Goal: Task Accomplishment & Management: Use online tool/utility

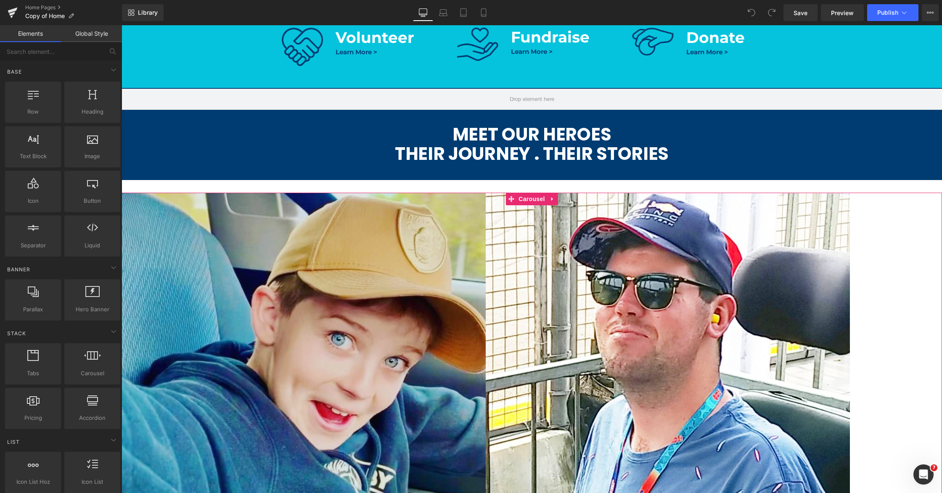
scroll to position [400, 0]
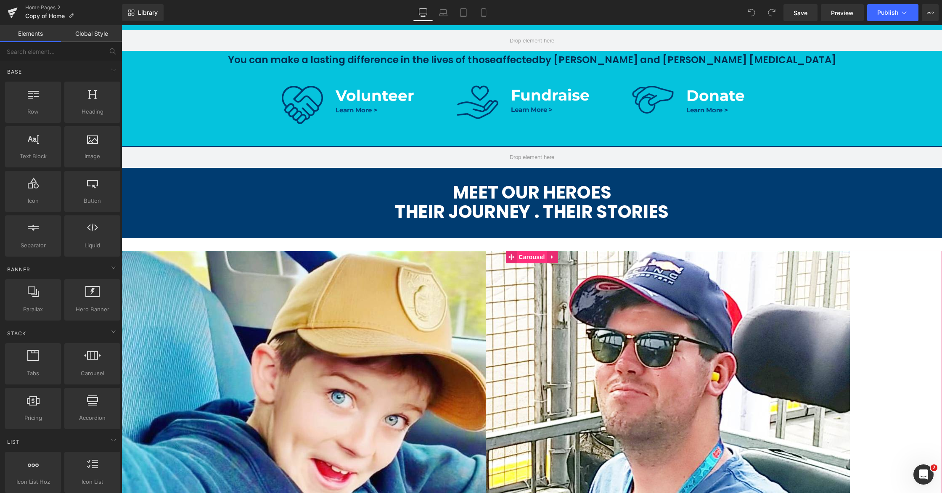
click at [524, 256] on span "Carousel" at bounding box center [531, 257] width 30 height 13
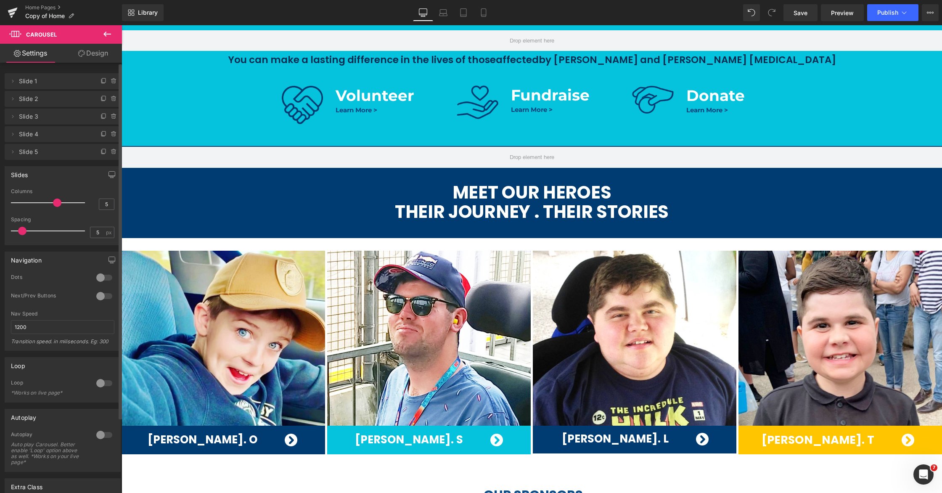
drag, startPoint x: 68, startPoint y: 203, endPoint x: 61, endPoint y: 202, distance: 7.2
click at [61, 202] on div at bounding box center [50, 202] width 70 height 17
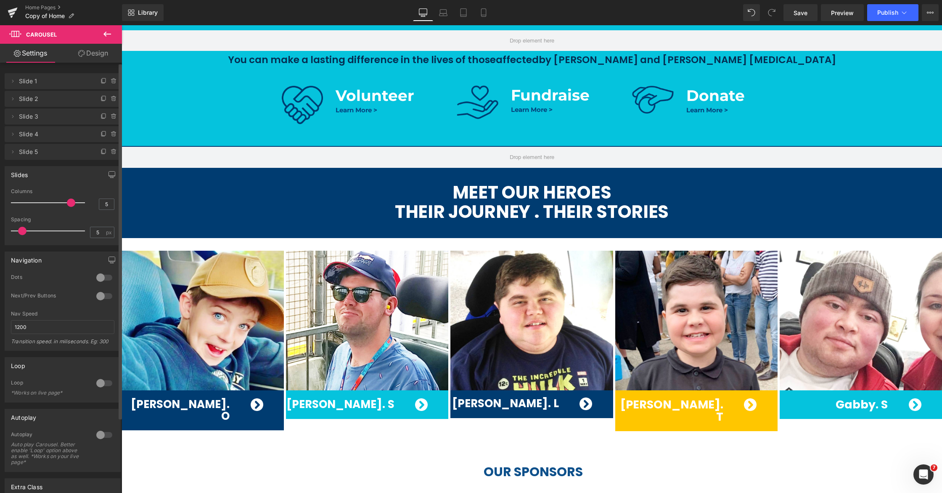
drag, startPoint x: 55, startPoint y: 203, endPoint x: 66, endPoint y: 203, distance: 11.4
click at [67, 203] on span at bounding box center [71, 203] width 8 height 8
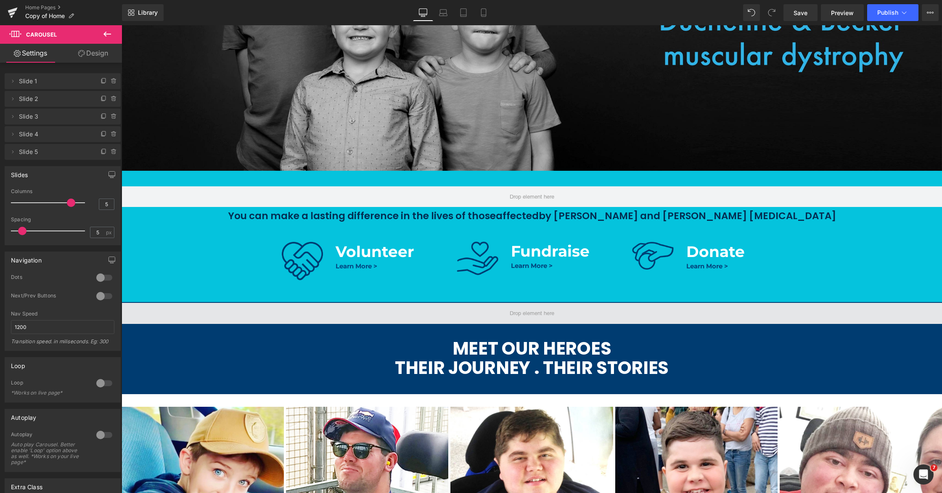
scroll to position [304, 0]
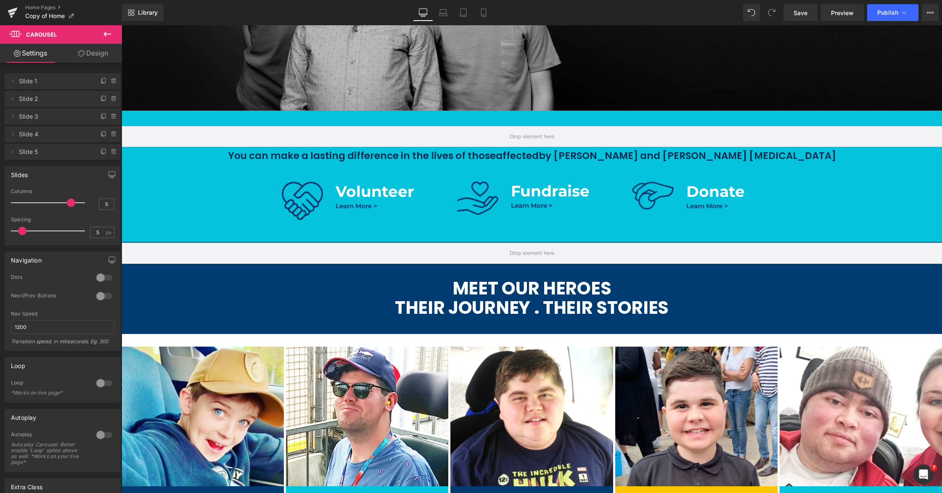
click at [103, 34] on icon at bounding box center [107, 34] width 10 height 10
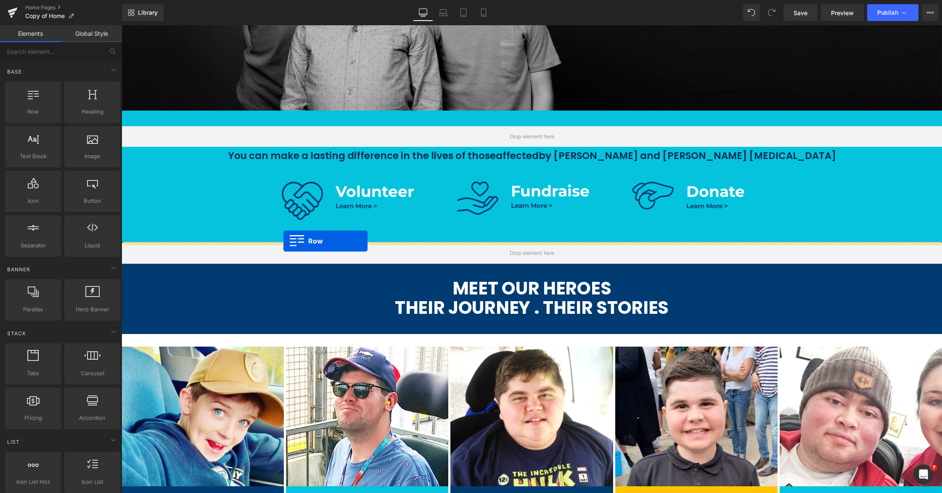
drag, startPoint x: 157, startPoint y: 121, endPoint x: 283, endPoint y: 241, distance: 174.3
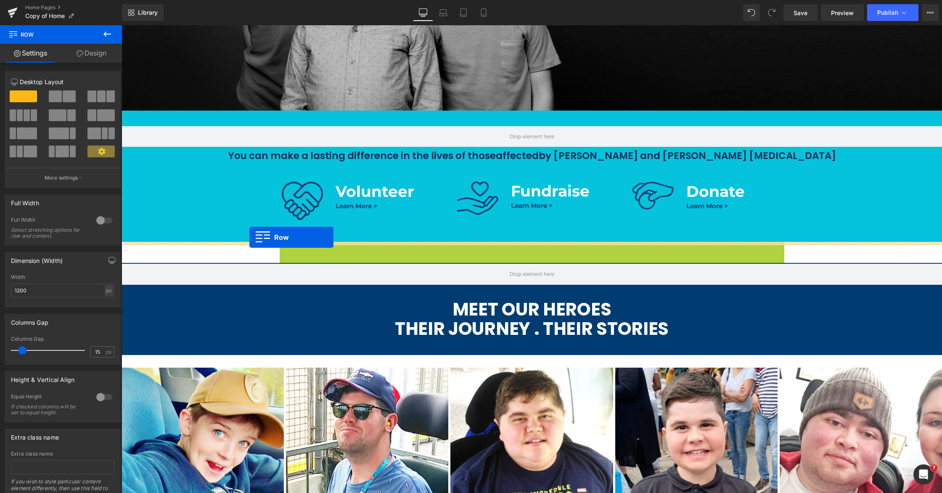
drag, startPoint x: 286, startPoint y: 247, endPoint x: 249, endPoint y: 237, distance: 37.5
drag, startPoint x: 282, startPoint y: 249, endPoint x: 224, endPoint y: 238, distance: 59.5
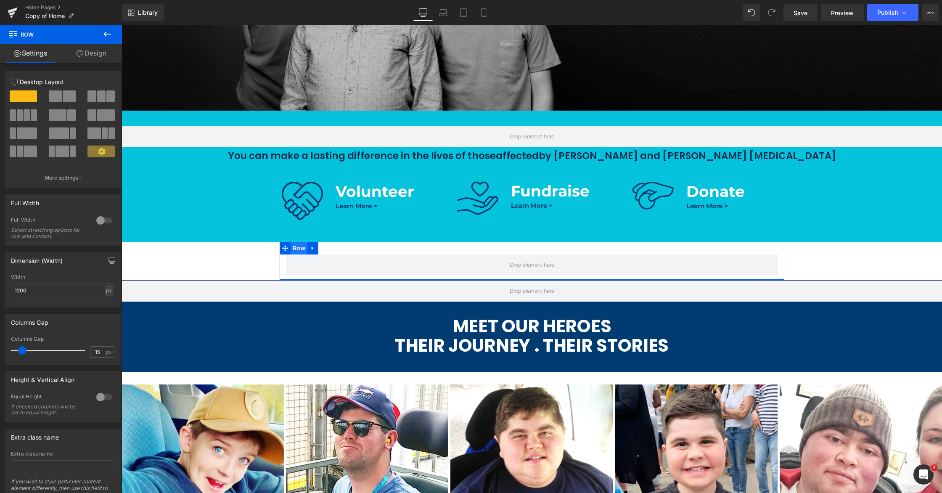
click at [299, 250] on ul "Row" at bounding box center [299, 248] width 39 height 13
click at [102, 222] on div at bounding box center [104, 220] width 20 height 13
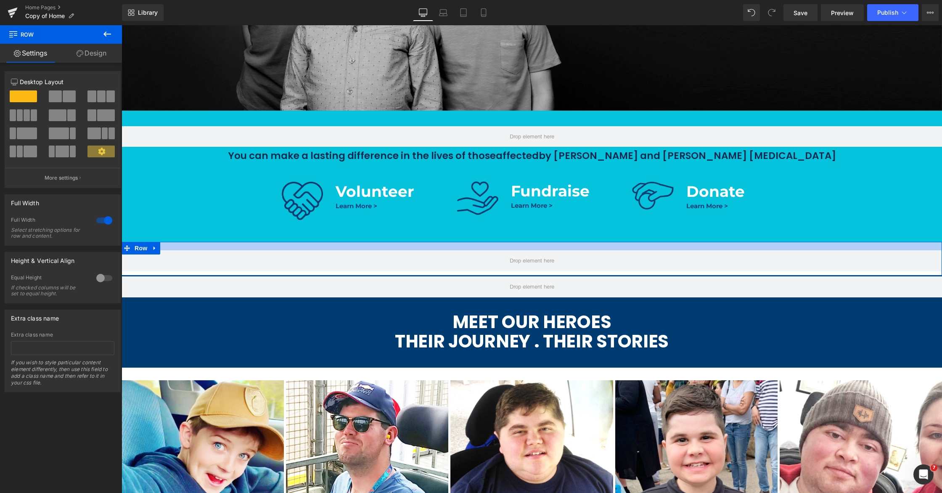
drag, startPoint x: 508, startPoint y: 247, endPoint x: 509, endPoint y: 243, distance: 4.4
click at [509, 243] on div at bounding box center [532, 246] width 821 height 8
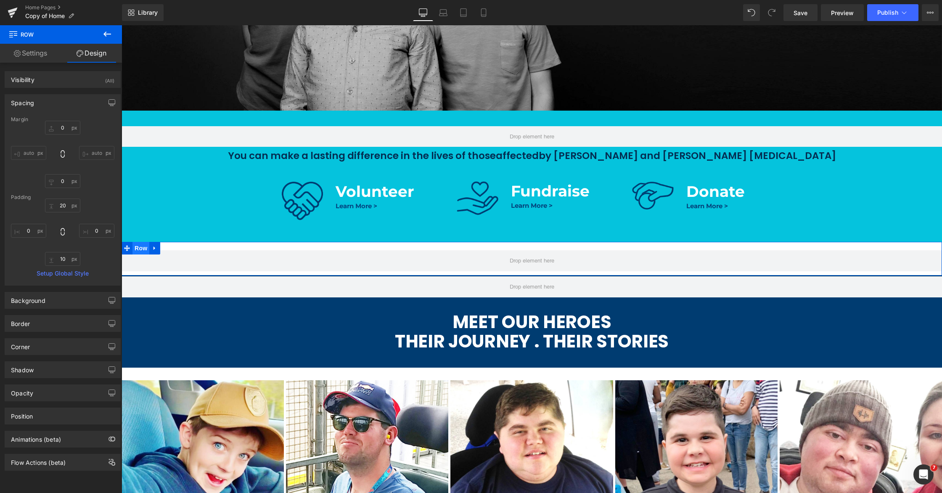
click at [140, 250] on ul "Row" at bounding box center [141, 248] width 39 height 13
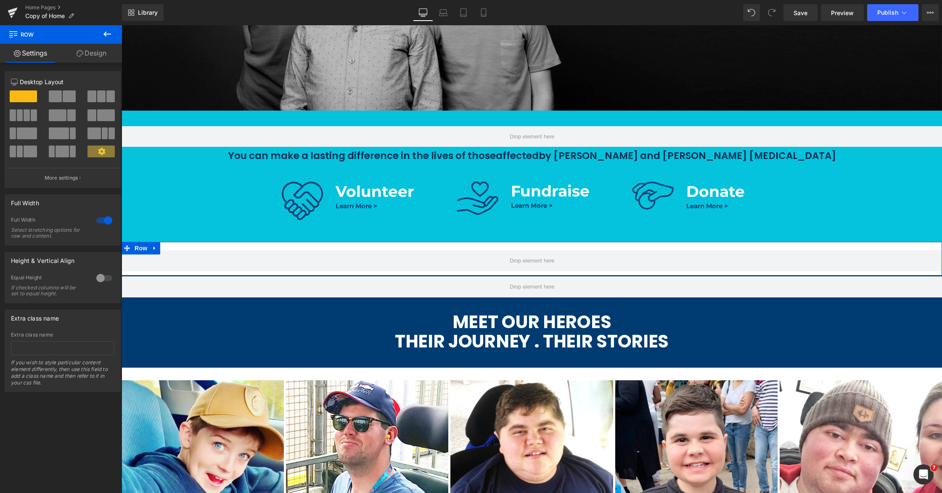
click at [57, 95] on span at bounding box center [55, 96] width 13 height 12
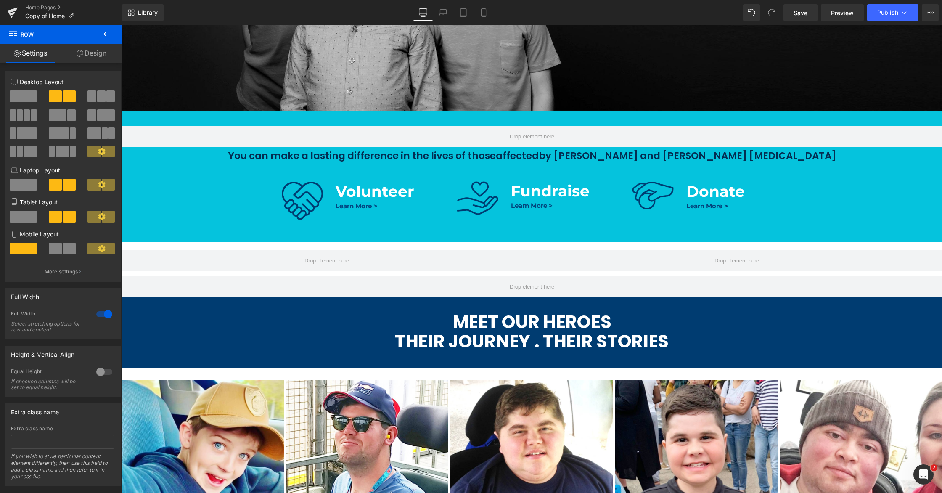
click at [106, 33] on icon at bounding box center [107, 34] width 10 height 10
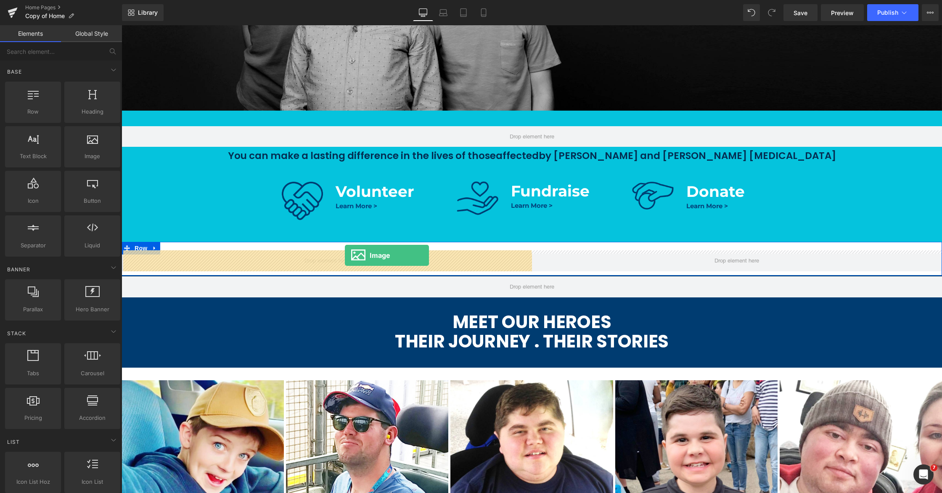
drag, startPoint x: 211, startPoint y: 167, endPoint x: 345, endPoint y: 255, distance: 160.6
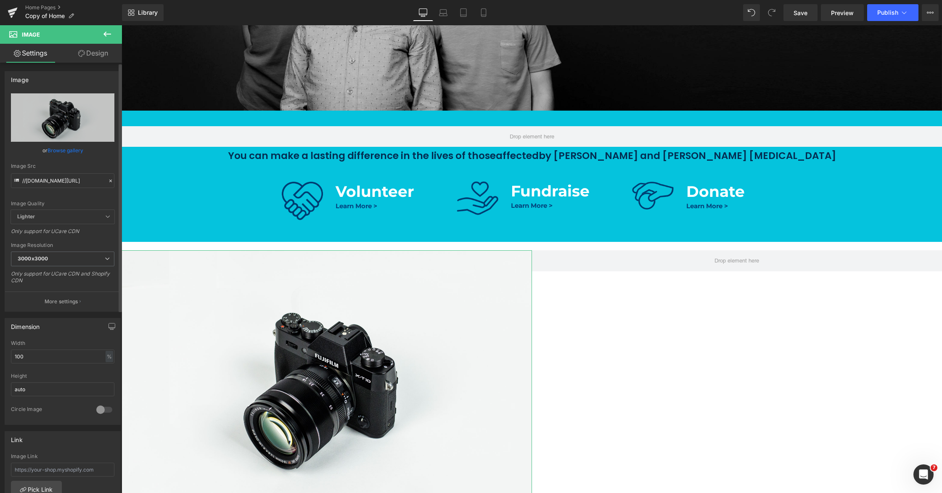
click at [68, 144] on link "Browse gallery" at bounding box center [66, 150] width 36 height 15
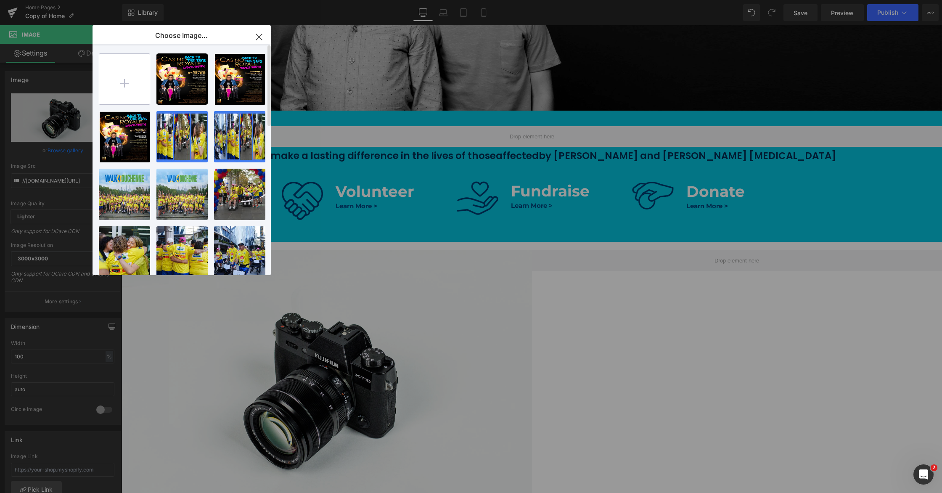
click at [126, 84] on input "file" at bounding box center [124, 79] width 50 height 50
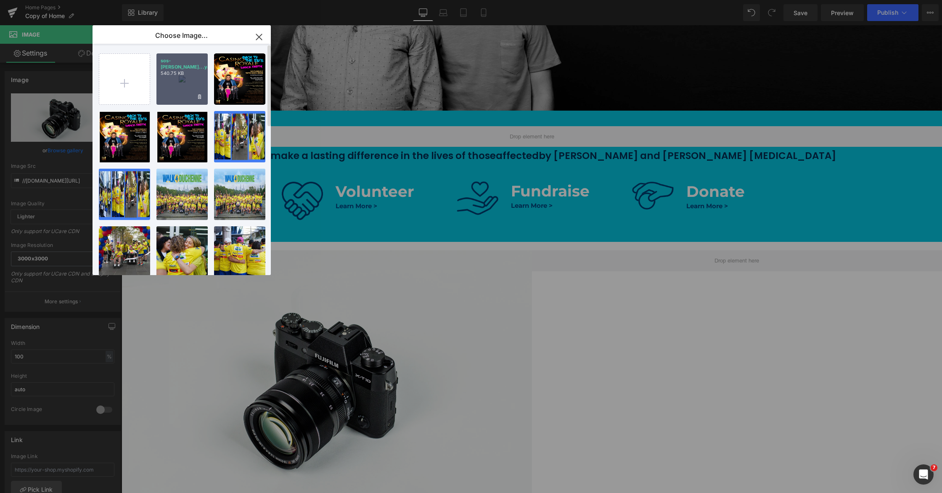
click at [173, 86] on div "sos-roy...yal2.webp 540.75 KB" at bounding box center [181, 78] width 51 height 51
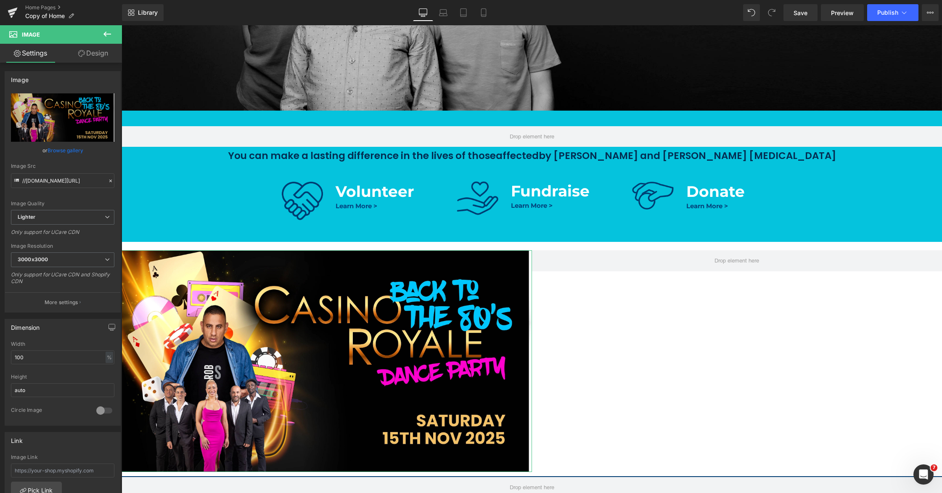
click at [74, 147] on link "Browse gallery" at bounding box center [66, 150] width 36 height 15
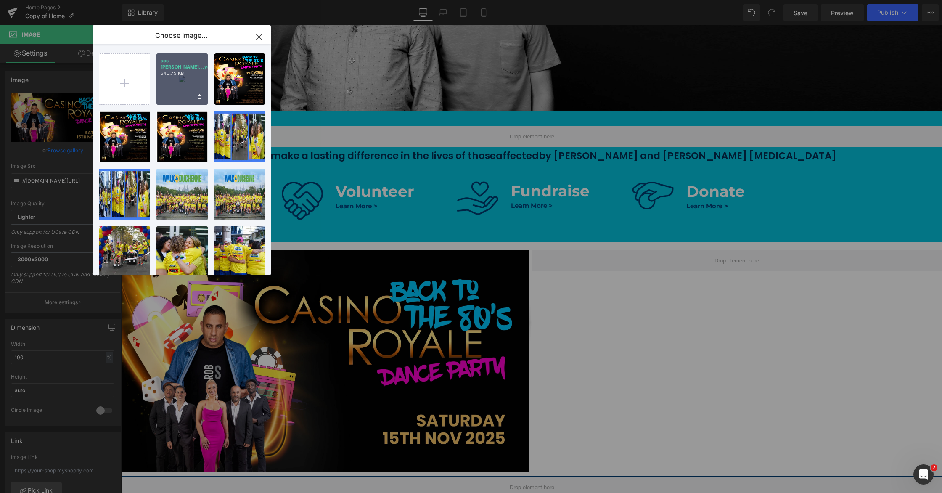
click at [182, 79] on div "sos-roy...yal2.webp 540.75 KB" at bounding box center [181, 78] width 51 height 51
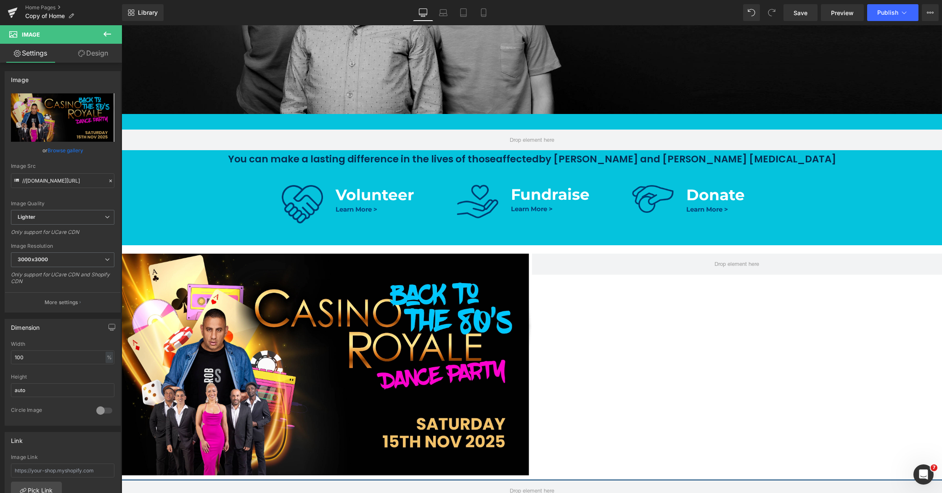
scroll to position [314, 0]
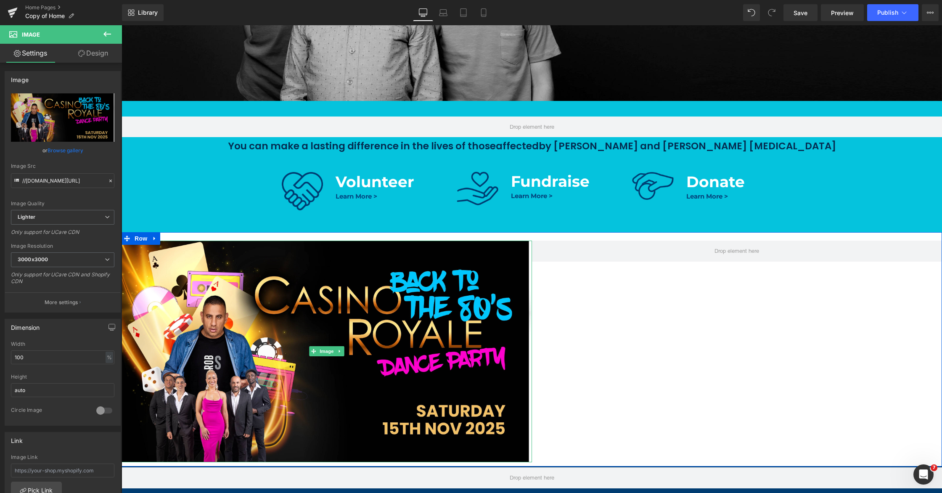
click at [341, 351] on icon at bounding box center [339, 351] width 5 height 5
click at [336, 350] on icon at bounding box center [335, 351] width 5 height 5
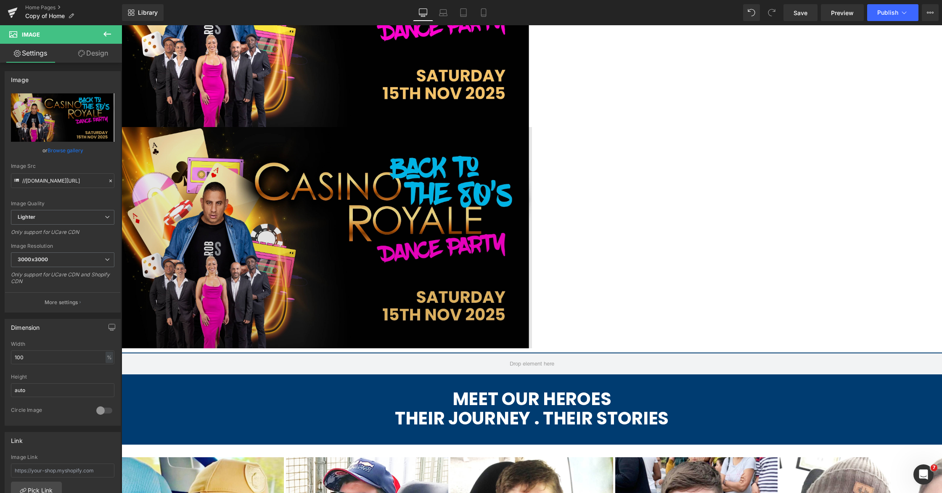
scroll to position [643, 0]
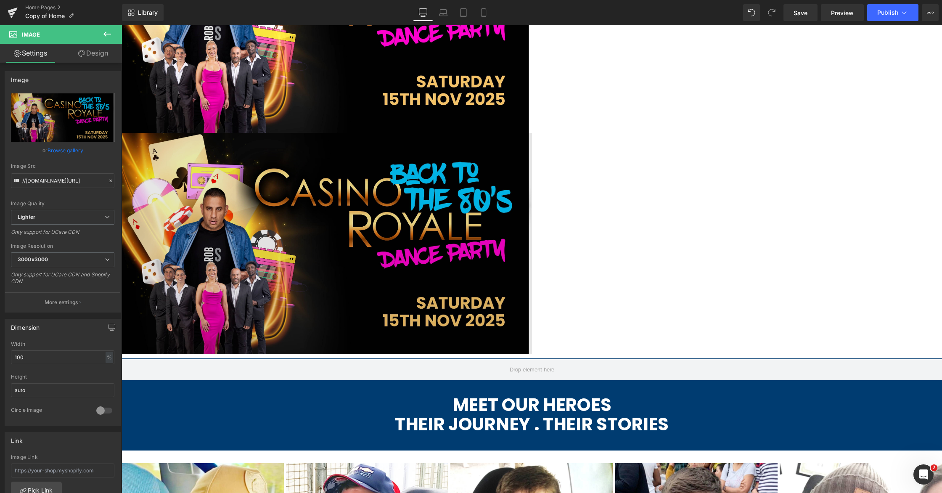
click at [324, 265] on img at bounding box center [327, 243] width 410 height 221
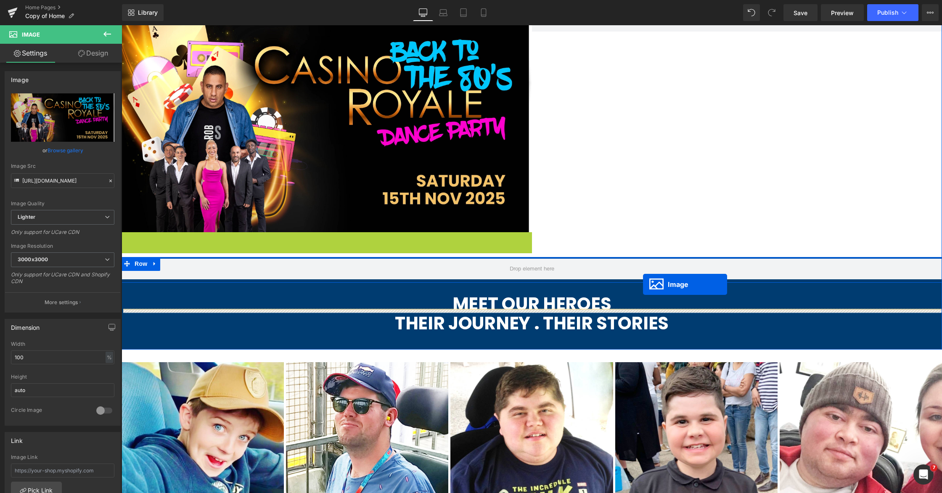
scroll to position [448, 0]
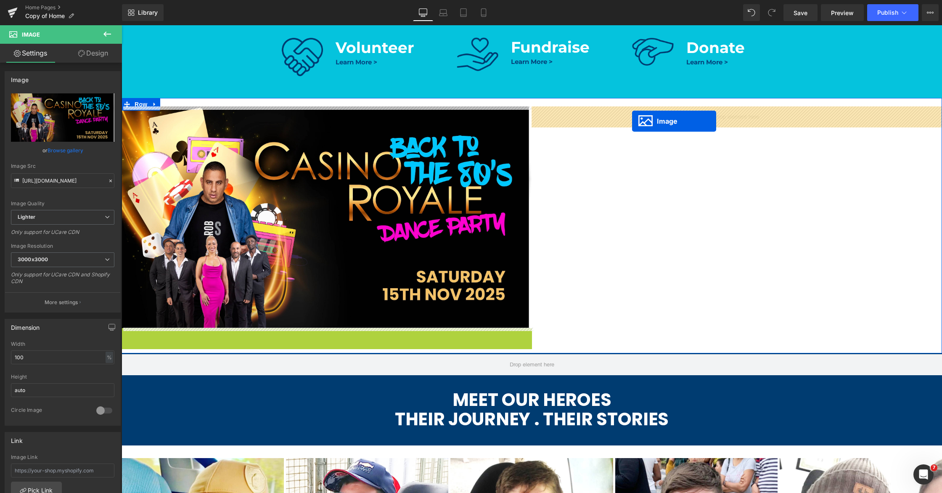
drag, startPoint x: 315, startPoint y: 244, endPoint x: 632, endPoint y: 121, distance: 339.9
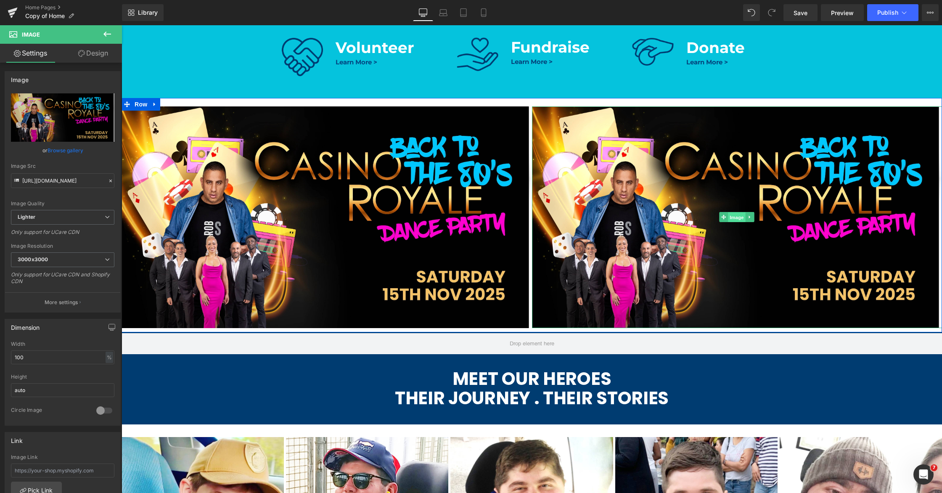
click at [729, 213] on span "Image" at bounding box center [737, 217] width 18 height 10
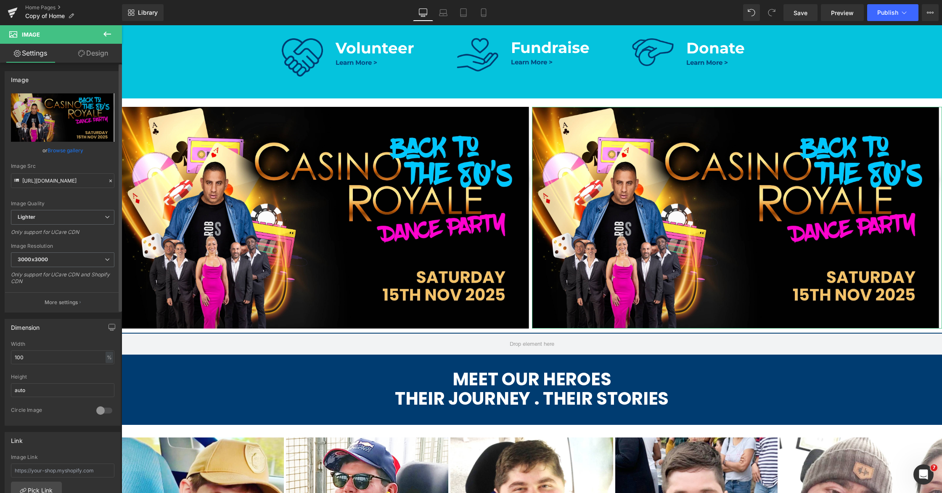
click at [44, 154] on div "or Browse gallery" at bounding box center [62, 150] width 103 height 9
click at [52, 151] on link "Browse gallery" at bounding box center [66, 150] width 36 height 15
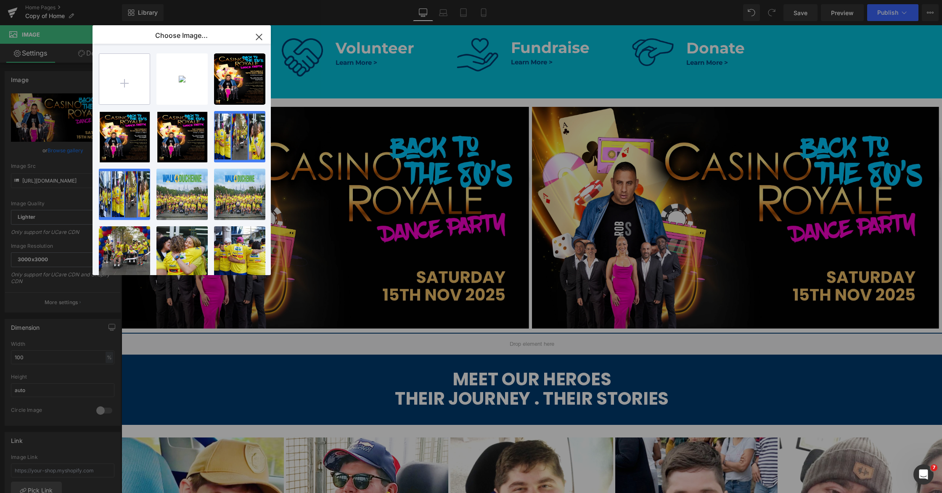
click at [126, 88] on input "file" at bounding box center [124, 79] width 50 height 50
type input "C:\fakepath\eoi.webp"
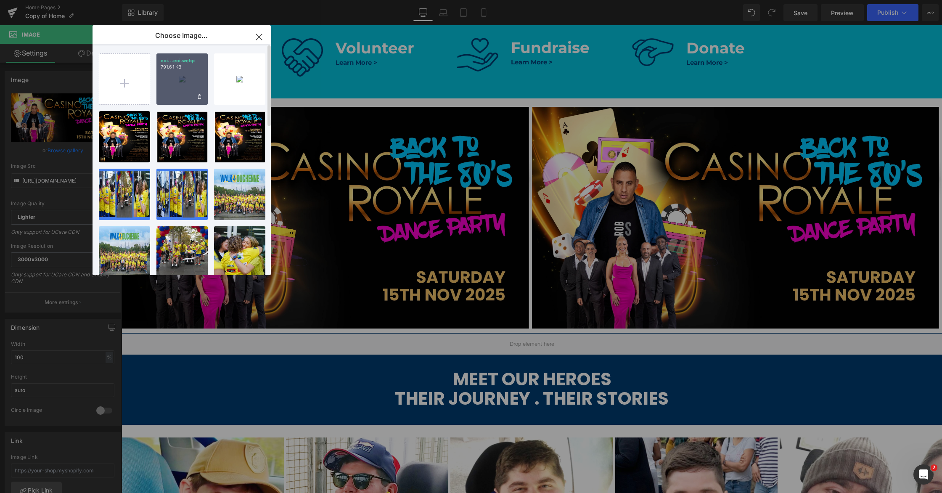
click at [171, 82] on div "eoi...eoi.webp 791.61 KB" at bounding box center [181, 78] width 51 height 51
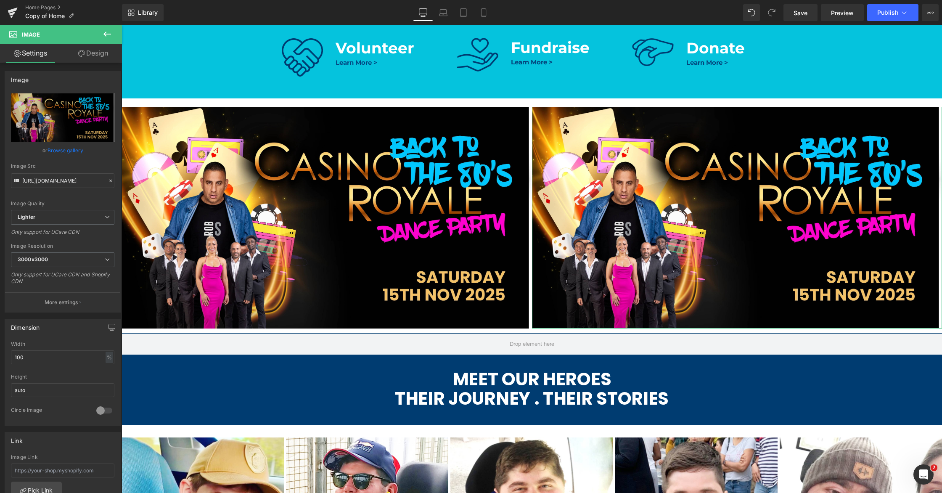
drag, startPoint x: 73, startPoint y: 153, endPoint x: 83, endPoint y: 148, distance: 11.7
click at [72, 153] on link "Browse gallery" at bounding box center [66, 150] width 36 height 15
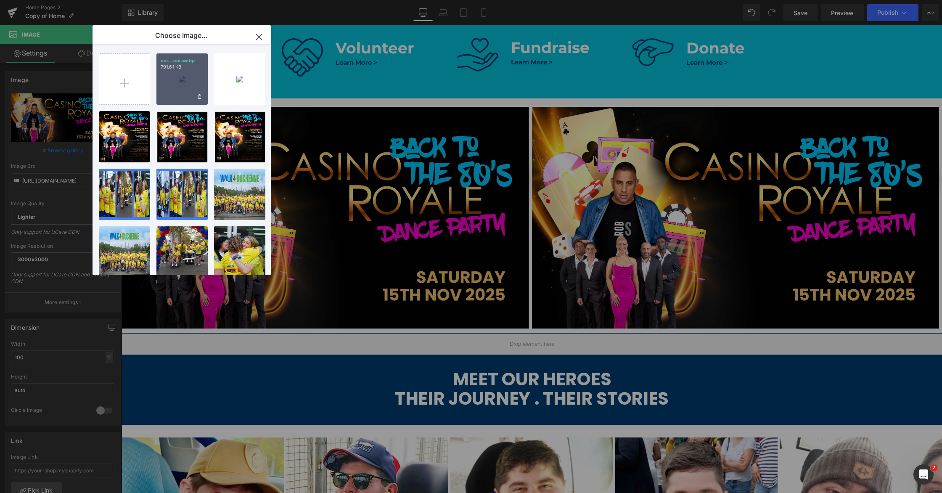
click at [167, 90] on div "eoi...eoi.webp 791.61 KB" at bounding box center [181, 78] width 51 height 51
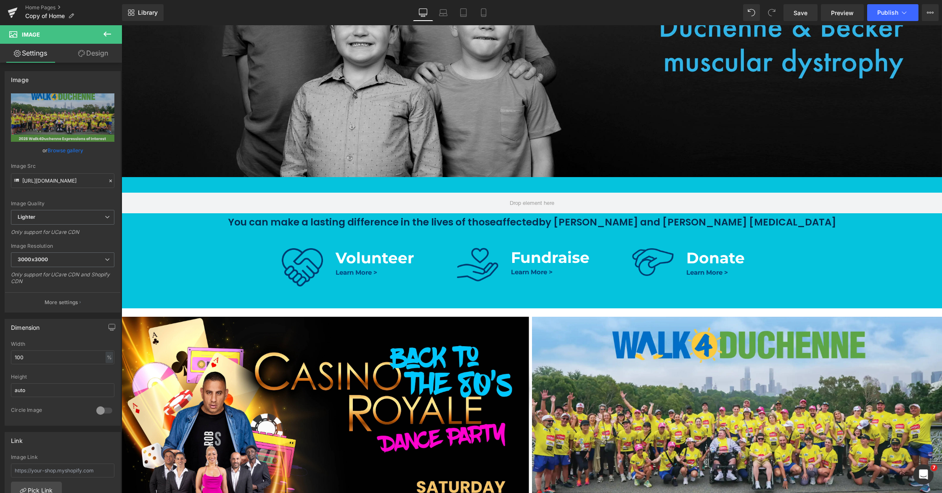
scroll to position [0, 0]
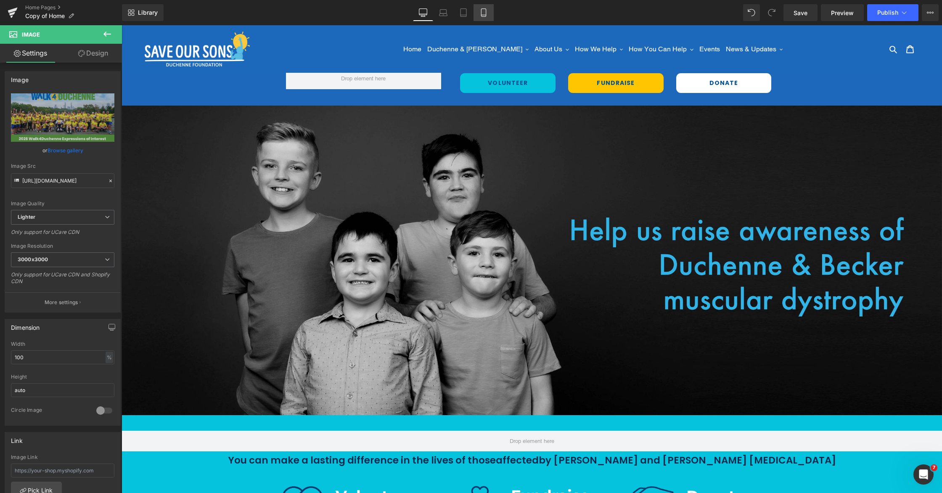
click at [486, 12] on icon at bounding box center [483, 12] width 8 height 8
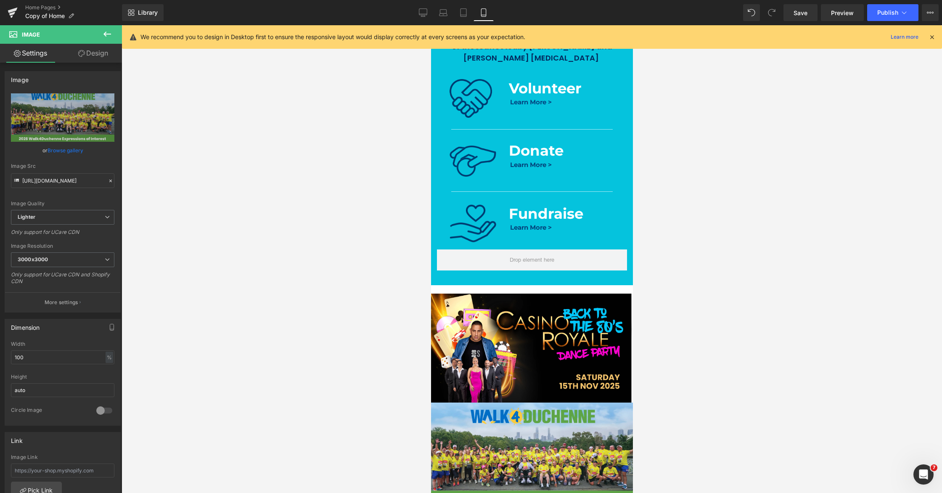
scroll to position [318, 0]
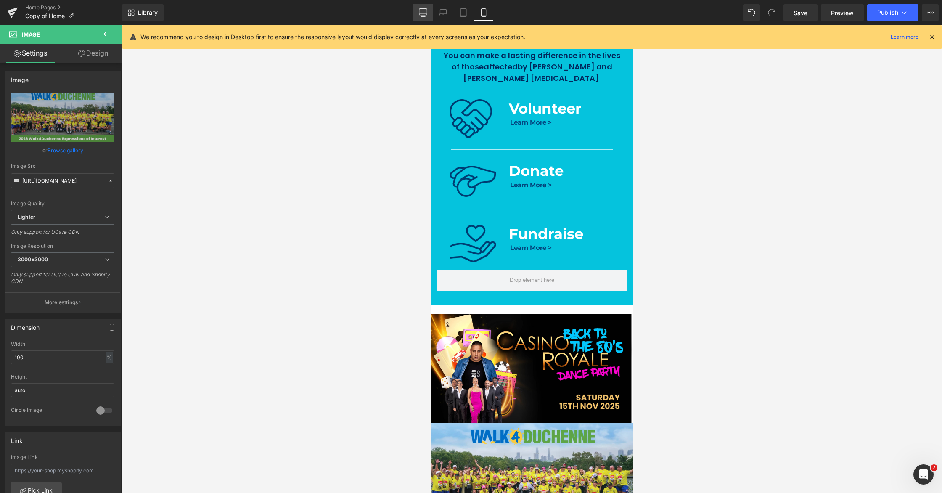
click at [421, 16] on icon at bounding box center [423, 12] width 8 height 8
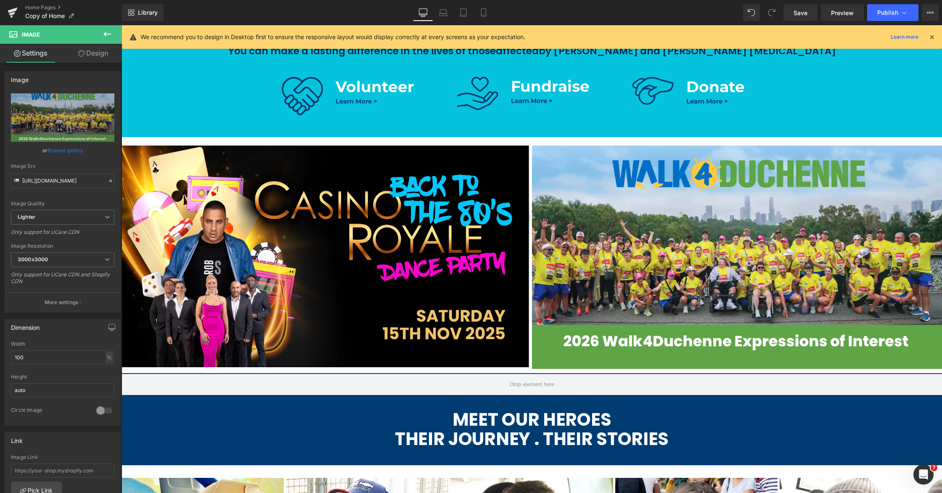
scroll to position [410, 0]
click at [844, 12] on span "Preview" at bounding box center [842, 12] width 23 height 9
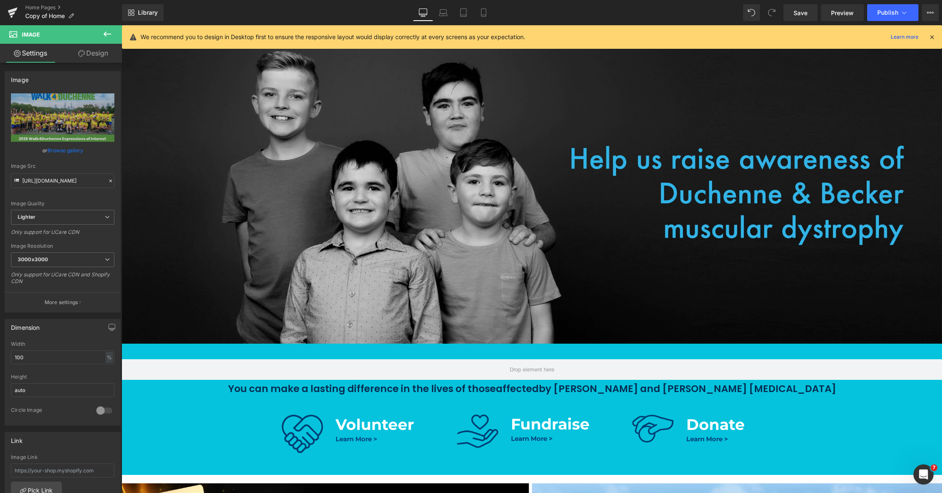
scroll to position [0, 0]
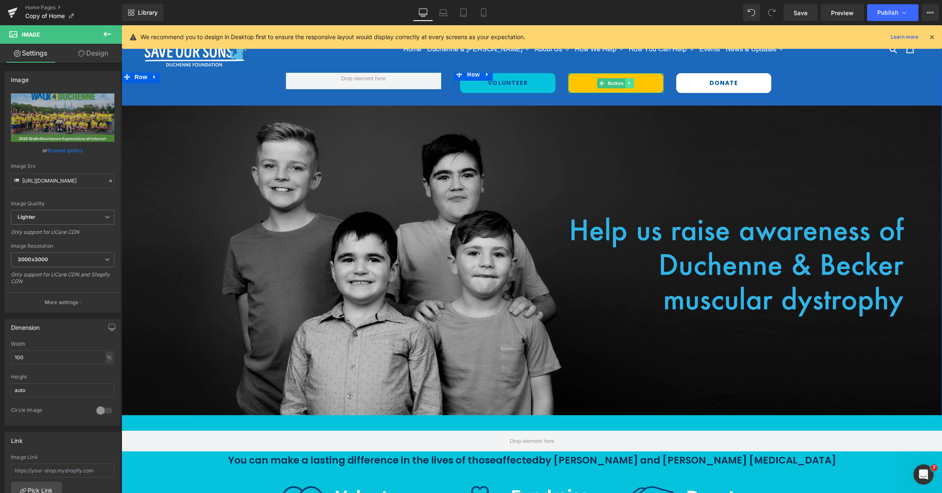
click at [628, 84] on icon at bounding box center [629, 83] width 5 height 5
click at [625, 84] on icon at bounding box center [625, 83] width 5 height 5
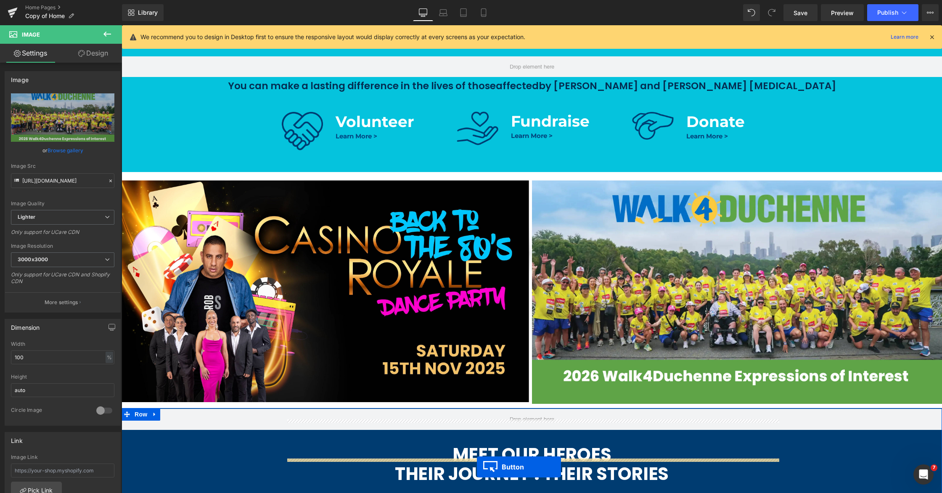
scroll to position [446, 0]
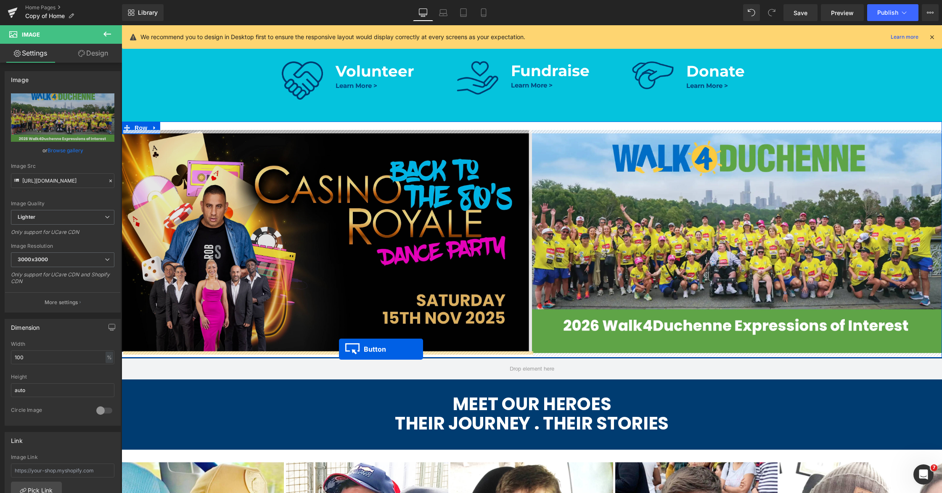
drag, startPoint x: 601, startPoint y: 101, endPoint x: 339, endPoint y: 349, distance: 360.9
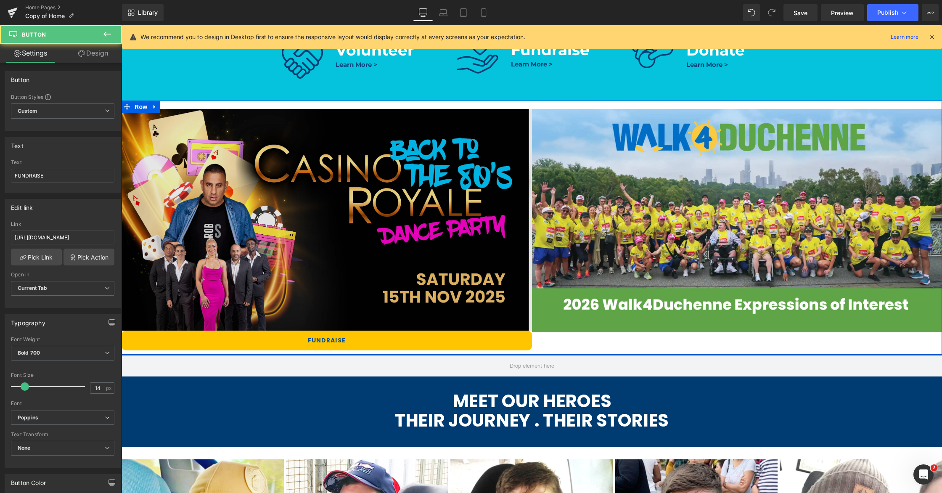
scroll to position [425, 0]
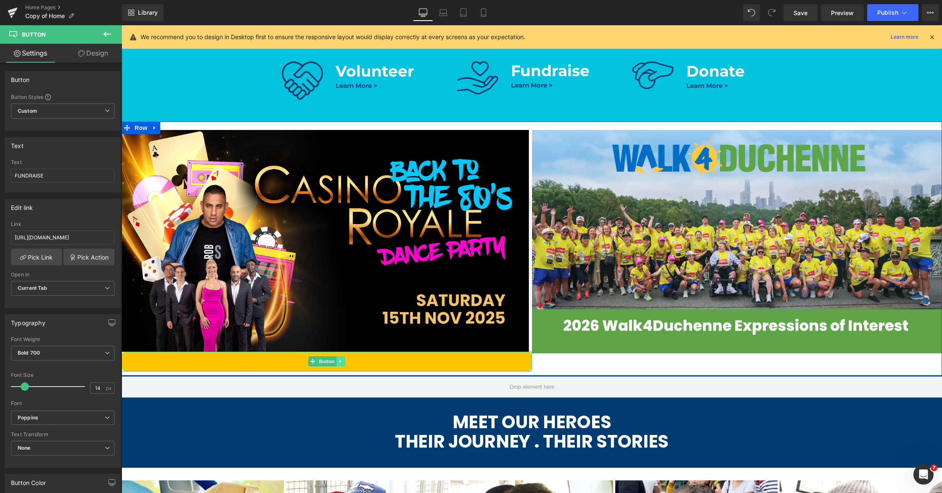
click at [342, 361] on icon at bounding box center [340, 361] width 5 height 5
click at [338, 362] on icon at bounding box center [336, 361] width 5 height 5
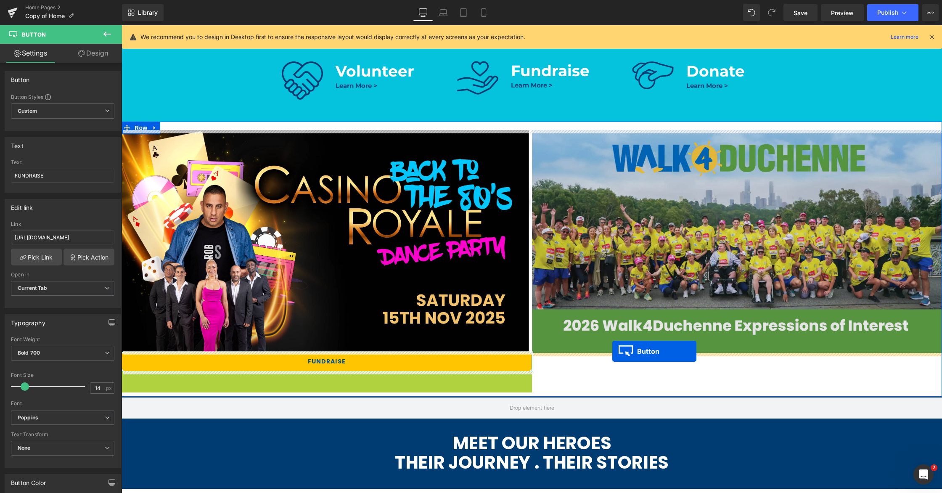
drag, startPoint x: 313, startPoint y: 381, endPoint x: 612, endPoint y: 351, distance: 300.5
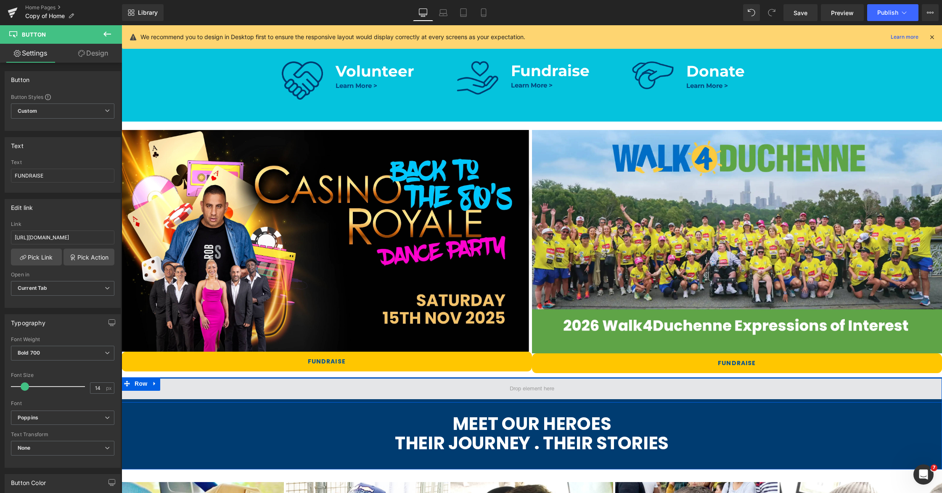
click at [464, 391] on span at bounding box center [532, 388] width 821 height 21
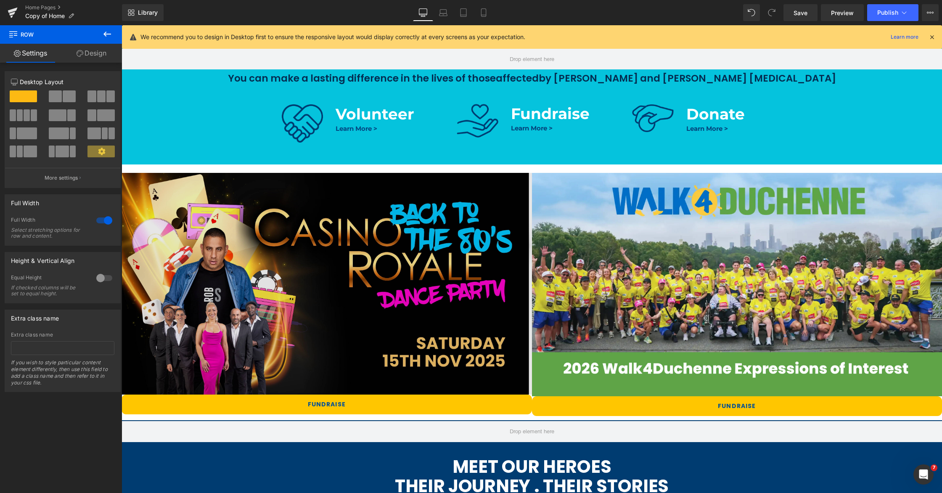
scroll to position [447, 0]
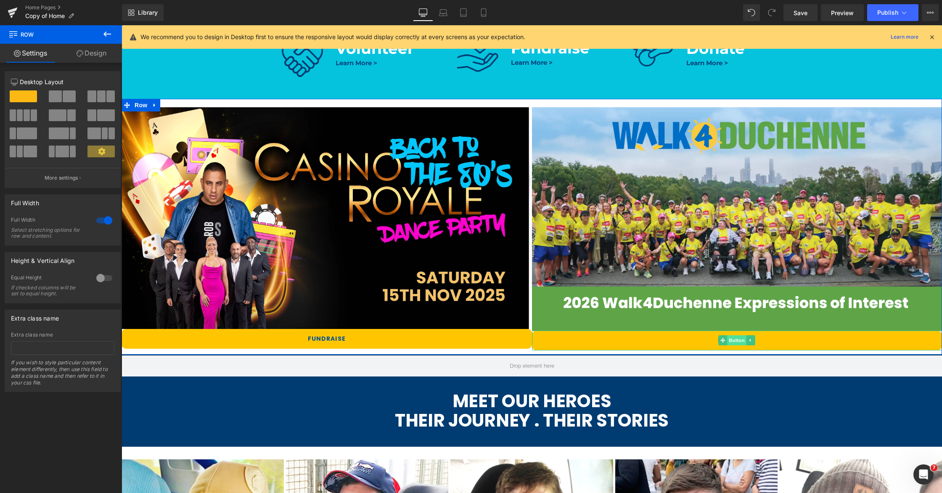
click at [742, 339] on span "Button" at bounding box center [736, 340] width 19 height 10
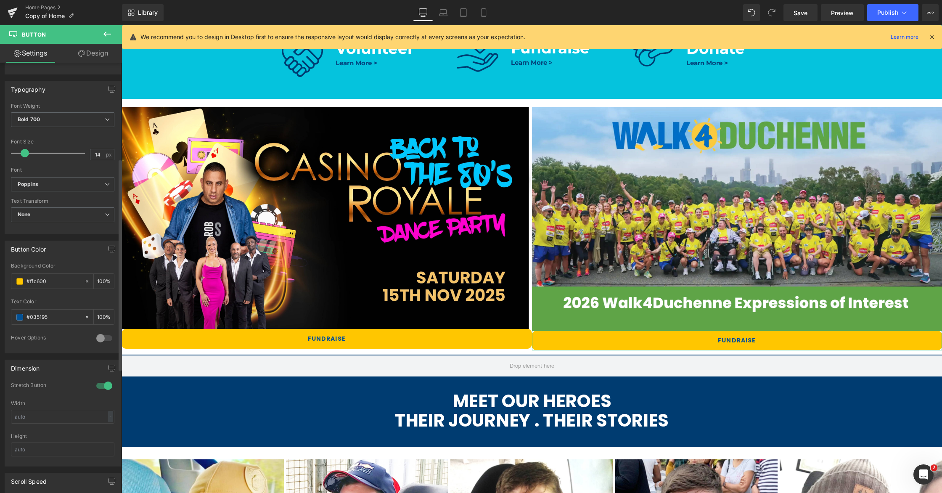
scroll to position [268, 0]
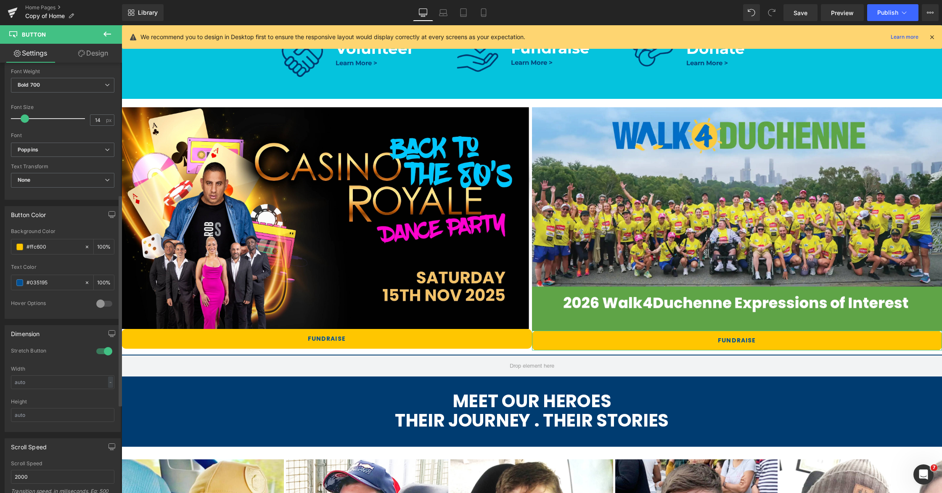
click at [94, 351] on div at bounding box center [104, 350] width 20 height 13
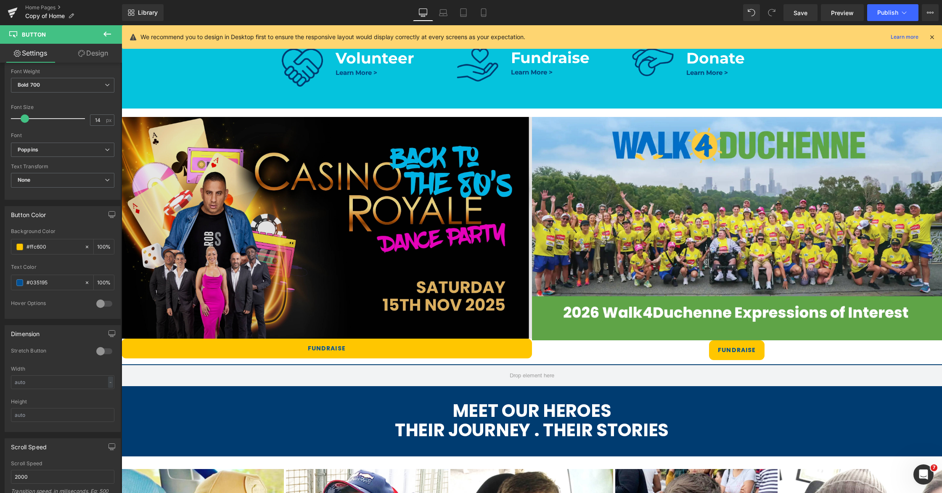
scroll to position [466, 0]
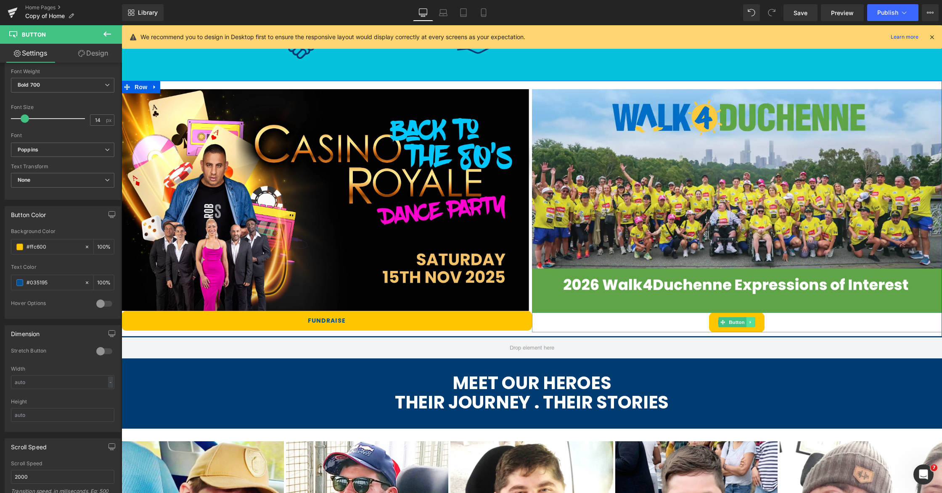
click at [753, 322] on link at bounding box center [750, 322] width 9 height 10
click at [729, 322] on span "Button" at bounding box center [723, 322] width 19 height 10
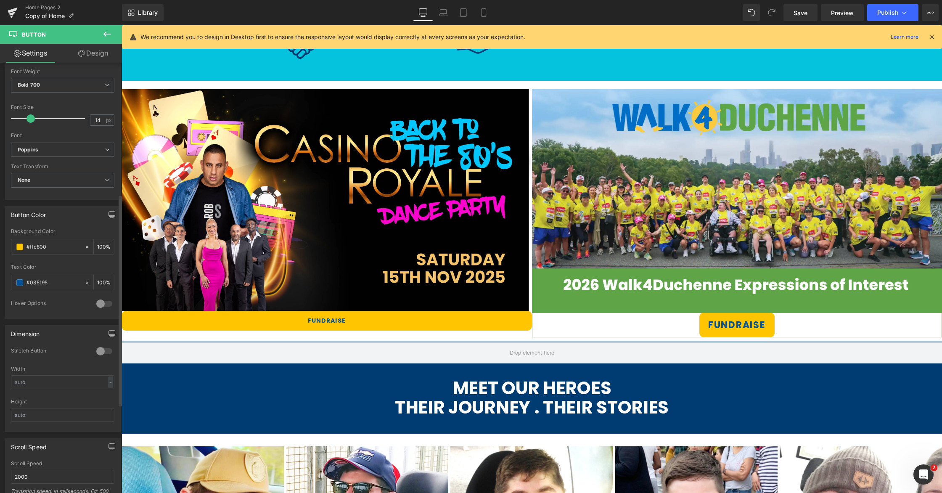
drag, startPoint x: 25, startPoint y: 118, endPoint x: 30, endPoint y: 117, distance: 5.1
click at [30, 117] on span at bounding box center [30, 118] width 8 height 8
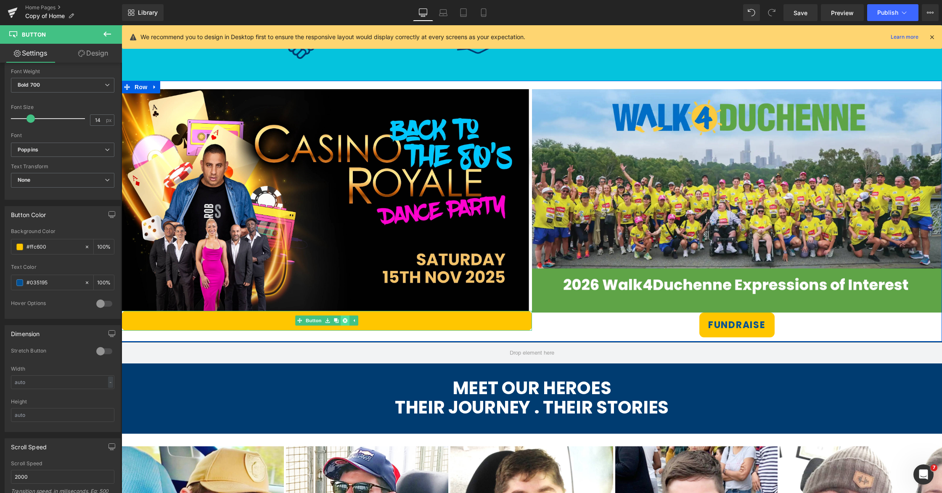
click at [345, 318] on icon at bounding box center [345, 320] width 5 height 5
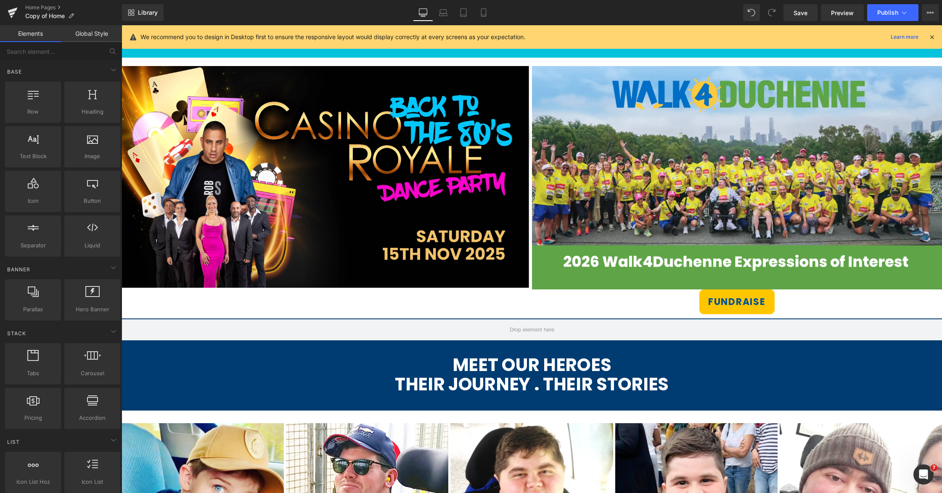
scroll to position [499, 0]
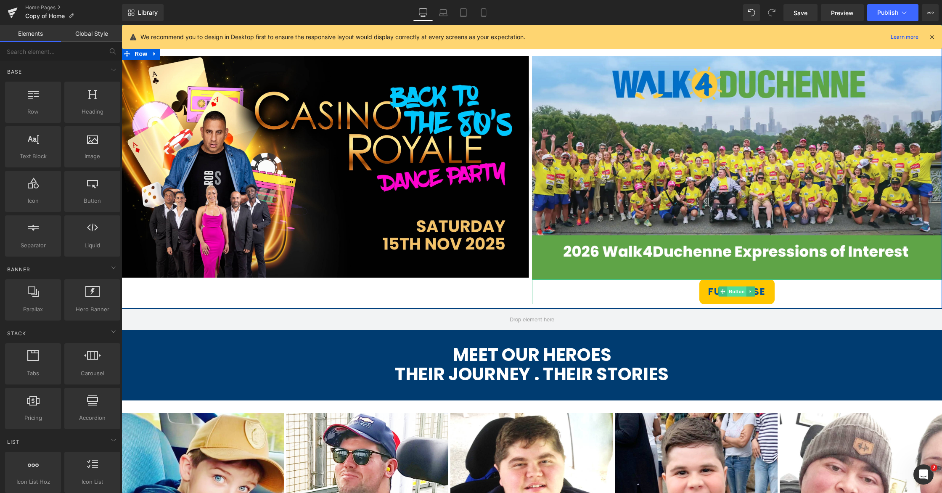
click at [735, 291] on span "Button" at bounding box center [736, 291] width 19 height 10
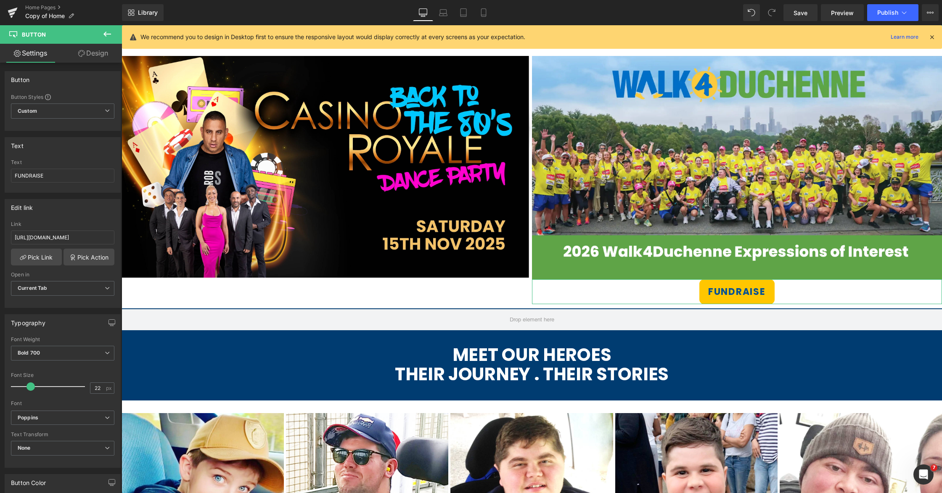
click at [81, 47] on link "Design" at bounding box center [93, 53] width 61 height 19
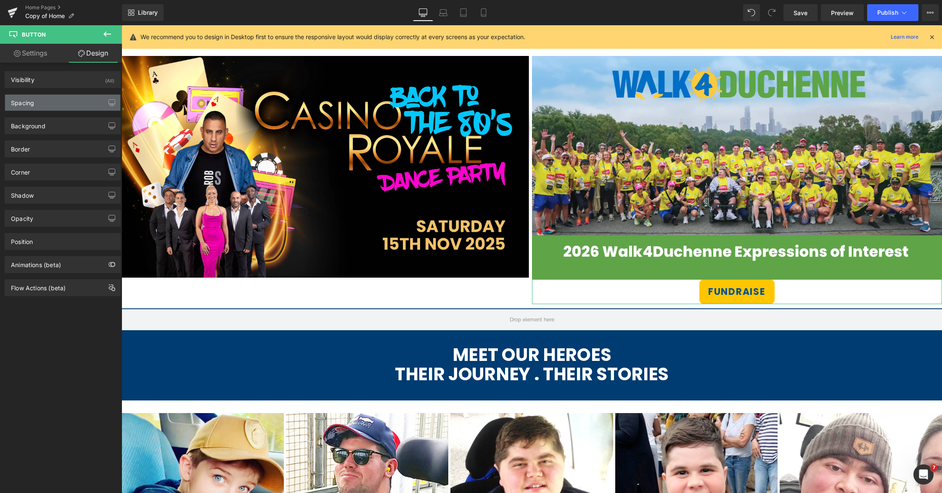
click at [50, 98] on div "Spacing" at bounding box center [62, 103] width 115 height 16
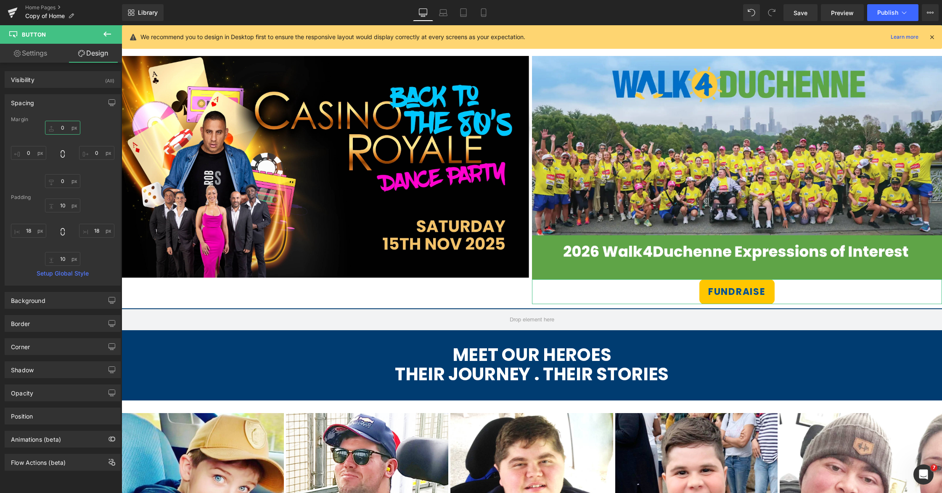
click at [55, 122] on input "text" at bounding box center [62, 128] width 35 height 14
click at [55, 126] on input "text" at bounding box center [62, 128] width 35 height 14
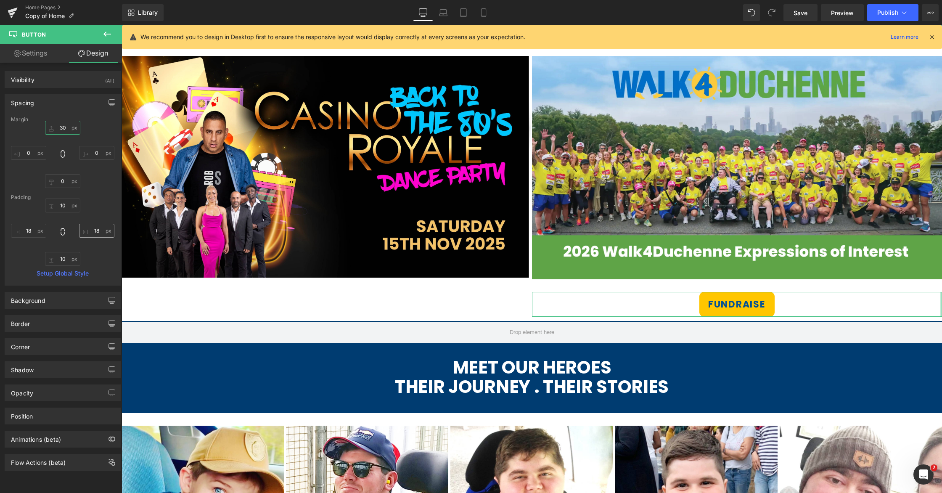
type input "30"
click at [93, 232] on input "text" at bounding box center [96, 231] width 35 height 14
click at [93, 230] on input "text" at bounding box center [96, 231] width 35 height 14
drag, startPoint x: 93, startPoint y: 230, endPoint x: 85, endPoint y: 230, distance: 8.8
click at [85, 230] on input "text" at bounding box center [96, 231] width 35 height 14
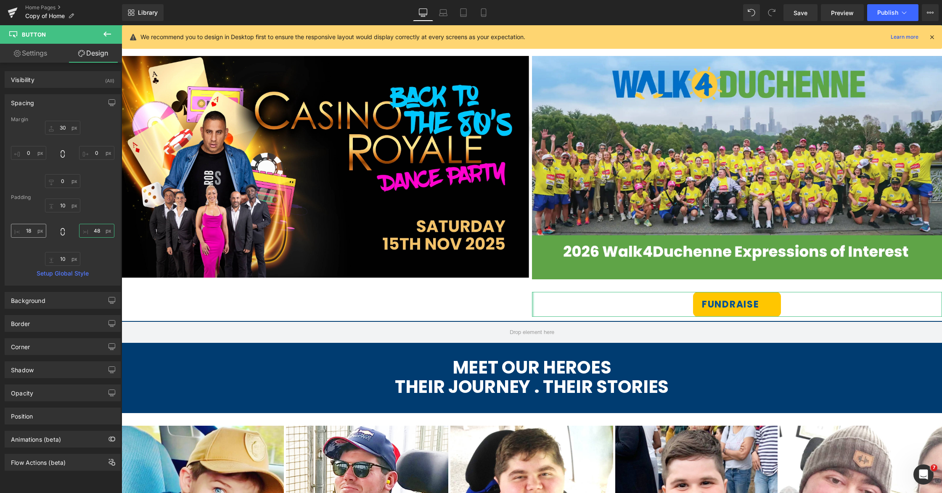
type input "48"
drag, startPoint x: 28, startPoint y: 231, endPoint x: 23, endPoint y: 231, distance: 5.5
click at [23, 231] on input "text" at bounding box center [28, 231] width 35 height 14
click at [24, 230] on input "text" at bounding box center [28, 231] width 35 height 14
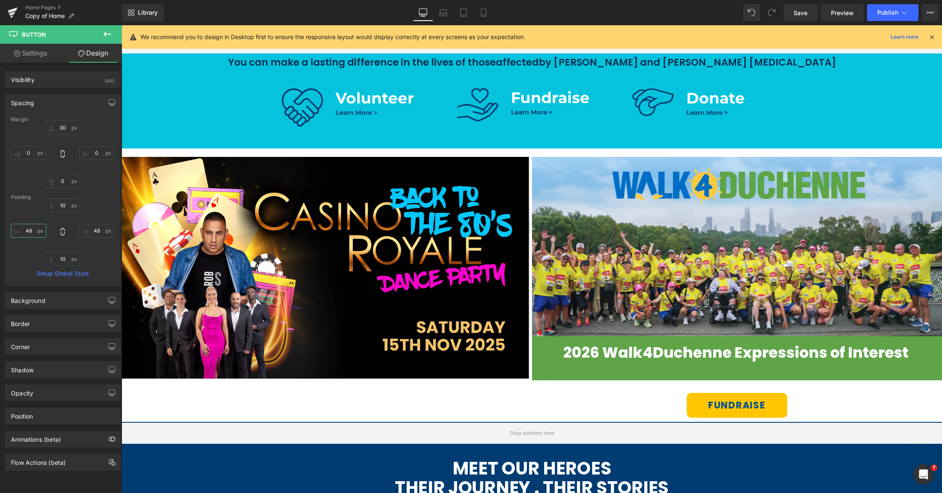
scroll to position [406, 0]
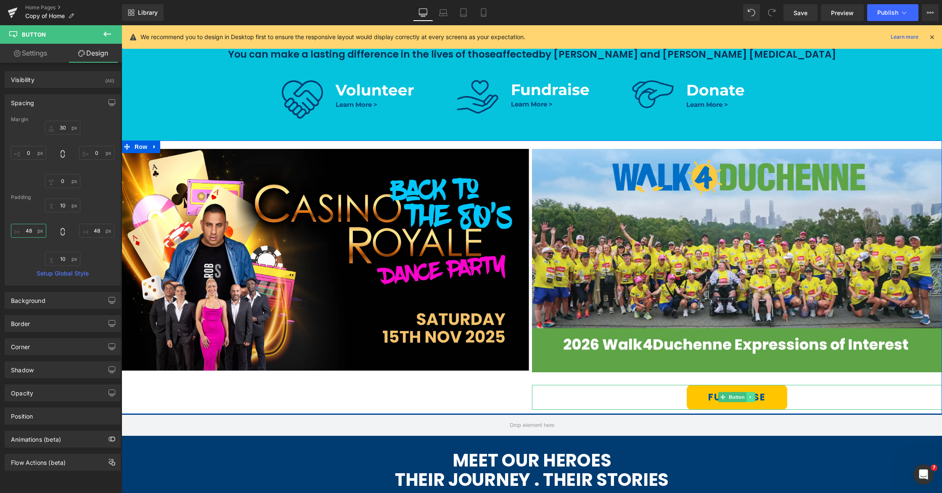
type input "48"
click at [754, 395] on link at bounding box center [750, 397] width 9 height 10
click at [747, 398] on icon at bounding box center [746, 397] width 5 height 5
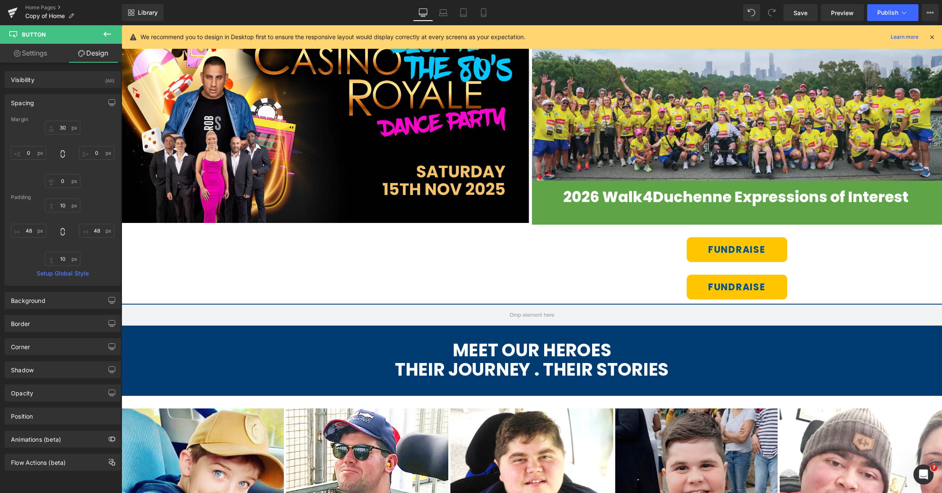
scroll to position [506, 0]
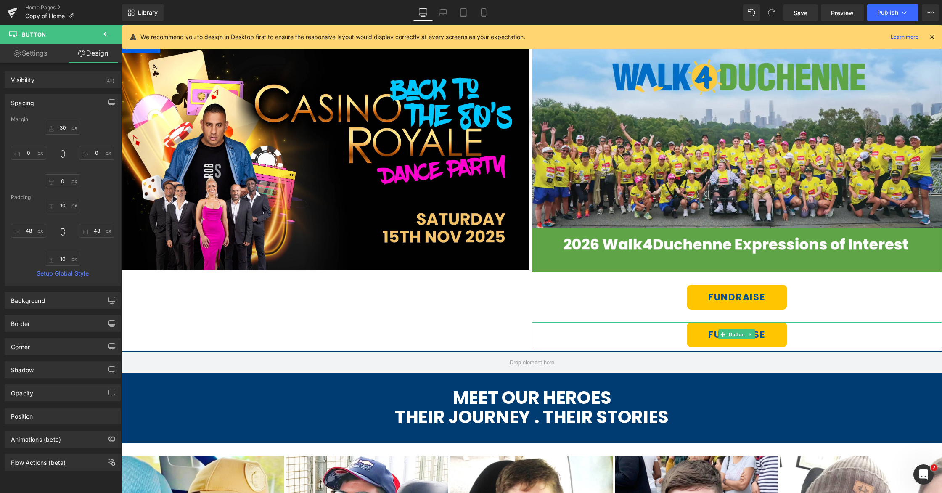
click at [720, 329] on span at bounding box center [723, 334] width 9 height 10
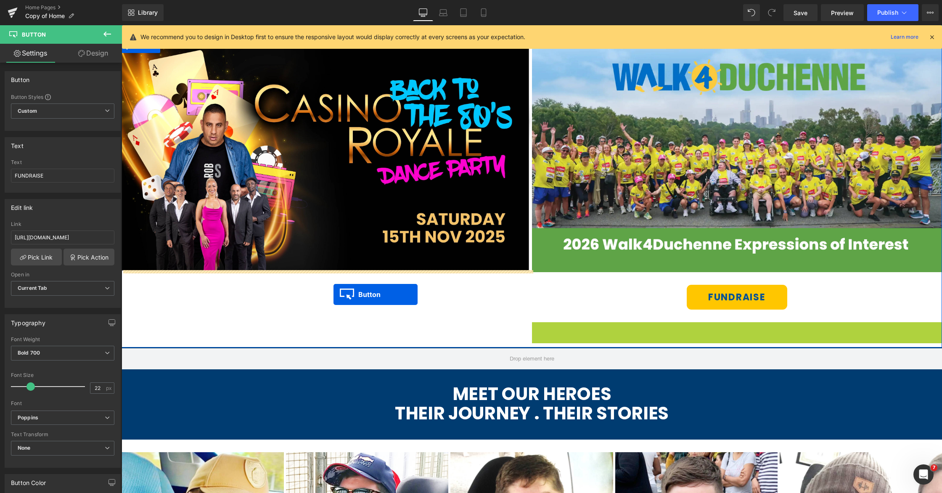
drag, startPoint x: 724, startPoint y: 336, endPoint x: 334, endPoint y: 293, distance: 393.0
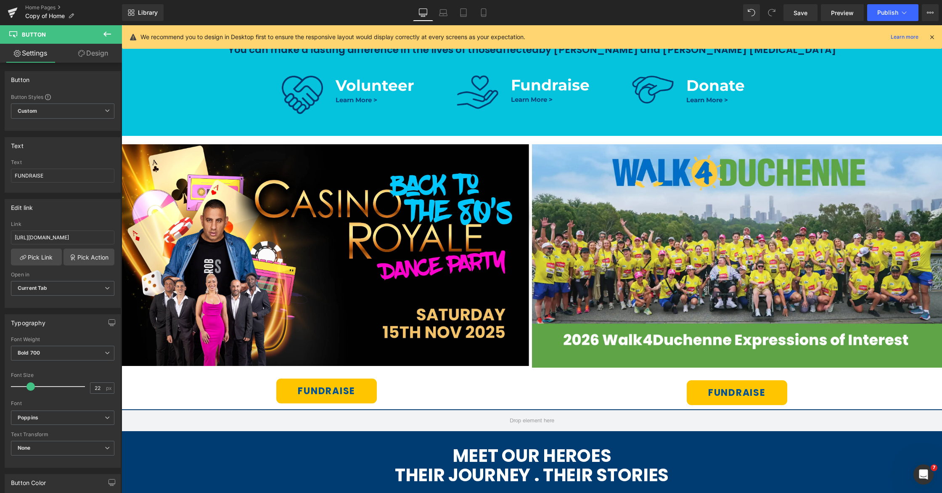
scroll to position [411, 0]
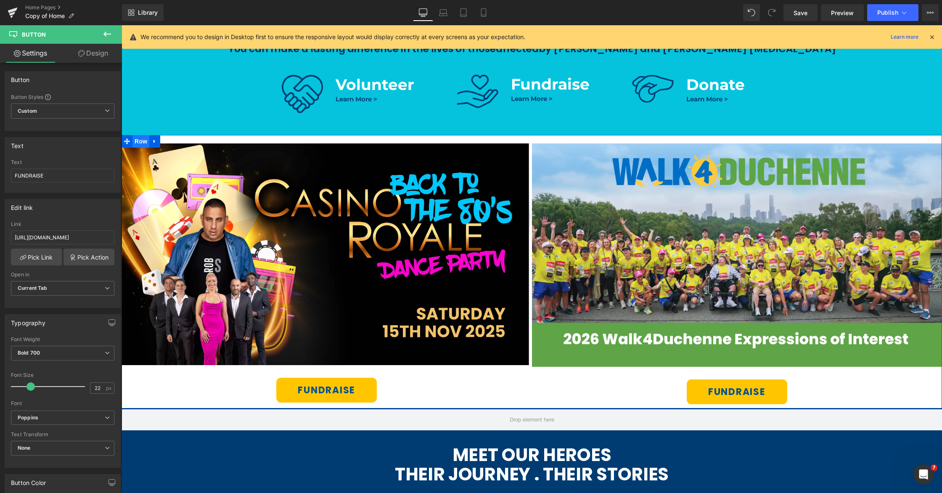
click at [141, 143] on span "Row" at bounding box center [140, 141] width 17 height 13
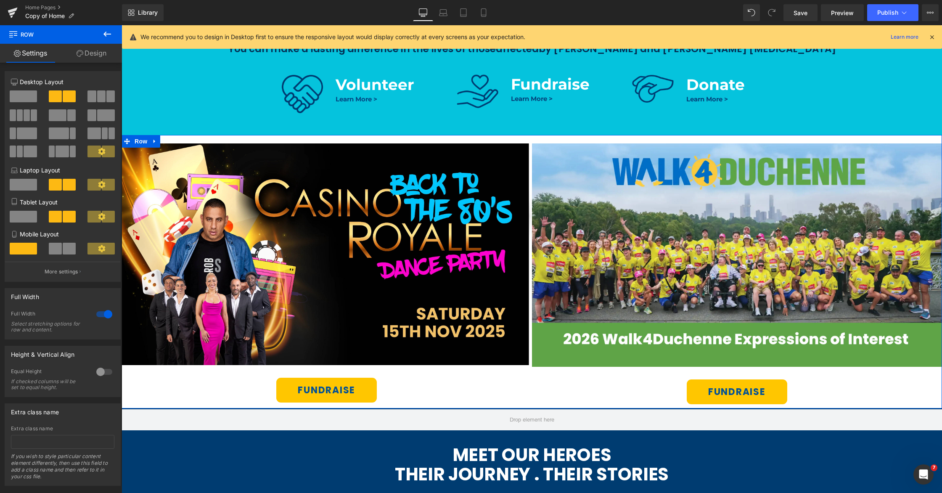
scroll to position [18, 0]
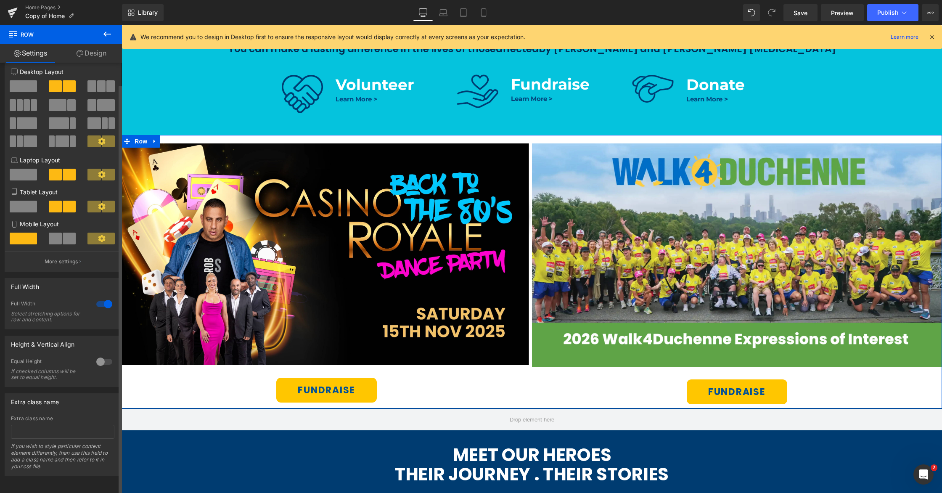
click at [100, 297] on div at bounding box center [104, 303] width 20 height 13
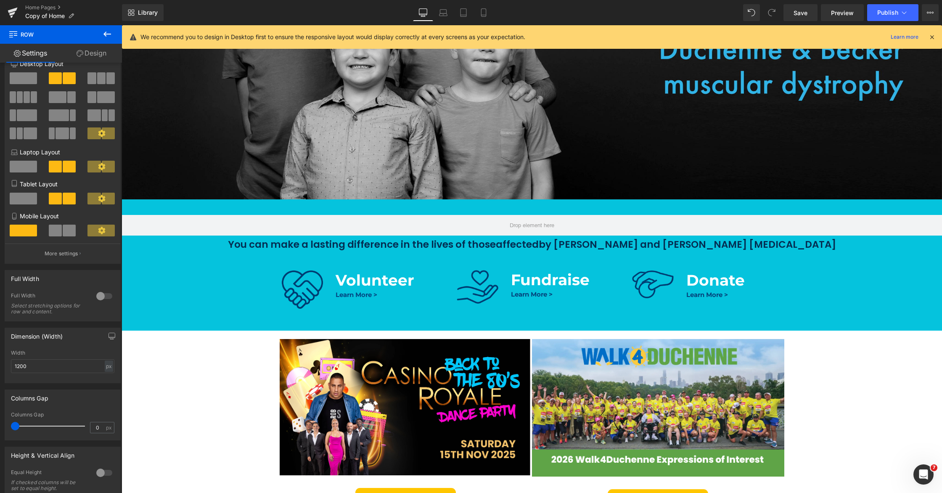
scroll to position [287, 0]
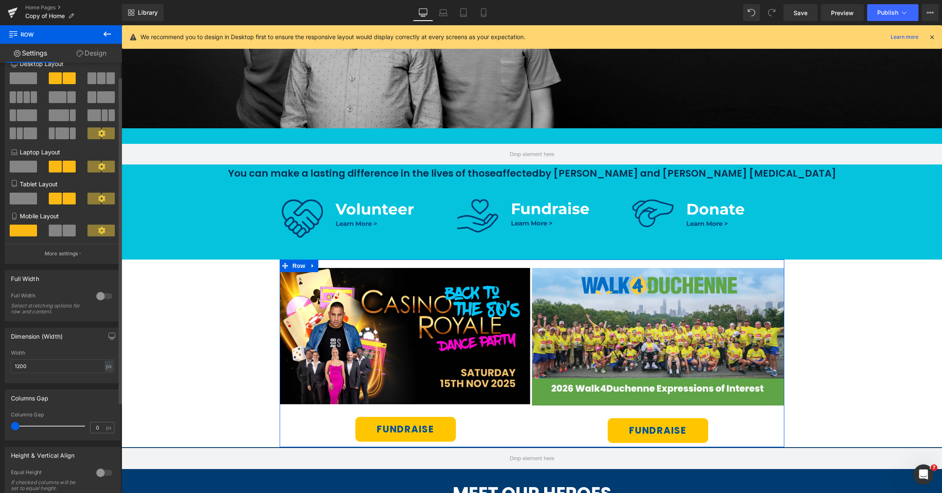
click at [106, 299] on div at bounding box center [104, 295] width 20 height 13
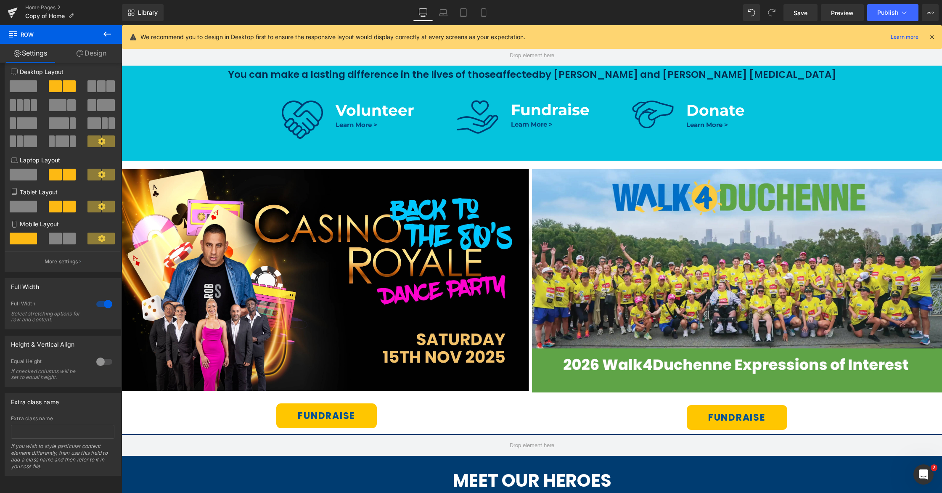
scroll to position [358, 0]
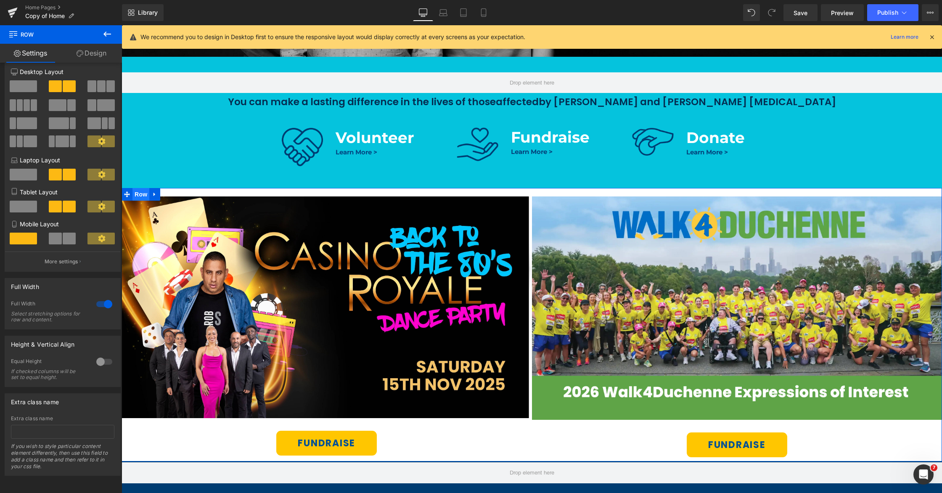
click at [143, 197] on span "Row" at bounding box center [140, 194] width 17 height 13
drag, startPoint x: 82, startPoint y: 56, endPoint x: 60, endPoint y: 53, distance: 22.0
click at [82, 56] on icon at bounding box center [80, 53] width 7 height 7
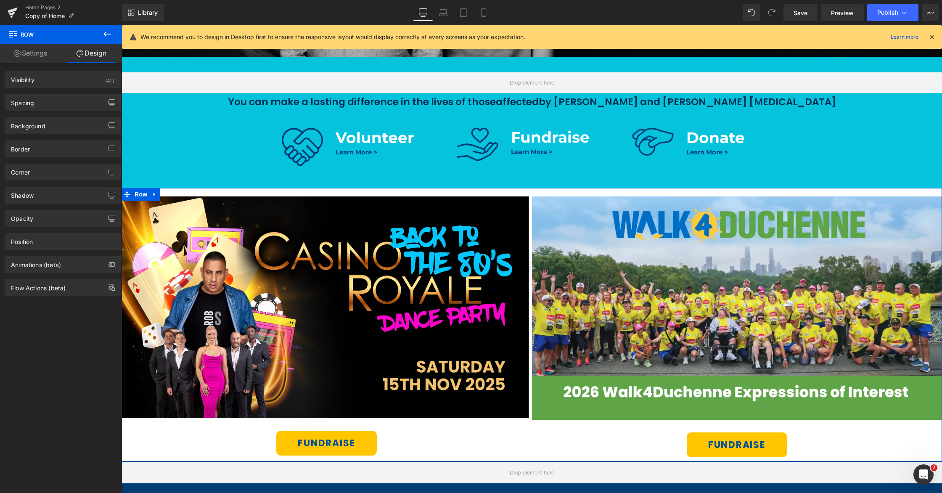
click at [45, 52] on link "Settings" at bounding box center [30, 53] width 61 height 19
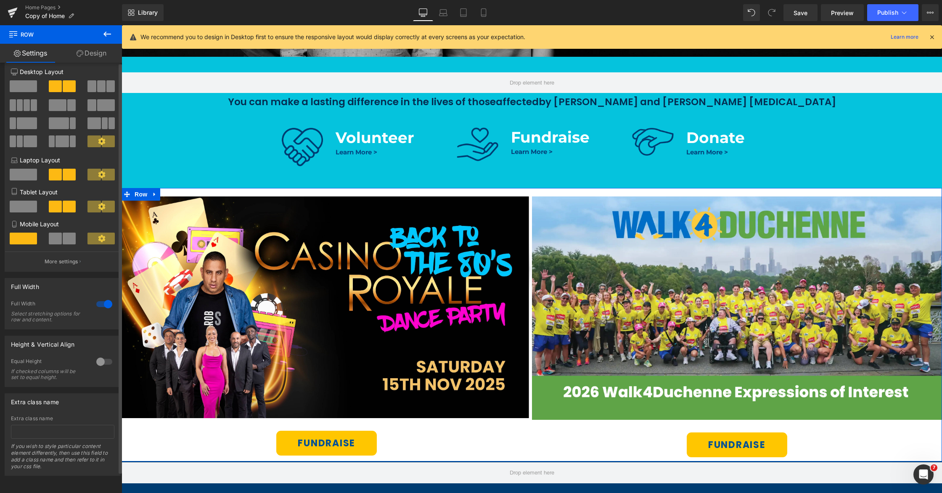
scroll to position [0, 0]
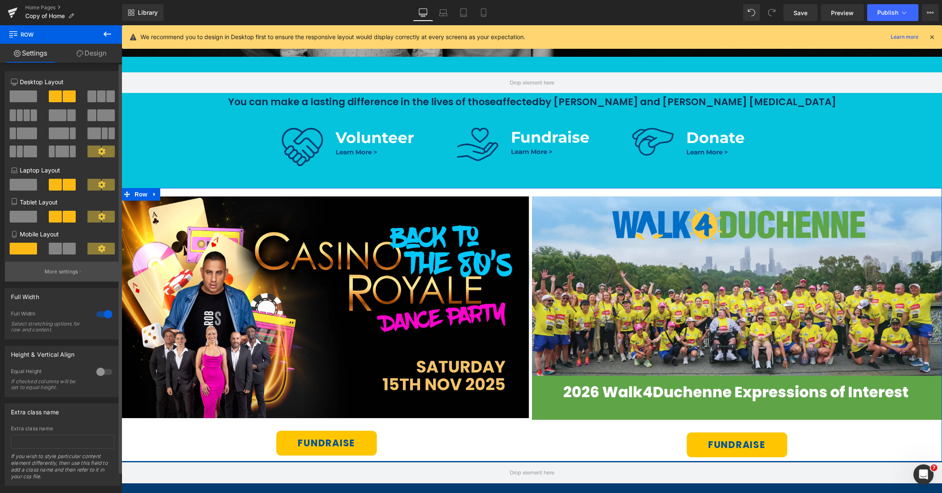
click at [56, 280] on button "More settings" at bounding box center [62, 272] width 115 height 20
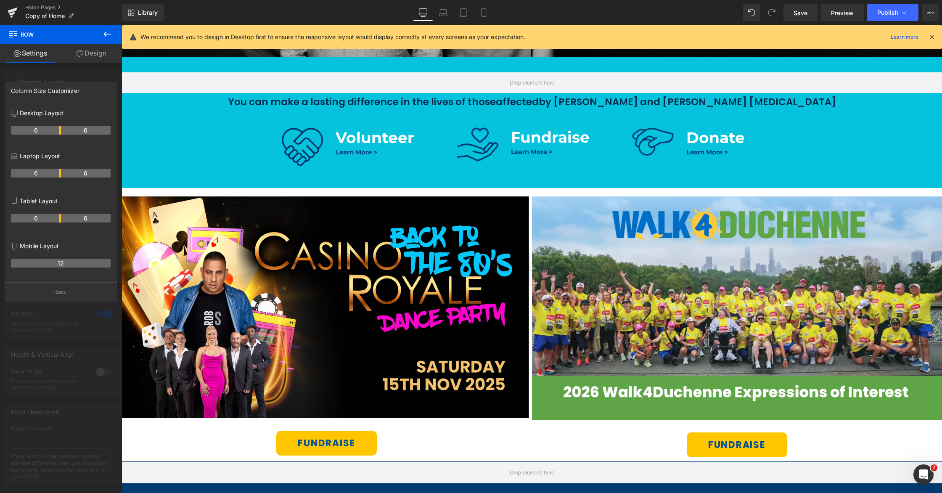
click at [109, 35] on icon at bounding box center [107, 34] width 10 height 10
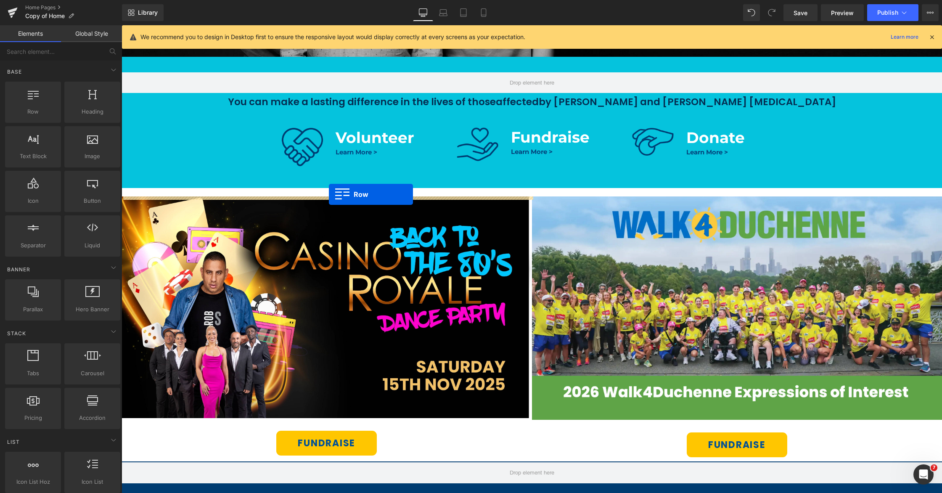
drag, startPoint x: 157, startPoint y: 122, endPoint x: 329, endPoint y: 194, distance: 186.0
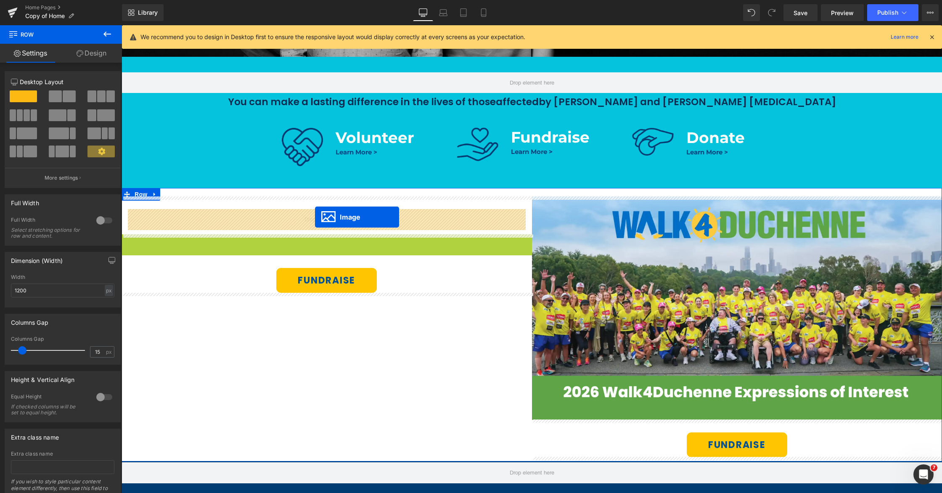
drag, startPoint x: 299, startPoint y: 347, endPoint x: 315, endPoint y: 217, distance: 130.5
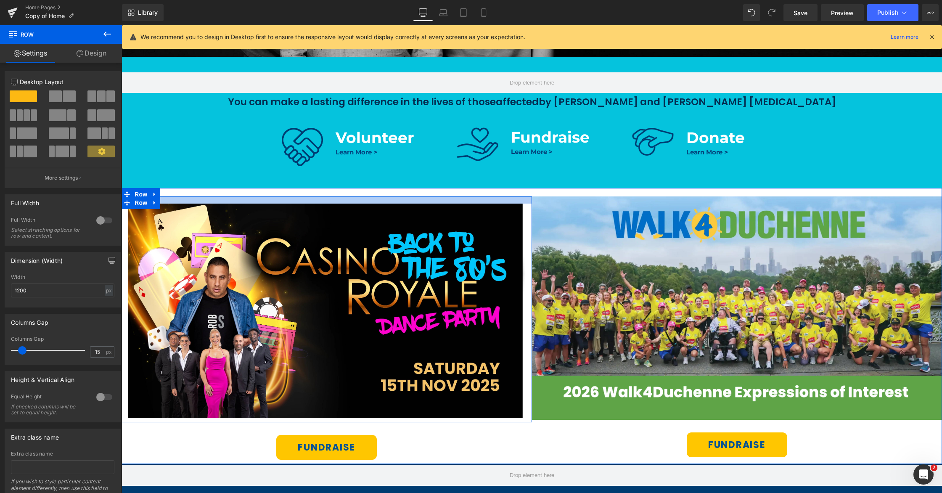
click at [461, 195] on div "Image Row FUNDRAISE Button Image FUNDRAISE Button 48px 48px Row" at bounding box center [532, 326] width 821 height 276
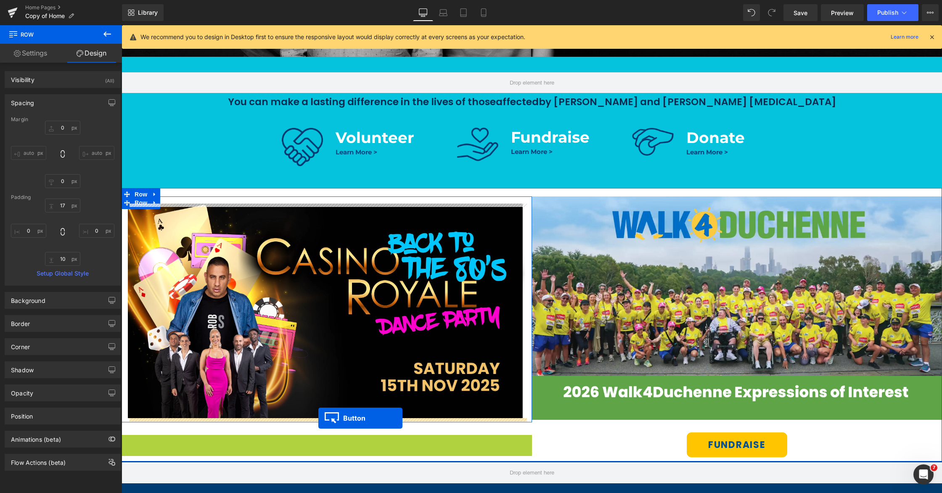
drag, startPoint x: 313, startPoint y: 448, endPoint x: 318, endPoint y: 418, distance: 30.4
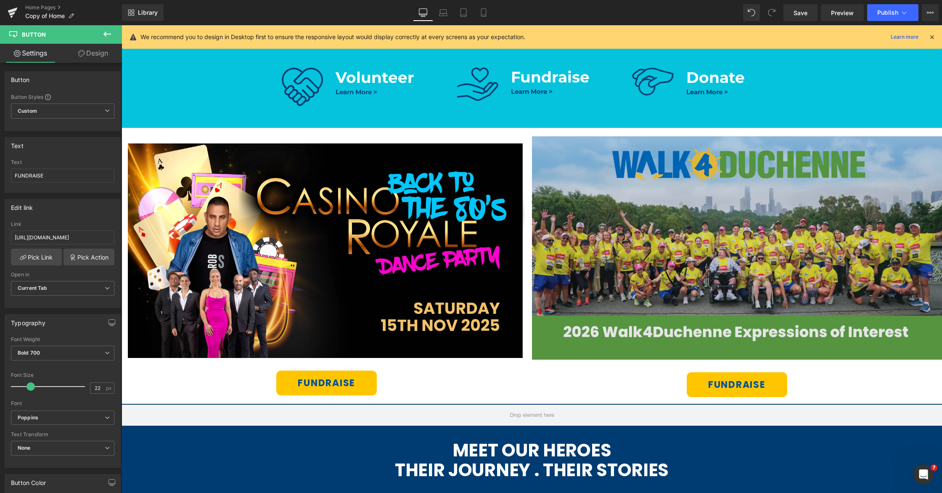
scroll to position [434, 0]
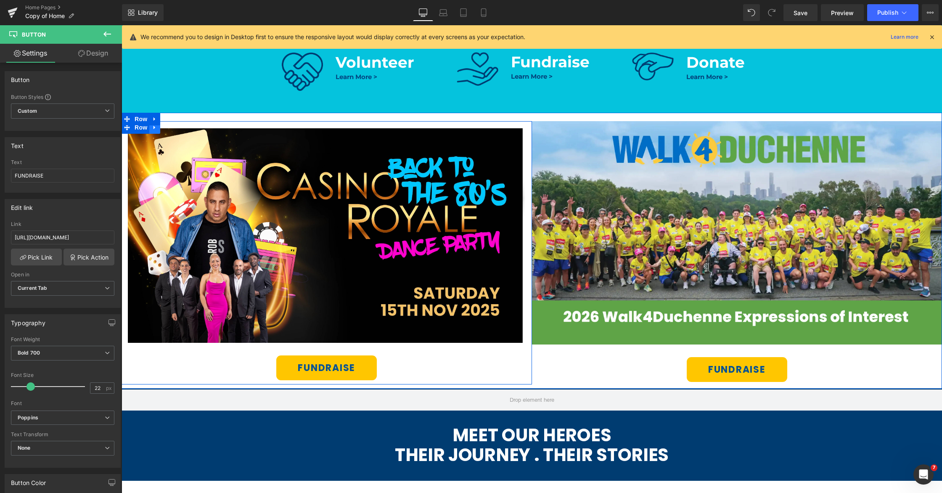
click at [155, 130] on icon at bounding box center [155, 127] width 6 height 6
click at [164, 128] on icon at bounding box center [166, 127] width 6 height 6
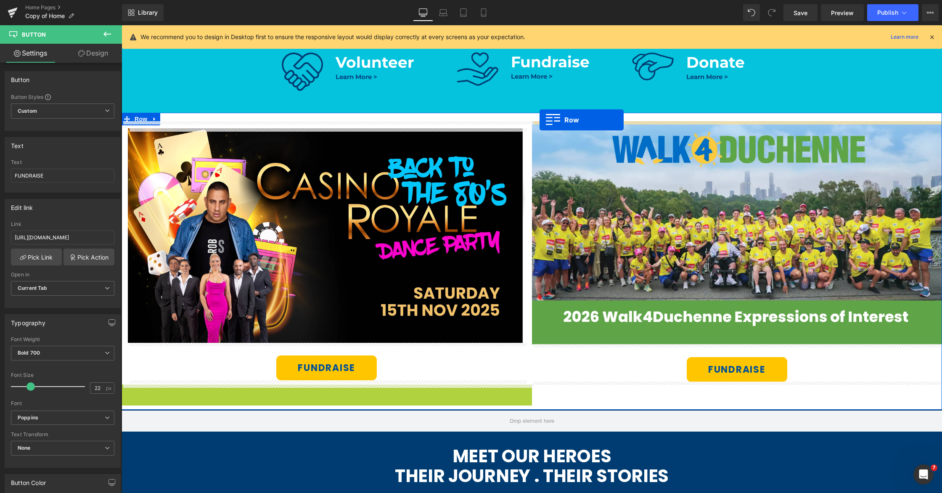
drag, startPoint x: 130, startPoint y: 390, endPoint x: 540, endPoint y: 120, distance: 490.5
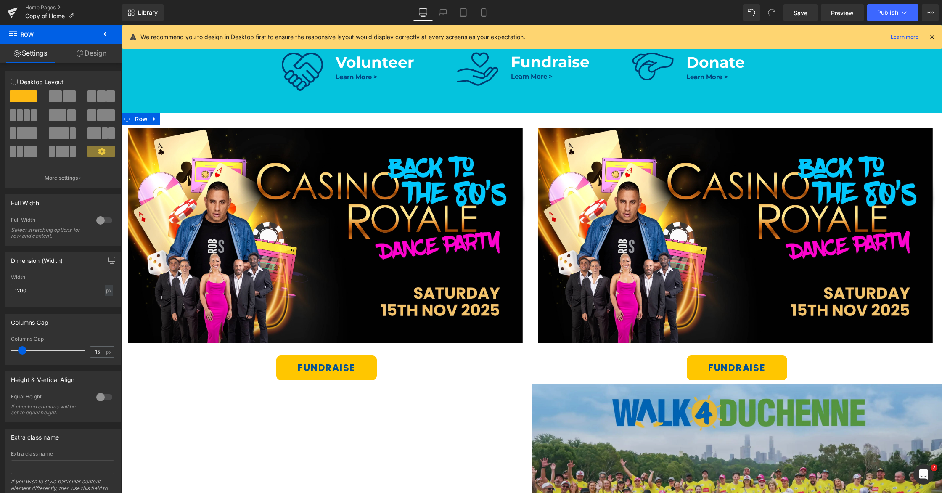
scroll to position [507, 0]
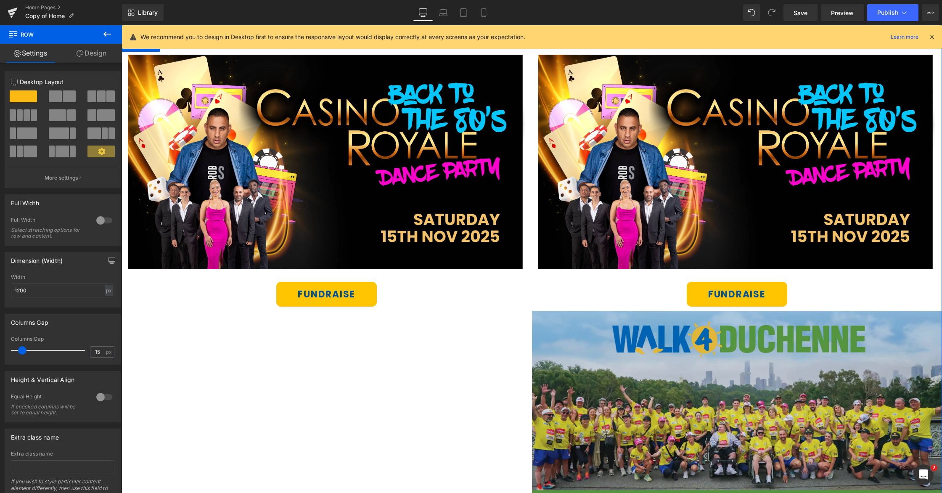
click at [722, 432] on img at bounding box center [737, 422] width 410 height 223
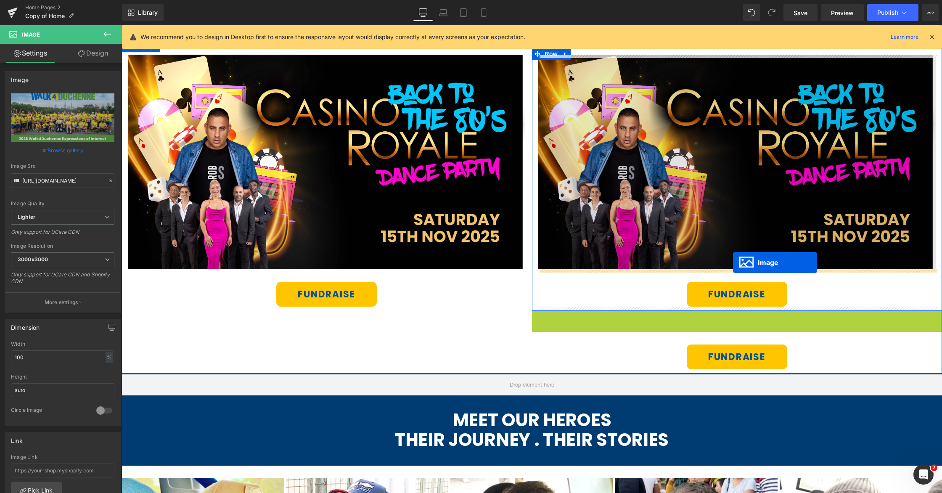
drag, startPoint x: 752, startPoint y: 280, endPoint x: 735, endPoint y: 262, distance: 25.0
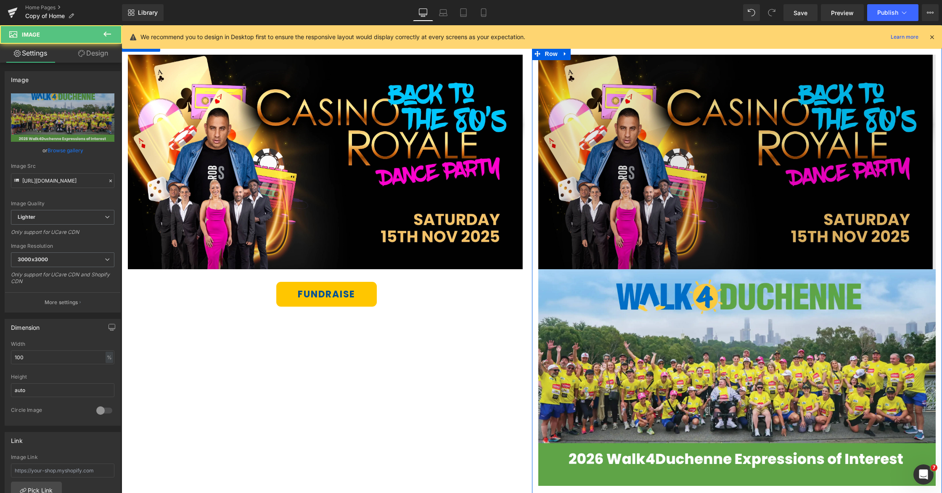
click at [738, 209] on img at bounding box center [737, 162] width 398 height 214
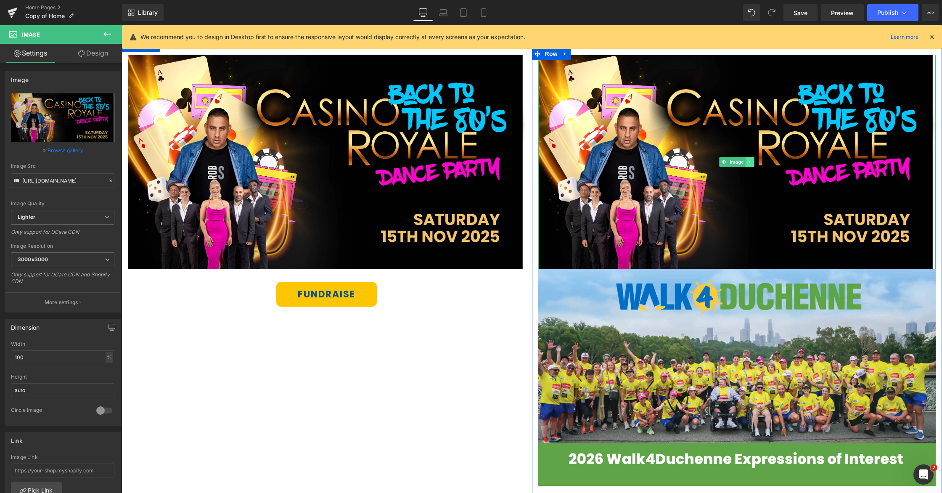
click at [752, 160] on icon at bounding box center [750, 161] width 5 height 5
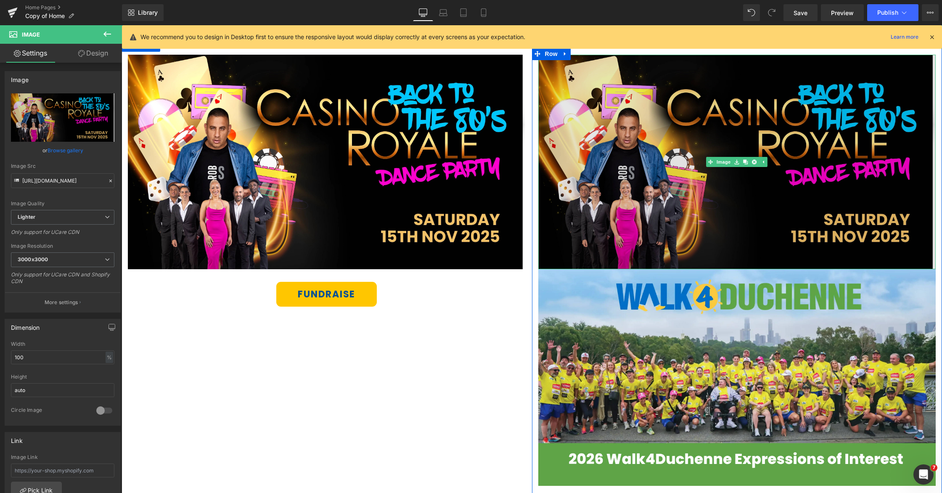
drag, startPoint x: 753, startPoint y: 163, endPoint x: 783, endPoint y: 189, distance: 40.2
click at [753, 163] on icon at bounding box center [754, 162] width 5 height 5
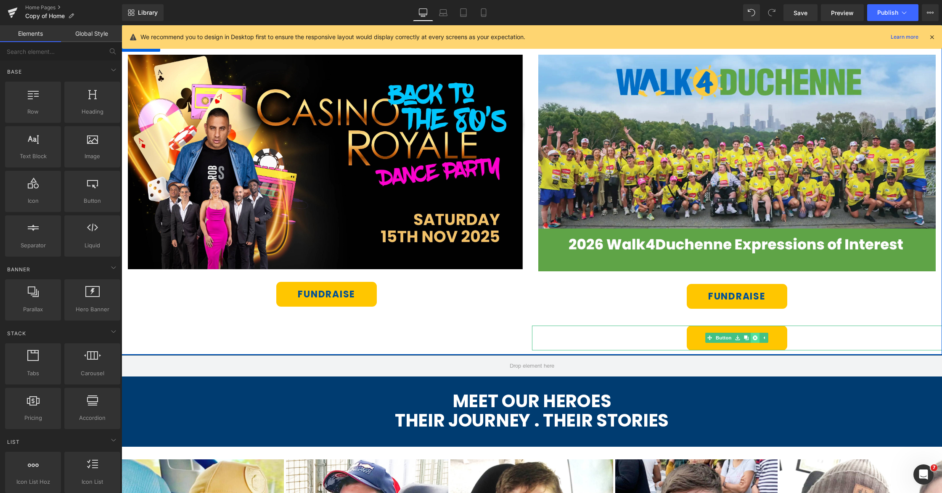
click at [757, 339] on icon at bounding box center [755, 337] width 5 height 5
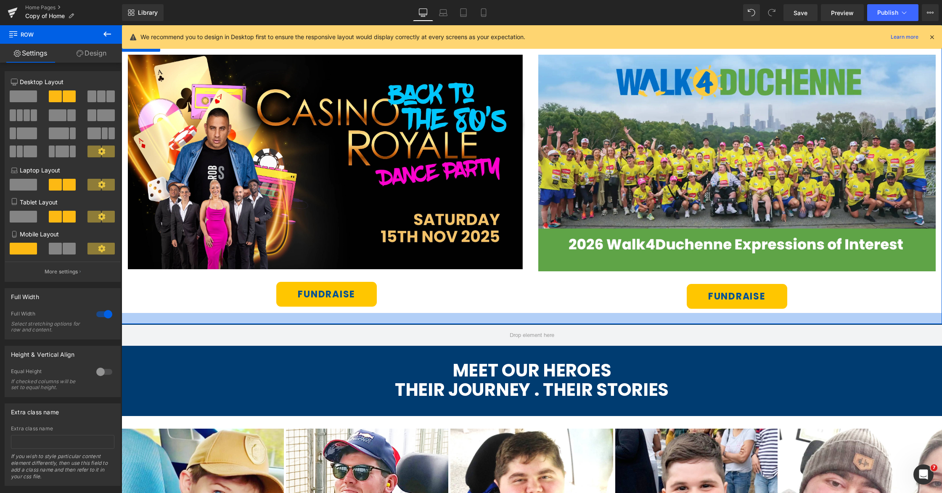
drag, startPoint x: 572, startPoint y: 316, endPoint x: 593, endPoint y: 286, distance: 36.8
click at [572, 322] on div at bounding box center [532, 318] width 821 height 11
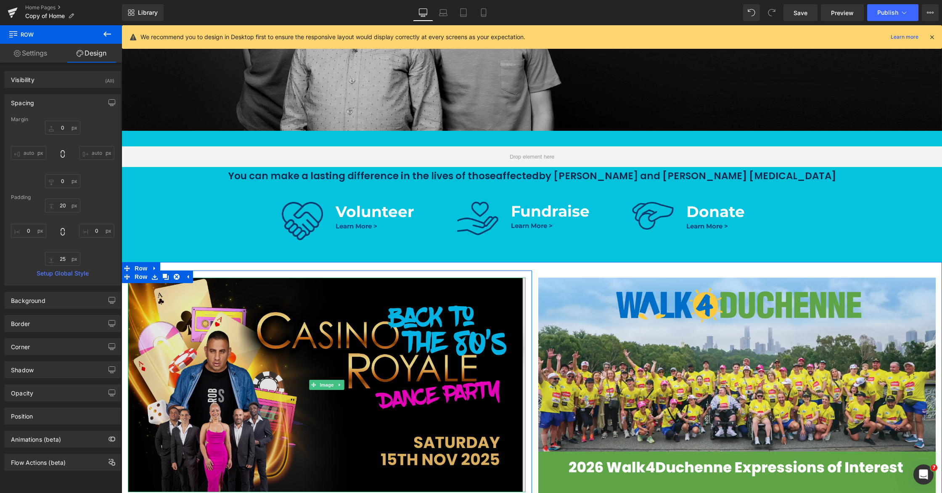
scroll to position [284, 0]
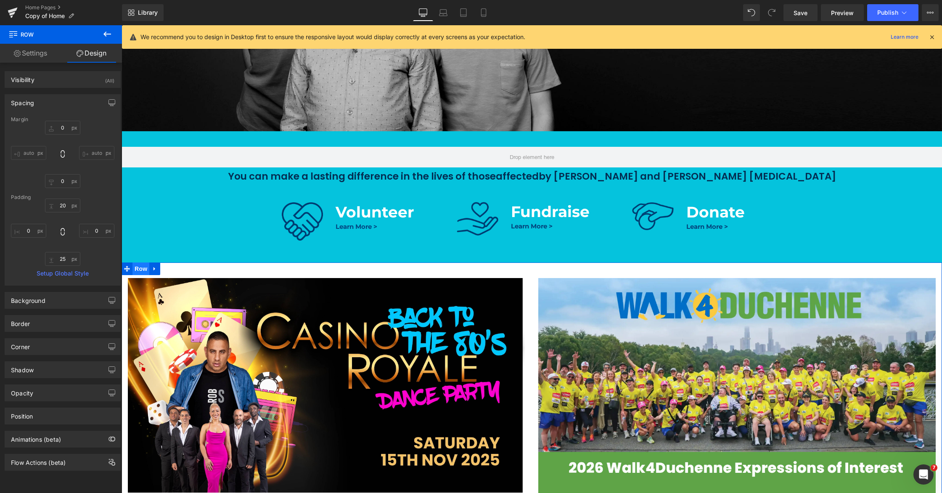
click at [143, 272] on span "Row" at bounding box center [140, 268] width 17 height 13
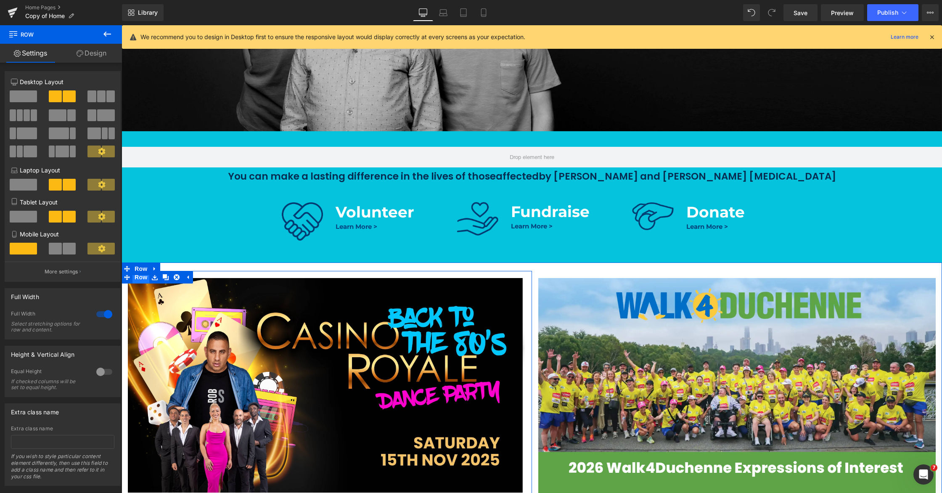
click at [142, 279] on span "Row" at bounding box center [140, 277] width 17 height 13
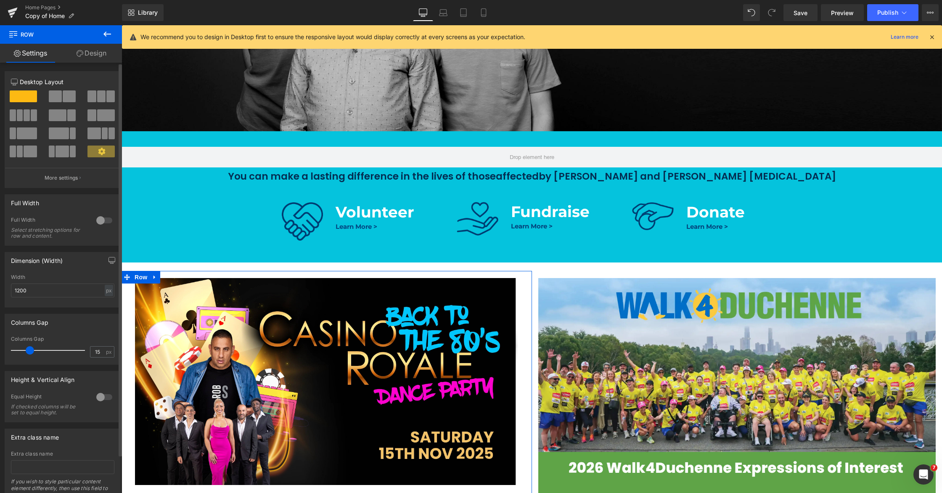
drag, startPoint x: 21, startPoint y: 351, endPoint x: 28, endPoint y: 351, distance: 7.6
click at [28, 351] on span at bounding box center [30, 350] width 8 height 8
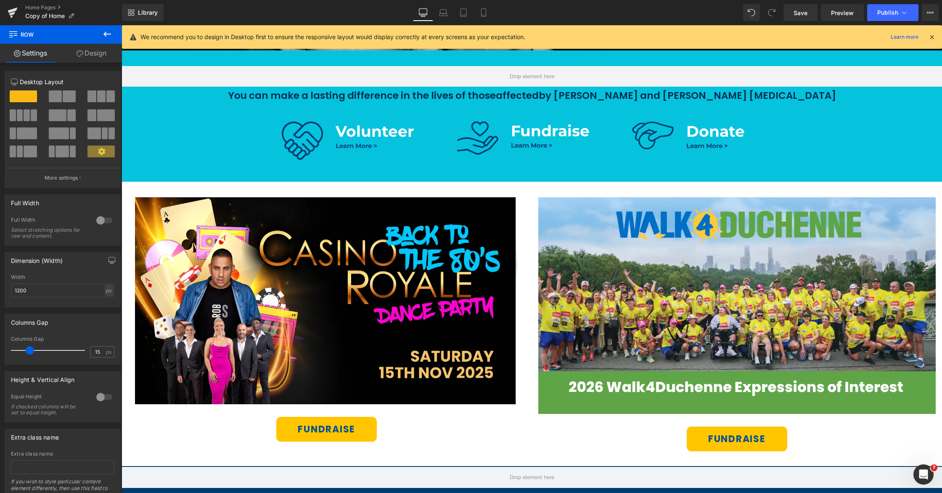
scroll to position [365, 0]
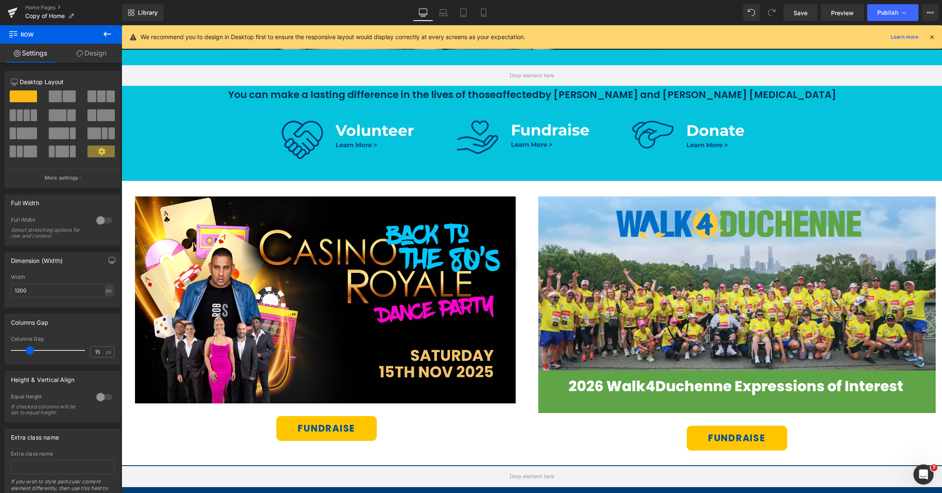
drag, startPoint x: 106, startPoint y: 34, endPoint x: 97, endPoint y: 42, distance: 11.9
click at [106, 34] on icon at bounding box center [107, 34] width 8 height 5
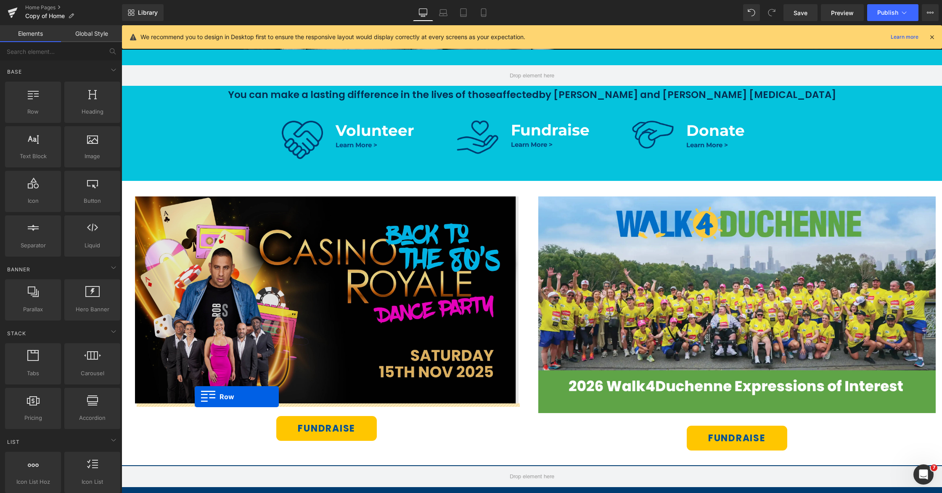
drag, startPoint x: 193, startPoint y: 217, endPoint x: 203, endPoint y: 395, distance: 177.8
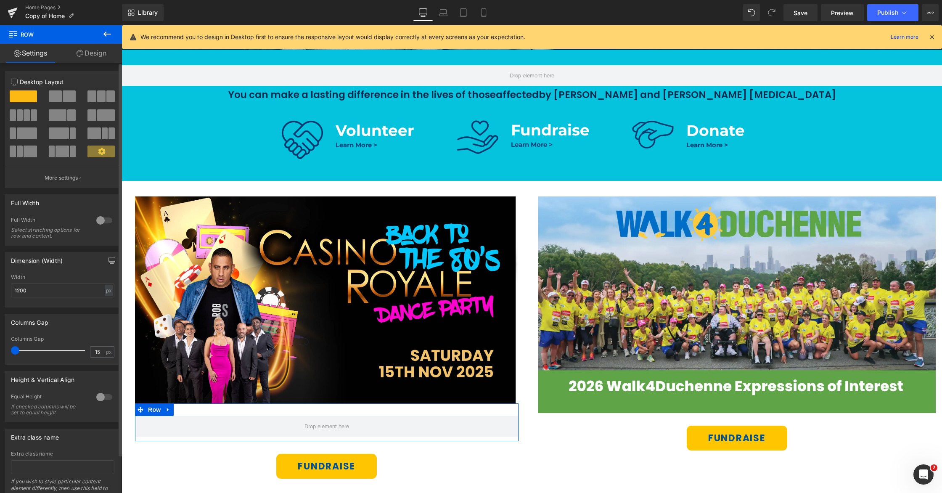
drag, startPoint x: 18, startPoint y: 350, endPoint x: 9, endPoint y: 348, distance: 8.6
click at [8, 348] on div "15px Columns Gap 15 px" at bounding box center [62, 350] width 115 height 28
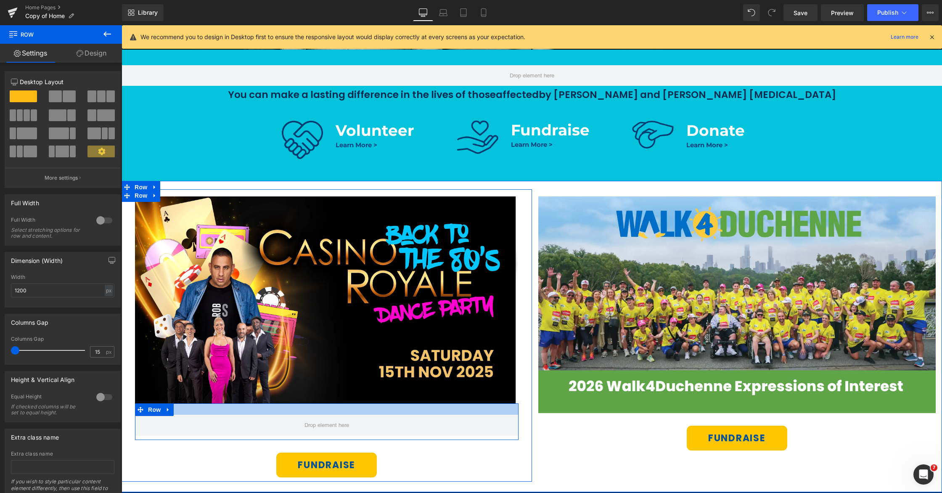
drag, startPoint x: 403, startPoint y: 409, endPoint x: 330, endPoint y: 463, distance: 91.1
click at [403, 408] on div at bounding box center [327, 408] width 384 height 11
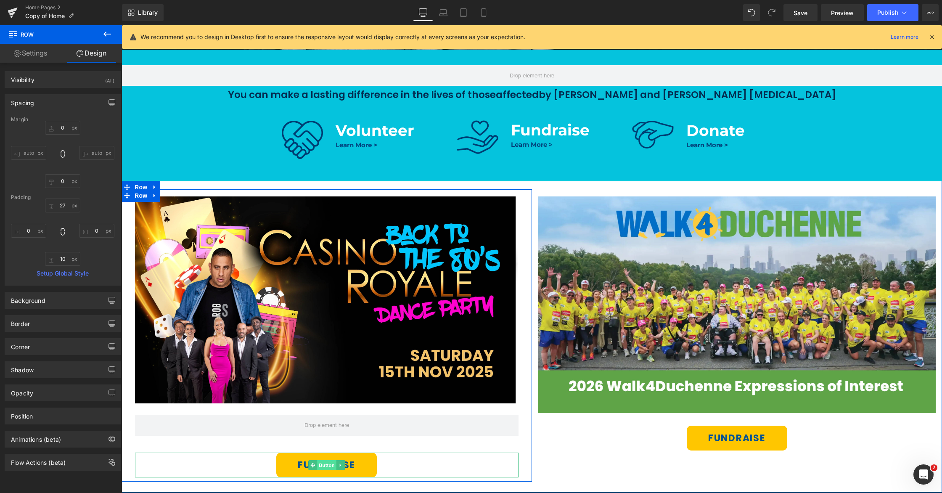
click at [324, 463] on span "Button" at bounding box center [326, 465] width 19 height 10
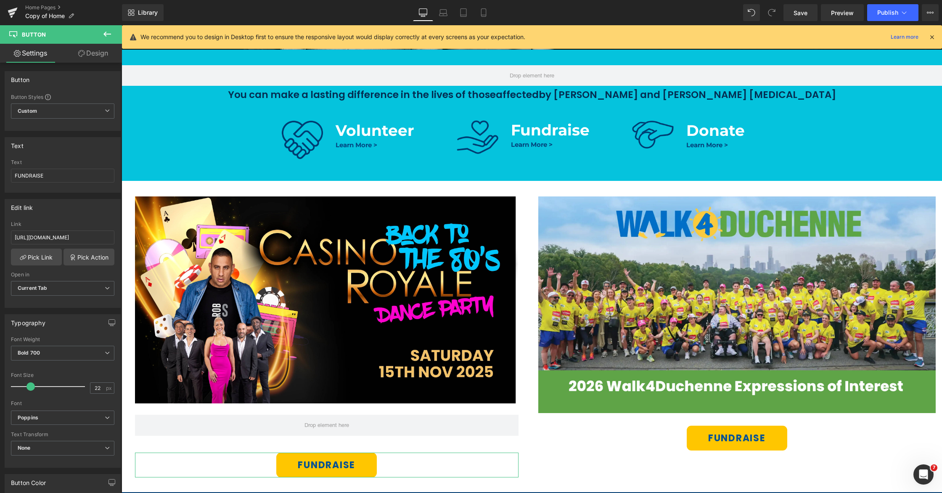
click at [90, 57] on link "Design" at bounding box center [93, 53] width 61 height 19
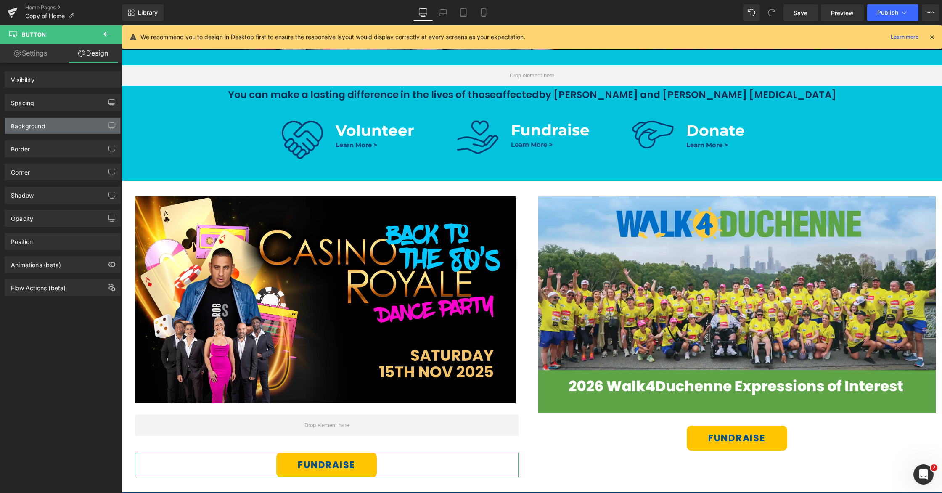
click at [42, 127] on div "Background" at bounding box center [28, 124] width 34 height 12
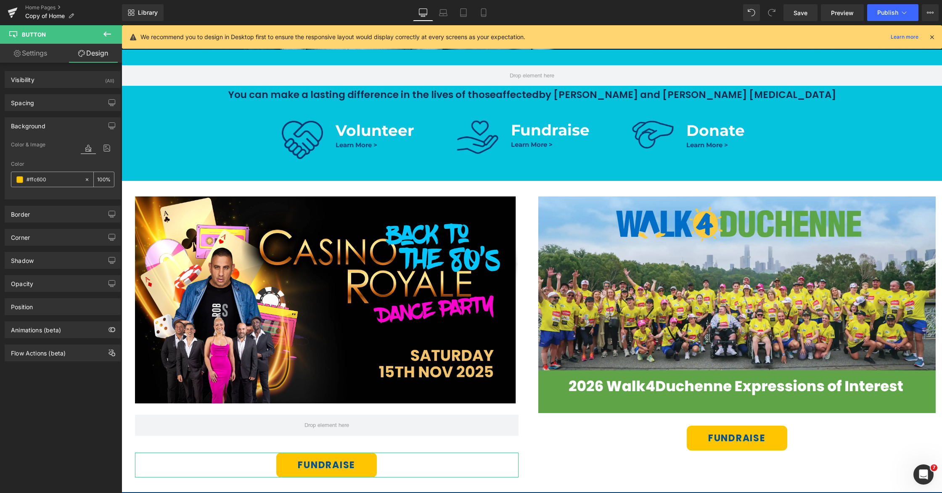
click at [47, 180] on input "#ffc600" at bounding box center [53, 179] width 54 height 9
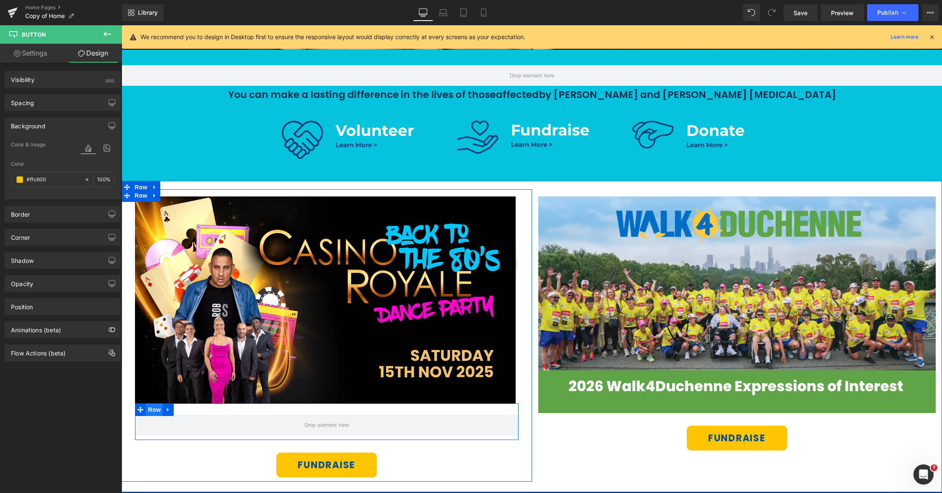
click at [154, 410] on span "Row" at bounding box center [154, 409] width 17 height 13
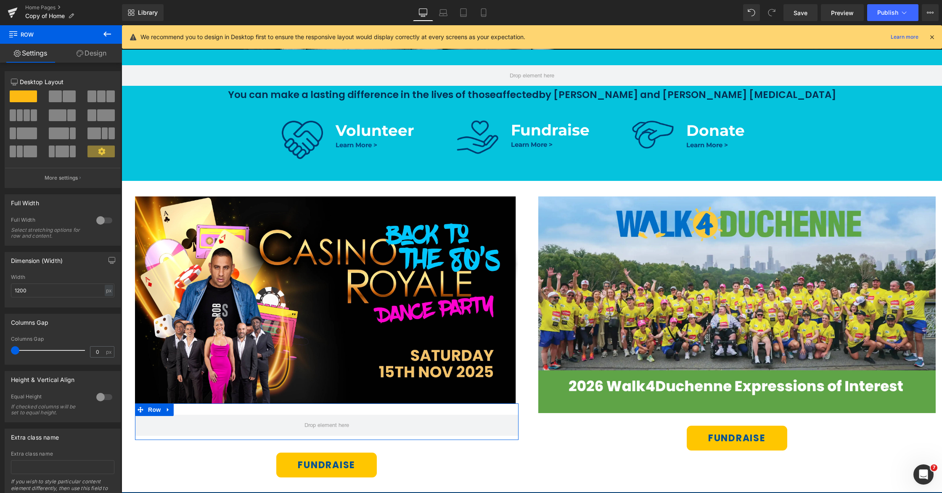
click at [92, 53] on link "Design" at bounding box center [91, 53] width 61 height 19
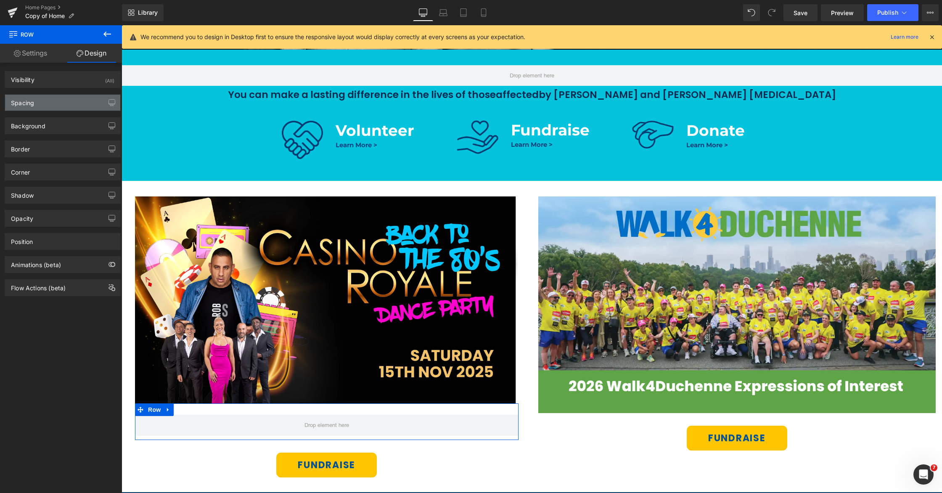
click at [46, 106] on div "Spacing" at bounding box center [62, 103] width 115 height 16
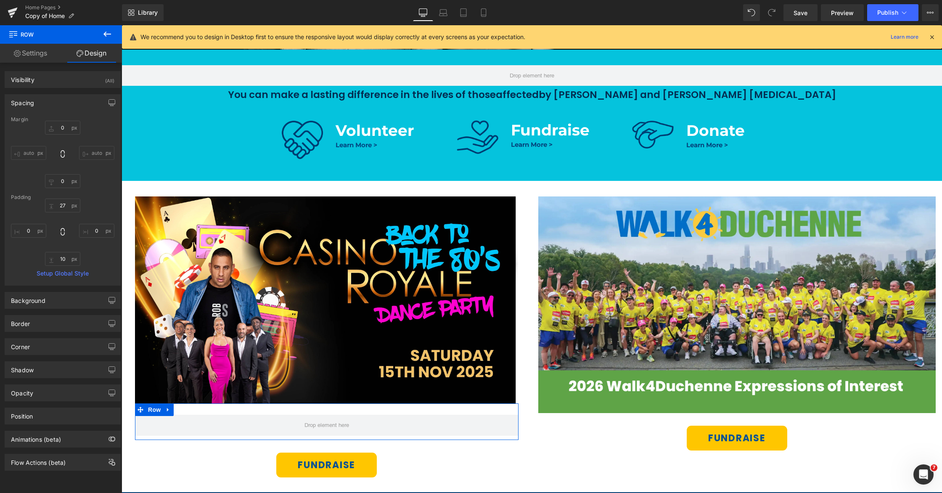
click at [44, 104] on div "Spacing" at bounding box center [62, 103] width 115 height 16
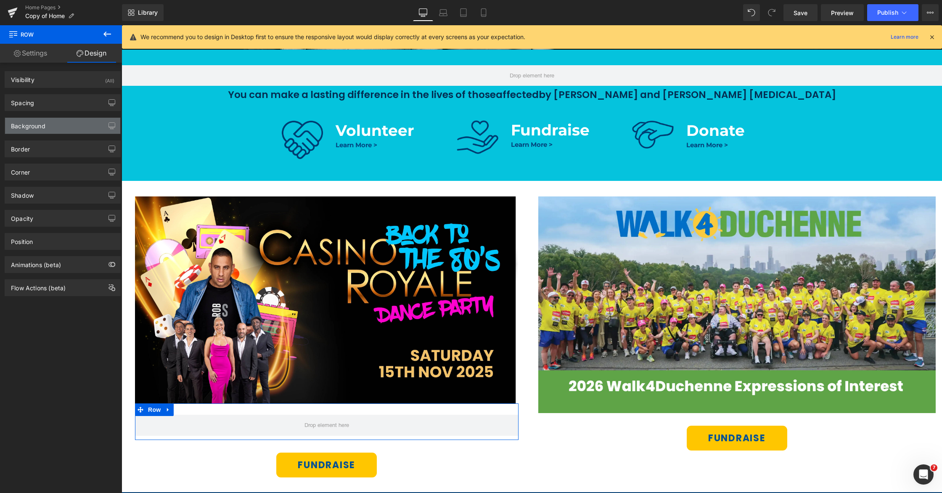
click at [41, 124] on div "Background" at bounding box center [28, 124] width 34 height 12
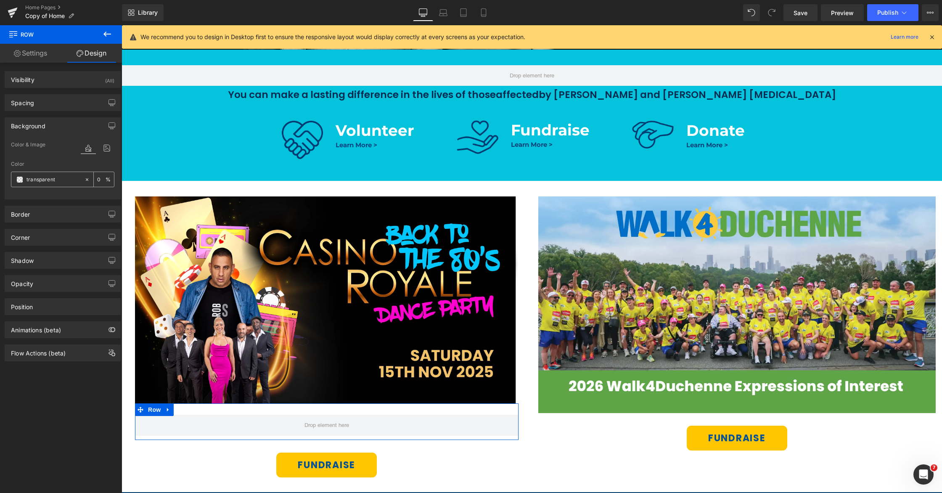
click at [46, 185] on div "transparent" at bounding box center [47, 179] width 73 height 15
click at [50, 182] on input "transparent" at bounding box center [53, 179] width 54 height 9
paste input "#ffc600"
type input "#ffc600"
click at [63, 162] on div "Color" at bounding box center [62, 164] width 103 height 6
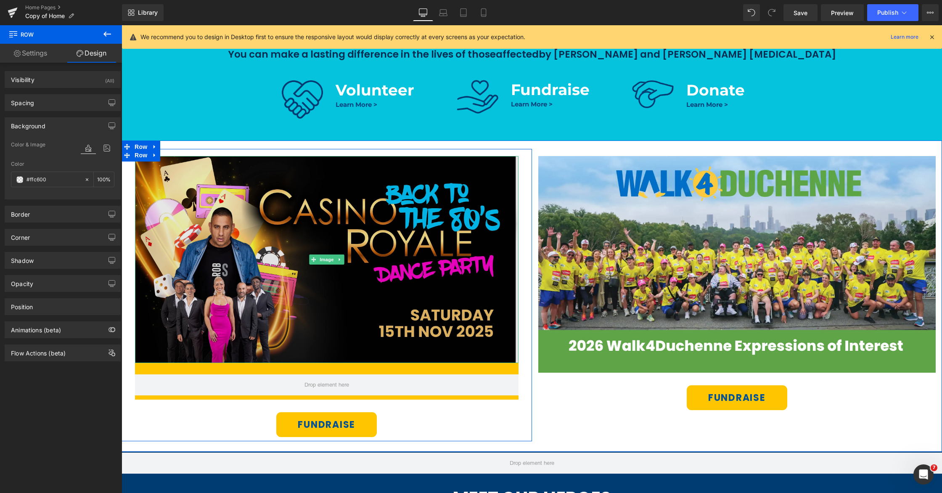
scroll to position [431, 0]
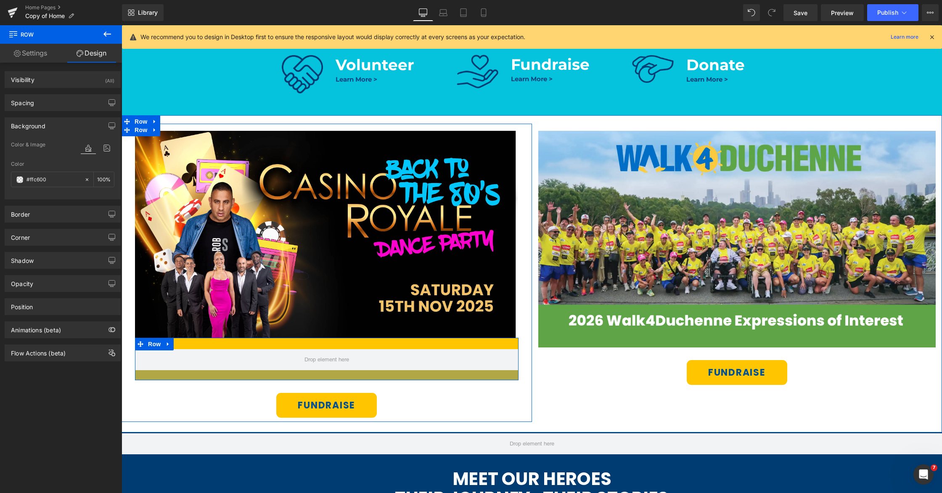
drag, startPoint x: 288, startPoint y: 372, endPoint x: 288, endPoint y: 377, distance: 5.0
click at [287, 378] on div at bounding box center [327, 375] width 384 height 10
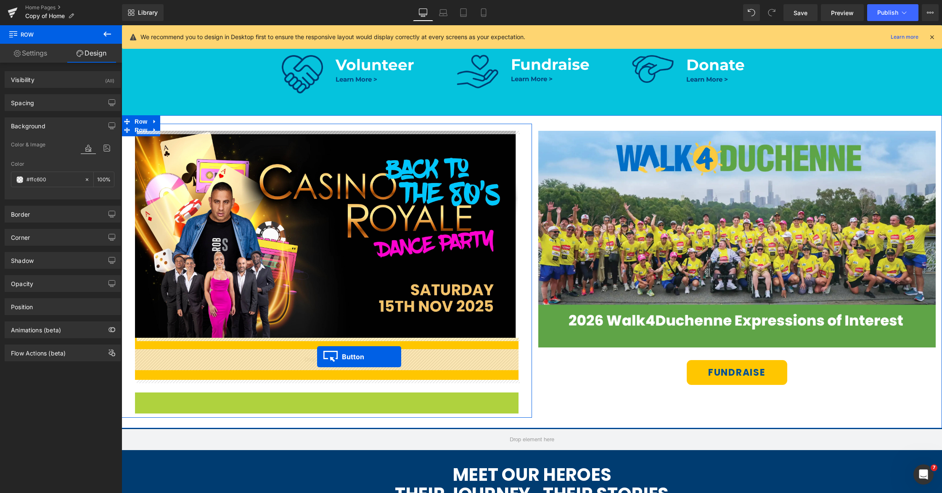
drag, startPoint x: 315, startPoint y: 405, endPoint x: 317, endPoint y: 357, distance: 48.8
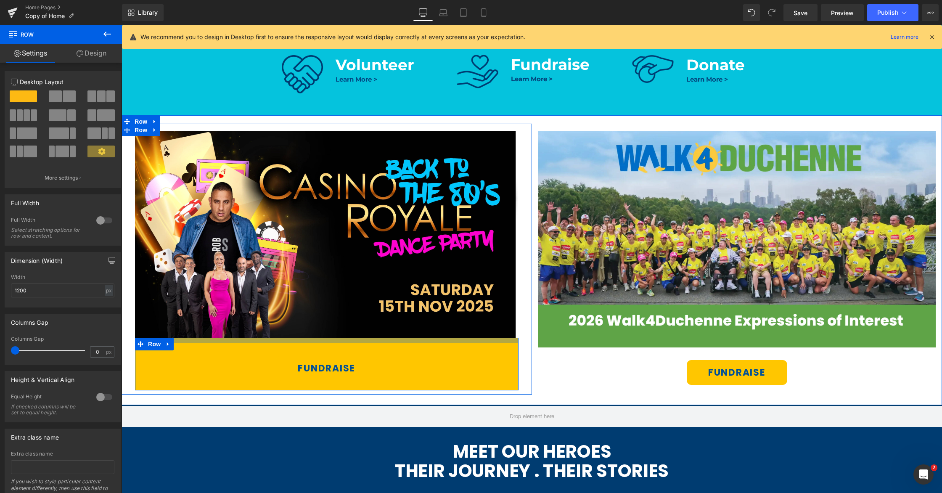
drag, startPoint x: 321, startPoint y: 349, endPoint x: 321, endPoint y: 343, distance: 5.9
click at [321, 343] on div "FUNDRAISE Button Row" at bounding box center [327, 364] width 384 height 53
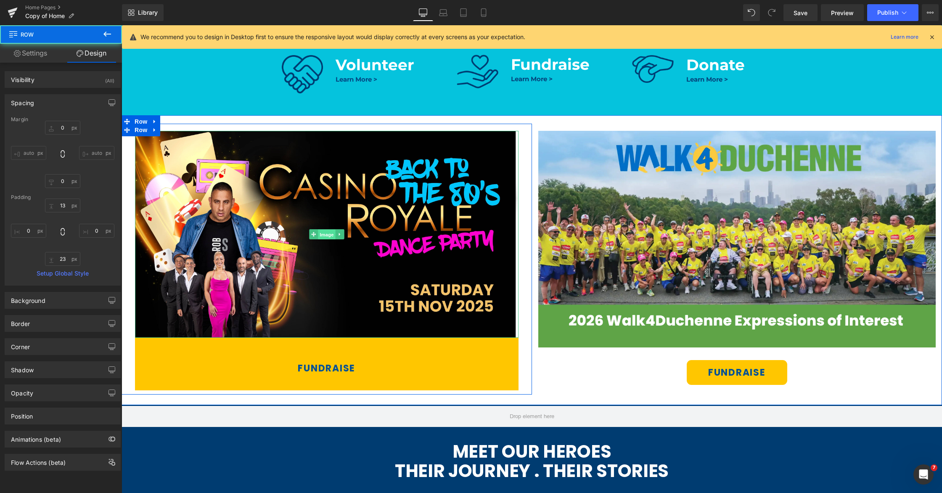
click at [326, 236] on span "Image" at bounding box center [327, 235] width 18 height 10
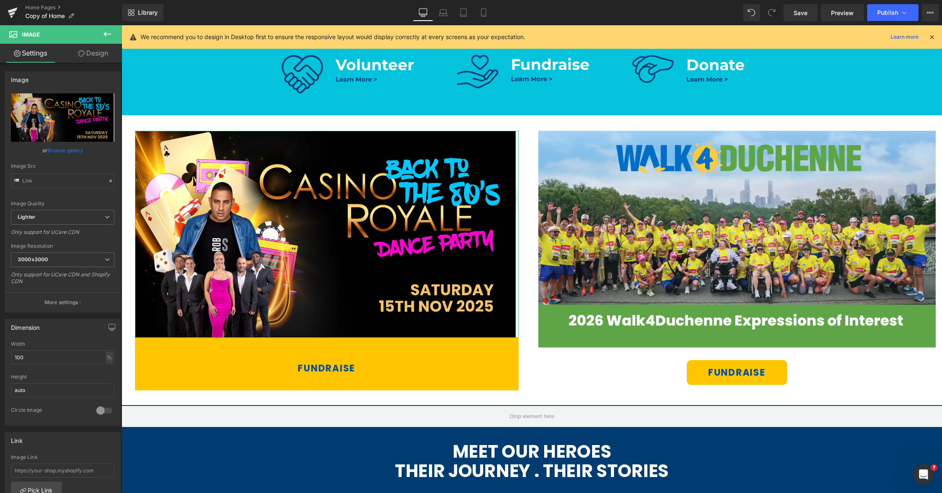
click at [90, 51] on link "Design" at bounding box center [93, 53] width 61 height 19
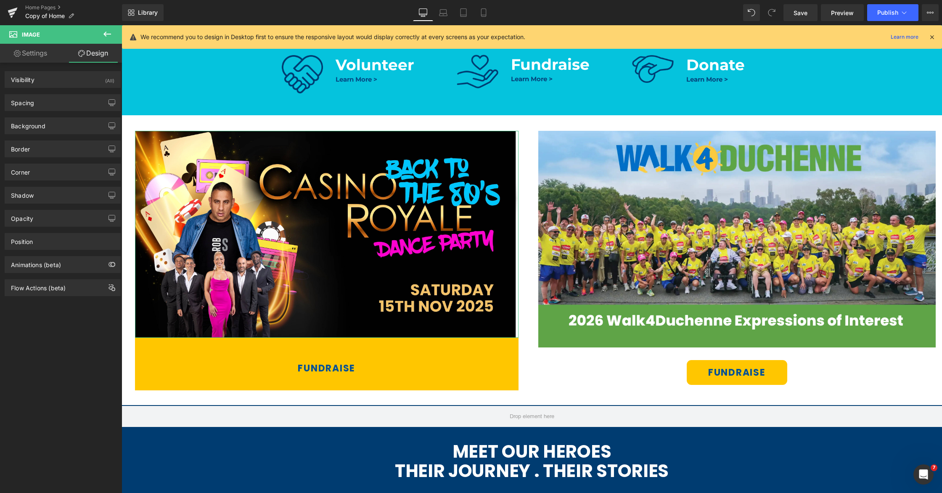
click at [47, 56] on link "Settings" at bounding box center [30, 53] width 61 height 19
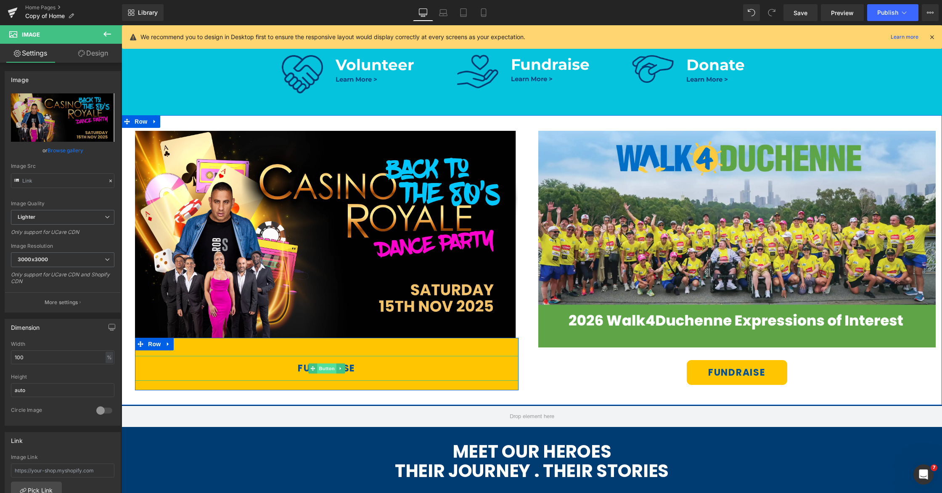
click at [326, 368] on span "Button" at bounding box center [326, 368] width 19 height 10
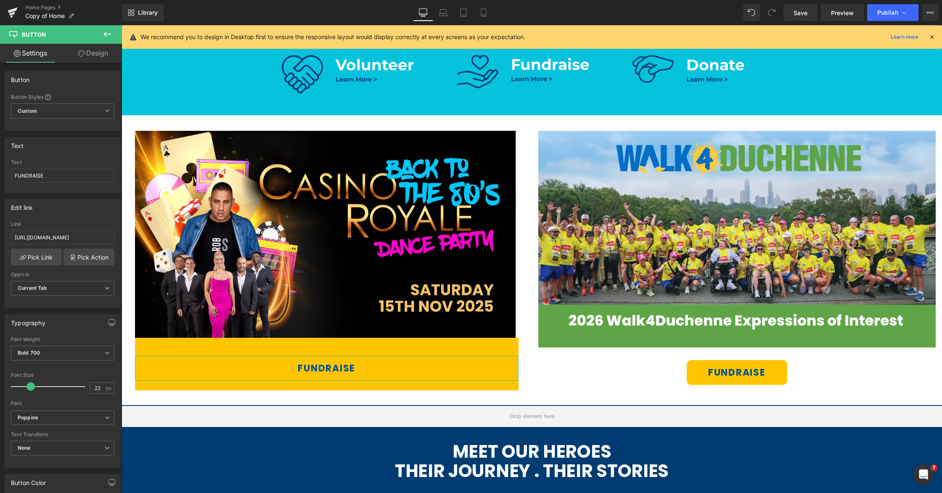
click at [95, 58] on link "Design" at bounding box center [93, 53] width 61 height 19
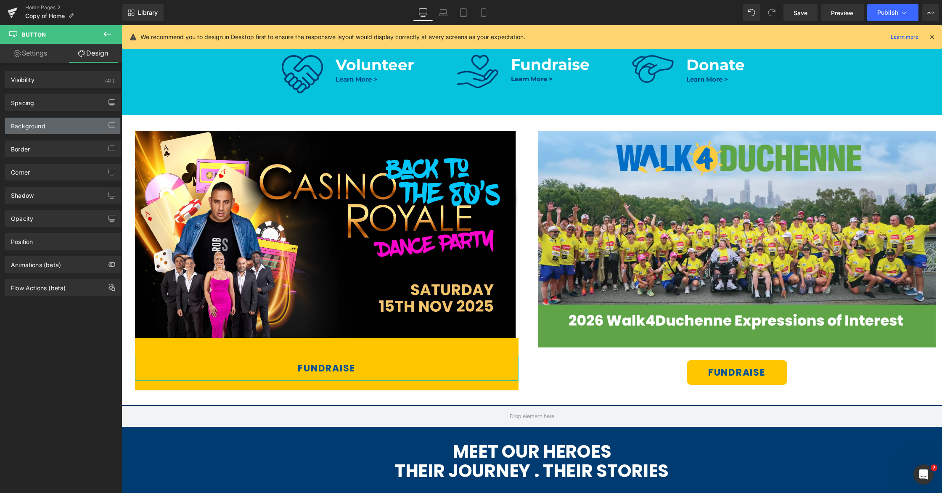
click at [43, 127] on div "Background" at bounding box center [28, 124] width 34 height 12
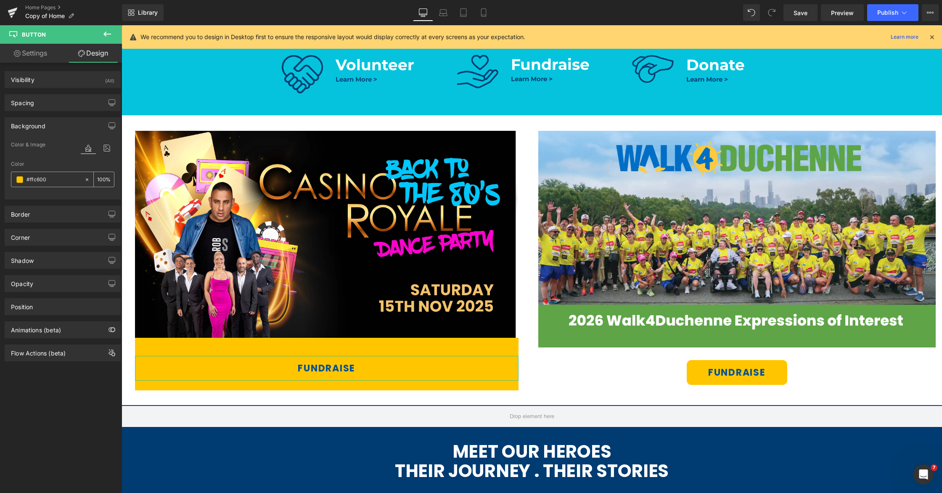
click at [19, 178] on span at bounding box center [19, 179] width 7 height 7
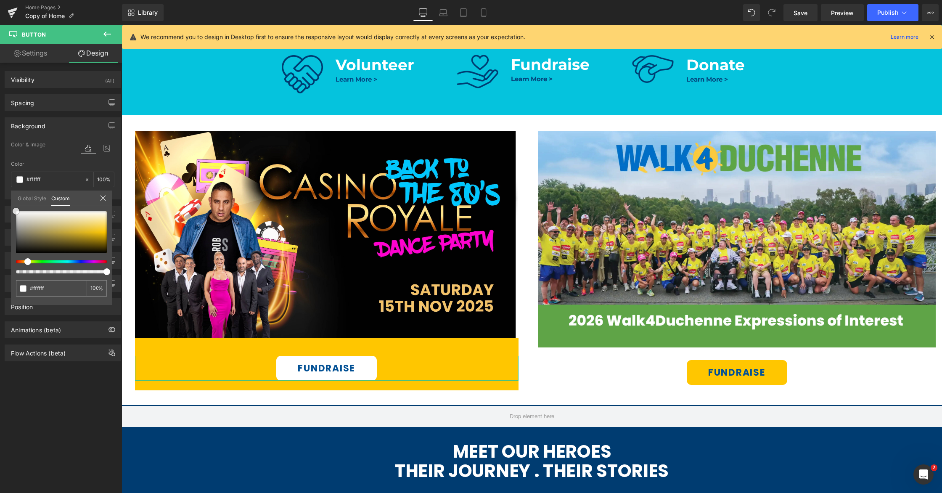
drag, startPoint x: 24, startPoint y: 223, endPoint x: 13, endPoint y: 201, distance: 24.3
click at [13, 201] on div "Global Style Custom Setup Global Style #ffc600 100 %" at bounding box center [61, 204] width 101 height 26
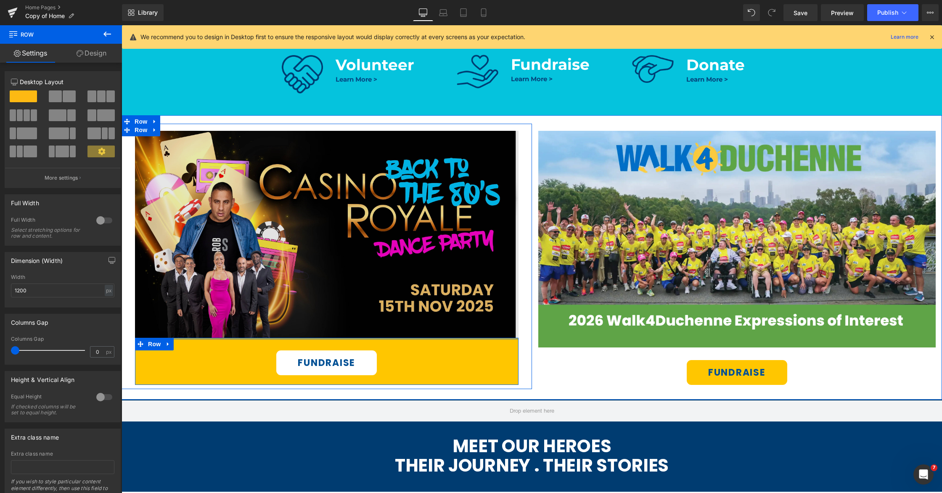
drag, startPoint x: 325, startPoint y: 342, endPoint x: 517, endPoint y: 321, distance: 193.3
click at [324, 335] on div "Image FUNDRAISE Button Row" at bounding box center [327, 258] width 410 height 254
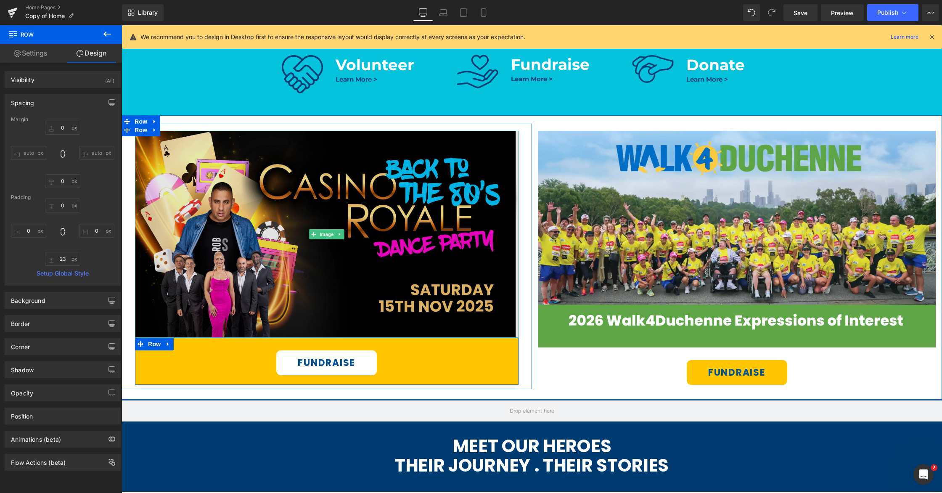
click at [516, 319] on img at bounding box center [327, 234] width 384 height 207
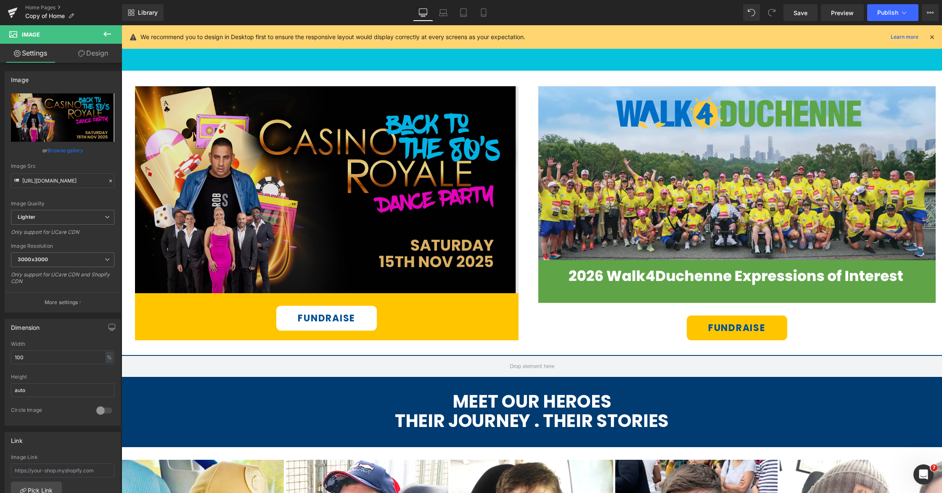
scroll to position [490, 0]
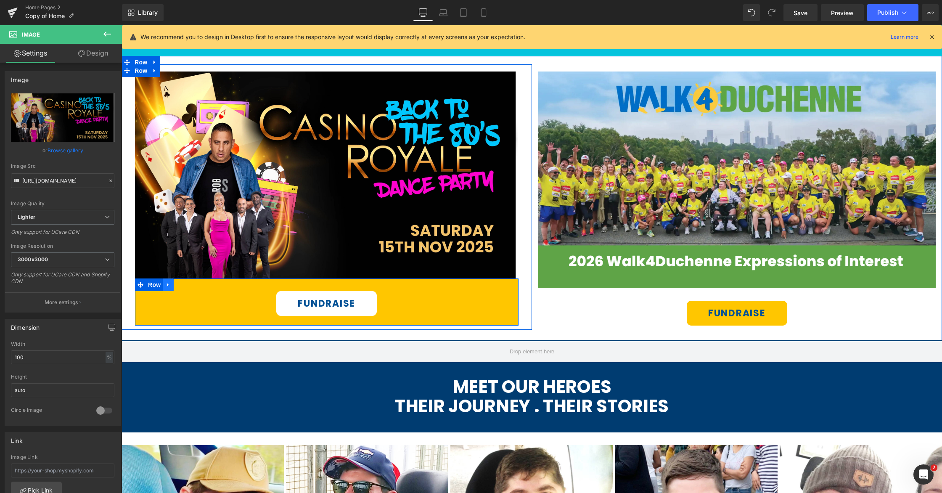
click at [171, 285] on icon at bounding box center [168, 285] width 6 height 6
click at [178, 284] on icon at bounding box center [179, 285] width 6 height 6
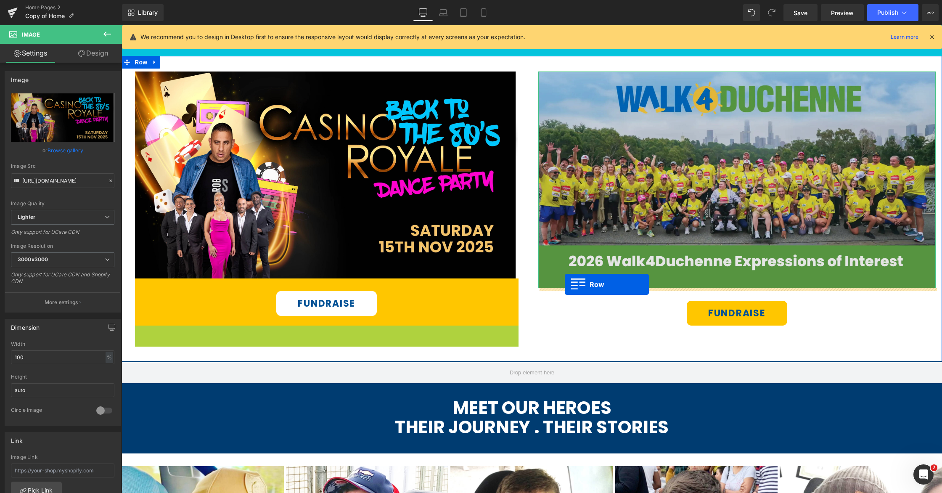
drag, startPoint x: 139, startPoint y: 332, endPoint x: 565, endPoint y: 284, distance: 428.7
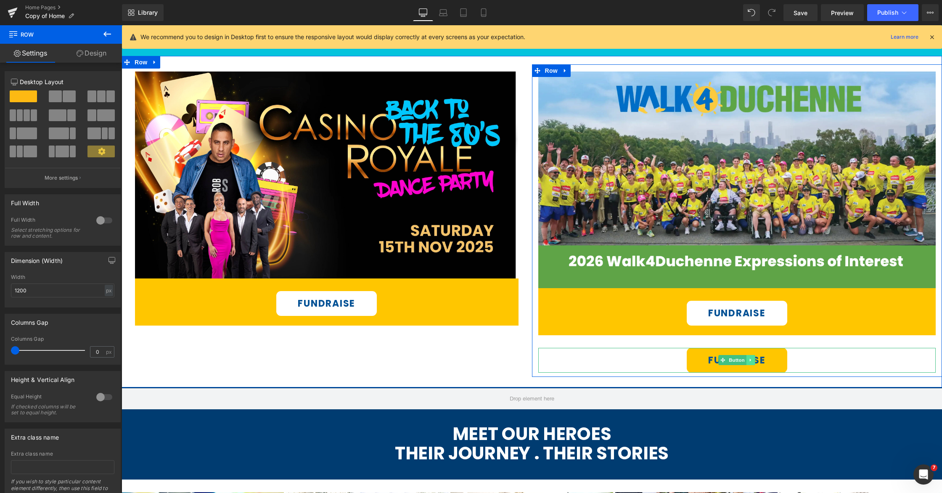
click at [752, 361] on icon at bounding box center [751, 359] width 5 height 5
click at [756, 360] on icon at bounding box center [755, 359] width 5 height 5
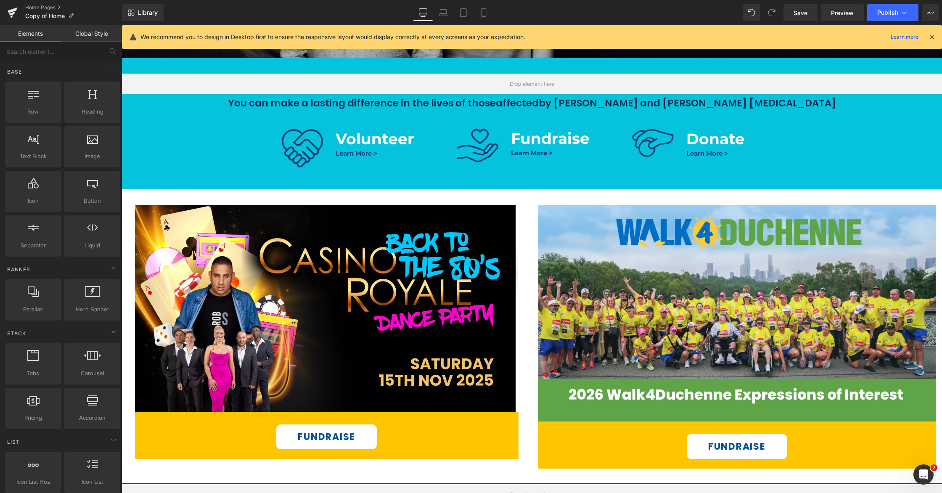
scroll to position [426, 0]
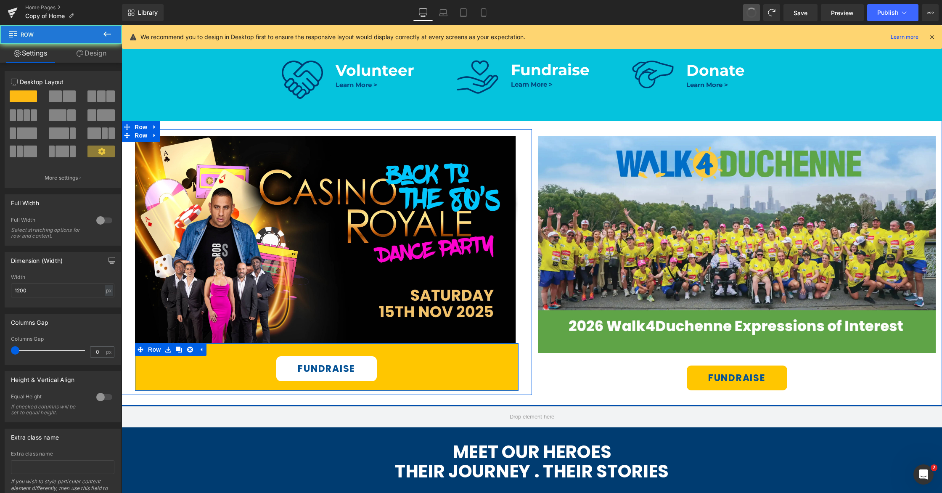
click at [410, 348] on div "FUNDRAISE Button" at bounding box center [327, 362] width 384 height 37
click at [190, 349] on icon at bounding box center [190, 350] width 6 height 6
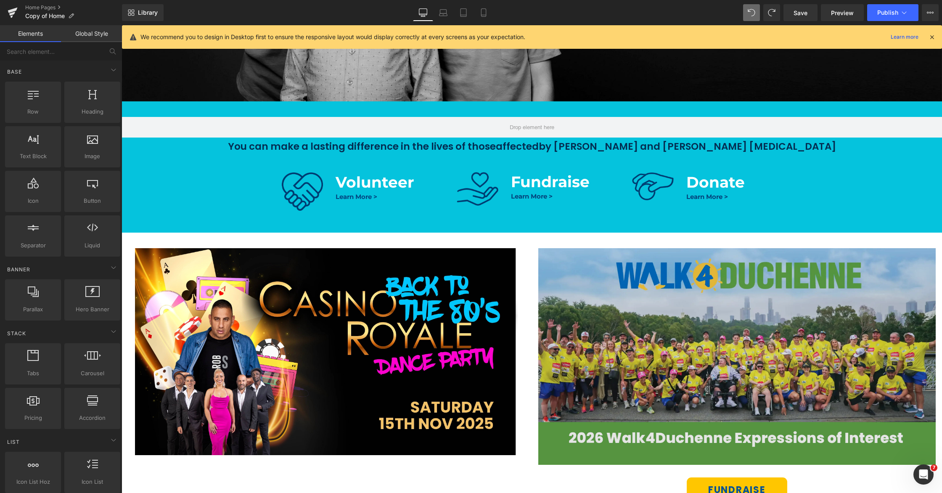
scroll to position [394, 0]
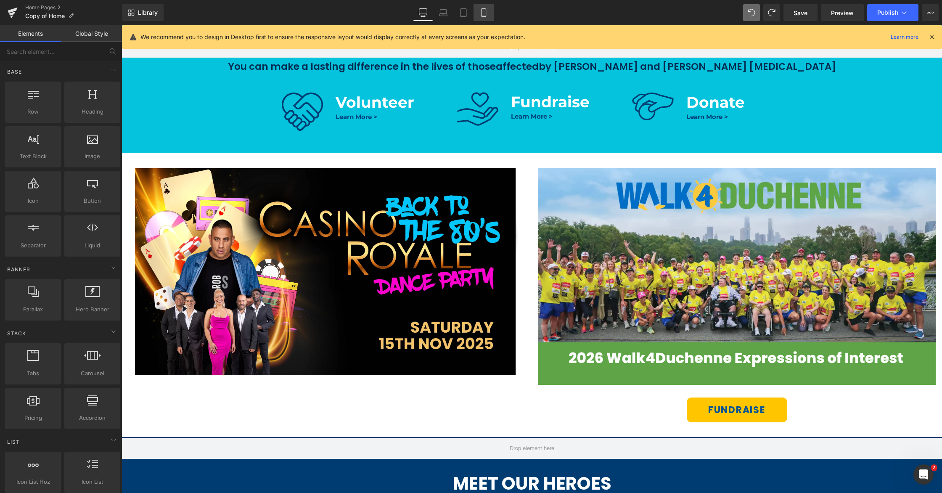
click at [486, 13] on icon at bounding box center [483, 12] width 8 height 8
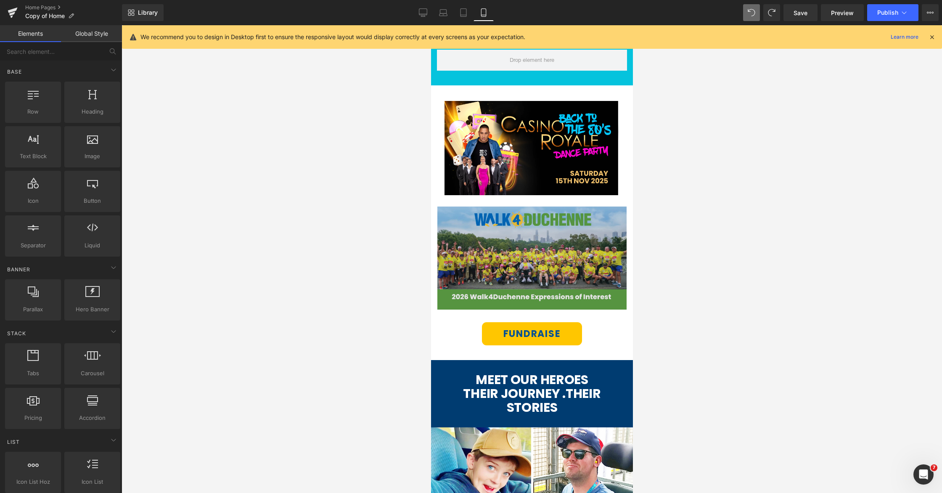
scroll to position [535, 0]
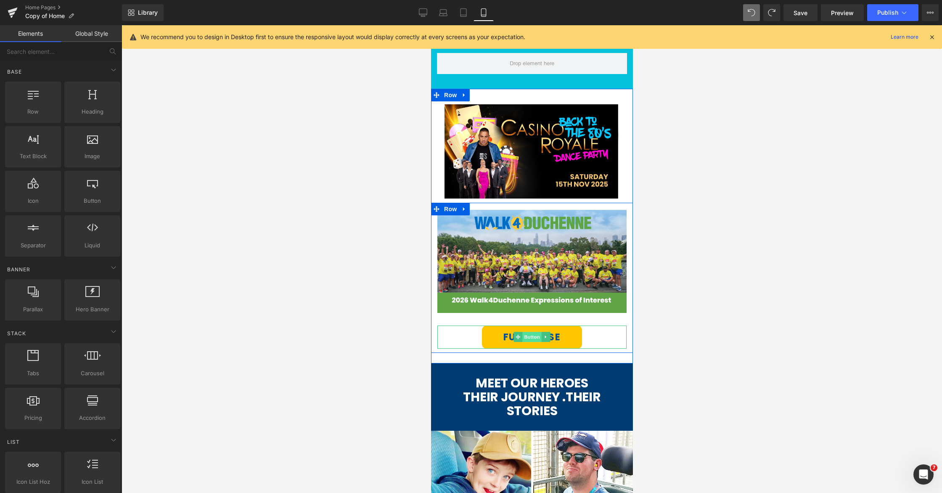
click at [530, 338] on span "Button" at bounding box center [531, 337] width 19 height 10
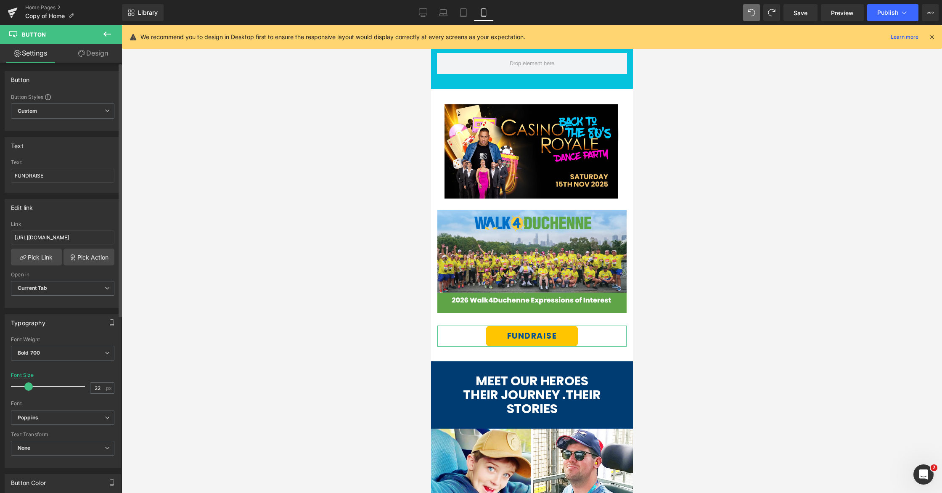
click at [29, 386] on span at bounding box center [28, 386] width 8 height 8
click at [424, 17] on link "Desktop" at bounding box center [423, 12] width 20 height 17
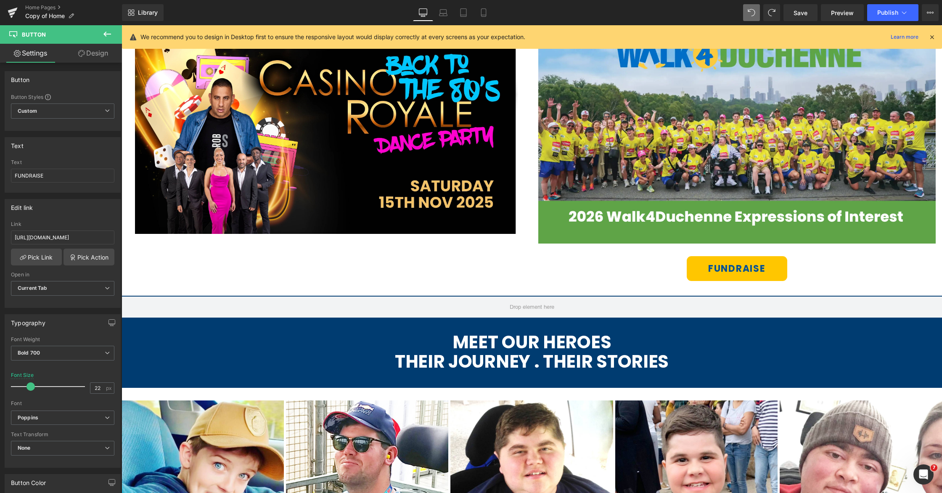
scroll to position [465, 0]
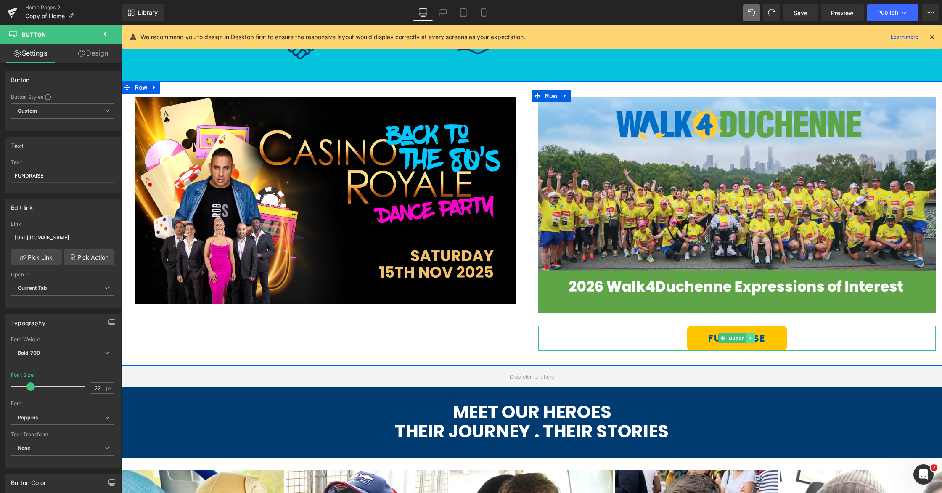
click at [750, 339] on icon at bounding box center [750, 338] width 1 height 3
click at [748, 338] on icon at bounding box center [746, 338] width 5 height 5
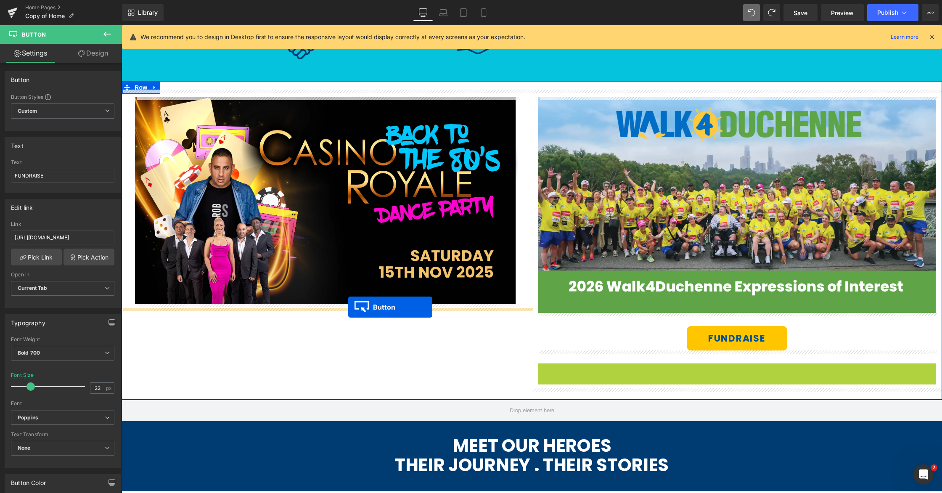
drag, startPoint x: 723, startPoint y: 374, endPoint x: 348, endPoint y: 307, distance: 380.7
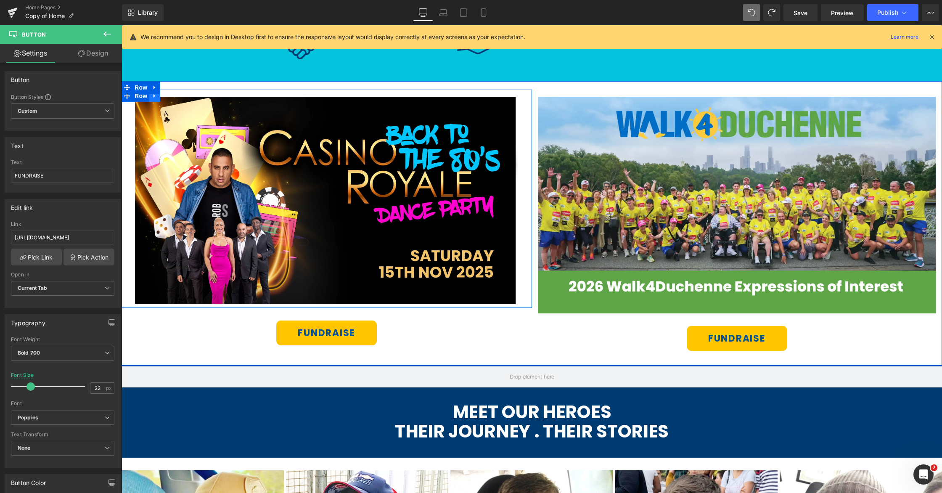
click at [156, 98] on icon at bounding box center [155, 96] width 6 height 6
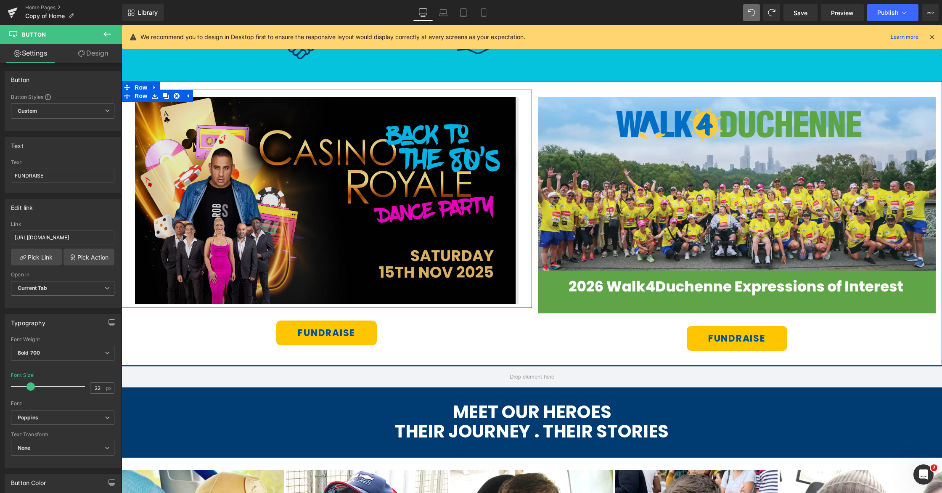
drag, startPoint x: 175, startPoint y: 97, endPoint x: 200, endPoint y: 122, distance: 35.4
click at [175, 97] on icon at bounding box center [177, 96] width 6 height 6
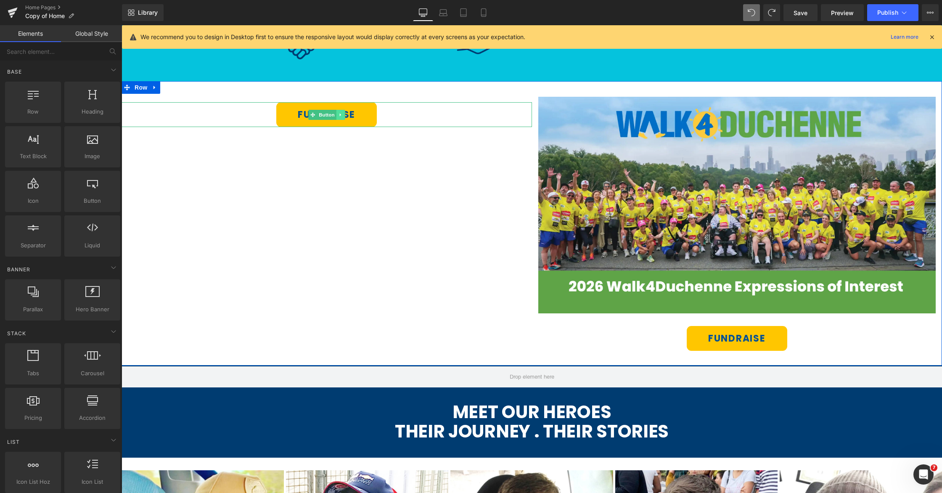
click at [344, 116] on link at bounding box center [340, 115] width 9 height 10
click at [347, 116] on icon at bounding box center [345, 114] width 5 height 5
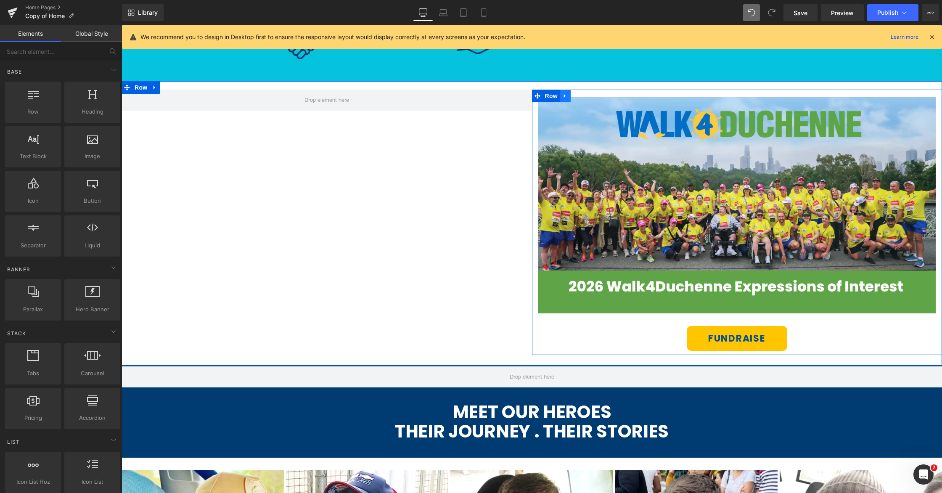
click at [566, 97] on icon at bounding box center [565, 96] width 6 height 6
click at [575, 96] on icon at bounding box center [576, 96] width 6 height 6
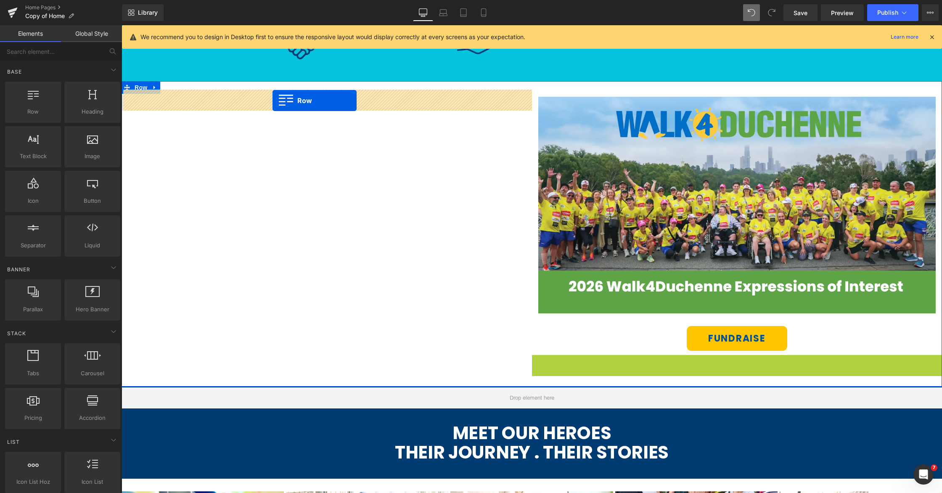
drag, startPoint x: 539, startPoint y: 361, endPoint x: 273, endPoint y: 101, distance: 372.9
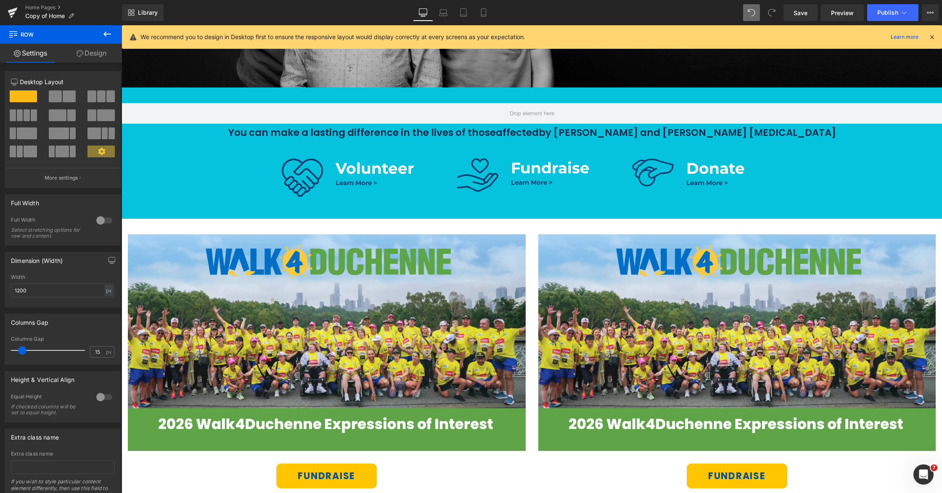
scroll to position [343, 0]
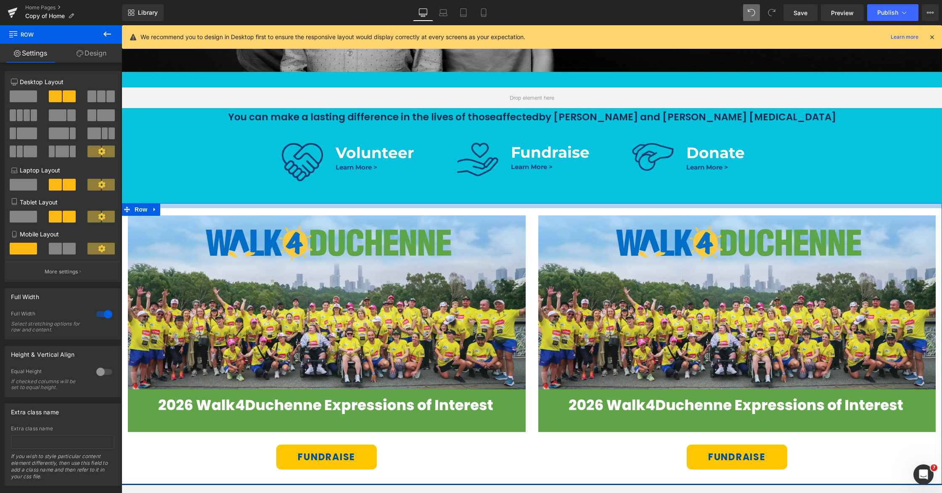
click at [526, 206] on div at bounding box center [532, 205] width 821 height 5
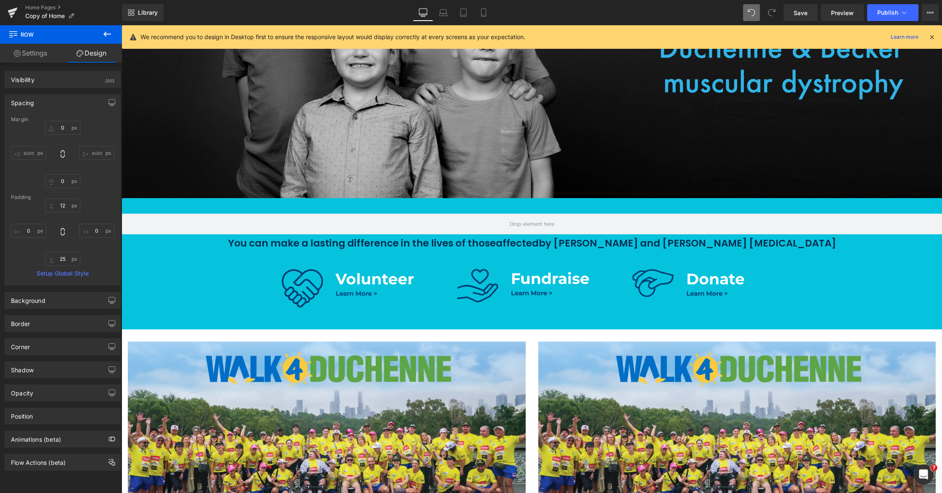
scroll to position [376, 0]
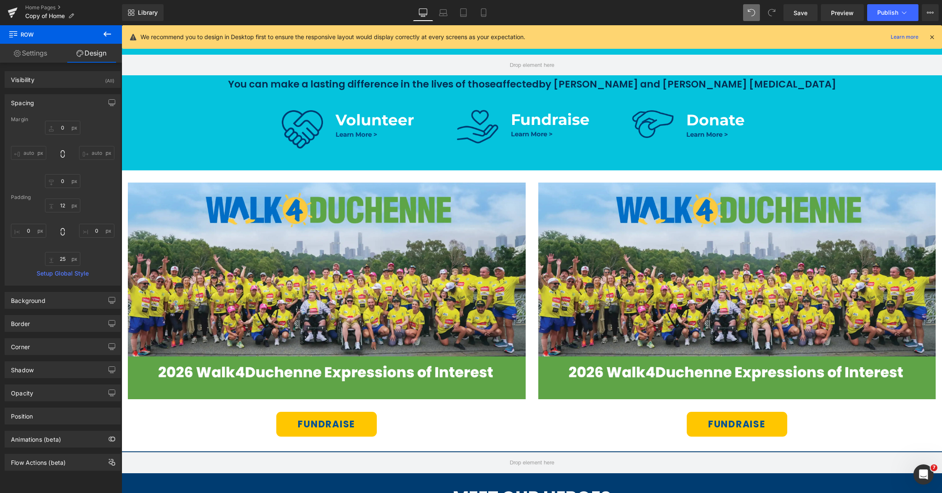
click at [933, 37] on icon at bounding box center [932, 37] width 8 height 8
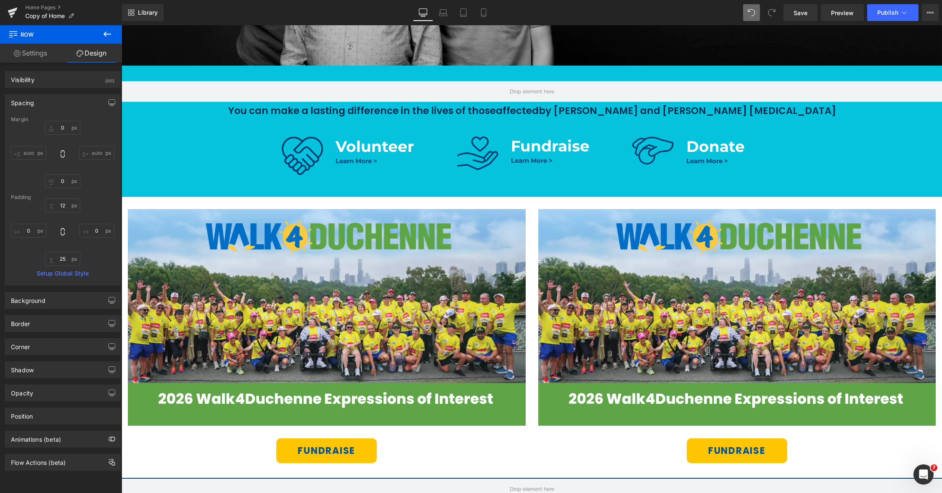
scroll to position [364, 0]
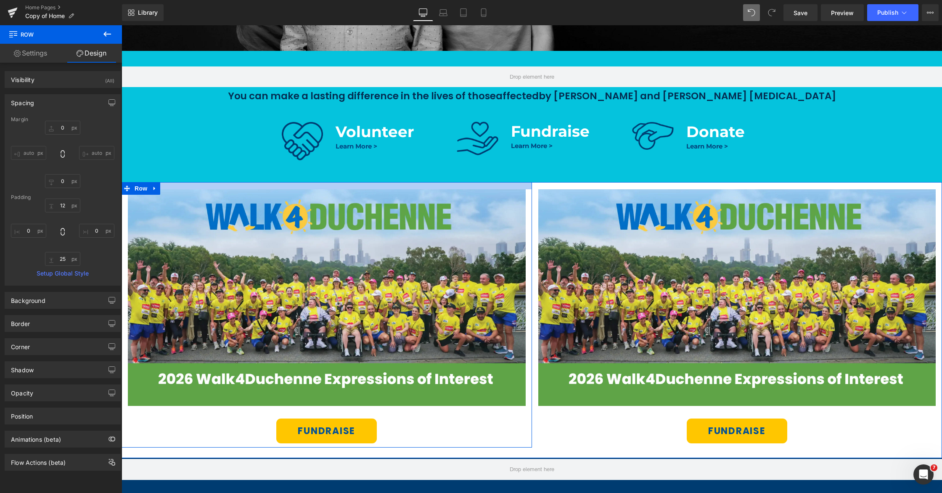
click at [406, 186] on div "Image FUNDRAISE Button Row Image FUNDRAISE Button Row Row" at bounding box center [532, 319] width 821 height 275
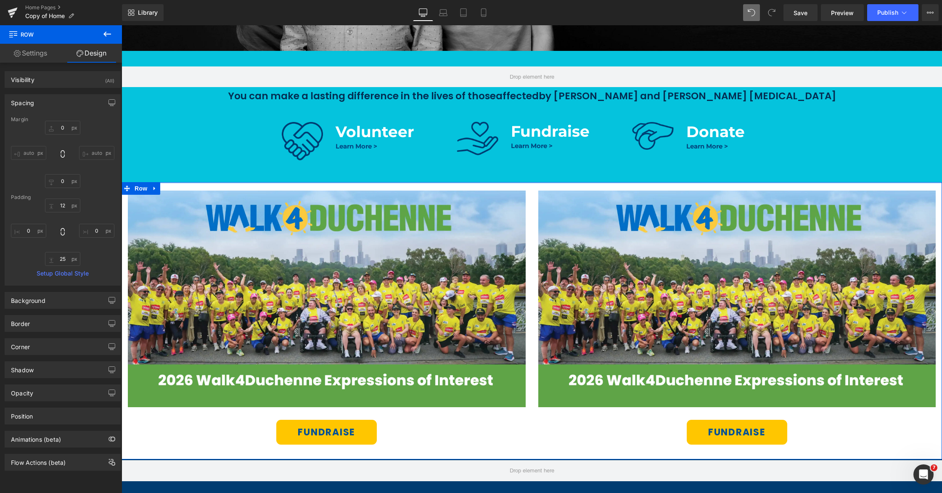
click at [532, 185] on div "Image FUNDRAISE Button Row Image FUNDRAISE Button Row Row" at bounding box center [532, 320] width 821 height 277
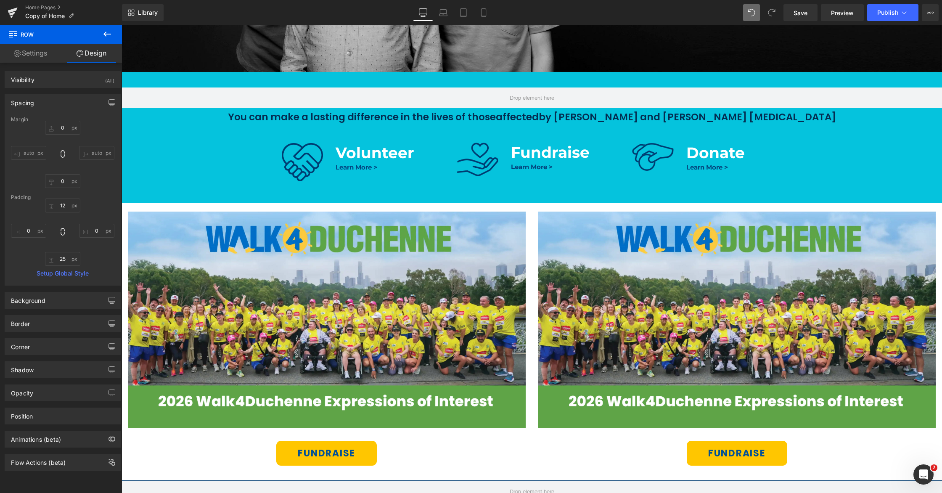
scroll to position [349, 0]
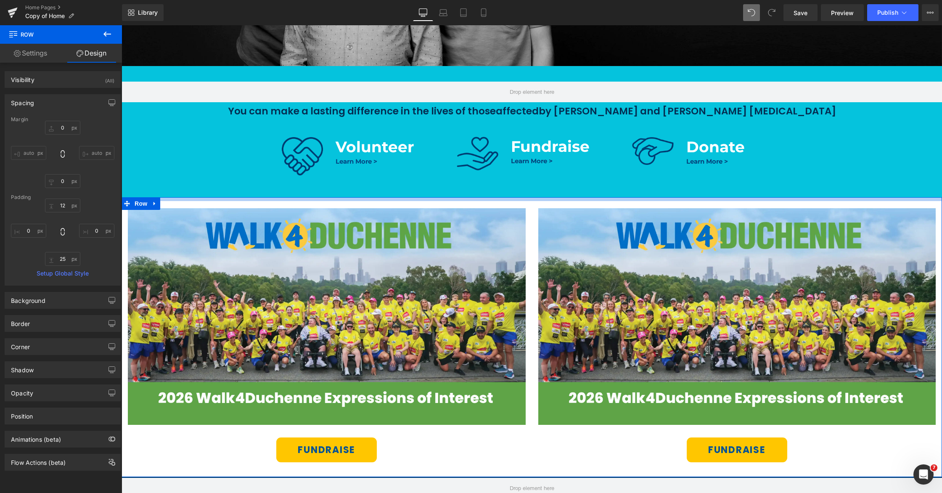
click at [537, 200] on div at bounding box center [532, 199] width 821 height 4
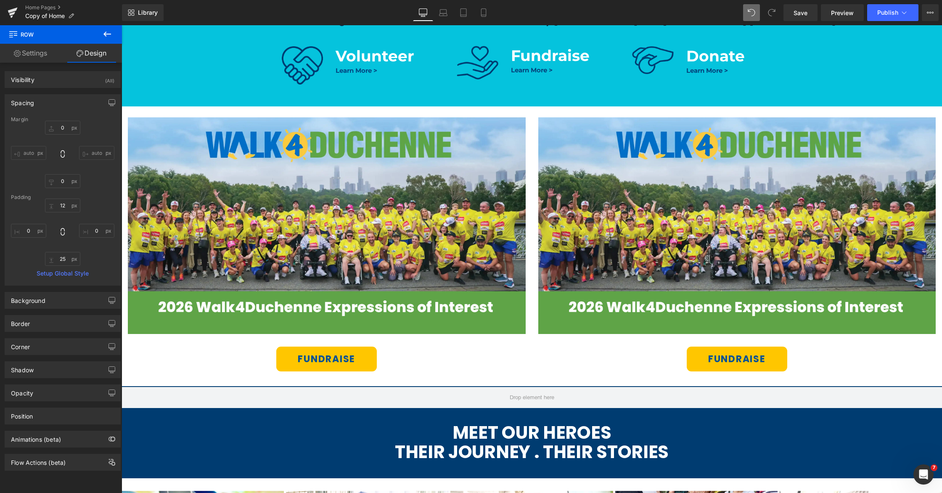
scroll to position [424, 0]
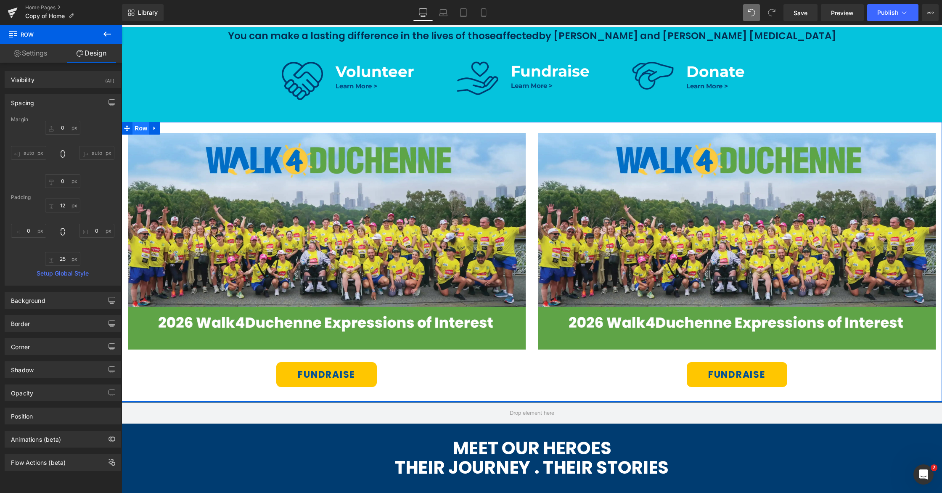
click at [137, 130] on span "Row" at bounding box center [140, 128] width 17 height 13
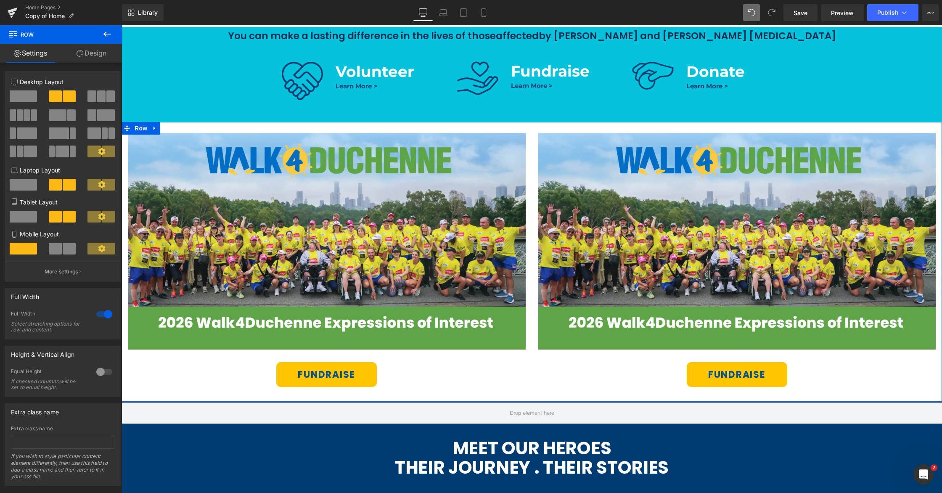
click at [80, 58] on link "Design" at bounding box center [91, 53] width 61 height 19
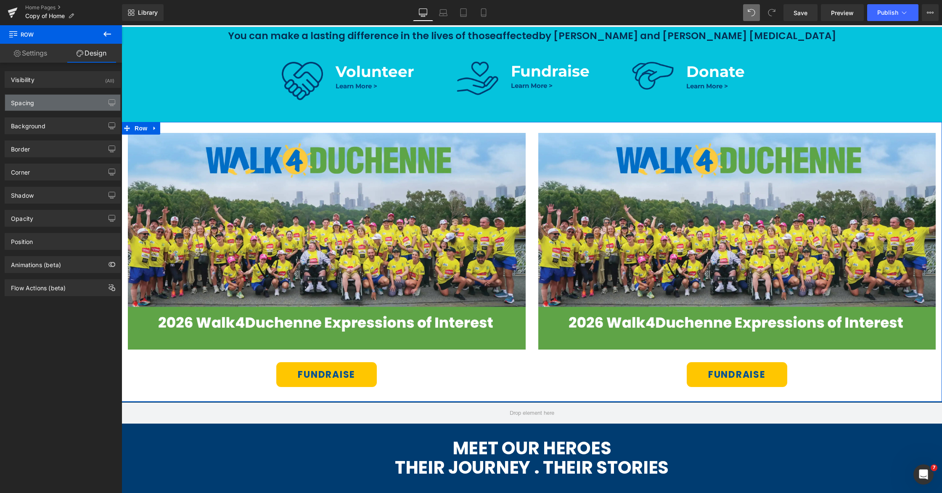
click at [49, 103] on div "Spacing" at bounding box center [62, 103] width 115 height 16
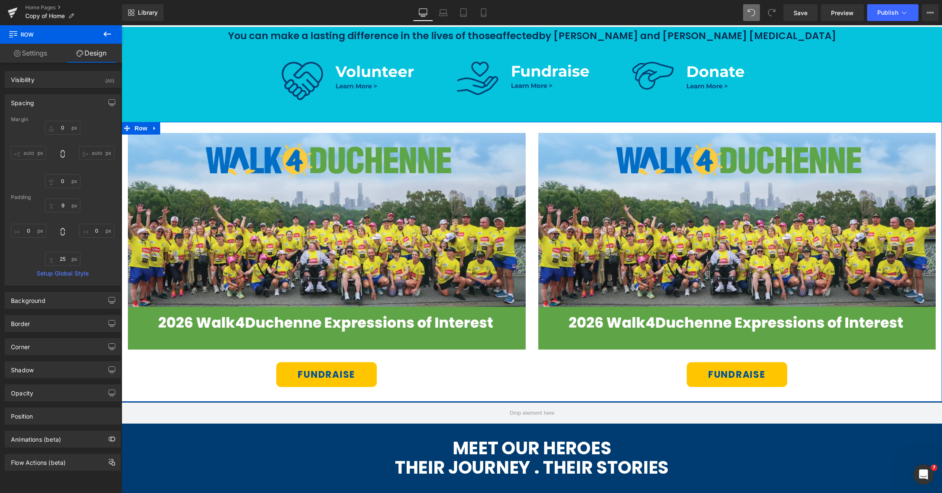
drag, startPoint x: 41, startPoint y: 57, endPoint x: 70, endPoint y: 66, distance: 31.0
click at [41, 57] on link "Settings" at bounding box center [30, 53] width 61 height 19
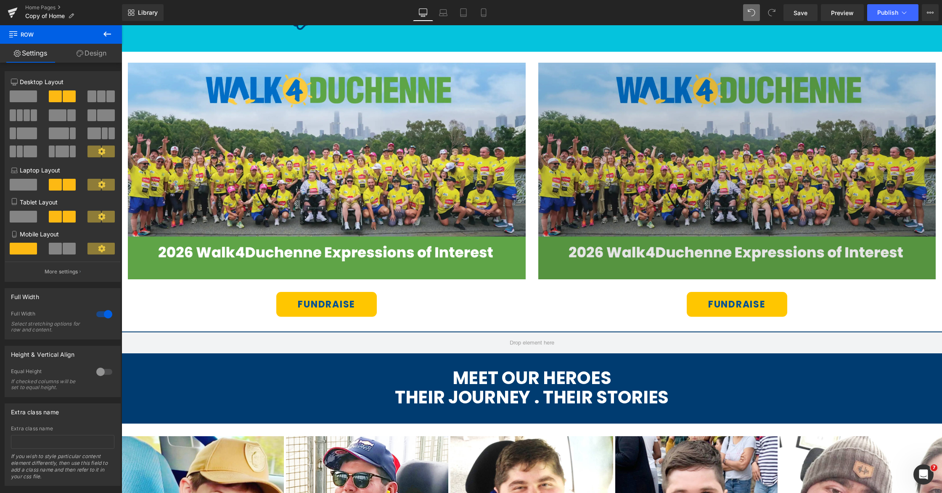
scroll to position [496, 0]
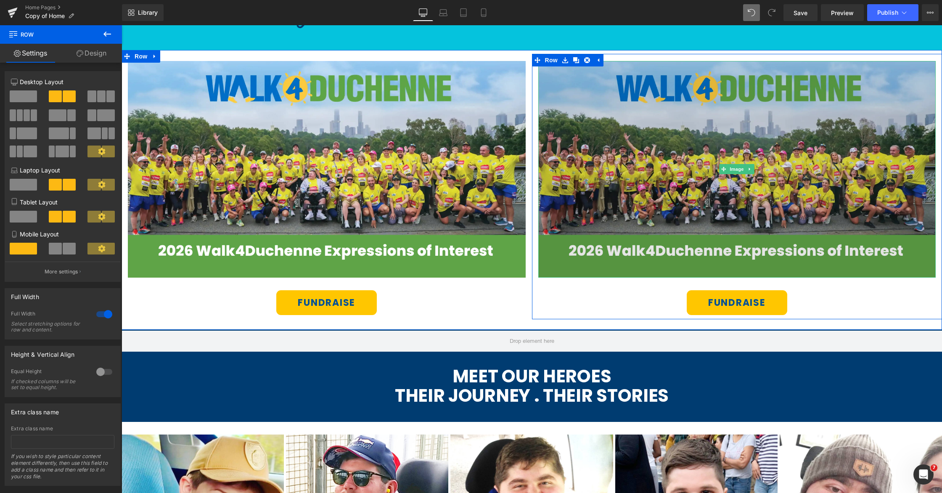
click at [750, 149] on img at bounding box center [737, 169] width 398 height 216
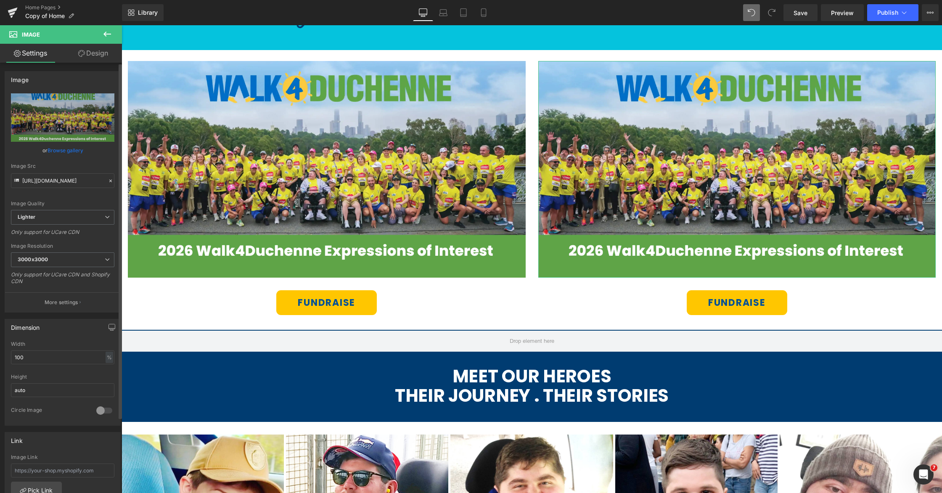
click at [65, 150] on link "Browse gallery" at bounding box center [66, 150] width 36 height 15
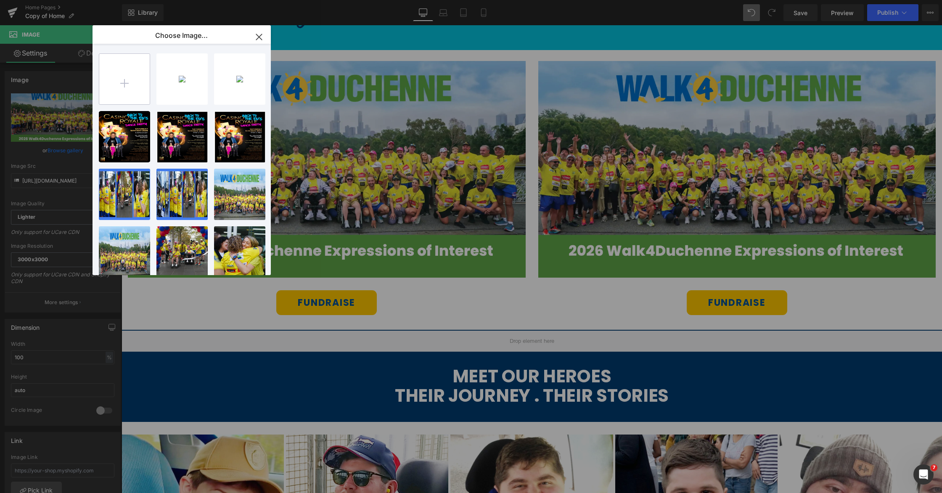
click at [124, 84] on input "file" at bounding box center [124, 79] width 50 height 50
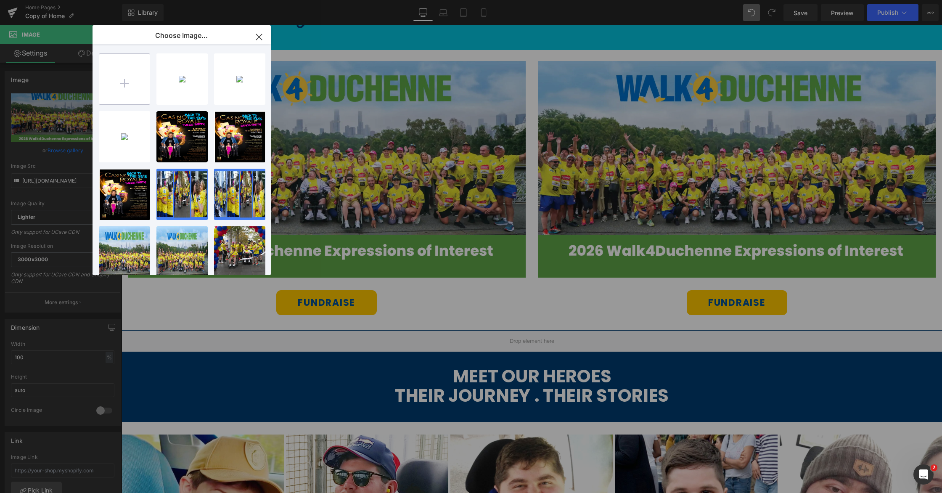
scroll to position [2, 0]
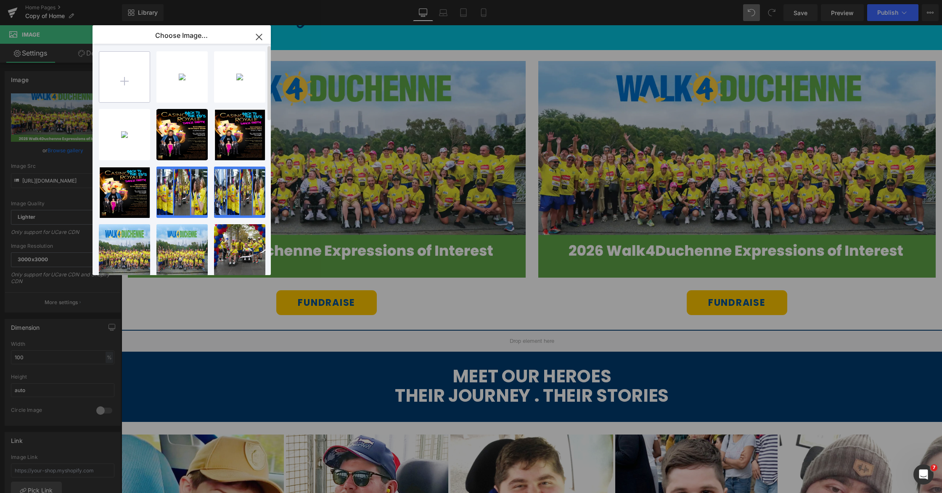
click at [136, 87] on input "file" at bounding box center [124, 77] width 50 height 50
click at [252, 37] on icon "button" at bounding box center [258, 36] width 13 height 13
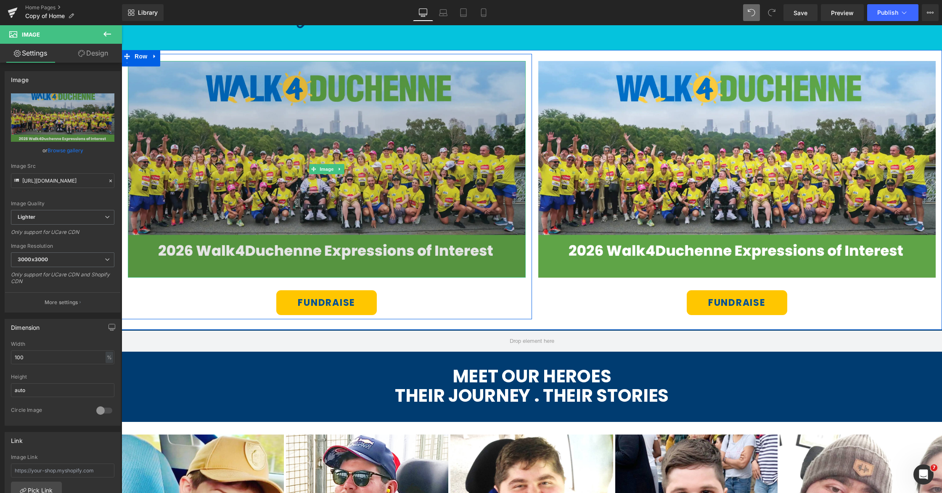
click at [316, 120] on img at bounding box center [327, 169] width 398 height 216
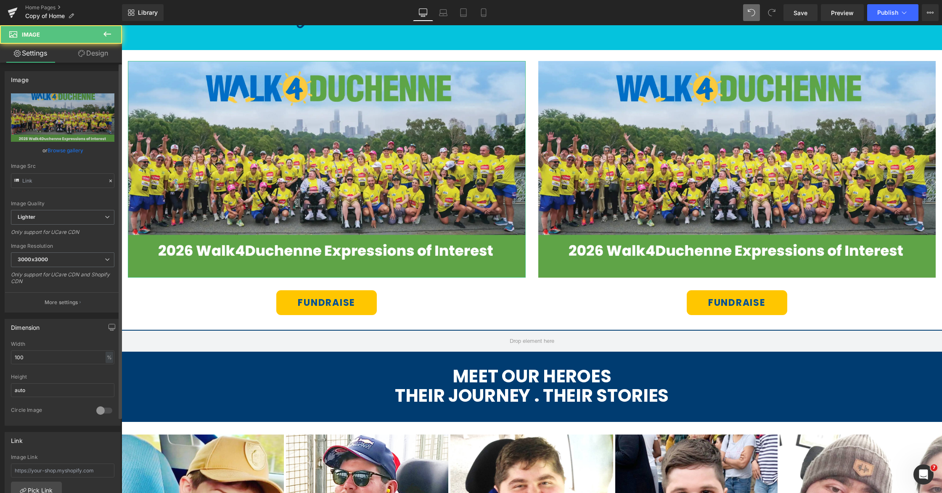
click at [58, 151] on link "Browse gallery" at bounding box center [66, 150] width 36 height 15
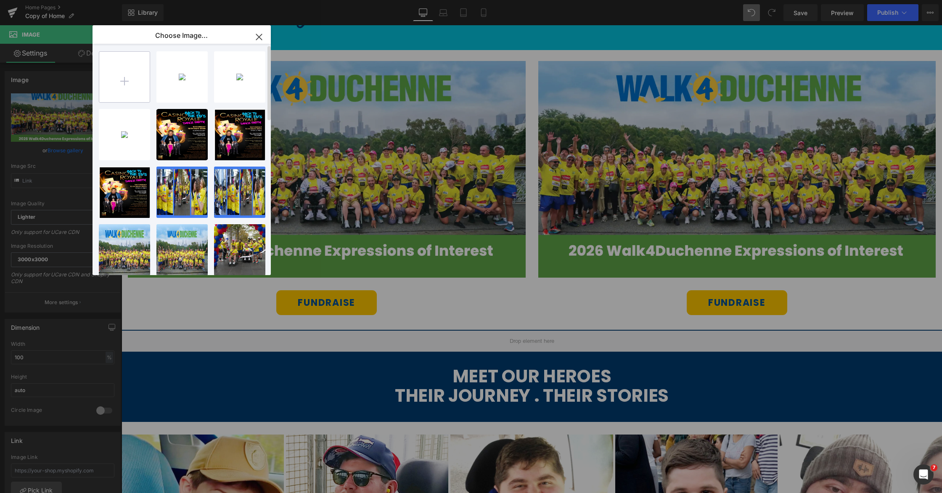
click at [127, 84] on input "file" at bounding box center [124, 77] width 50 height 50
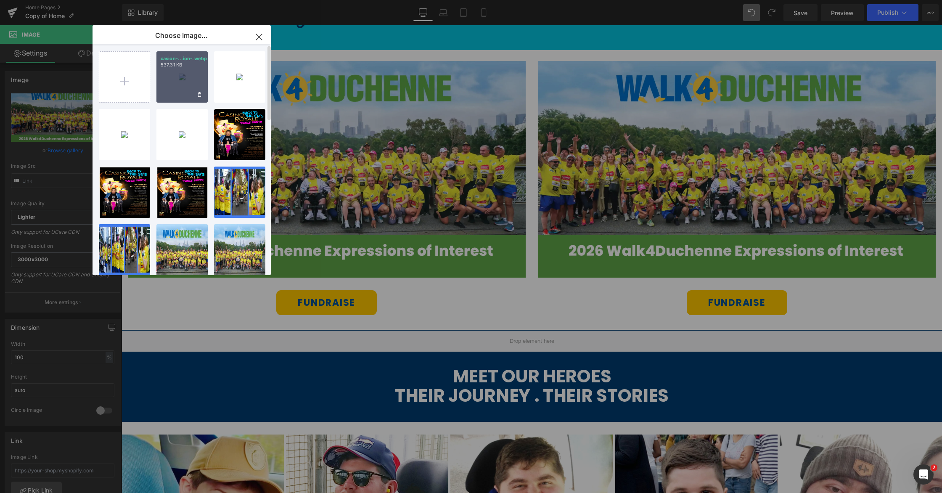
click at [176, 79] on div "casion-...ion-.webp 537.31 KB" at bounding box center [181, 76] width 51 height 51
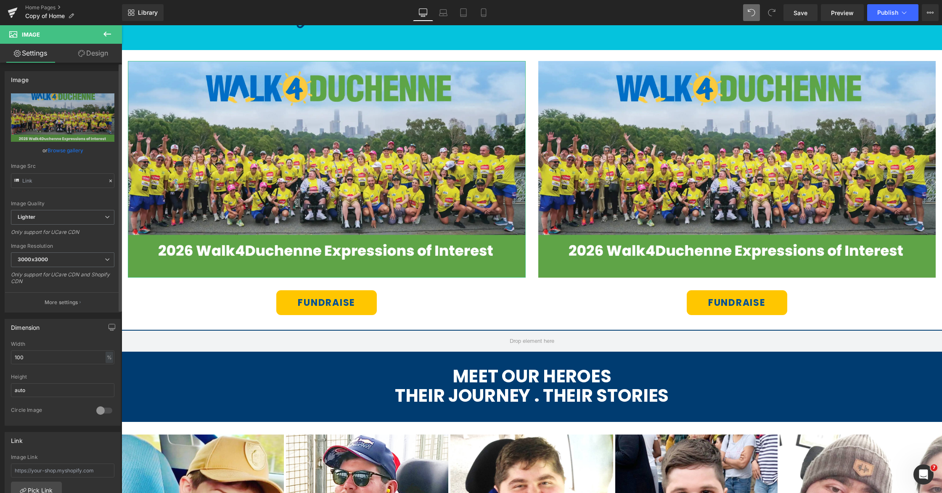
click at [61, 152] on link "Browse gallery" at bounding box center [66, 150] width 36 height 15
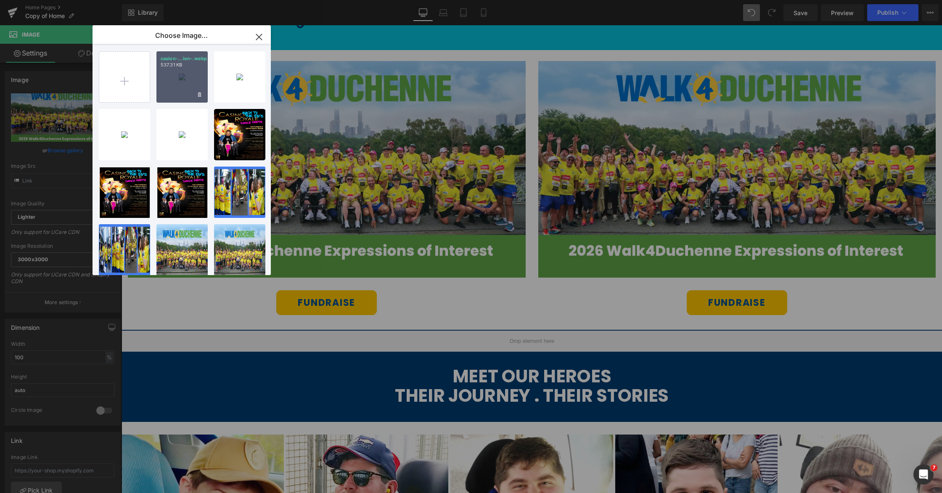
click at [177, 79] on div "casion-...ion-.webp 537.31 KB" at bounding box center [181, 76] width 51 height 51
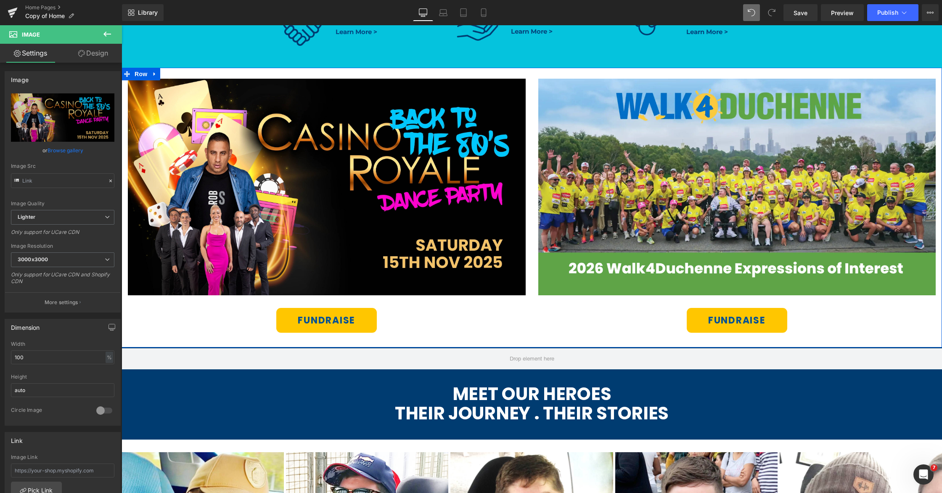
scroll to position [480, 0]
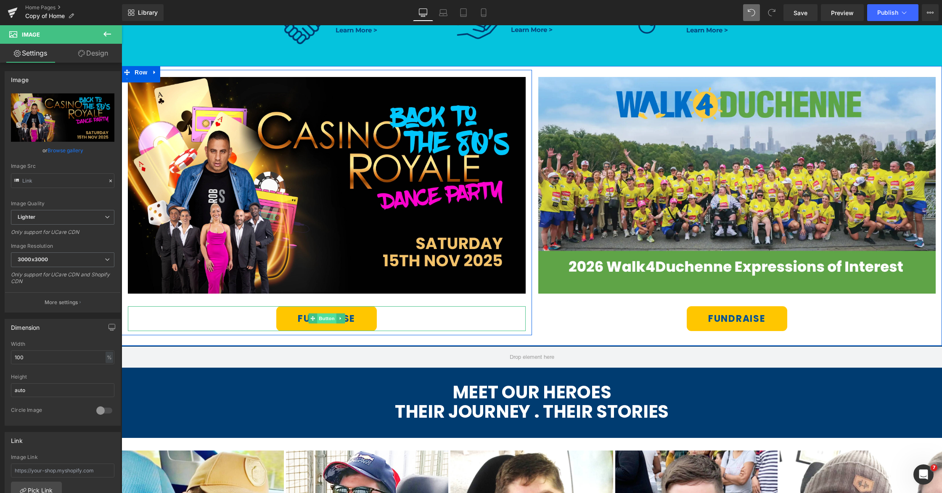
click at [324, 319] on span "Button" at bounding box center [326, 318] width 19 height 10
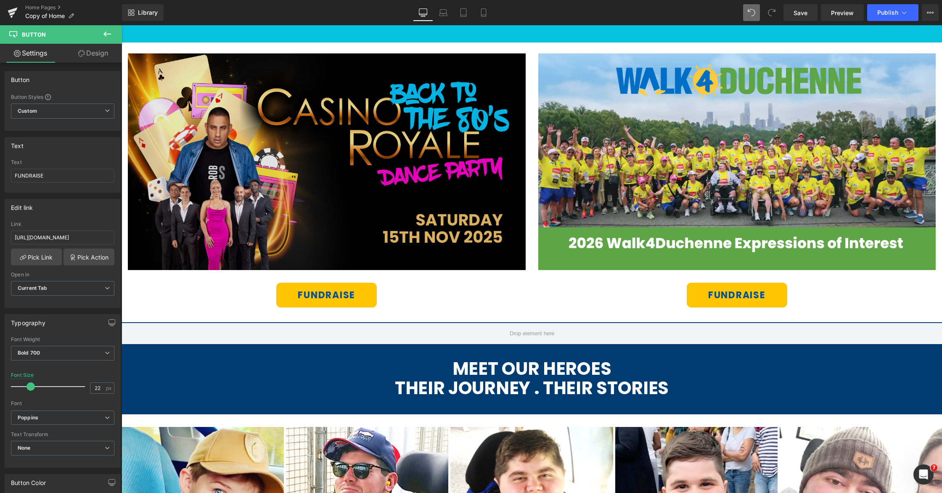
scroll to position [613, 0]
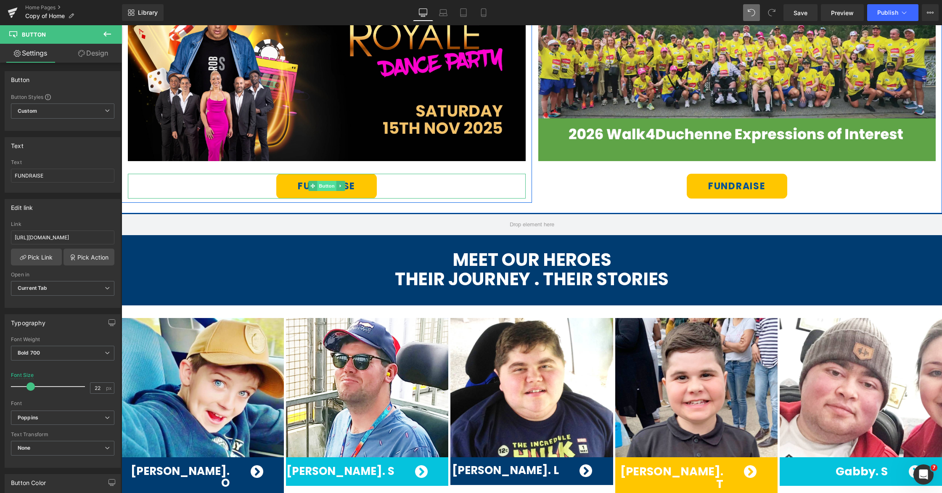
click at [328, 187] on span "Button" at bounding box center [326, 186] width 19 height 10
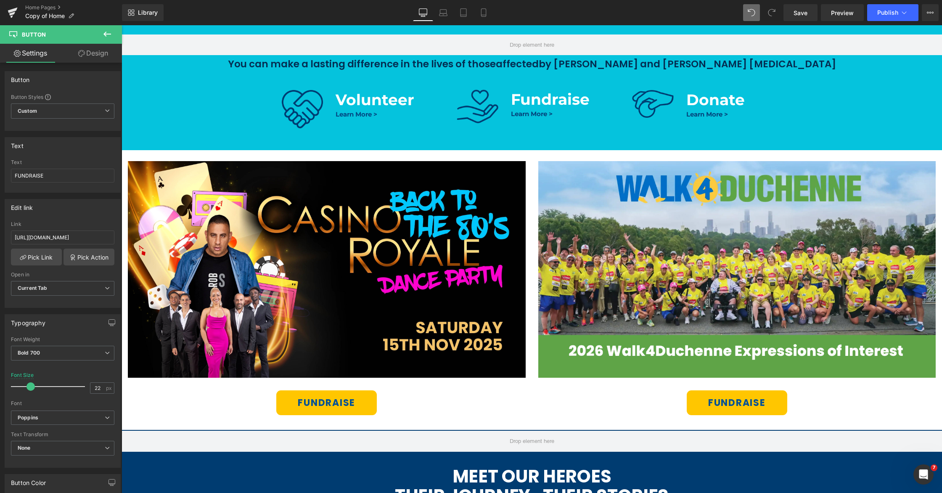
scroll to position [452, 0]
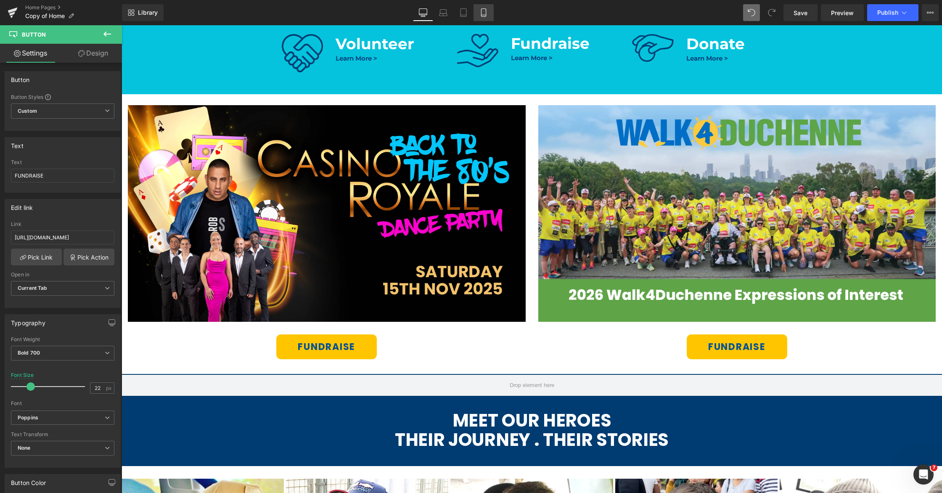
click at [487, 18] on link "Mobile" at bounding box center [484, 12] width 20 height 17
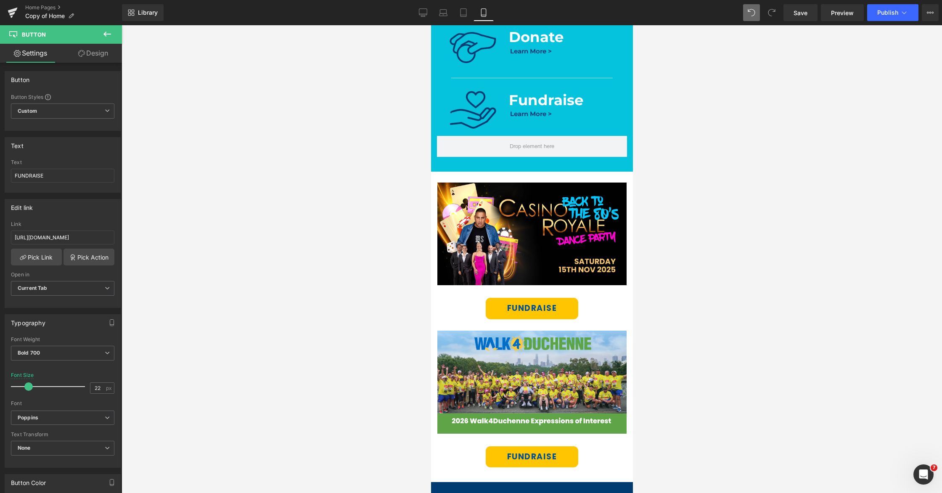
scroll to position [416, 0]
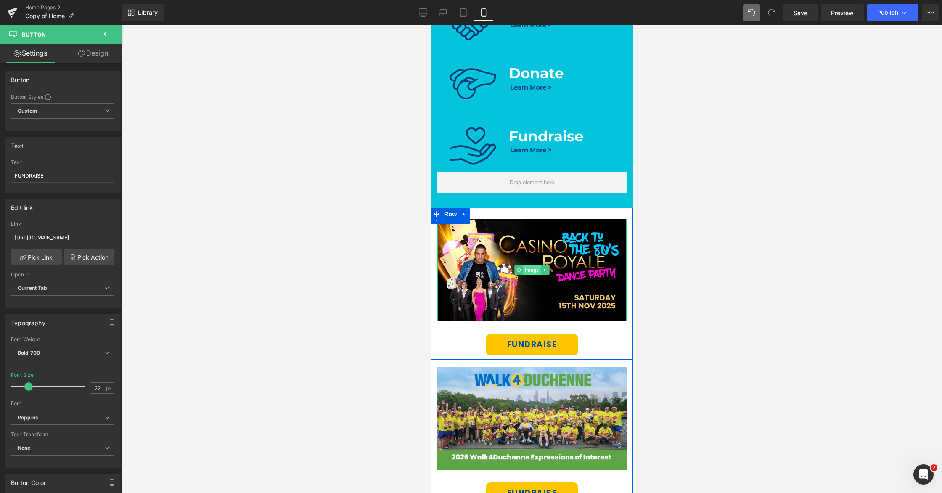
click at [532, 272] on span "Image" at bounding box center [532, 270] width 18 height 10
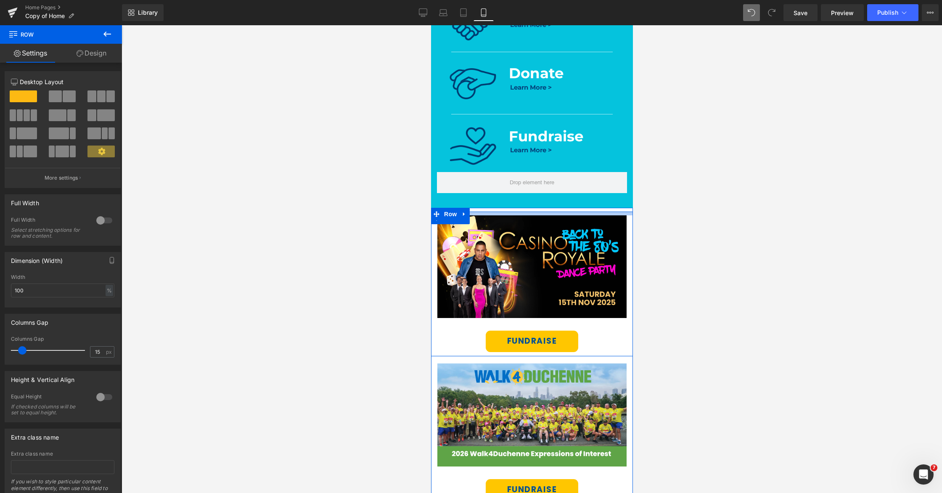
click at [530, 210] on div "Image FUNDRAISE Button Row Image FUNDRAISE Button Row Row" at bounding box center [532, 361] width 202 height 307
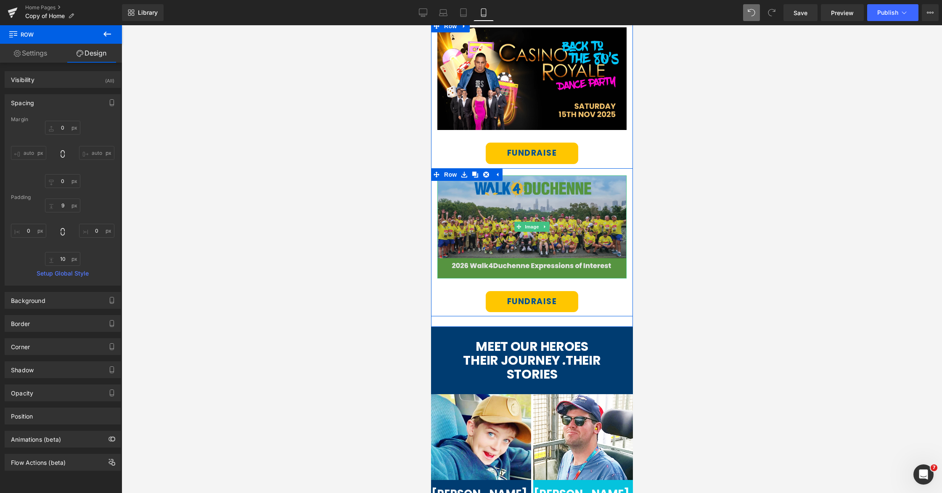
scroll to position [629, 0]
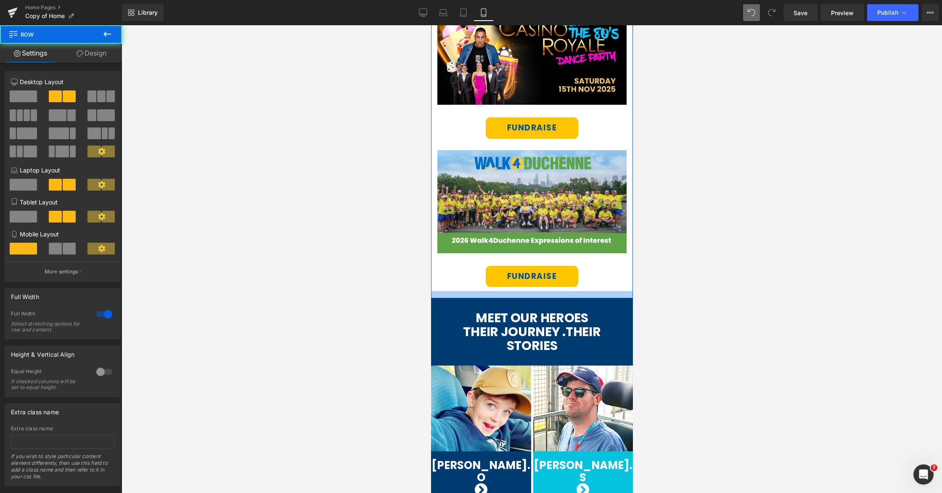
click at [504, 293] on div at bounding box center [532, 294] width 202 height 7
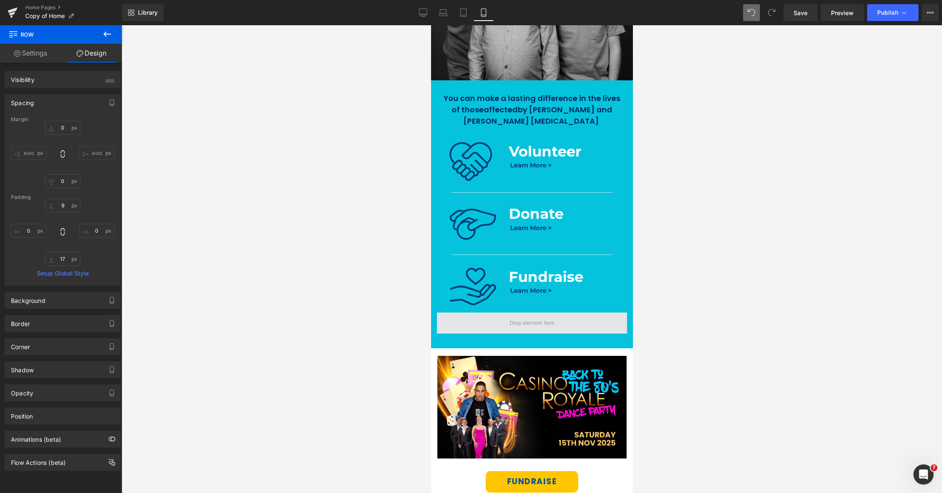
scroll to position [302, 0]
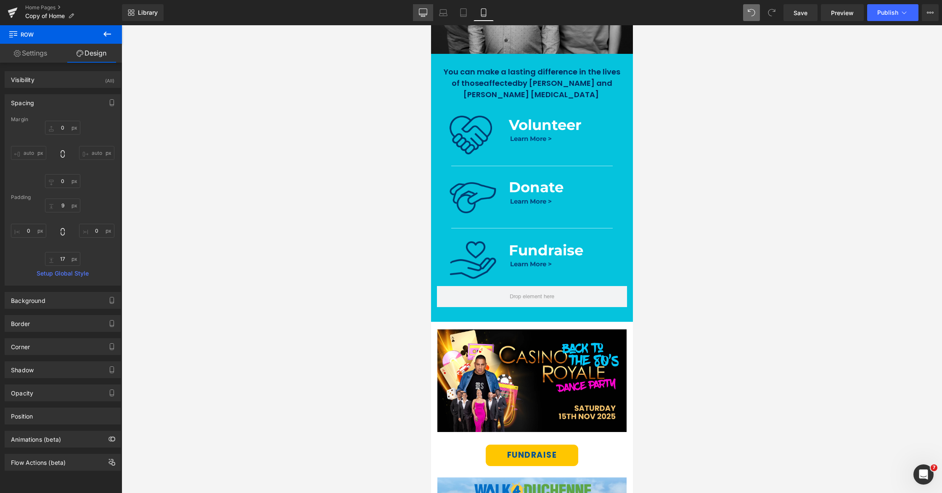
click at [423, 12] on icon at bounding box center [423, 12] width 8 height 8
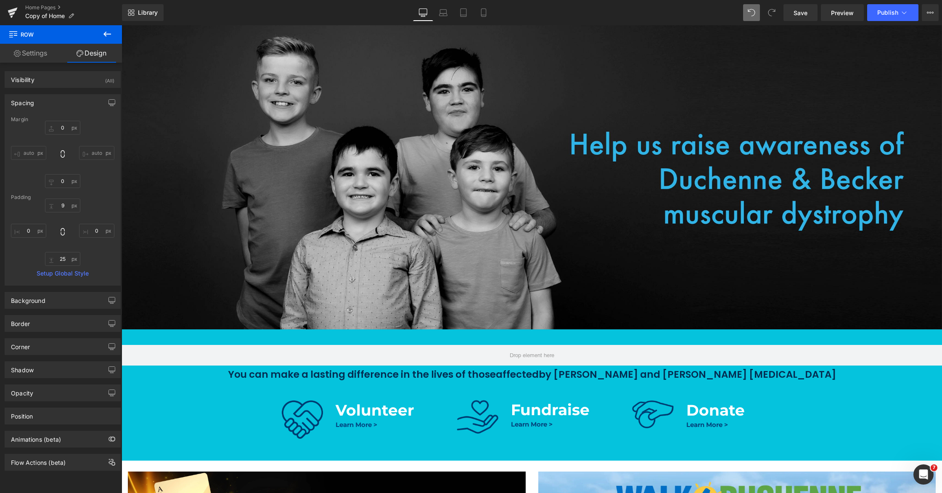
scroll to position [65, 0]
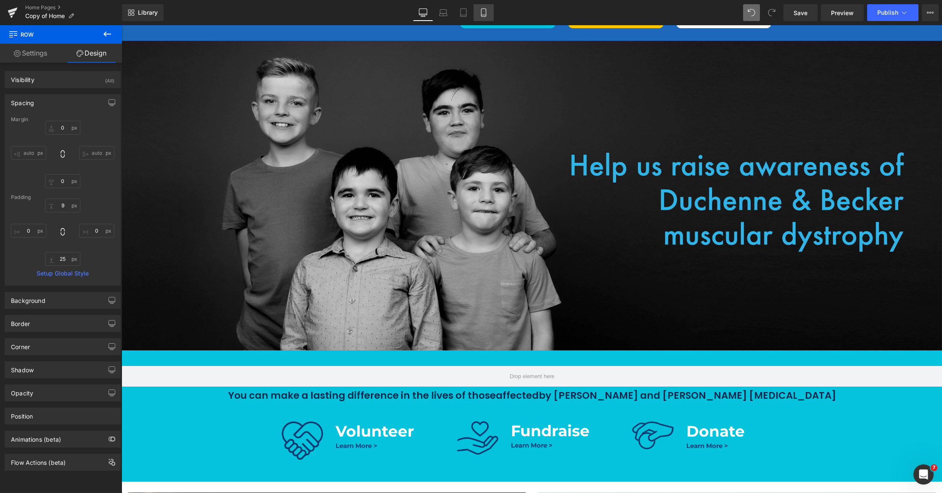
click at [486, 15] on icon at bounding box center [483, 13] width 5 height 8
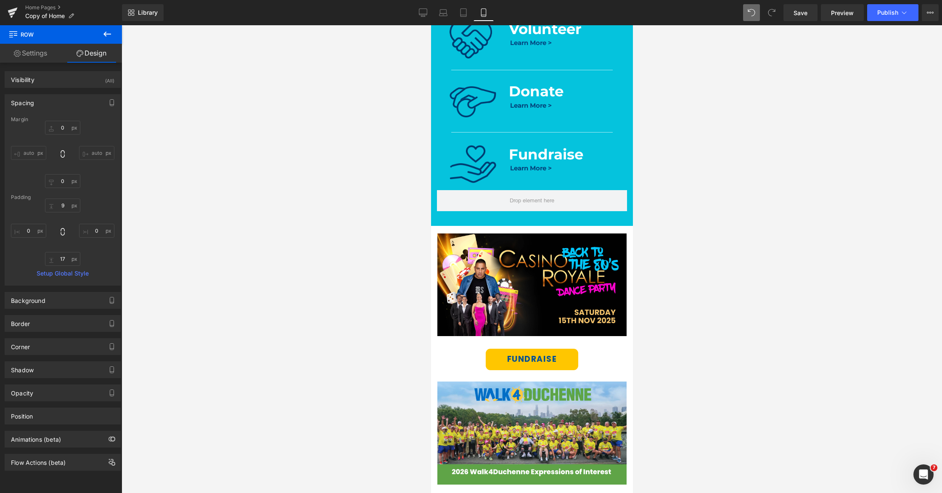
scroll to position [409, 0]
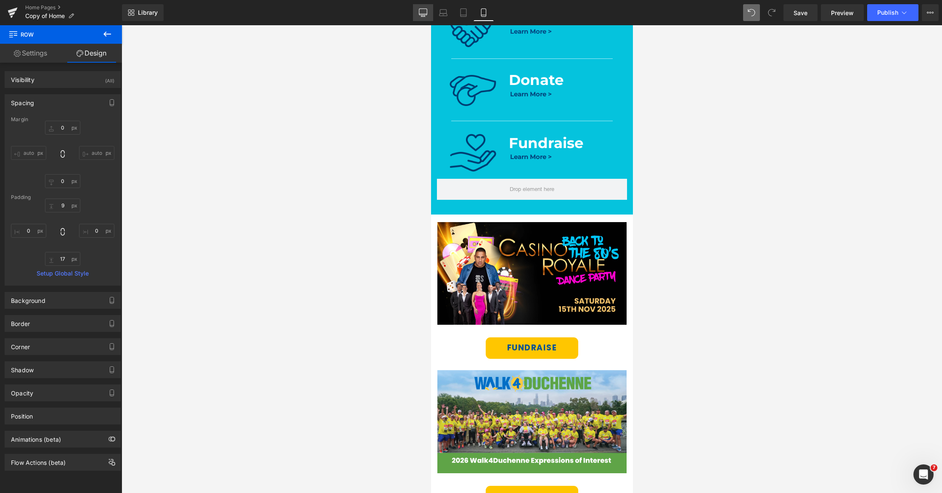
click at [421, 13] on icon at bounding box center [423, 12] width 8 height 8
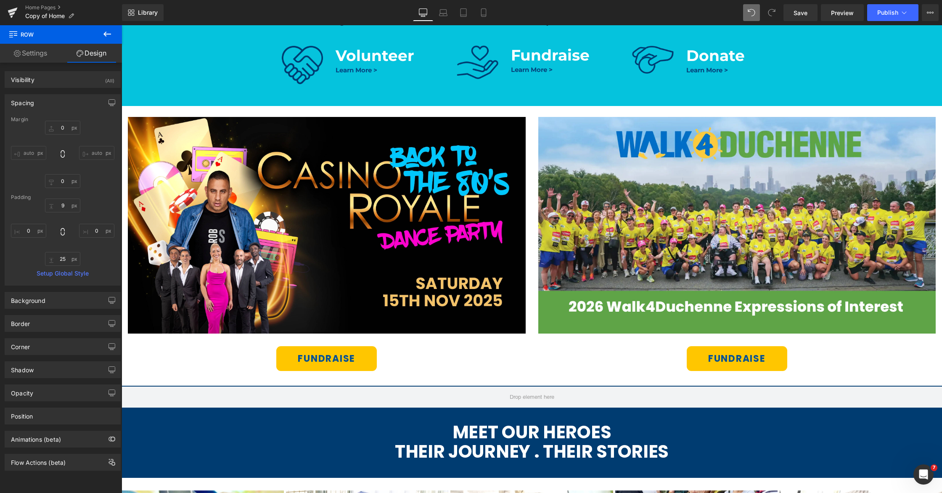
scroll to position [442, 0]
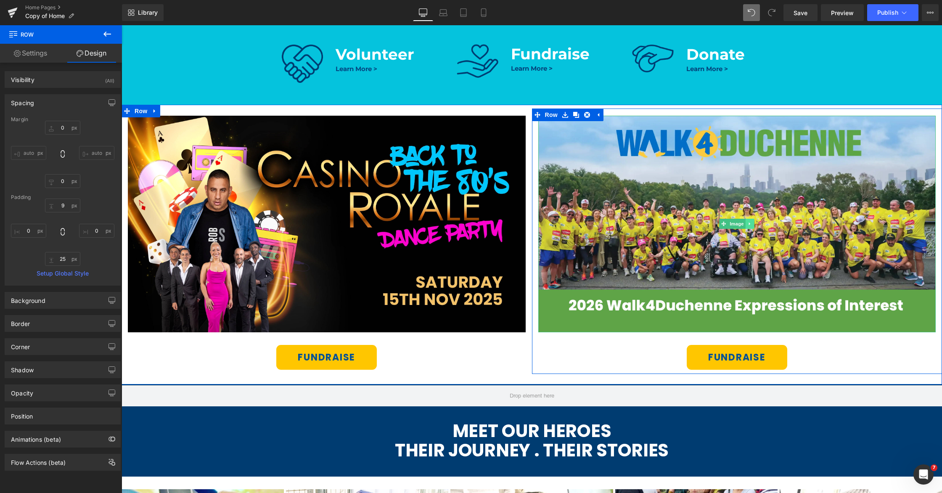
click at [747, 219] on link at bounding box center [750, 224] width 9 height 10
click at [725, 223] on link "Image" at bounding box center [719, 224] width 26 height 10
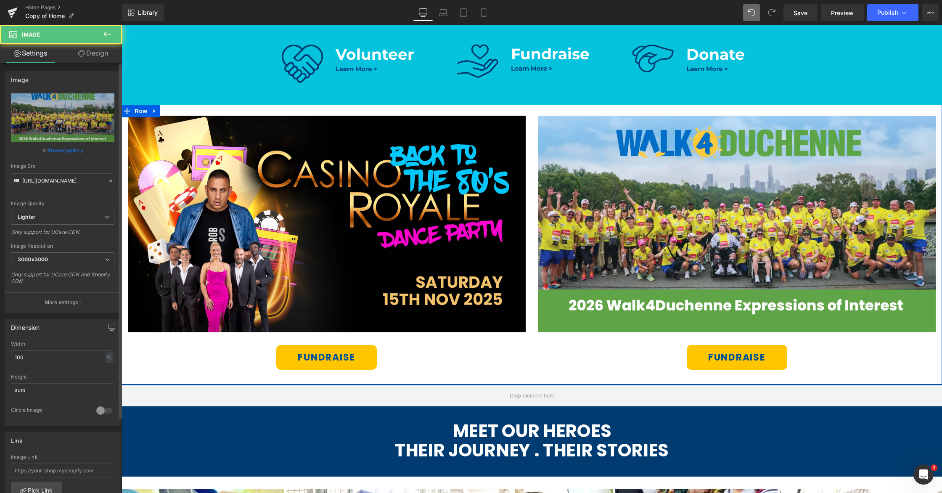
click at [69, 149] on link "Browse gallery" at bounding box center [66, 150] width 36 height 15
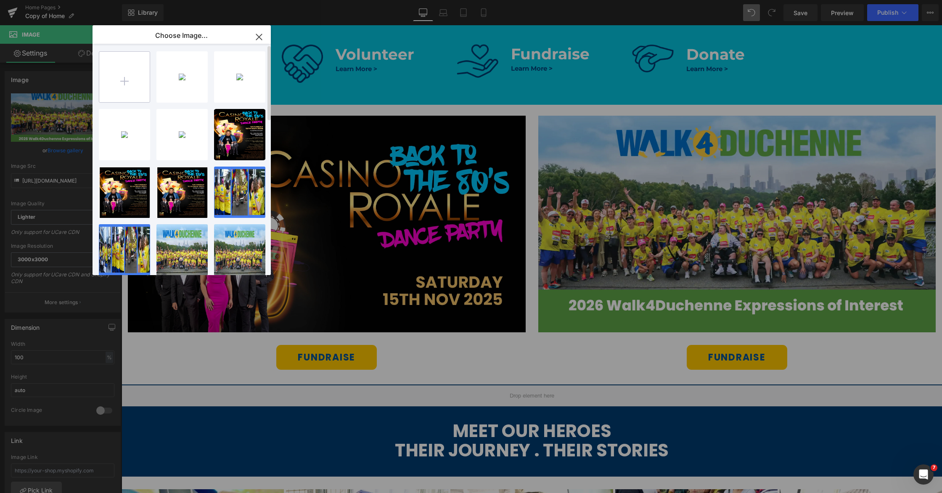
click at [129, 79] on input "file" at bounding box center [124, 77] width 50 height 50
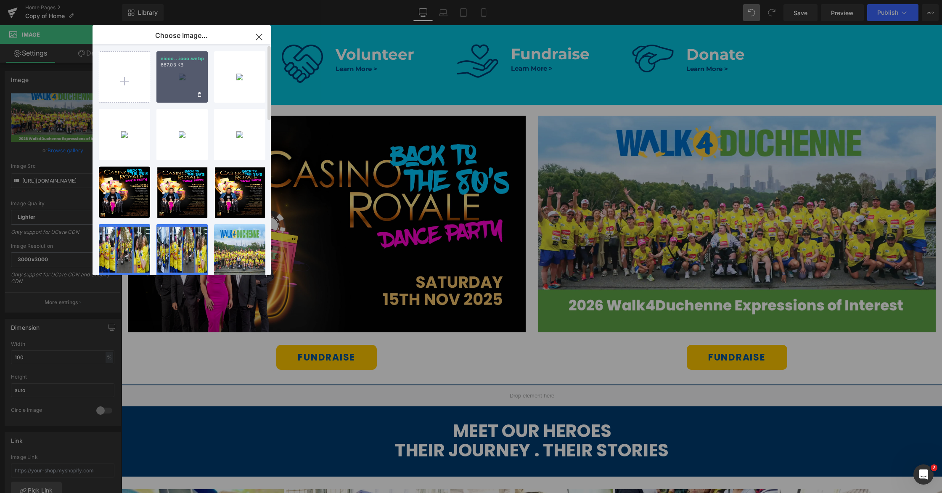
drag, startPoint x: 171, startPoint y: 84, endPoint x: 50, endPoint y: 59, distance: 123.3
click at [171, 84] on div "eiooo...iooo.webp 667.03 KB" at bounding box center [181, 76] width 51 height 51
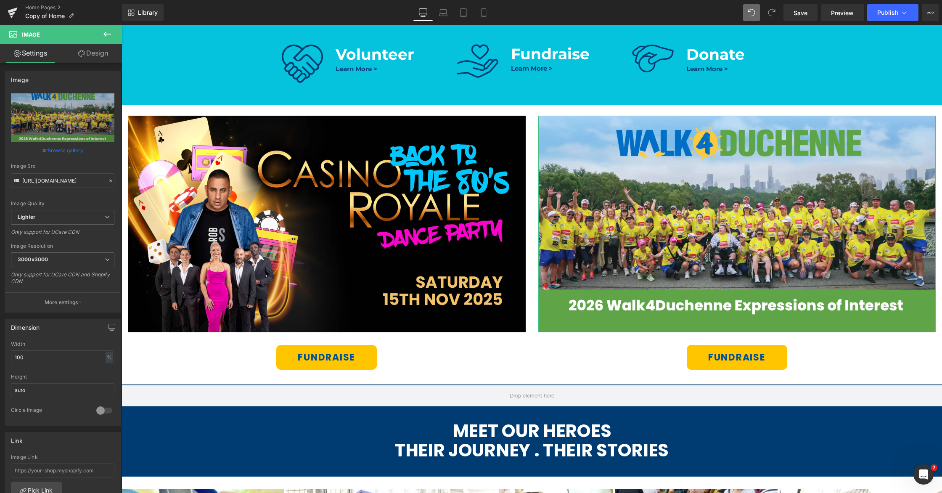
click at [66, 147] on link "Browse gallery" at bounding box center [66, 150] width 36 height 15
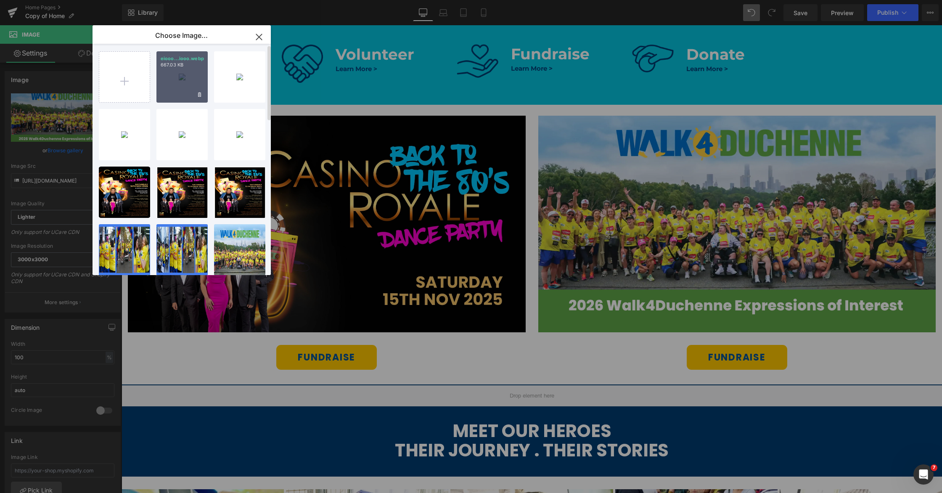
click at [175, 82] on div "eiooo...iooo.webp 667.03 KB" at bounding box center [181, 76] width 51 height 51
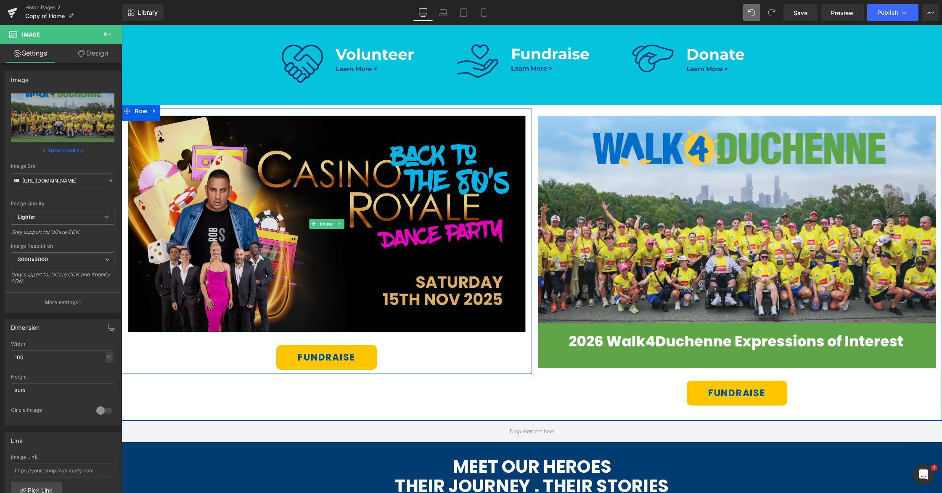
click at [271, 199] on img at bounding box center [327, 224] width 398 height 216
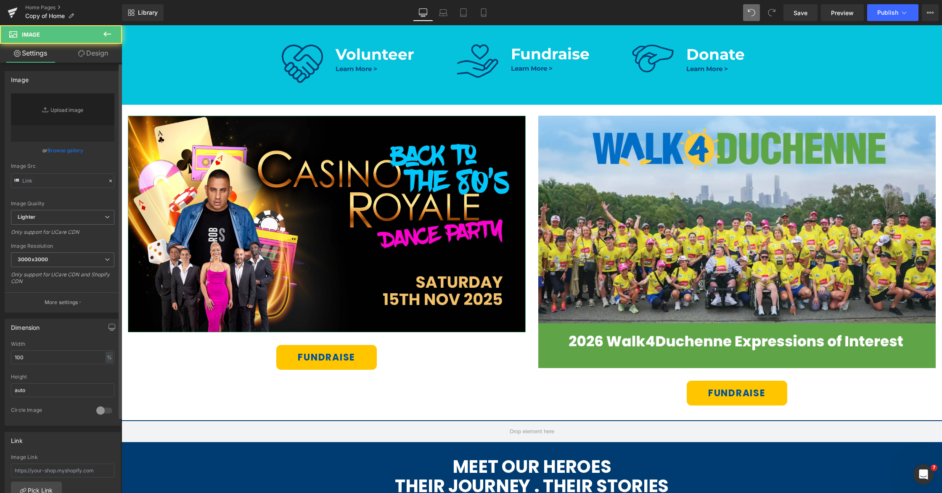
click at [64, 150] on link "Browse gallery" at bounding box center [66, 150] width 36 height 15
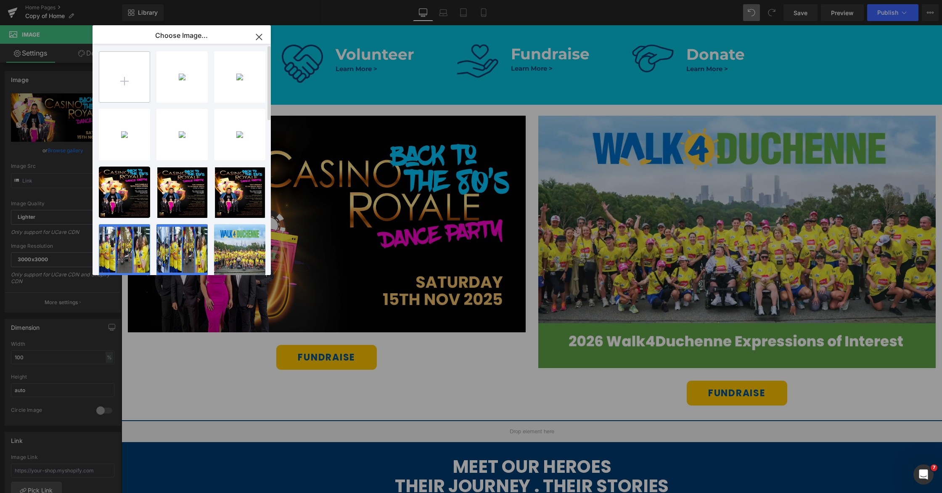
click at [128, 78] on input "file" at bounding box center [124, 77] width 50 height 50
type input "C:\fakepath\9090.webp"
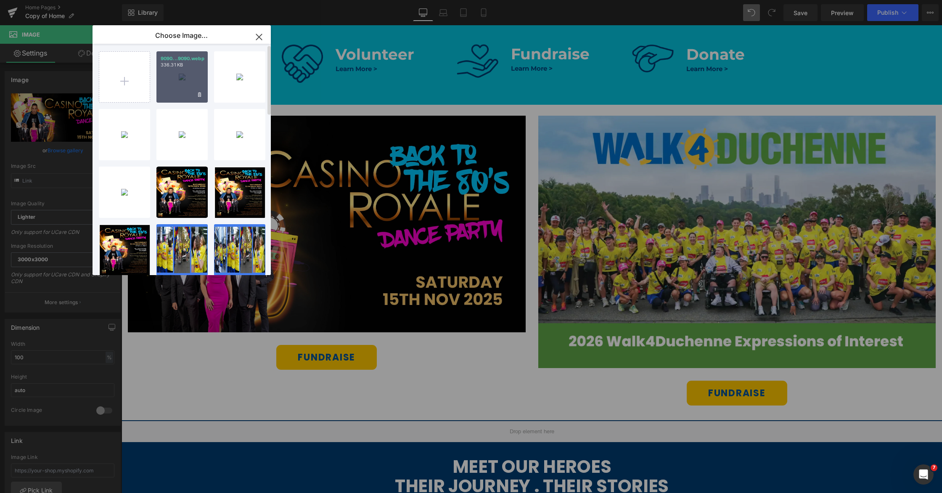
click at [177, 79] on div "9090...9090.webp 336.31 KB" at bounding box center [181, 76] width 51 height 51
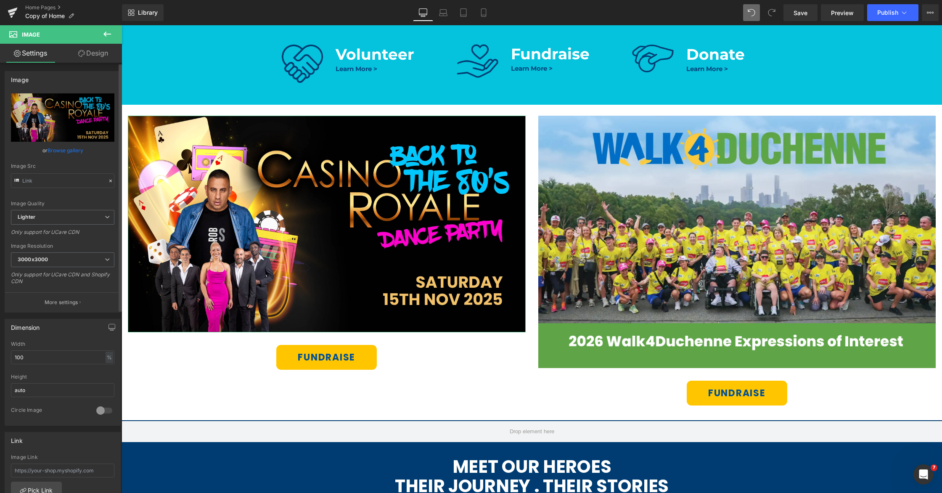
click at [67, 151] on link "Browse gallery" at bounding box center [66, 150] width 36 height 15
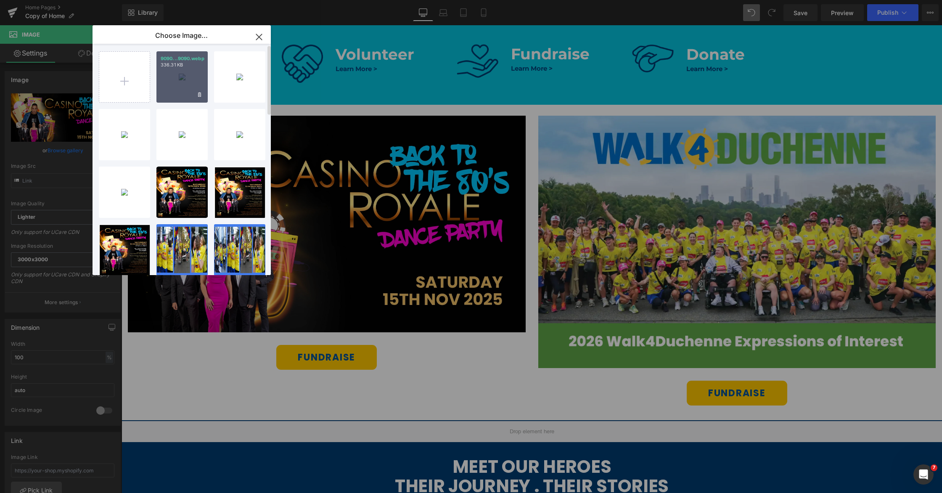
click at [175, 86] on div "9090...9090.webp 336.31 KB" at bounding box center [181, 76] width 51 height 51
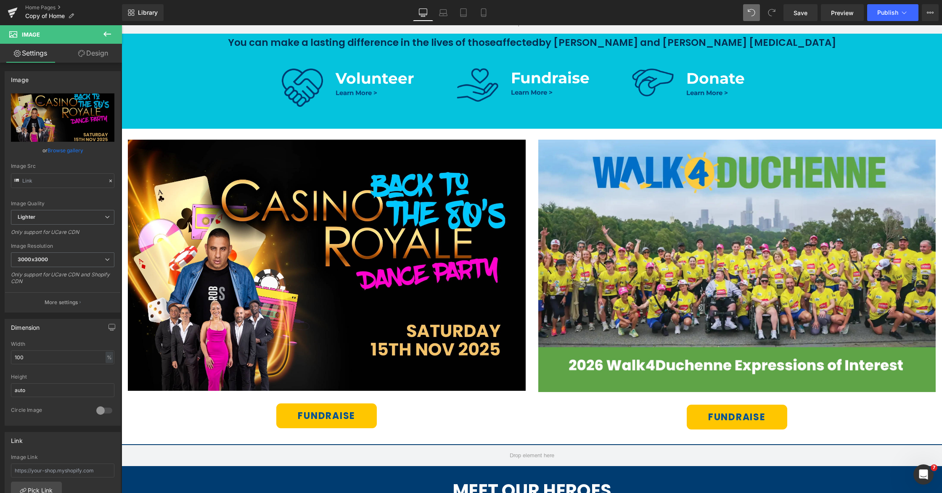
scroll to position [416, 0]
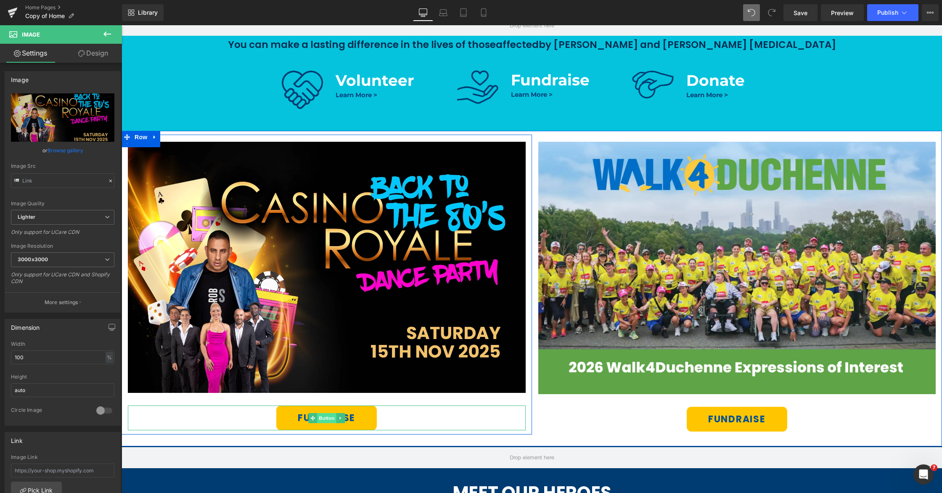
click at [325, 416] on span "Button" at bounding box center [326, 418] width 19 height 10
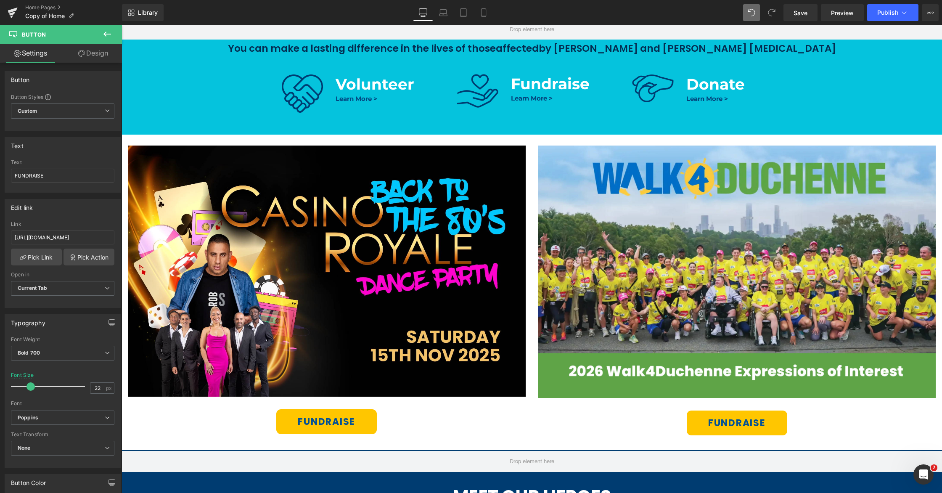
scroll to position [439, 0]
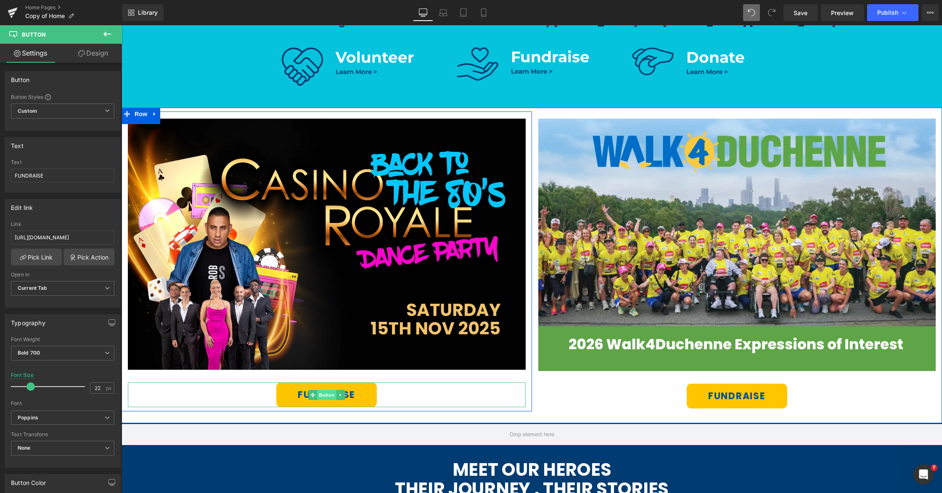
click at [323, 393] on span "Button" at bounding box center [326, 395] width 19 height 10
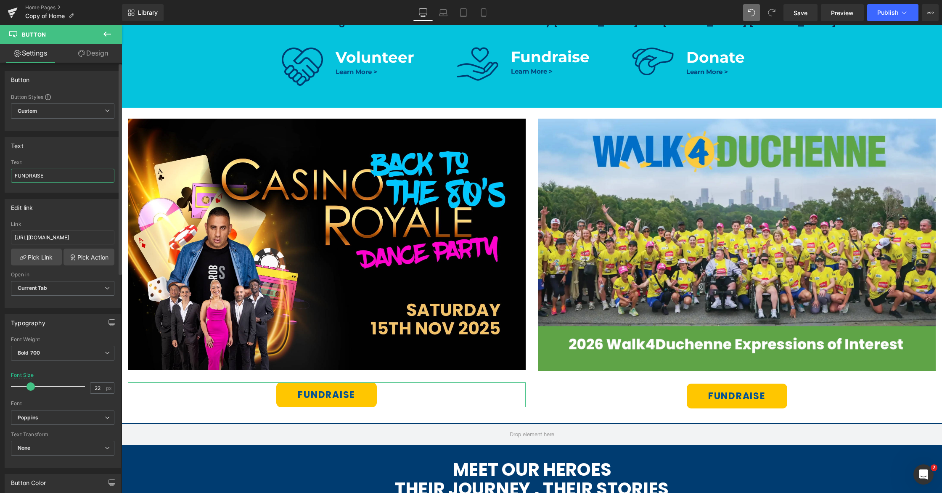
drag, startPoint x: 47, startPoint y: 175, endPoint x: 5, endPoint y: 173, distance: 41.7
click at [5, 173] on div "FUNDRAISE Text FUNDRAISE" at bounding box center [62, 175] width 115 height 33
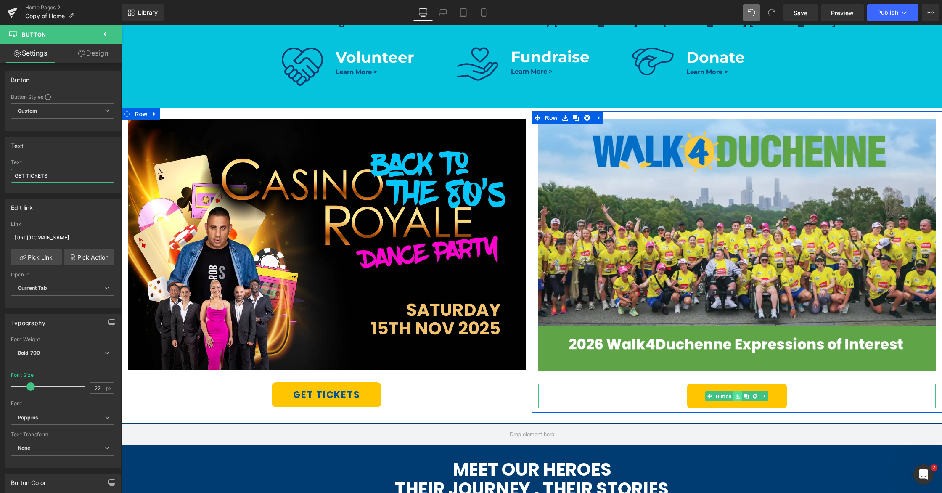
type input "GET TICKETS"
click at [735, 394] on link at bounding box center [737, 396] width 9 height 10
click at [730, 397] on span "Button" at bounding box center [723, 396] width 19 height 10
click at [52, 176] on input "FUNDRAISE" at bounding box center [62, 176] width 103 height 14
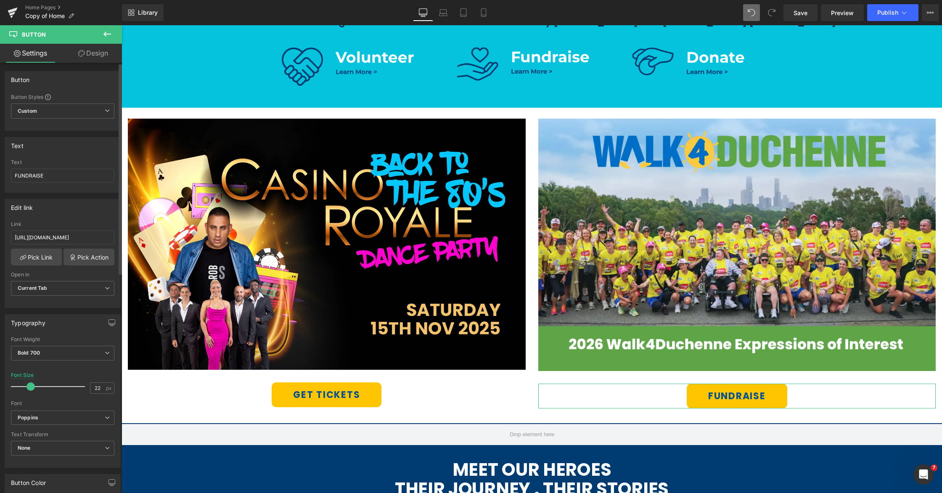
click at [0, 0] on div "Button You are previewing how the will restyle your page. You can not edit Elem…" at bounding box center [471, 0] width 942 height 0
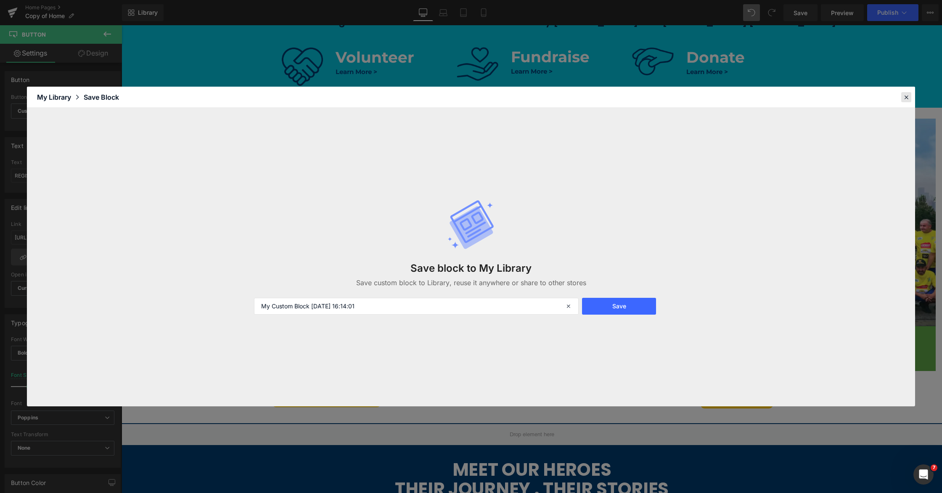
click at [903, 96] on icon at bounding box center [907, 97] width 8 height 8
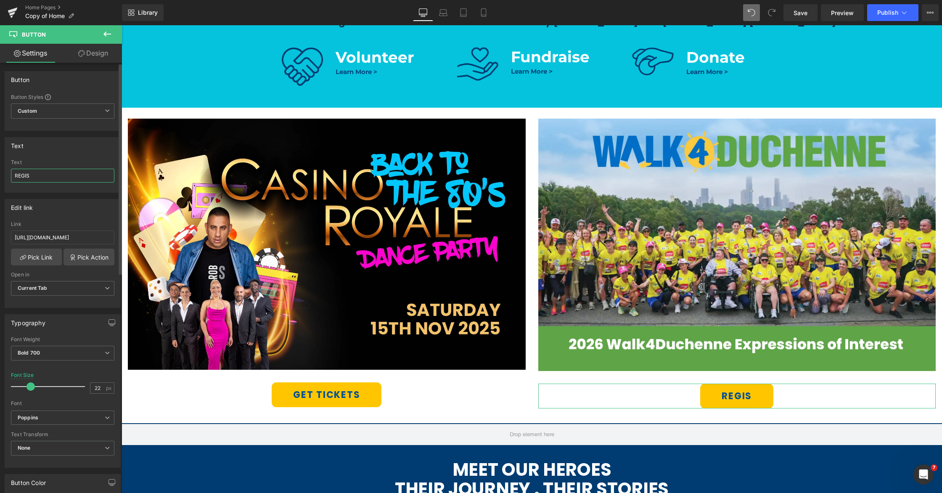
drag, startPoint x: 44, startPoint y: 173, endPoint x: 0, endPoint y: 172, distance: 43.3
click at [0, 172] on div "Text FUNDRAISE Text REGIS" at bounding box center [63, 162] width 126 height 62
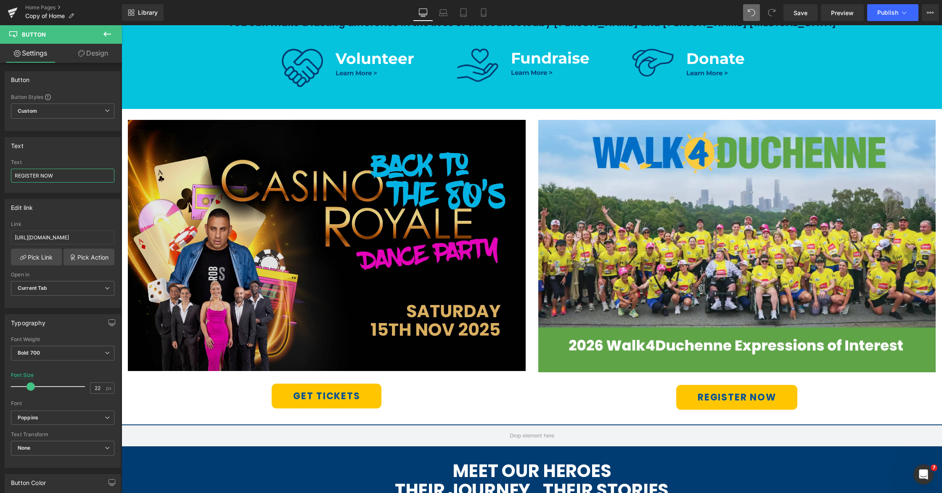
scroll to position [446, 0]
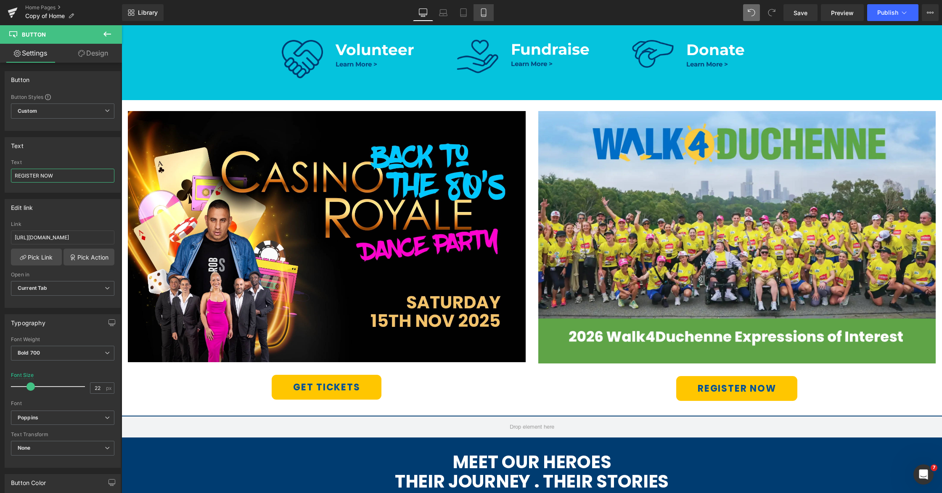
type input "REGISTER NOW"
click at [487, 14] on icon at bounding box center [483, 12] width 8 height 8
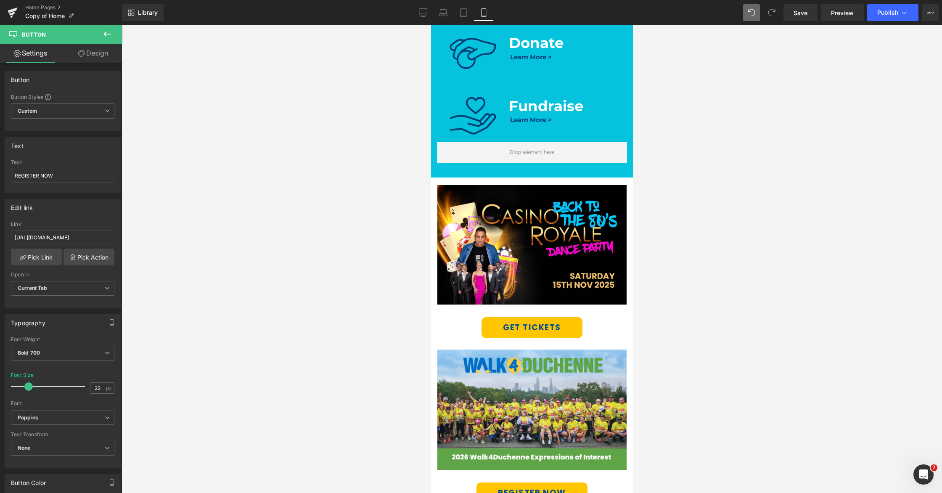
scroll to position [553, 0]
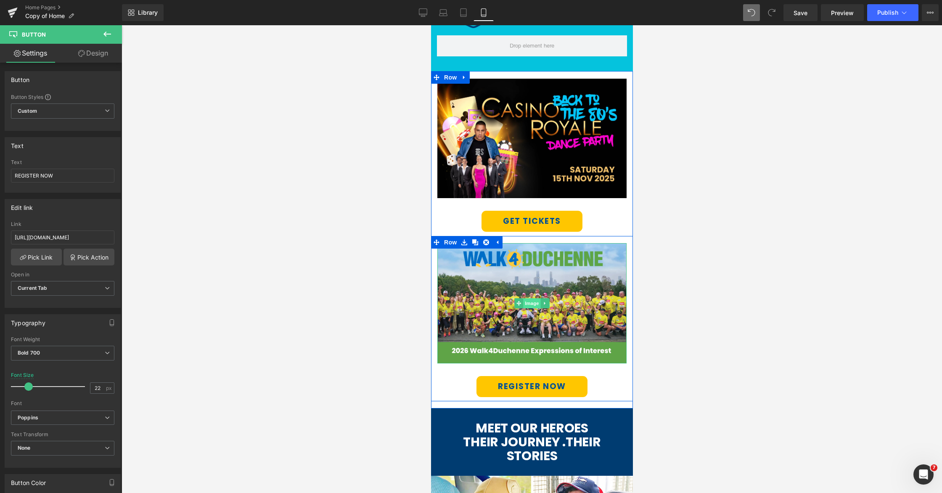
click at [529, 301] on span "Image" at bounding box center [532, 303] width 18 height 10
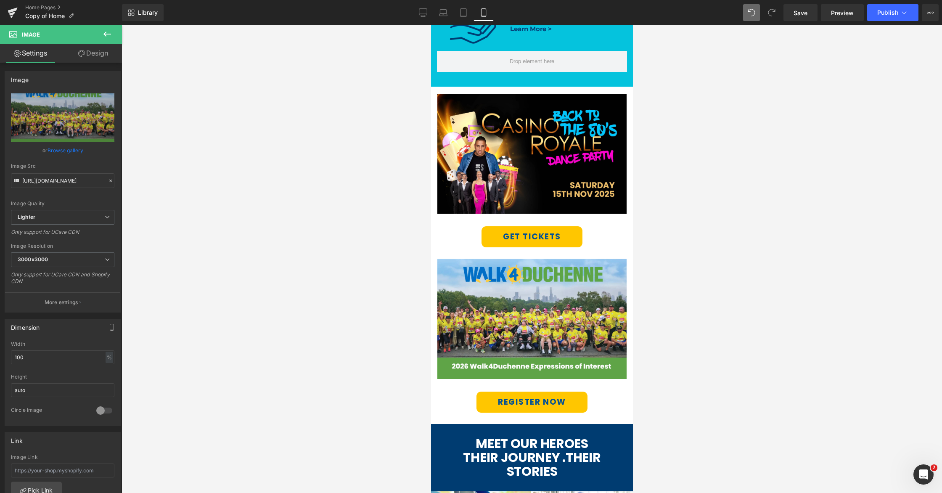
scroll to position [567, 0]
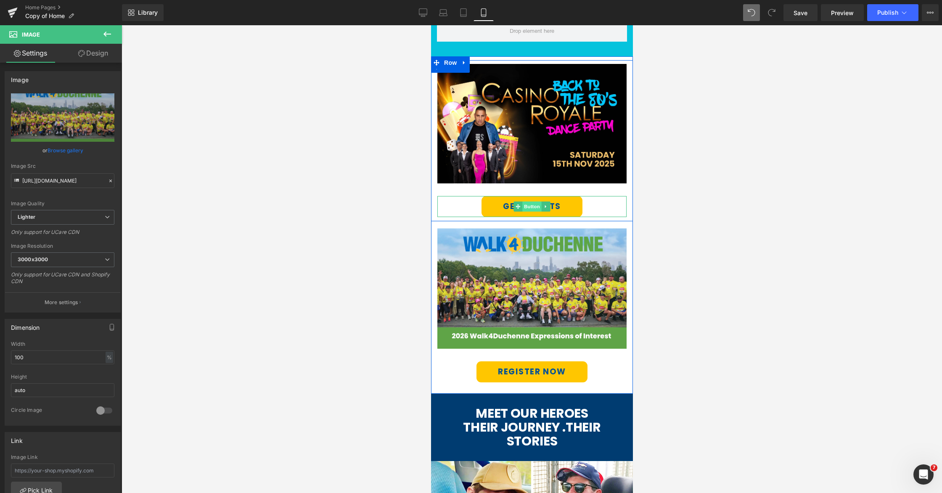
click at [527, 207] on span "Button" at bounding box center [531, 206] width 19 height 10
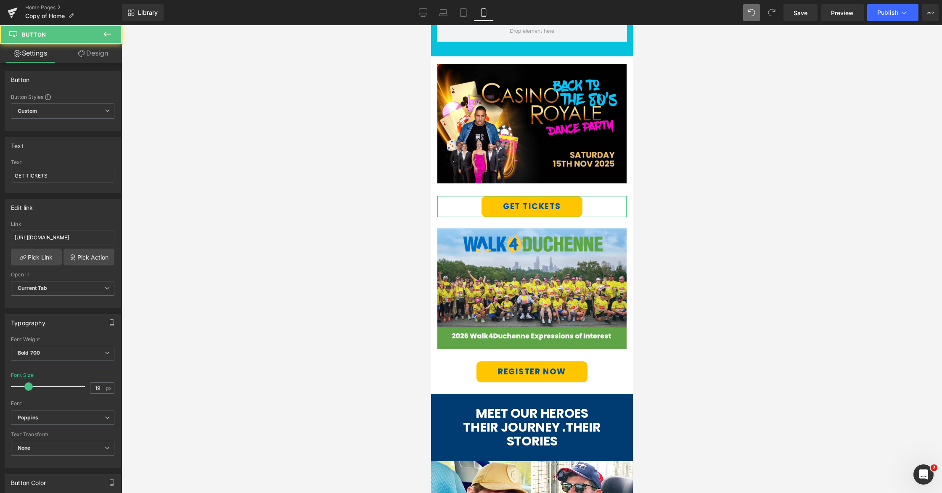
click at [89, 59] on link "Design" at bounding box center [93, 53] width 61 height 19
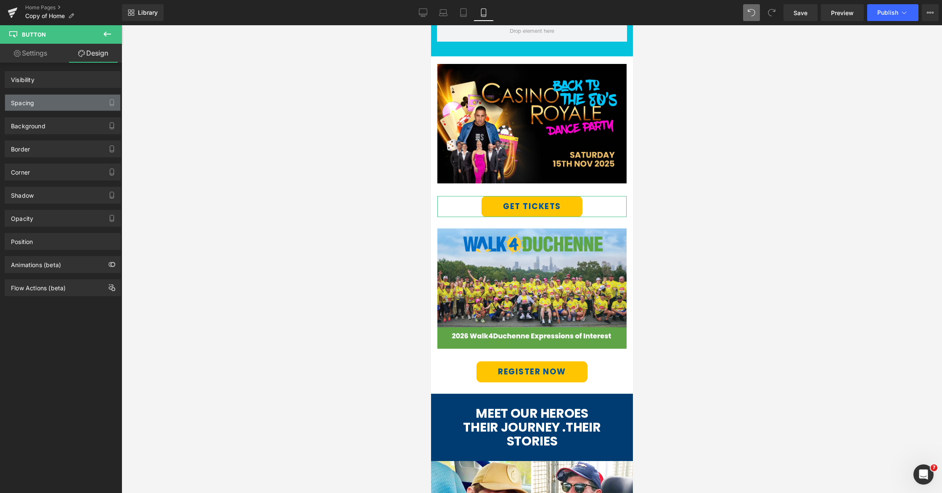
click at [58, 105] on div "Spacing" at bounding box center [62, 103] width 115 height 16
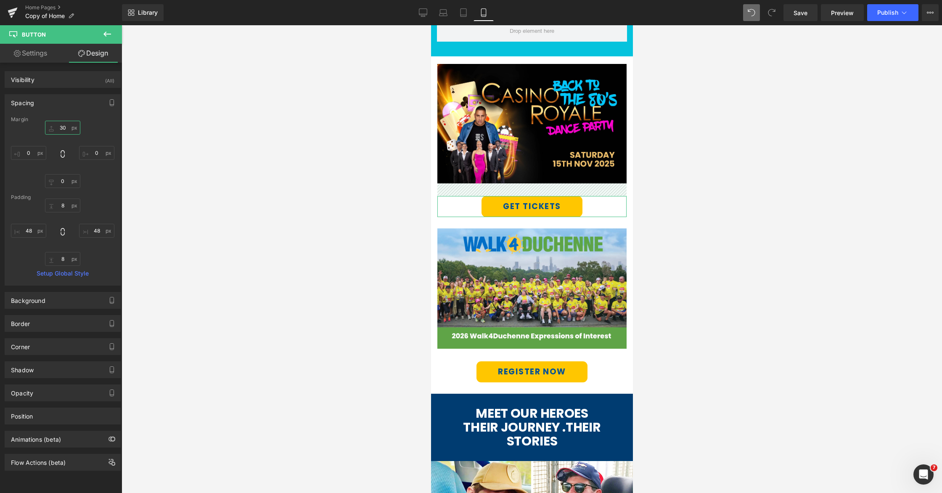
click at [61, 127] on input "text" at bounding box center [62, 128] width 35 height 14
click at [61, 126] on input "text" at bounding box center [62, 128] width 35 height 14
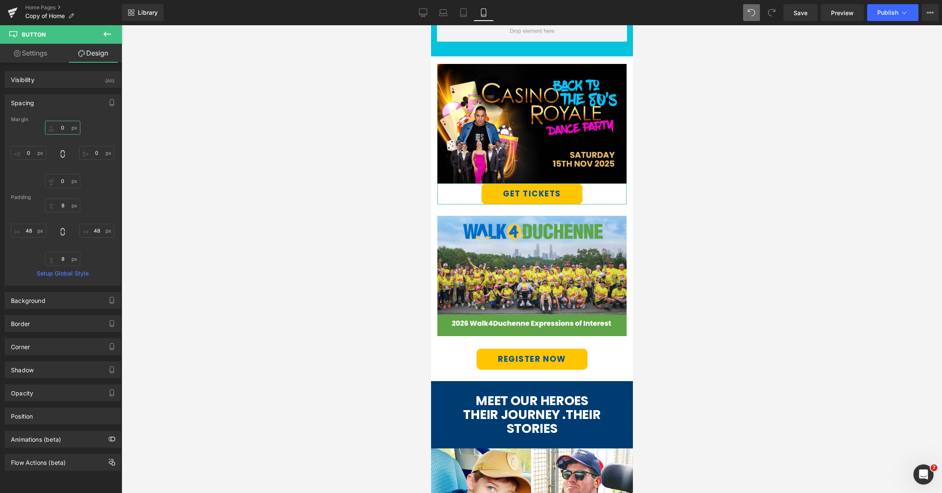
type input "20"
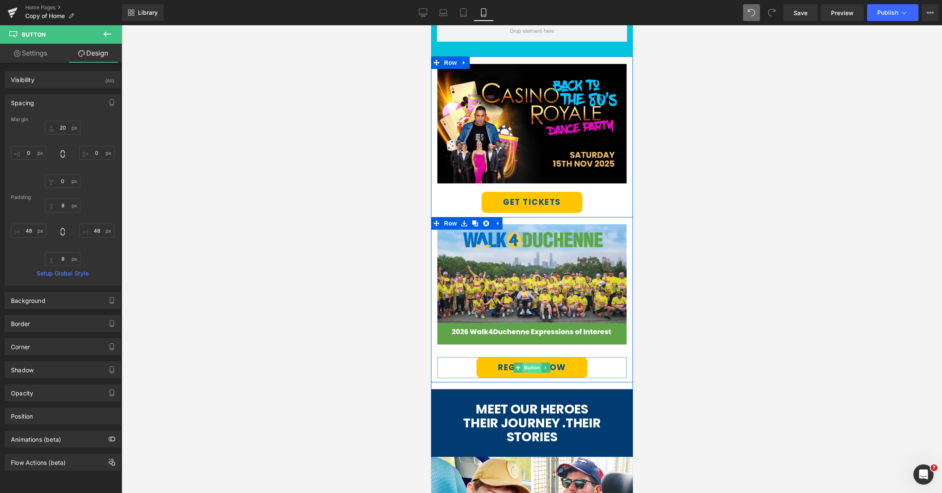
click at [527, 367] on span "Button" at bounding box center [531, 368] width 19 height 10
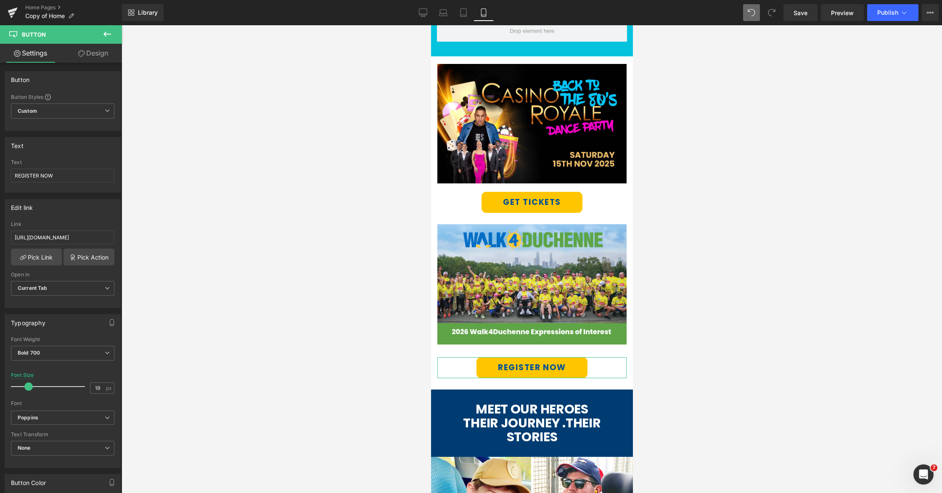
click at [88, 53] on link "Design" at bounding box center [93, 53] width 61 height 19
click at [0, 0] on div "Spacing" at bounding box center [0, 0] width 0 height 0
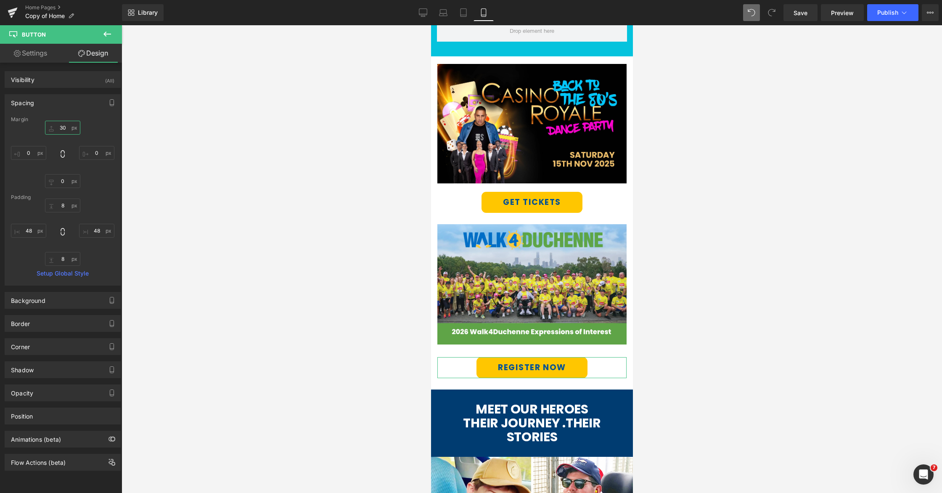
click at [60, 128] on input "30" at bounding box center [62, 128] width 35 height 14
click at [61, 127] on input "30" at bounding box center [62, 128] width 35 height 14
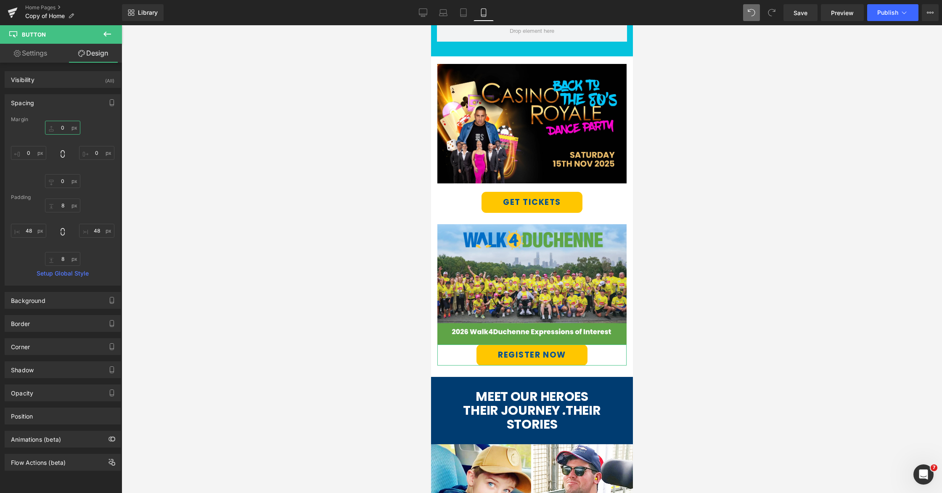
type input "20"
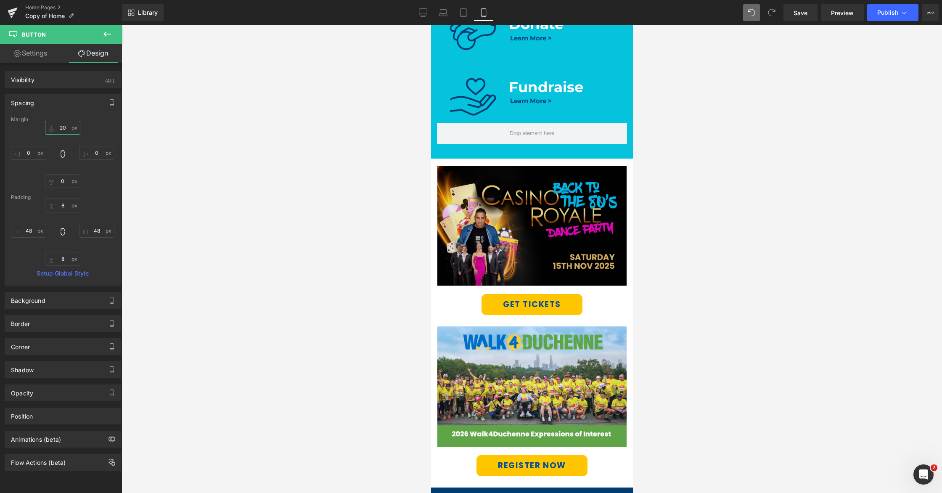
scroll to position [475, 0]
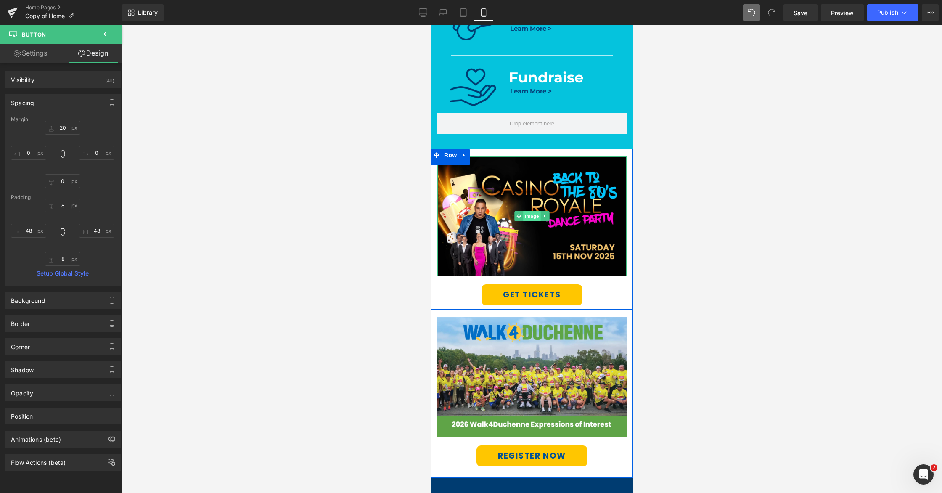
click at [532, 217] on span "Image" at bounding box center [532, 216] width 18 height 10
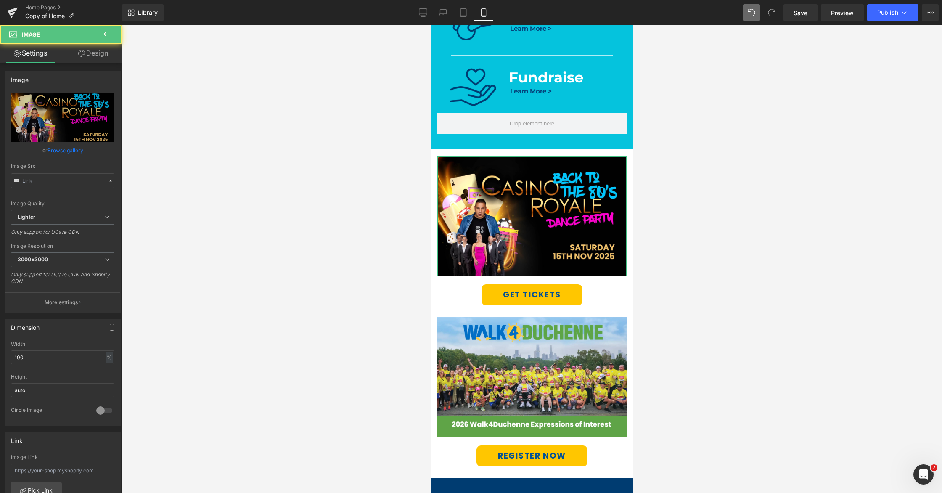
click at [93, 54] on link "Design" at bounding box center [93, 53] width 61 height 19
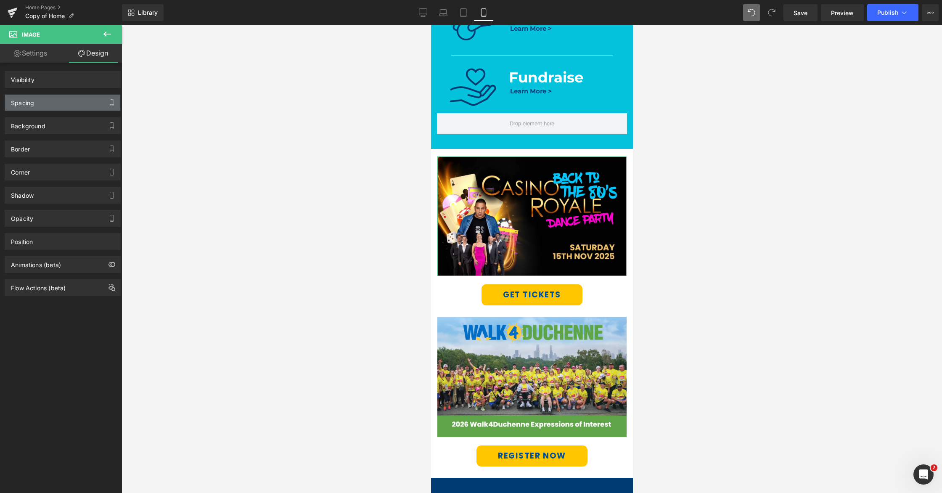
click at [53, 106] on div "Spacing" at bounding box center [62, 103] width 115 height 16
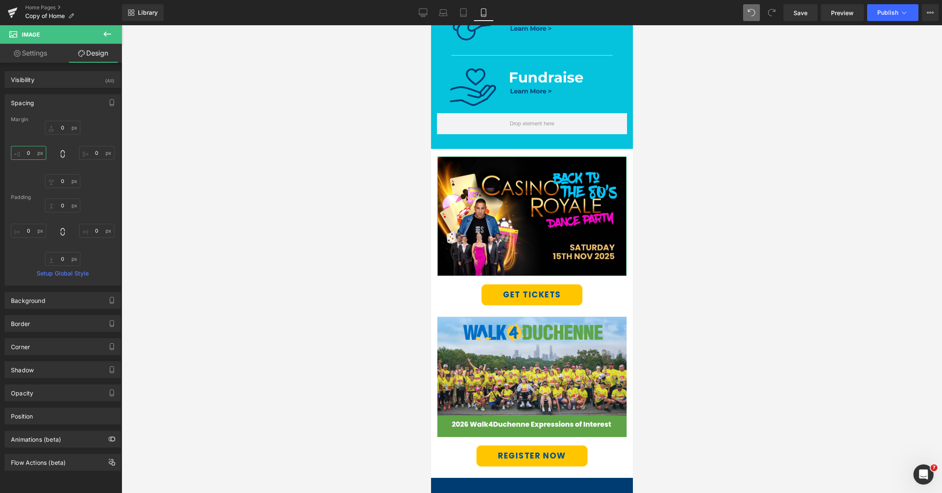
click at [25, 151] on input "0" at bounding box center [28, 153] width 35 height 14
click at [25, 153] on input "0" at bounding box center [28, 153] width 35 height 14
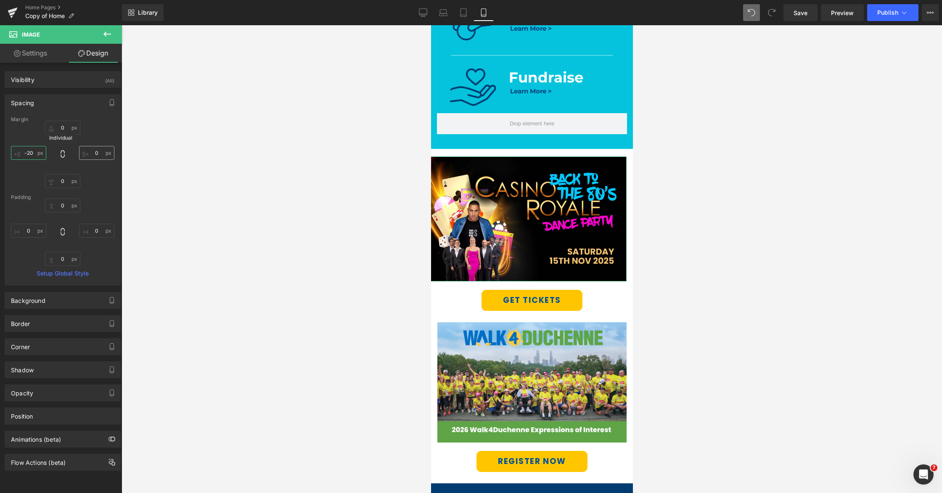
type input "-20"
click at [96, 152] on input "0" at bounding box center [96, 153] width 35 height 14
click at [87, 154] on input "0" at bounding box center [96, 153] width 35 height 14
click at [94, 154] on input "0" at bounding box center [96, 153] width 35 height 14
click at [92, 154] on input "0" at bounding box center [96, 153] width 35 height 14
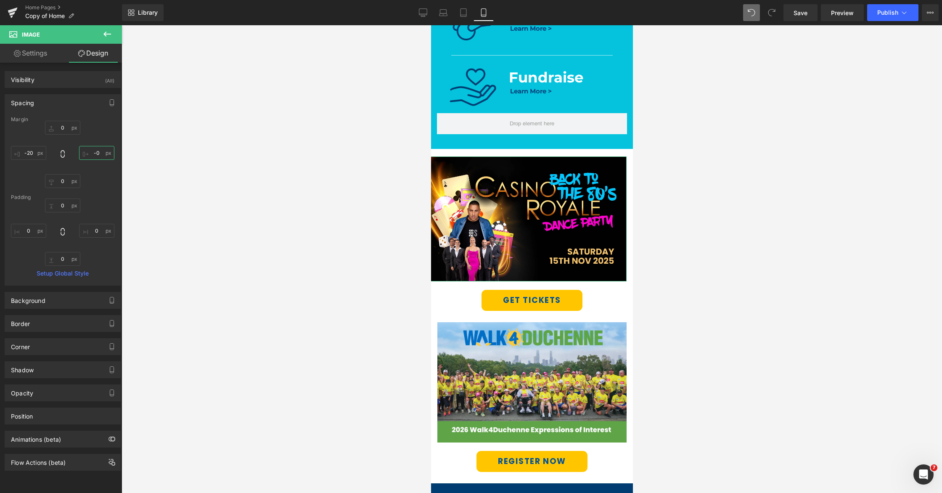
type input "-20"
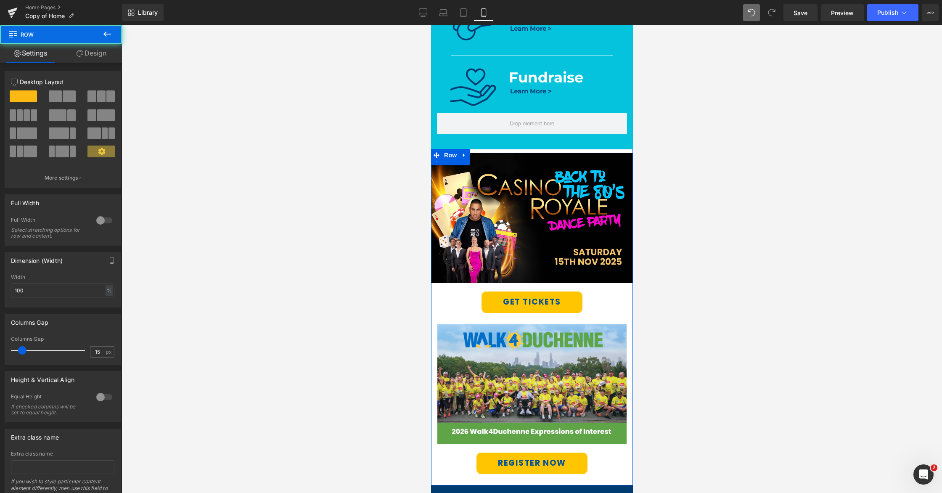
click at [524, 150] on div "Image GET TICKETS Button Row Image REGISTER NOW Button Row Row" at bounding box center [532, 317] width 202 height 336
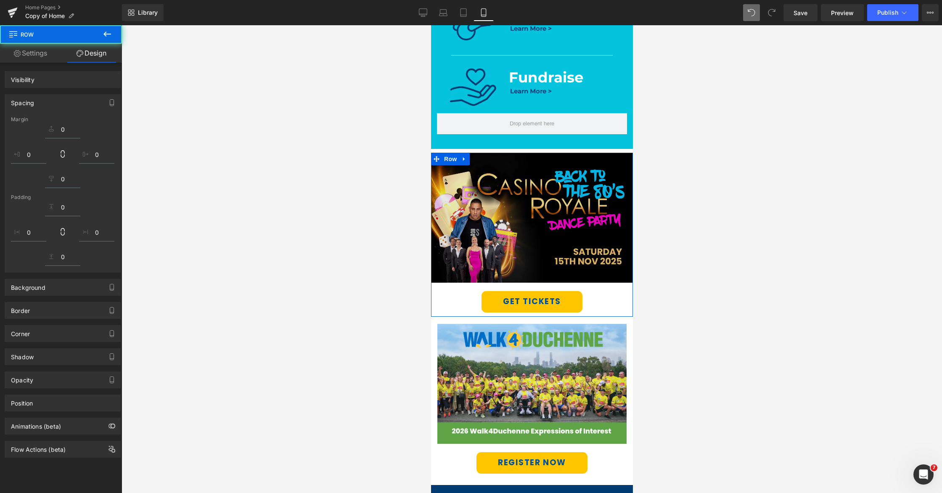
scroll to position [513, 0]
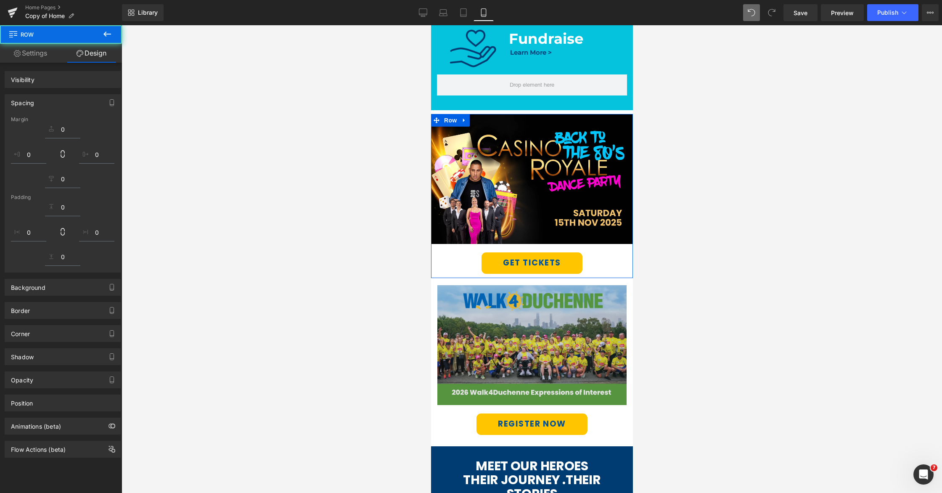
click at [521, 285] on div "Image" at bounding box center [531, 345] width 189 height 120
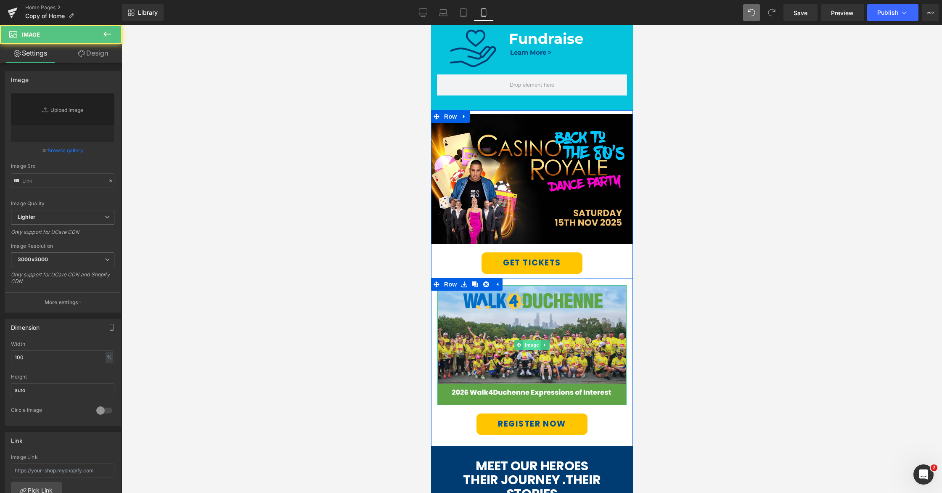
click at [529, 340] on span "Image" at bounding box center [532, 345] width 18 height 10
click at [95, 54] on link "Design" at bounding box center [93, 53] width 61 height 19
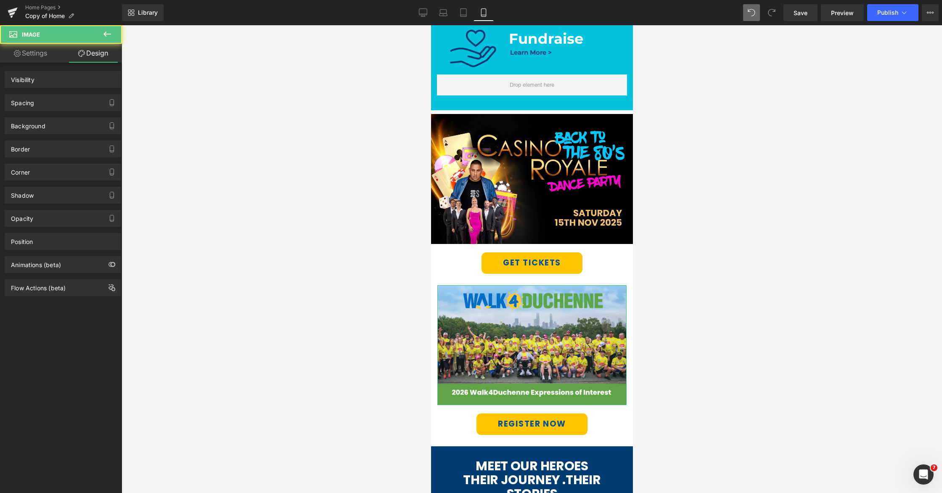
scroll to position [658, 0]
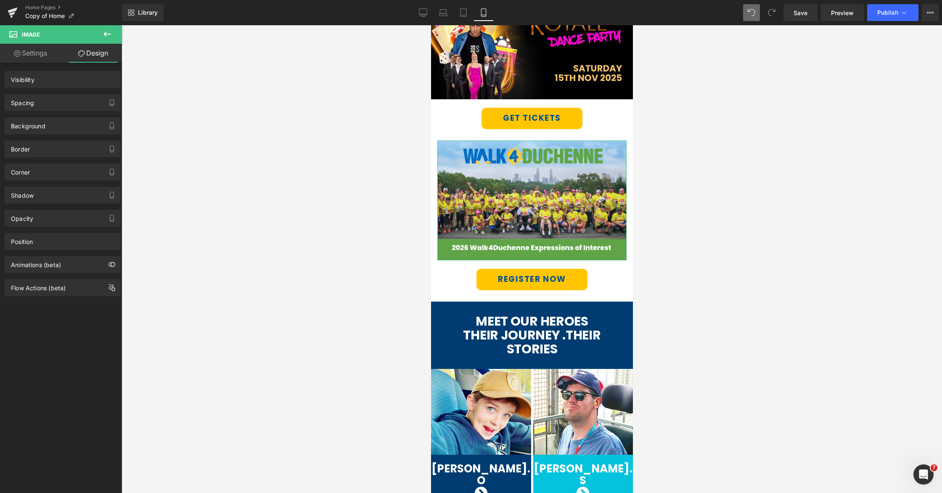
click at [51, 106] on div "Spacing" at bounding box center [62, 103] width 115 height 16
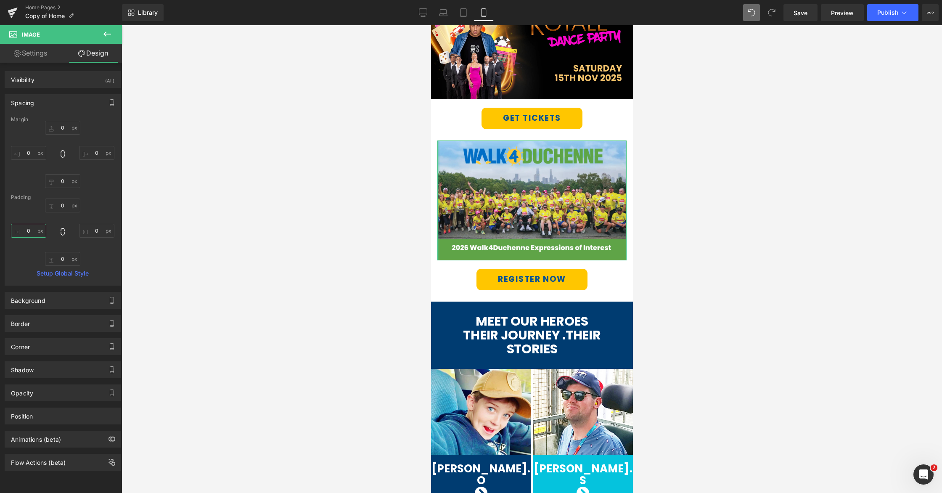
click at [27, 230] on input "0" at bounding box center [28, 231] width 35 height 14
click at [27, 151] on input "0" at bounding box center [28, 153] width 35 height 14
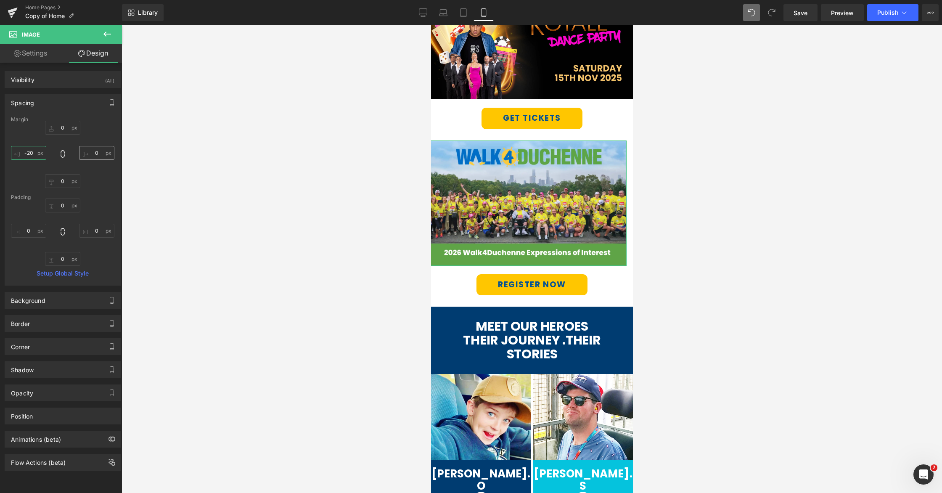
type input "-20"
click at [95, 154] on input "0" at bounding box center [96, 153] width 35 height 14
click at [90, 154] on input "0" at bounding box center [96, 153] width 35 height 14
type input "-20"
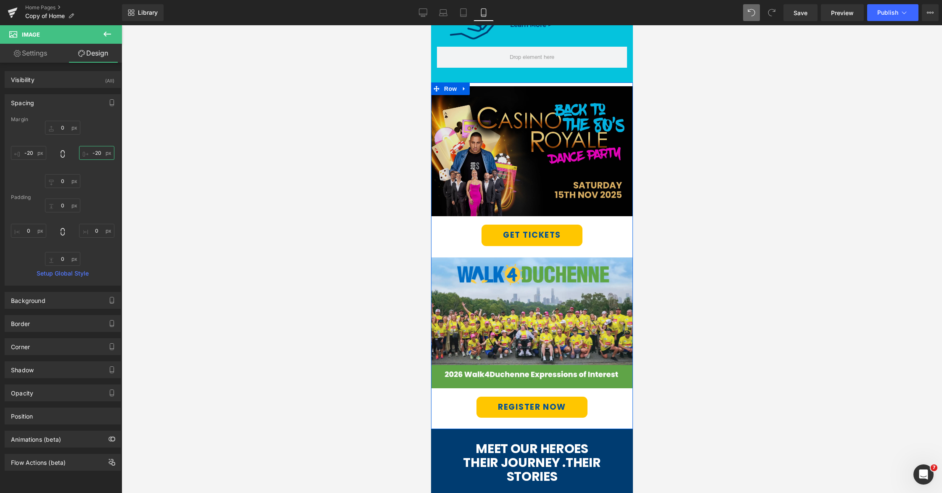
scroll to position [544, 0]
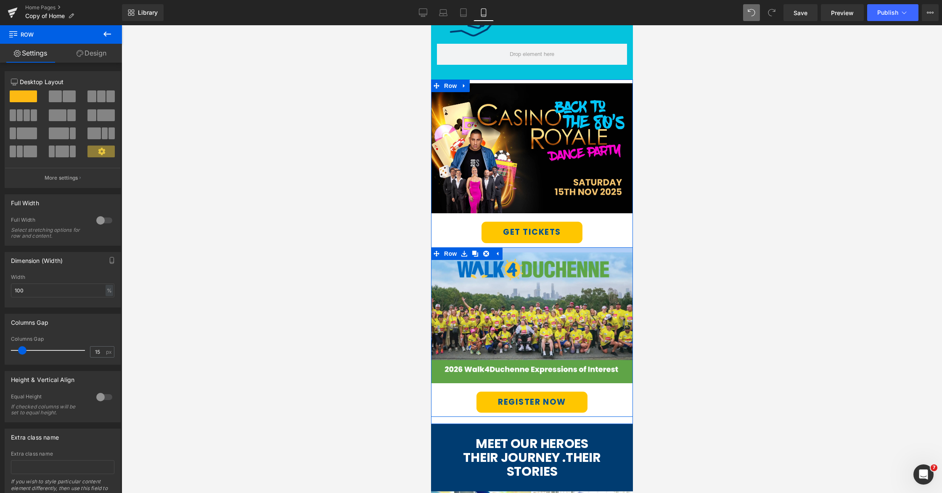
drag, startPoint x: 524, startPoint y: 249, endPoint x: 1184, endPoint y: 249, distance: 659.9
click at [524, 247] on div at bounding box center [532, 249] width 202 height 5
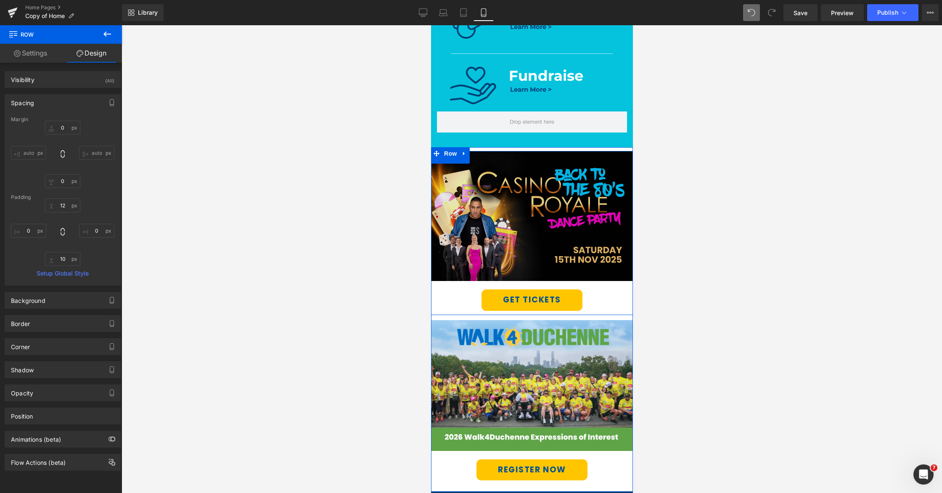
scroll to position [486, 0]
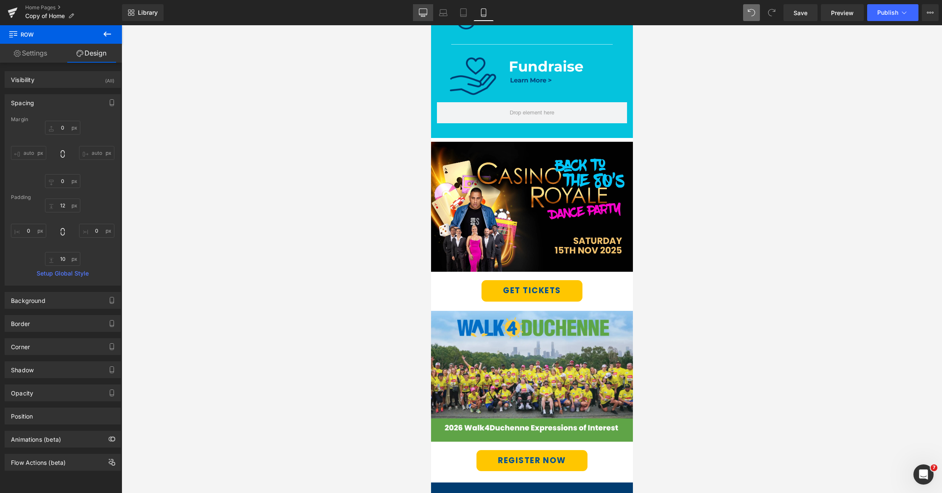
click at [428, 14] on link "Desktop" at bounding box center [423, 12] width 20 height 17
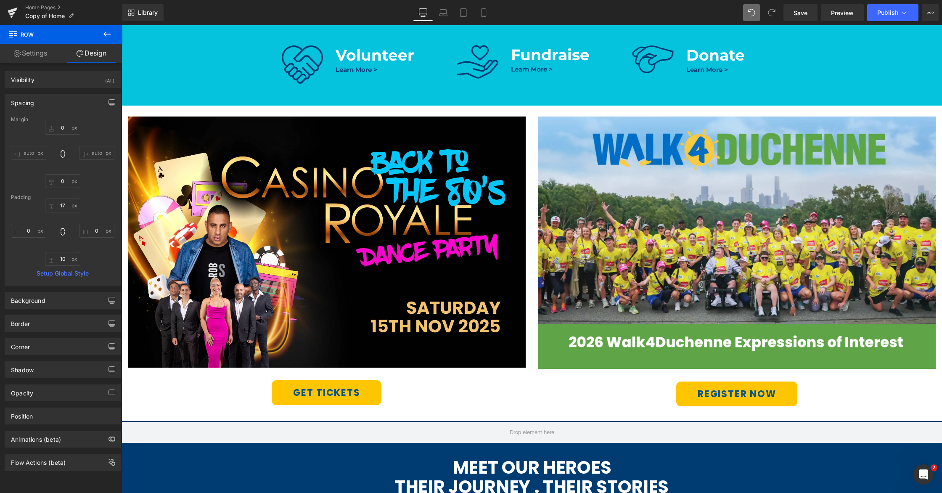
scroll to position [432, 0]
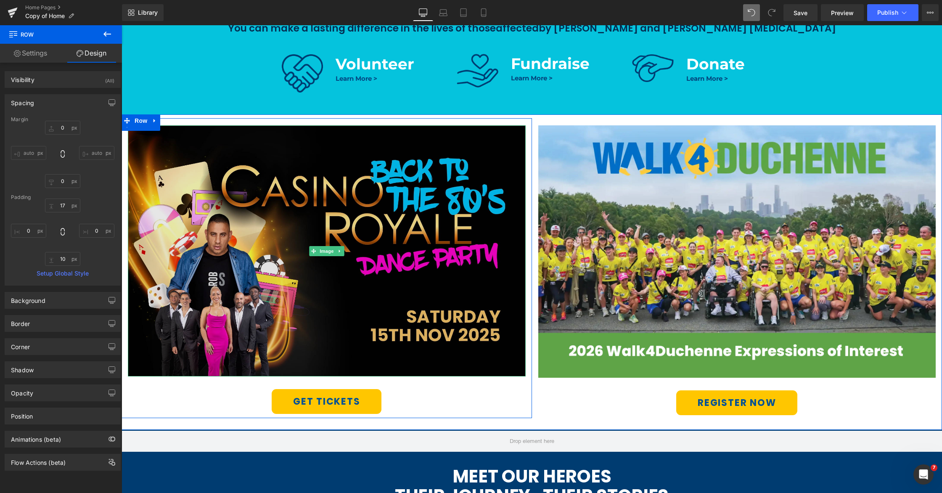
click at [327, 224] on img at bounding box center [327, 250] width 398 height 251
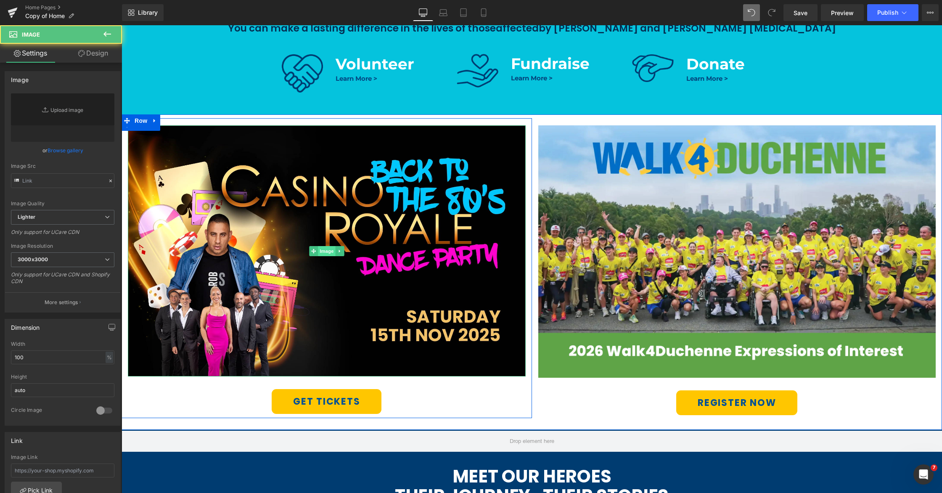
click at [325, 251] on span "Image" at bounding box center [327, 251] width 18 height 10
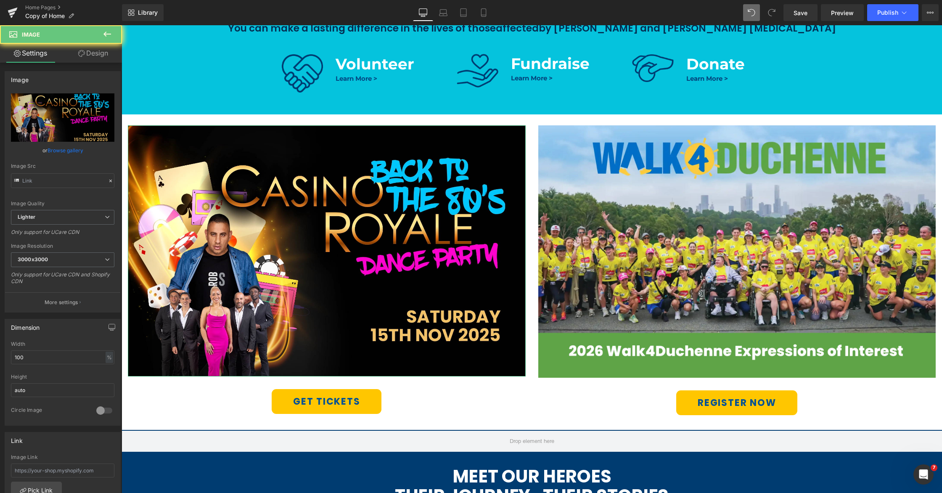
click at [92, 54] on link "Design" at bounding box center [93, 53] width 61 height 19
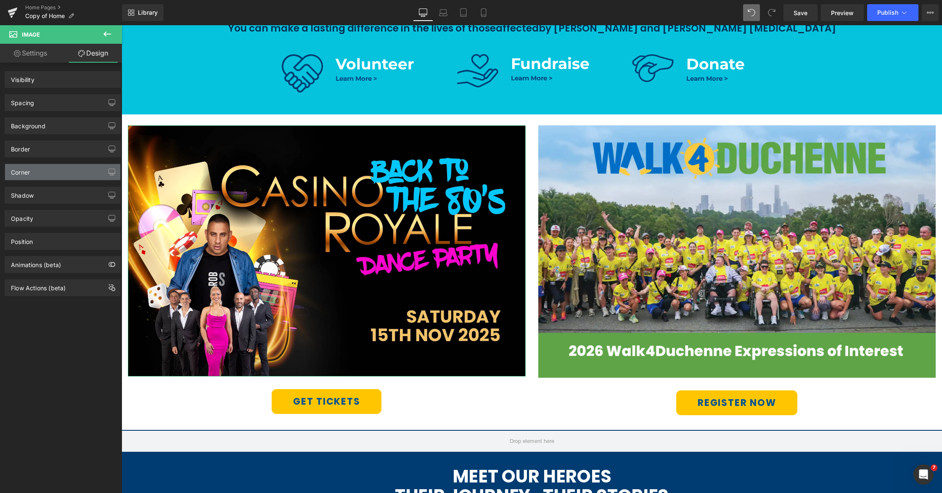
click at [42, 175] on div "Corner" at bounding box center [62, 172] width 115 height 16
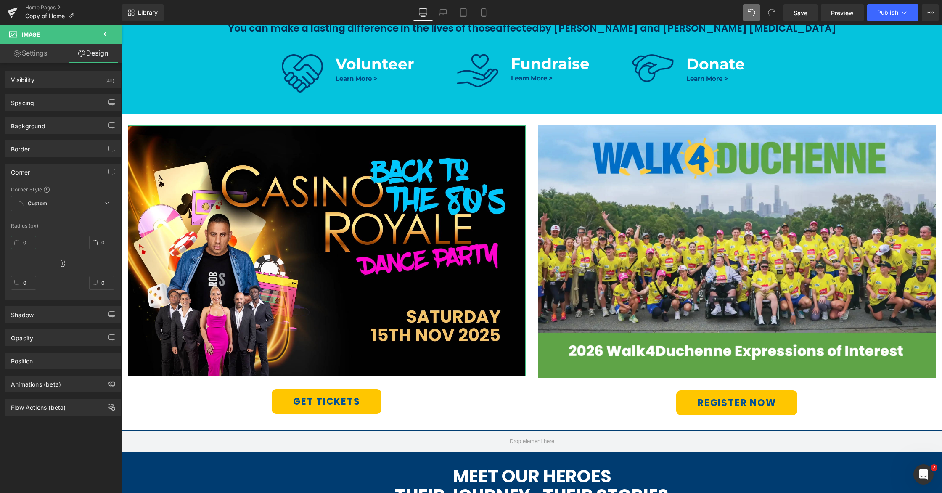
click at [22, 241] on input "0" at bounding box center [23, 243] width 25 height 14
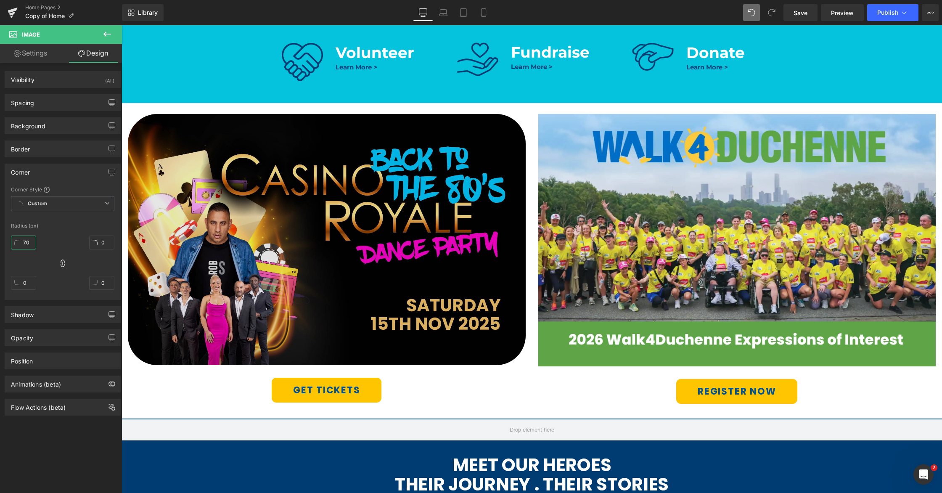
scroll to position [455, 0]
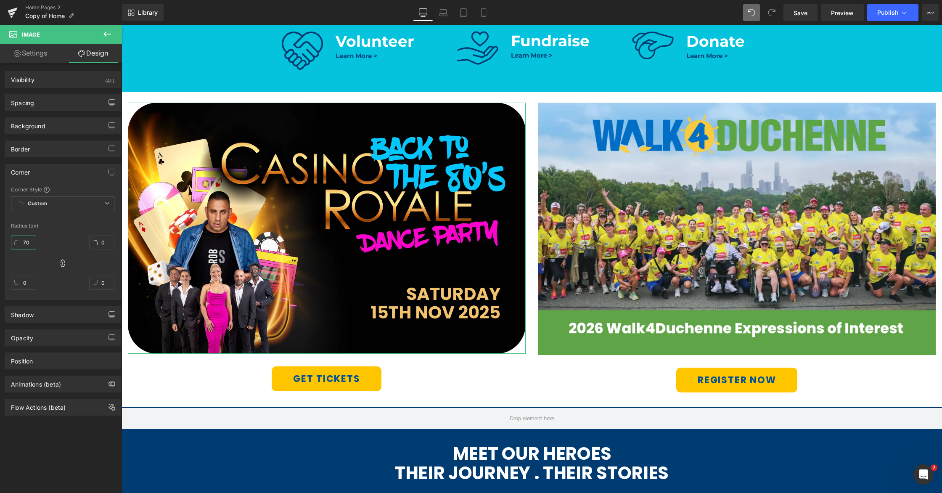
click at [25, 240] on input "70" at bounding box center [23, 243] width 25 height 14
type input "50"
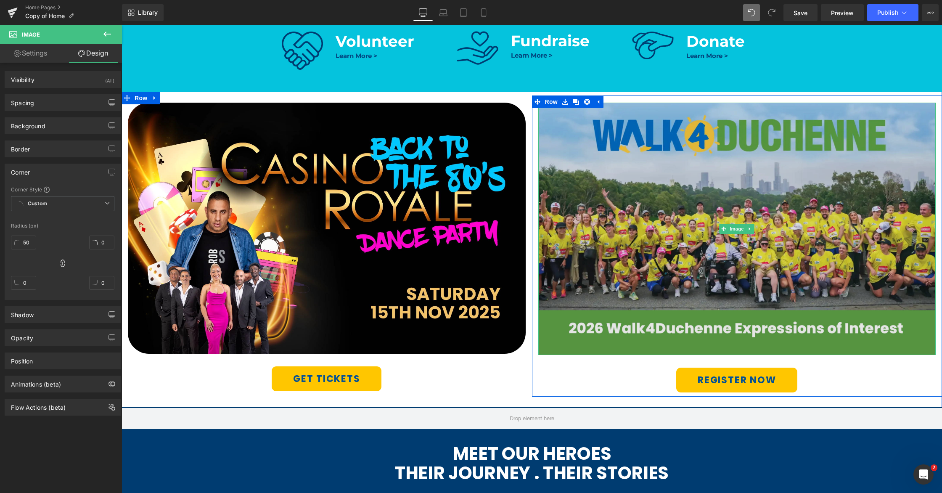
click at [734, 178] on img at bounding box center [737, 229] width 398 height 252
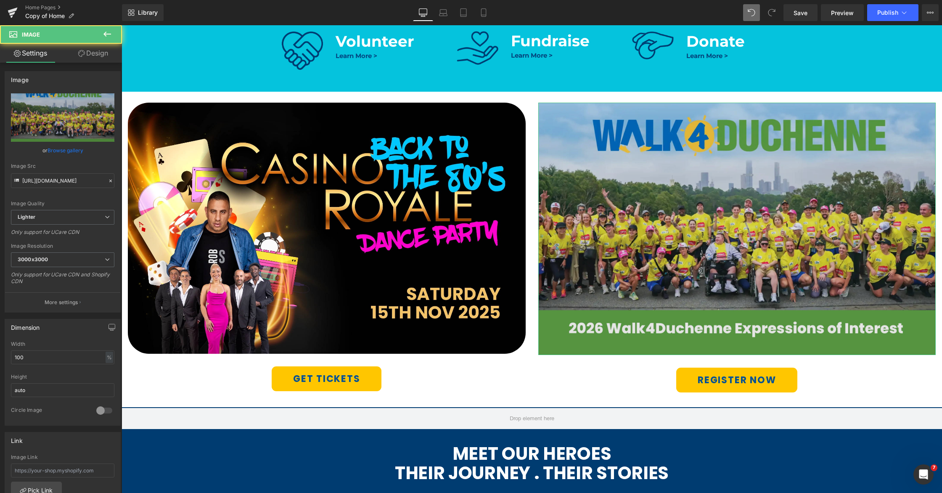
click at [742, 225] on div "Image" at bounding box center [737, 229] width 398 height 252
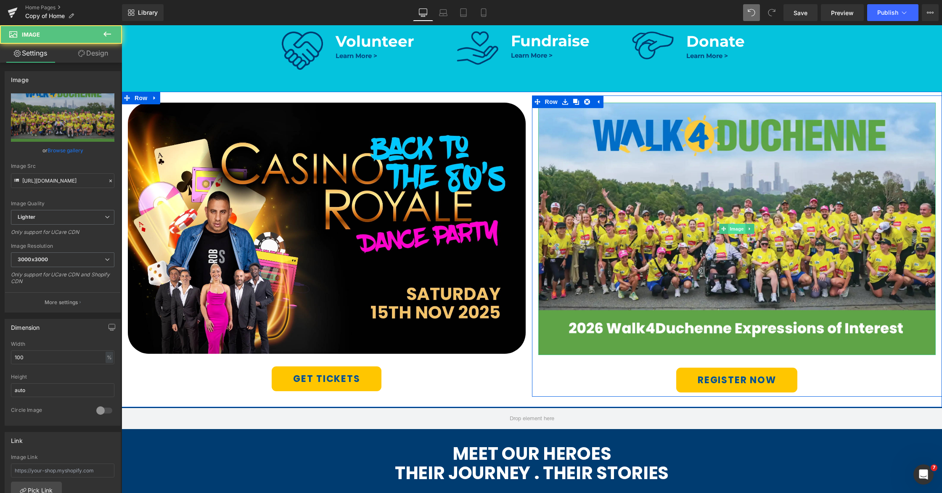
click at [751, 191] on img at bounding box center [737, 229] width 398 height 252
click at [736, 229] on span "Image" at bounding box center [737, 229] width 18 height 10
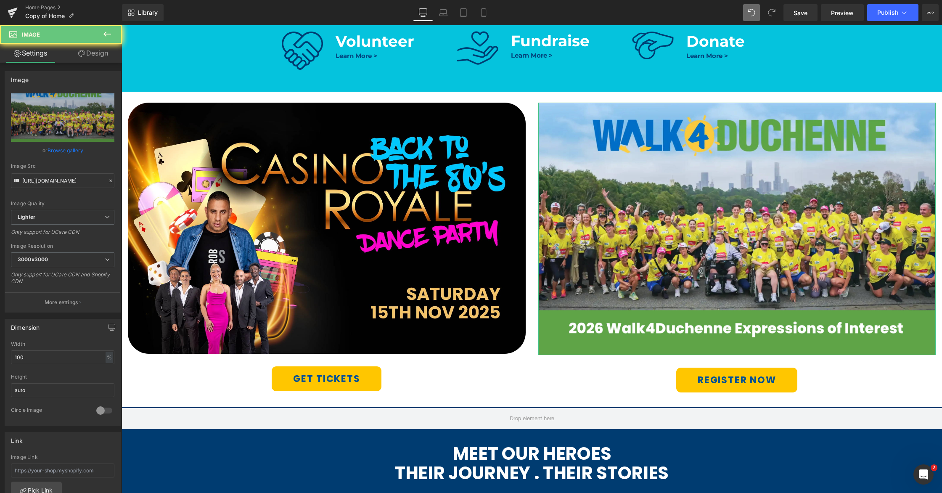
click at [89, 55] on link "Design" at bounding box center [93, 53] width 61 height 19
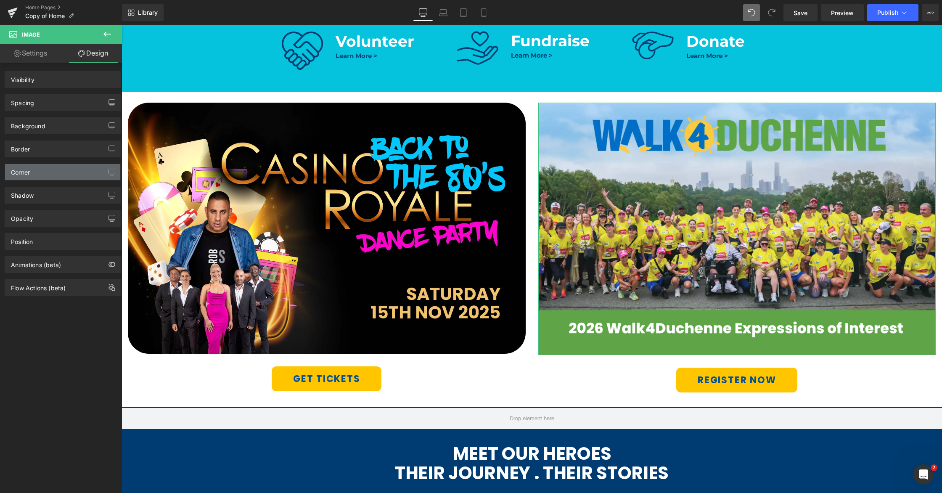
click at [39, 174] on div "Corner" at bounding box center [62, 172] width 115 height 16
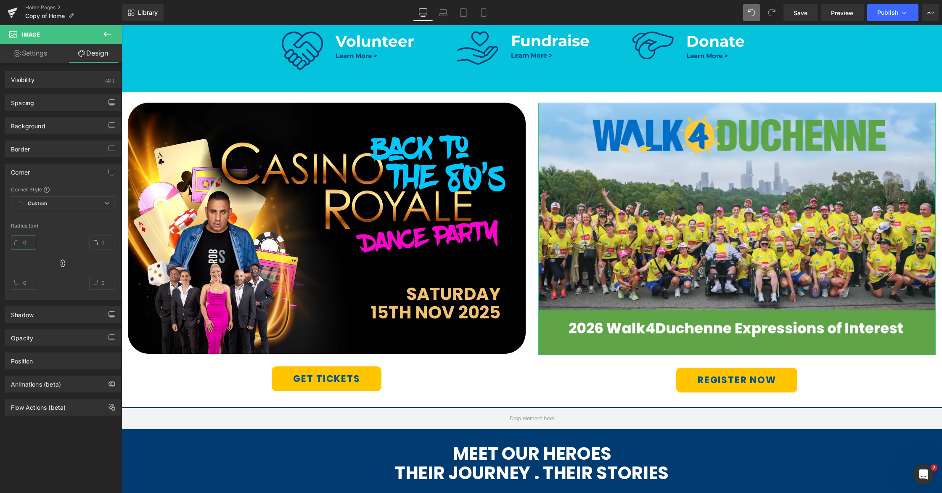
click at [24, 243] on input "text" at bounding box center [23, 243] width 25 height 14
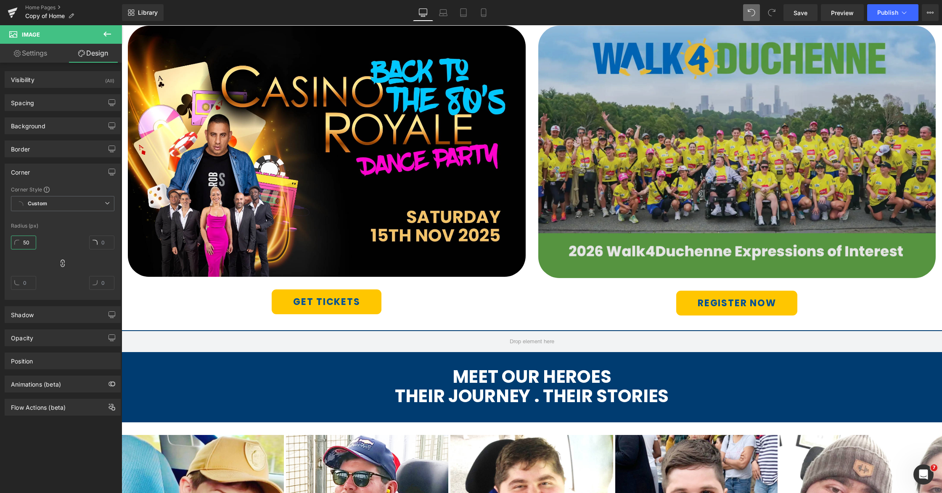
scroll to position [450, 0]
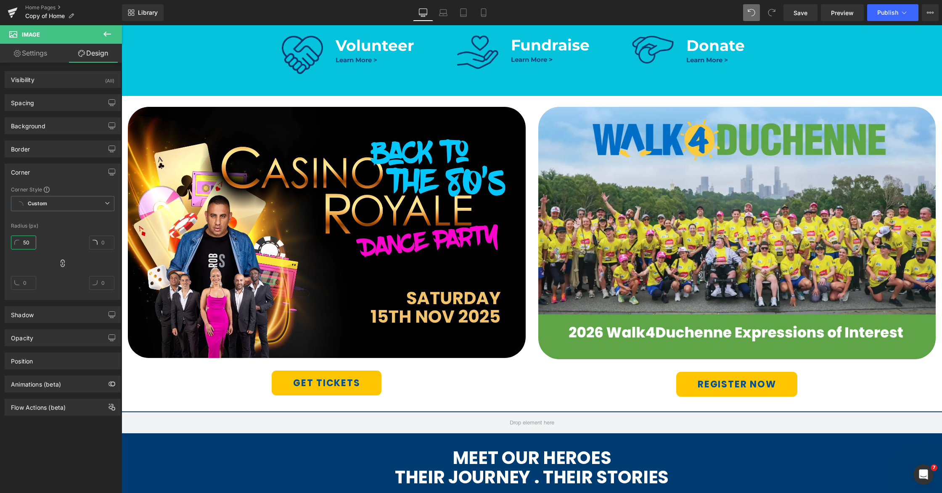
type input "50"
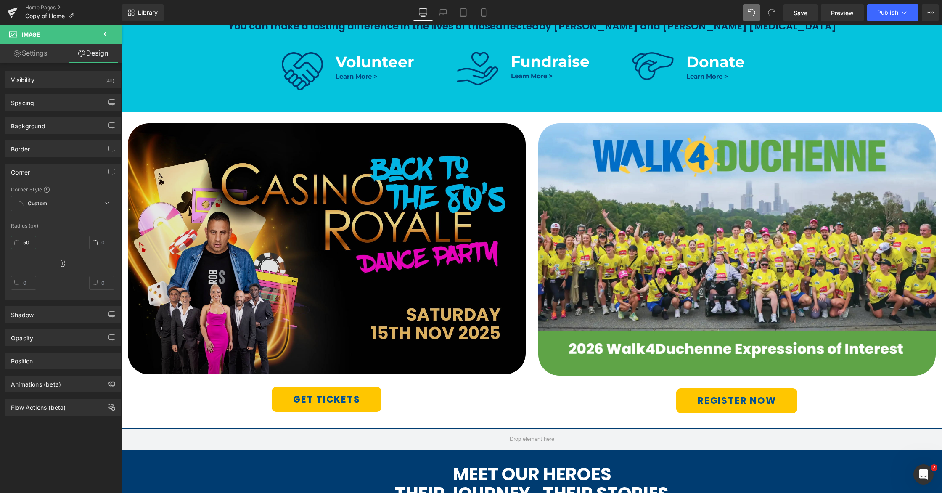
scroll to position [435, 0]
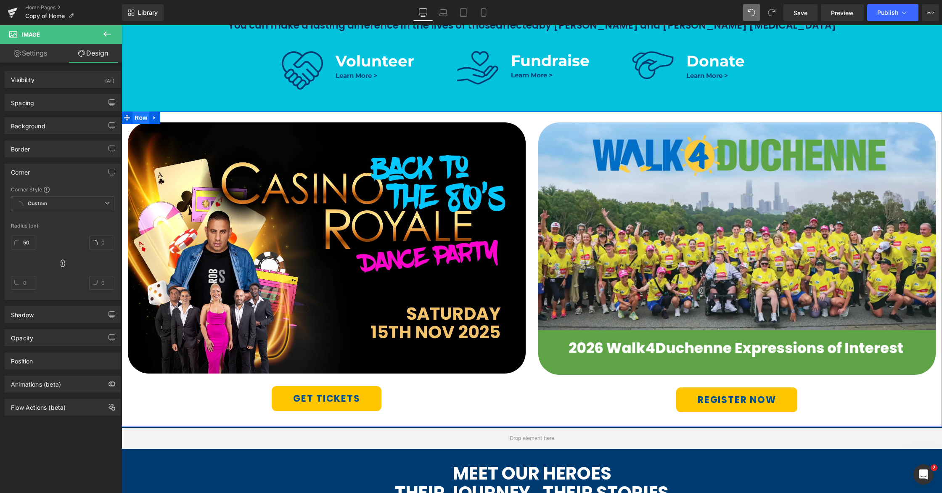
click at [142, 118] on span "Row" at bounding box center [140, 117] width 17 height 13
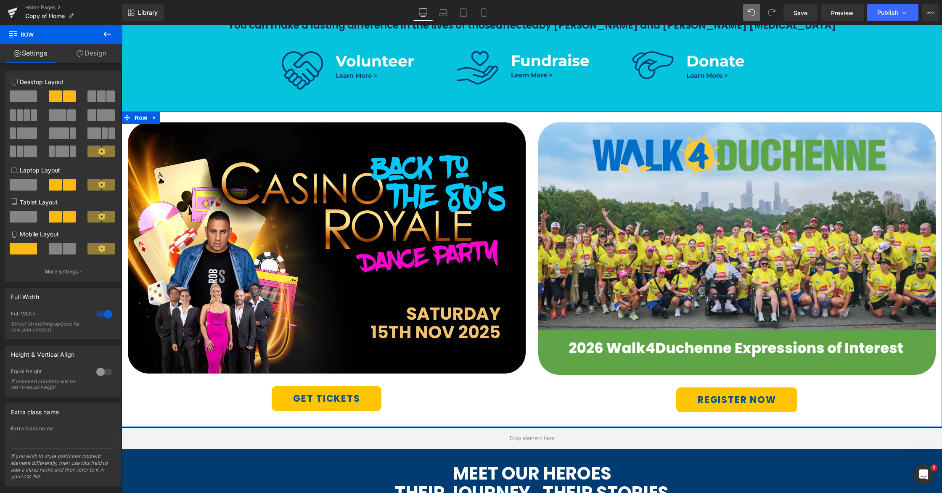
click at [92, 56] on link "Design" at bounding box center [91, 53] width 61 height 19
click at [0, 0] on div "Spacing" at bounding box center [0, 0] width 0 height 0
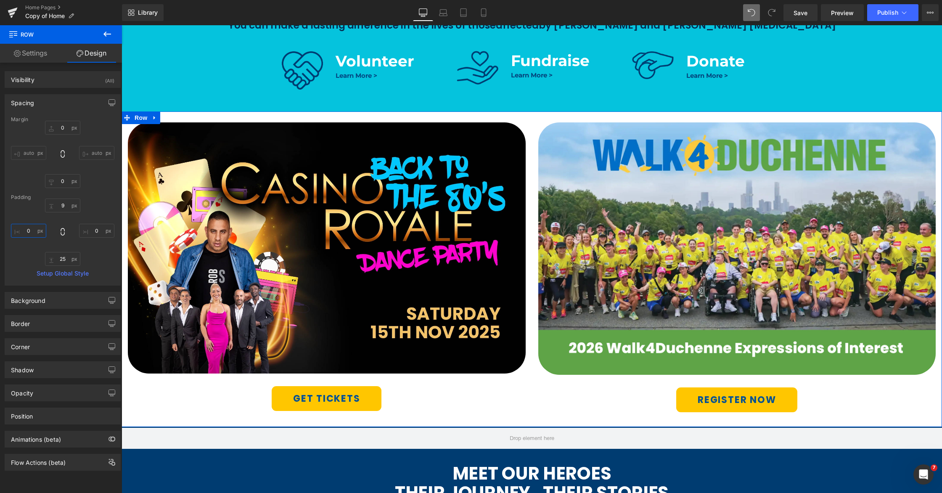
click at [24, 225] on input "text" at bounding box center [28, 231] width 35 height 14
click at [24, 232] on input "text" at bounding box center [28, 231] width 35 height 14
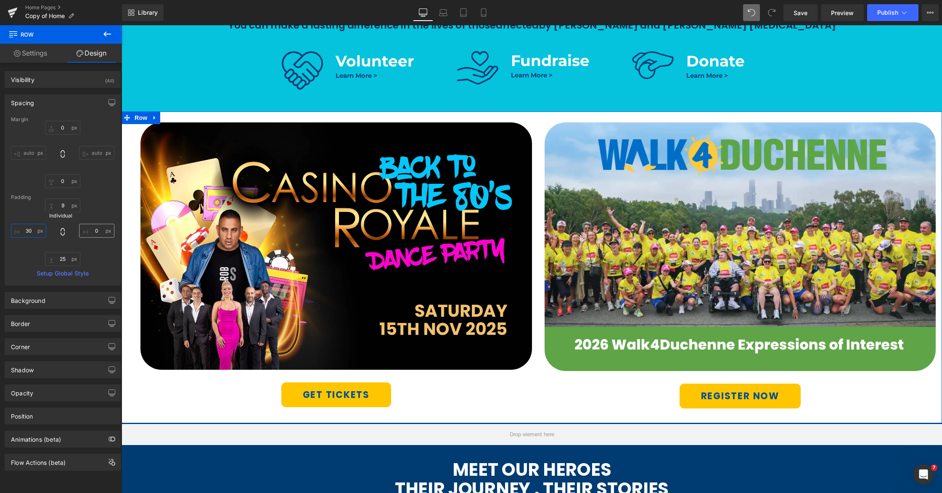
type input "30"
click at [89, 231] on input "text" at bounding box center [96, 231] width 35 height 14
click at [91, 231] on input "text" at bounding box center [96, 231] width 35 height 14
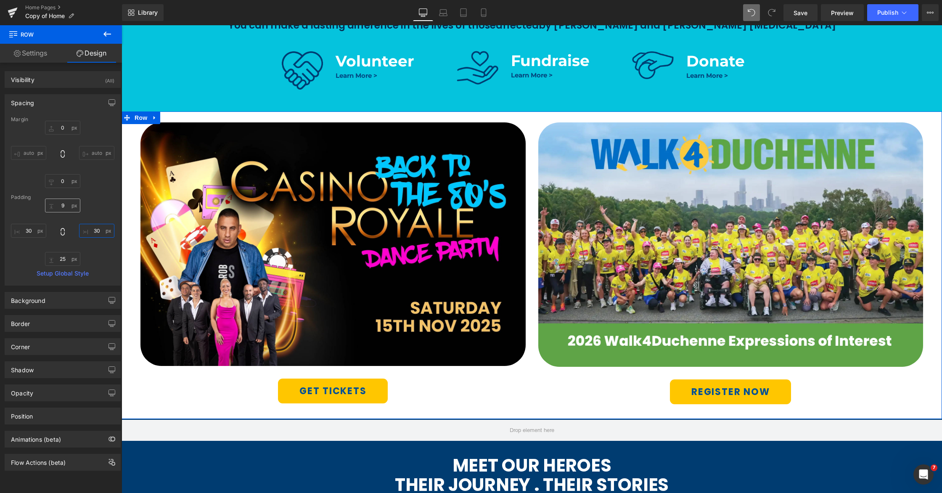
type input "30"
click at [59, 205] on input "text" at bounding box center [62, 206] width 35 height 14
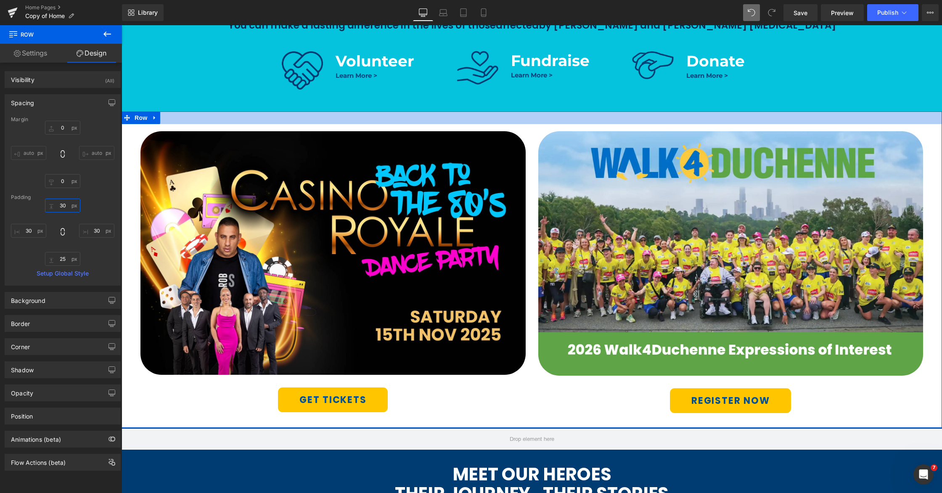
type input "3"
type input "4-"
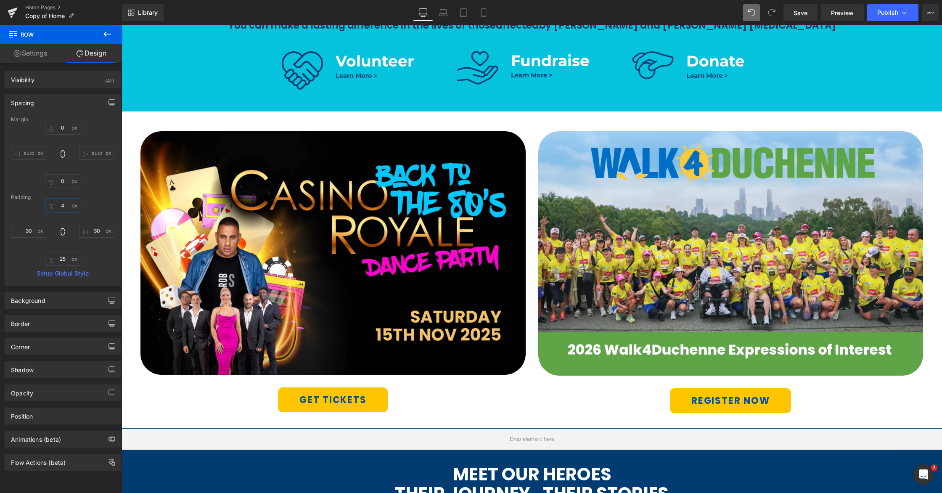
type input "40"
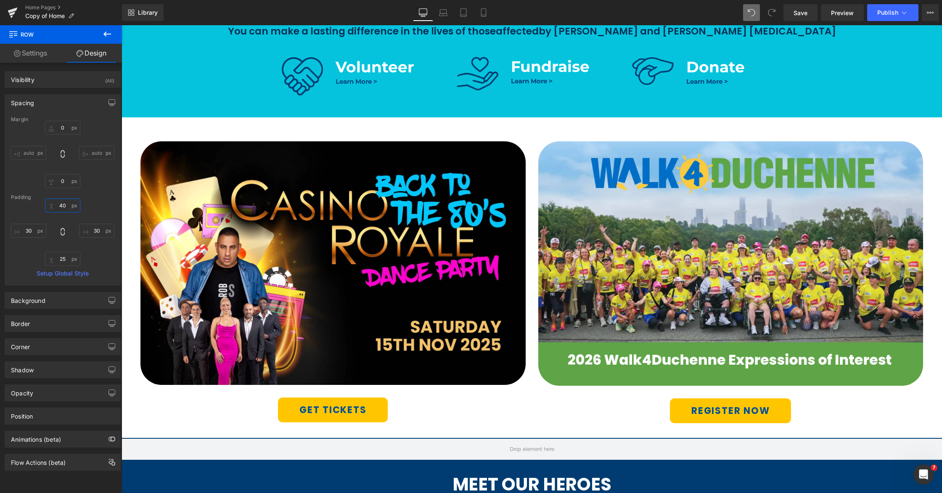
scroll to position [446, 0]
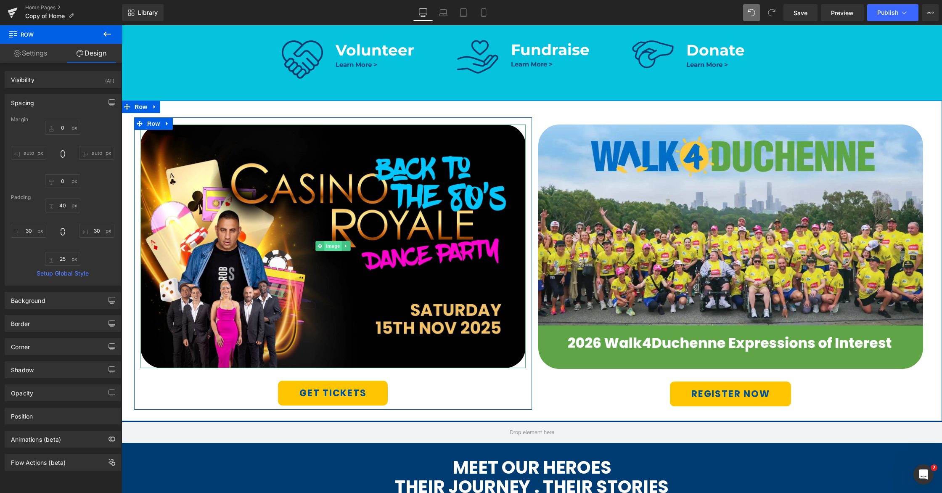
click at [331, 245] on span "Image" at bounding box center [333, 246] width 18 height 10
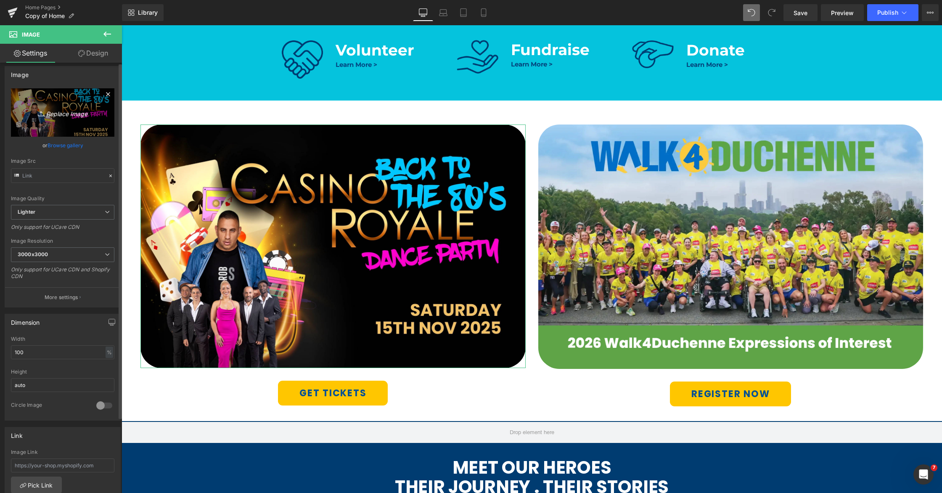
scroll to position [0, 0]
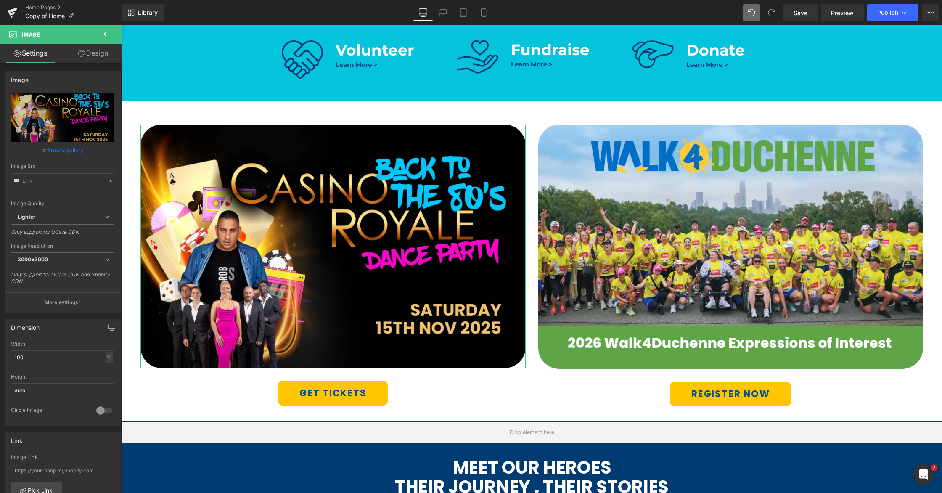
click at [87, 57] on link "Design" at bounding box center [93, 53] width 61 height 19
click at [0, 0] on div "Corner" at bounding box center [0, 0] width 0 height 0
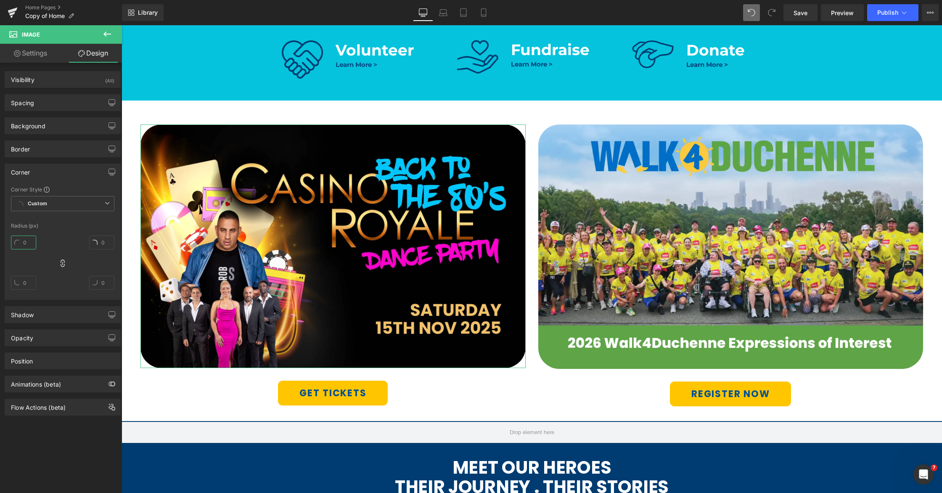
click at [28, 242] on input "text" at bounding box center [23, 243] width 25 height 14
type input "30"
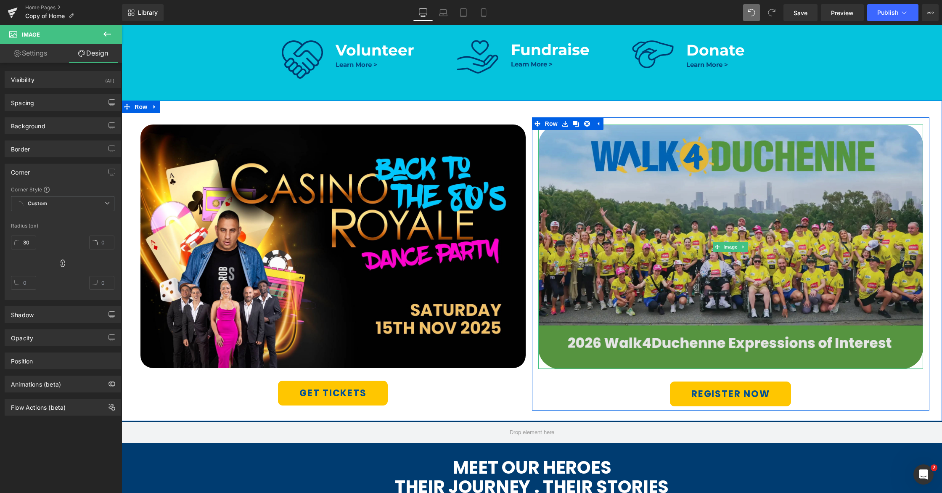
click at [666, 231] on img at bounding box center [730, 246] width 385 height 244
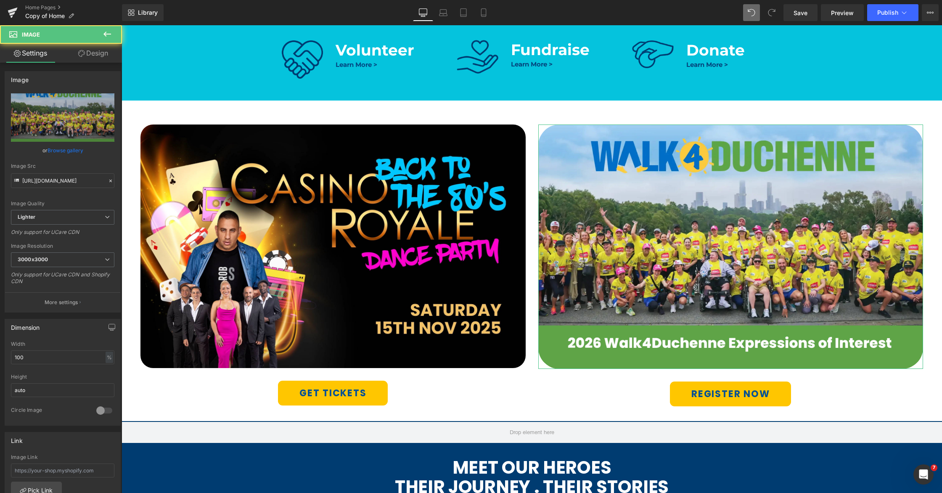
click at [98, 60] on link "Design" at bounding box center [93, 53] width 61 height 19
click at [98, 55] on link "Design" at bounding box center [93, 53] width 61 height 19
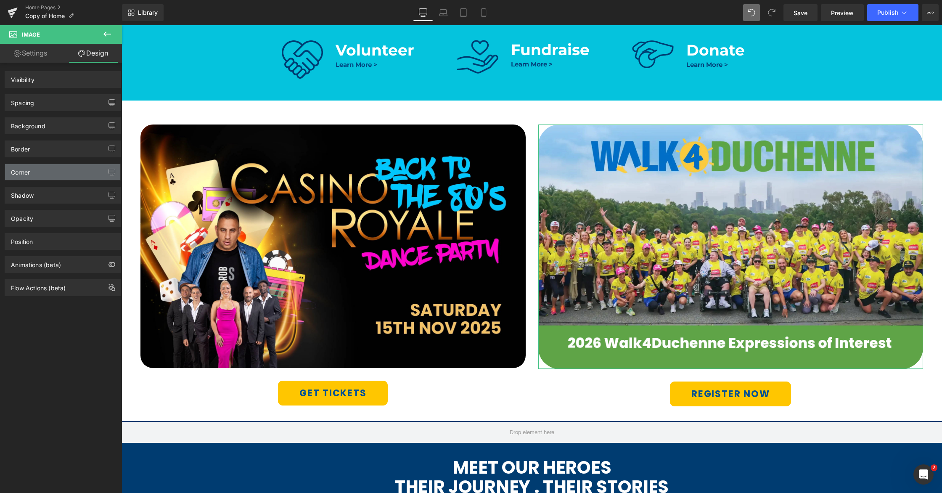
click at [40, 172] on div "Corner" at bounding box center [62, 172] width 115 height 16
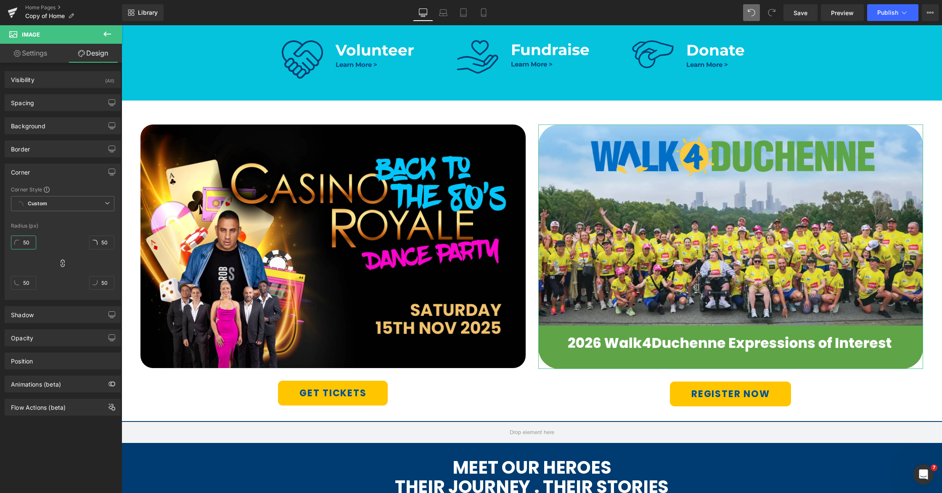
click at [24, 246] on input "50" at bounding box center [23, 243] width 25 height 14
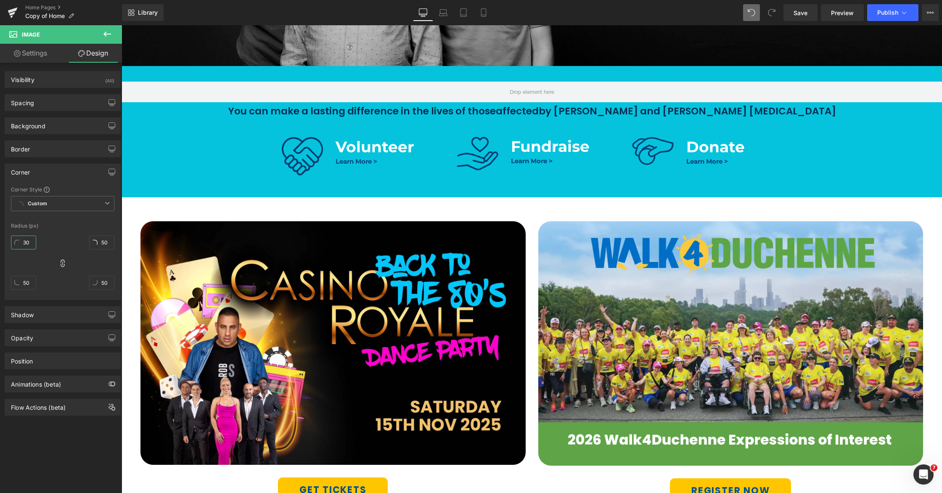
scroll to position [336, 0]
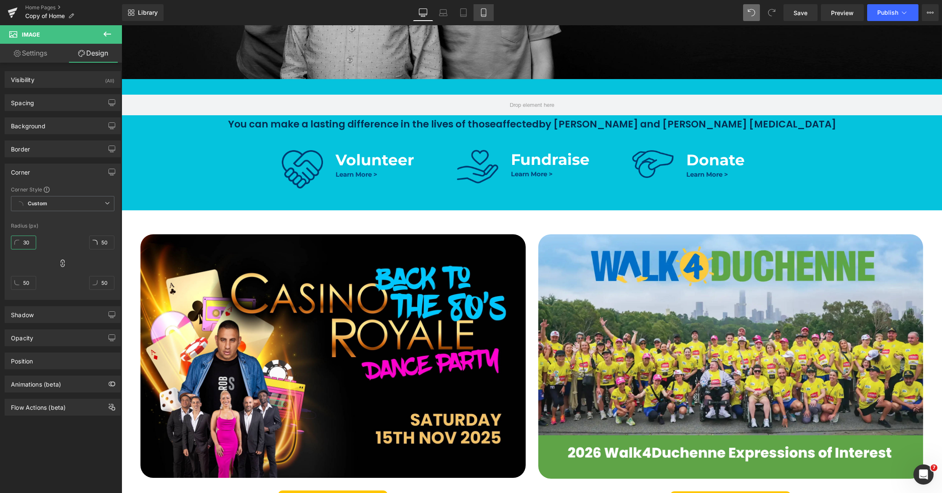
type input "30"
click at [485, 15] on icon at bounding box center [483, 12] width 8 height 8
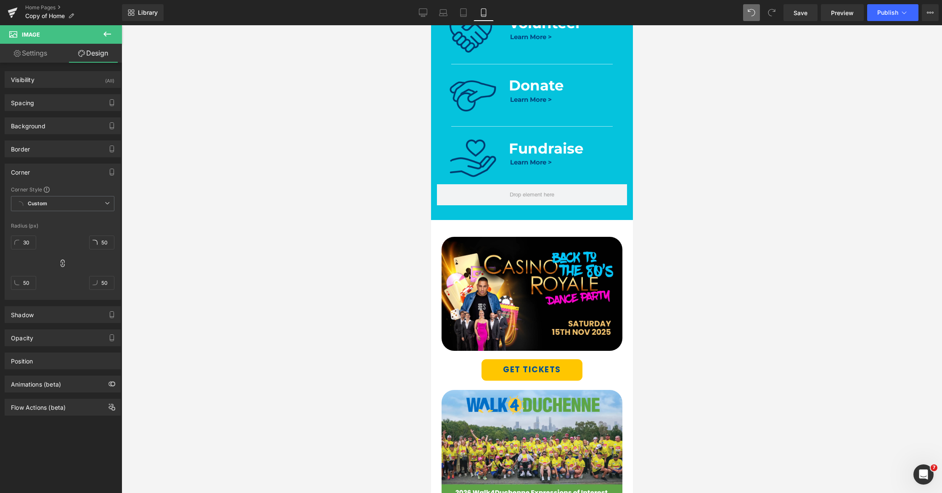
scroll to position [414, 0]
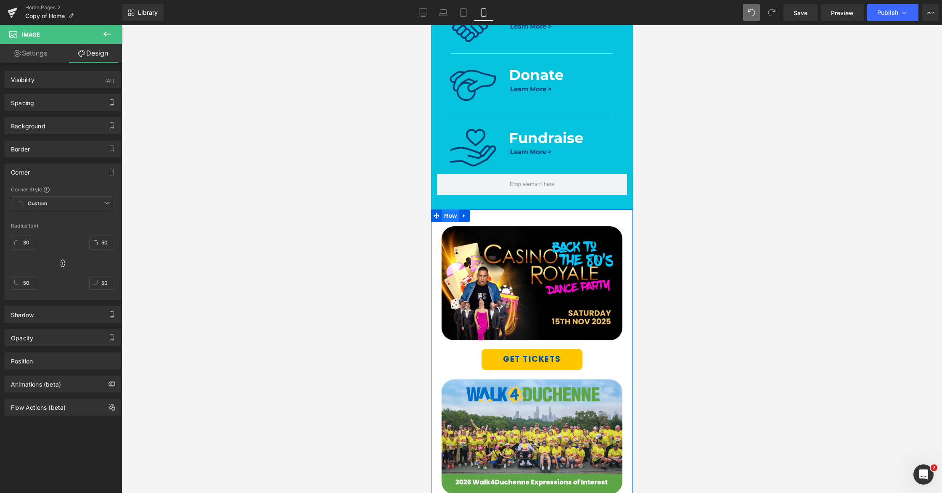
click at [454, 217] on span "Row" at bounding box center [450, 215] width 17 height 13
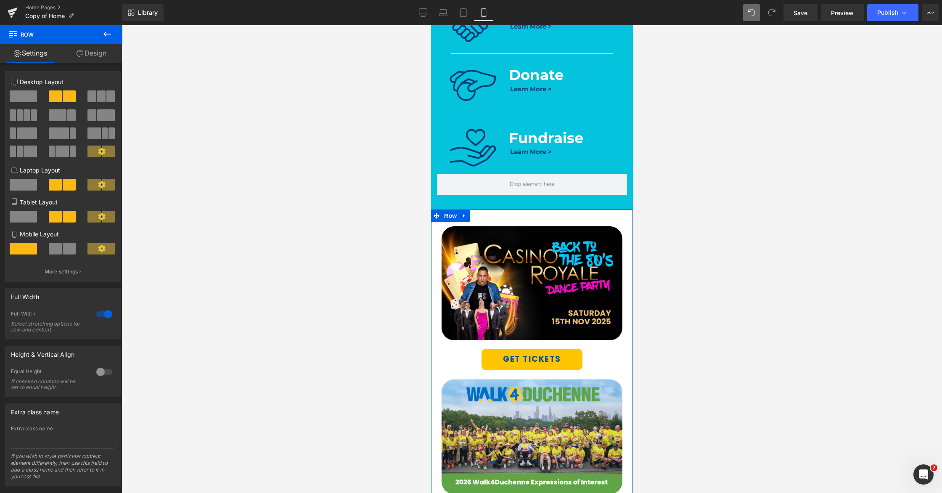
click at [88, 54] on link "Design" at bounding box center [91, 53] width 61 height 19
click at [0, 0] on div "Spacing" at bounding box center [0, 0] width 0 height 0
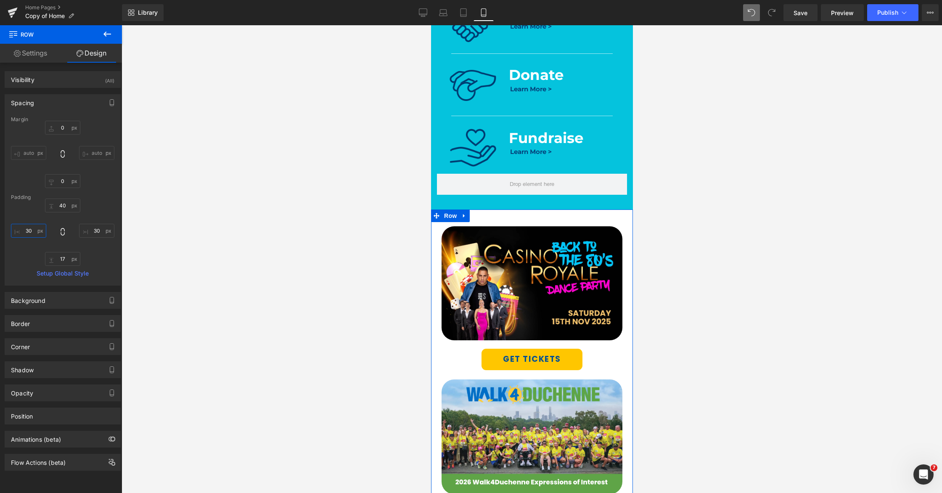
click at [31, 231] on input "text" at bounding box center [28, 231] width 35 height 14
click at [28, 230] on input "text" at bounding box center [28, 231] width 35 height 14
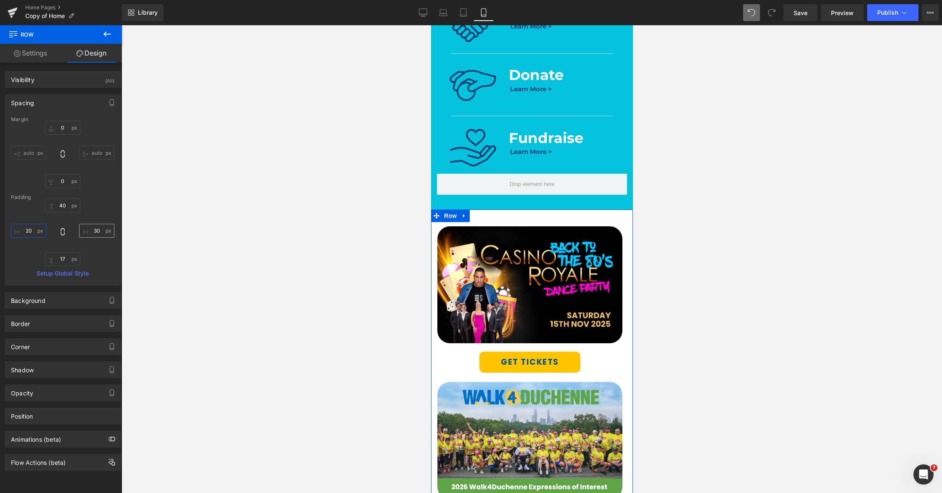
type input "20"
click at [93, 233] on input "text" at bounding box center [96, 231] width 35 height 14
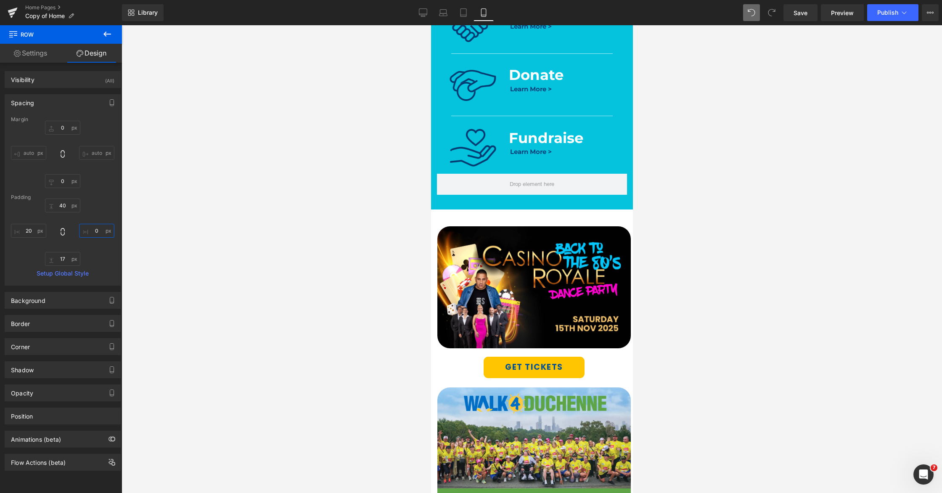
type input "20"
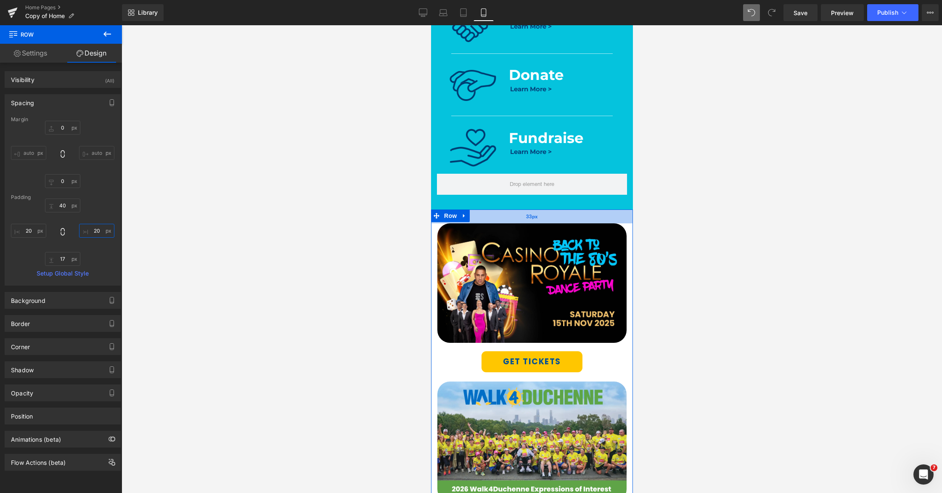
click at [524, 215] on div "33px" at bounding box center [532, 216] width 202 height 14
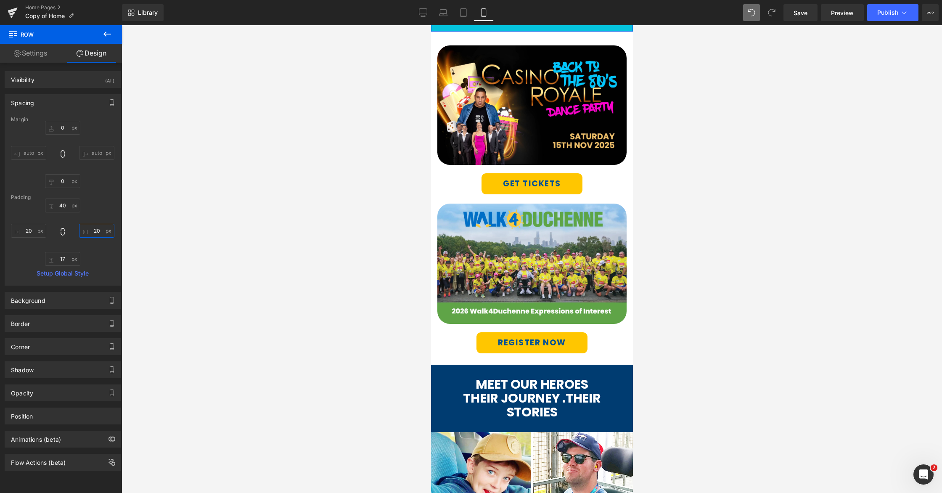
scroll to position [615, 0]
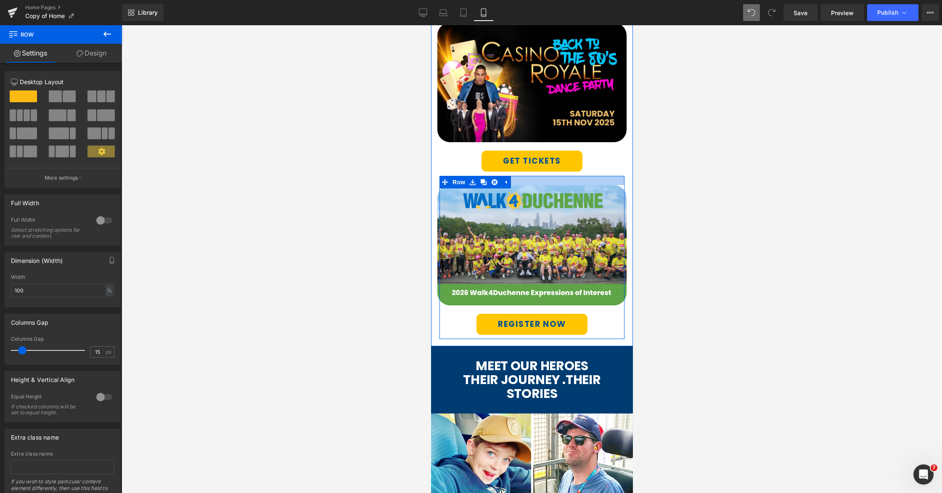
drag, startPoint x: 518, startPoint y: 180, endPoint x: 519, endPoint y: 184, distance: 4.4
click at [519, 184] on div at bounding box center [531, 180] width 185 height 9
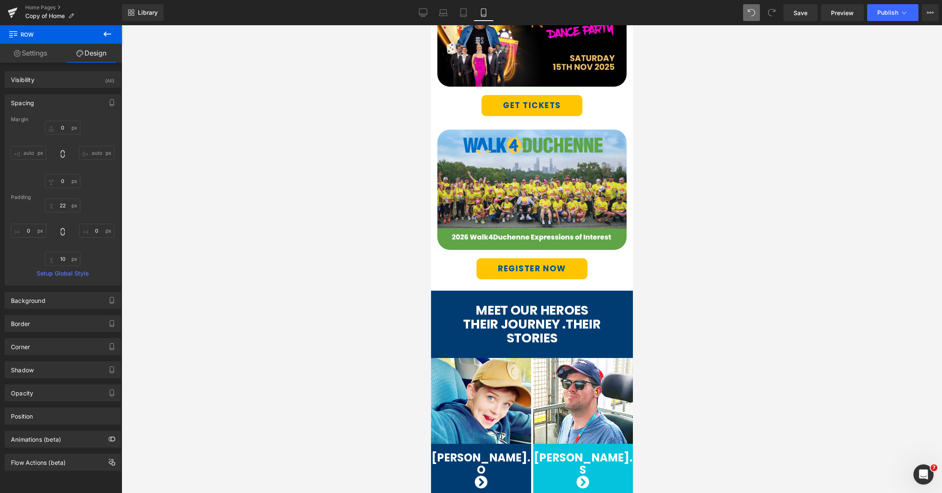
scroll to position [679, 0]
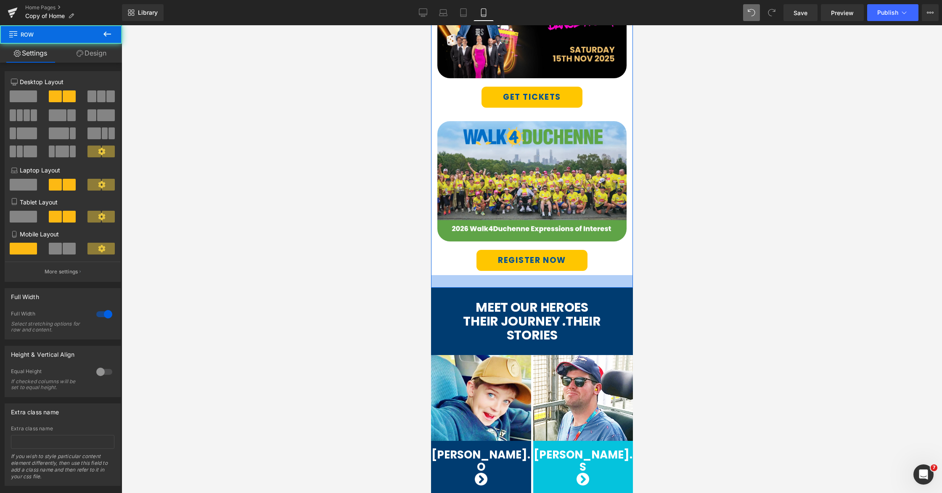
drag, startPoint x: 513, startPoint y: 275, endPoint x: 513, endPoint y: 280, distance: 4.6
click at [513, 280] on div at bounding box center [532, 281] width 202 height 13
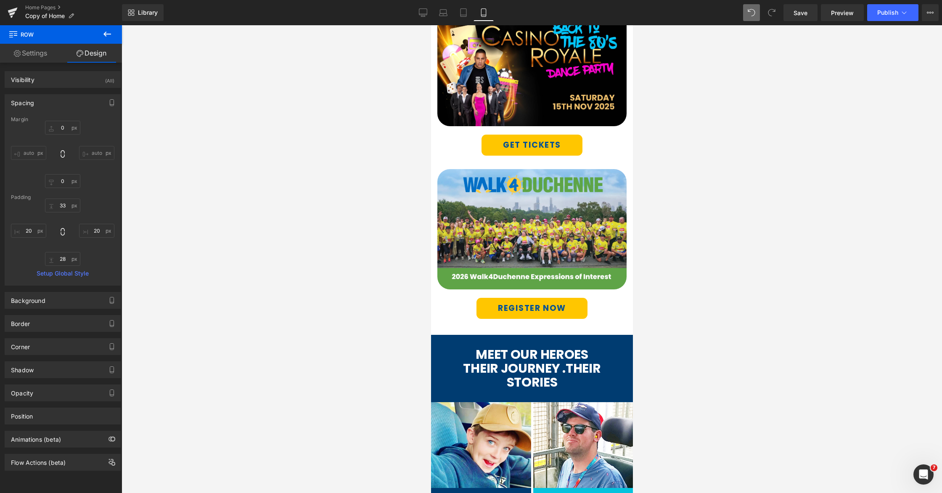
scroll to position [648, 0]
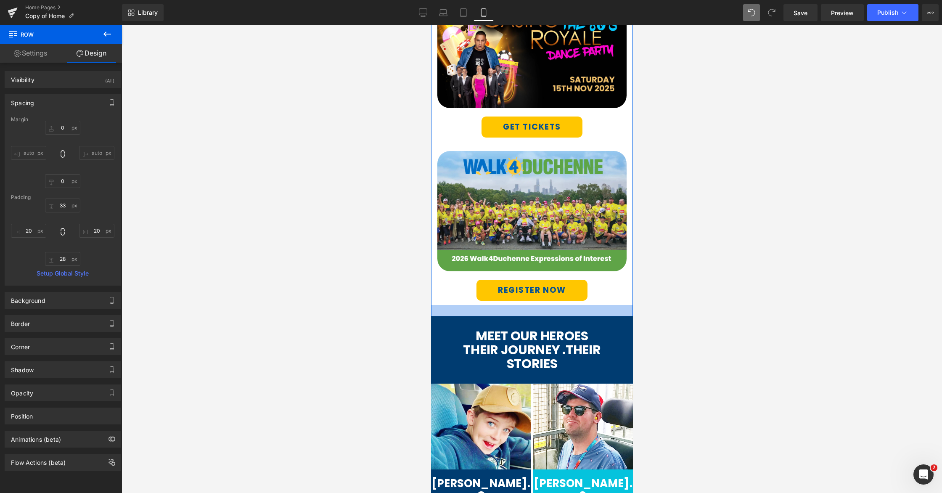
click at [536, 311] on div at bounding box center [532, 310] width 202 height 11
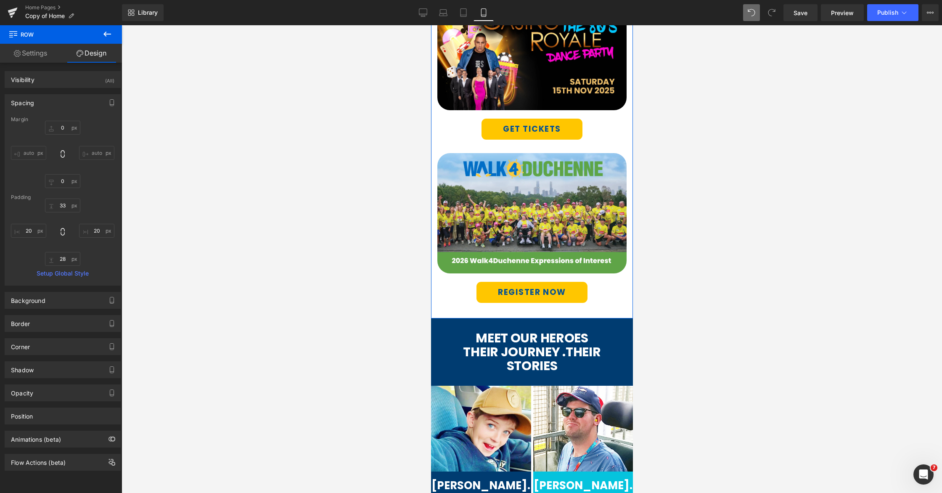
scroll to position [646, 0]
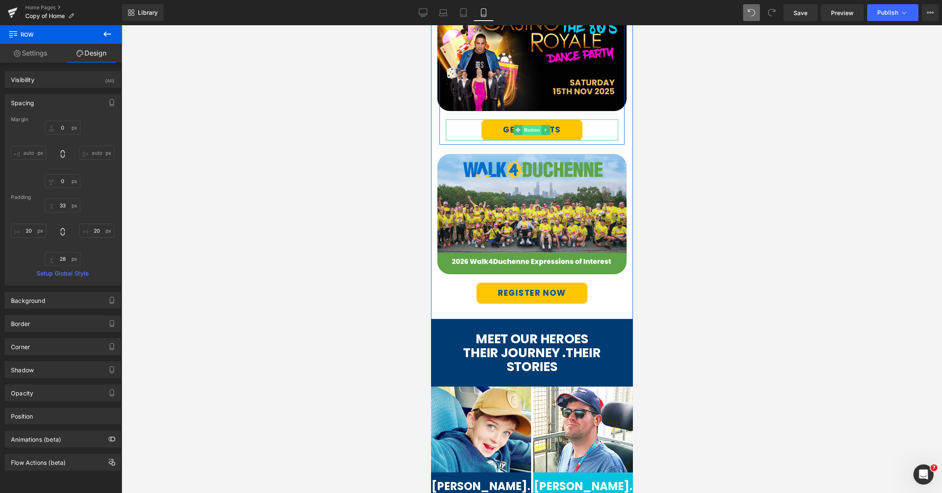
click at [532, 132] on span "Button" at bounding box center [531, 130] width 19 height 10
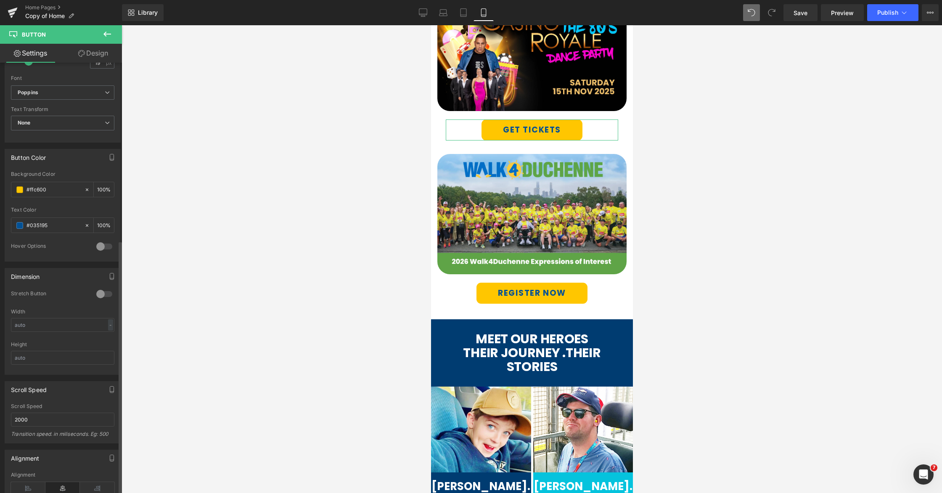
scroll to position [367, 0]
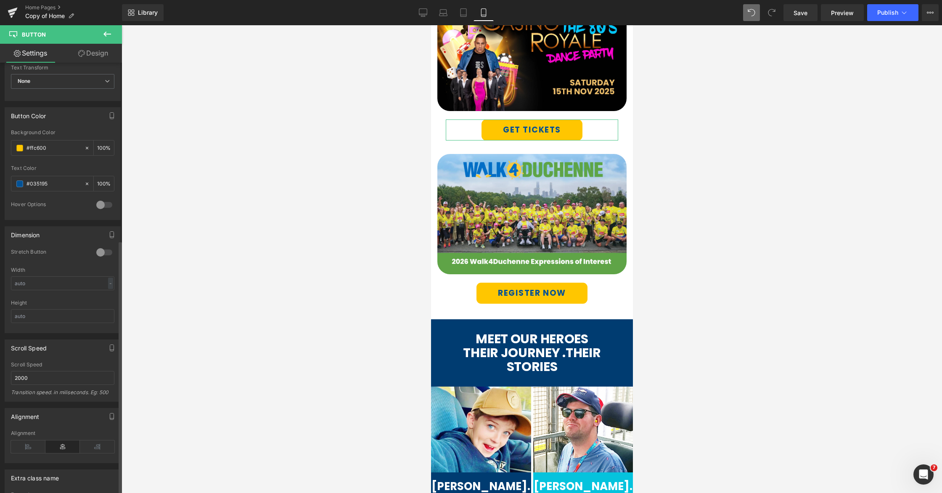
click at [103, 253] on div at bounding box center [104, 252] width 20 height 13
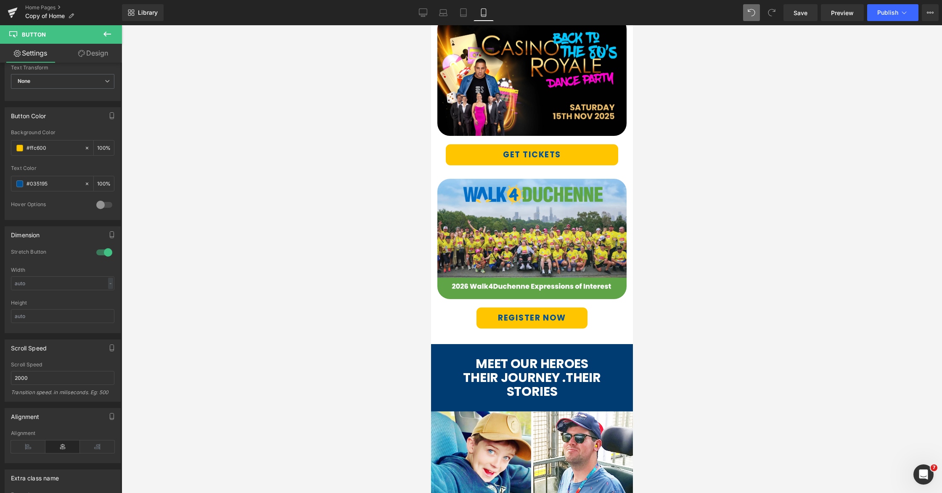
scroll to position [701, 0]
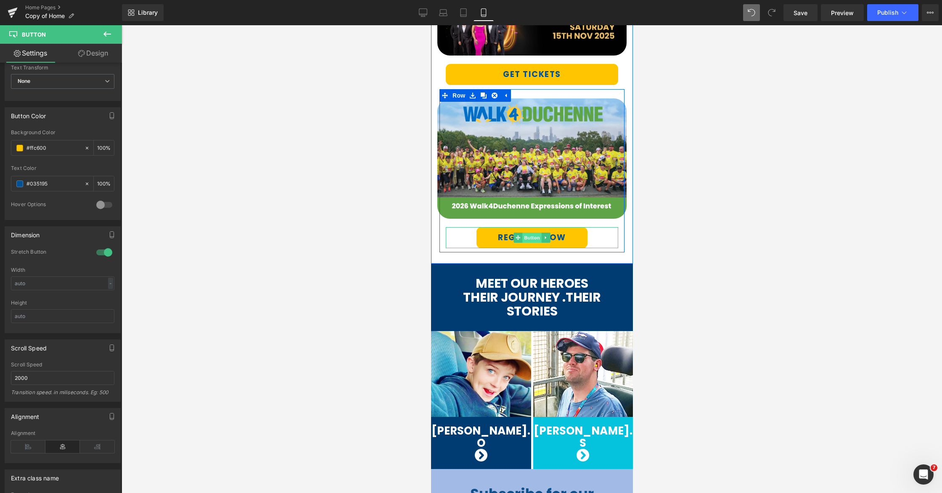
click at [531, 238] on span "Button" at bounding box center [531, 238] width 19 height 10
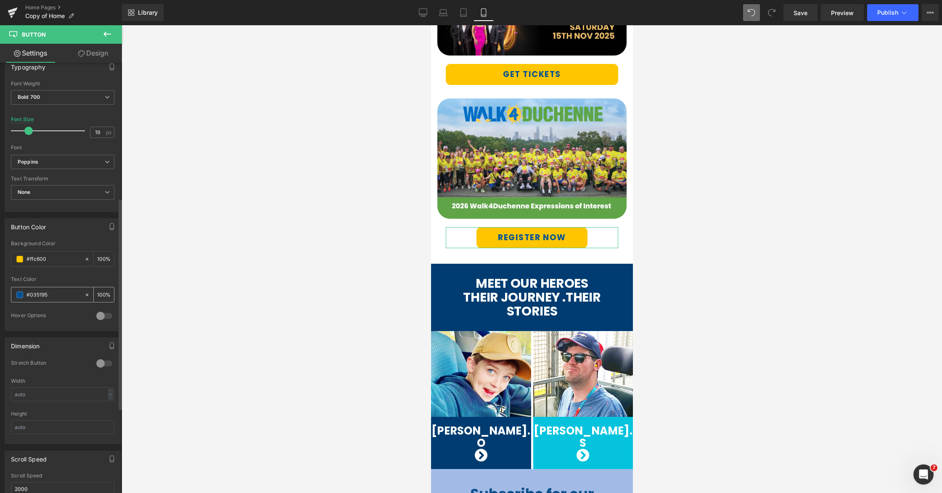
scroll to position [293, 0]
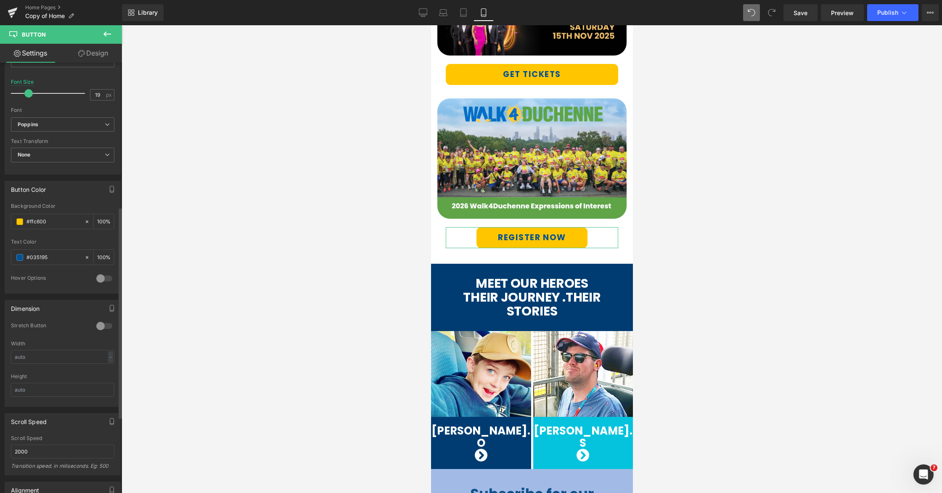
click at [103, 326] on div at bounding box center [104, 325] width 20 height 13
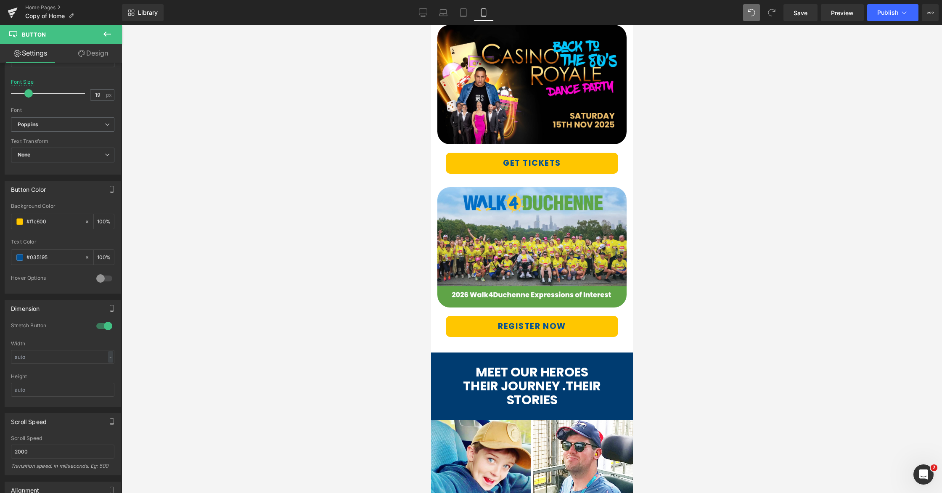
scroll to position [613, 0]
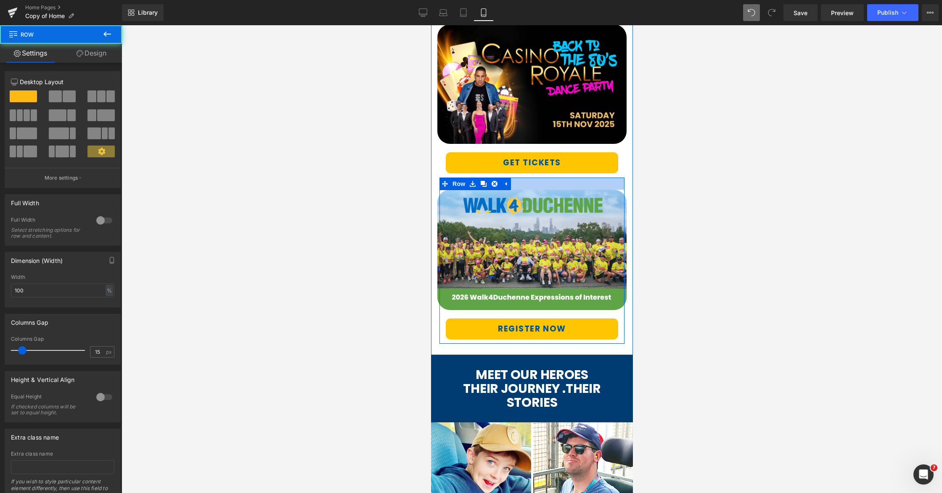
drag, startPoint x: 521, startPoint y: 179, endPoint x: 1131, endPoint y: 214, distance: 611.7
click at [520, 182] on div at bounding box center [531, 183] width 185 height 12
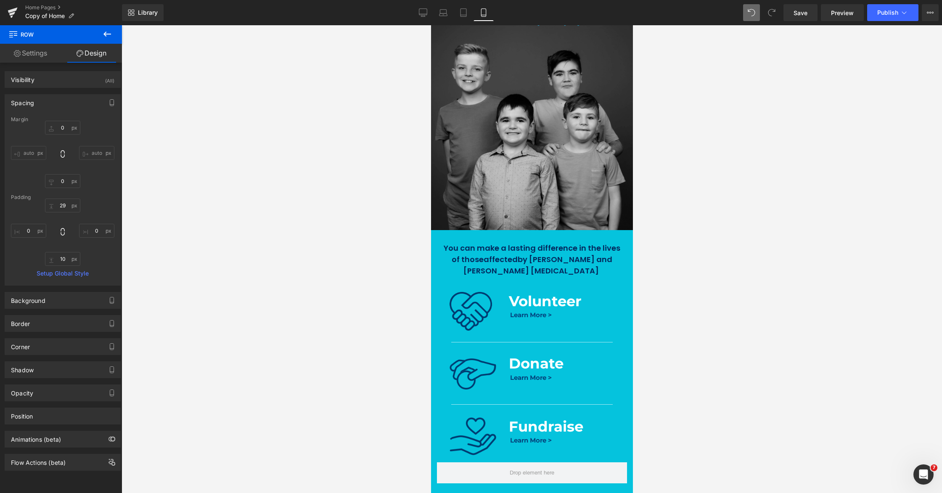
scroll to position [0, 0]
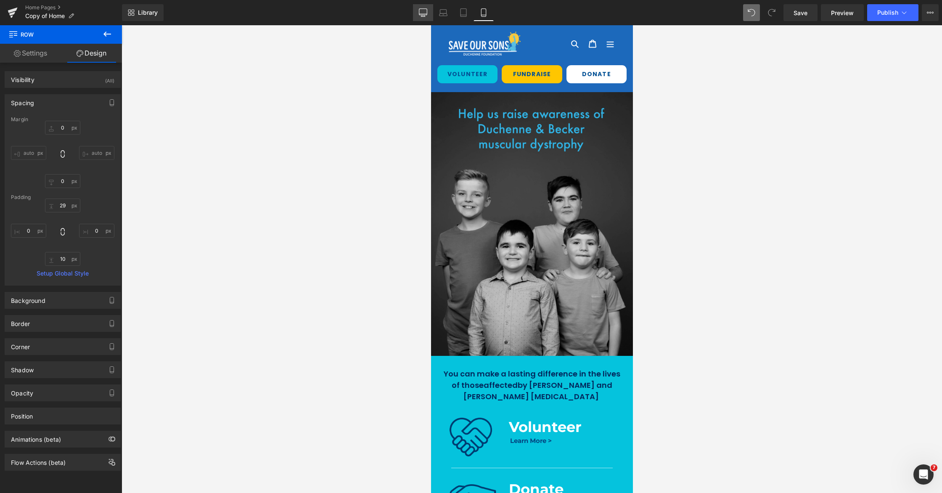
click at [423, 14] on icon at bounding box center [423, 14] width 8 height 0
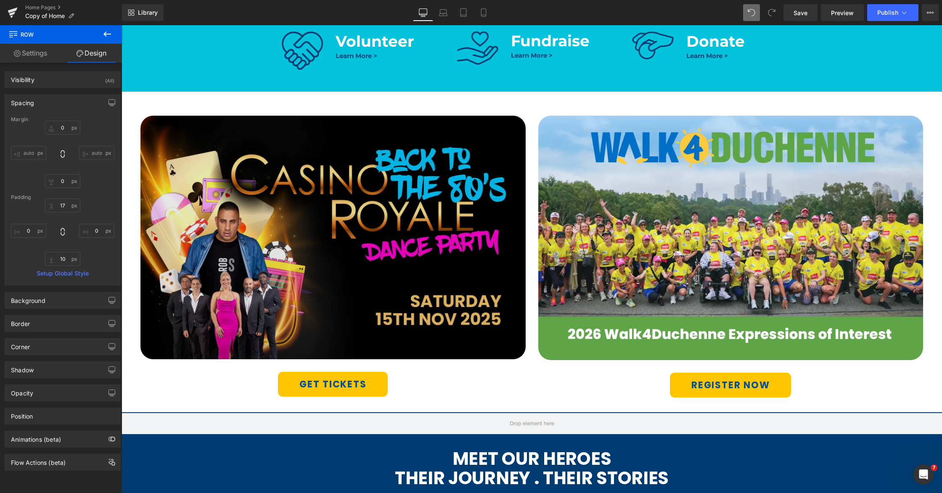
scroll to position [455, 0]
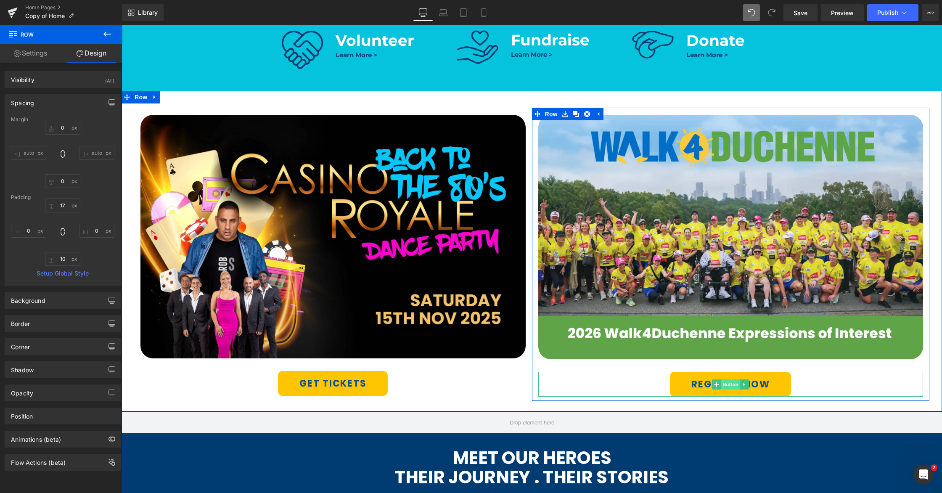
click at [728, 383] on span "Button" at bounding box center [730, 384] width 19 height 10
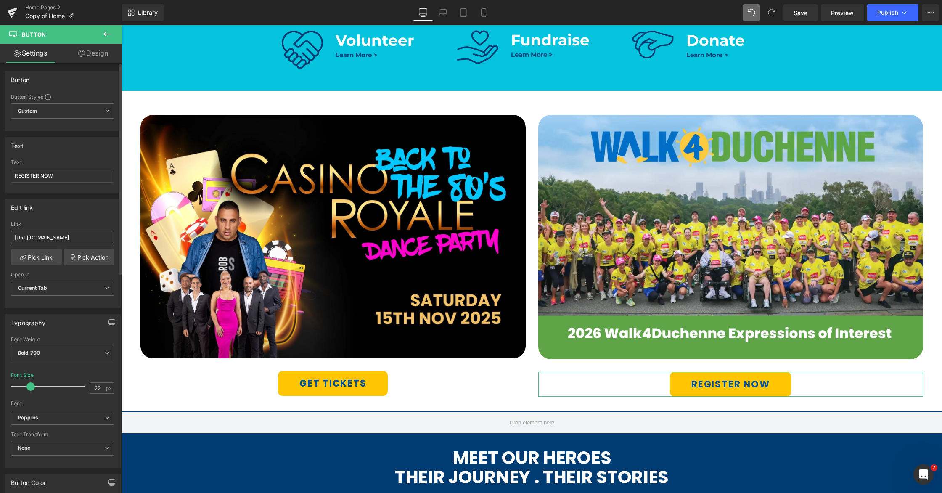
scroll to position [58, 0]
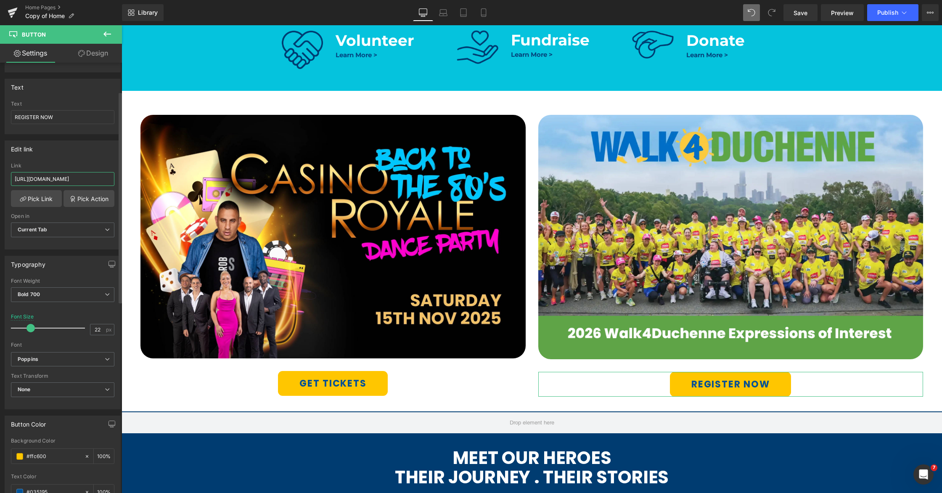
click at [42, 177] on input "https://sosdf.myshopify.com/pages/fundraise" at bounding box center [62, 179] width 103 height 14
paste input "aveoursons.org.au/pages/walk4duchenne-2026-expressions-of-interest"
type input "[URL][DOMAIN_NAME]"
click at [68, 160] on div "Edit link https://sosdf.myshopify.com/pages/fundraise Link https://saveoursons.…" at bounding box center [63, 194] width 116 height 109
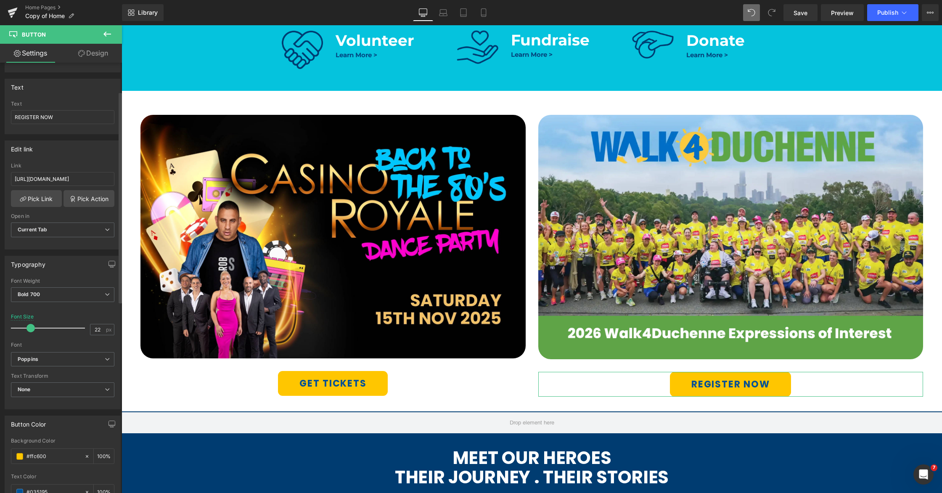
scroll to position [0, 0]
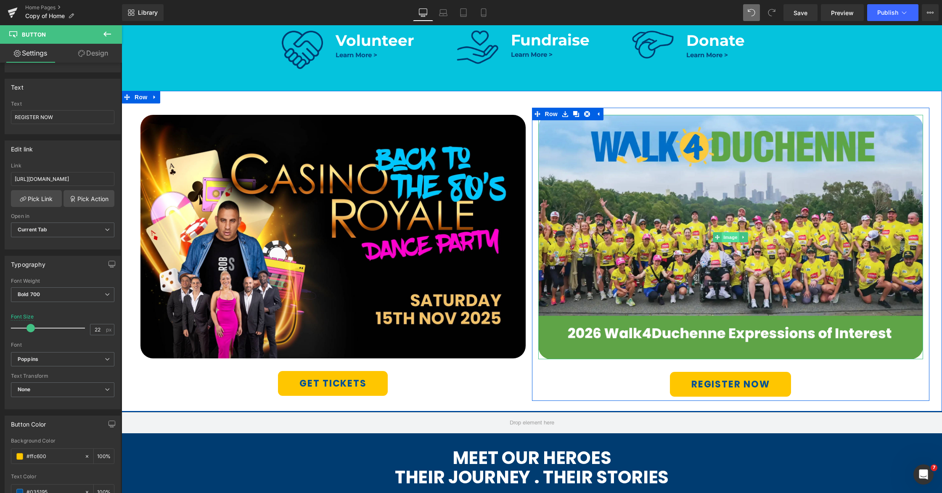
click at [732, 234] on span "Image" at bounding box center [731, 237] width 18 height 10
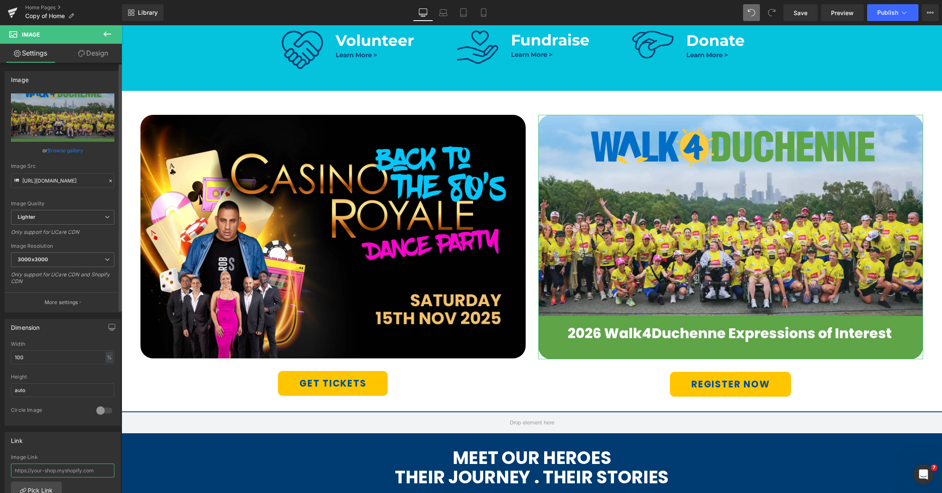
click at [53, 464] on input "text" at bounding box center [62, 470] width 103 height 14
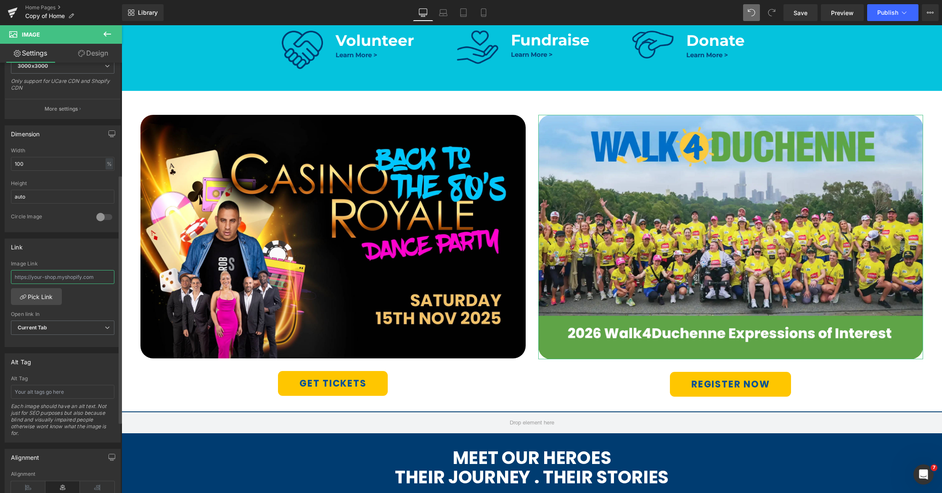
paste input "[URL][DOMAIN_NAME]"
type input "[URL][DOMAIN_NAME]"
click at [90, 248] on div "Link" at bounding box center [62, 247] width 115 height 16
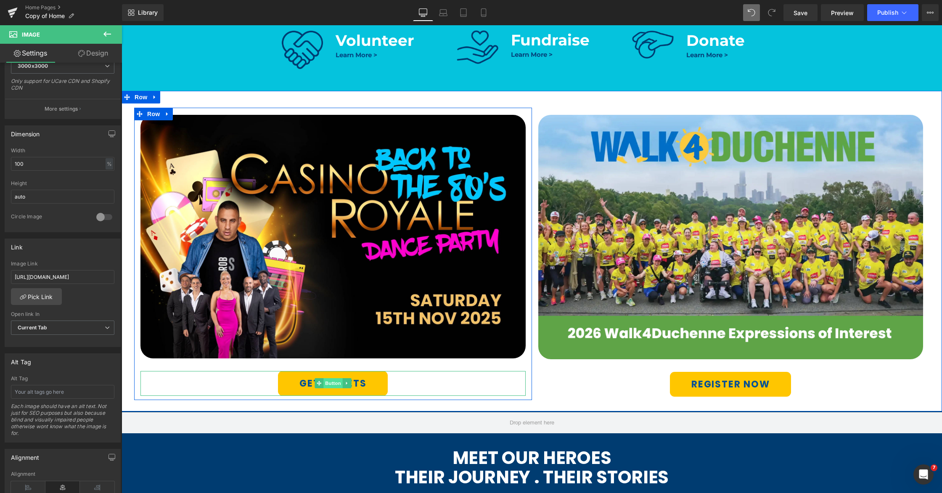
click at [331, 384] on span "Button" at bounding box center [332, 383] width 19 height 10
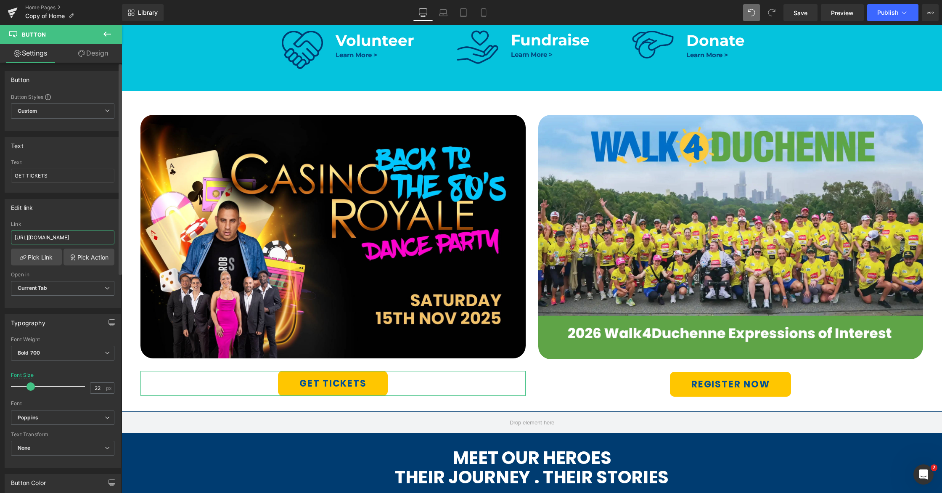
click at [77, 238] on input "https://sosdf.myshopify.com/pages/fundraise" at bounding box center [62, 237] width 103 height 14
paste input "aveoursons.org.au/pages/casino-royale-back-to-the-80s"
type input "[URL][DOMAIN_NAME]"
click at [82, 217] on div "Edit link https://sosdf.myshopify.com/pages/fundraise Link https://saveoursons.…" at bounding box center [63, 253] width 116 height 109
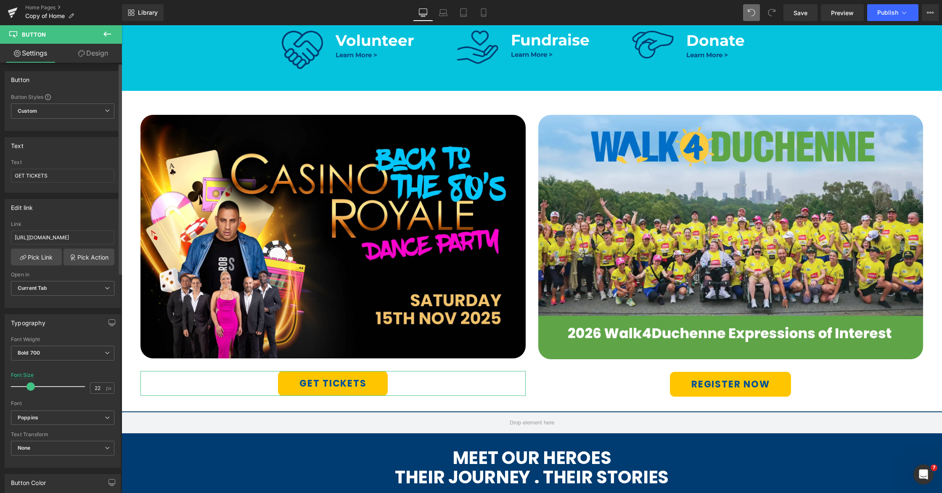
scroll to position [0, 0]
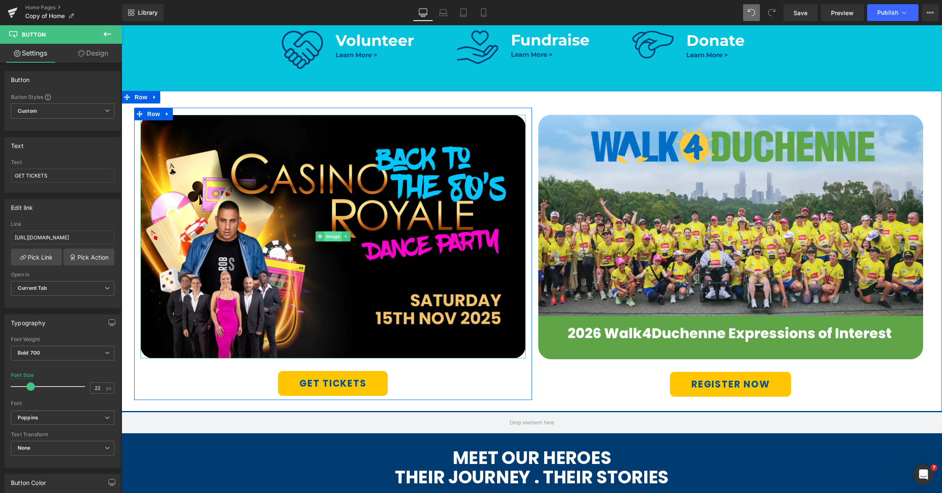
click at [332, 233] on span "Image" at bounding box center [333, 236] width 18 height 10
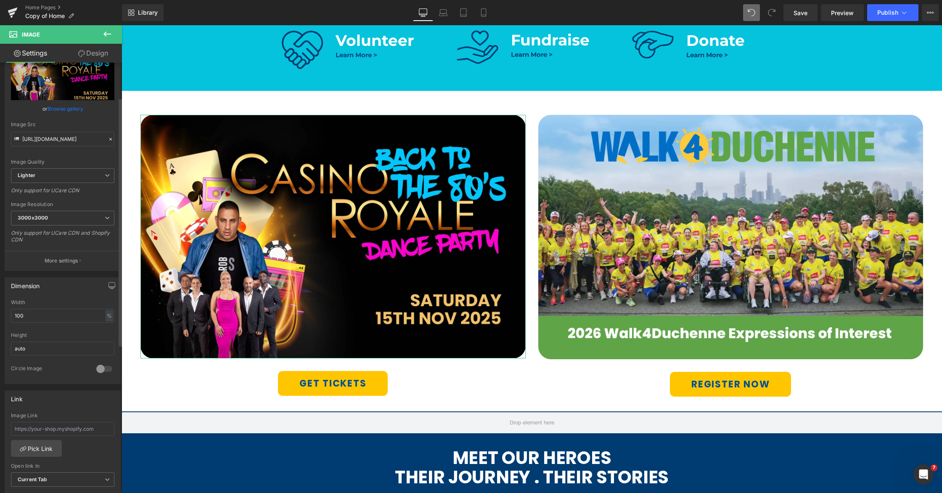
scroll to position [66, 0]
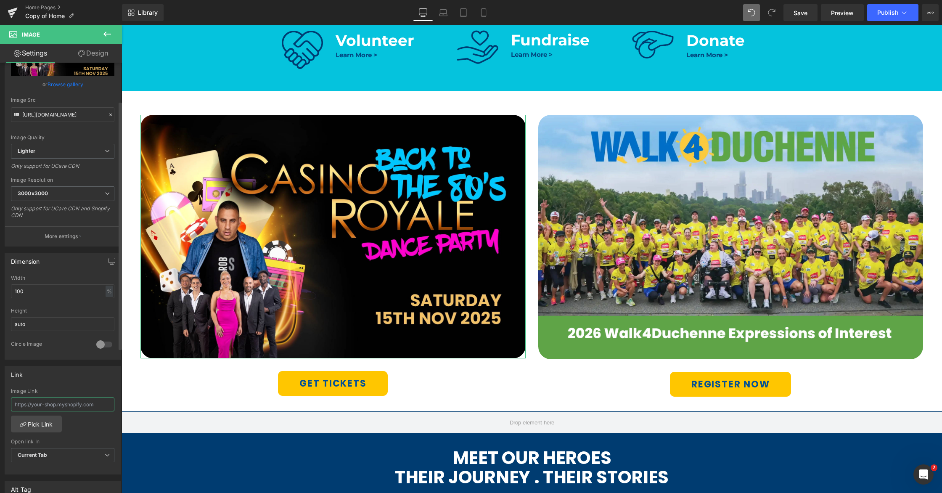
click at [57, 402] on input "text" at bounding box center [62, 404] width 103 height 14
paste input "[URL][DOMAIN_NAME]"
type input "[URL][DOMAIN_NAME]"
click at [59, 389] on div "Image Link" at bounding box center [62, 391] width 103 height 6
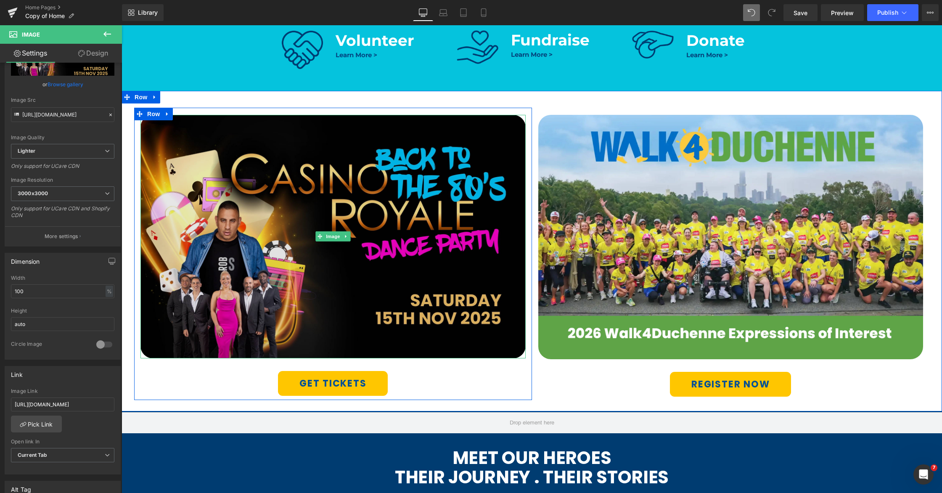
scroll to position [456, 0]
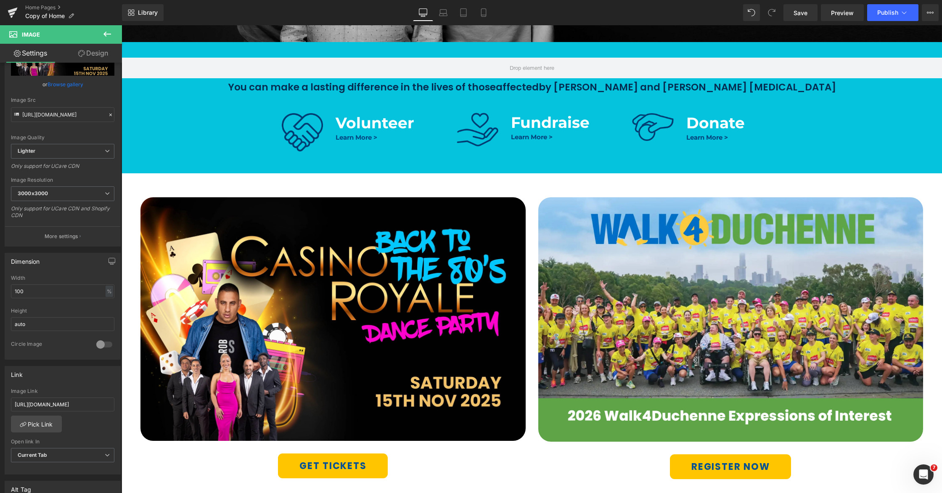
scroll to position [470, 0]
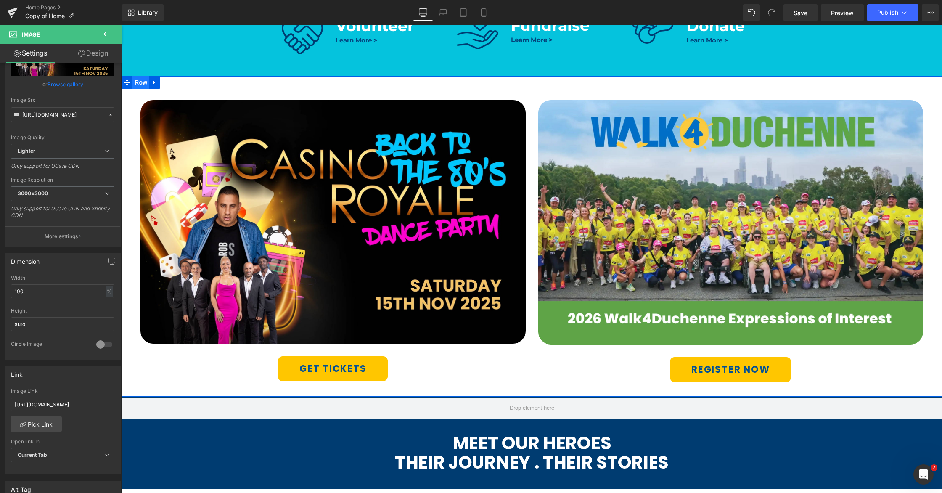
click at [142, 84] on span "Row" at bounding box center [140, 82] width 17 height 13
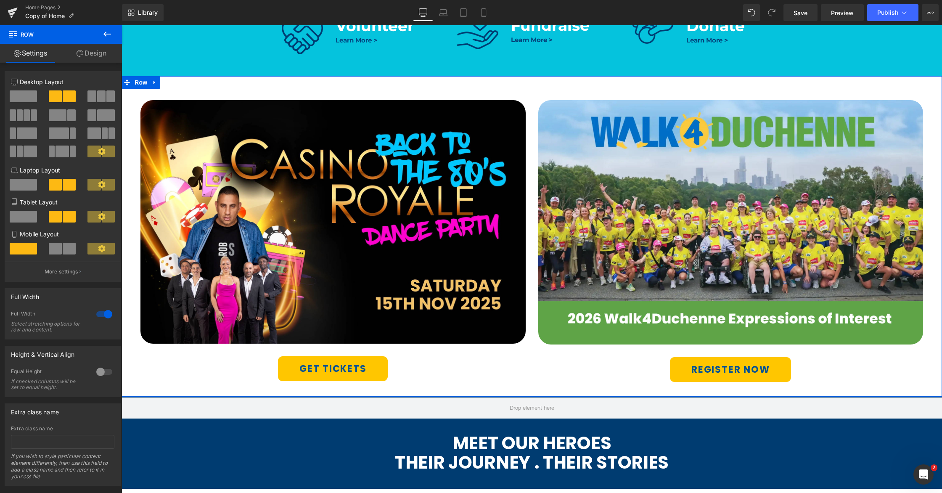
click at [92, 52] on link "Design" at bounding box center [91, 53] width 61 height 19
click at [0, 0] on div "Spacing" at bounding box center [0, 0] width 0 height 0
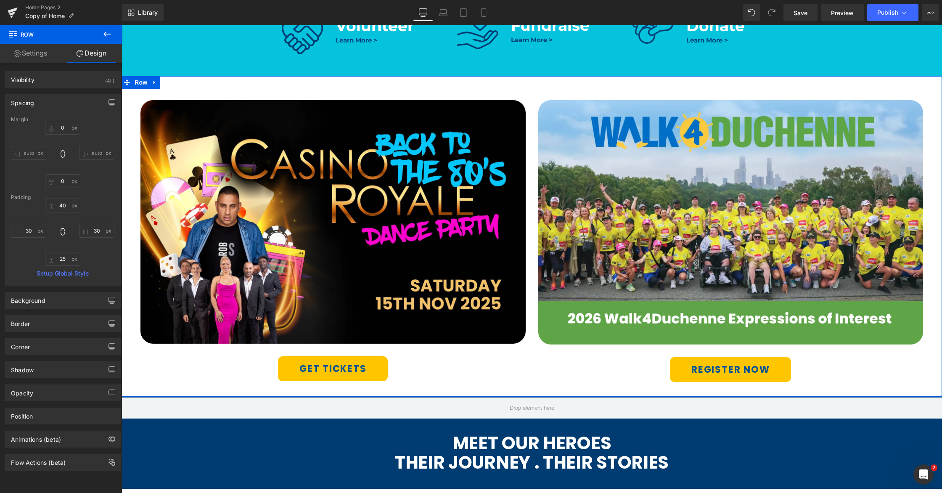
type input "0"
type input "40"
type input "30"
type input "25"
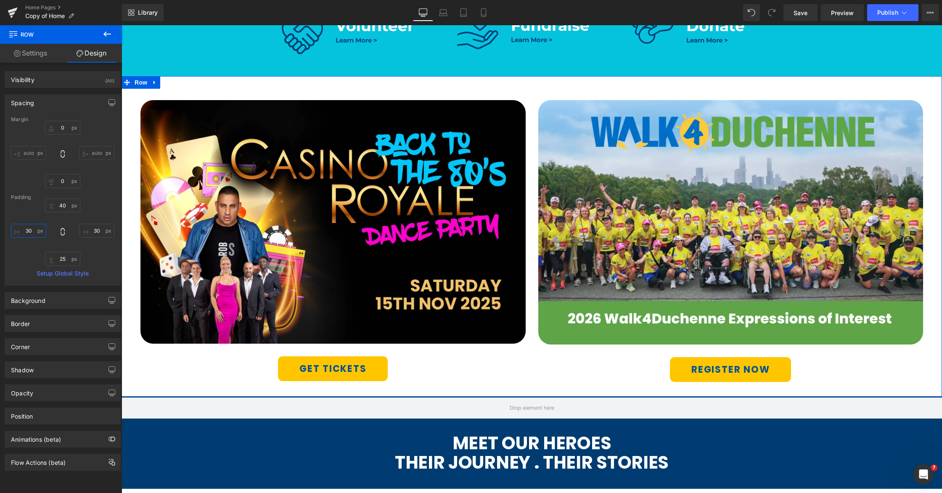
click at [28, 231] on input "30" at bounding box center [28, 231] width 35 height 14
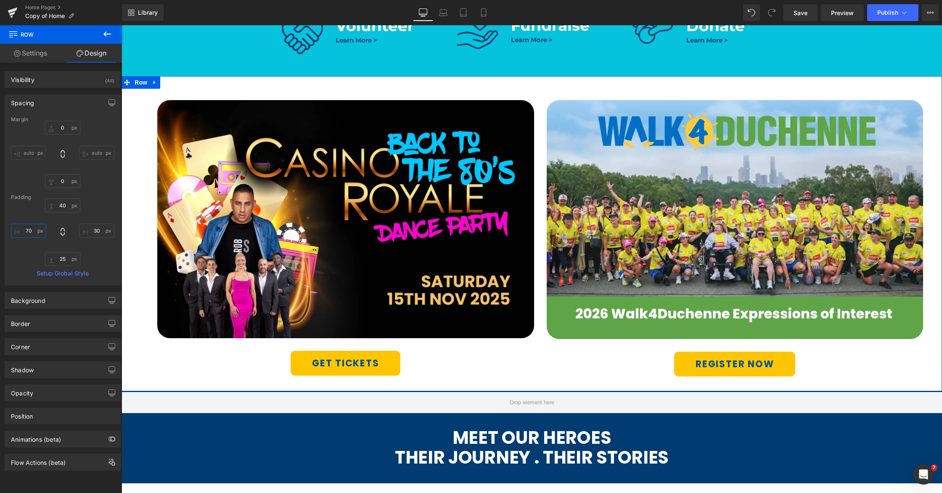
type input "7"
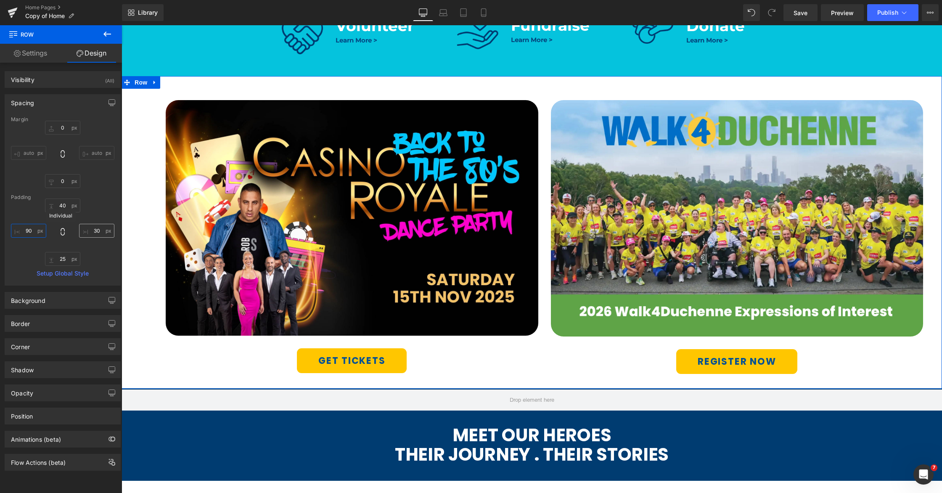
type input "90"
click at [95, 230] on input "30" at bounding box center [96, 231] width 35 height 14
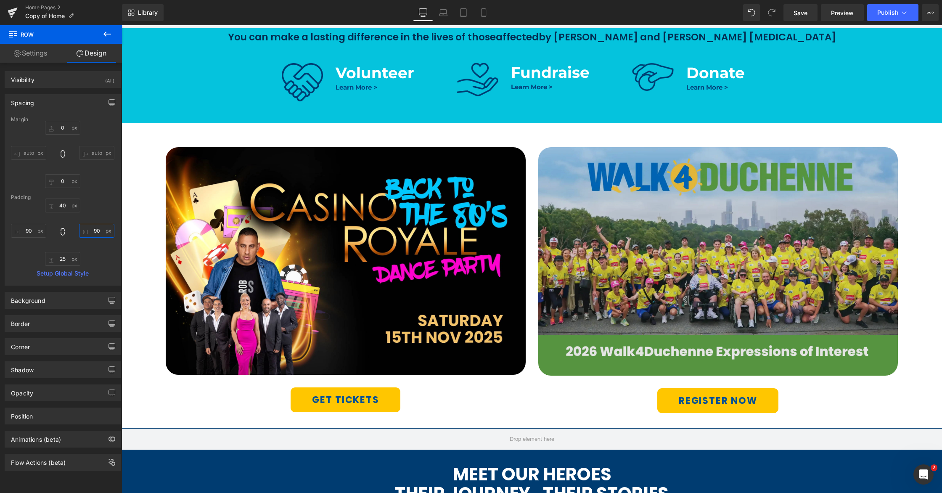
scroll to position [453, 0]
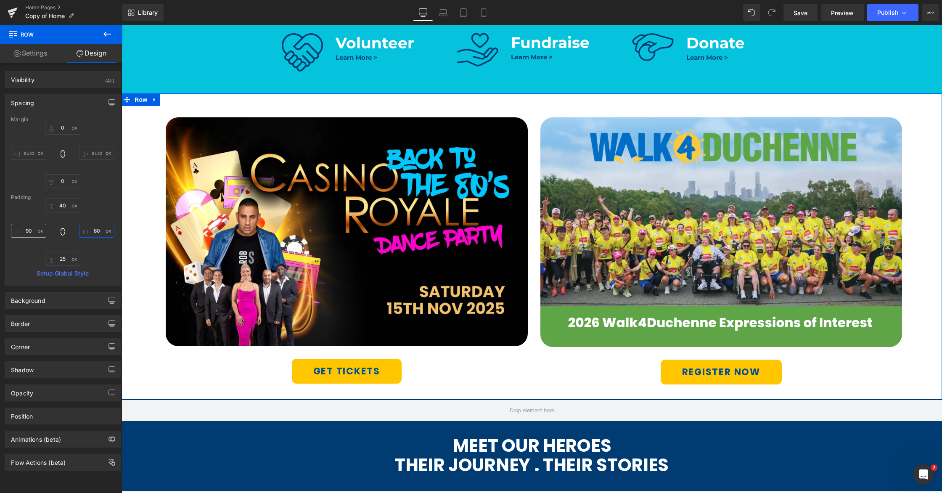
type input "80"
click at [28, 232] on input "90" at bounding box center [28, 231] width 35 height 14
click at [29, 232] on input "90" at bounding box center [28, 231] width 35 height 14
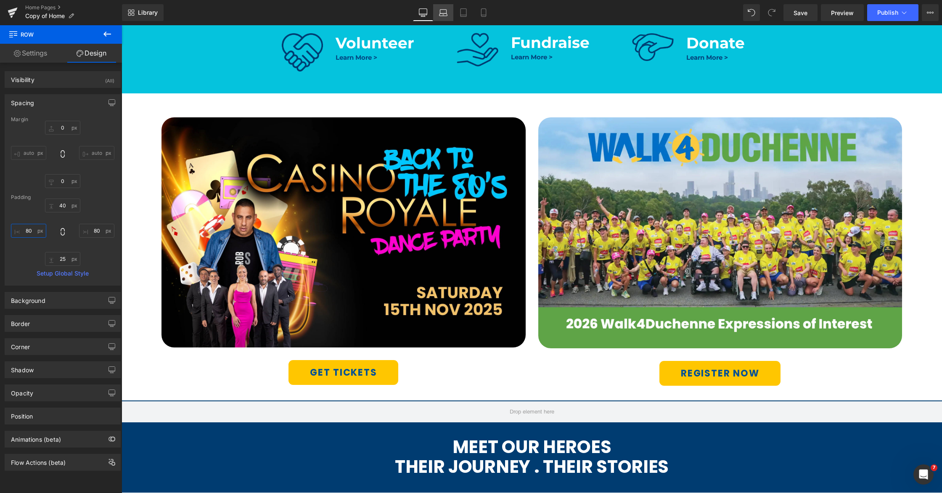
type input "80"
click at [440, 9] on icon at bounding box center [443, 12] width 8 height 8
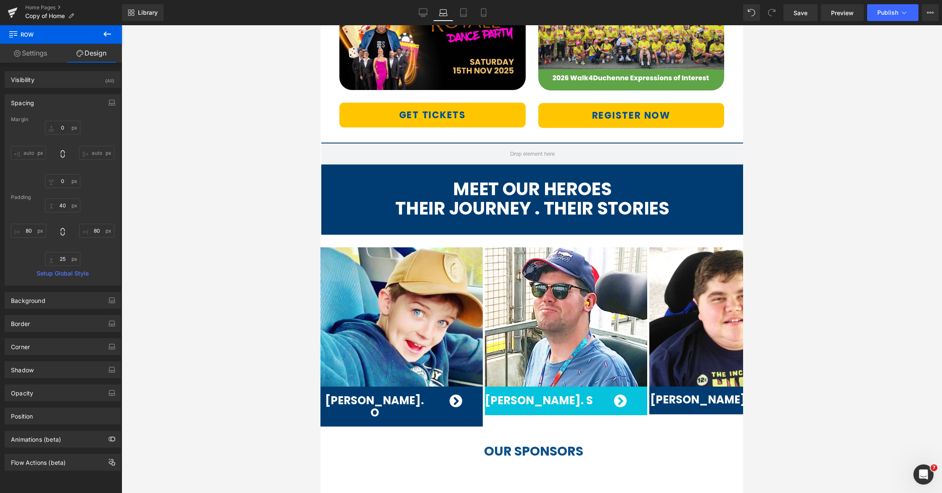
type input "0"
type input "40"
type input "30"
type input "25"
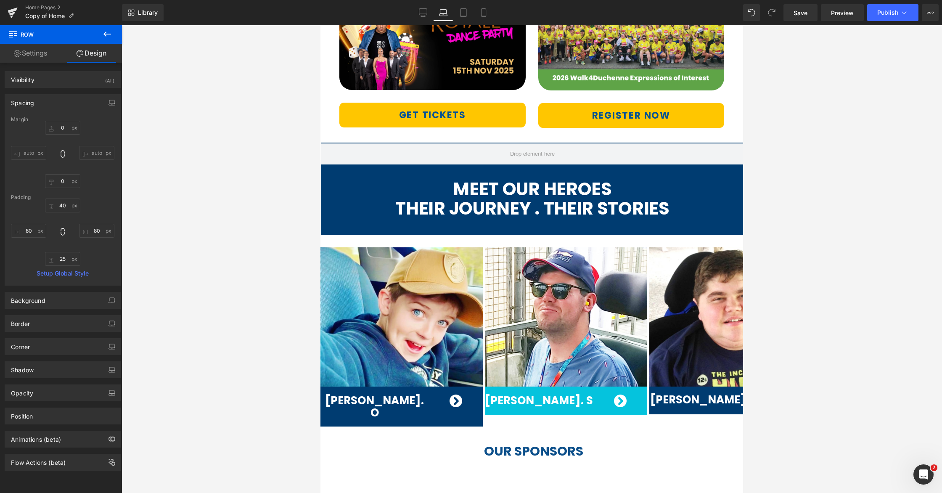
type input "30"
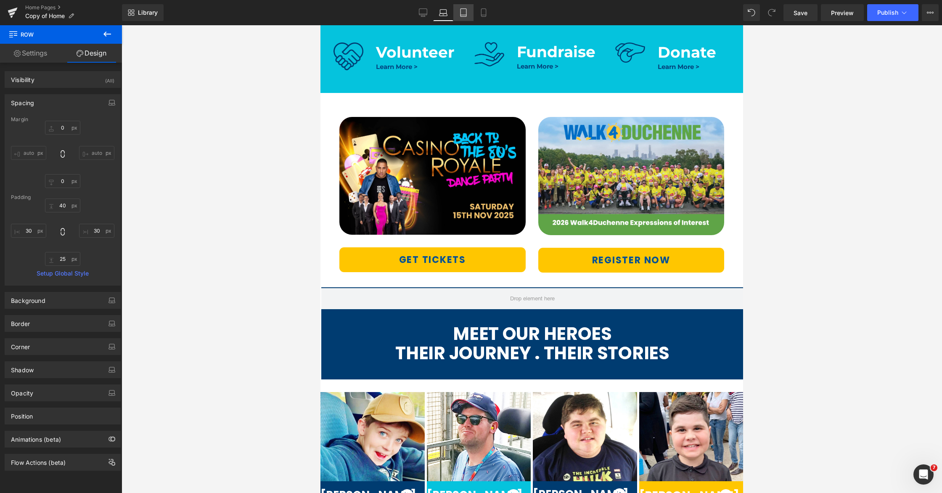
click at [460, 11] on icon at bounding box center [463, 12] width 8 height 8
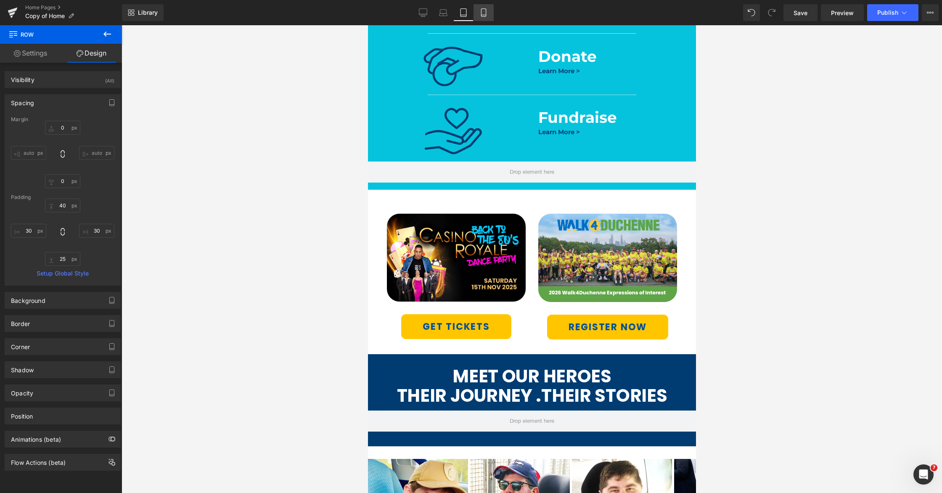
click at [486, 16] on icon at bounding box center [483, 12] width 8 height 8
type input "0"
type input "40"
type input "30"
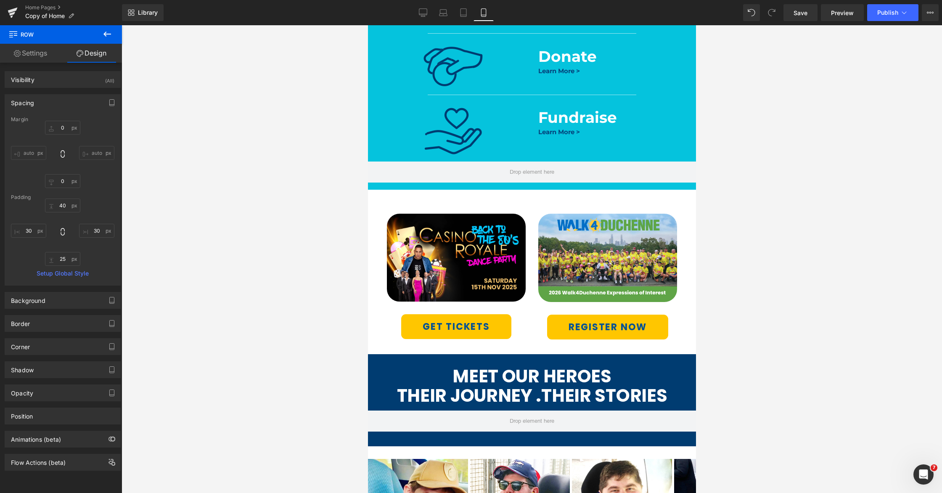
type input "25"
type input "30"
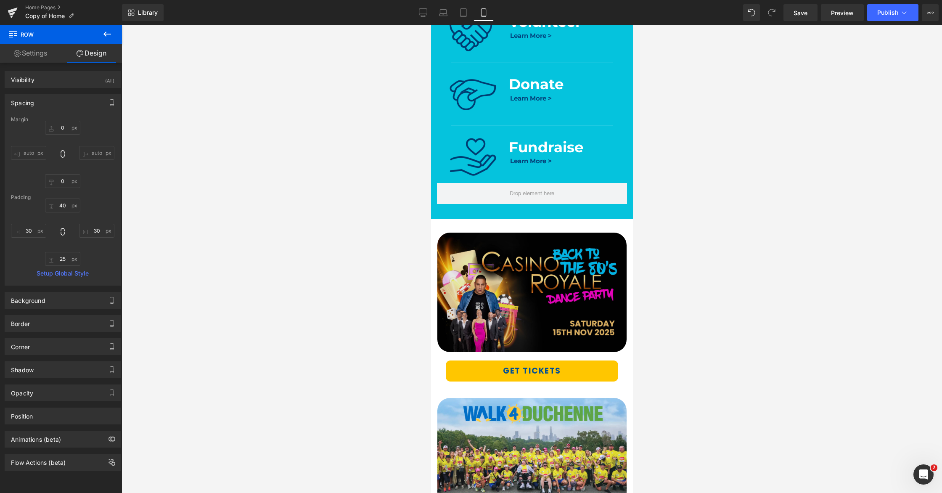
type input "0"
type input "33"
type input "20"
type input "27"
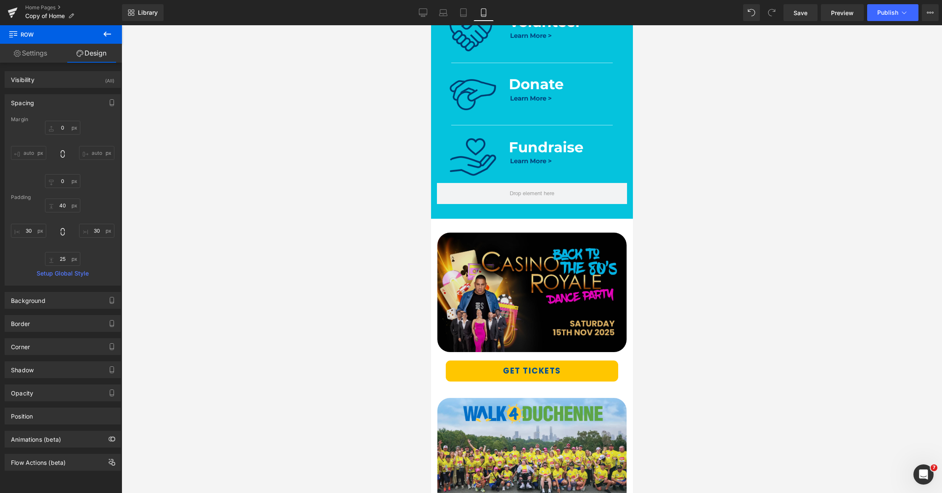
type input "20"
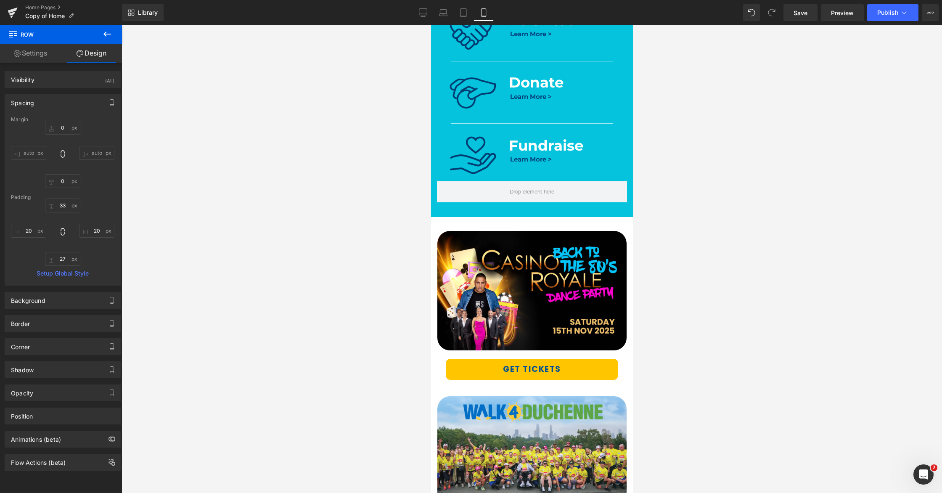
scroll to position [400, 0]
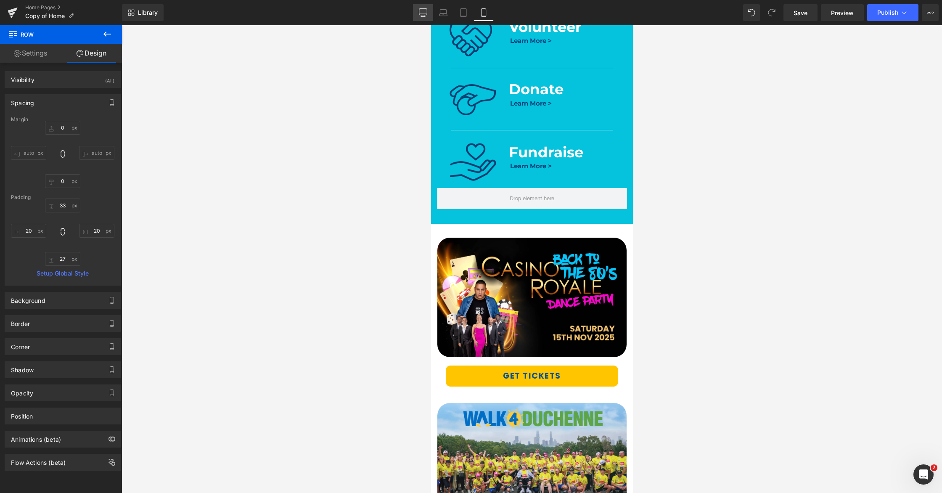
click at [425, 12] on icon at bounding box center [423, 12] width 8 height 8
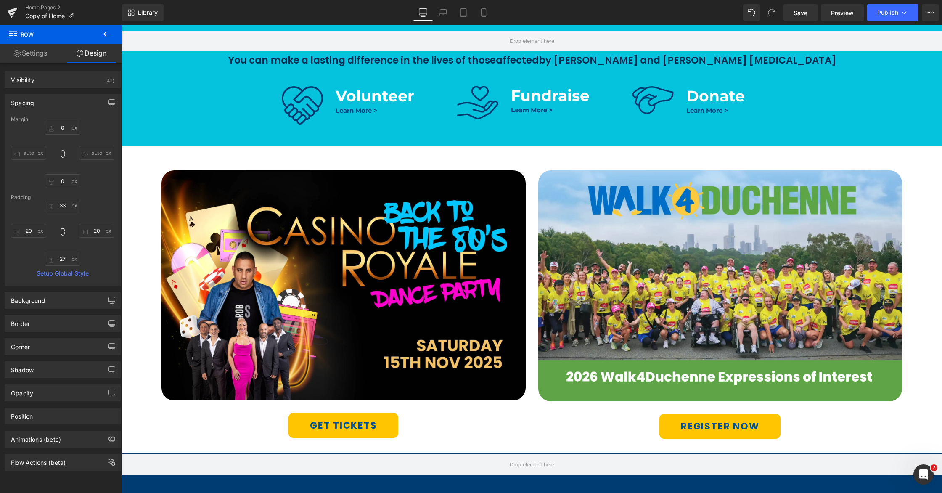
type input "0"
type input "40"
type input "80"
type input "25"
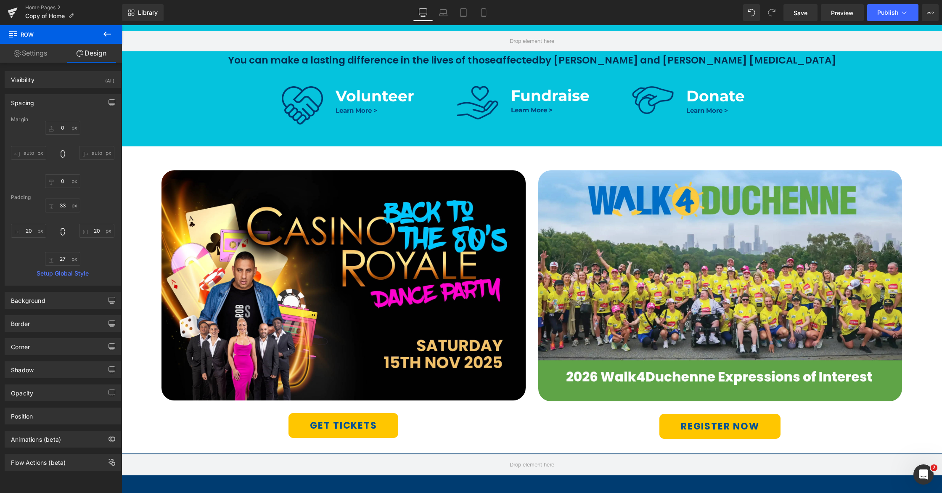
type input "80"
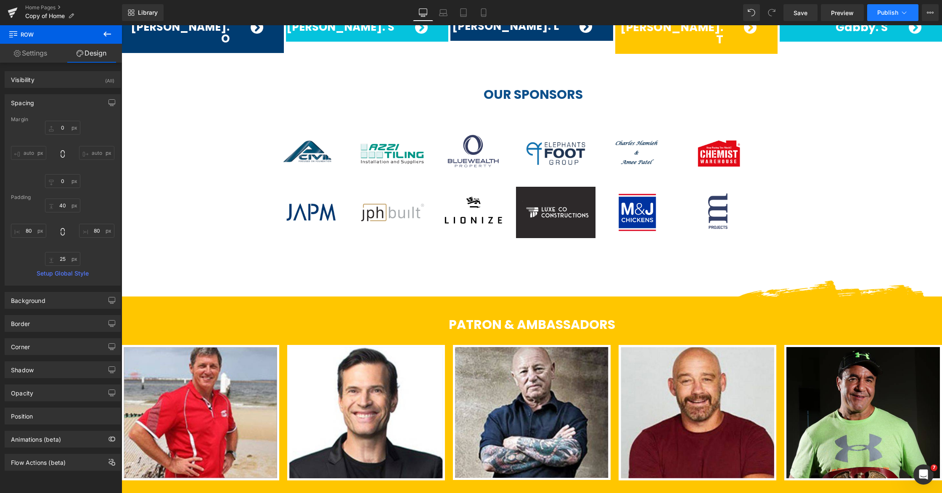
click at [892, 13] on span "Publish" at bounding box center [887, 12] width 21 height 7
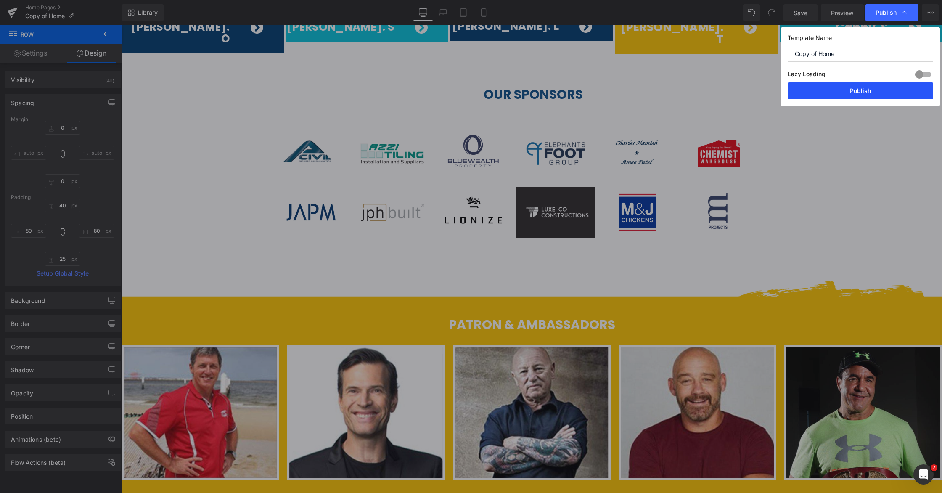
click at [855, 92] on button "Publish" at bounding box center [861, 90] width 146 height 17
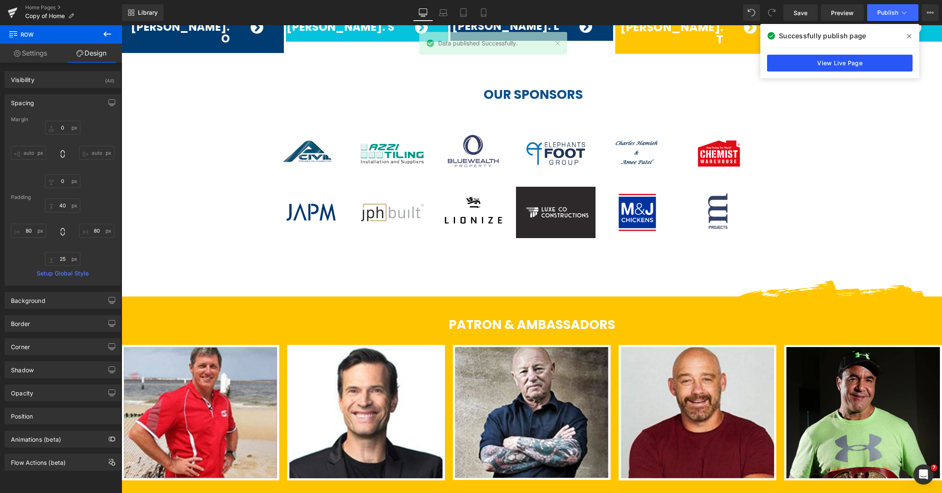
click at [852, 65] on link "View Live Page" at bounding box center [840, 63] width 146 height 17
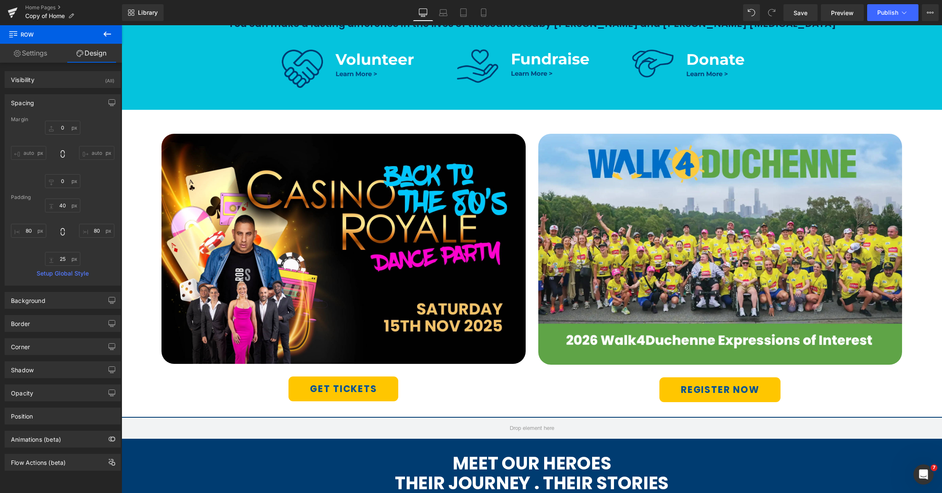
scroll to position [405, 0]
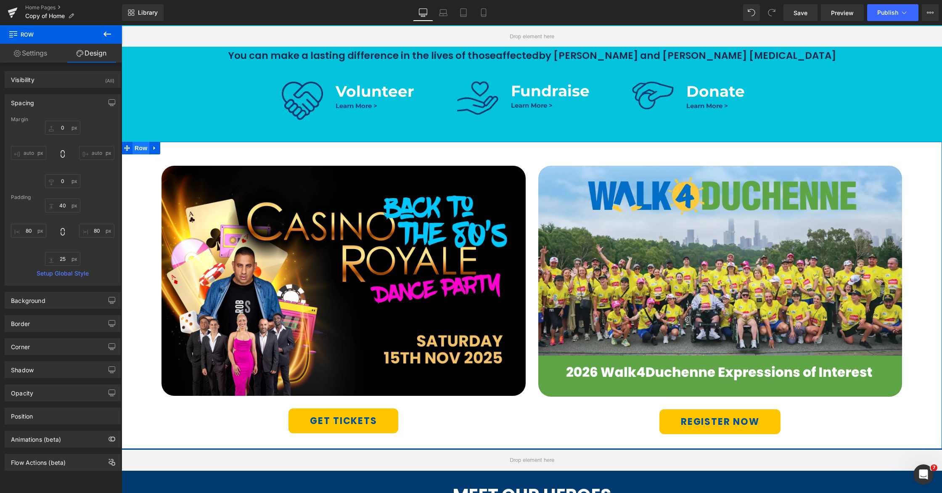
click at [138, 151] on span "Row" at bounding box center [140, 148] width 17 height 13
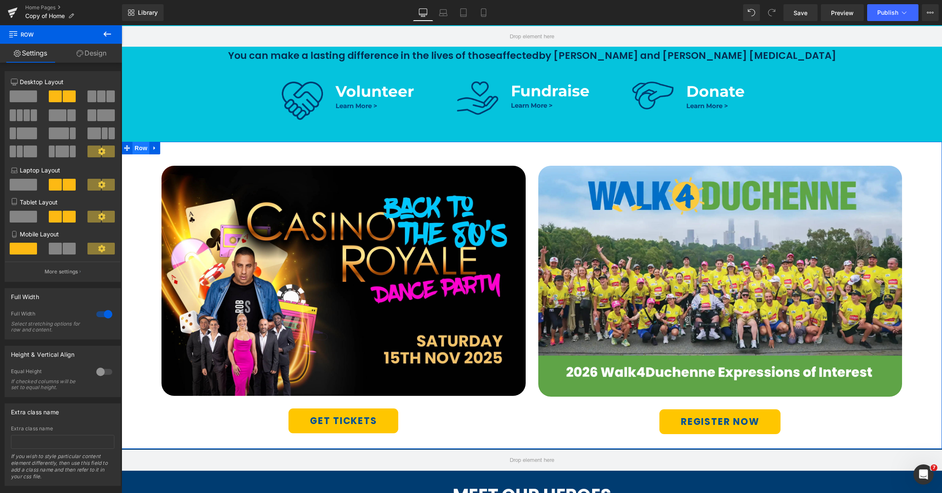
click at [141, 150] on span "Row" at bounding box center [140, 148] width 17 height 13
click at [169, 164] on span "Row" at bounding box center [174, 165] width 17 height 13
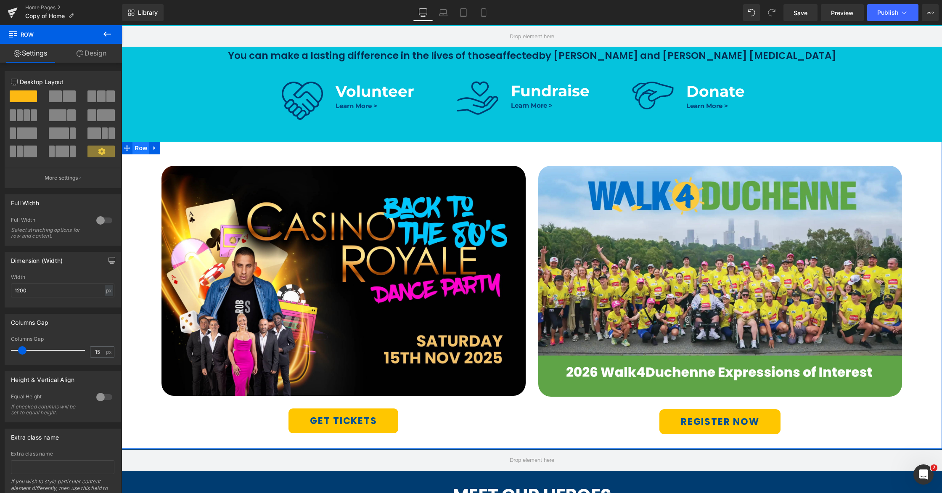
click at [139, 148] on span "Row" at bounding box center [140, 148] width 17 height 13
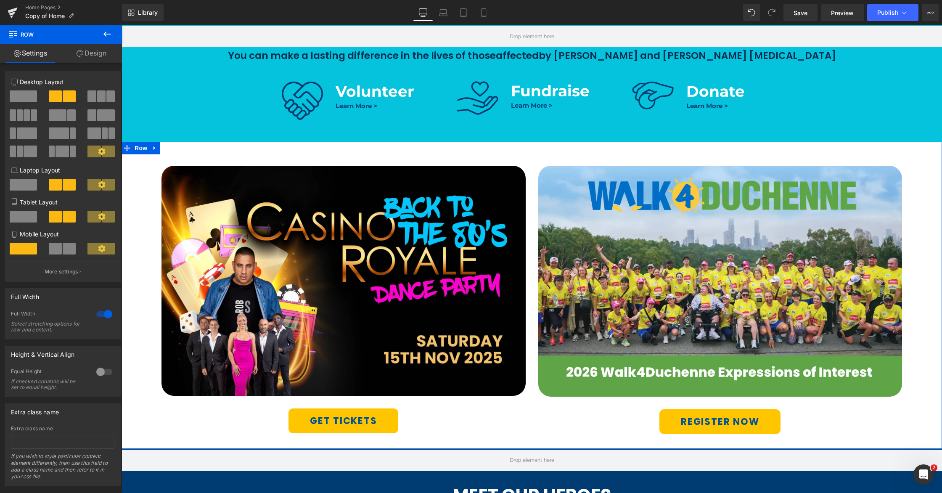
click at [82, 55] on link "Design" at bounding box center [91, 53] width 61 height 19
click at [0, 0] on div "Spacing" at bounding box center [0, 0] width 0 height 0
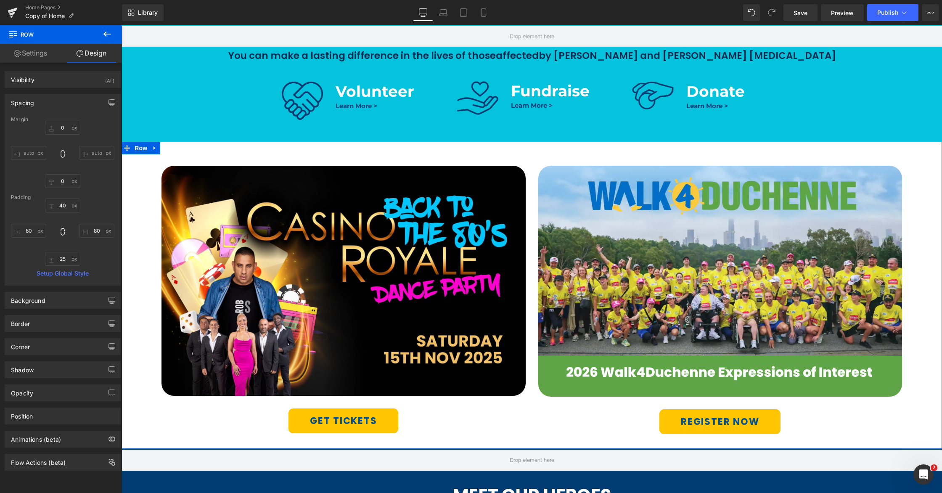
type input "0"
type input "40"
type input "80"
type input "25"
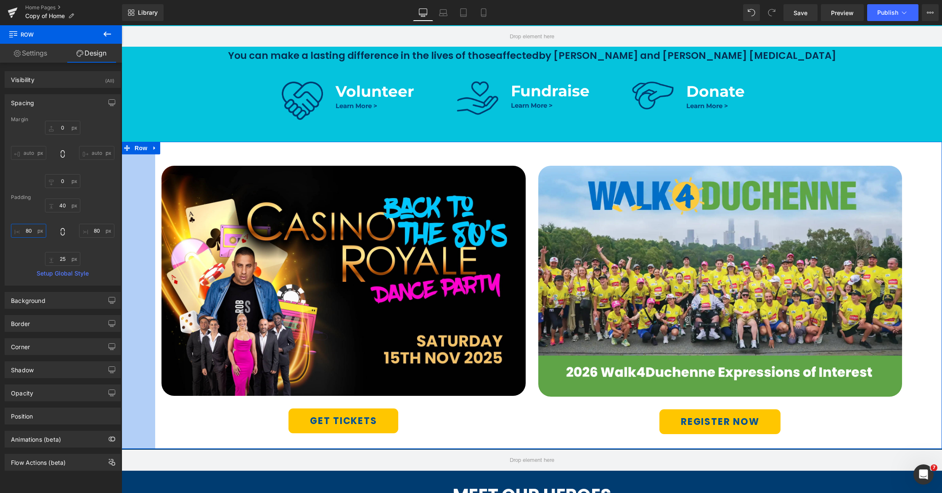
click at [31, 231] on input "80" at bounding box center [28, 231] width 35 height 14
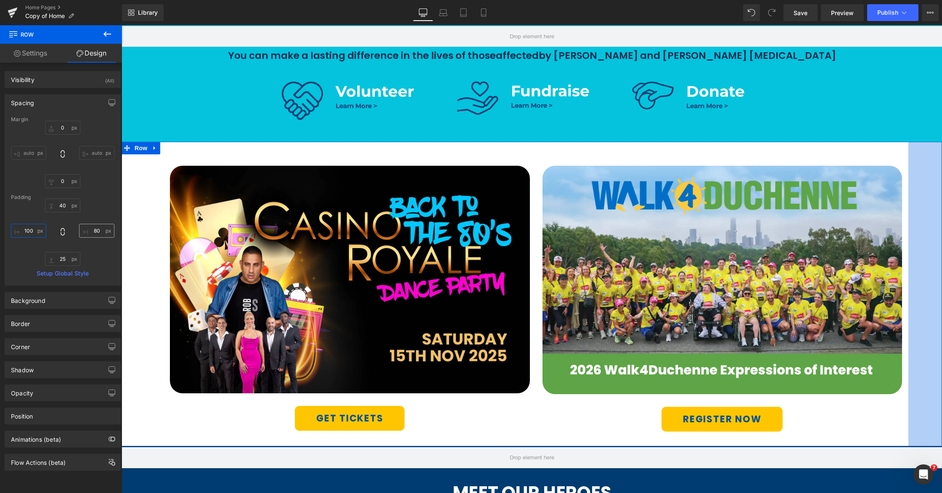
type input "100"
click at [98, 232] on input "80" at bounding box center [96, 231] width 35 height 14
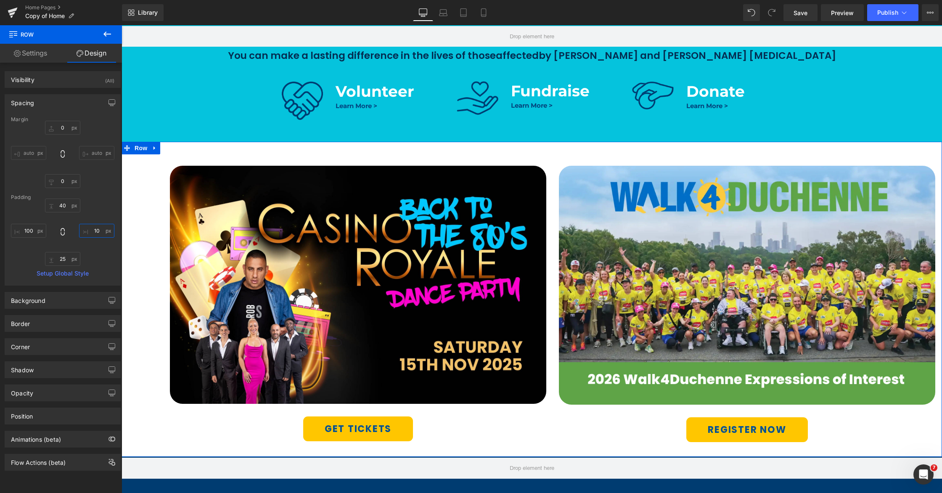
type input "100"
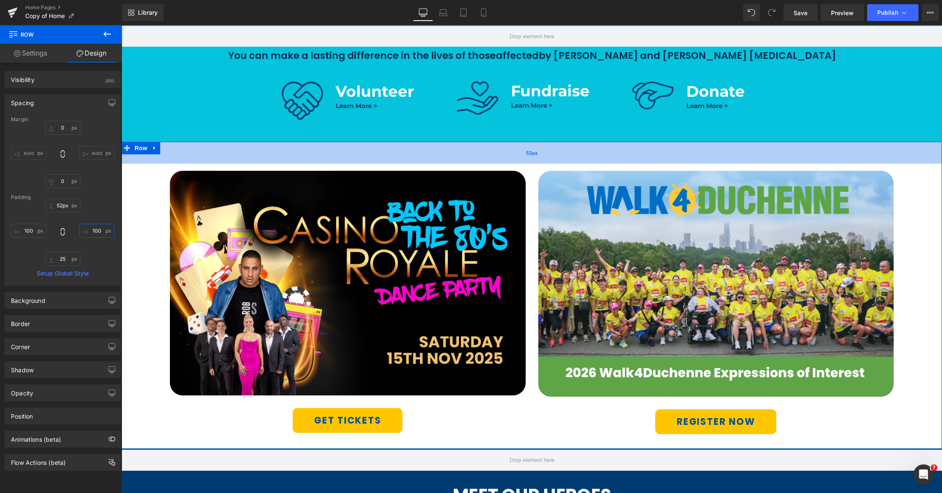
type input "51px"
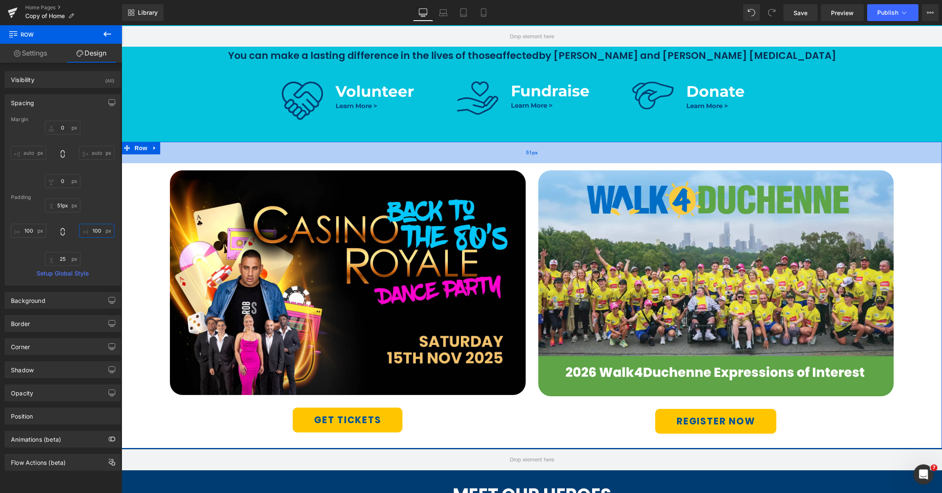
drag, startPoint x: 535, startPoint y: 148, endPoint x: 533, endPoint y: 152, distance: 4.8
click at [533, 152] on span "51px" at bounding box center [532, 153] width 12 height 8
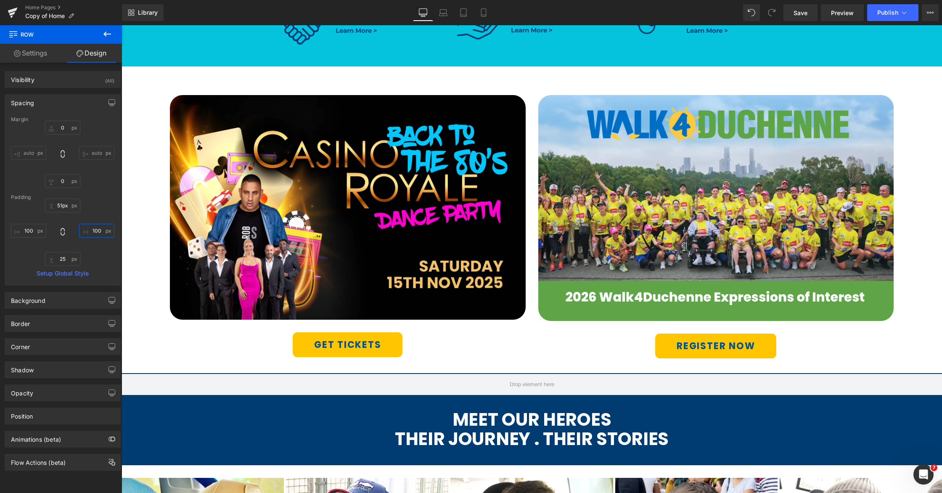
scroll to position [469, 0]
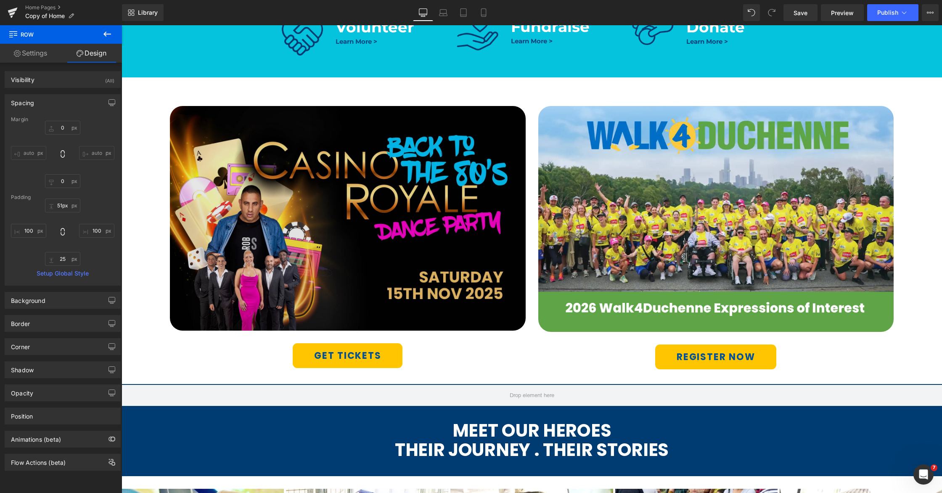
click at [361, 233] on img at bounding box center [348, 218] width 356 height 225
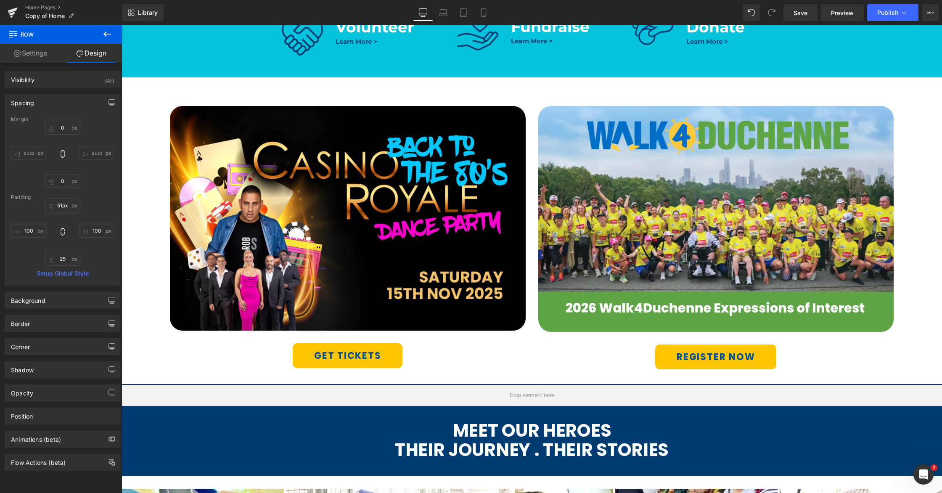
click at [348, 219] on span "Image" at bounding box center [352, 218] width 18 height 10
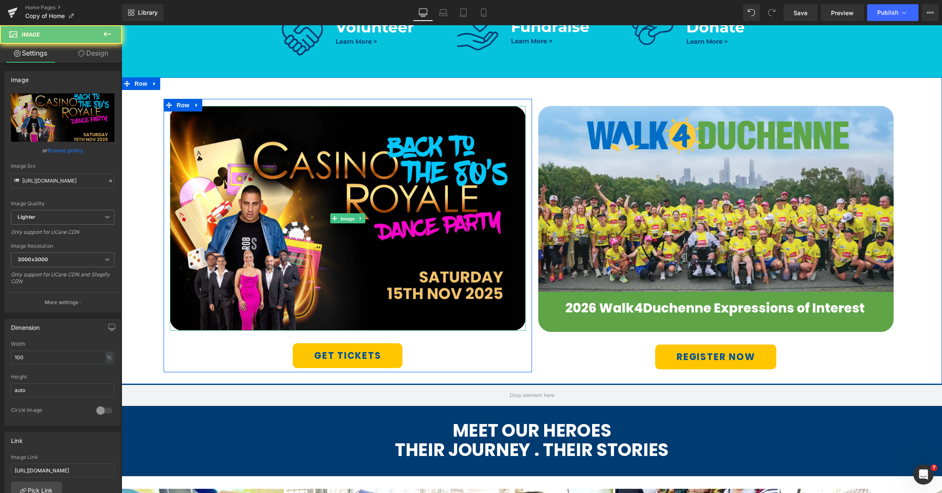
click at [90, 54] on link "Design" at bounding box center [93, 53] width 61 height 19
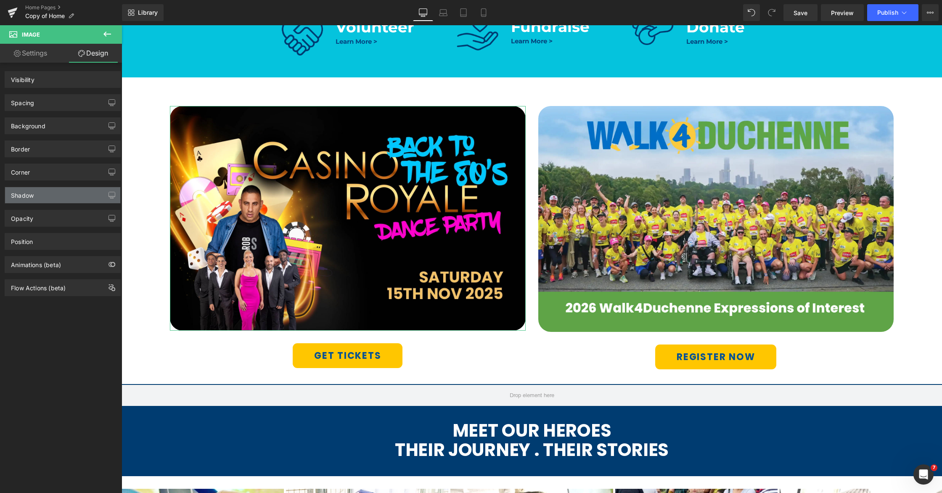
click at [41, 198] on div "Shadow" at bounding box center [62, 195] width 115 height 16
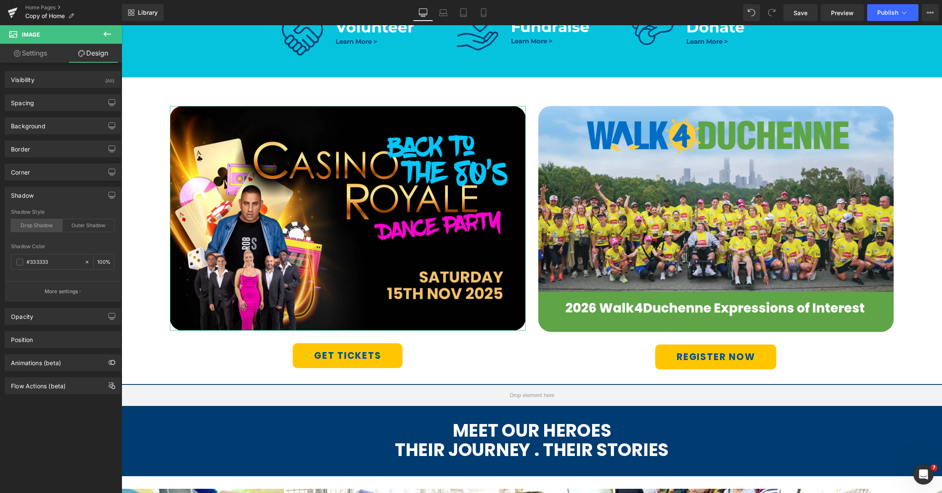
click at [36, 226] on div "Drop Shadow" at bounding box center [37, 225] width 52 height 13
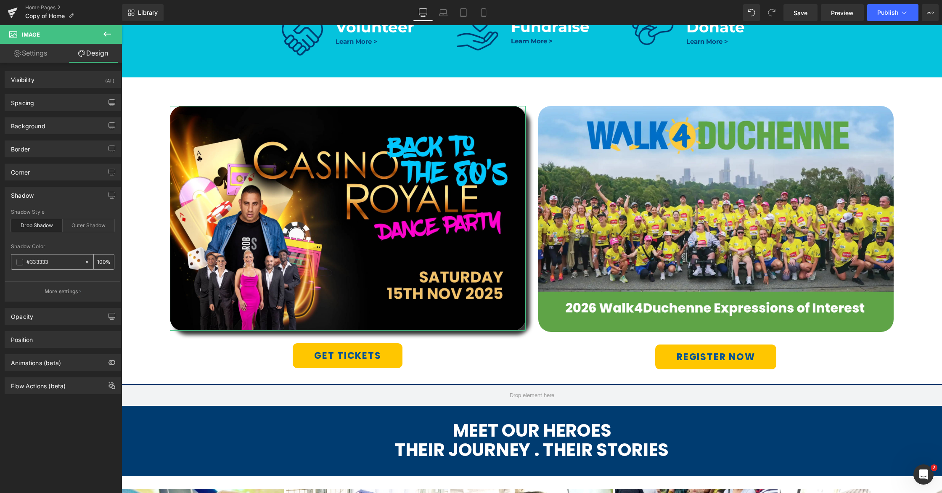
click at [20, 262] on span at bounding box center [19, 262] width 7 height 7
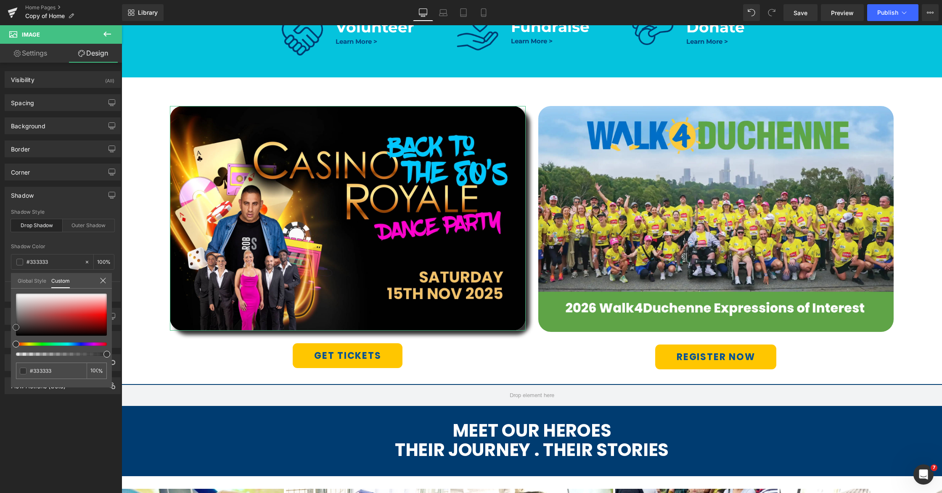
type input "#d4d2d2"
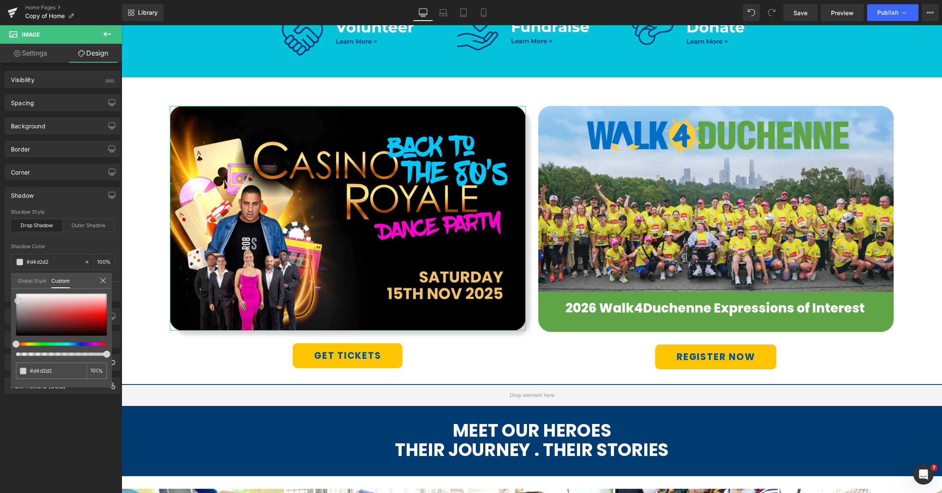
click at [18, 301] on div at bounding box center [61, 315] width 91 height 42
click at [487, 367] on div at bounding box center [532, 259] width 821 height 468
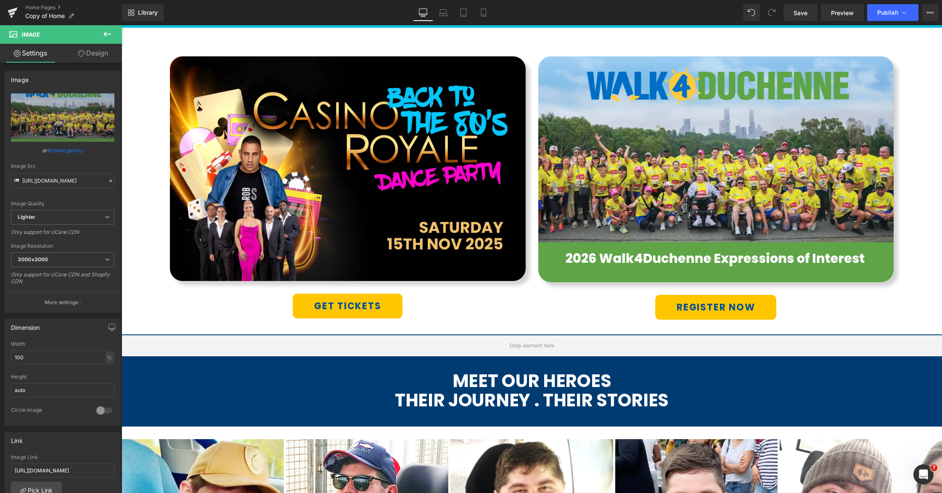
scroll to position [532, 0]
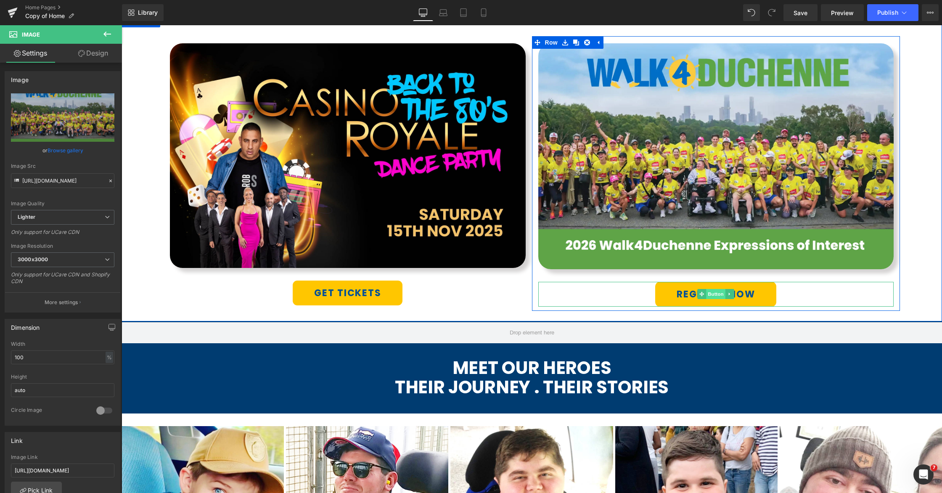
click at [716, 294] on span "Button" at bounding box center [715, 294] width 19 height 10
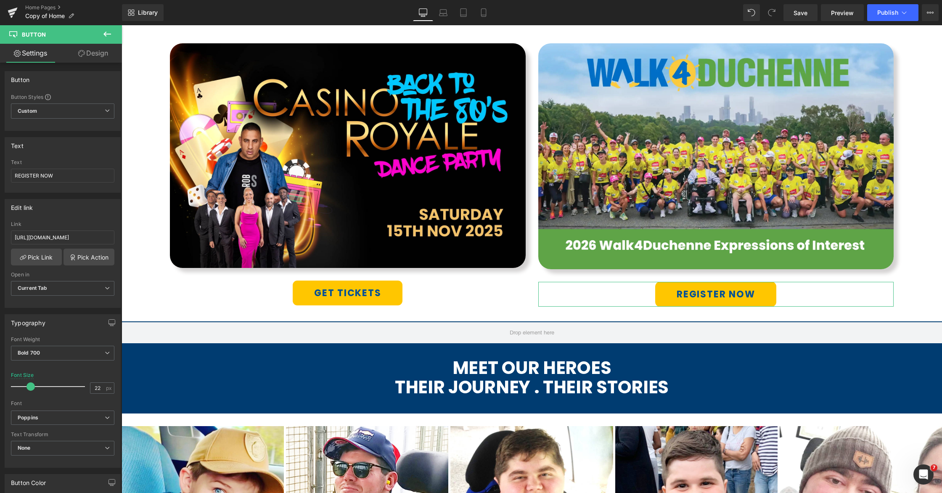
click at [85, 53] on link "Design" at bounding box center [93, 53] width 61 height 19
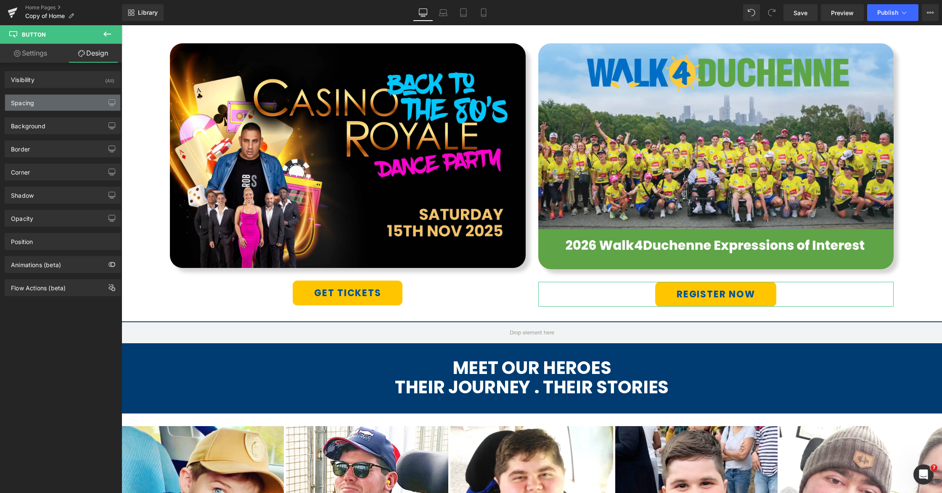
click at [39, 106] on div "Spacing" at bounding box center [62, 103] width 115 height 16
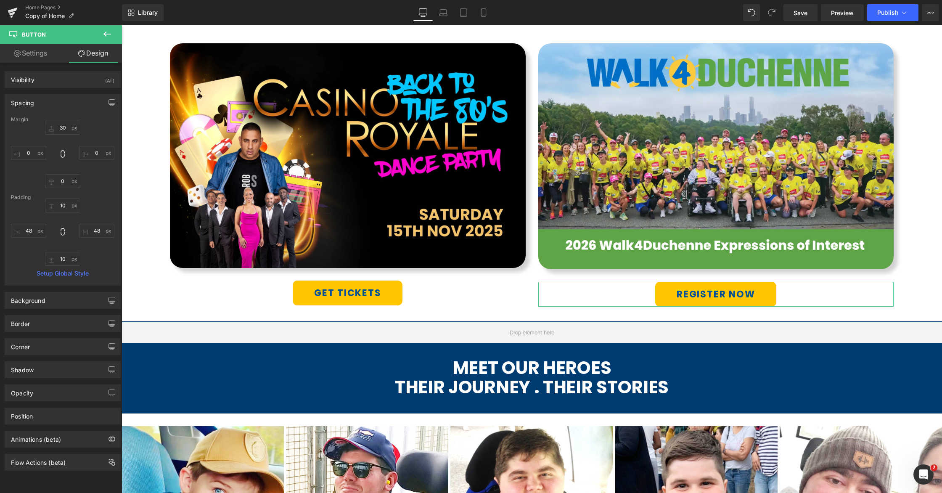
type input "30"
type input "0"
type input "10"
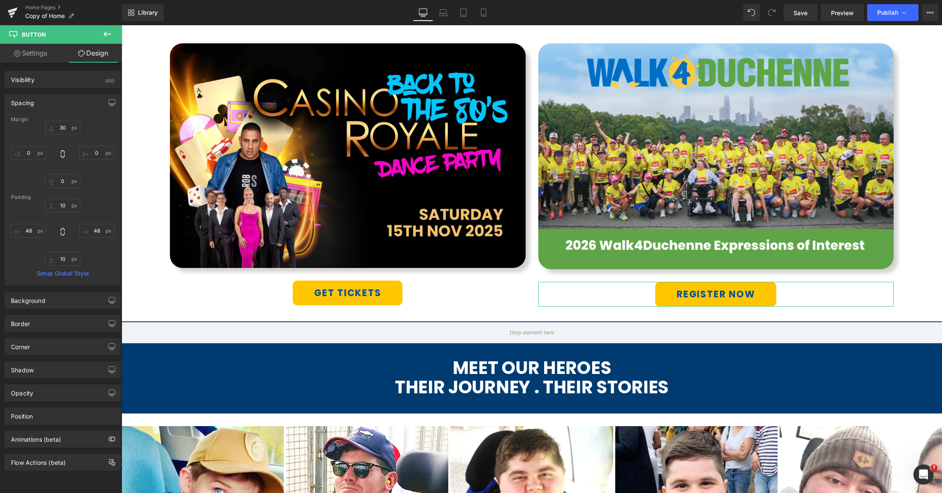
type input "48"
type input "10"
click at [27, 230] on input "48" at bounding box center [28, 231] width 35 height 14
click at [29, 231] on input "48" at bounding box center [28, 231] width 35 height 14
type input "68"
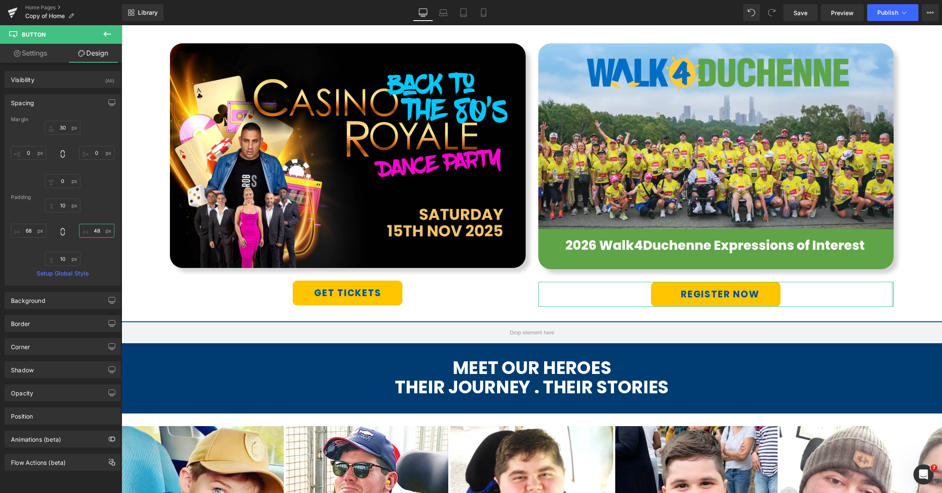
click at [90, 232] on input "48" at bounding box center [96, 231] width 35 height 14
type input "68"
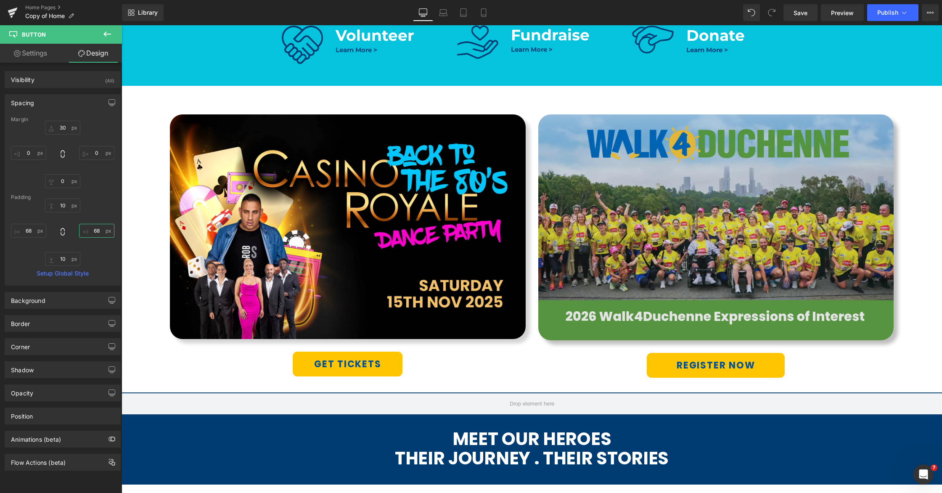
scroll to position [525, 0]
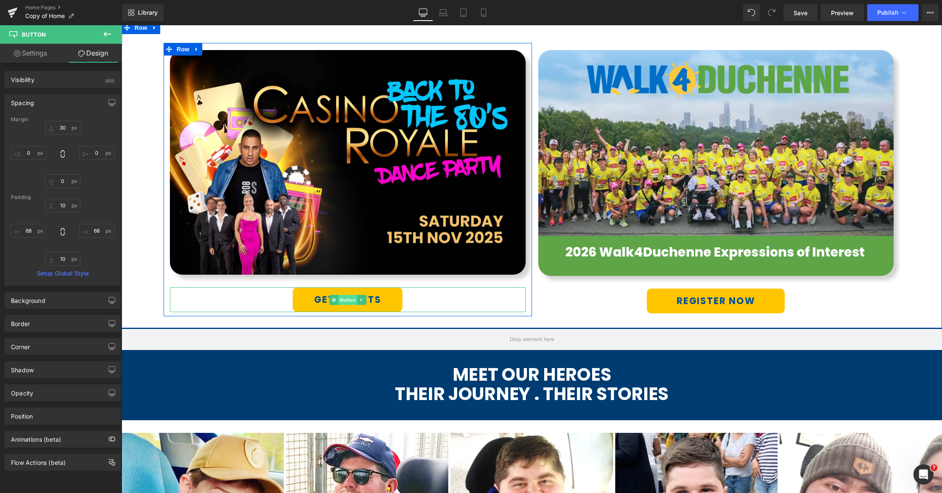
click at [347, 302] on span "Button" at bounding box center [347, 300] width 19 height 10
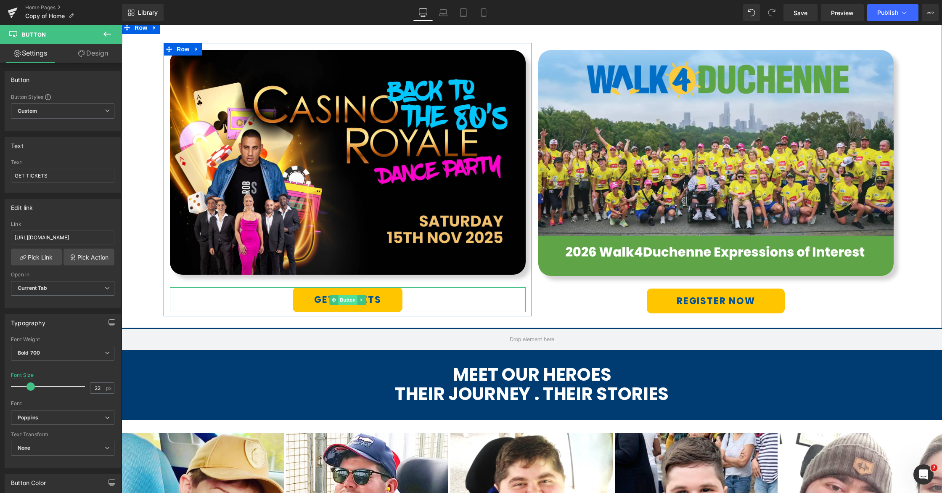
drag, startPoint x: 210, startPoint y: 80, endPoint x: 347, endPoint y: 302, distance: 261.2
click at [347, 302] on span "Button" at bounding box center [347, 300] width 19 height 10
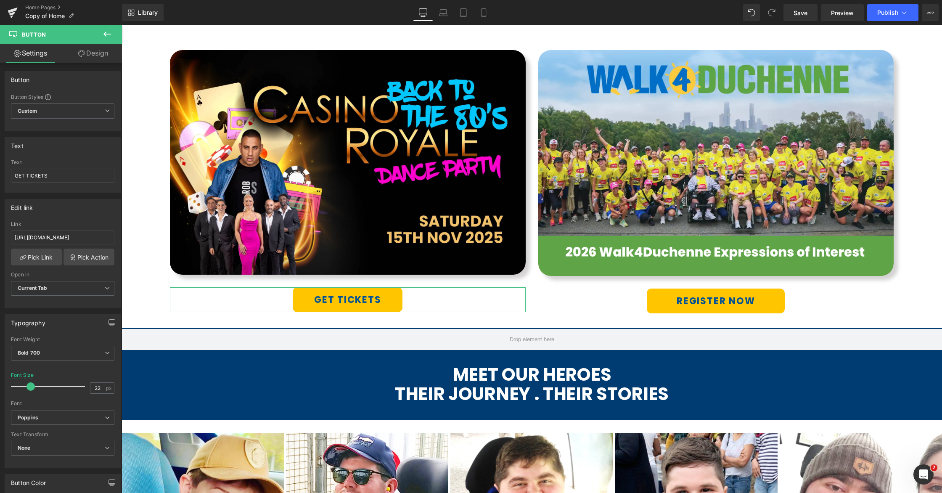
click at [98, 56] on link "Design" at bounding box center [93, 53] width 61 height 19
click at [0, 0] on div "Spacing" at bounding box center [0, 0] width 0 height 0
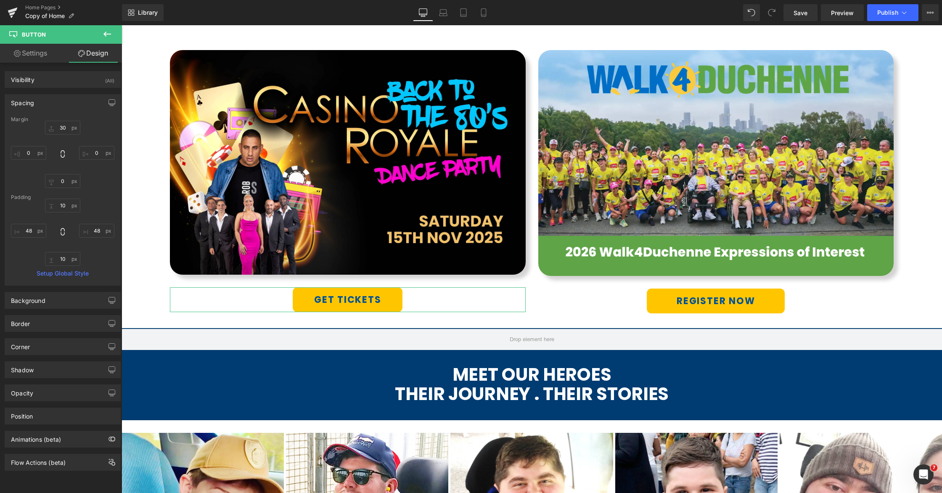
type input "30"
type input "0"
type input "10"
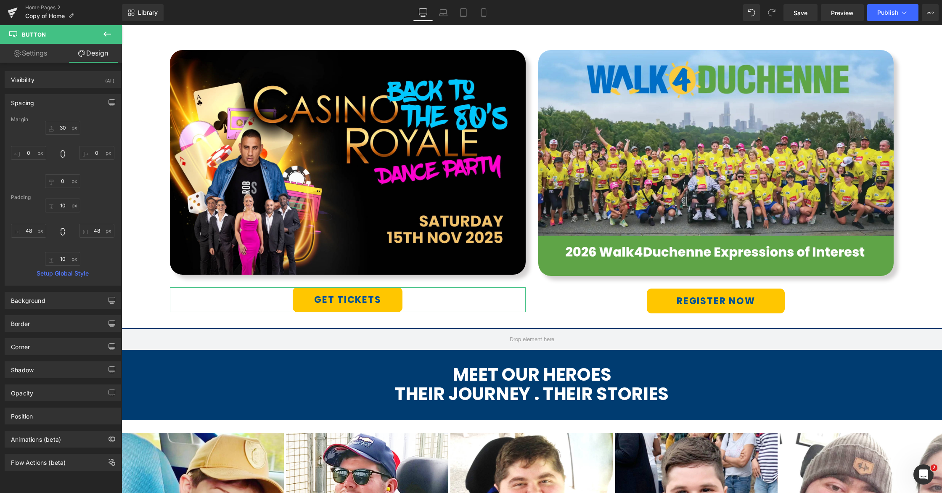
type input "48"
type input "10"
click at [28, 231] on input "48" at bounding box center [28, 231] width 35 height 14
click at [28, 229] on input "48" at bounding box center [28, 231] width 35 height 14
type input "68"
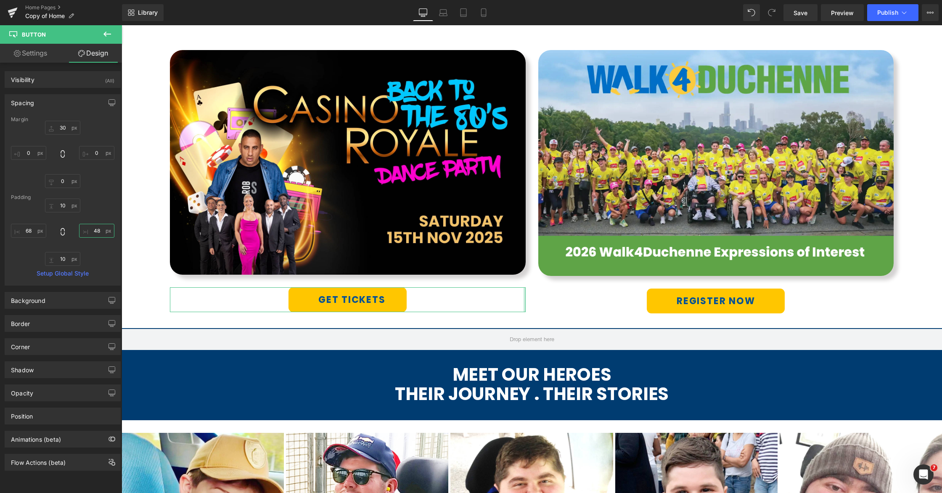
click at [97, 231] on input "48" at bounding box center [96, 231] width 35 height 14
drag, startPoint x: 93, startPoint y: 231, endPoint x: 93, endPoint y: 237, distance: 6.3
click at [93, 231] on input "48" at bounding box center [96, 231] width 35 height 14
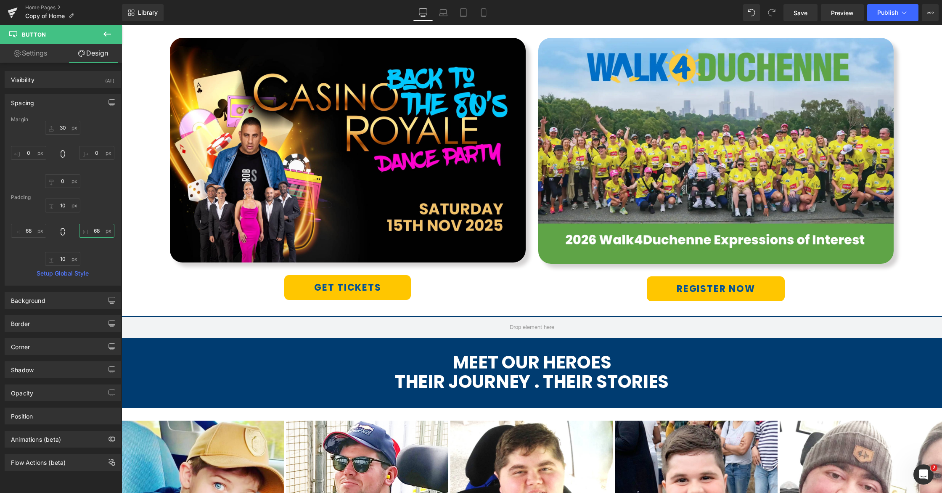
scroll to position [541, 0]
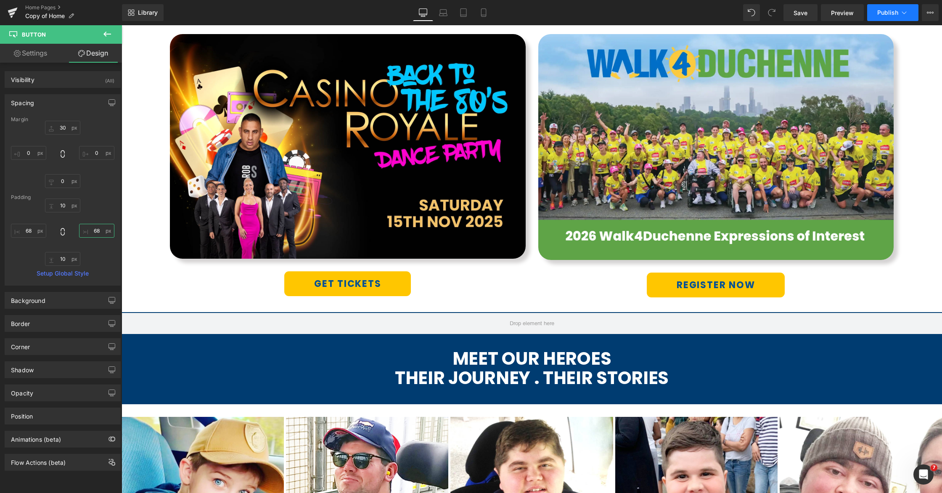
type input "68"
click at [901, 12] on icon at bounding box center [904, 12] width 8 height 8
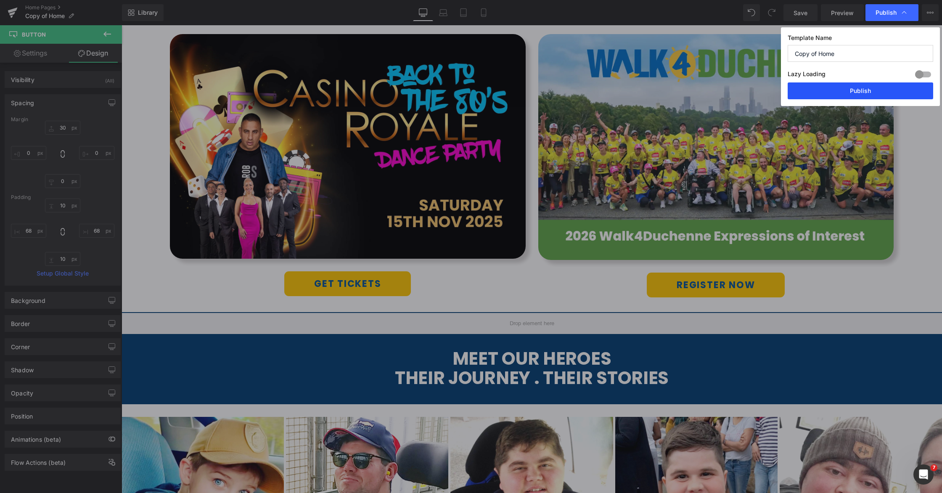
drag, startPoint x: 598, startPoint y: 94, endPoint x: 861, endPoint y: 91, distance: 263.7
click at [861, 91] on button "Publish" at bounding box center [861, 90] width 146 height 17
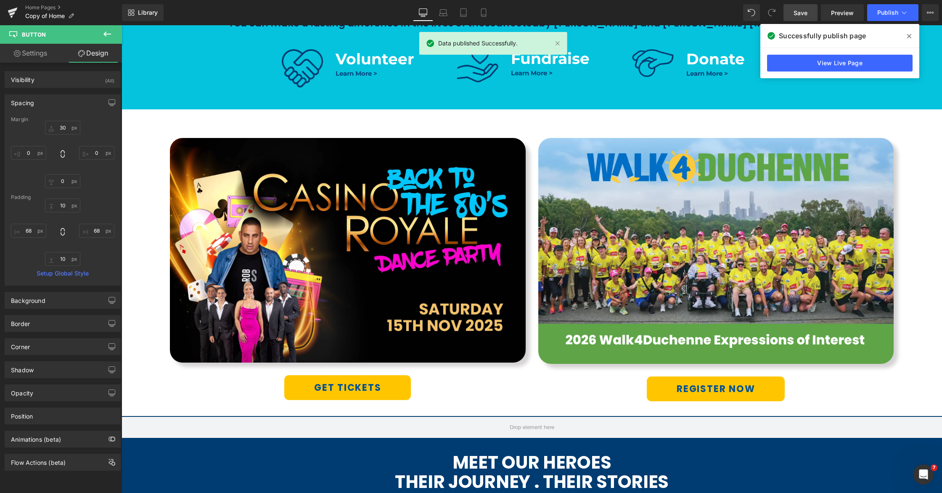
scroll to position [437, 0]
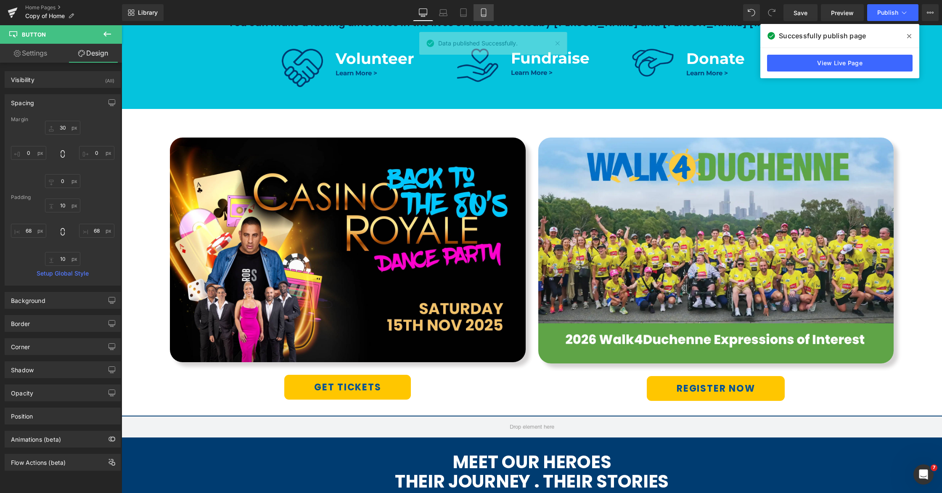
click at [482, 16] on icon at bounding box center [483, 12] width 8 height 8
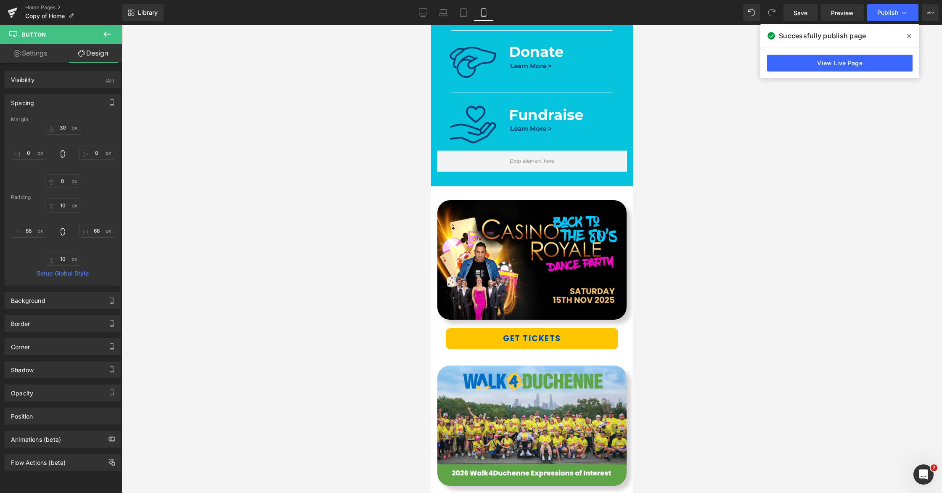
type input "20"
type input "0"
type input "8"
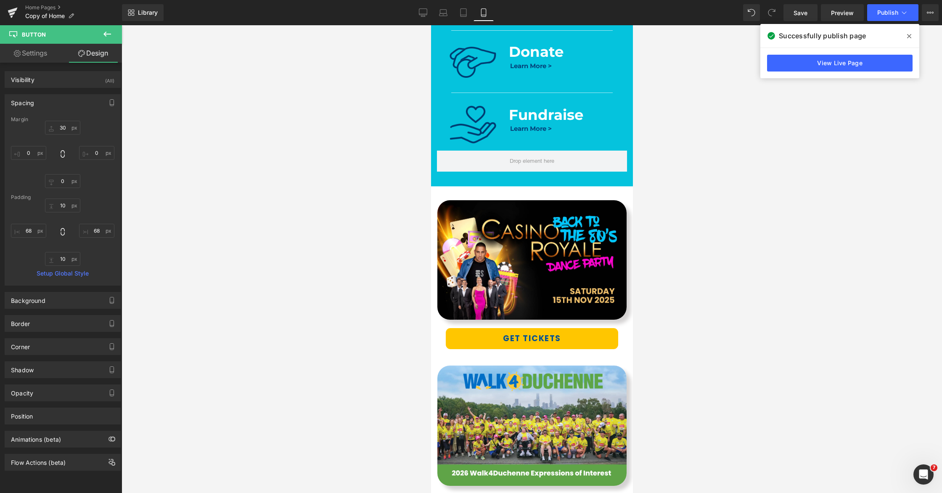
type input "68"
type input "8"
type input "68"
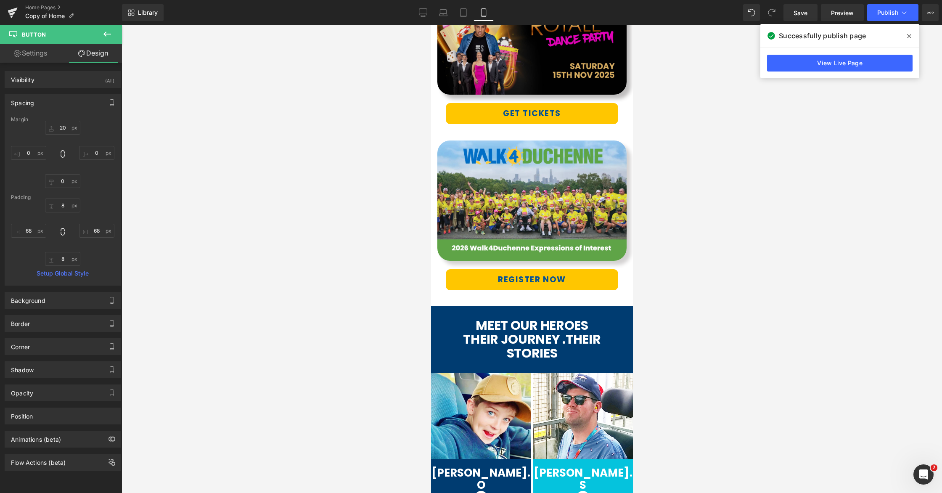
scroll to position [596, 0]
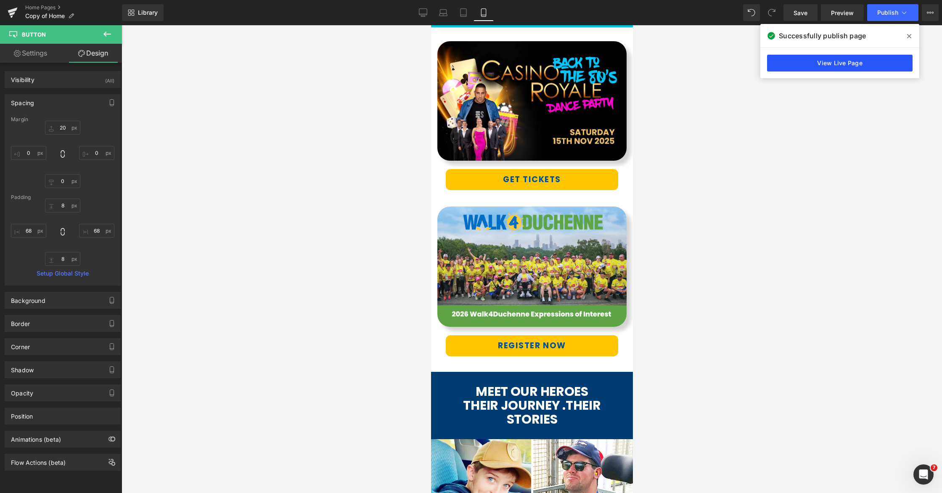
click at [859, 64] on link "View Live Page" at bounding box center [840, 63] width 146 height 17
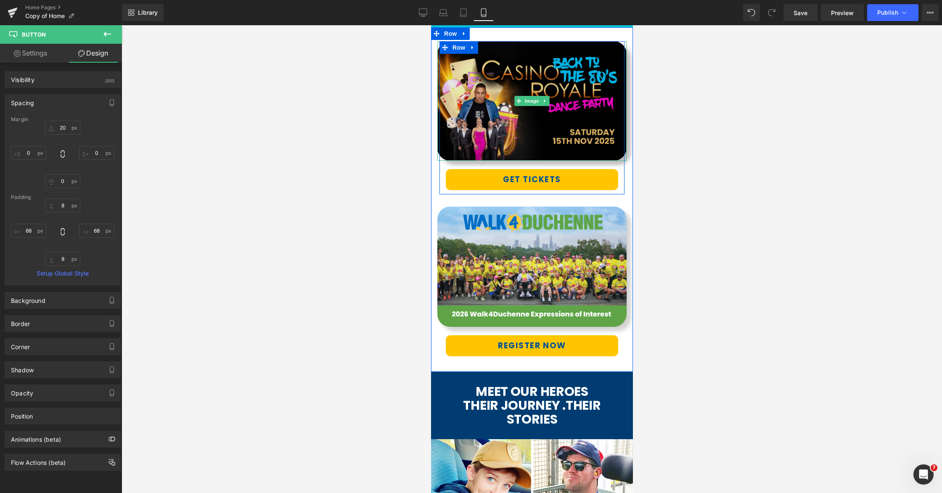
scroll to position [564, 0]
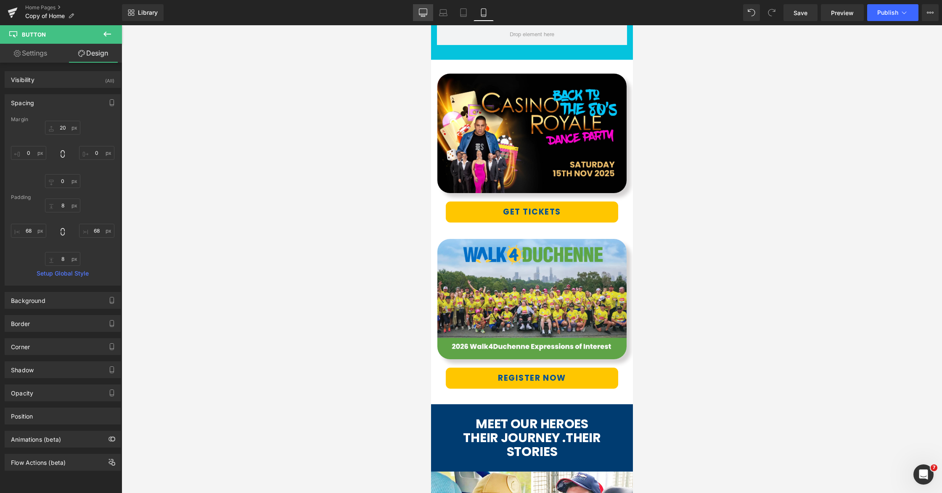
click at [420, 11] on icon at bounding box center [423, 12] width 8 height 8
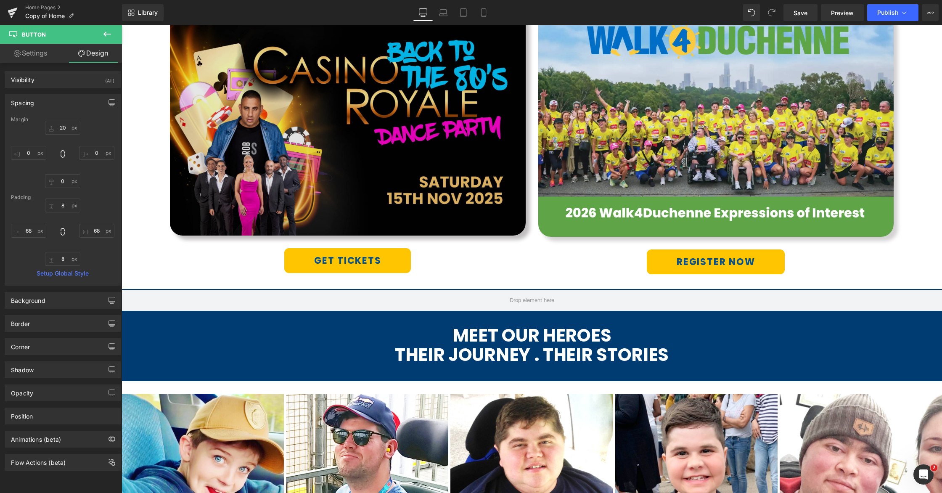
type input "30"
type input "0"
type input "10"
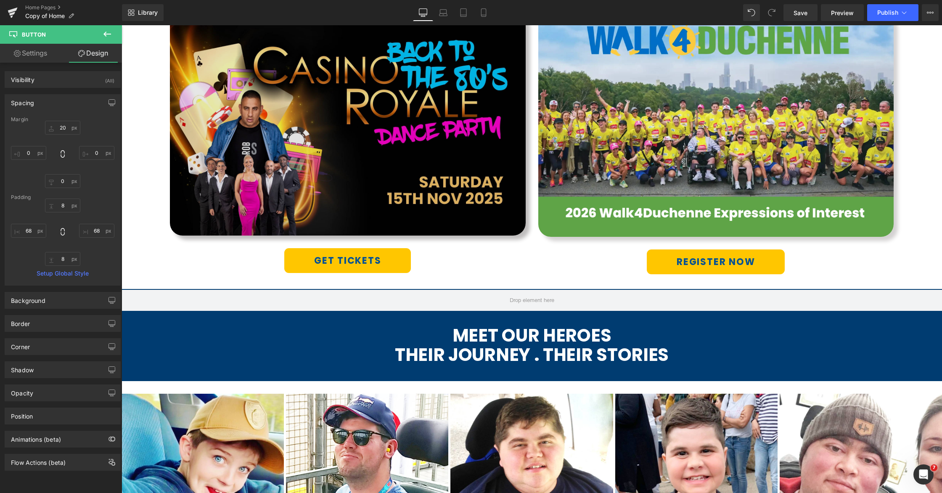
type input "68"
type input "10"
type input "68"
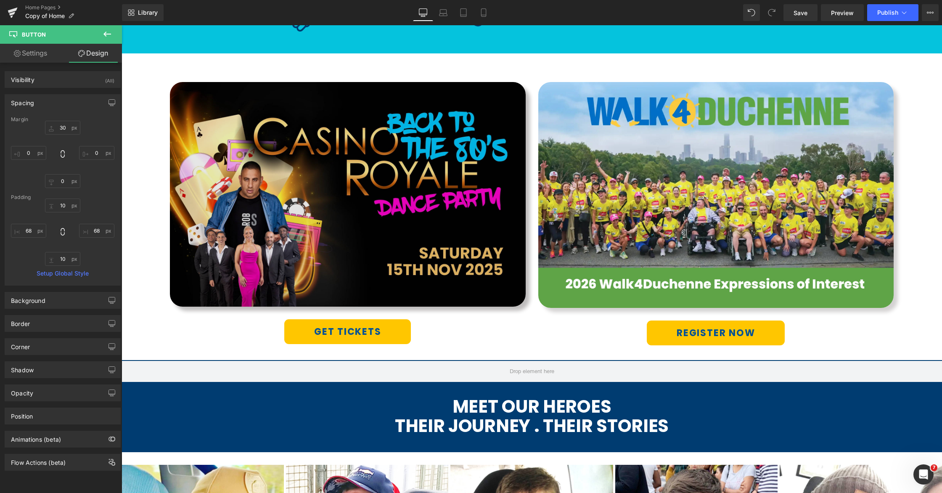
scroll to position [441, 0]
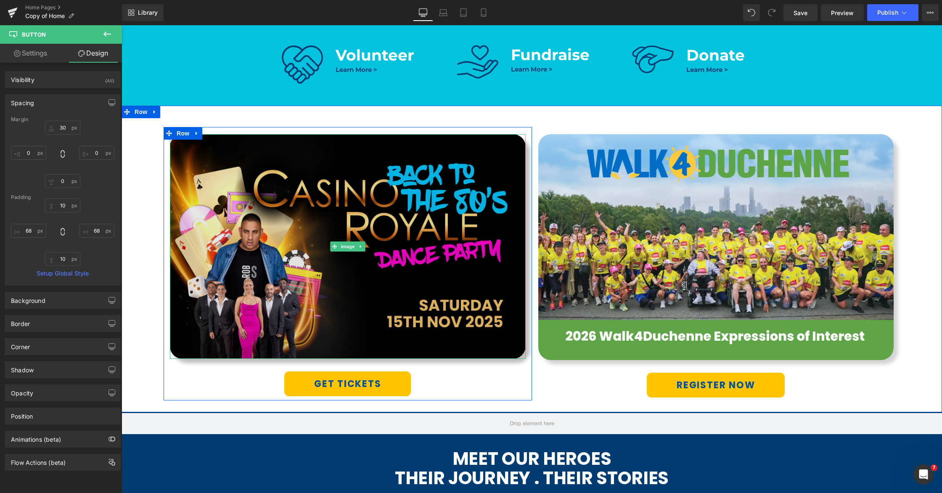
click at [352, 184] on img at bounding box center [348, 246] width 356 height 225
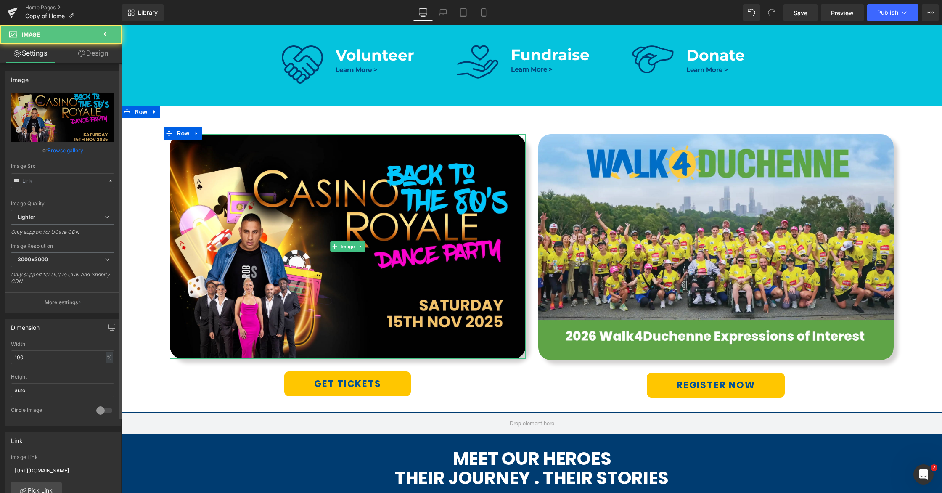
type input "[URL][DOMAIN_NAME]"
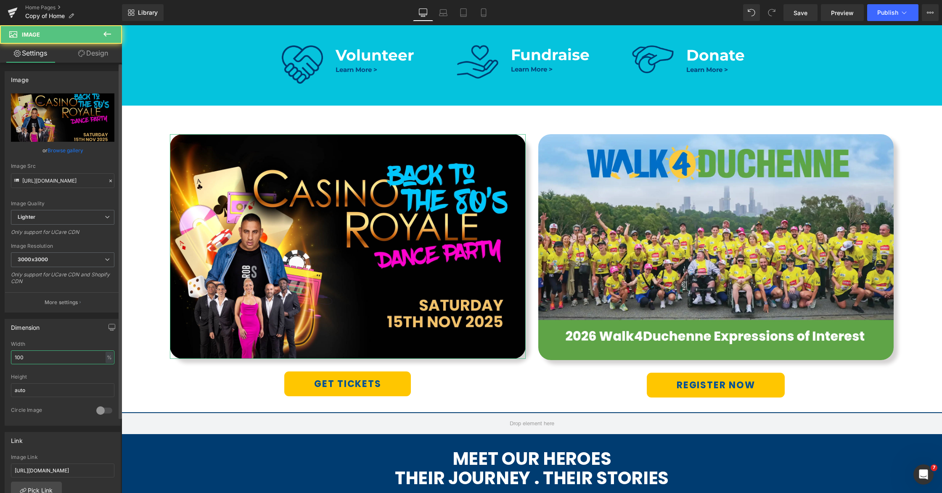
click at [24, 355] on input "100" at bounding box center [62, 357] width 103 height 14
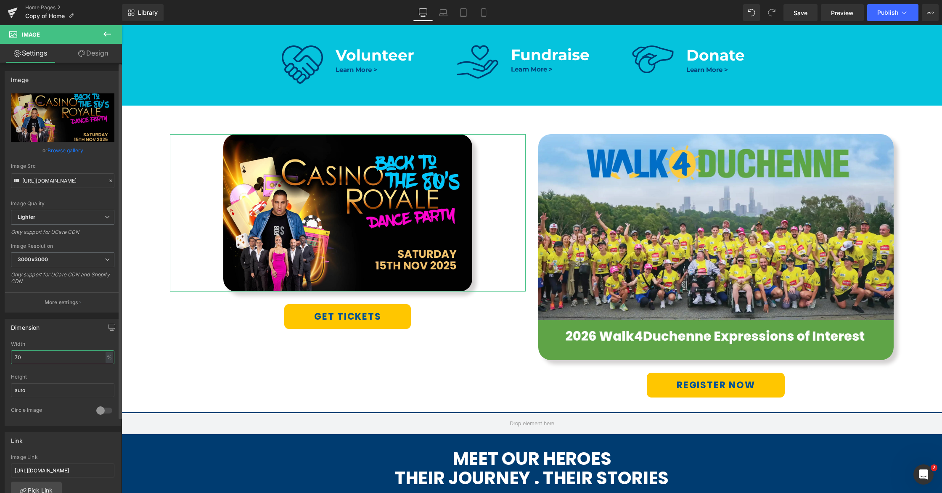
drag, startPoint x: 17, startPoint y: 355, endPoint x: 13, endPoint y: 355, distance: 4.6
click at [13, 355] on input "70" at bounding box center [62, 357] width 103 height 14
type input "90"
click at [56, 391] on input "auto" at bounding box center [62, 390] width 103 height 14
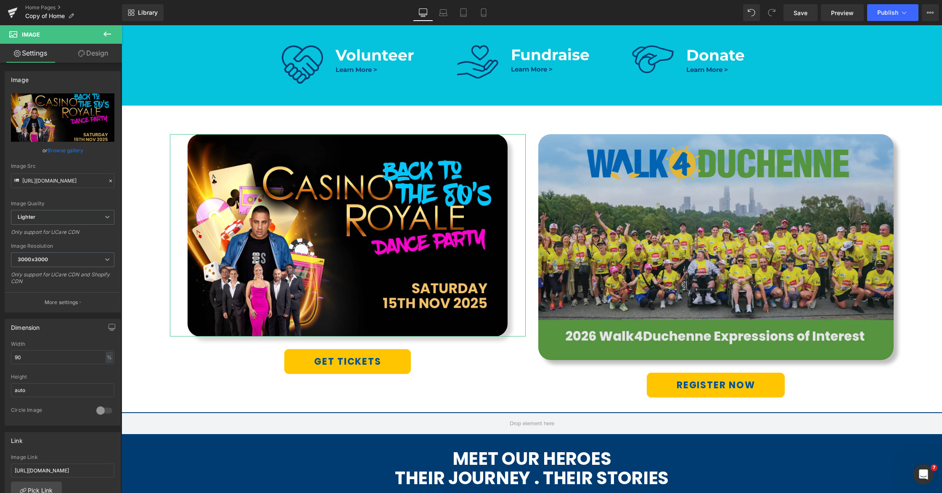
click at [728, 258] on img at bounding box center [716, 246] width 356 height 225
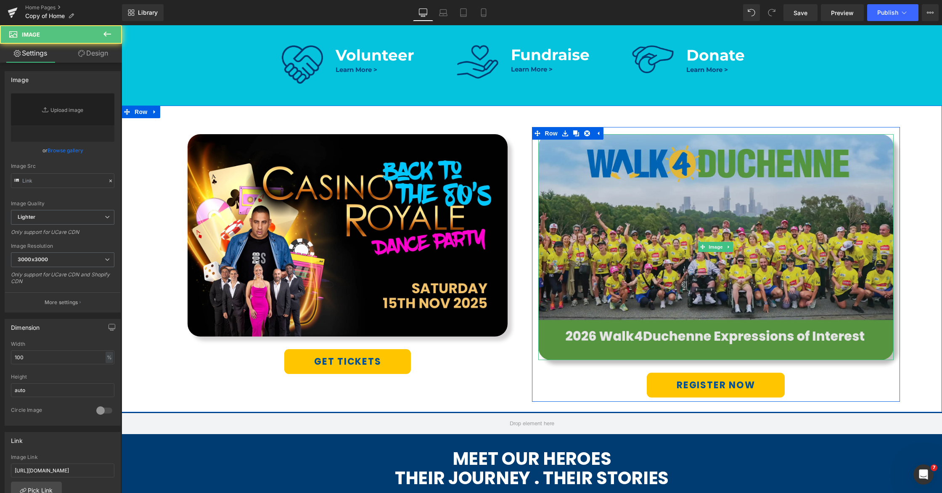
type input "[URL][DOMAIN_NAME]"
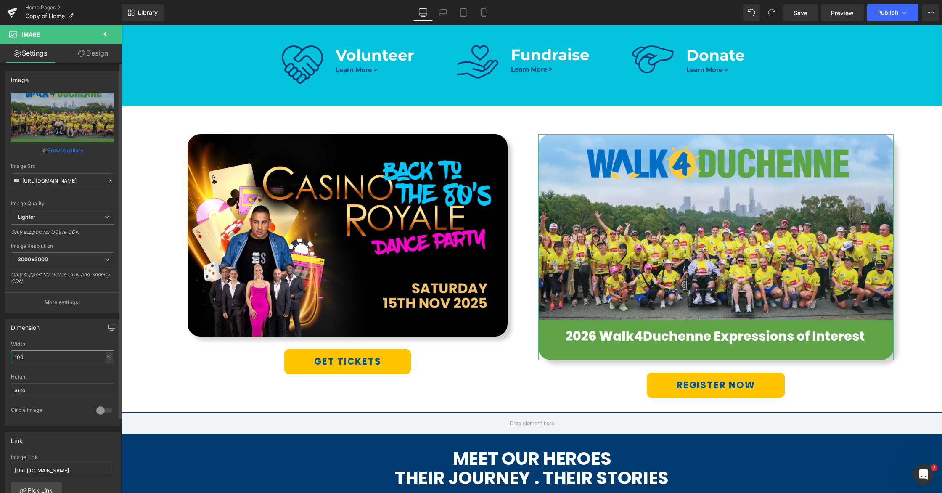
click at [50, 360] on input "100" at bounding box center [62, 357] width 103 height 14
drag, startPoint x: 41, startPoint y: 357, endPoint x: 11, endPoint y: 353, distance: 30.1
click at [11, 353] on input "100" at bounding box center [62, 357] width 103 height 14
type input "90"
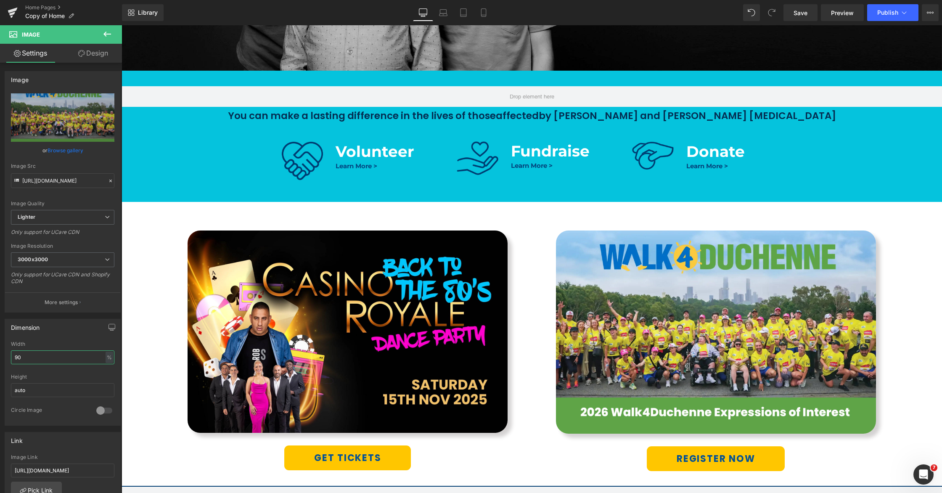
scroll to position [415, 0]
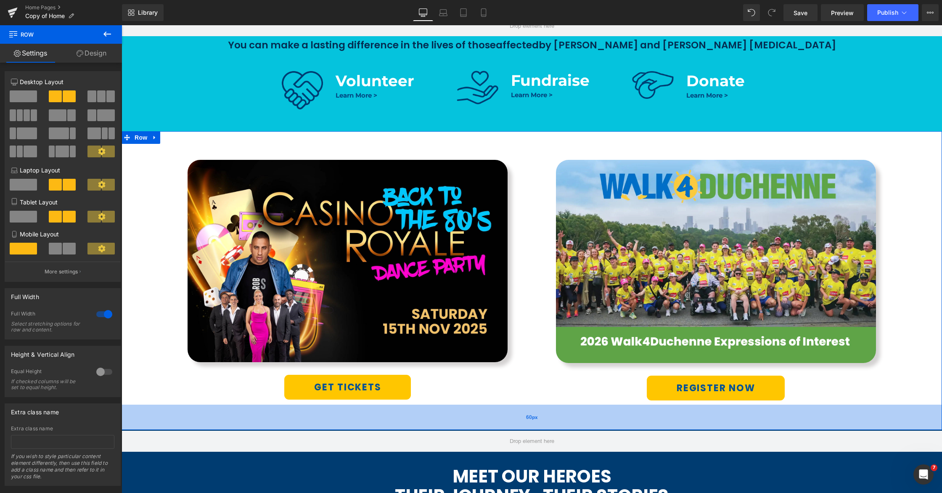
drag, startPoint x: 521, startPoint y: 412, endPoint x: 521, endPoint y: 427, distance: 14.7
click at [521, 427] on div "60px" at bounding box center [532, 417] width 821 height 25
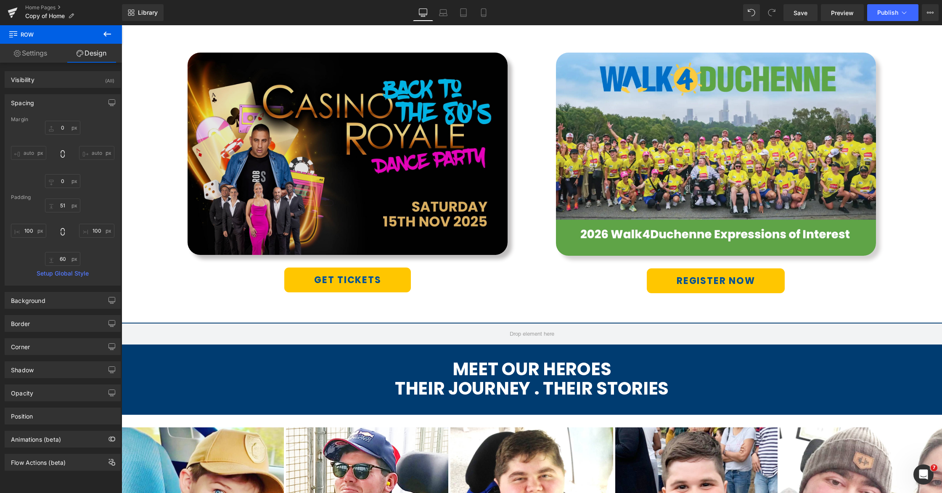
scroll to position [452, 0]
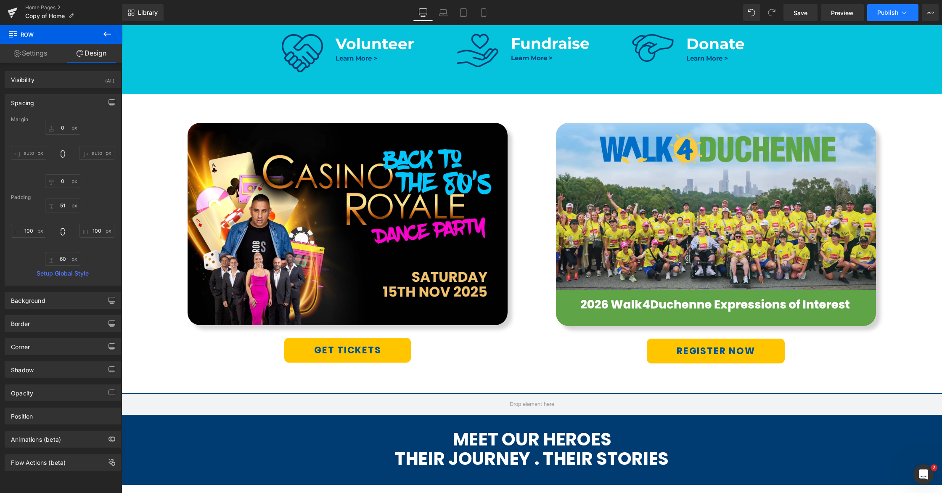
click at [895, 11] on span "Publish" at bounding box center [887, 12] width 21 height 7
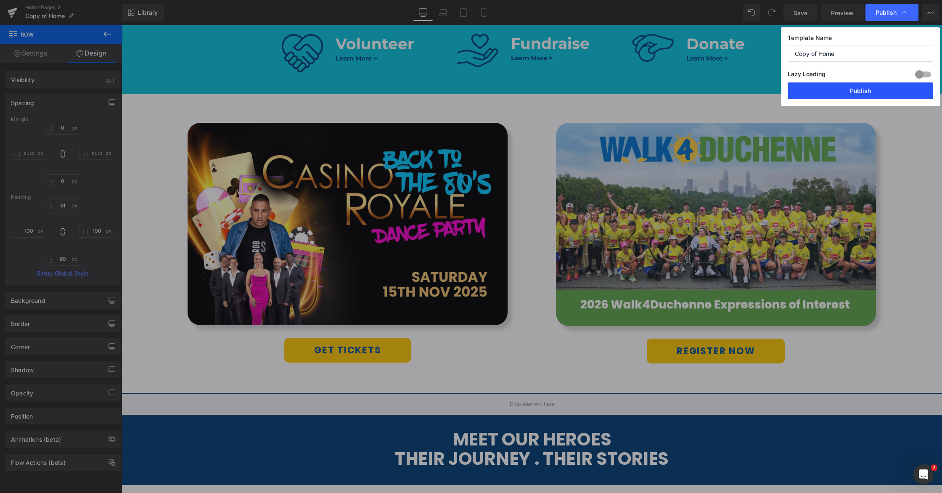
click at [860, 93] on button "Publish" at bounding box center [861, 90] width 146 height 17
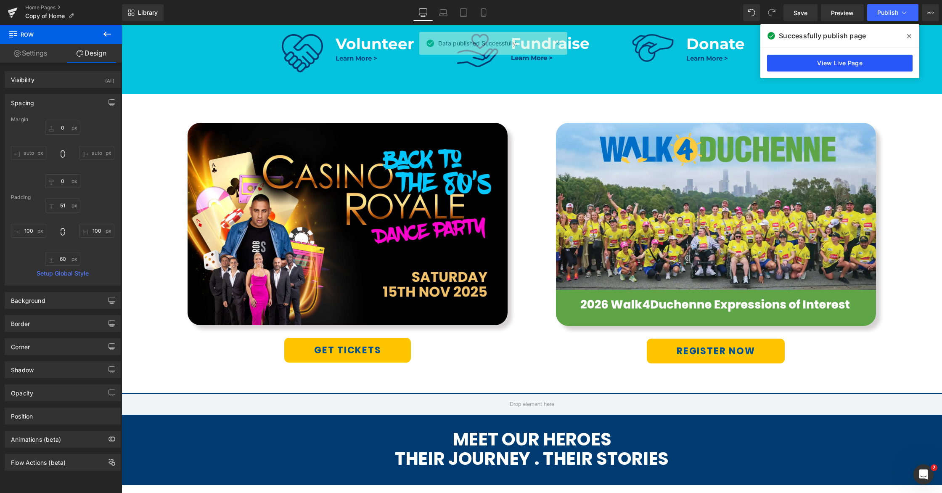
click at [828, 65] on link "View Live Page" at bounding box center [840, 63] width 146 height 17
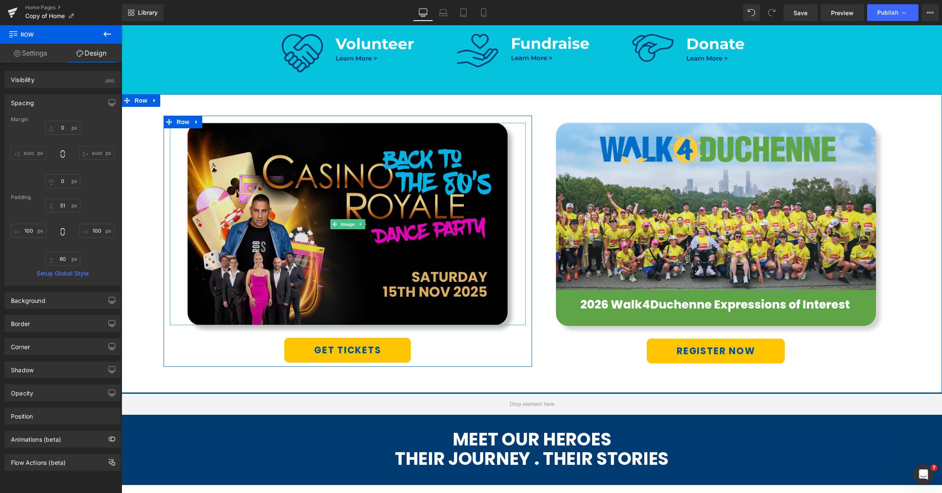
scroll to position [452, 0]
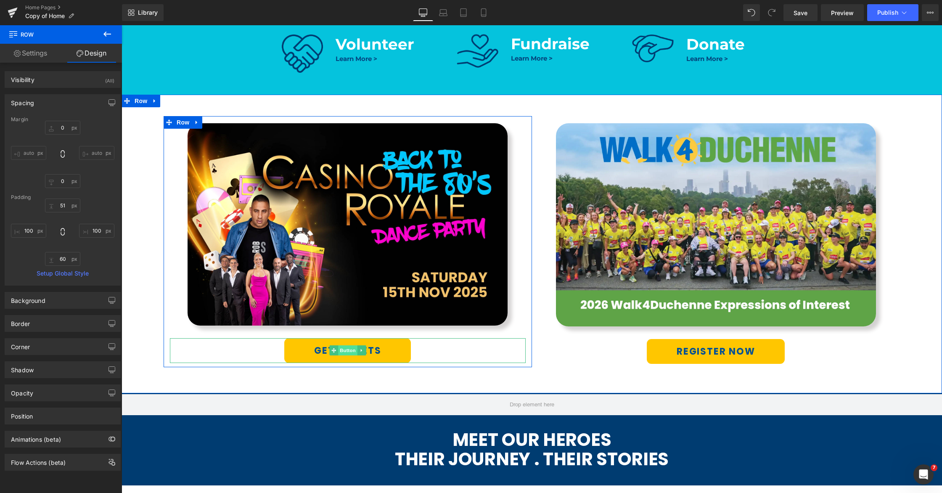
click at [343, 351] on span "Button" at bounding box center [347, 350] width 19 height 10
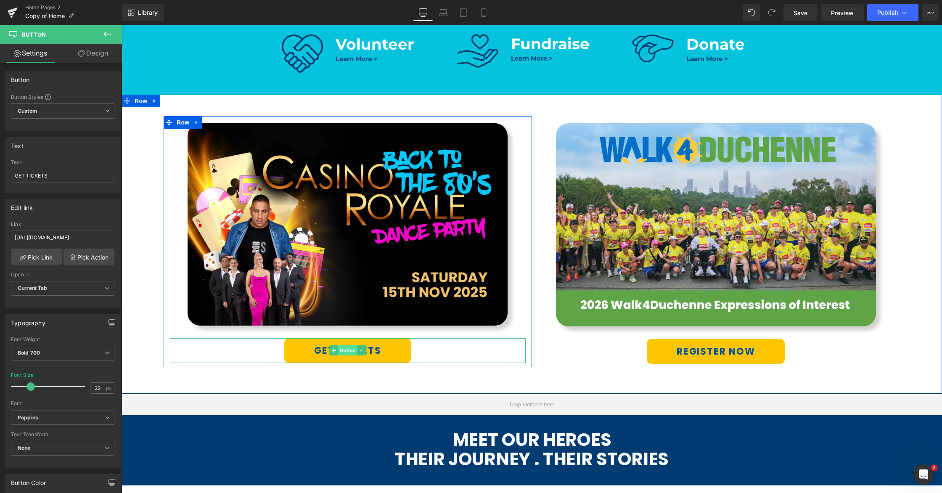
click at [349, 349] on span "Button" at bounding box center [347, 350] width 19 height 10
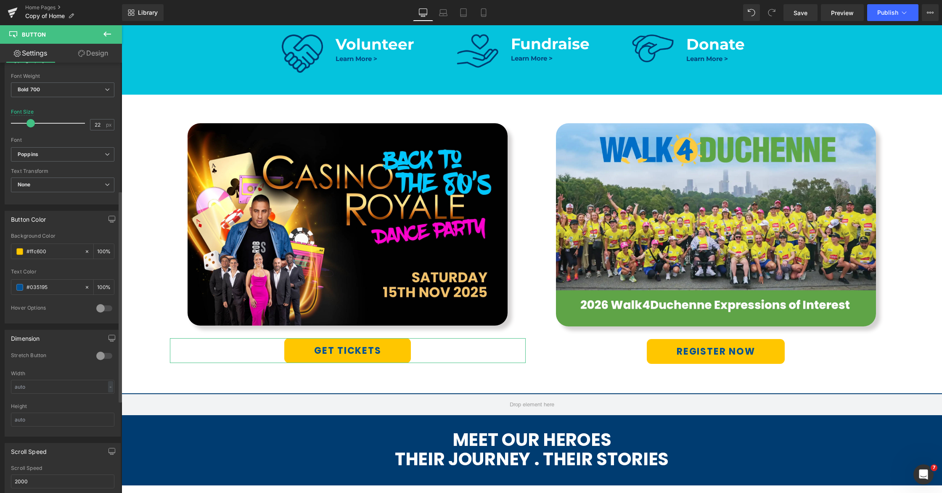
scroll to position [270, 0]
click at [105, 350] on div at bounding box center [104, 348] width 20 height 13
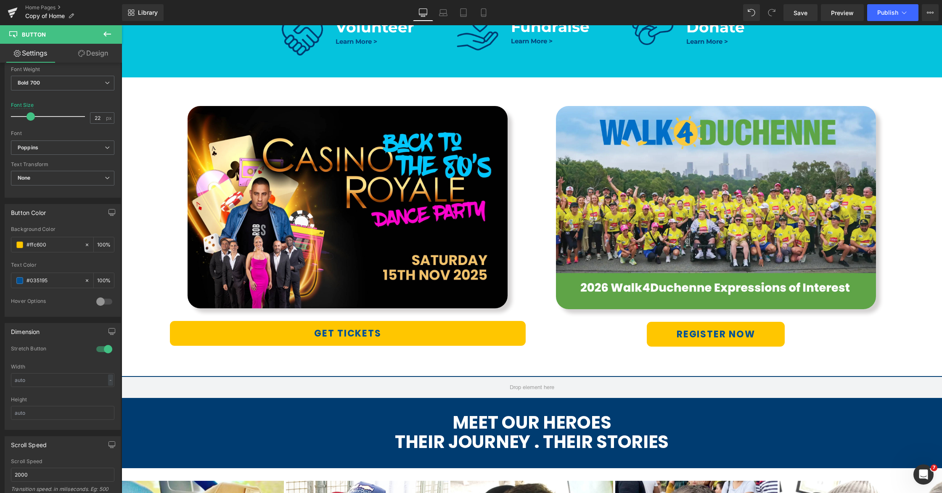
scroll to position [524, 0]
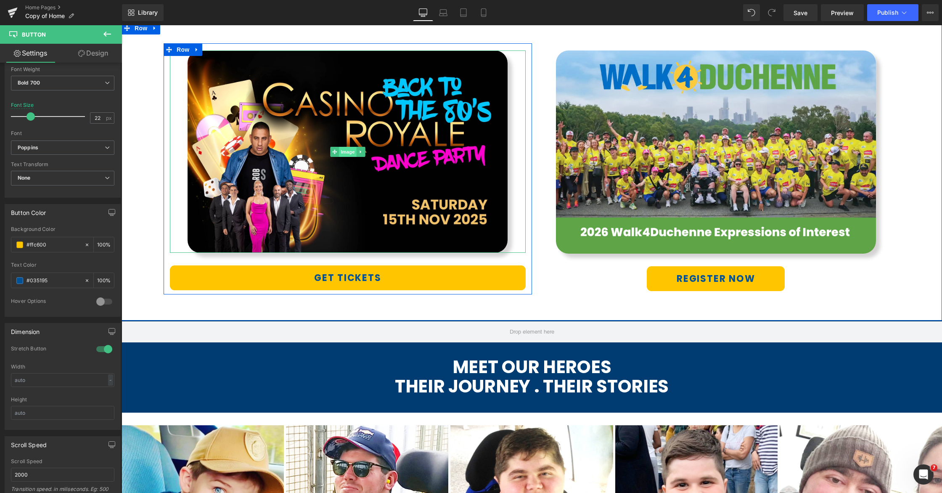
click at [342, 150] on span "Image" at bounding box center [348, 152] width 18 height 10
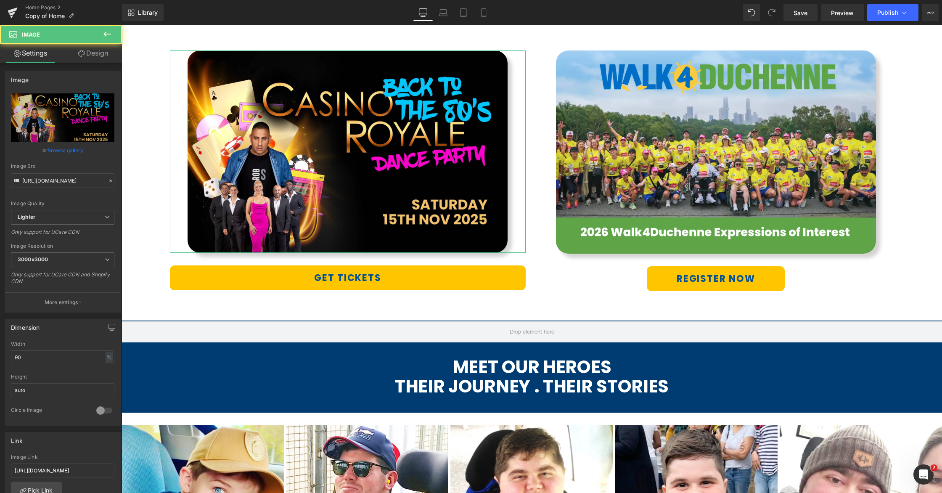
click at [90, 55] on link "Design" at bounding box center [93, 53] width 61 height 19
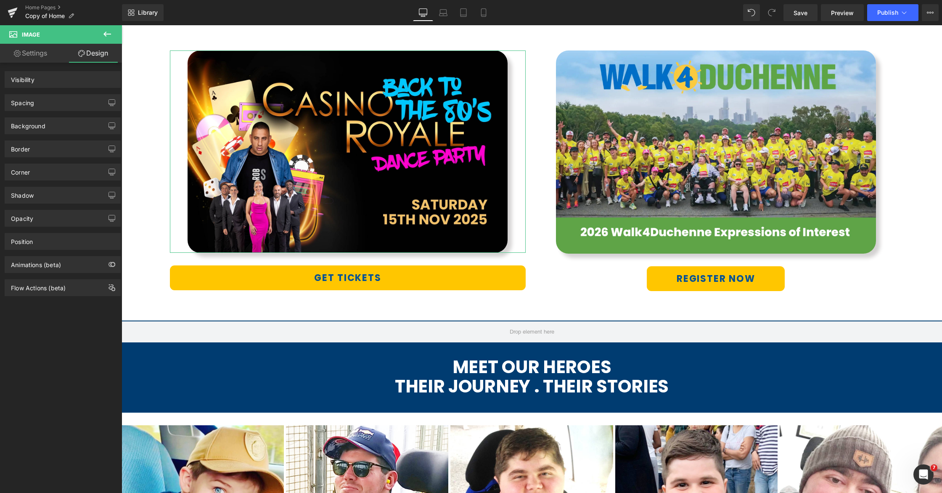
click at [42, 102] on div "Spacing" at bounding box center [62, 103] width 115 height 16
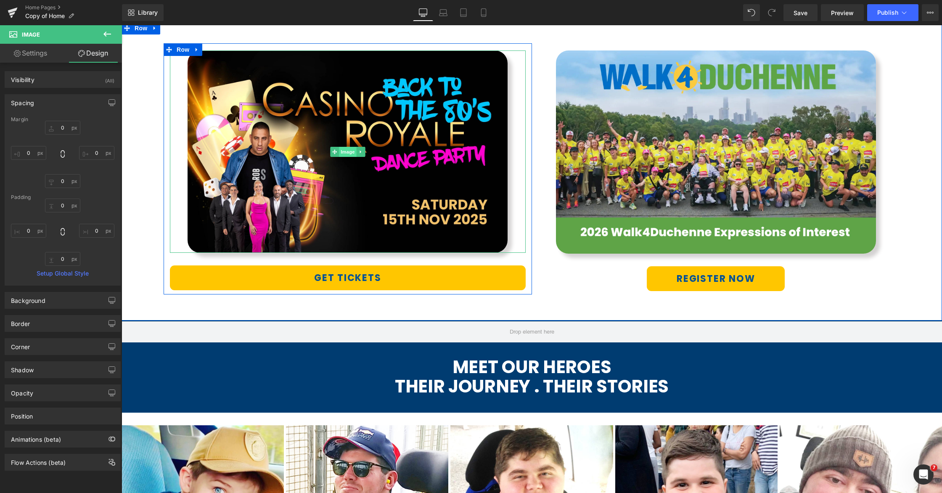
click at [341, 151] on span "Image" at bounding box center [348, 152] width 18 height 10
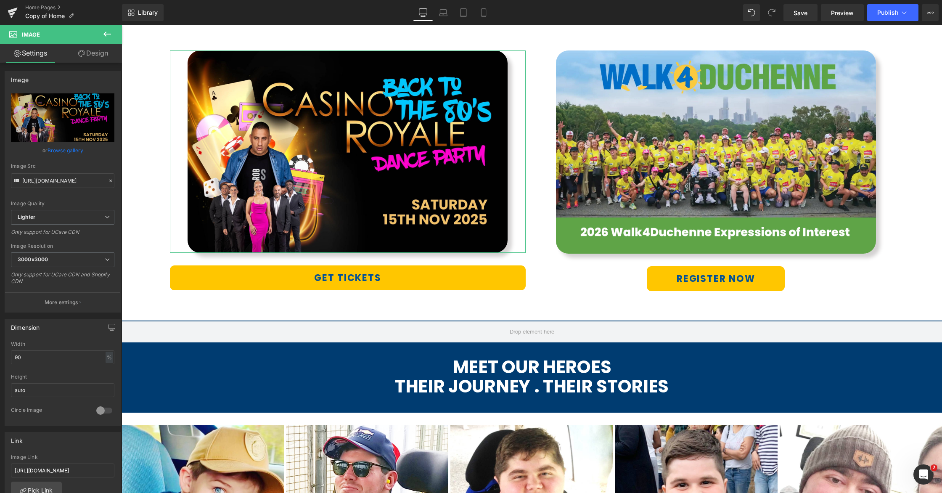
click at [95, 54] on link "Design" at bounding box center [93, 53] width 61 height 19
click at [0, 0] on div "Spacing" at bounding box center [0, 0] width 0 height 0
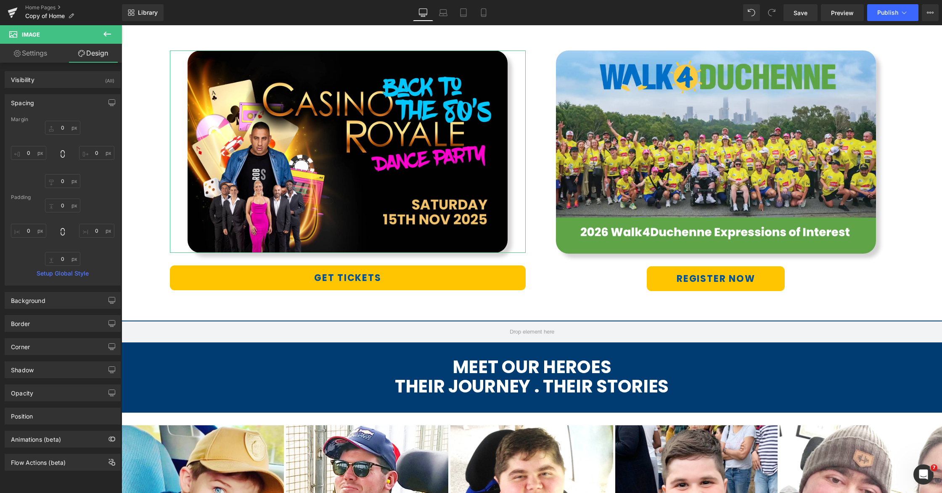
type input "0"
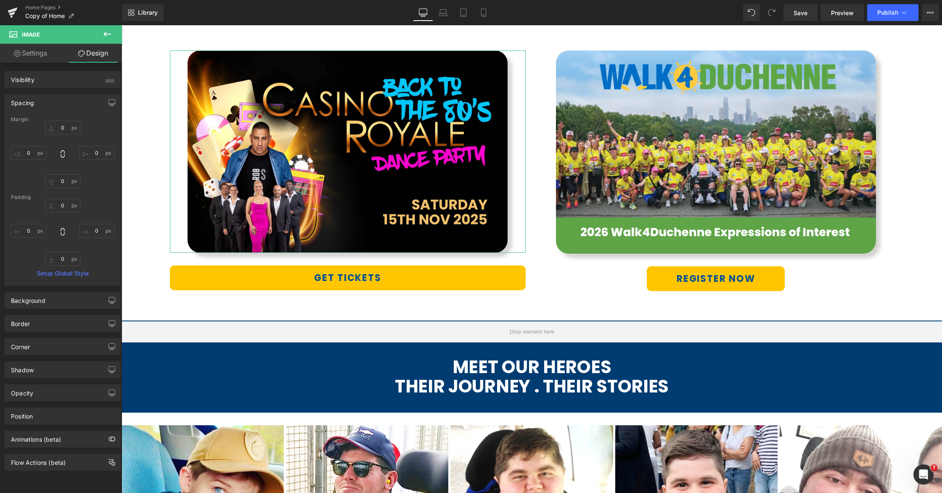
type input "0"
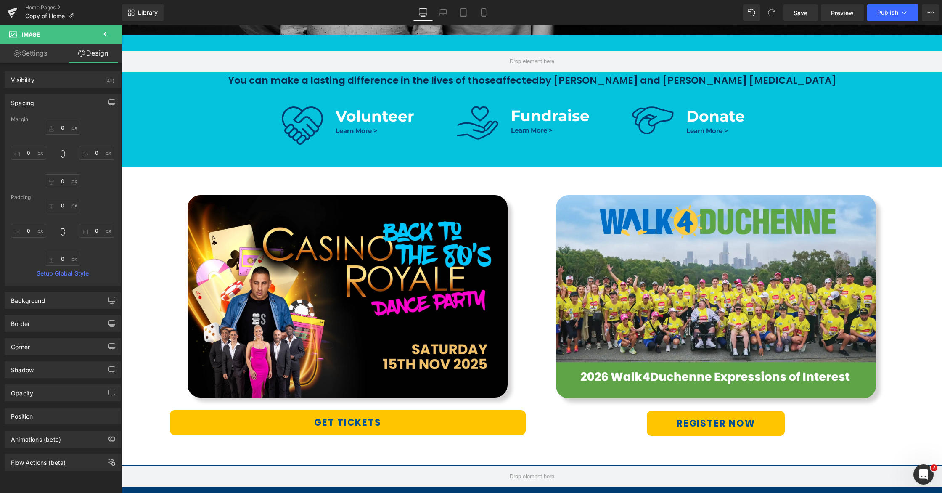
scroll to position [405, 0]
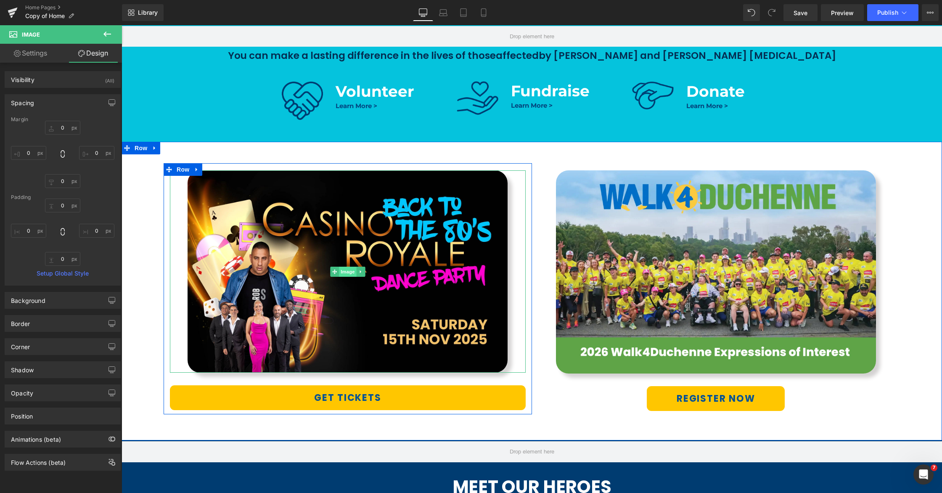
click at [347, 269] on span "Image" at bounding box center [348, 272] width 18 height 10
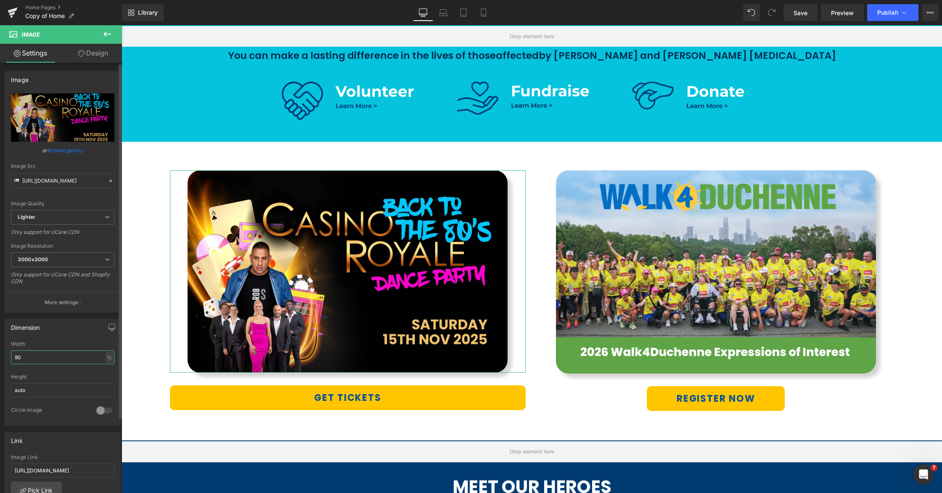
click at [13, 356] on input "90" at bounding box center [62, 357] width 103 height 14
type input "100"
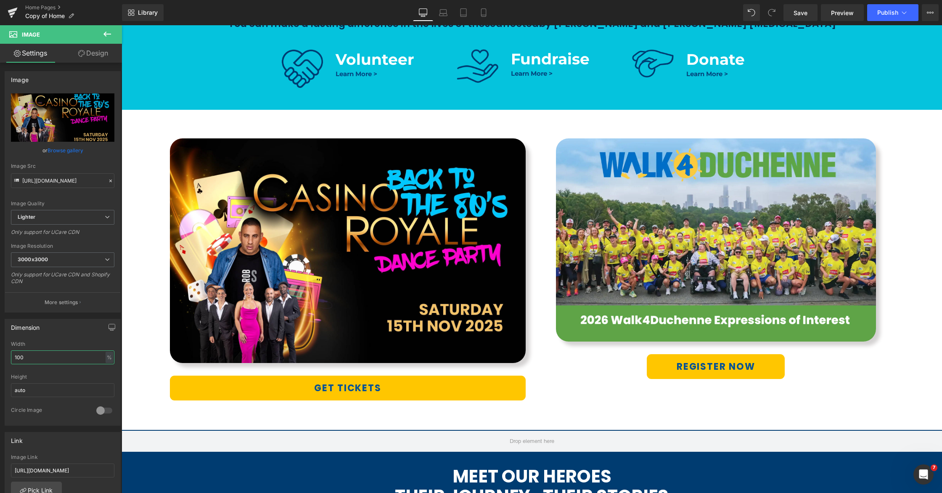
scroll to position [448, 0]
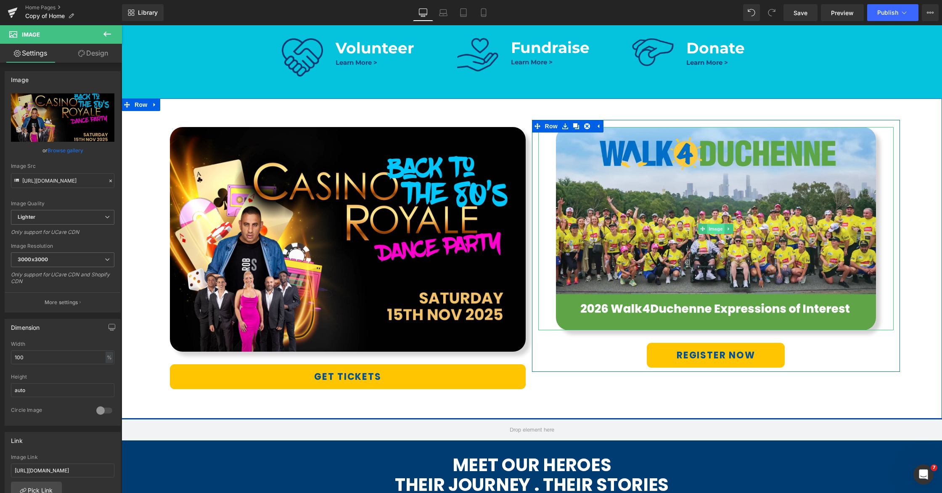
click at [715, 229] on span "Image" at bounding box center [716, 229] width 18 height 10
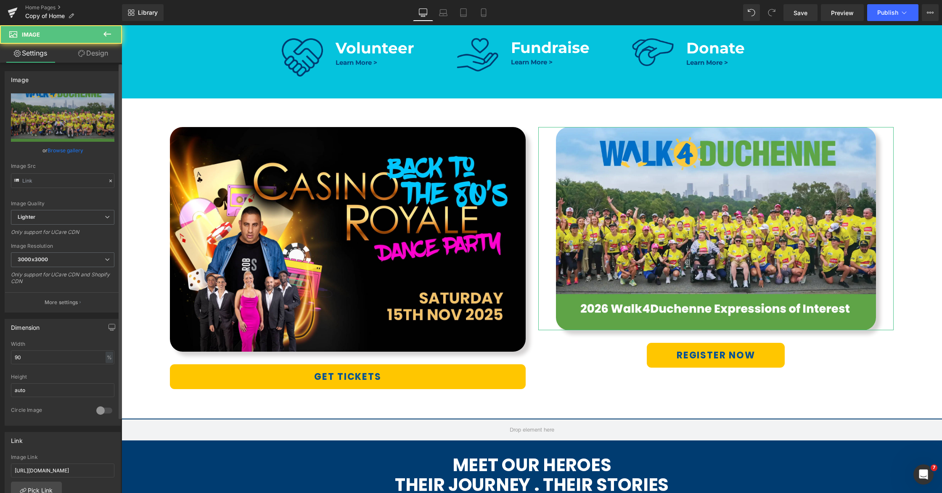
type input "[URL][DOMAIN_NAME]"
click at [30, 360] on input "90" at bounding box center [62, 357] width 103 height 14
drag, startPoint x: 29, startPoint y: 357, endPoint x: 0, endPoint y: 353, distance: 29.3
click at [0, 353] on div "Dimension 90% Width 90 % % px auto Height auto 0 Circle Image" at bounding box center [63, 368] width 126 height 113
type input "100"
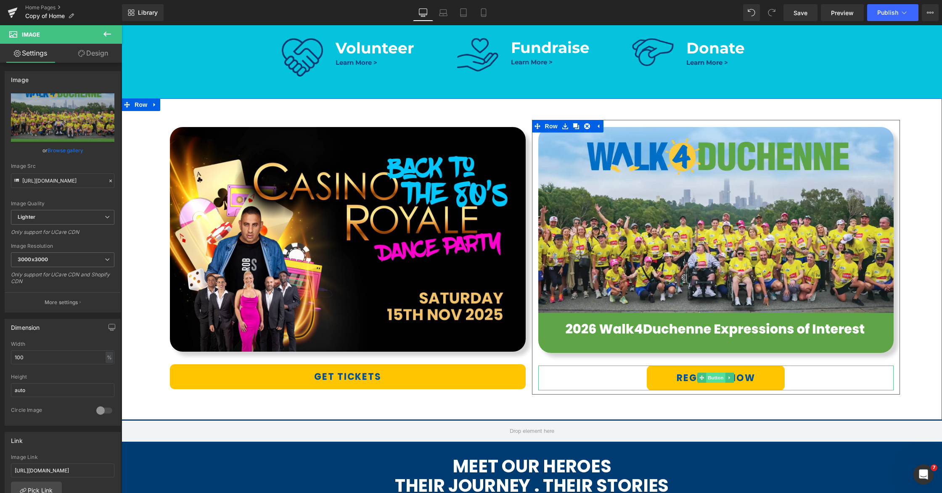
click at [715, 376] on span "Button" at bounding box center [715, 378] width 19 height 10
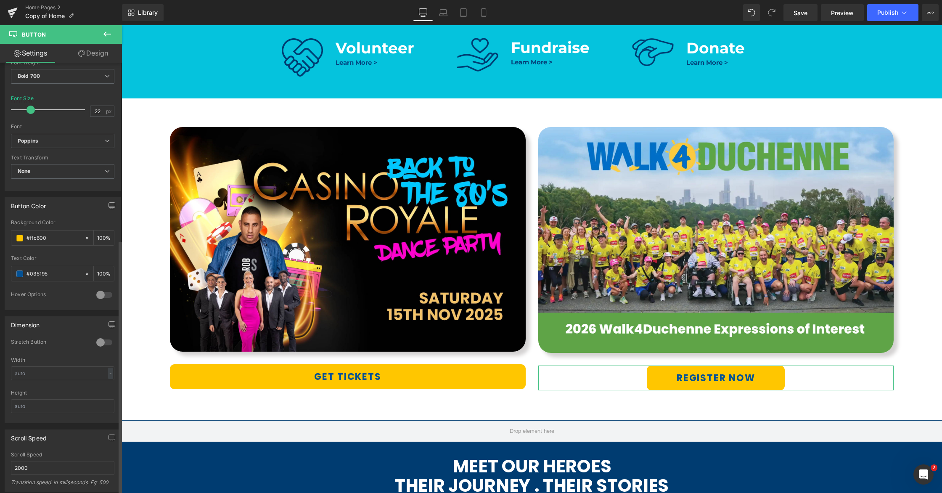
scroll to position [307, 0]
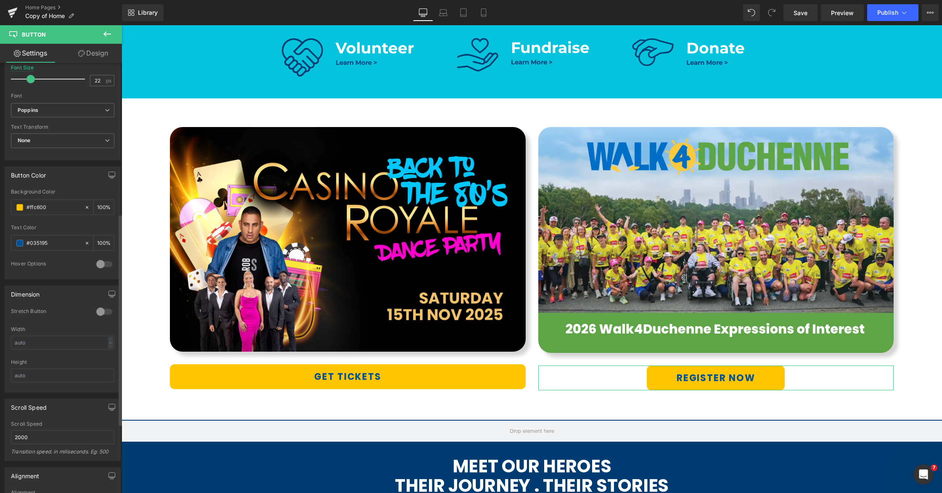
click at [104, 310] on div at bounding box center [104, 311] width 20 height 13
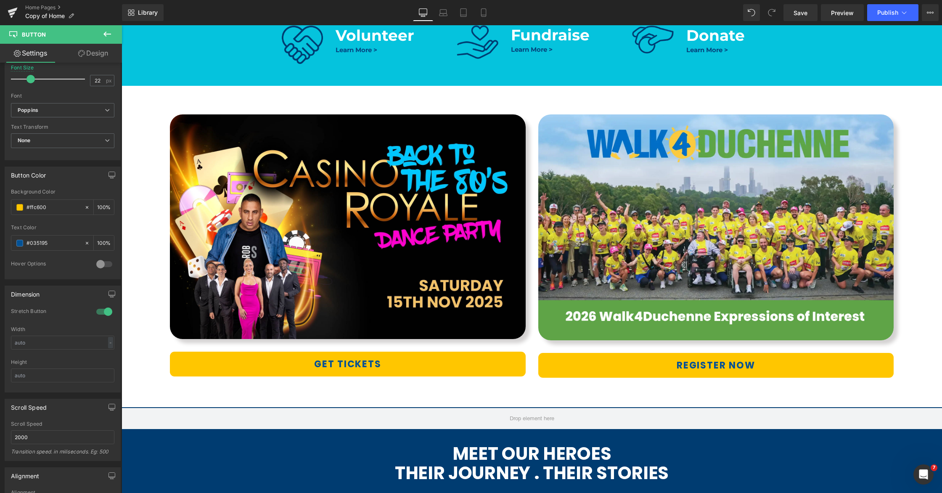
scroll to position [466, 0]
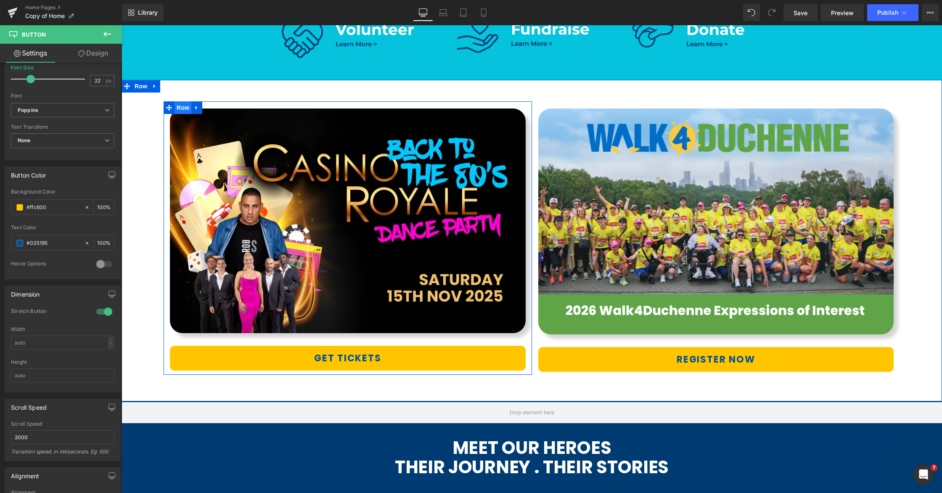
click at [182, 109] on span "Row" at bounding box center [183, 107] width 17 height 13
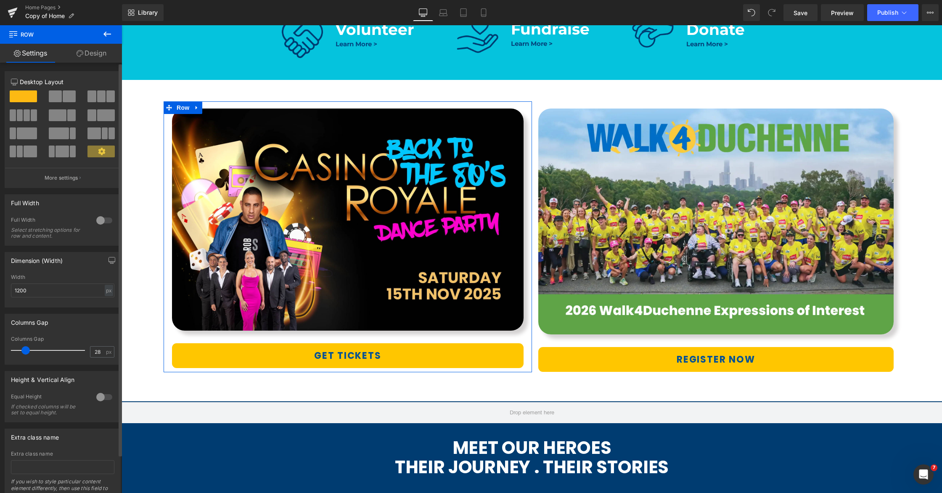
type input "29"
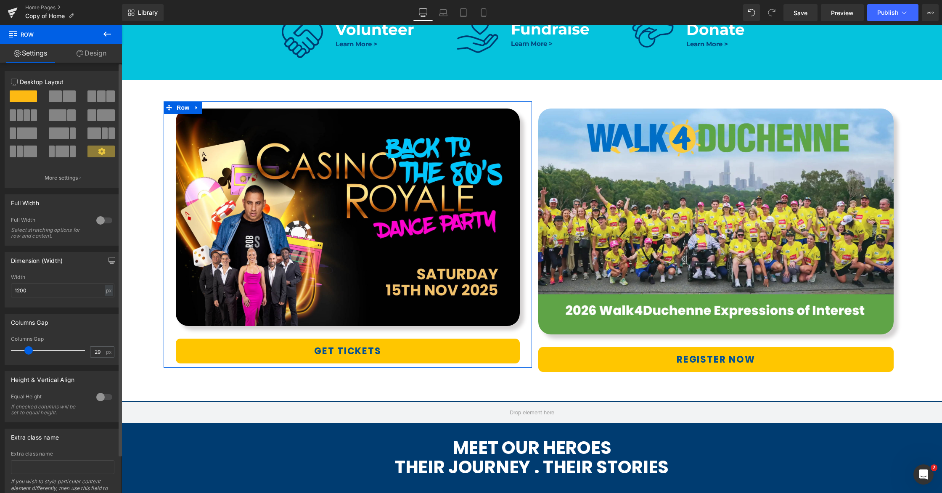
drag, startPoint x: 21, startPoint y: 350, endPoint x: 27, endPoint y: 349, distance: 6.4
click at [27, 349] on span at bounding box center [28, 350] width 8 height 8
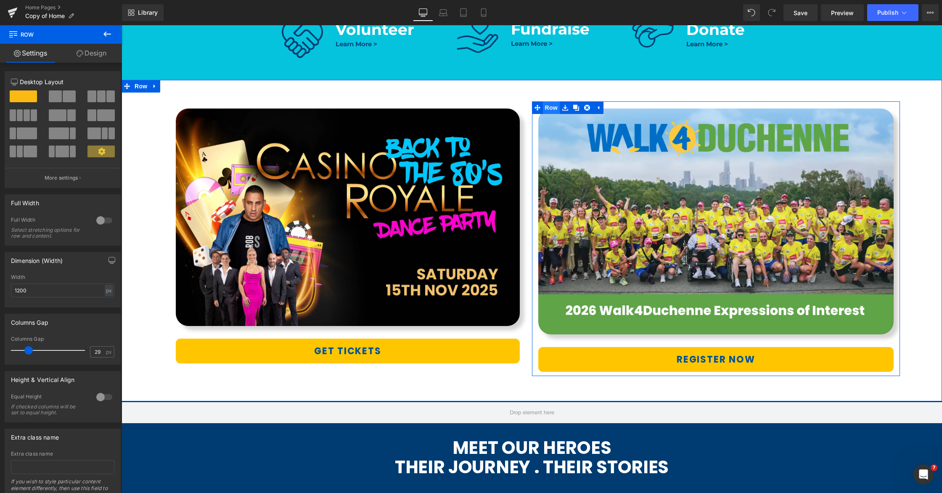
click at [553, 108] on span "Row" at bounding box center [551, 107] width 17 height 13
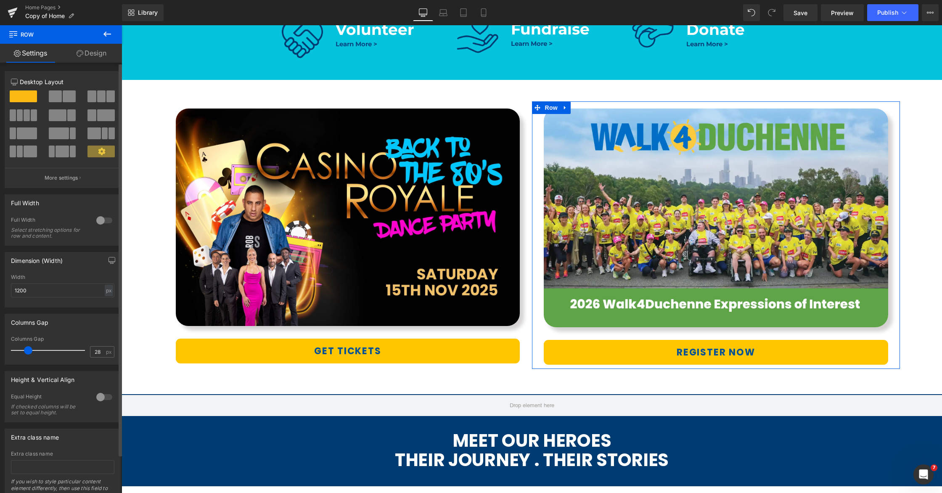
type input "29"
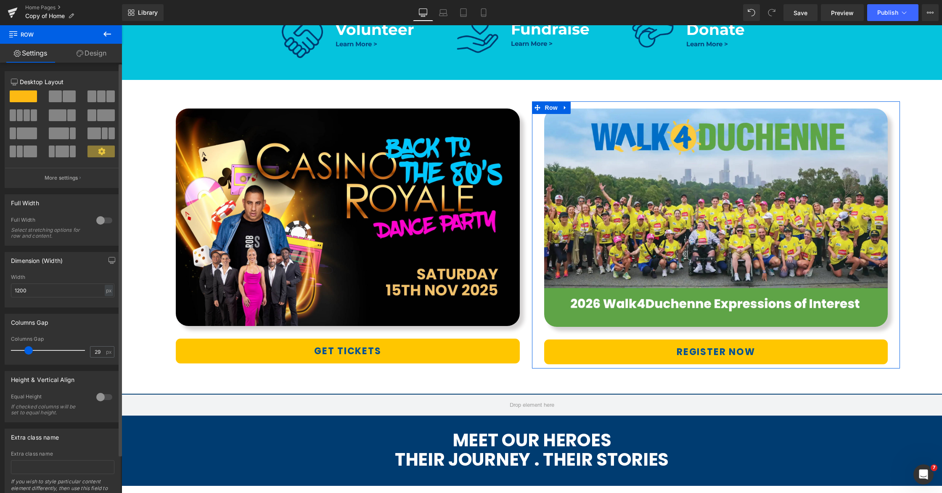
drag, startPoint x: 22, startPoint y: 351, endPoint x: 29, endPoint y: 350, distance: 6.4
click at [29, 350] on span at bounding box center [28, 350] width 8 height 8
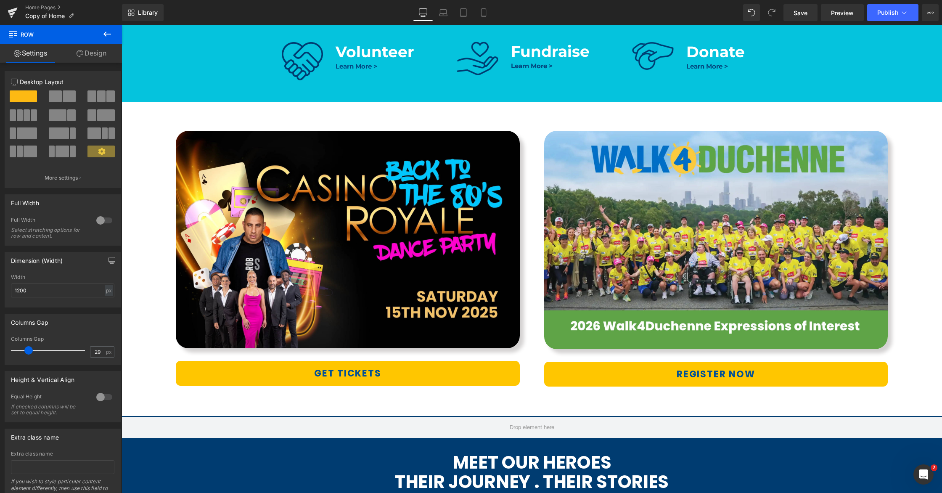
scroll to position [446, 0]
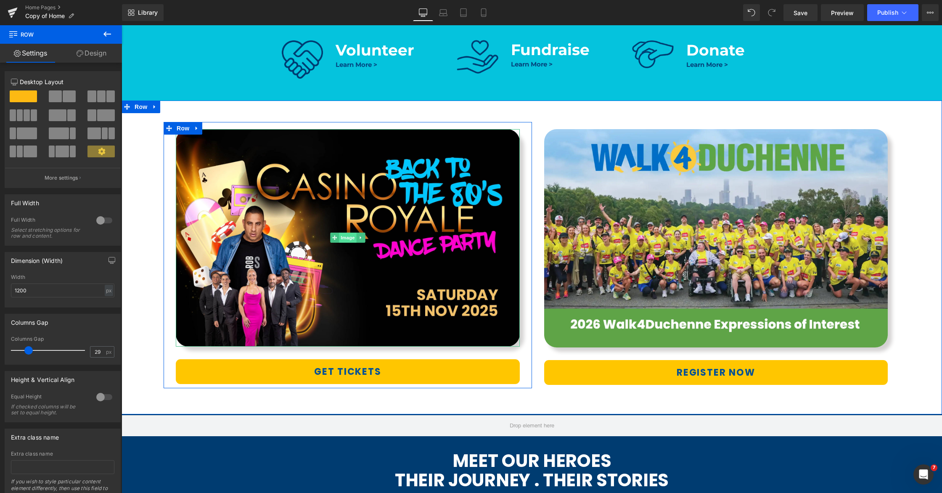
click at [346, 240] on span "Image" at bounding box center [348, 238] width 18 height 10
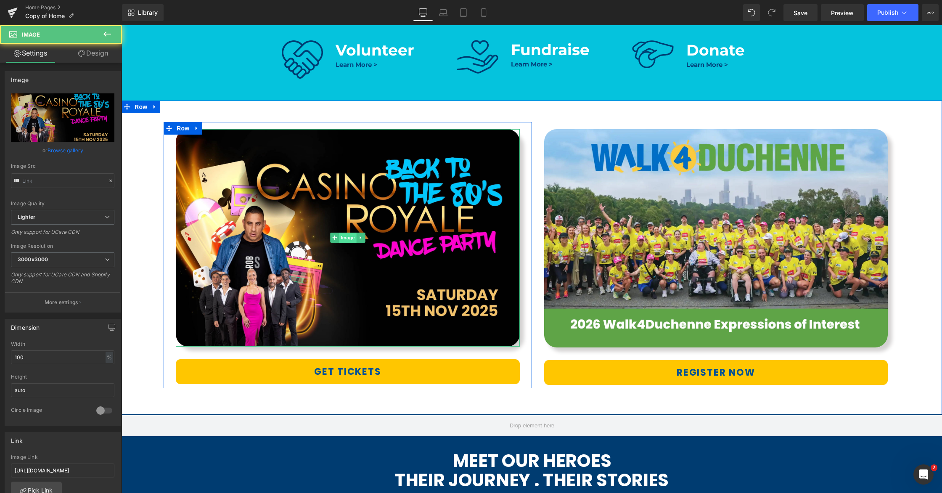
type input "[URL][DOMAIN_NAME]"
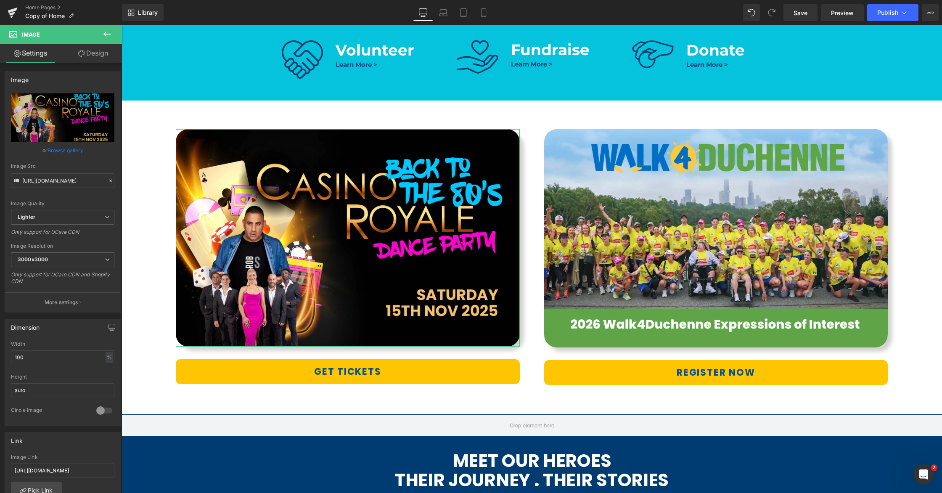
click at [90, 54] on link "Design" at bounding box center [93, 53] width 61 height 19
click at [0, 0] on div "Corner" at bounding box center [0, 0] width 0 height 0
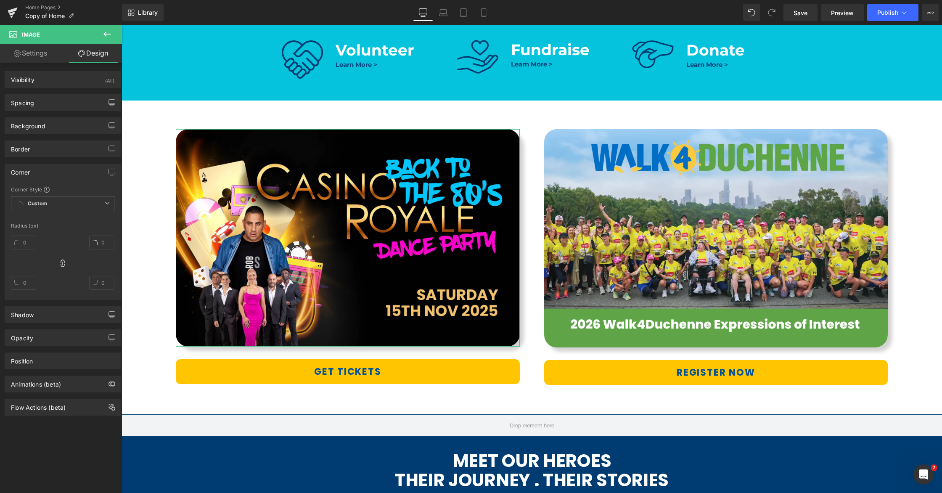
type input "30"
click at [61, 264] on icon at bounding box center [62, 263] width 8 height 8
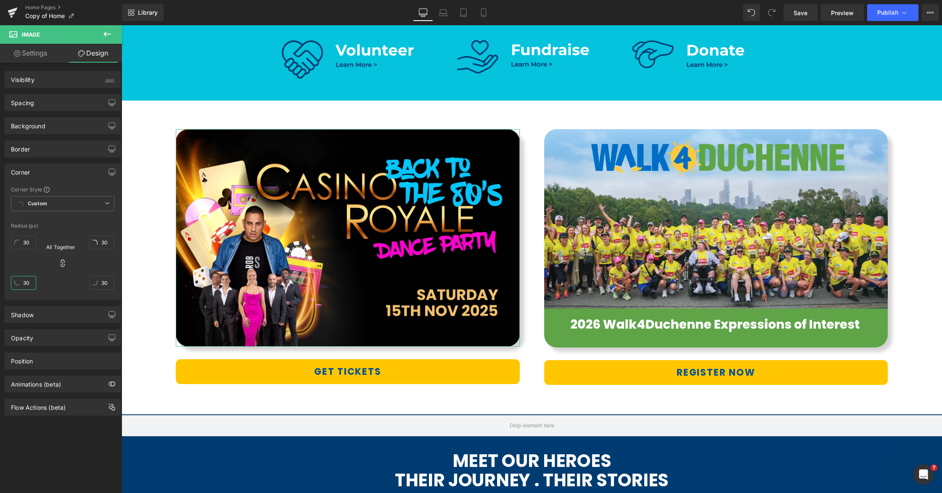
click at [29, 284] on input "30" at bounding box center [23, 283] width 25 height 14
type input "0"
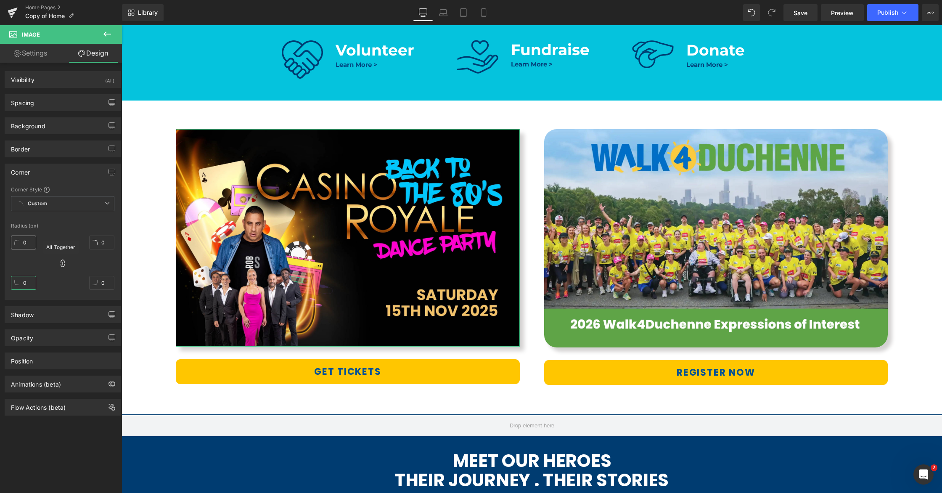
type input "0"
click at [63, 262] on icon at bounding box center [62, 263] width 8 height 8
click at [24, 243] on input "0" at bounding box center [23, 243] width 25 height 14
type input "30"
click at [103, 242] on input "0" at bounding box center [101, 243] width 25 height 14
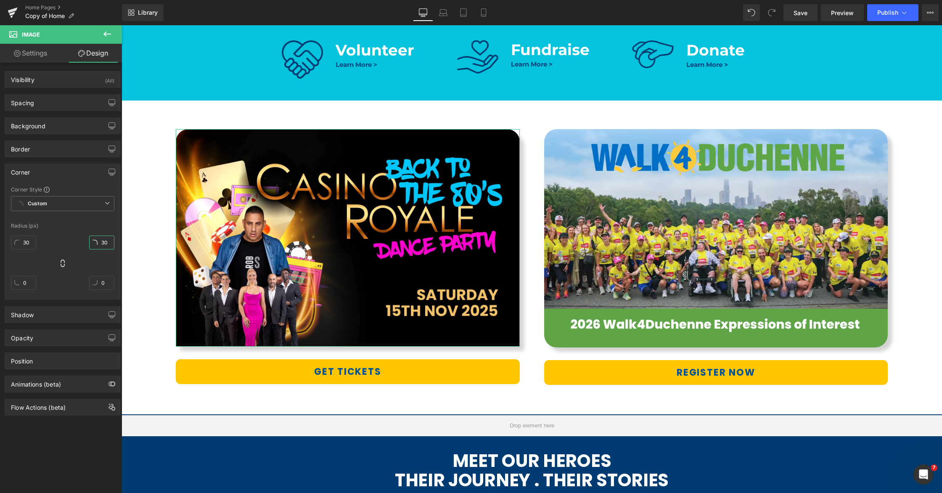
type input "30"
click at [58, 232] on div "30px 30 30px 30 0px 0 0px 0" at bounding box center [62, 265] width 103 height 67
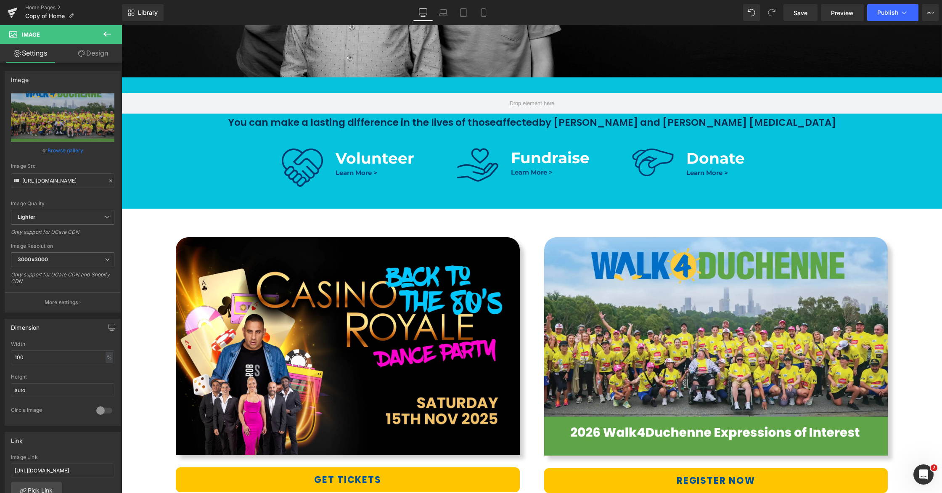
scroll to position [357, 0]
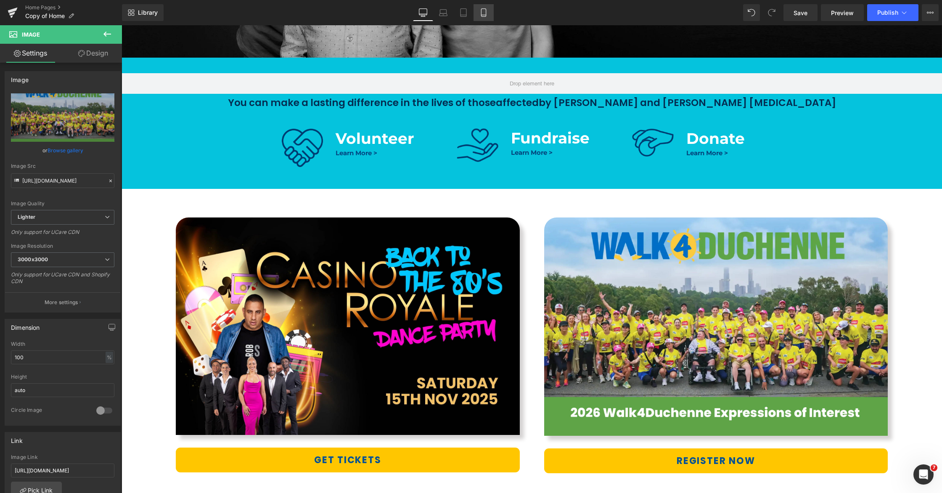
click at [482, 14] on icon at bounding box center [483, 13] width 5 height 8
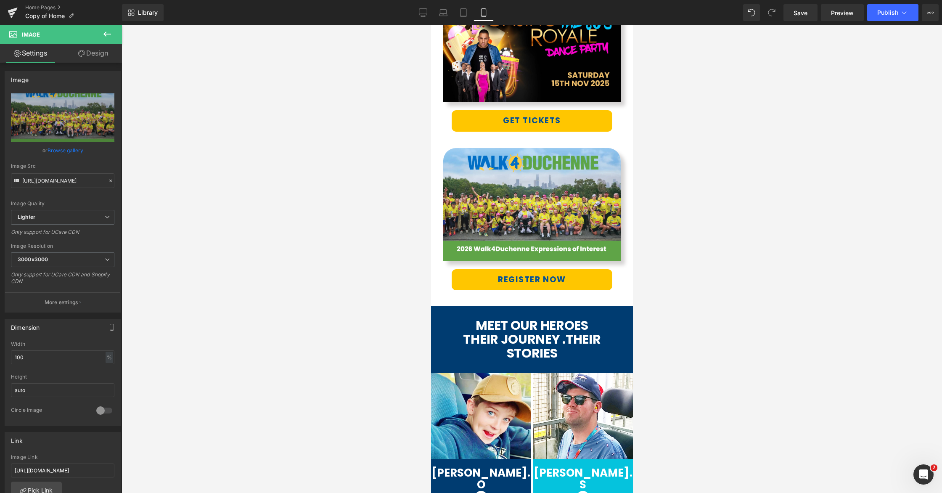
scroll to position [663, 0]
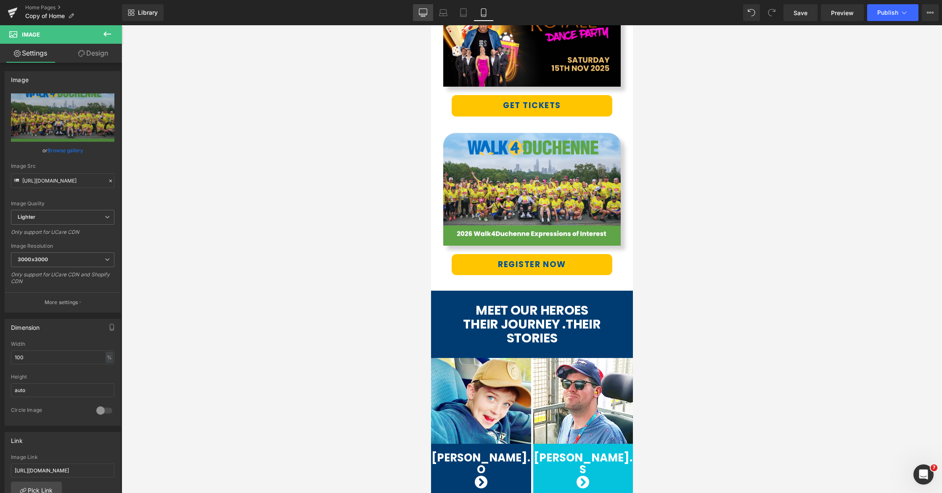
click at [423, 13] on icon at bounding box center [423, 12] width 8 height 8
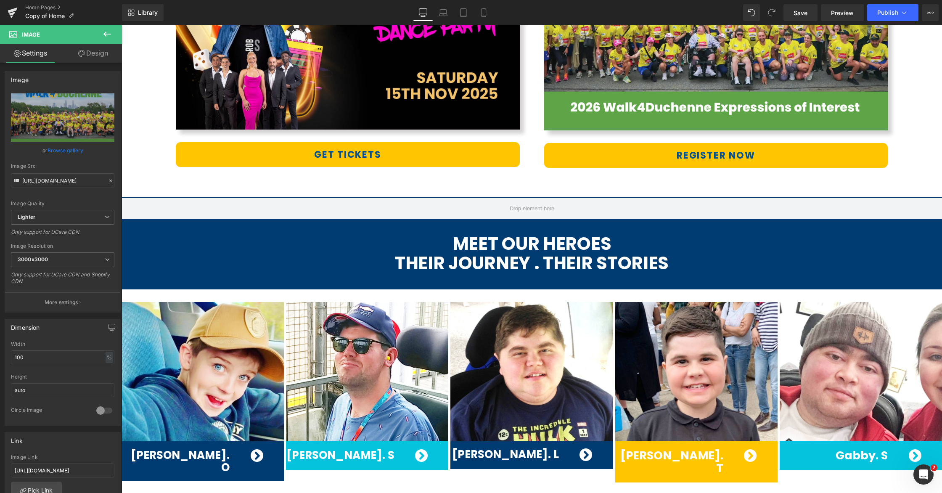
scroll to position [442, 0]
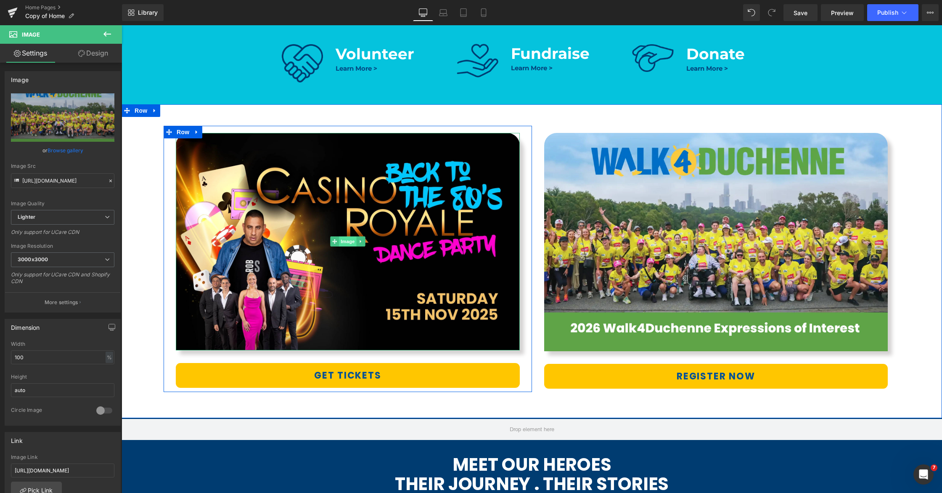
click at [348, 242] on span "Image" at bounding box center [348, 241] width 18 height 10
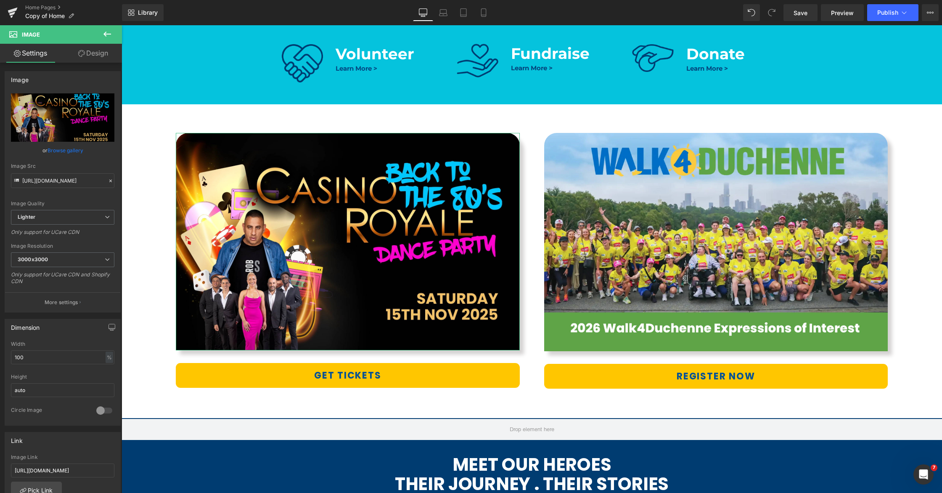
drag, startPoint x: 87, startPoint y: 55, endPoint x: 26, endPoint y: 171, distance: 131.3
click at [87, 55] on link "Design" at bounding box center [93, 53] width 61 height 19
click at [0, 0] on div "Corner" at bounding box center [0, 0] width 0 height 0
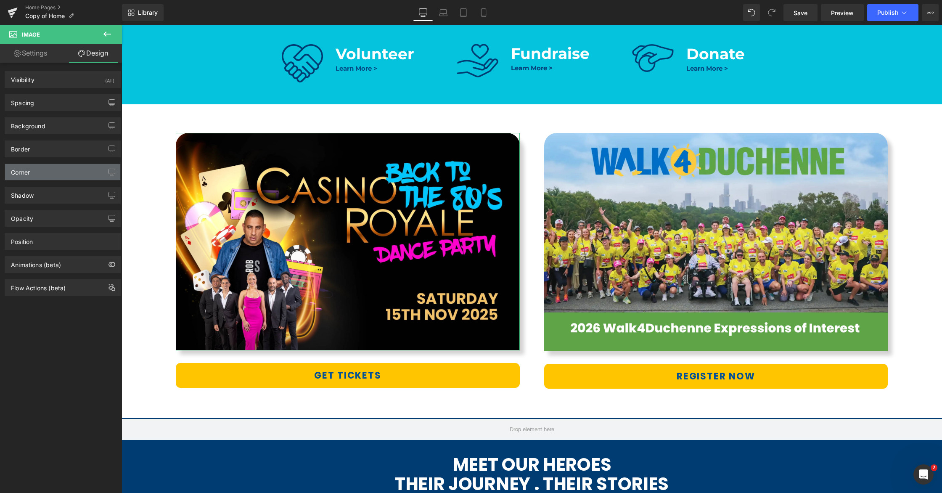
click at [36, 172] on div "Corner" at bounding box center [62, 172] width 115 height 16
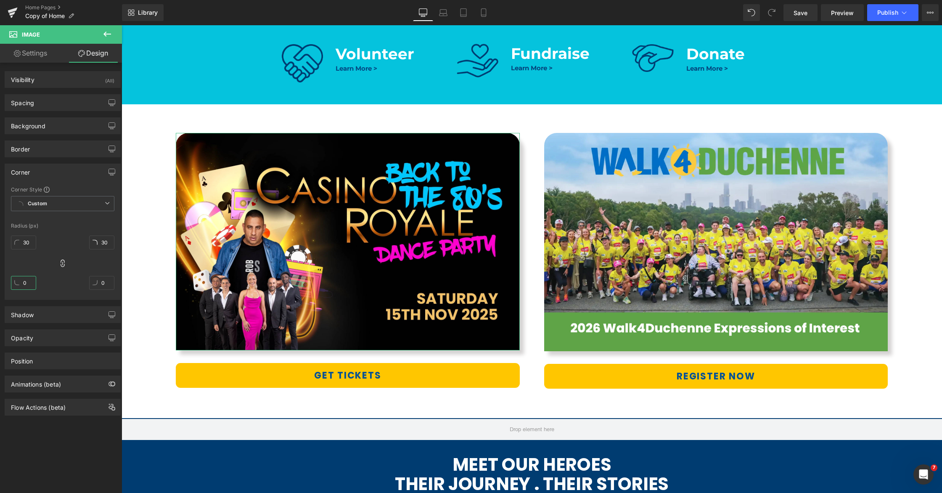
click at [23, 283] on input "0" at bounding box center [23, 283] width 25 height 14
type input "30"
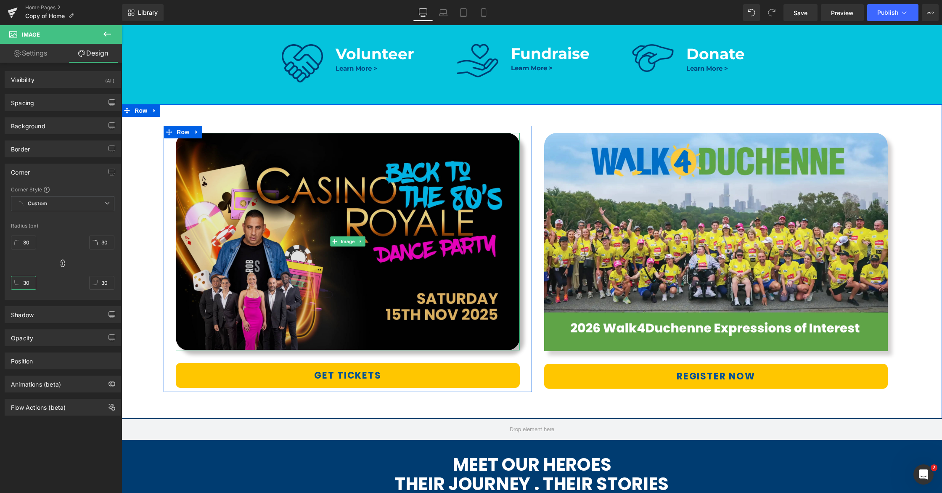
type input "30"
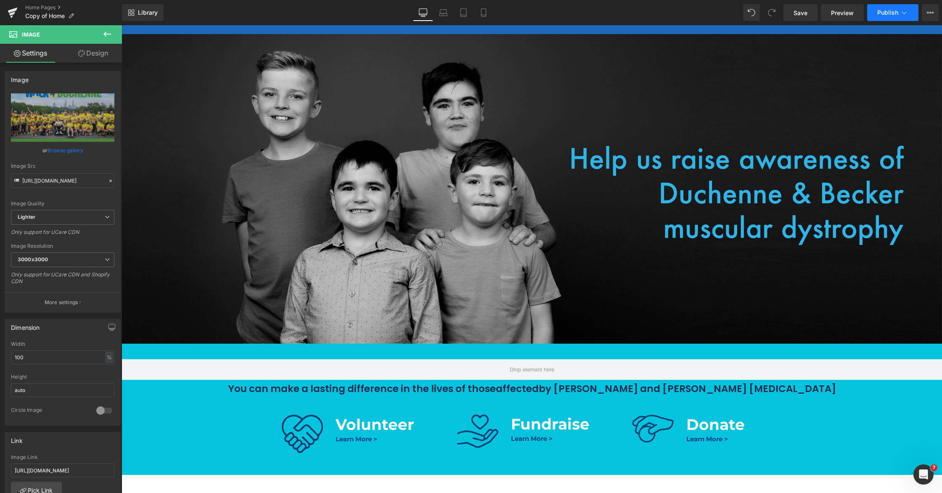
scroll to position [83, 0]
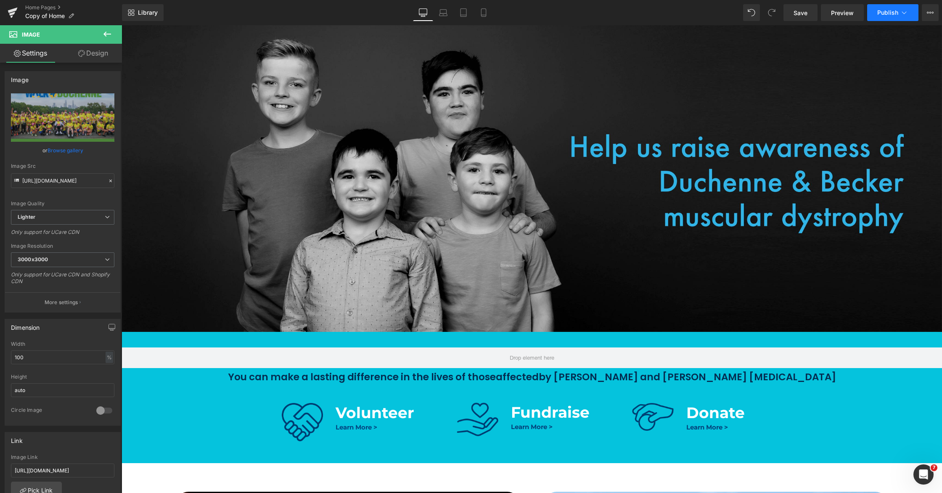
click at [888, 14] on span "Publish" at bounding box center [887, 12] width 21 height 7
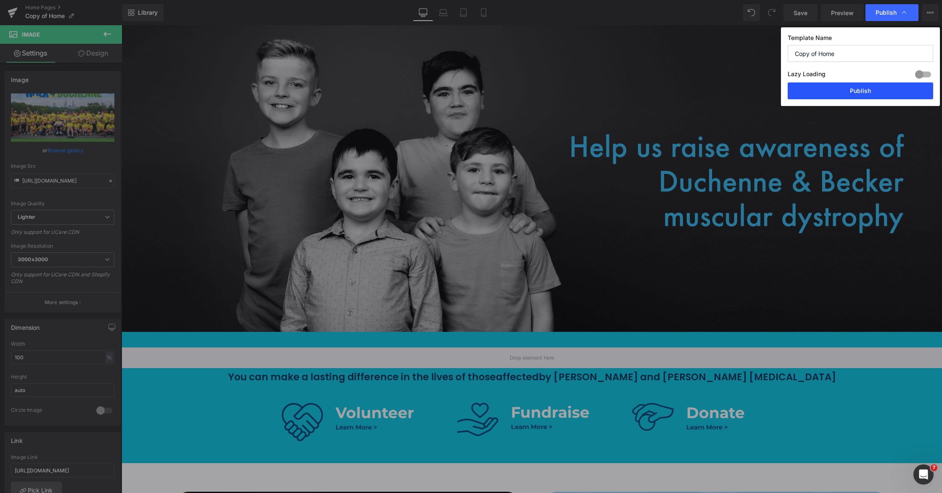
click at [853, 93] on button "Publish" at bounding box center [861, 90] width 146 height 17
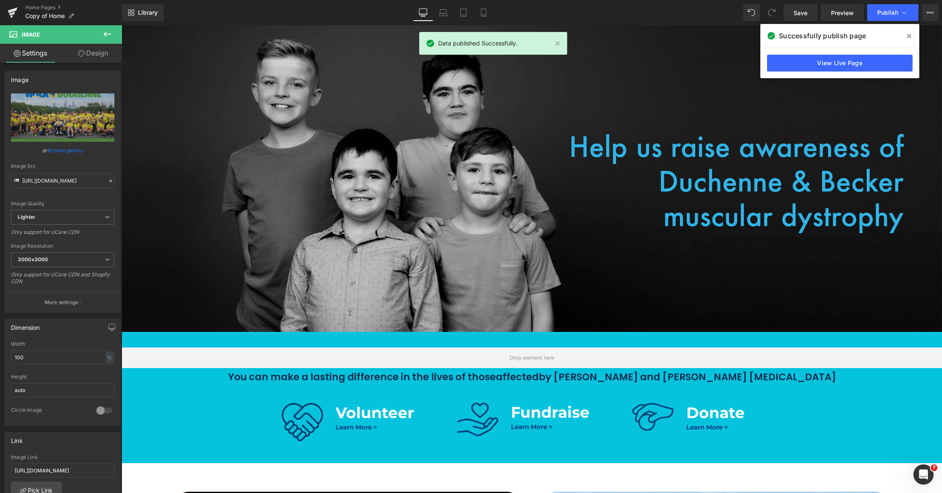
scroll to position [346, 0]
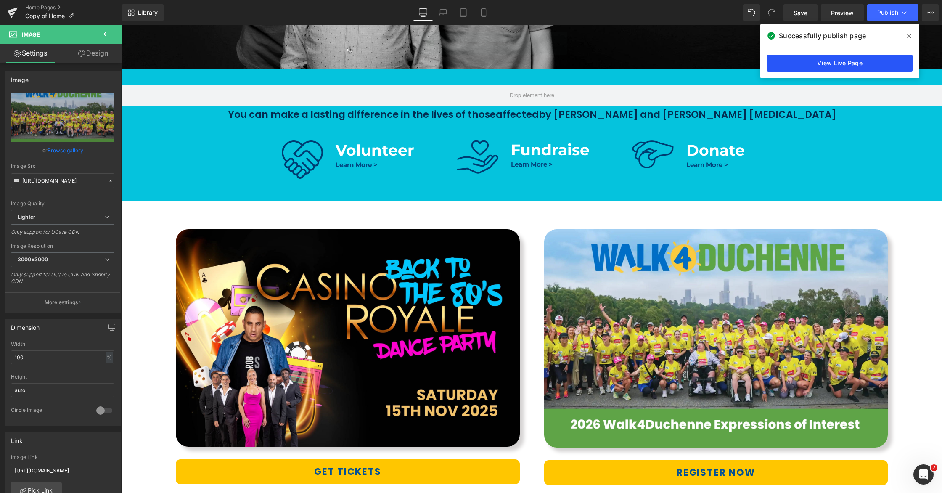
click at [784, 62] on link "View Live Page" at bounding box center [840, 63] width 146 height 17
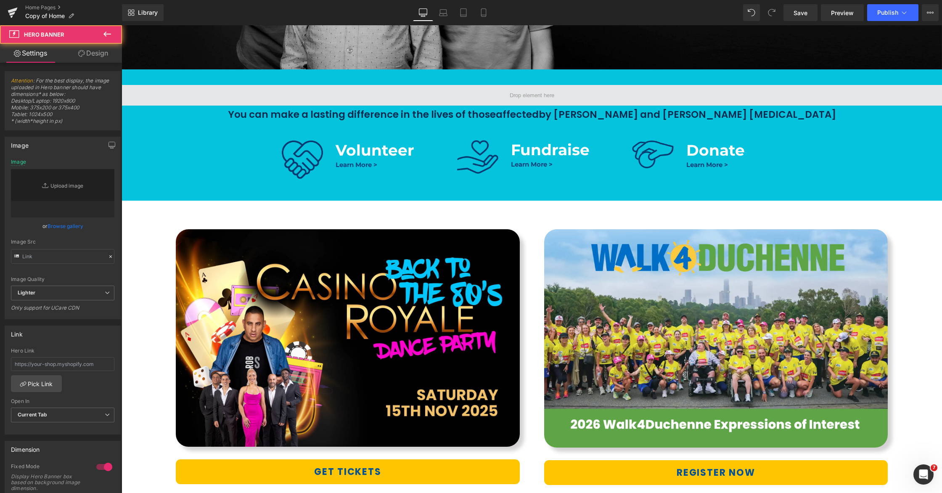
type input "https://ucarecdn.com/31d1f0de-65e1-49dc-9d7d-dca485fa25b6/-/format/auto/-/previ…"
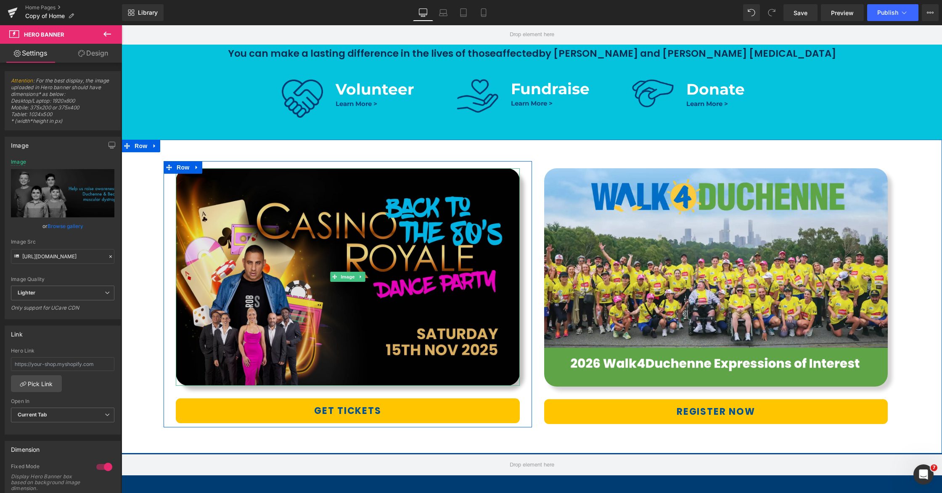
scroll to position [471, 0]
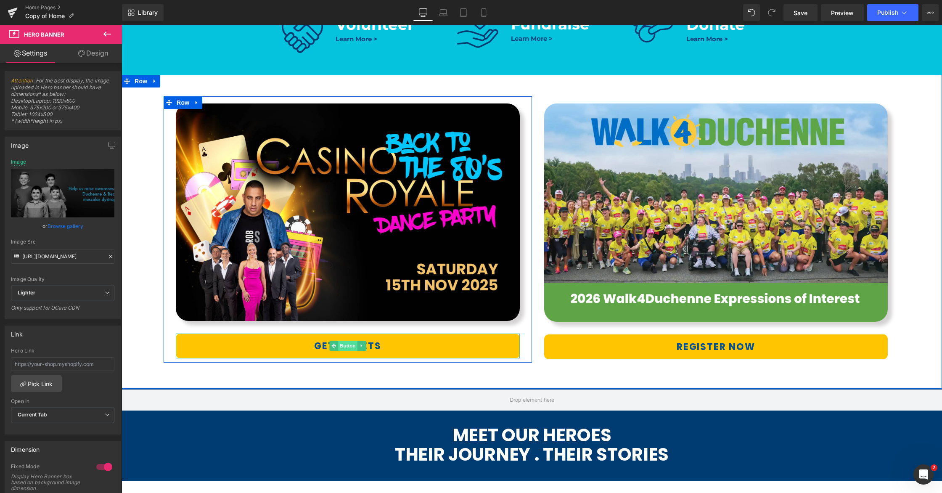
click at [343, 344] on span "Button" at bounding box center [347, 346] width 19 height 10
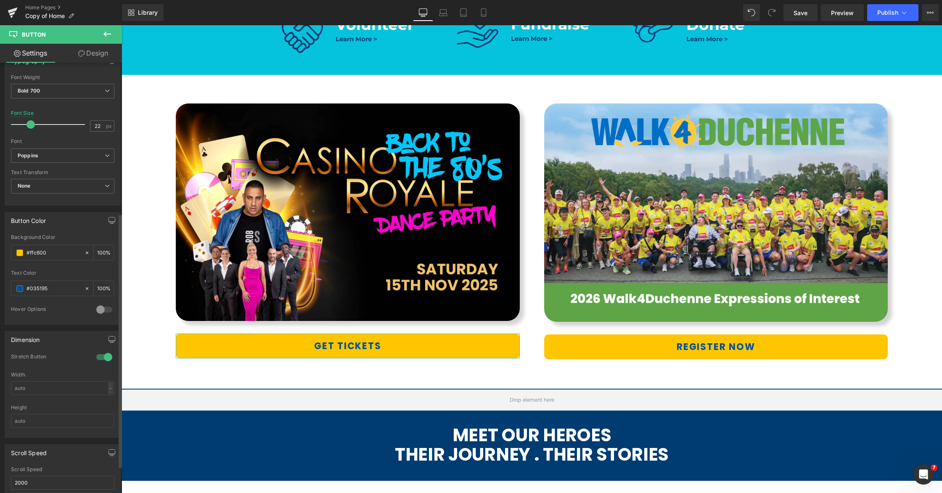
scroll to position [292, 0]
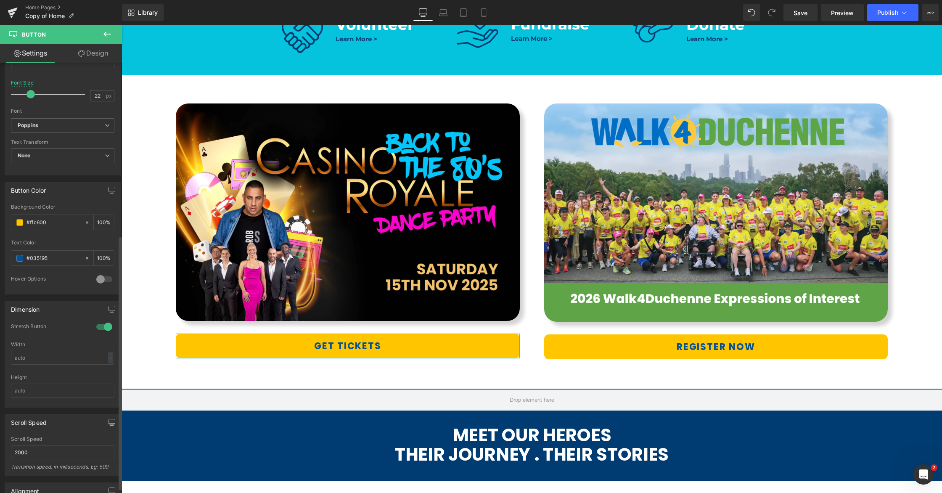
click at [96, 325] on div at bounding box center [104, 326] width 20 height 13
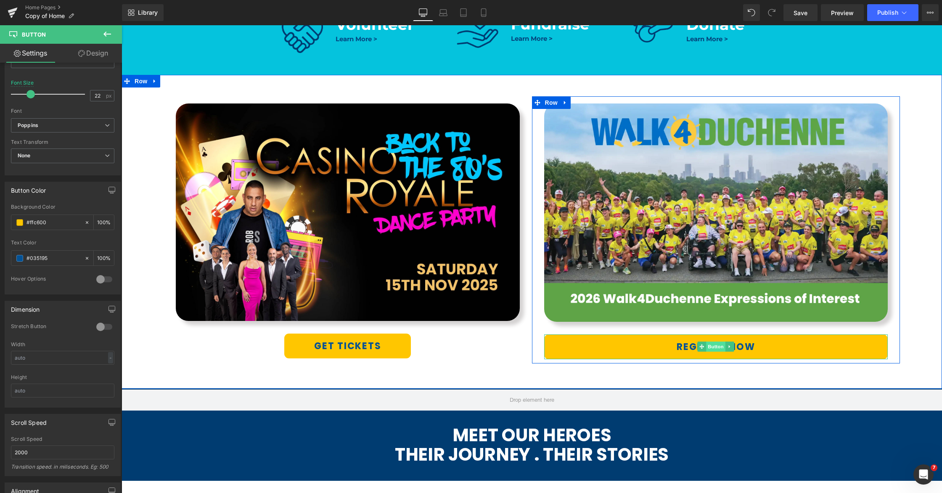
click at [715, 345] on span "Button" at bounding box center [715, 346] width 19 height 10
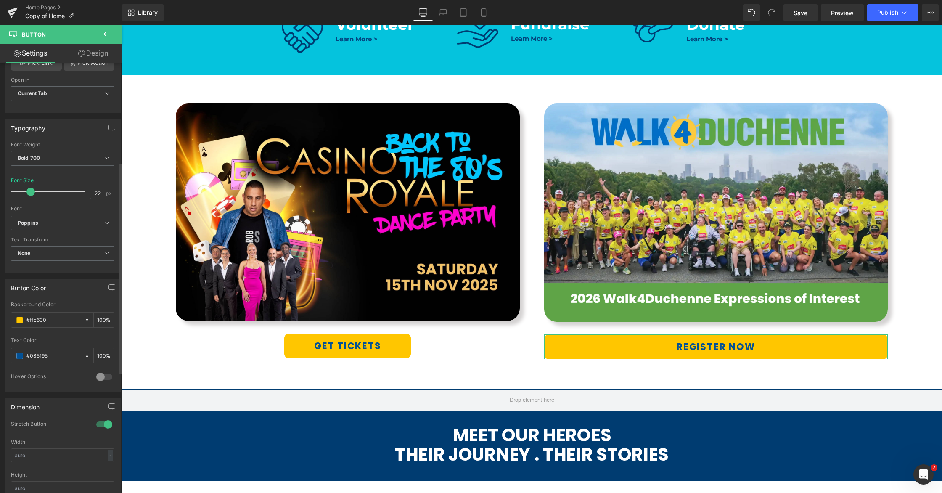
scroll to position [203, 0]
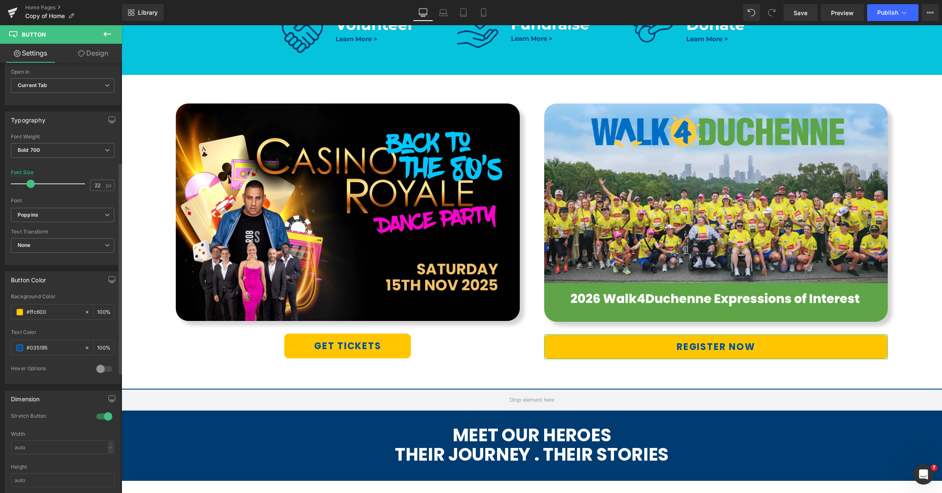
click at [98, 417] on div at bounding box center [104, 416] width 20 height 13
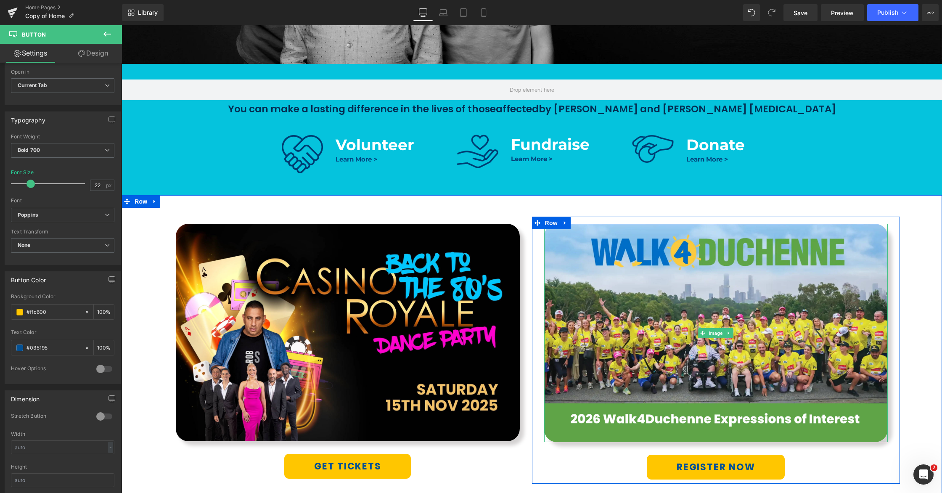
scroll to position [343, 0]
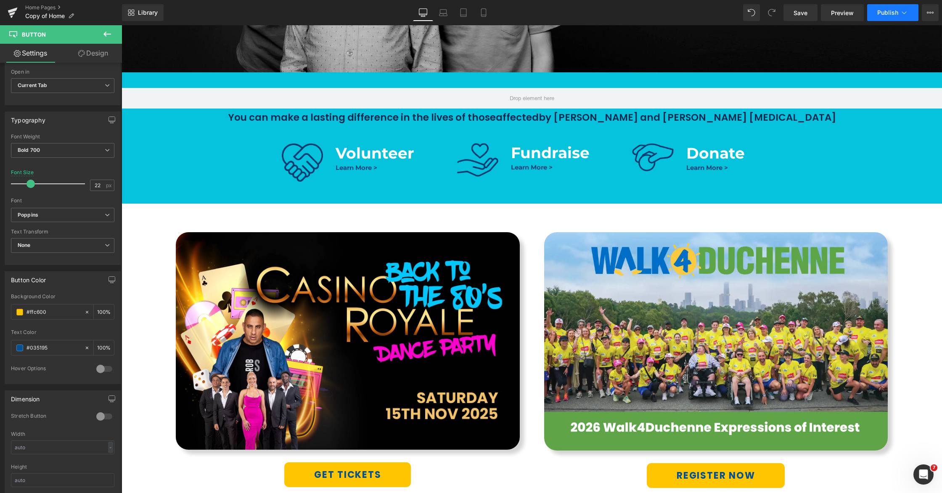
click at [891, 9] on span "Publish" at bounding box center [887, 12] width 21 height 7
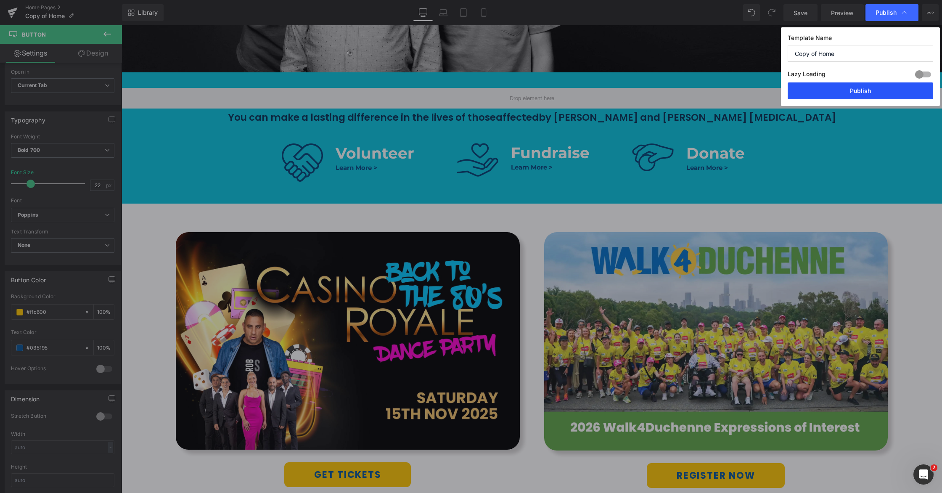
drag, startPoint x: 849, startPoint y: 93, endPoint x: 409, endPoint y: 109, distance: 440.2
click at [849, 93] on button "Publish" at bounding box center [861, 90] width 146 height 17
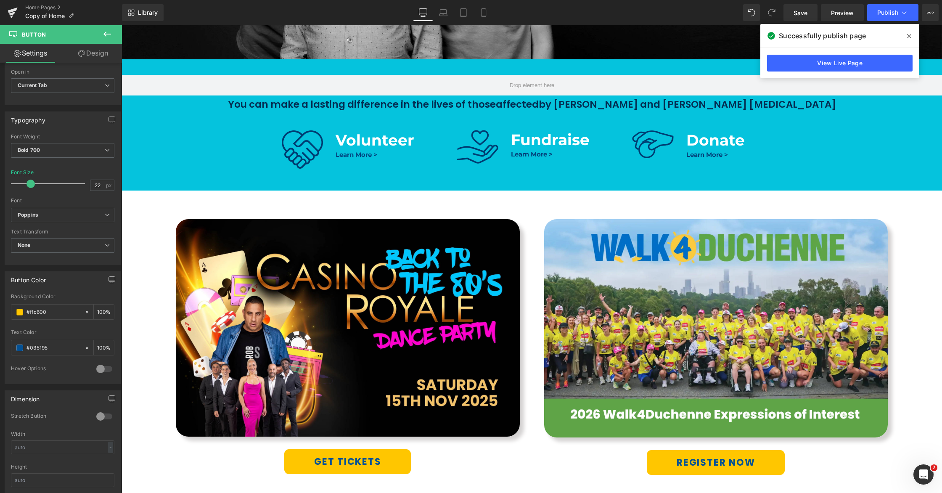
scroll to position [443, 0]
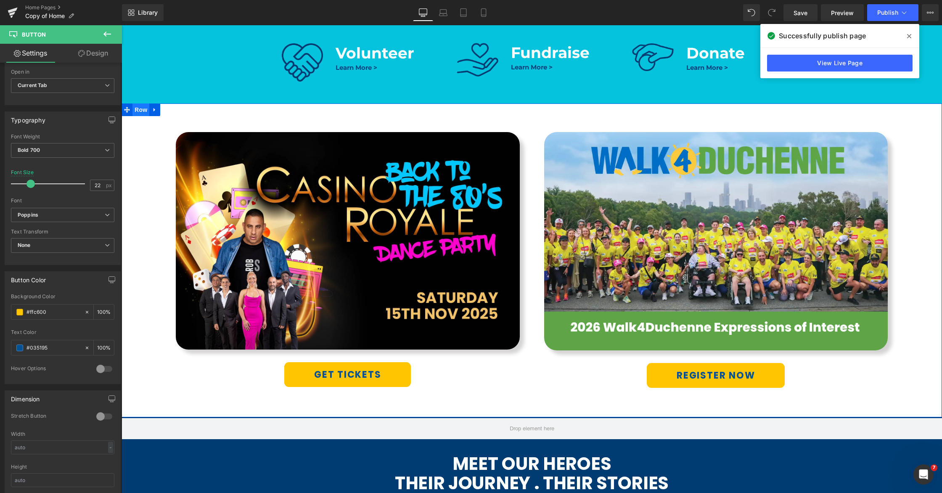
click at [145, 111] on span "Row" at bounding box center [140, 109] width 17 height 13
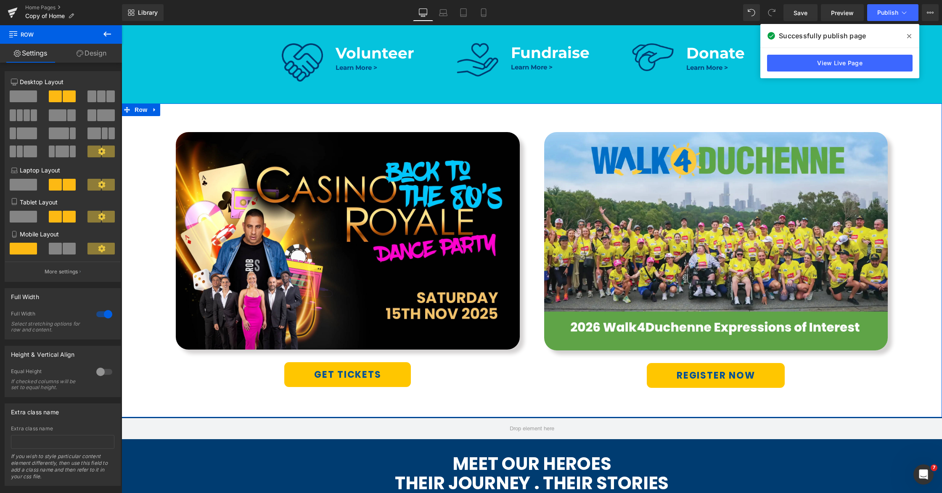
click at [88, 51] on link "Design" at bounding box center [91, 53] width 61 height 19
click at [0, 0] on div "Background" at bounding box center [0, 0] width 0 height 0
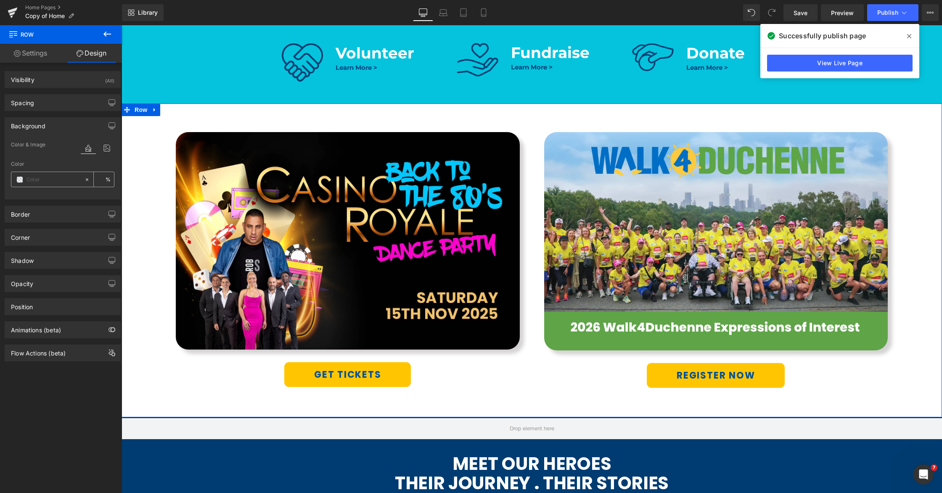
click at [20, 177] on span at bounding box center [19, 179] width 7 height 7
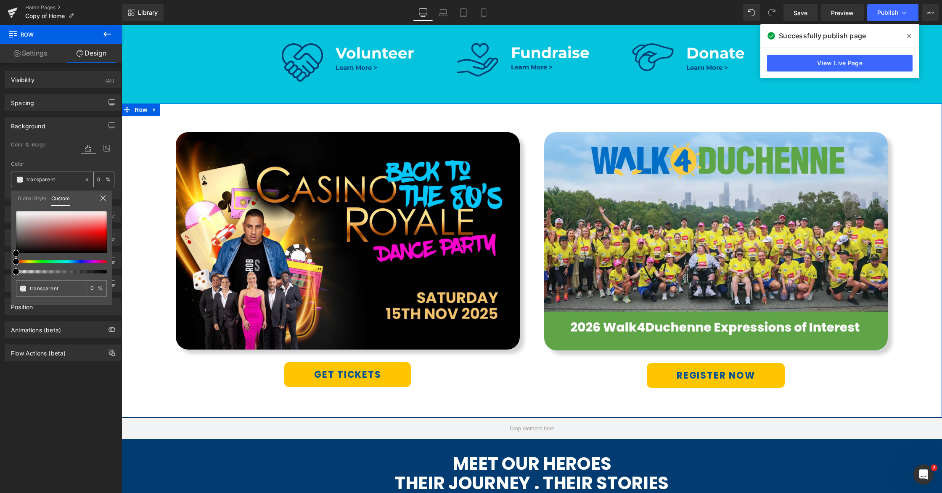
type input "transparent"
type input "0"
type input "#a35b5b"
type input "100"
type input "#a35b5b"
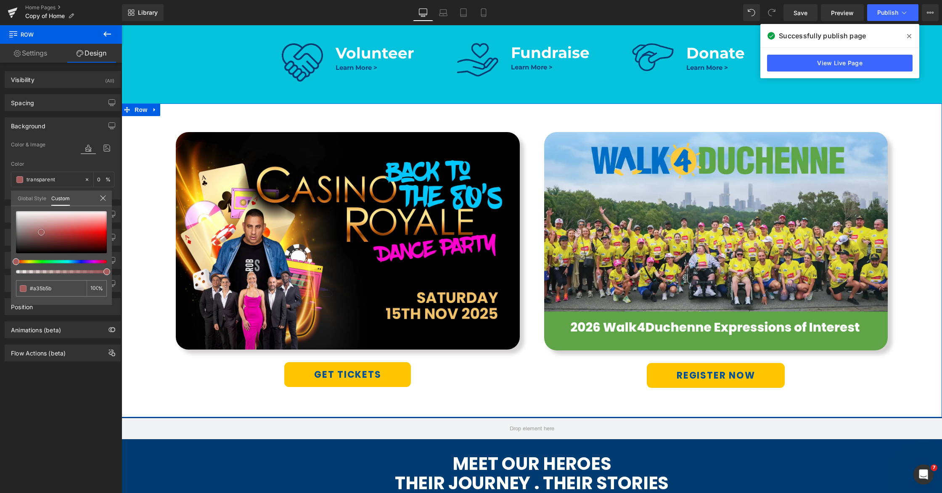
type input "100"
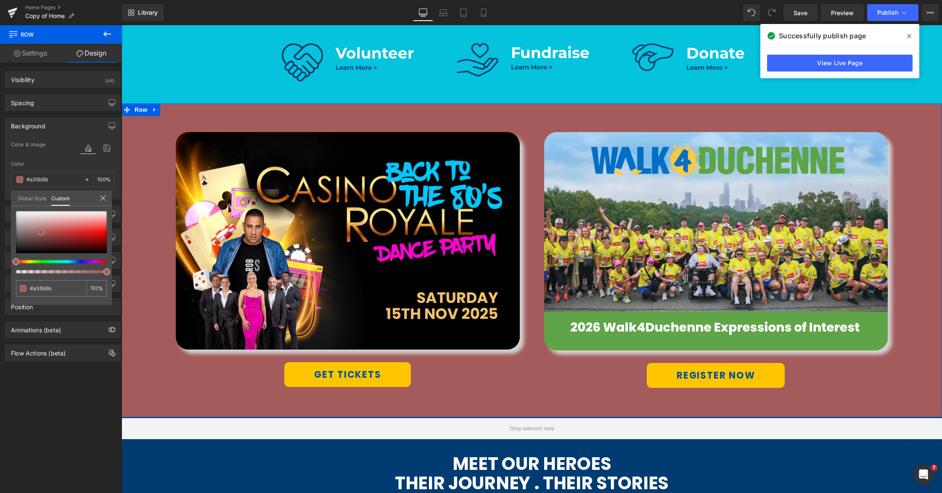
click at [41, 232] on div at bounding box center [61, 232] width 91 height 42
type input "#a86f6f"
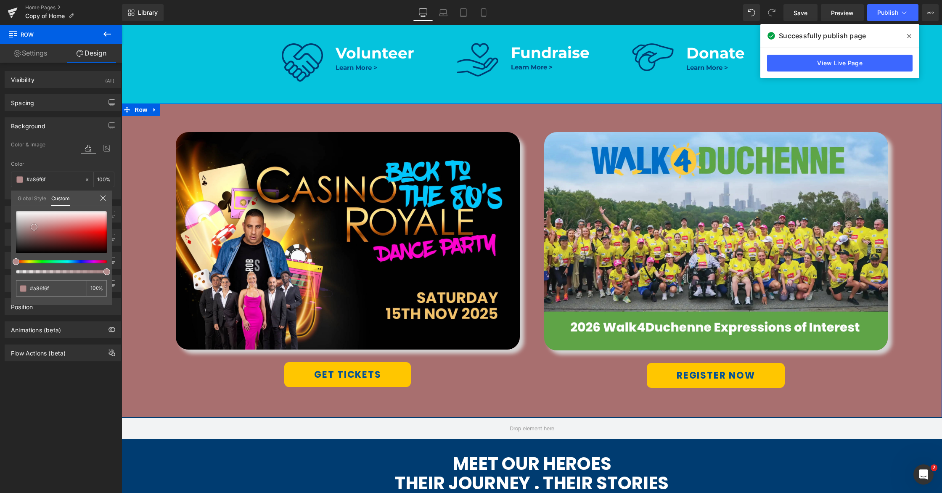
type input "#b18a8a"
type input "#bda2a2"
type input "#c4afaf"
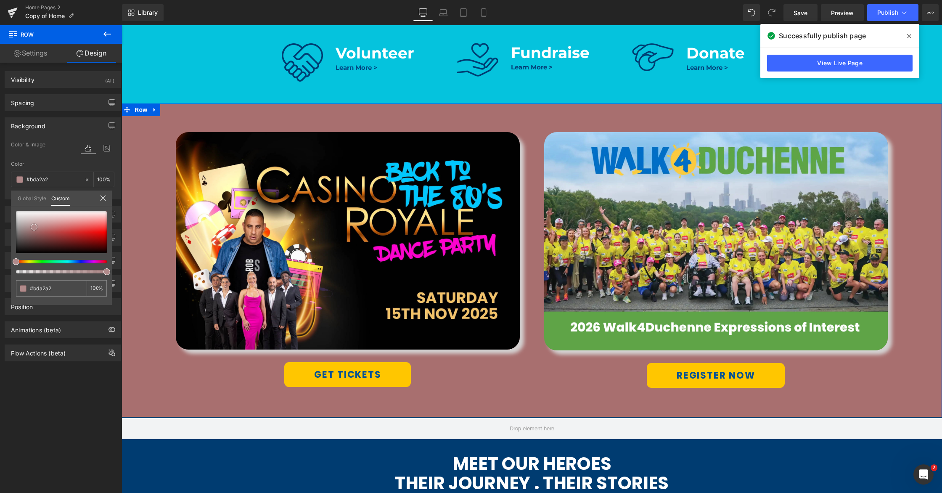
type input "#c4afaf"
type input "#c8b5b5"
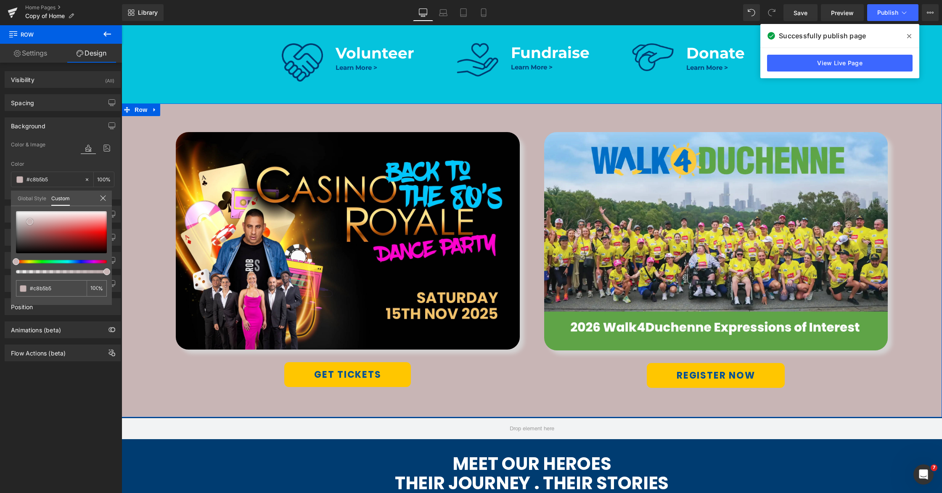
drag, startPoint x: 41, startPoint y: 232, endPoint x: 30, endPoint y: 222, distance: 15.5
click at [30, 222] on span at bounding box center [29, 221] width 7 height 7
type input "#b5bdc8"
click at [67, 262] on div at bounding box center [58, 261] width 91 height 3
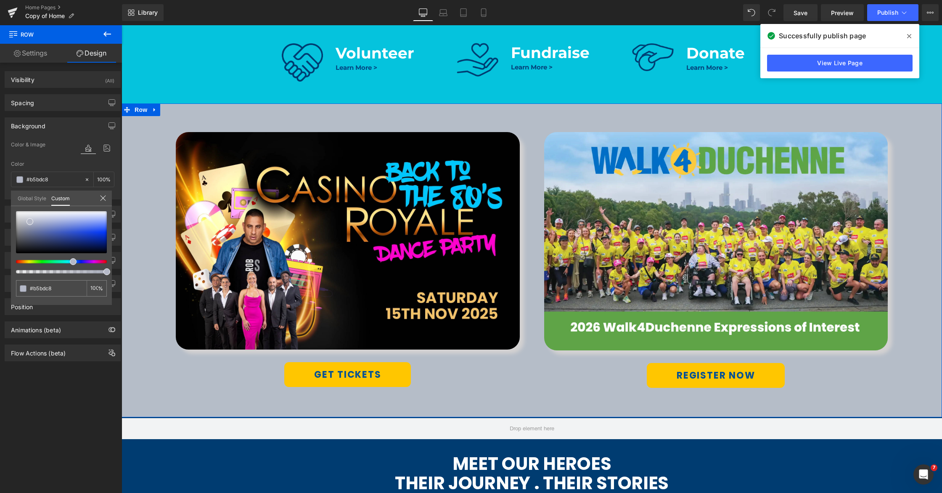
type input "#b5b9c8"
type input "#b5bac8"
type input "#b5bbc8"
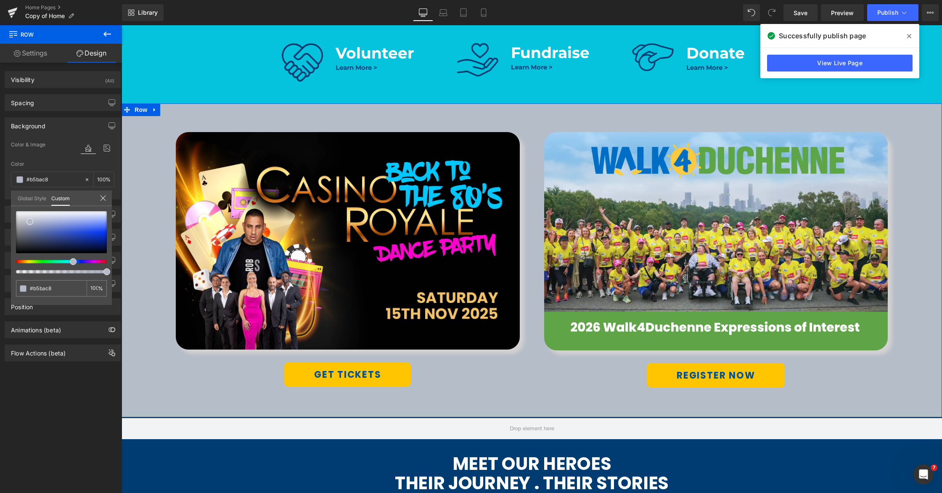
type input "#b5bbc8"
type input "#b5bcc8"
type input "#b5bdc8"
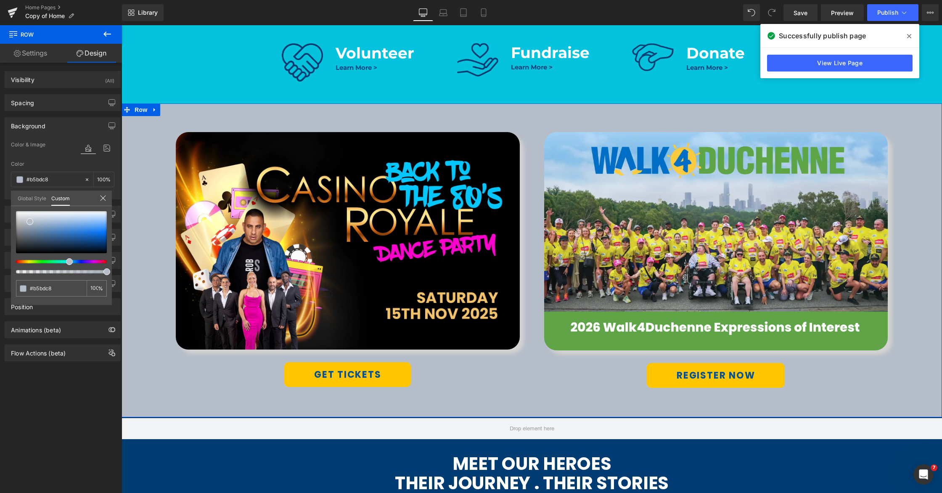
type input "#b5bec8"
type input "#b5bfc8"
type input "#b5c1c8"
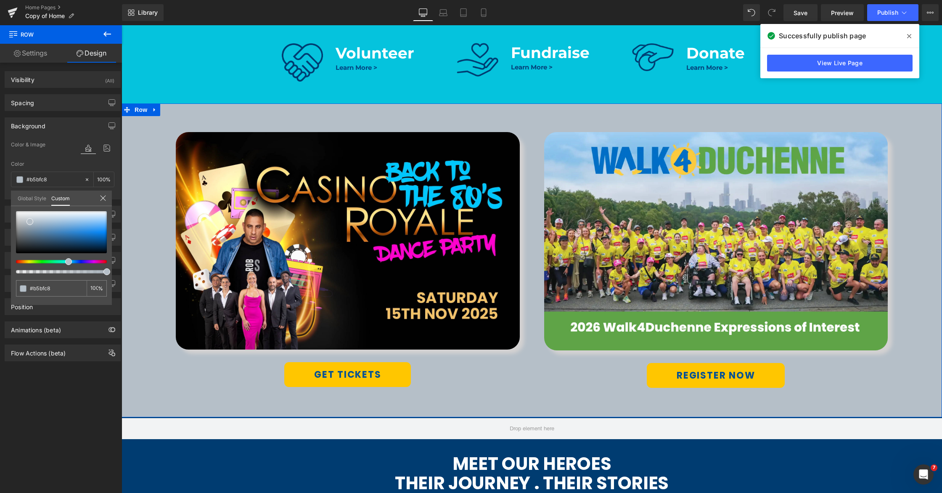
type input "#b5c1c8"
type input "#b5c3c8"
type input "#b5c4c8"
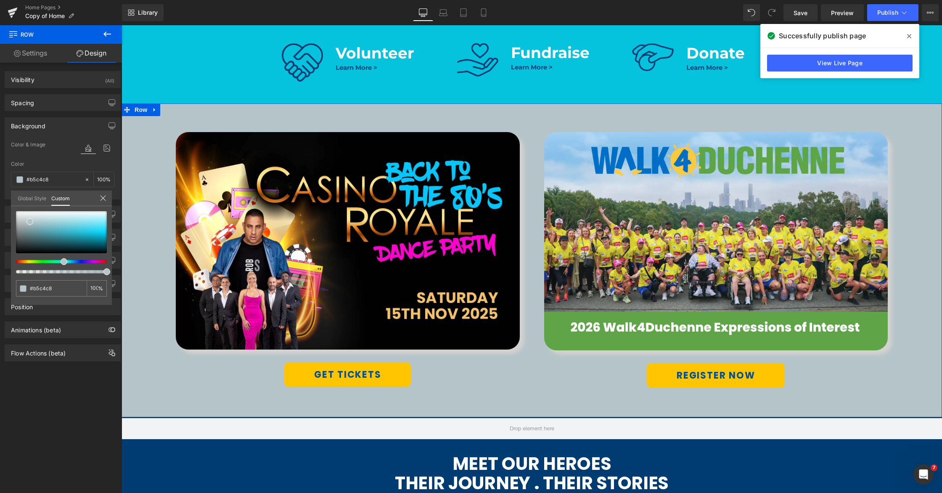
drag, startPoint x: 66, startPoint y: 261, endPoint x: 57, endPoint y: 261, distance: 9.3
click at [57, 261] on div at bounding box center [58, 261] width 91 height 3
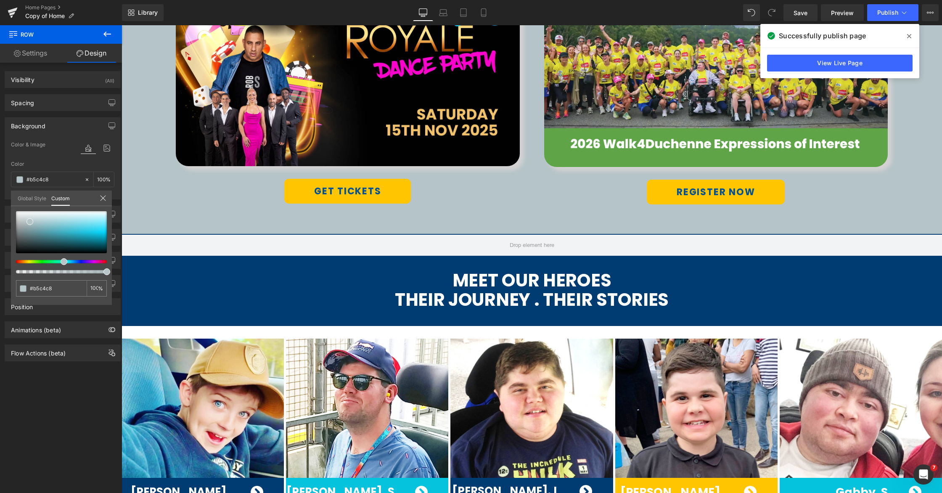
scroll to position [490, 0]
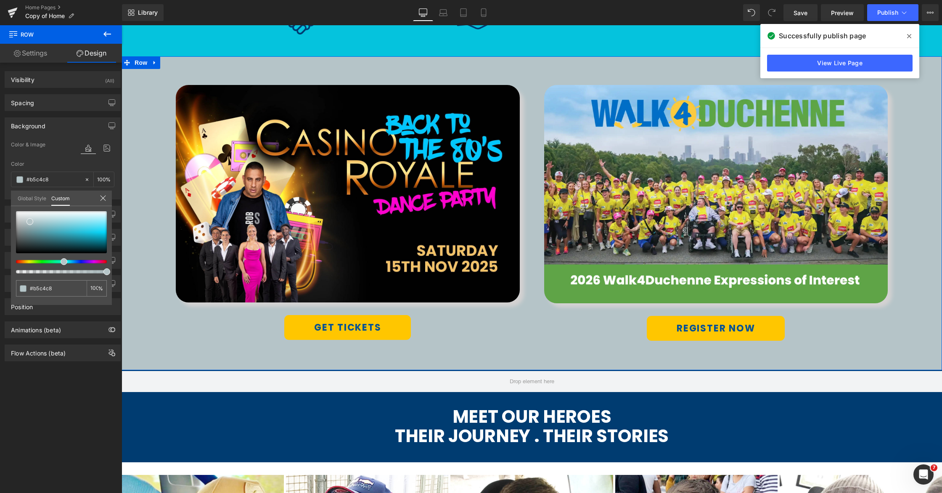
type input "#bdb5c8"
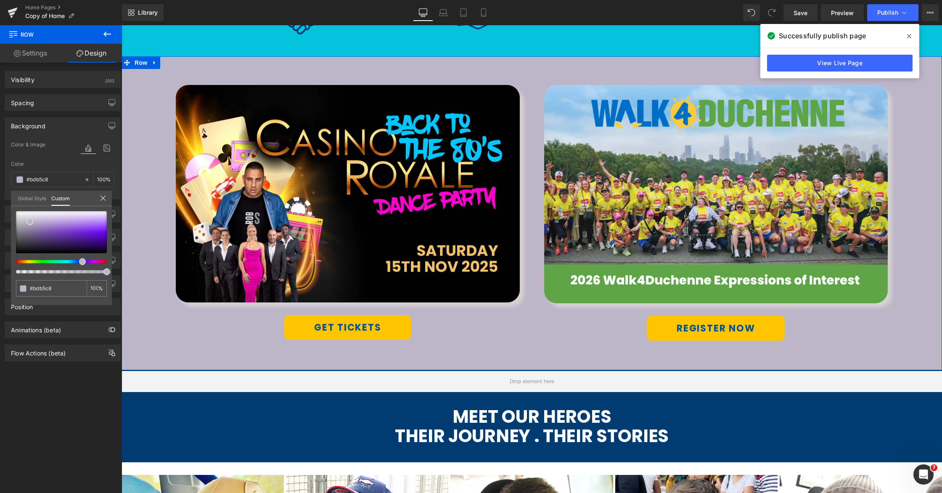
click at [79, 261] on div at bounding box center [58, 261] width 91 height 3
type input "#5d319a"
type input "#542e88"
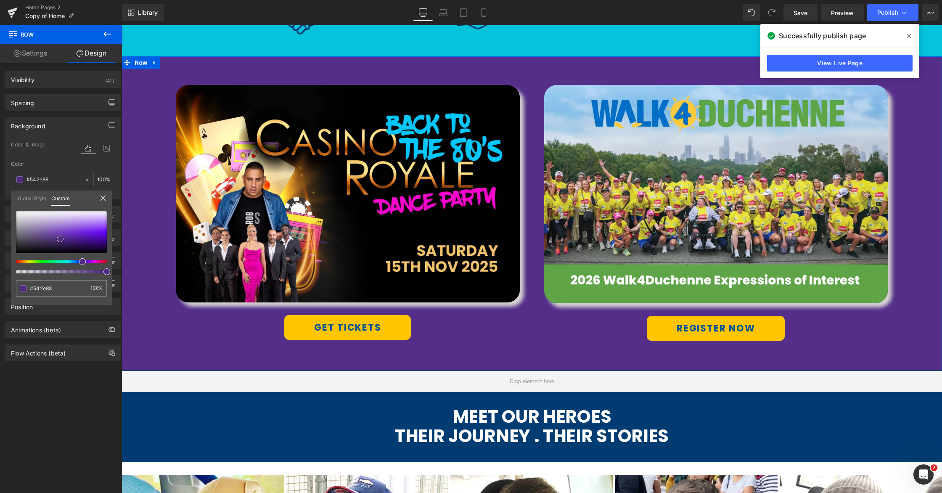
type input "#4a2979"
type input "#43256e"
type input "#351e56"
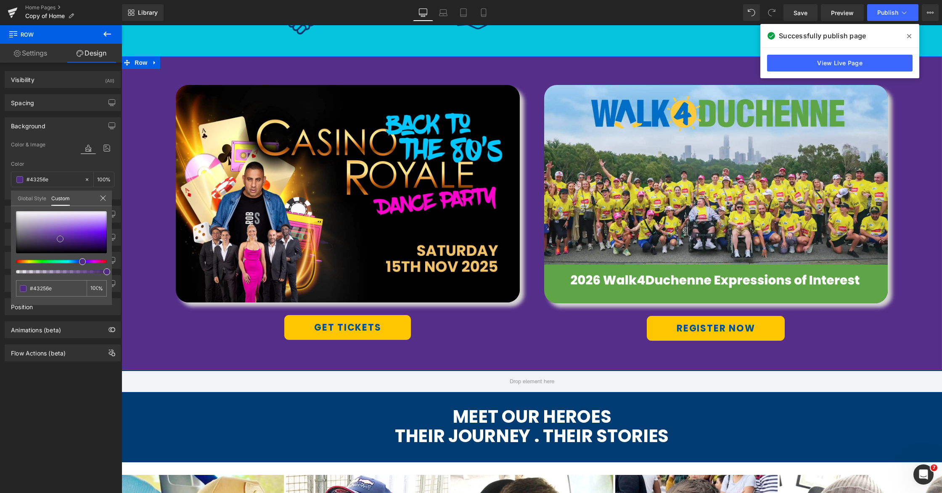
type input "#351e56"
type input "#271640"
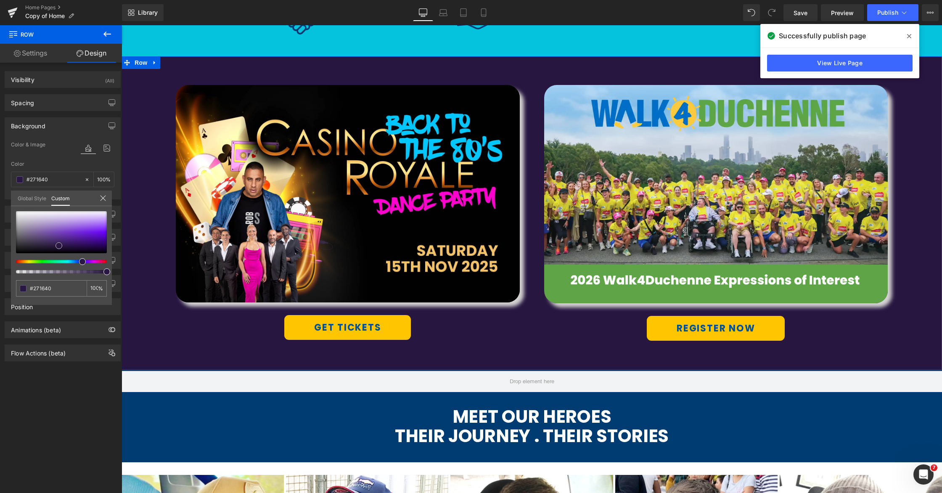
type input "#291843"
type input "#2b1947"
type input "#2d1a4b"
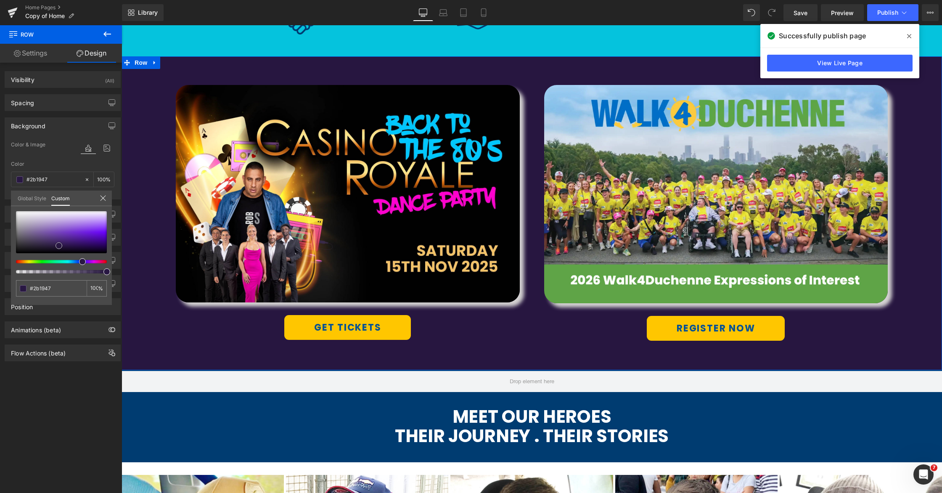
type input "#2d1a4b"
type input "#311d52"
type input "#362158"
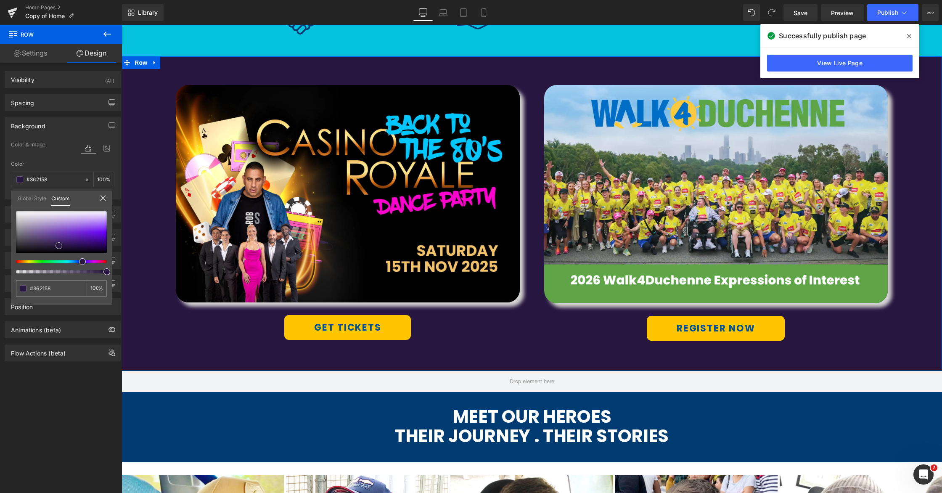
type input "#3d2563"
type input "#432a69"
type input "#482e6f"
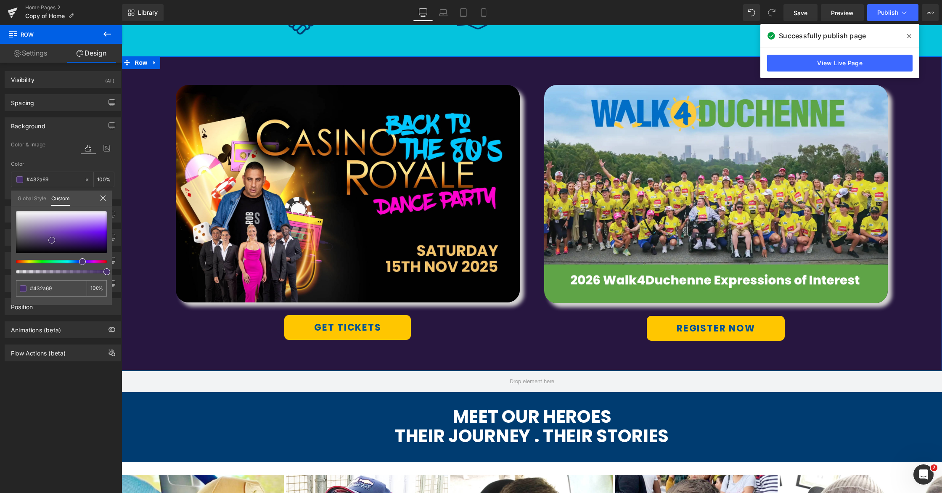
type input "#482e6f"
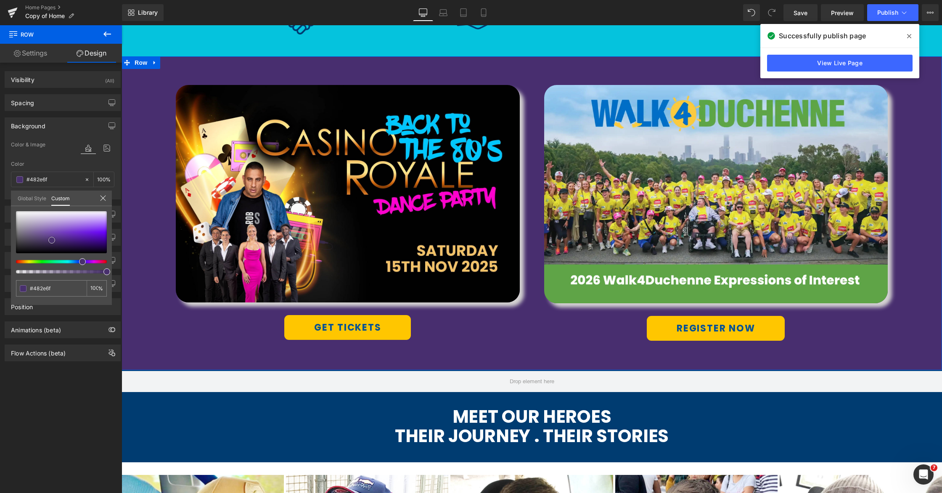
type input "#48306d"
type input "#49316d"
type input "#442d66"
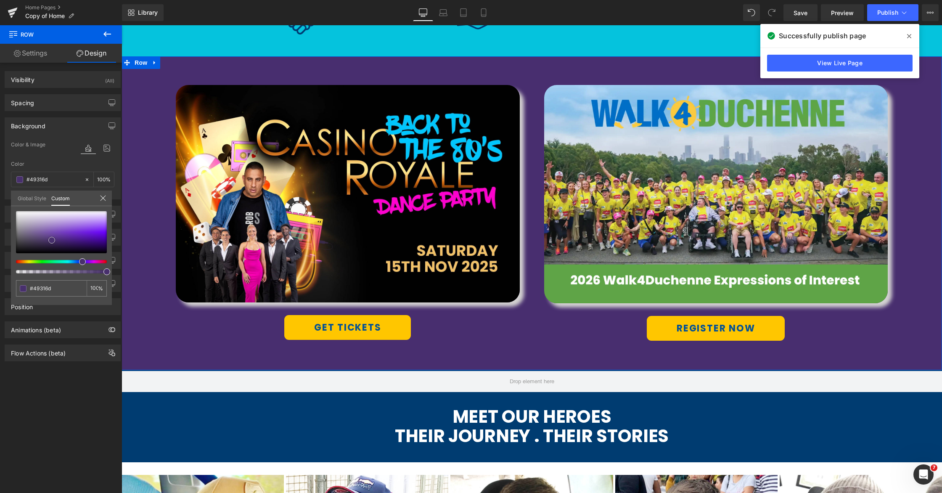
type input "#442d66"
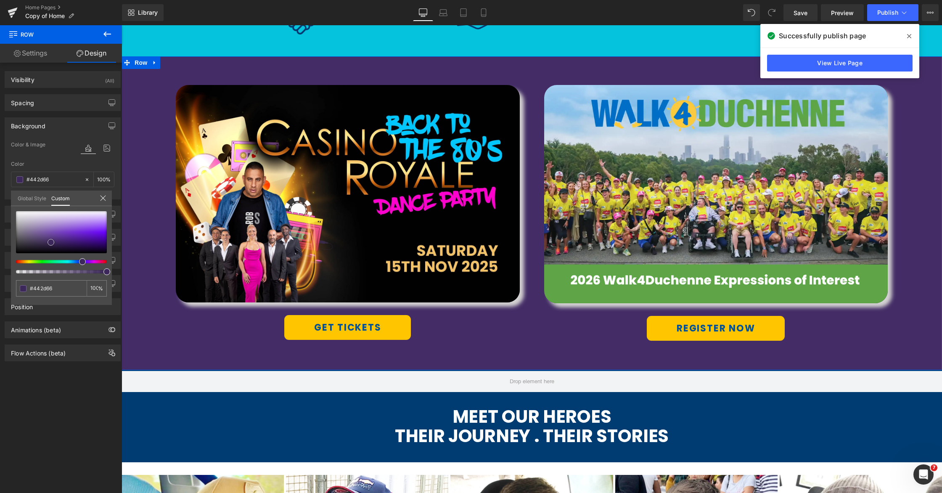
type input "#3f295f"
type input "#2c1d43"
type input "#271a3c"
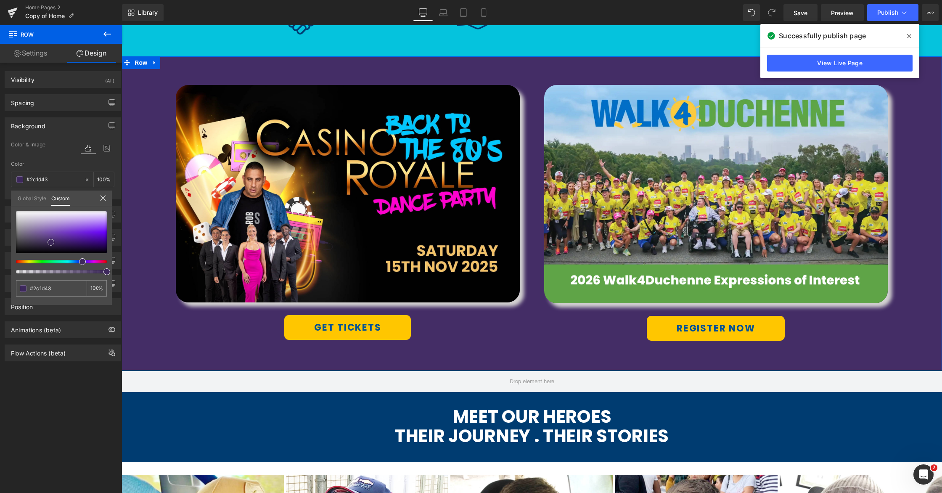
type input "#271a3c"
type input "#241839"
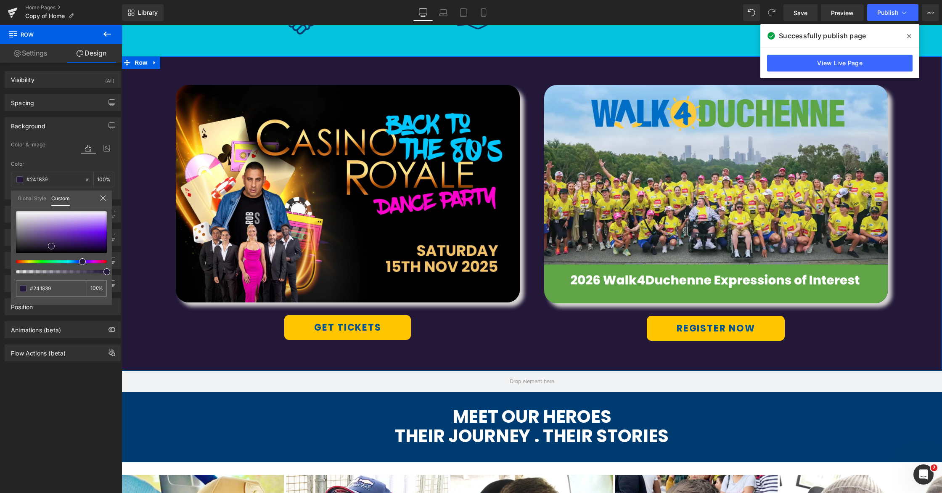
type input "#261a3c"
type input "#281b40"
type input "#2a1d43"
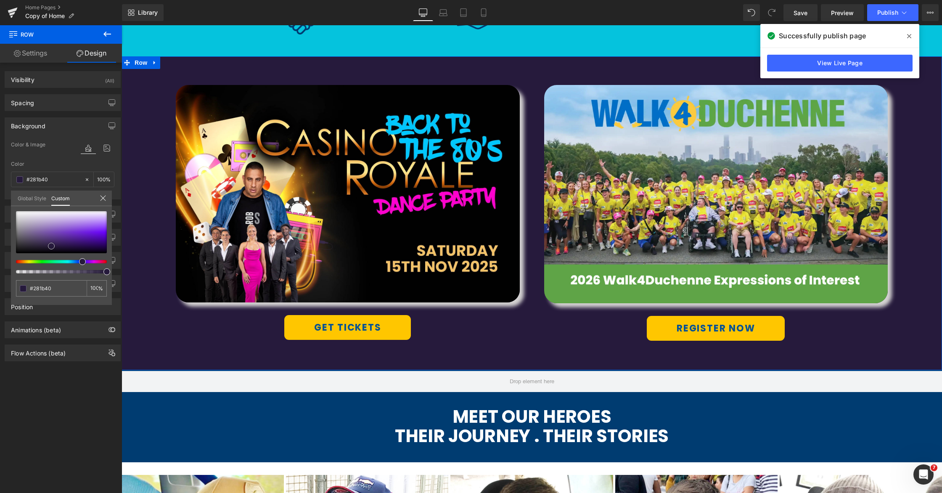
type input "#2a1d43"
type input "#2e204a"
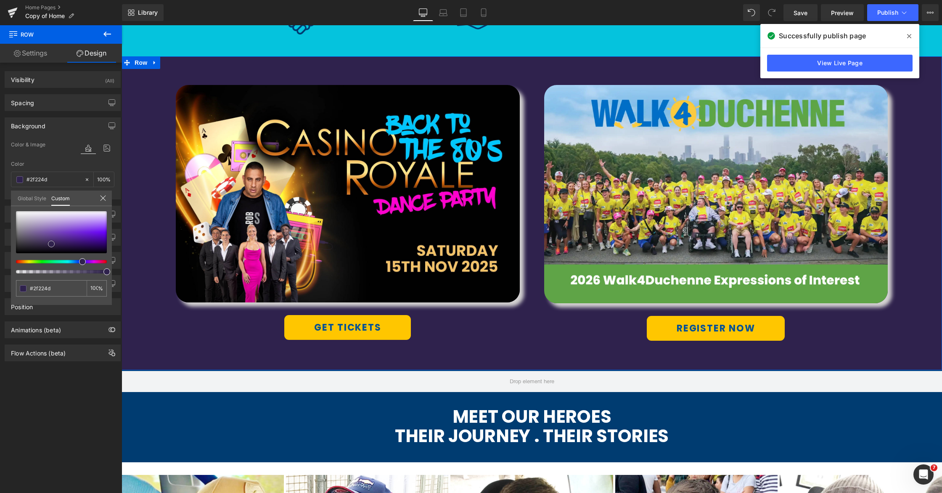
drag, startPoint x: 60, startPoint y: 239, endPoint x: 51, endPoint y: 244, distance: 10.2
click at [51, 244] on div at bounding box center [61, 232] width 91 height 42
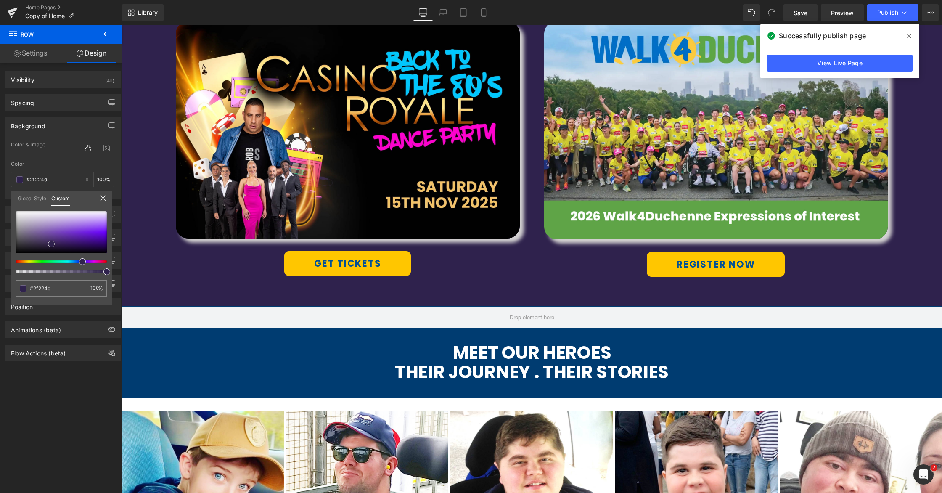
scroll to position [587, 0]
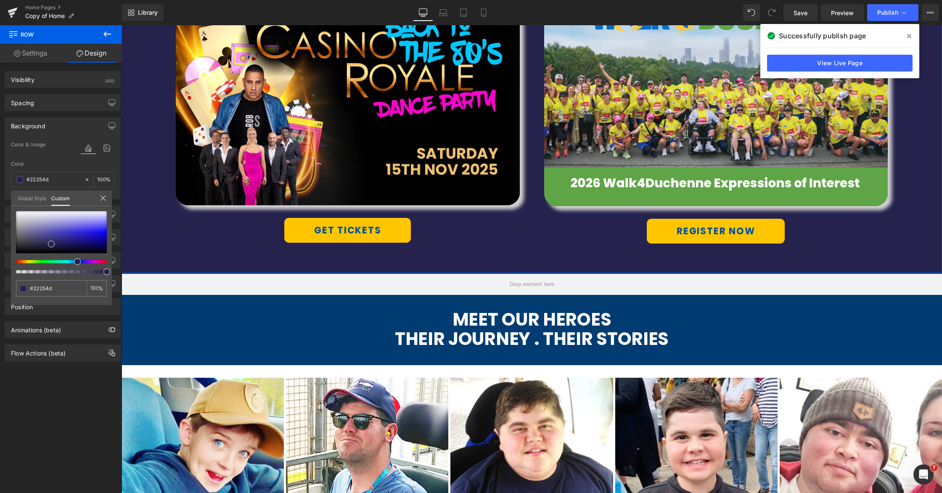
drag, startPoint x: 80, startPoint y: 260, endPoint x: 71, endPoint y: 260, distance: 9.7
click at [71, 260] on div at bounding box center [58, 261] width 91 height 3
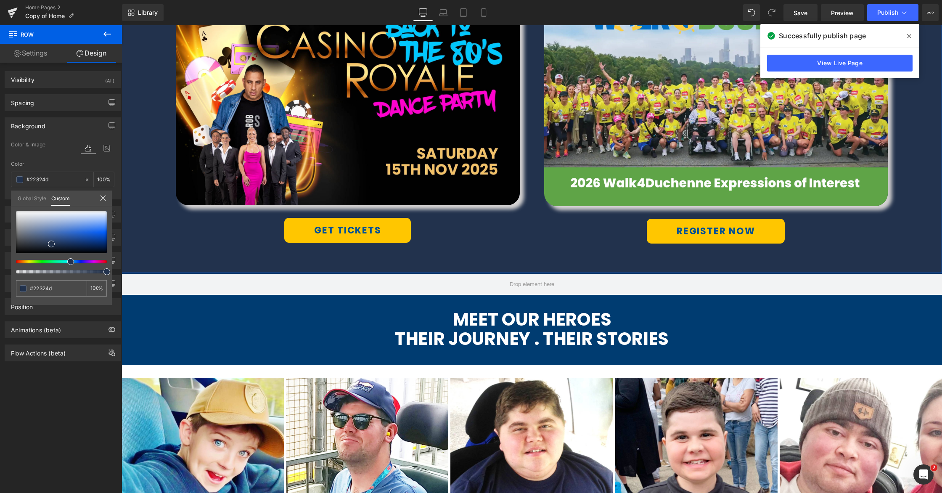
drag, startPoint x: 71, startPoint y: 260, endPoint x: 68, endPoint y: 255, distance: 6.1
click at [68, 260] on div at bounding box center [58, 261] width 91 height 3
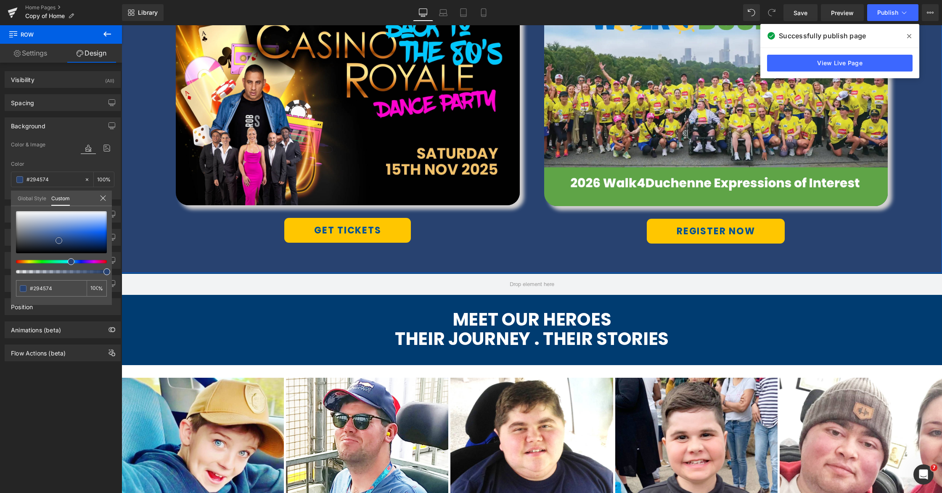
drag, startPoint x: 58, startPoint y: 234, endPoint x: 61, endPoint y: 239, distance: 5.8
click at [59, 240] on div at bounding box center [61, 232] width 91 height 42
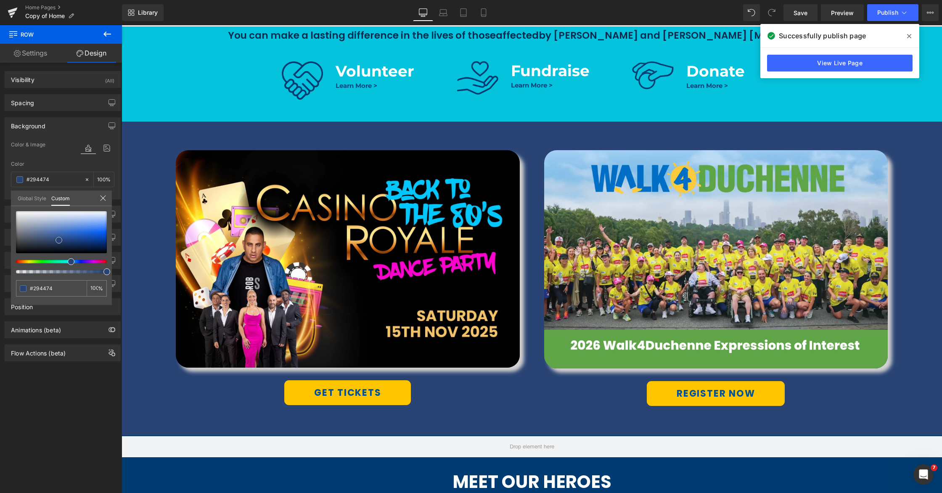
scroll to position [427, 0]
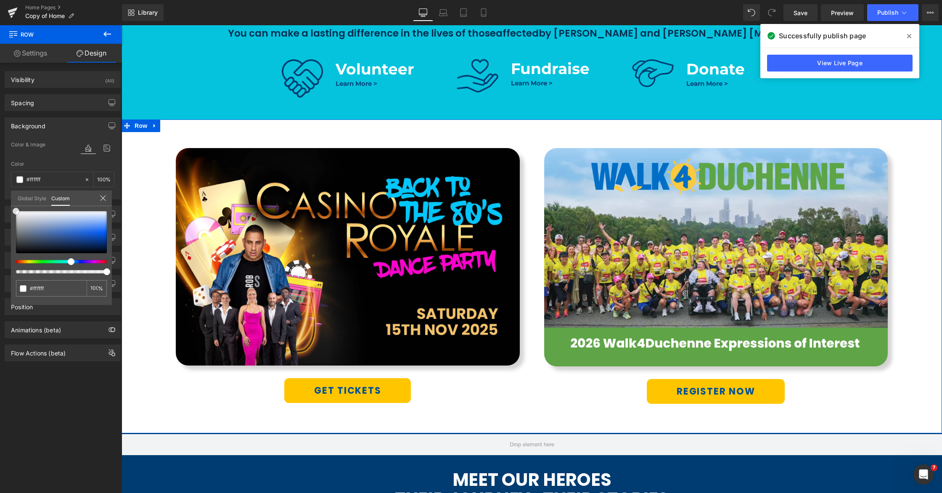
drag, startPoint x: 18, startPoint y: 209, endPoint x: 8, endPoint y: 207, distance: 9.4
click at [8, 199] on div "Background Color & Image color rgba(255, 255, 255, 1) Color #ffffff 100 % Image…" at bounding box center [63, 155] width 126 height 88
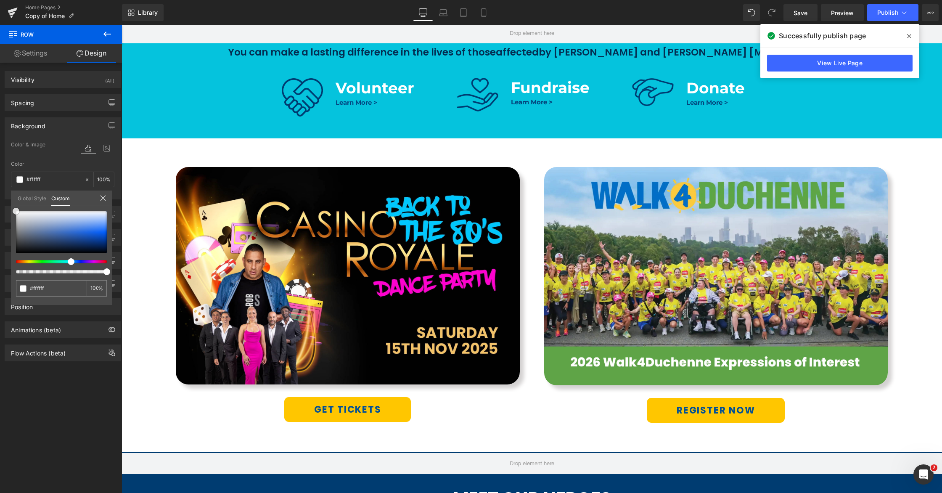
scroll to position [423, 0]
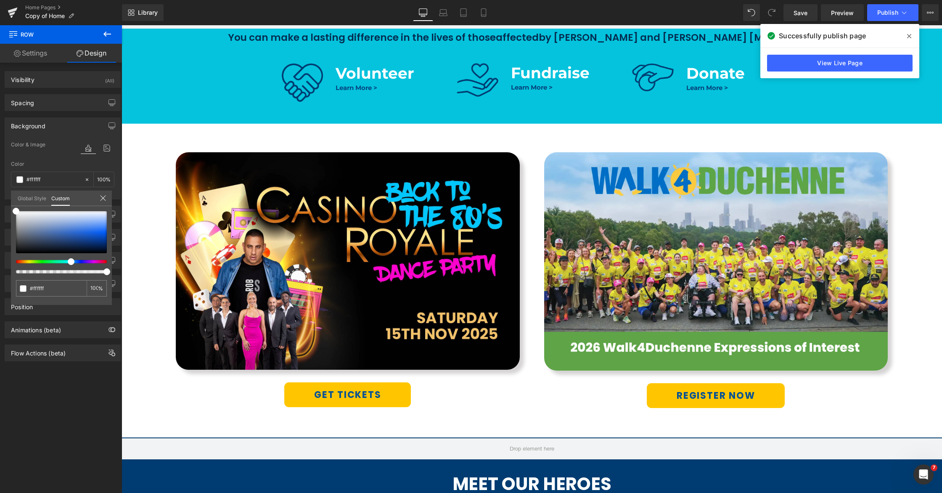
click at [912, 36] on span at bounding box center [909, 35] width 13 height 13
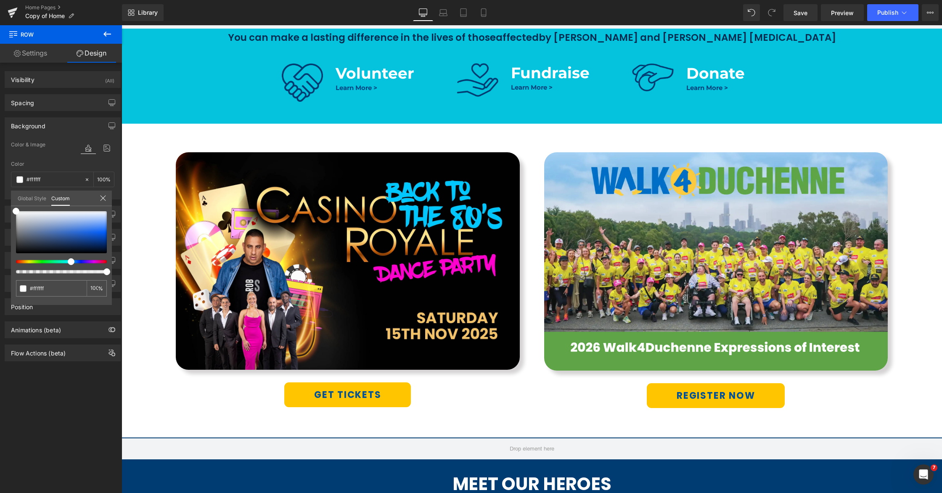
click at [392, 228] on div at bounding box center [532, 259] width 821 height 468
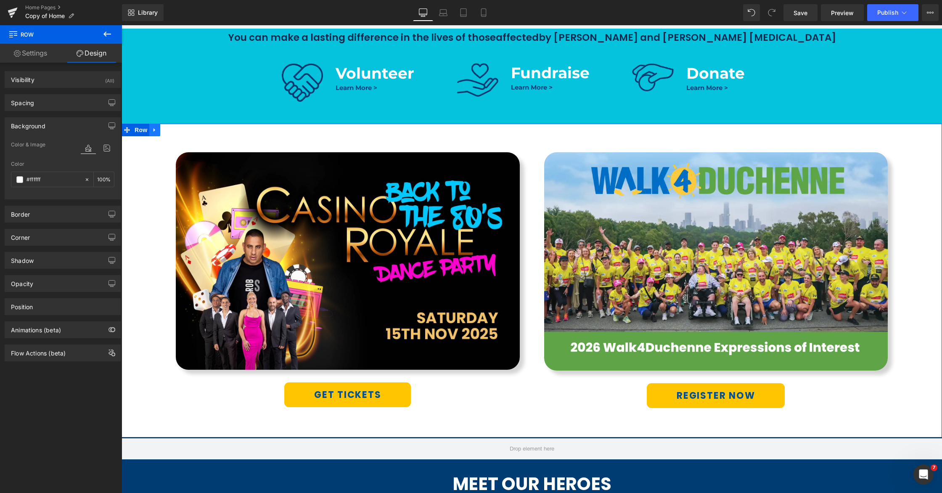
click at [158, 134] on link at bounding box center [154, 130] width 11 height 13
click at [154, 131] on icon at bounding box center [155, 130] width 6 height 6
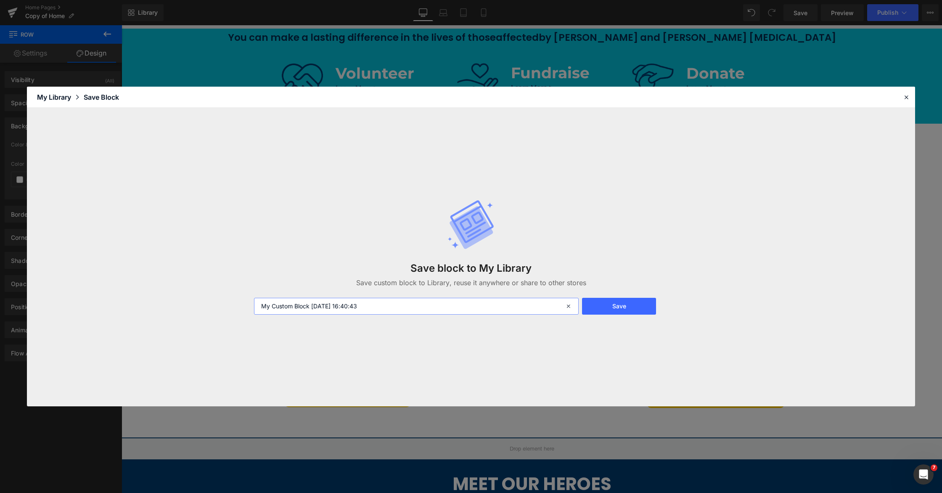
drag, startPoint x: 390, startPoint y: 305, endPoint x: 236, endPoint y: 299, distance: 153.6
click at [236, 299] on div "Save block to My Library Save custom block to Library, reuse it anywhere or sha…" at bounding box center [471, 257] width 888 height 299
click at [637, 304] on button "Save" at bounding box center [619, 306] width 74 height 17
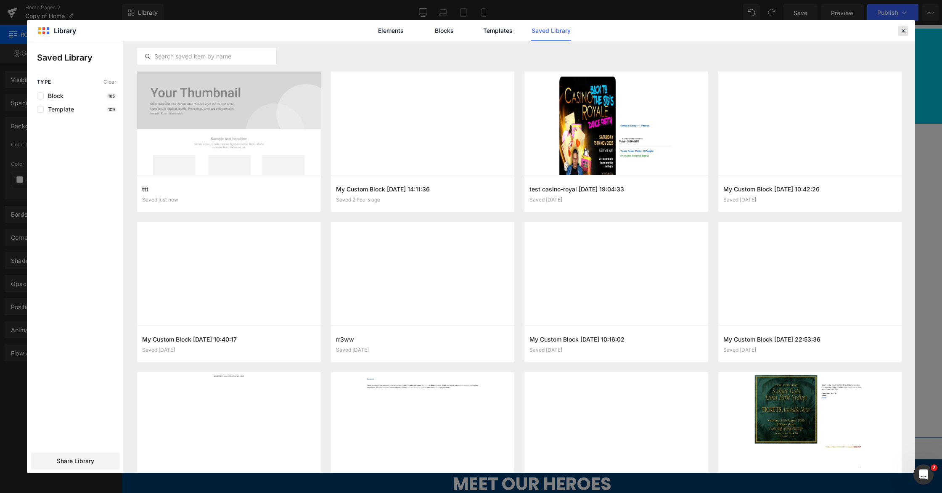
click at [901, 31] on icon at bounding box center [904, 31] width 8 height 8
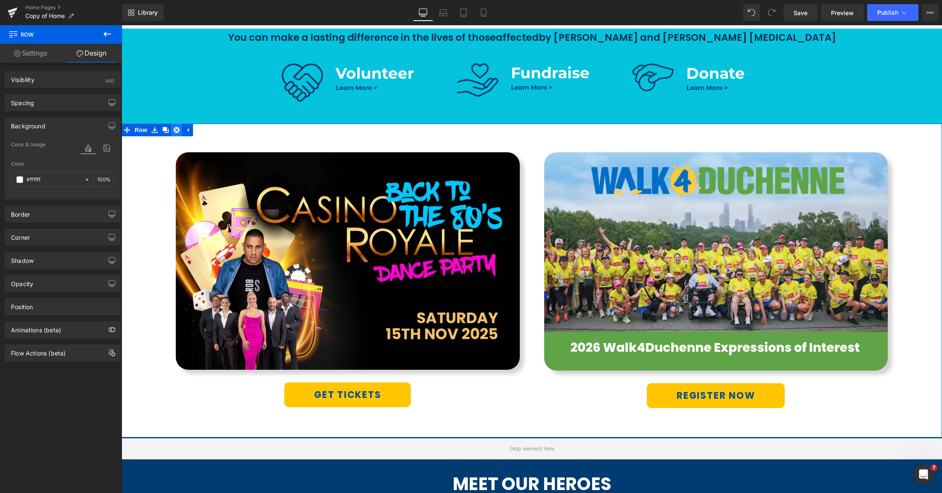
click at [177, 130] on icon at bounding box center [177, 130] width 6 height 6
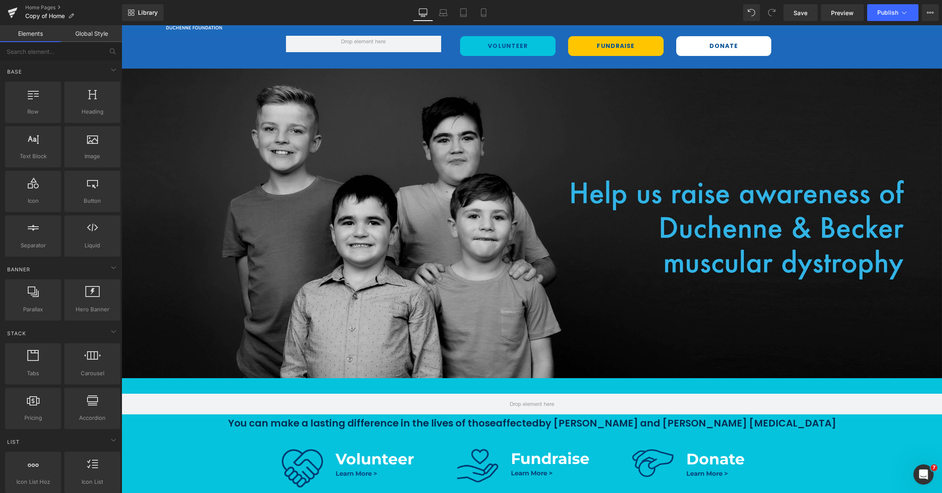
scroll to position [0, 0]
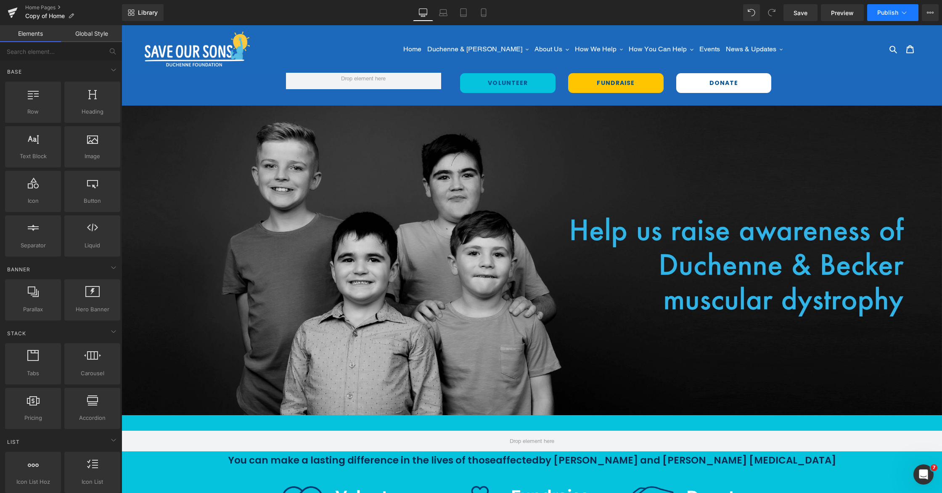
click at [886, 14] on span "Publish" at bounding box center [887, 12] width 21 height 7
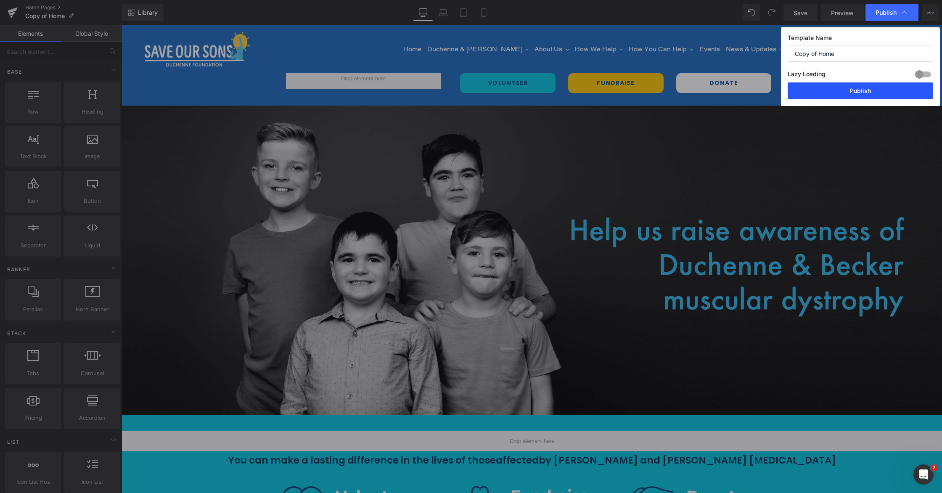
click at [861, 93] on button "Publish" at bounding box center [861, 90] width 146 height 17
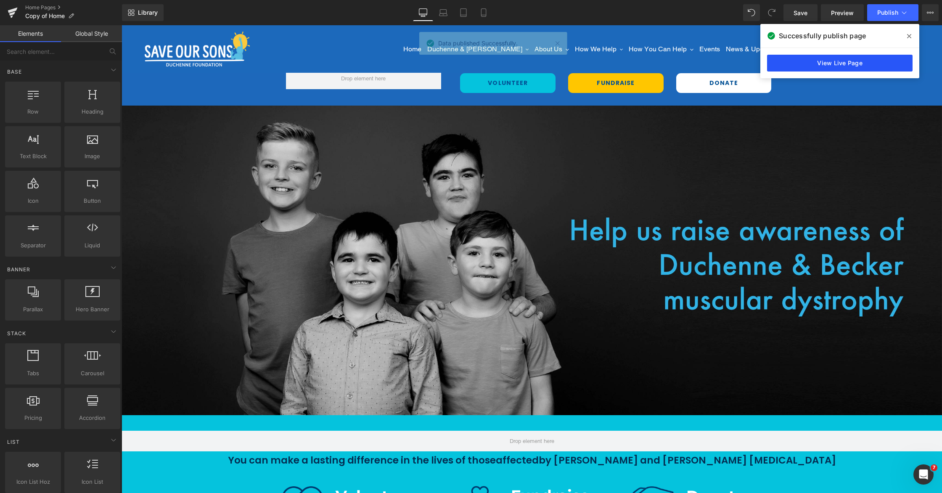
click at [856, 66] on link "View Live Page" at bounding box center [840, 63] width 146 height 17
click at [846, 64] on nav "Home Duchenne & Becker Duchenne & Becker Diagnosis Living with Duchenne & Becke…" at bounding box center [593, 49] width 557 height 48
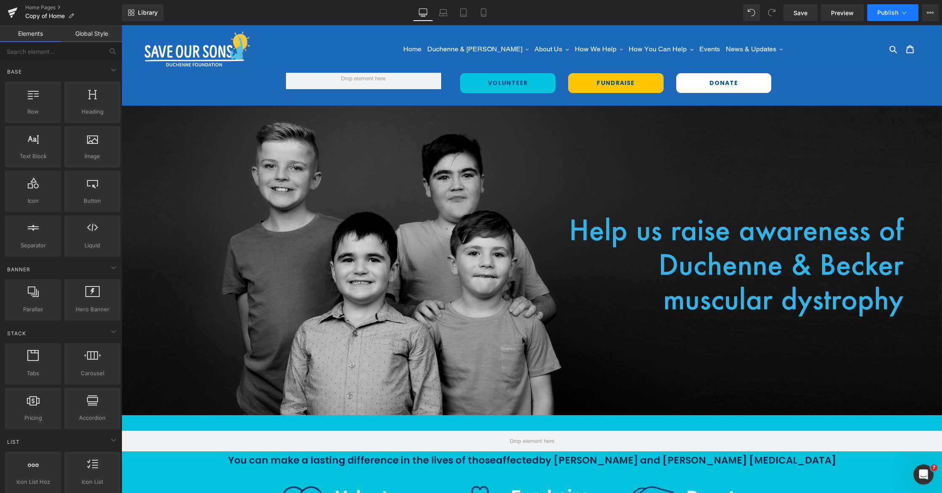
click at [910, 13] on button "Publish" at bounding box center [892, 12] width 51 height 17
click at [924, 12] on button "View Live Page View with current Template Save Template to Library Schedule Pub…" at bounding box center [930, 12] width 17 height 17
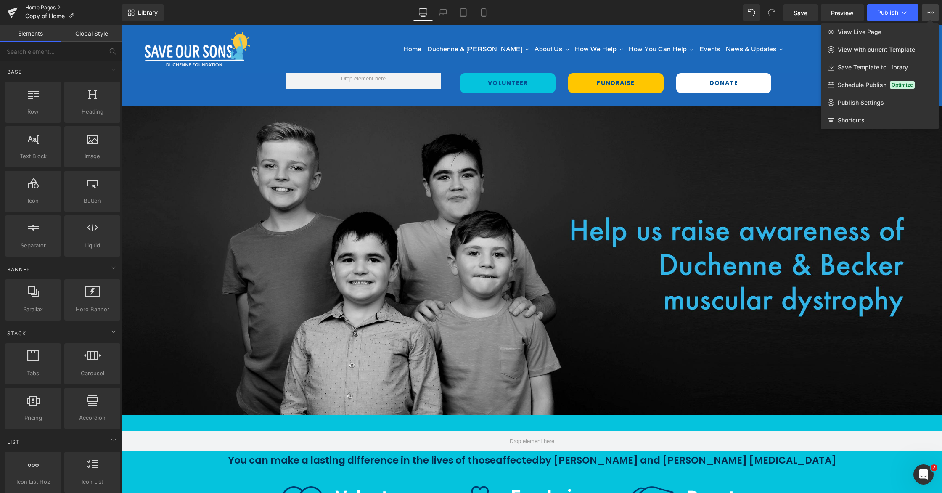
click at [40, 6] on link "Home Pages" at bounding box center [73, 7] width 97 height 7
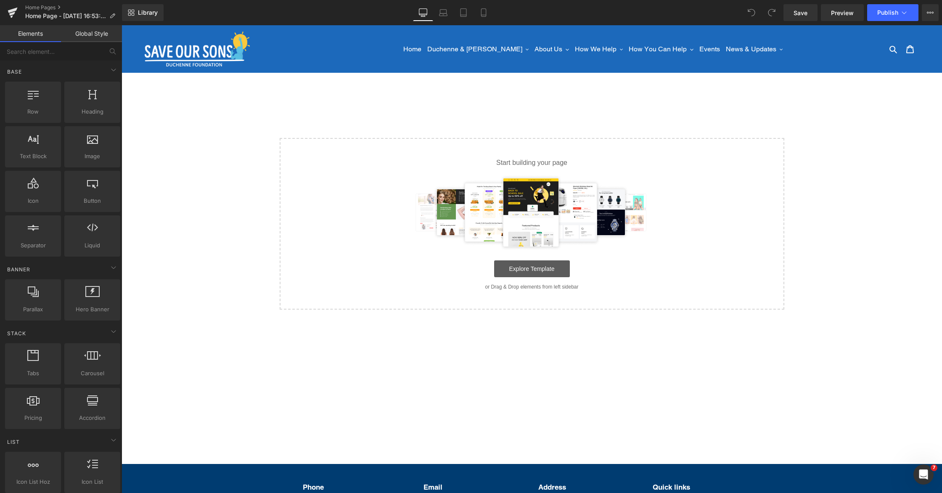
click at [529, 270] on link "Explore Template" at bounding box center [532, 268] width 76 height 17
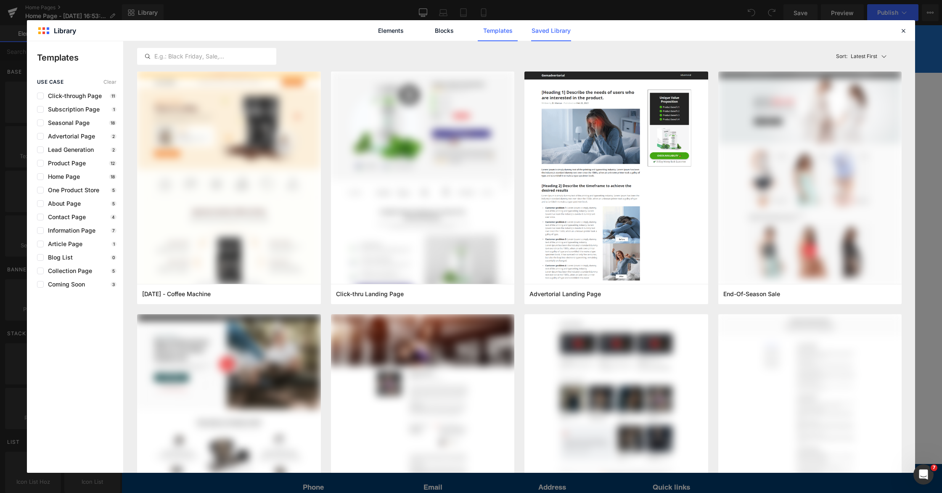
click at [538, 32] on link "Saved Library" at bounding box center [551, 30] width 40 height 21
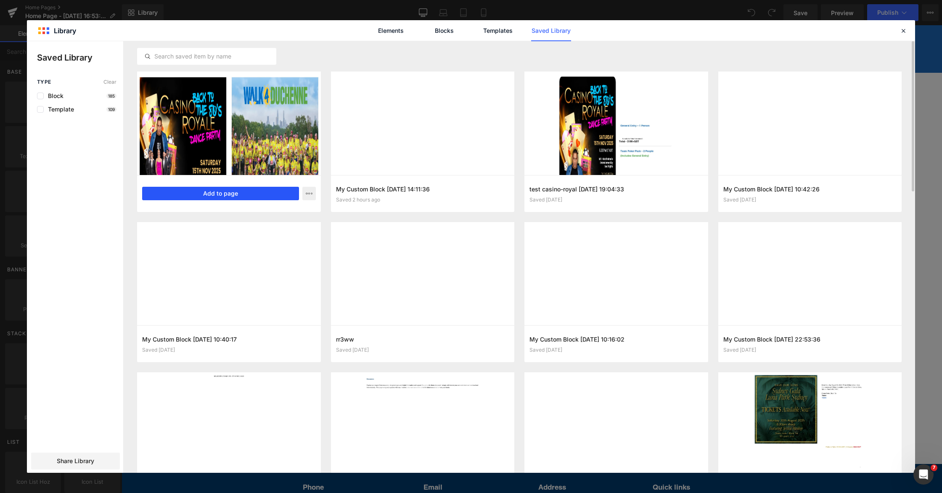
click at [233, 197] on button "Add to page" at bounding box center [220, 193] width 157 height 13
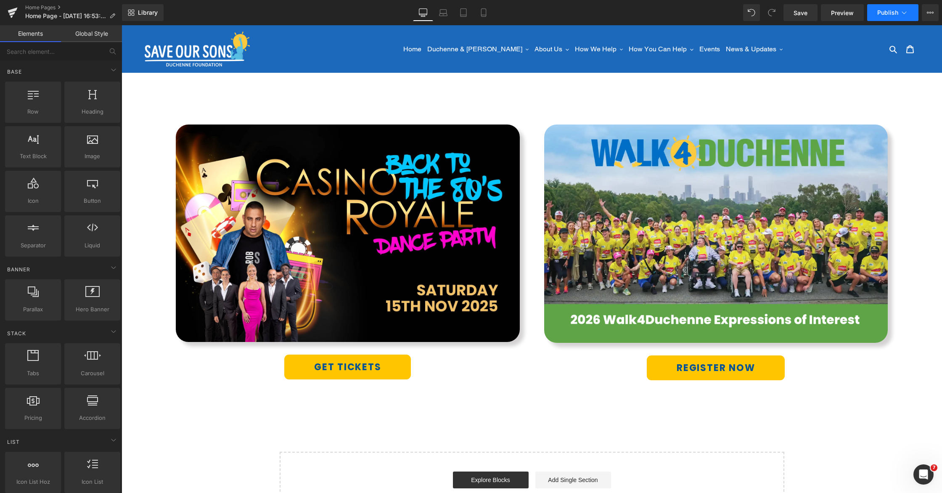
click at [891, 13] on span "Publish" at bounding box center [887, 12] width 21 height 7
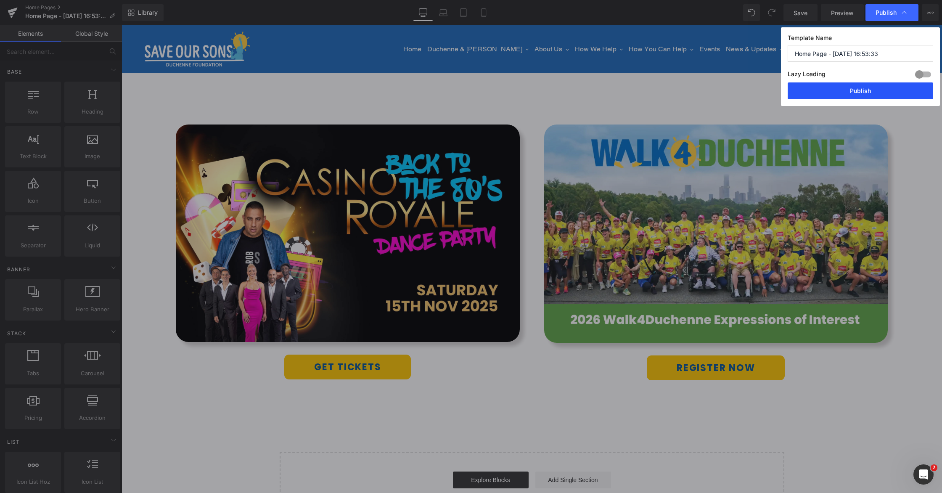
click at [866, 95] on button "Publish" at bounding box center [861, 90] width 146 height 17
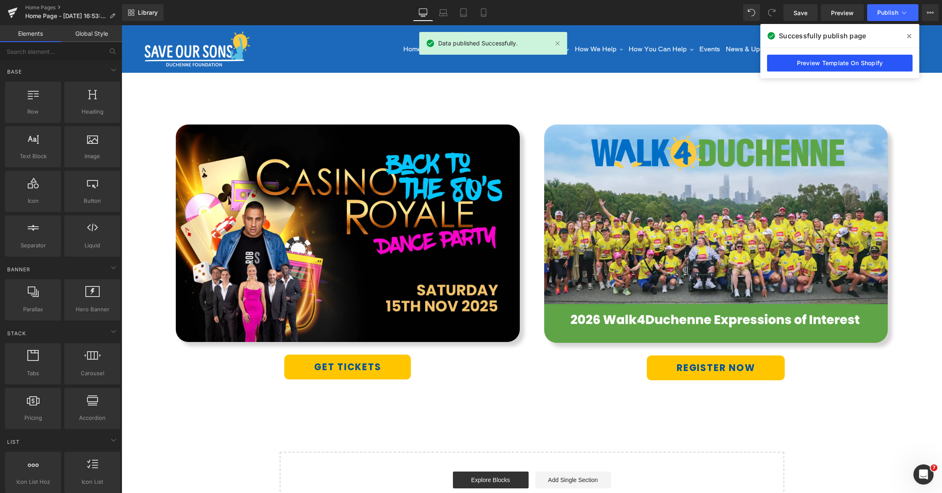
click at [790, 63] on link "Preview Template On Shopify" at bounding box center [840, 63] width 146 height 17
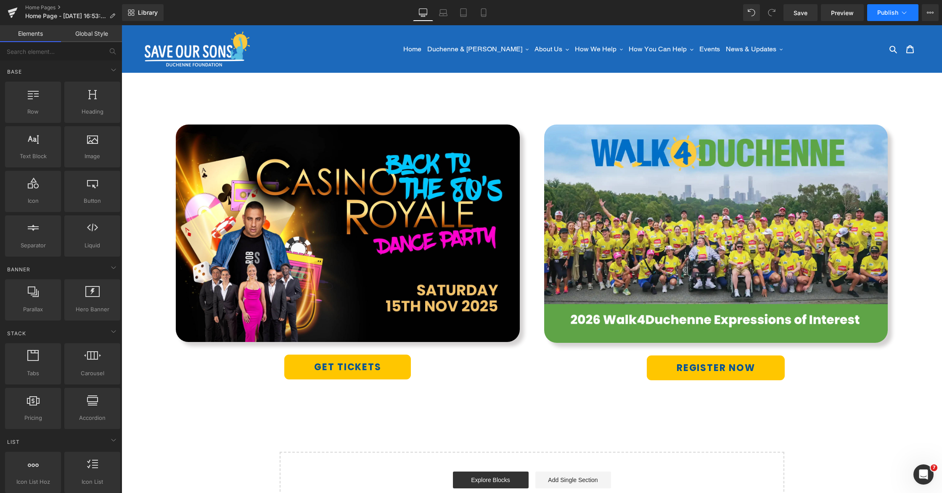
click at [897, 12] on span "Publish" at bounding box center [887, 12] width 21 height 7
click at [47, 7] on link "Home Pages" at bounding box center [73, 7] width 97 height 7
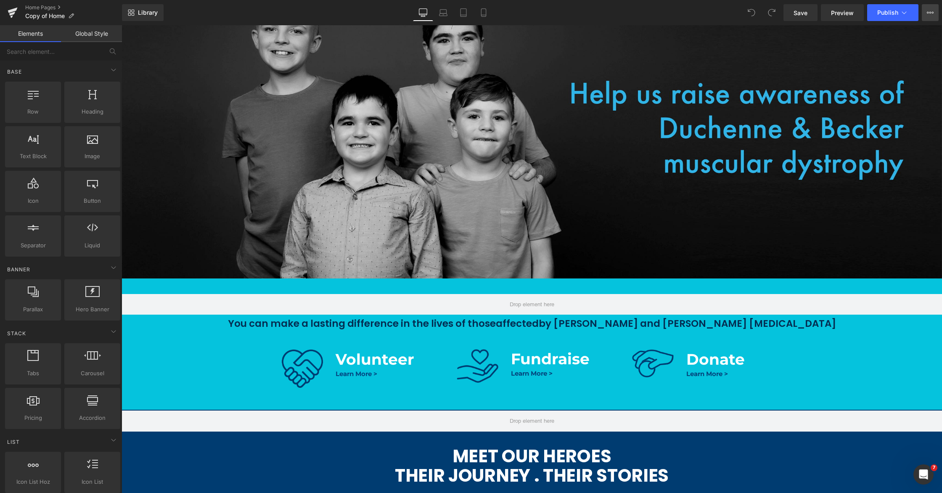
click at [931, 14] on icon at bounding box center [930, 12] width 7 height 7
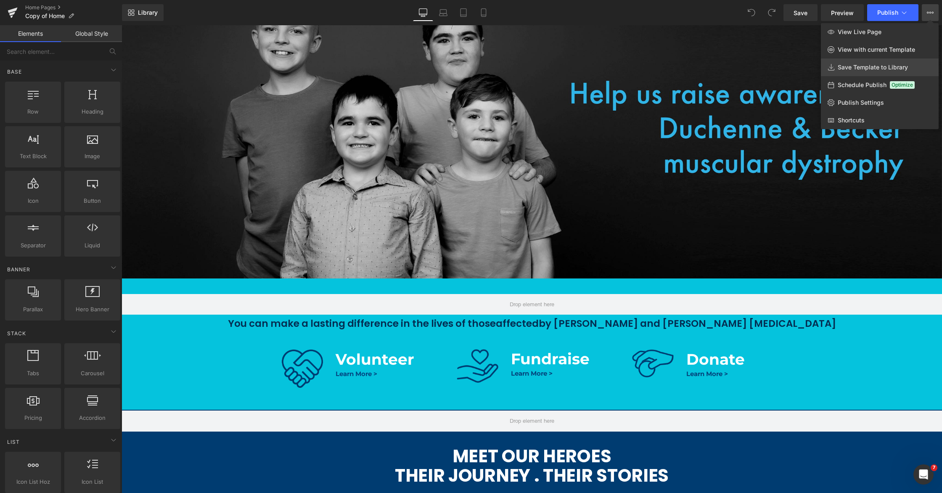
click at [857, 68] on span "Save Template to Library" at bounding box center [873, 68] width 70 height 8
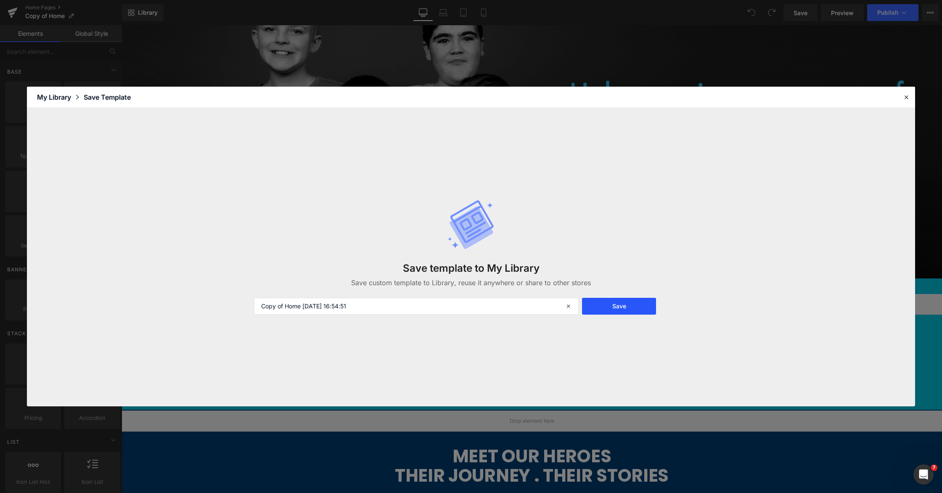
click at [593, 303] on button "Save" at bounding box center [619, 306] width 74 height 17
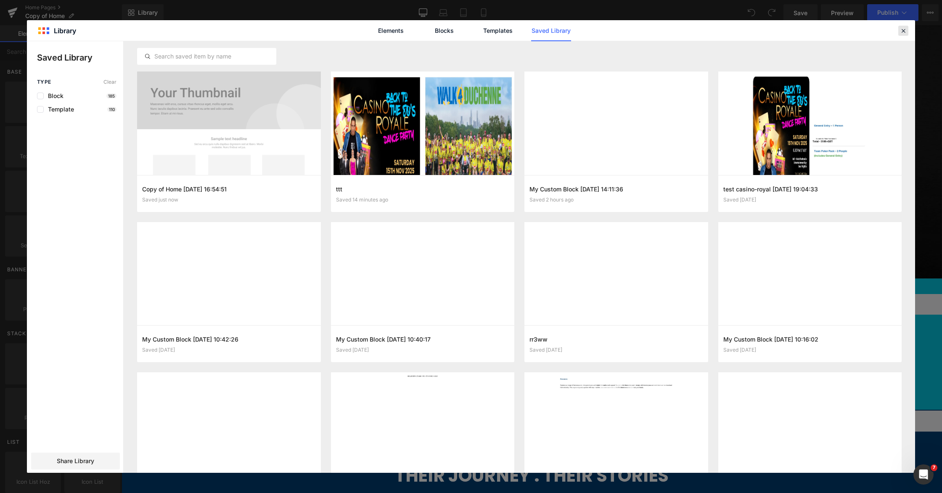
click at [904, 29] on icon at bounding box center [904, 31] width 8 height 8
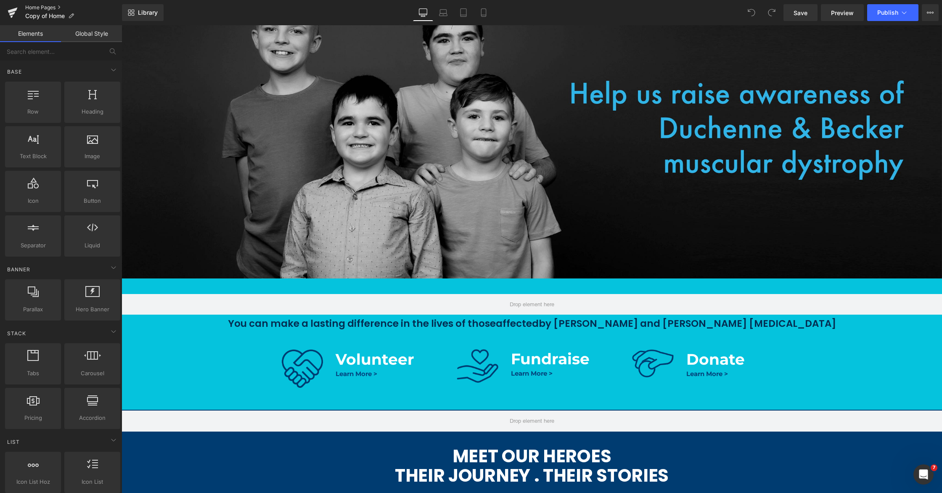
click at [31, 8] on link "Home Pages" at bounding box center [73, 7] width 97 height 7
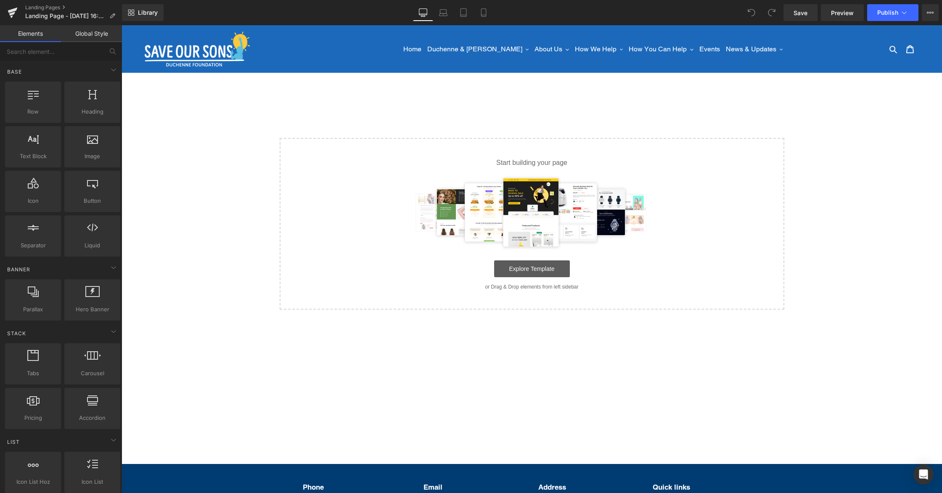
click at [533, 270] on link "Explore Template" at bounding box center [532, 268] width 76 height 17
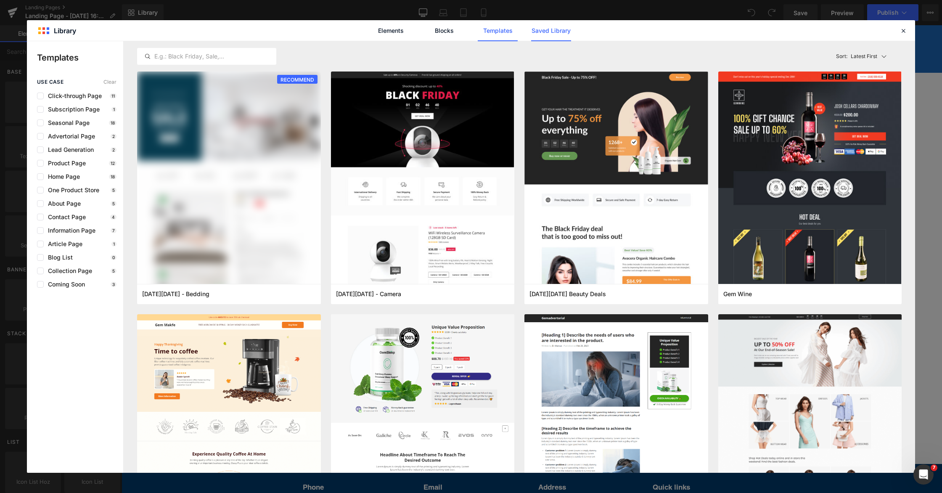
click at [537, 31] on link "Saved Library" at bounding box center [551, 30] width 40 height 21
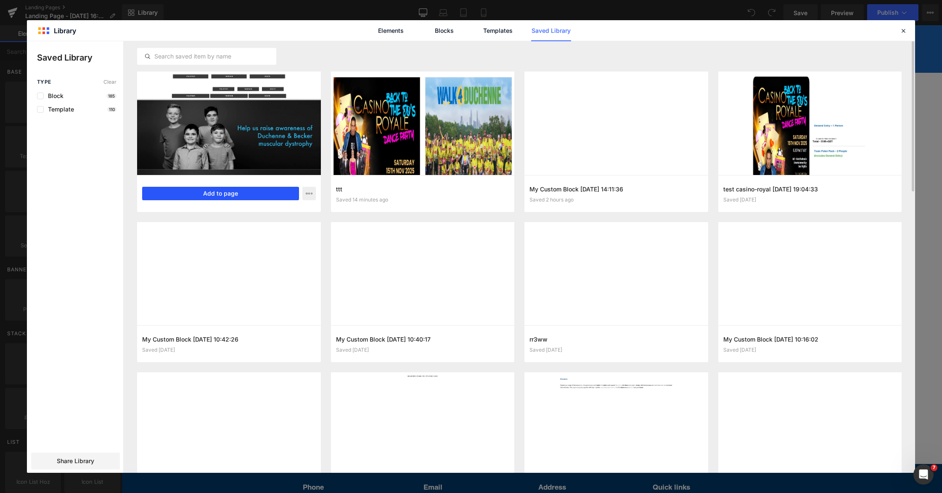
click at [218, 191] on button "Add to page" at bounding box center [220, 193] width 157 height 13
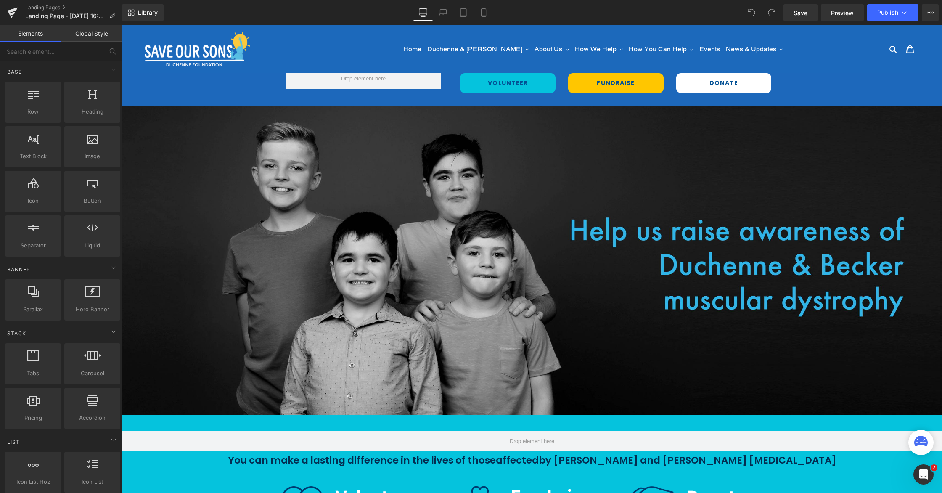
scroll to position [392, 0]
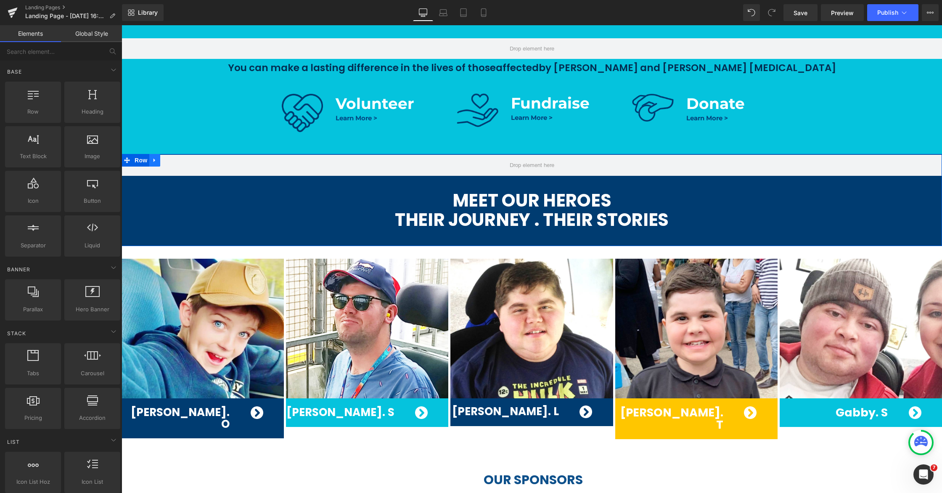
click at [152, 159] on icon at bounding box center [155, 160] width 6 height 6
click at [157, 160] on icon at bounding box center [155, 160] width 6 height 6
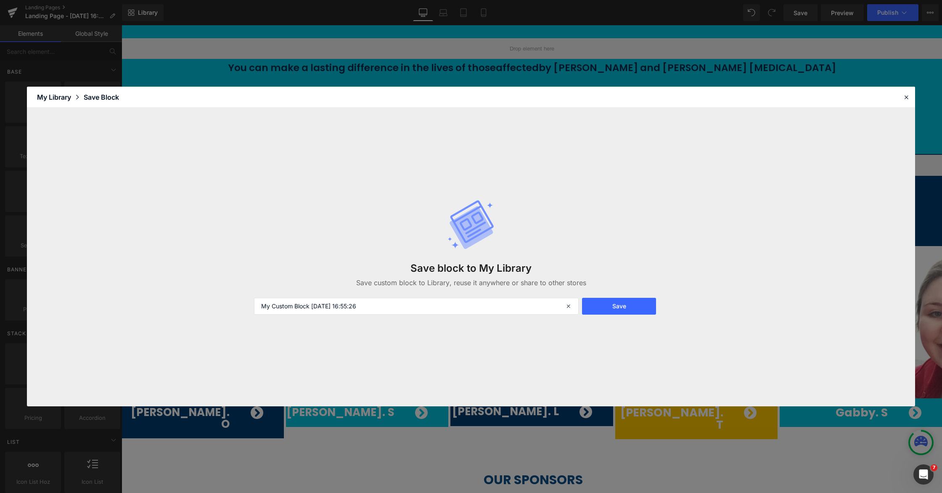
click at [58, 98] on div "My Library" at bounding box center [60, 97] width 47 height 10
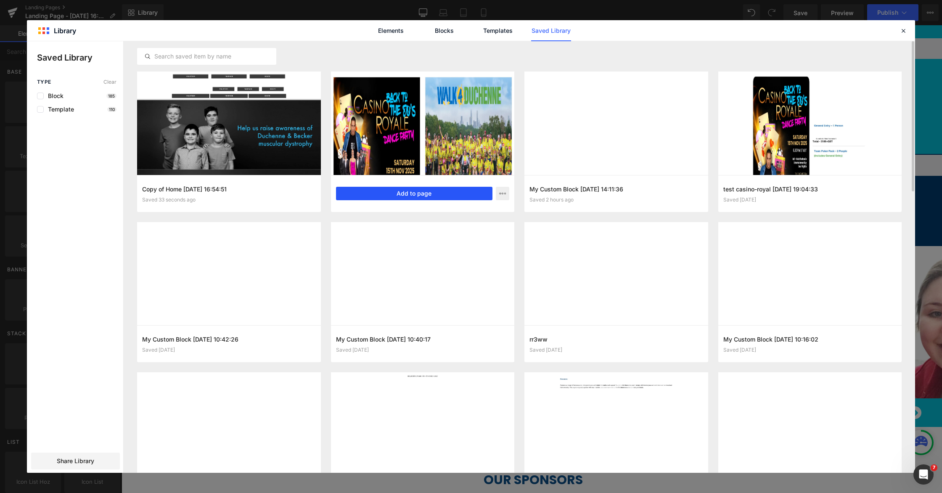
click at [424, 192] on button "Add to page" at bounding box center [414, 193] width 157 height 13
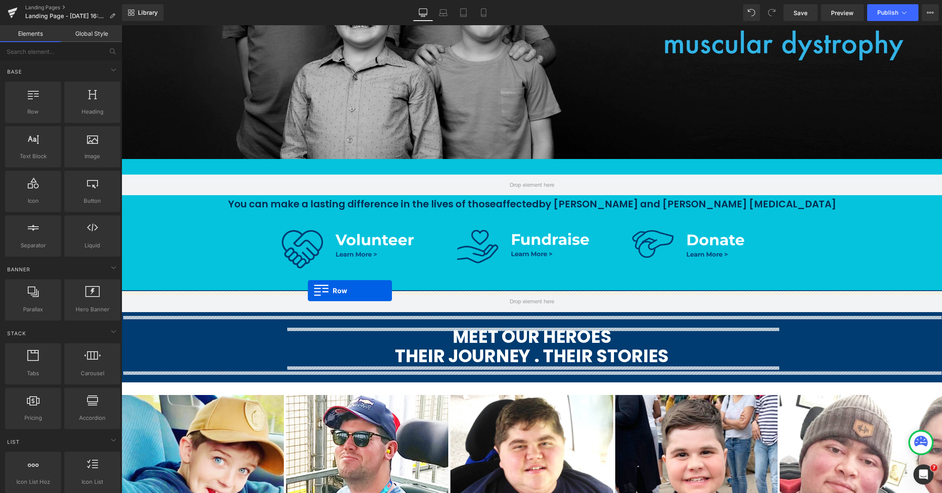
scroll to position [256, 0]
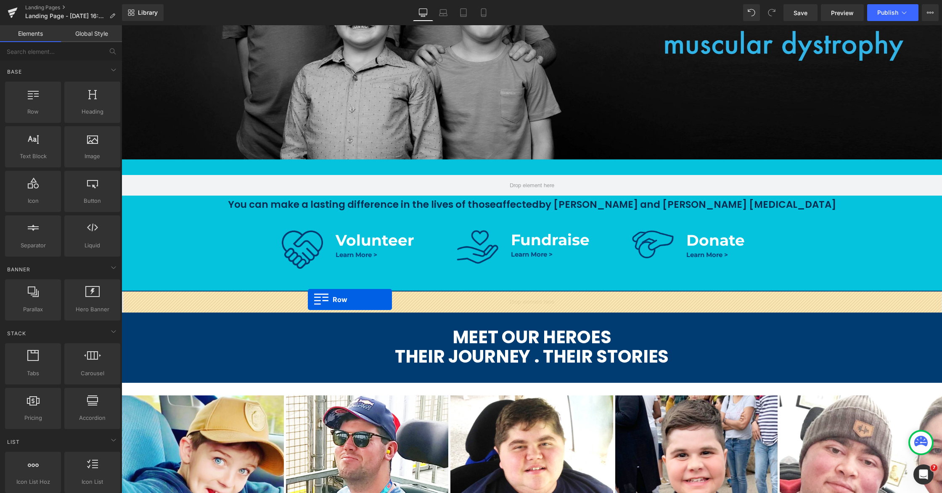
drag, startPoint x: 126, startPoint y: 168, endPoint x: 308, endPoint y: 299, distance: 224.7
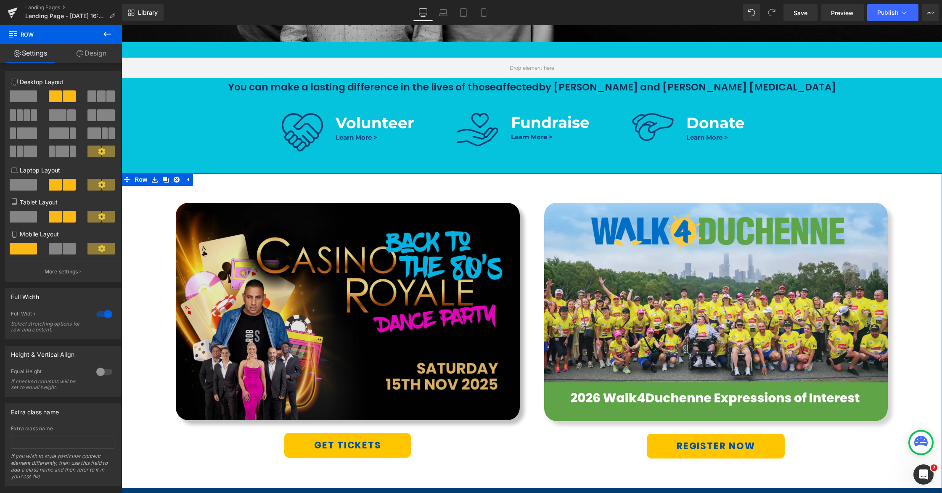
scroll to position [315, 0]
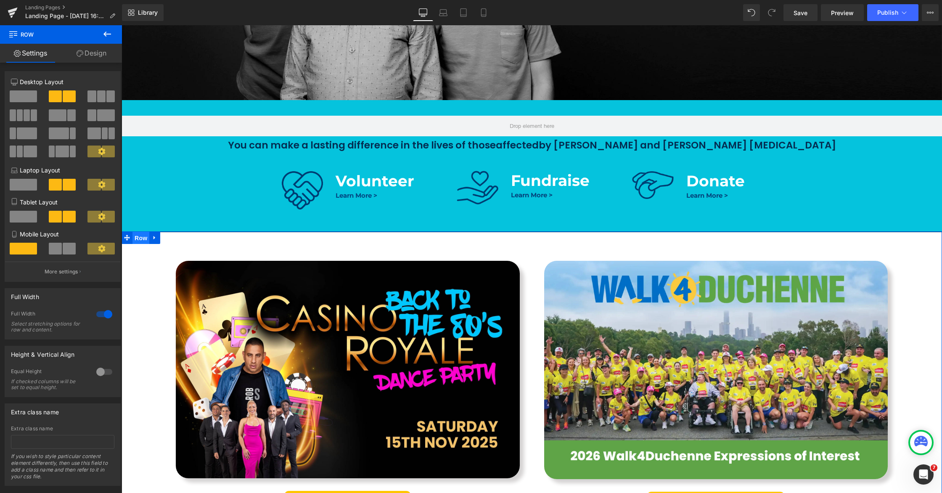
click at [136, 238] on span "Row" at bounding box center [140, 238] width 17 height 13
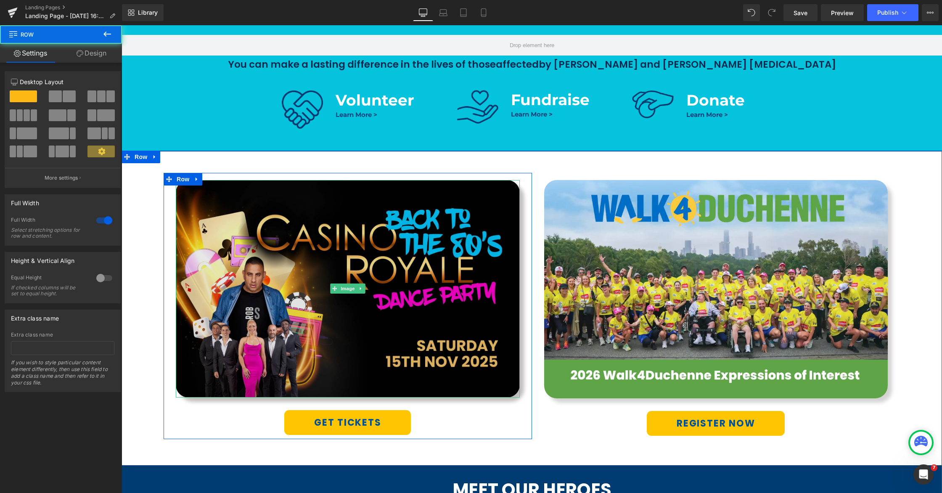
scroll to position [558, 0]
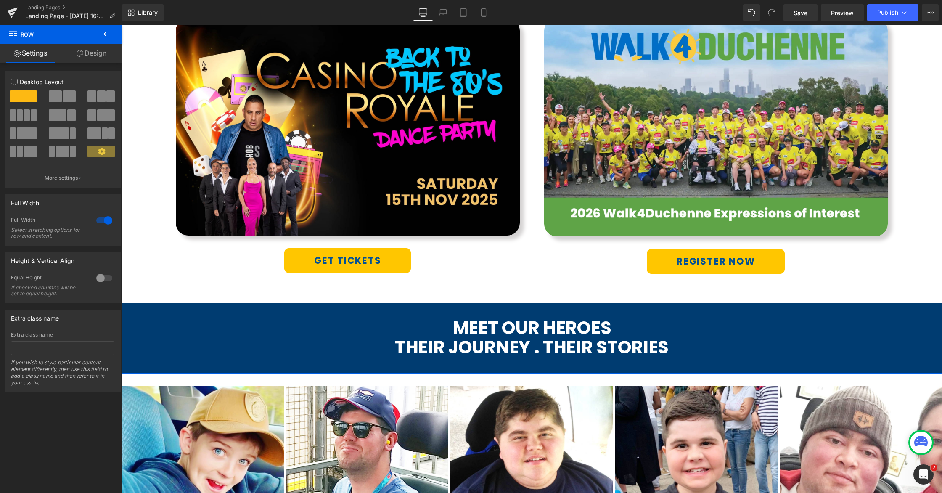
click at [224, 317] on div "Image GET TICKETS Button Row Image REGISTER NOW Button Row Row Row MEET OUR HER…" at bounding box center [532, 175] width 821 height 373
click at [246, 315] on div "Image GET TICKETS Button Row Image REGISTER NOW Button Row Row 60px Row MEET OU…" at bounding box center [532, 175] width 821 height 373
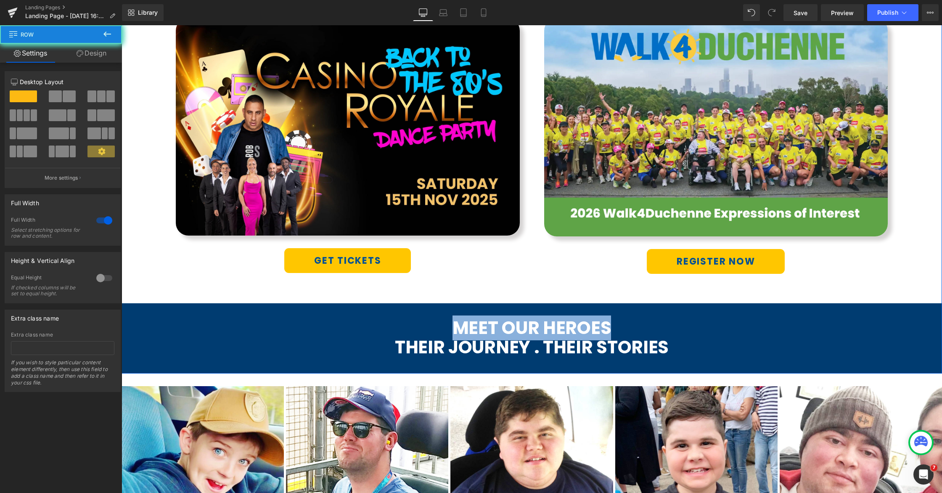
click at [246, 315] on div "Image GET TICKETS Button Row Image REGISTER NOW Button Row Row 60px Row MEET OU…" at bounding box center [532, 175] width 821 height 373
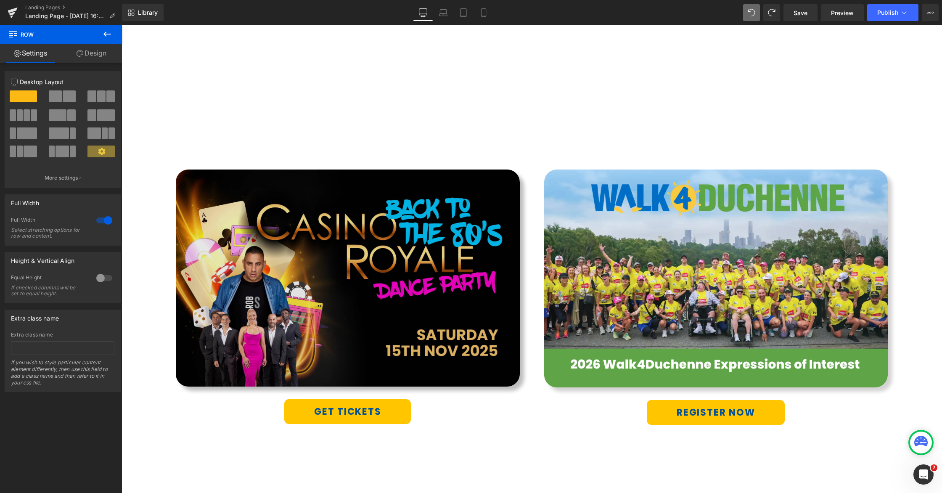
scroll to position [1342, 0]
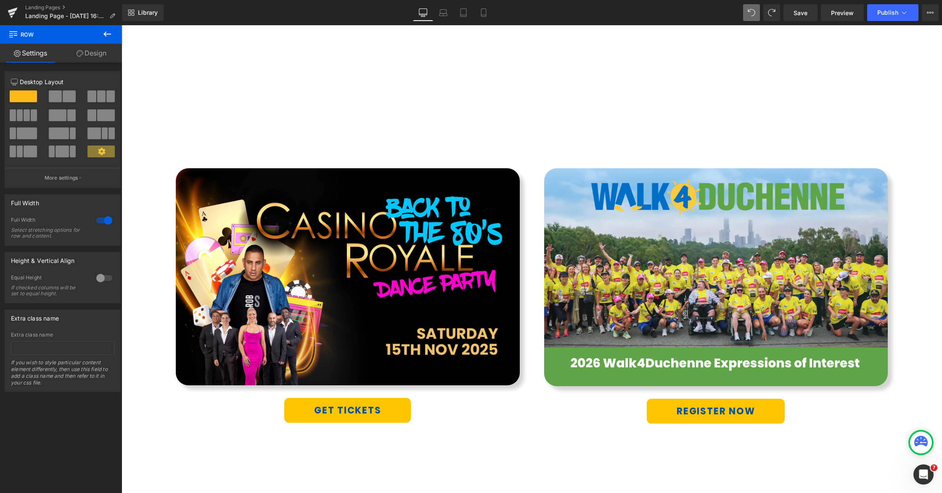
click at [368, 146] on div "Image GET TICKETS Button Row Image REGISTER NOW Button Row Row 51px 60px" at bounding box center [532, 206] width 821 height 493
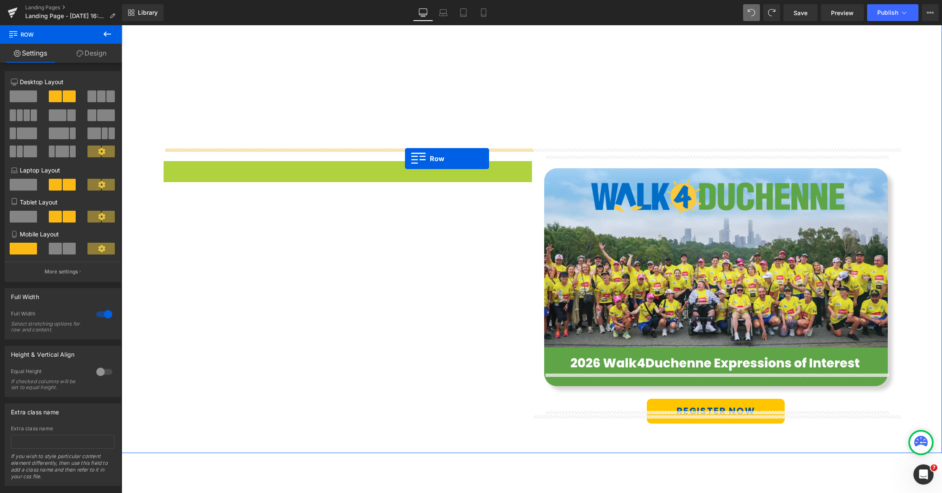
drag, startPoint x: 168, startPoint y: 152, endPoint x: 390, endPoint y: 144, distance: 222.6
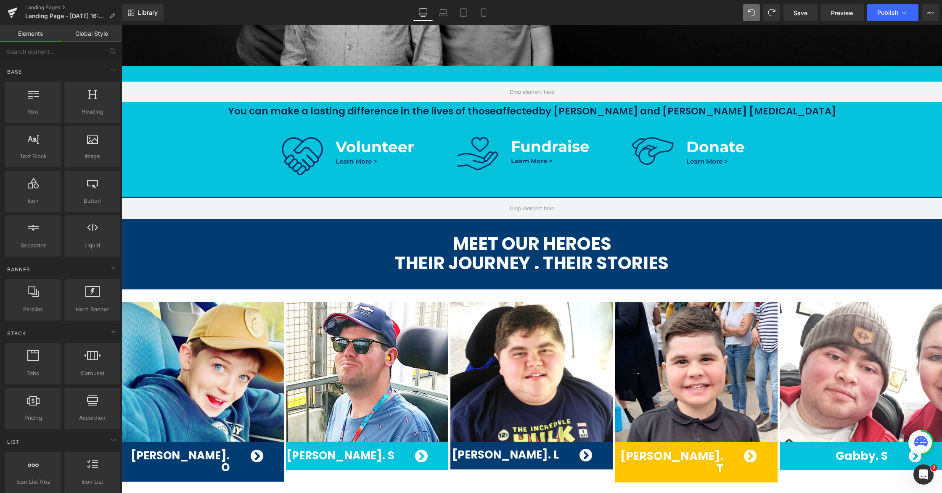
scroll to position [419, 0]
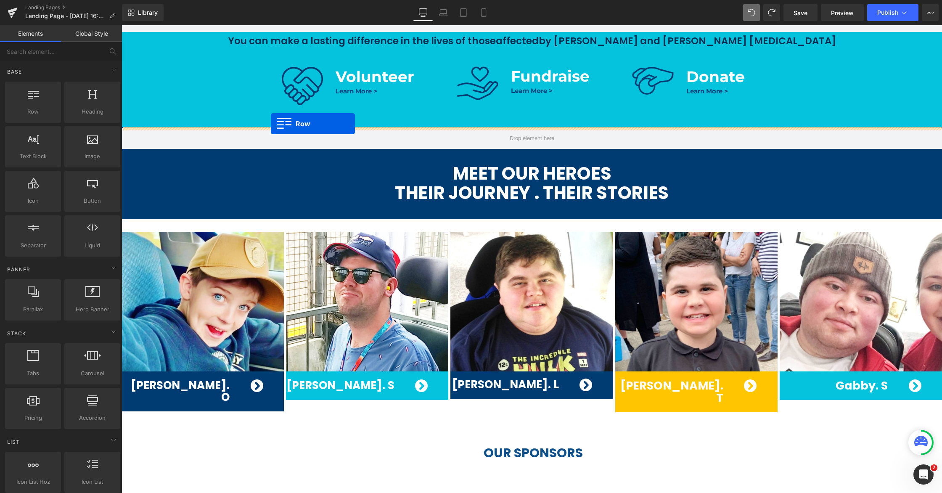
drag, startPoint x: 191, startPoint y: 132, endPoint x: 270, endPoint y: 124, distance: 79.9
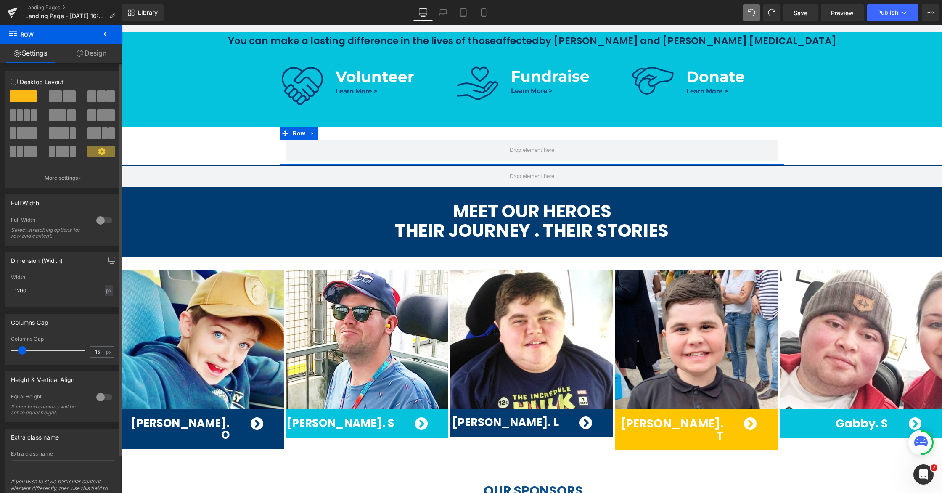
click at [103, 218] on div at bounding box center [104, 220] width 20 height 13
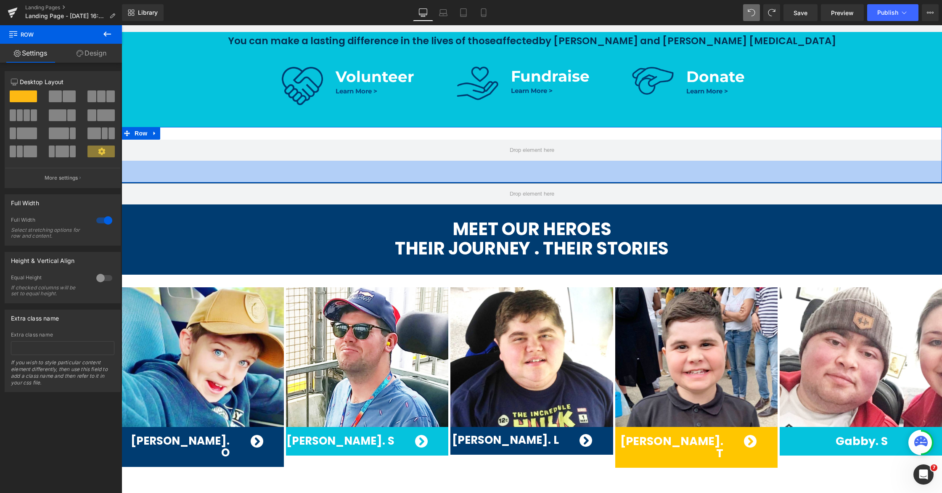
drag, startPoint x: 426, startPoint y: 164, endPoint x: 480, endPoint y: 132, distance: 62.8
click at [427, 181] on div "52px" at bounding box center [532, 172] width 821 height 22
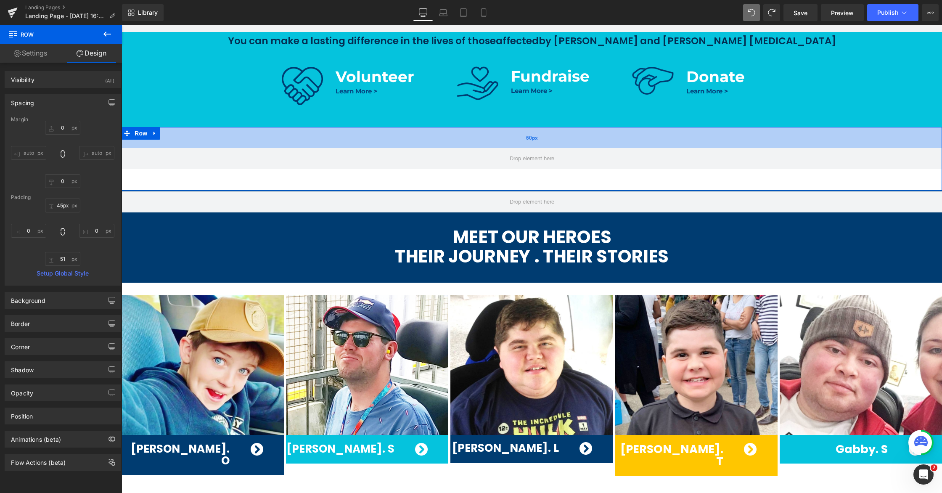
type input "44px"
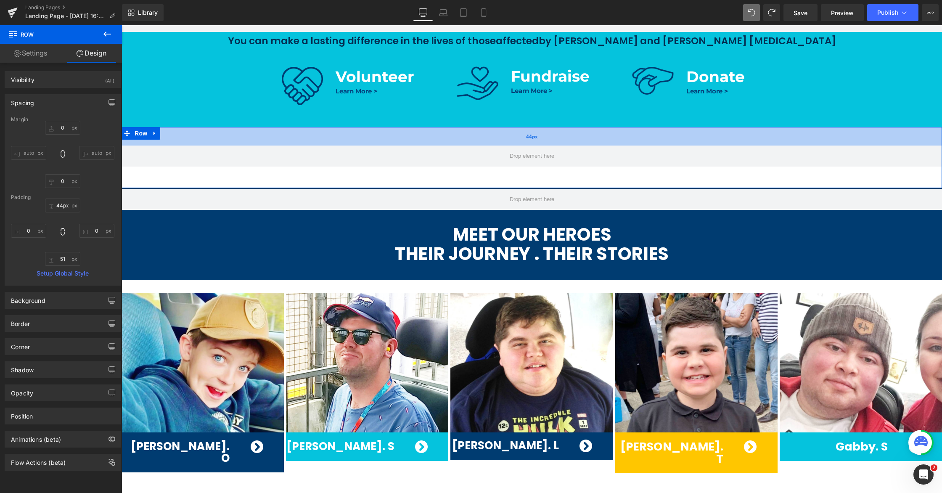
click at [482, 135] on div "44px" at bounding box center [532, 136] width 821 height 19
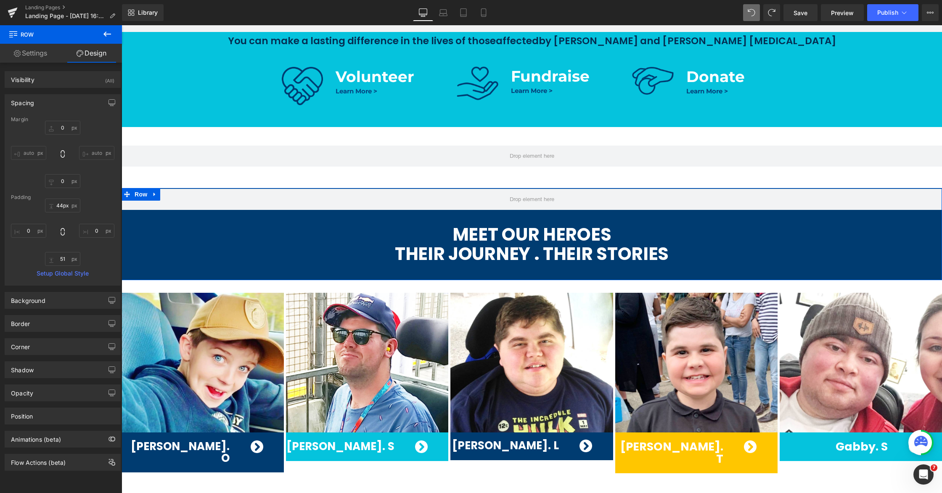
click at [156, 253] on div "Row MEET OUR HEROES THEIR JOURNEY . THEIR STORIES Text Block Row" at bounding box center [532, 229] width 821 height 80
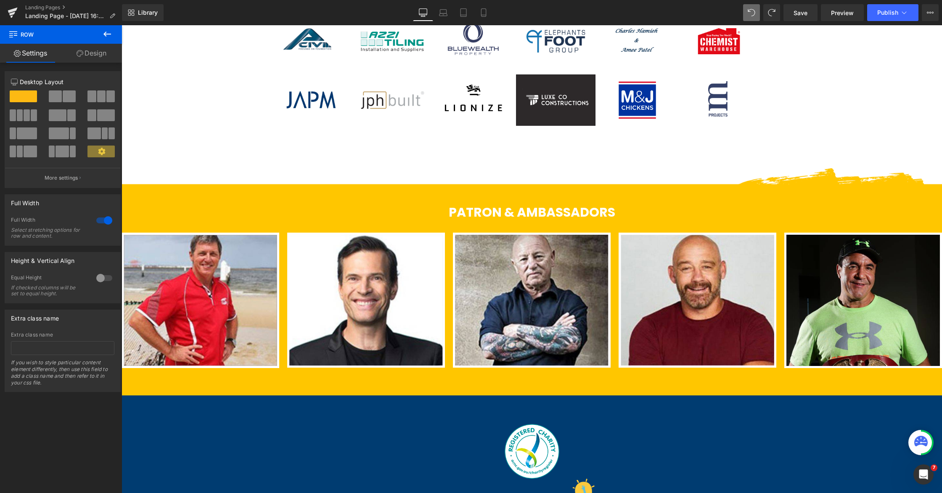
scroll to position [1154, 0]
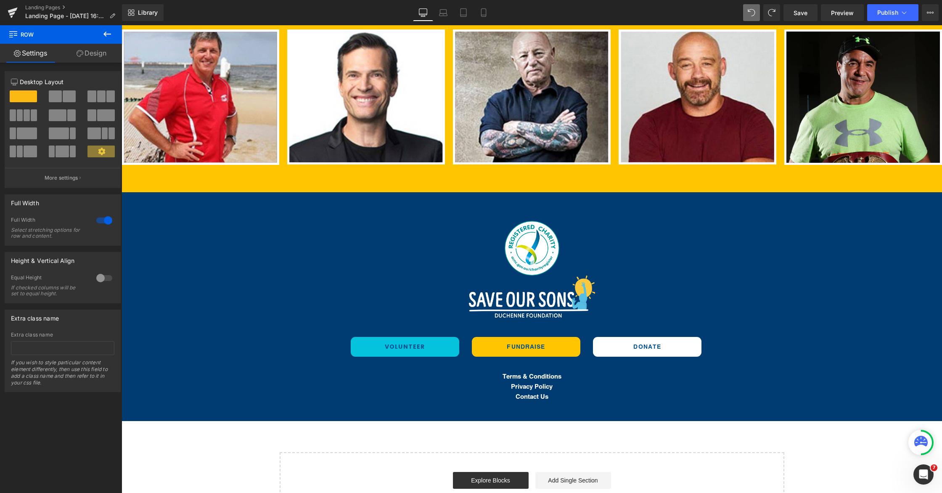
click at [316, 275] on div at bounding box center [532, 296] width 821 height 42
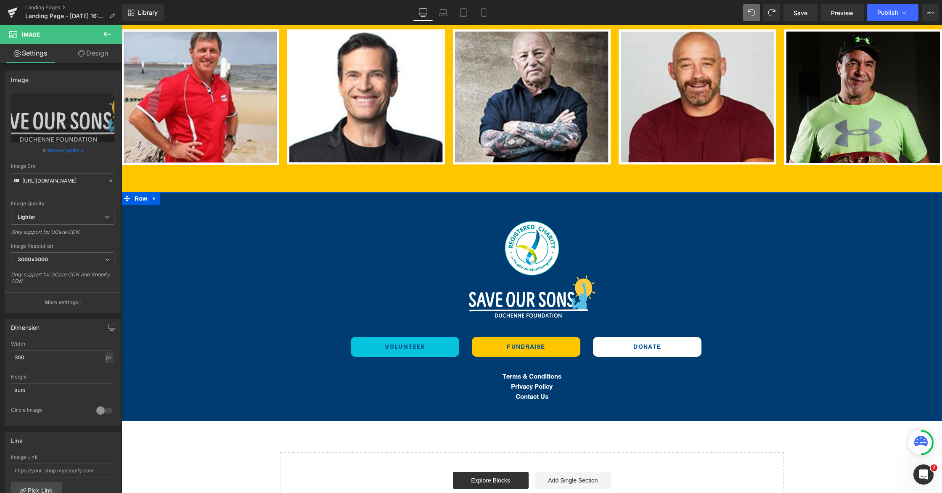
click at [138, 192] on div "Image Image VOLUNTEER Button FUNDRAISE Button DONATE Button Row Terms & Conditi…" at bounding box center [532, 306] width 821 height 229
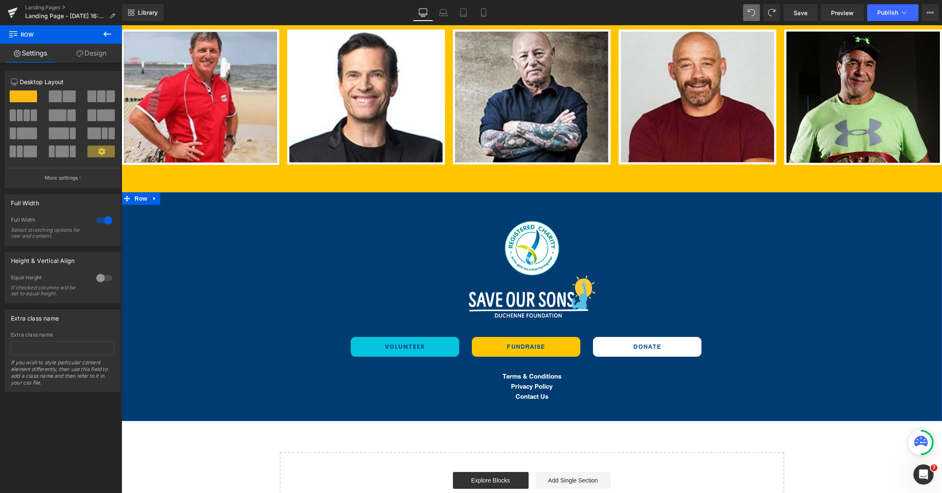
click at [90, 50] on link "Design" at bounding box center [91, 53] width 61 height 19
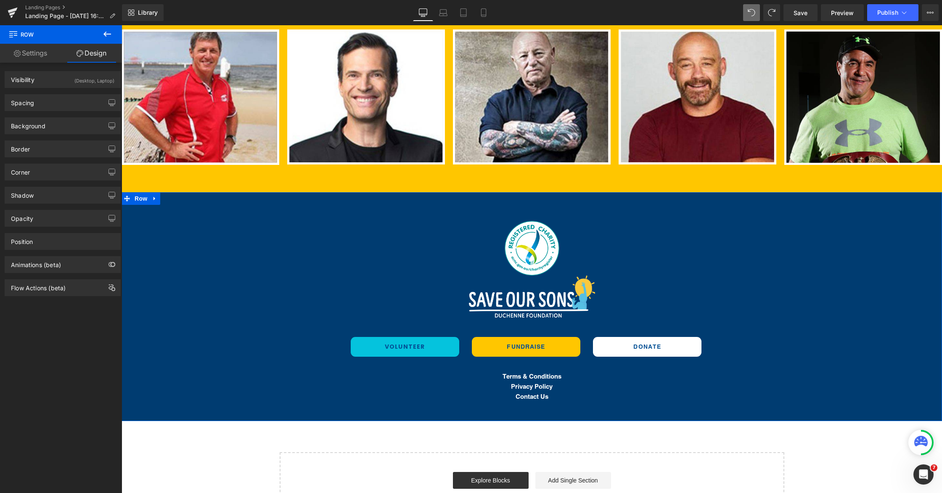
type input "#003c71"
type input "100"
click at [47, 130] on div "Background" at bounding box center [62, 126] width 115 height 16
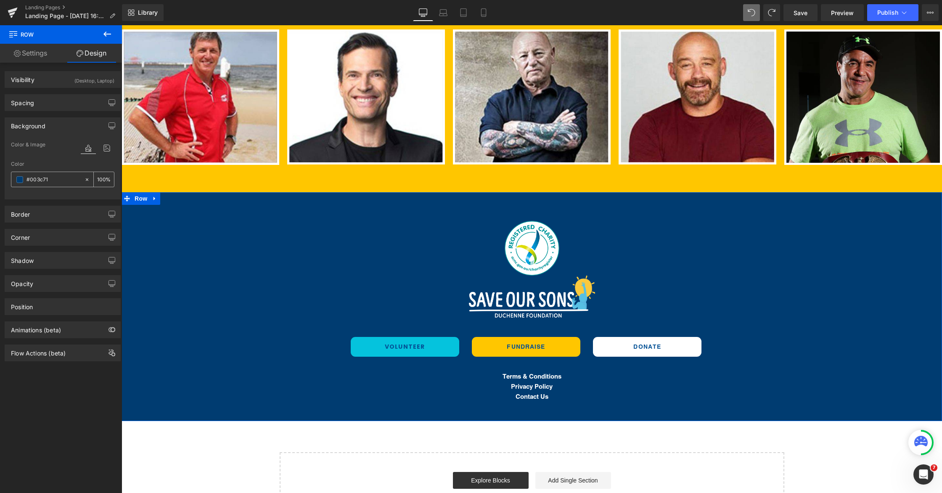
click at [53, 185] on div "#003c71" at bounding box center [47, 179] width 73 height 15
click at [54, 179] on input "#003c71" at bounding box center [53, 179] width 54 height 9
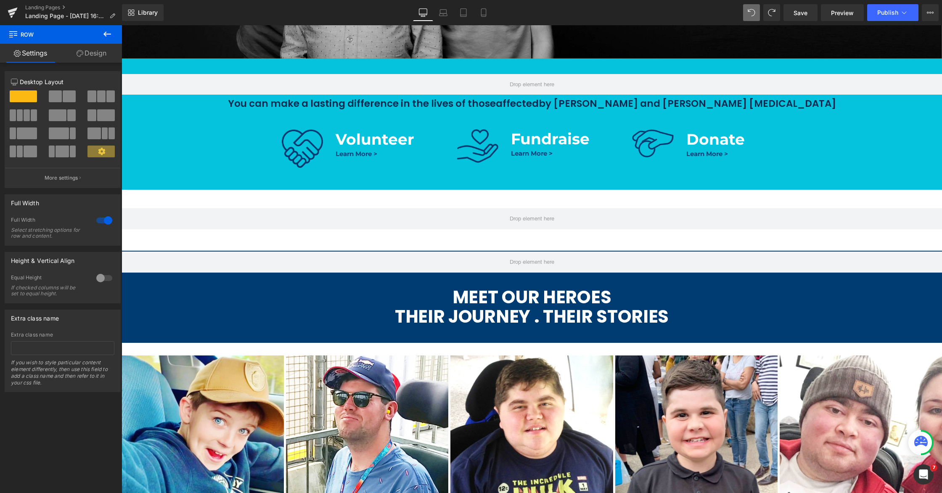
scroll to position [479, 0]
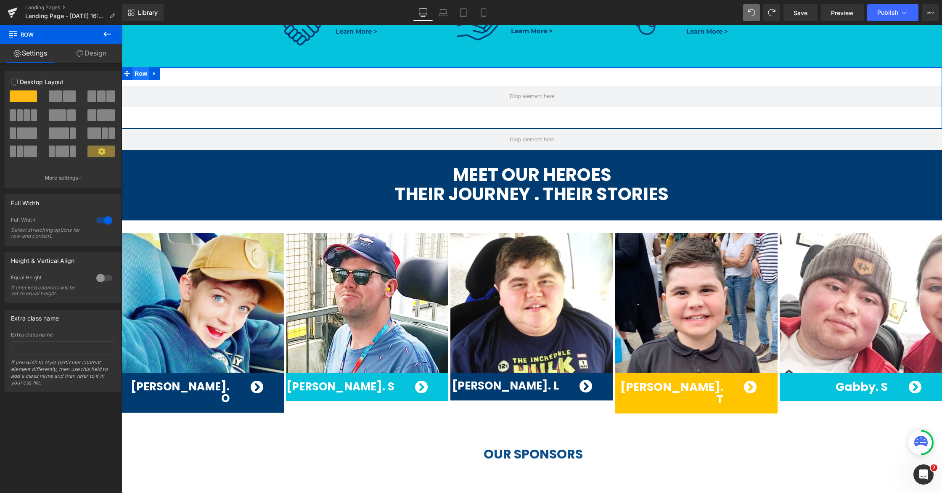
click at [138, 77] on span "Row" at bounding box center [140, 73] width 17 height 13
click at [100, 55] on link "Design" at bounding box center [91, 53] width 61 height 19
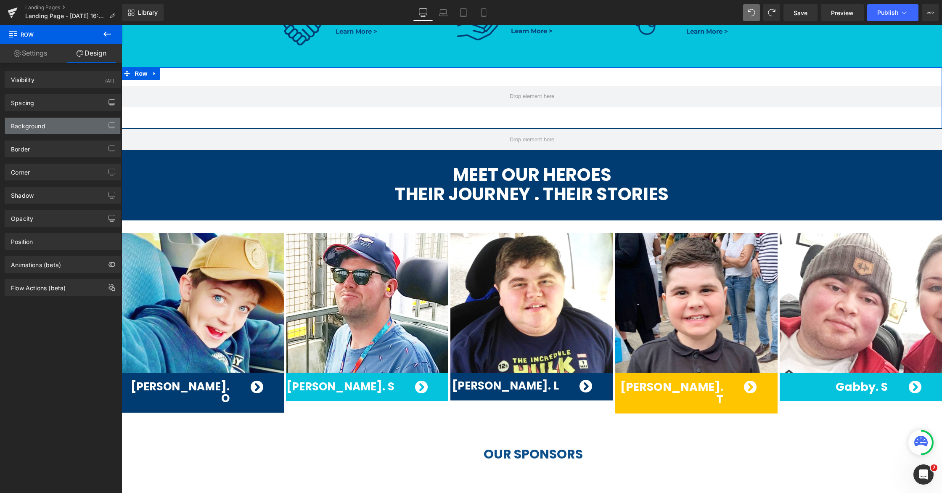
click at [29, 131] on div "Background" at bounding box center [62, 126] width 115 height 16
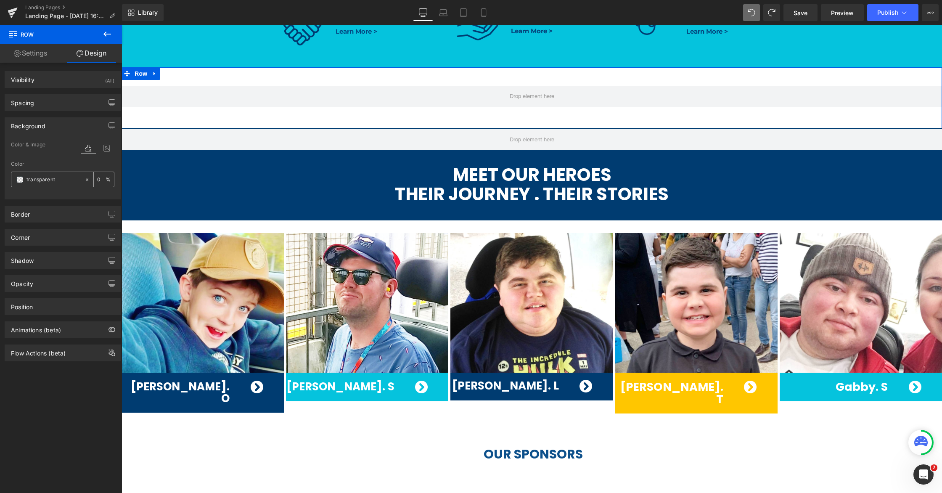
click at [59, 179] on input "transparent" at bounding box center [53, 179] width 54 height 9
paste input "#003c71"
type input "#003c71"
type input "100"
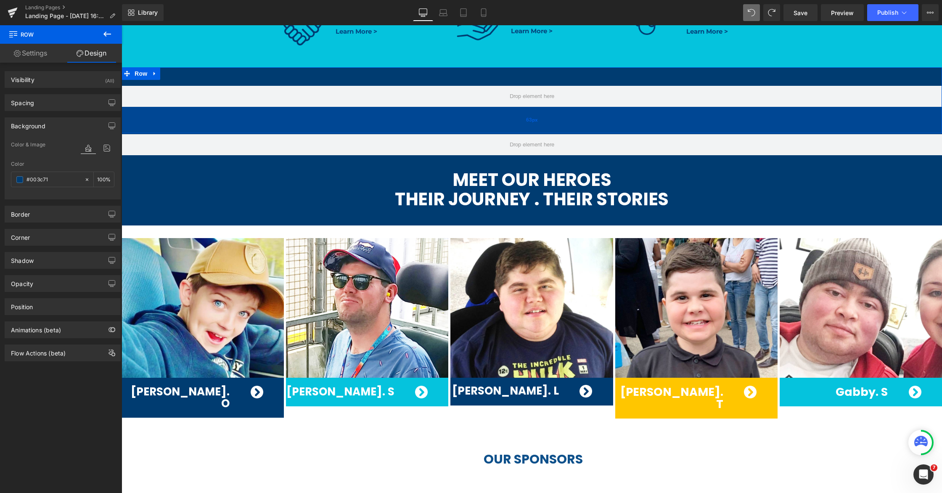
drag, startPoint x: 547, startPoint y: 123, endPoint x: 546, endPoint y: 128, distance: 5.1
click at [546, 128] on div "63px" at bounding box center [532, 120] width 821 height 26
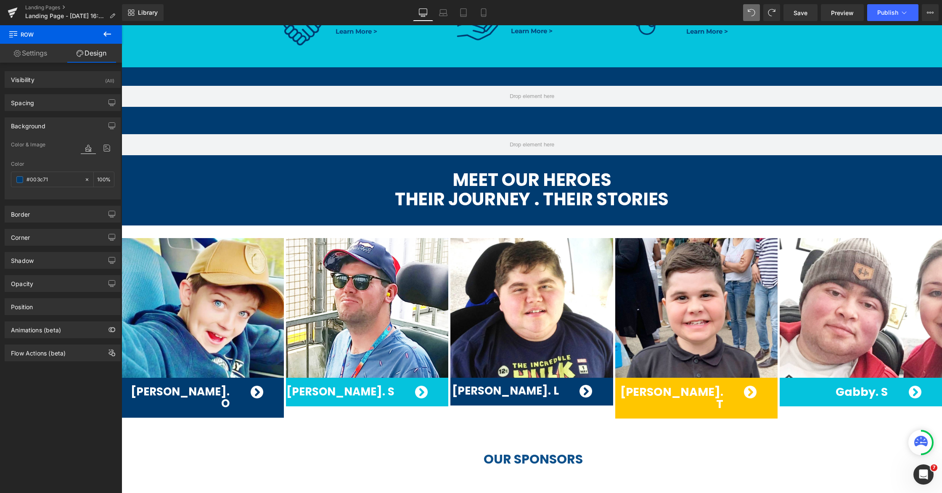
type input "#003c71"
click at [106, 35] on icon at bounding box center [107, 34] width 10 height 10
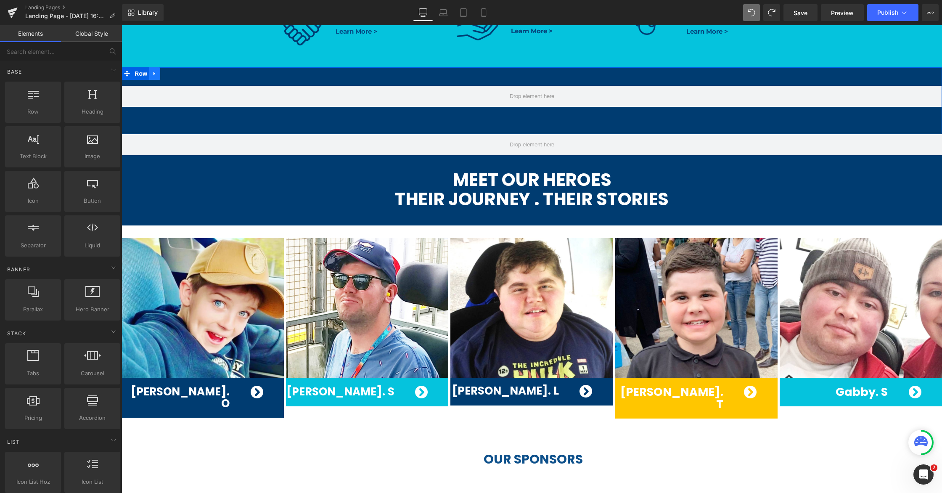
click at [154, 76] on icon at bounding box center [155, 74] width 6 height 6
click at [155, 76] on icon at bounding box center [155, 74] width 6 height 6
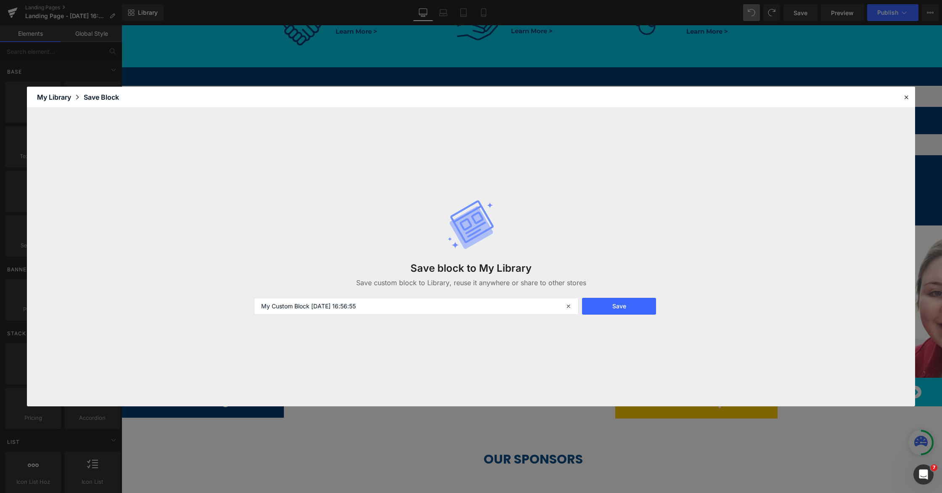
click at [47, 94] on div "My Library" at bounding box center [60, 97] width 47 height 10
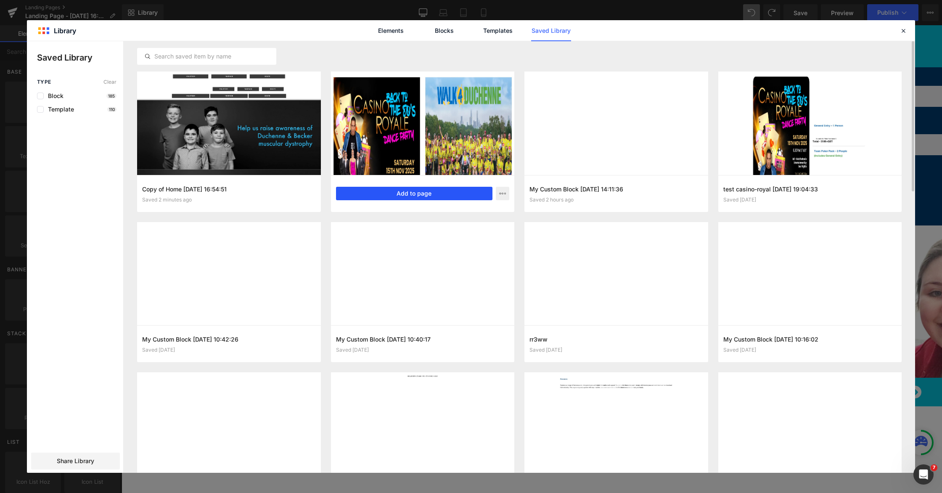
drag, startPoint x: 423, startPoint y: 191, endPoint x: 352, endPoint y: 170, distance: 74.0
click at [423, 191] on button "Add to page" at bounding box center [414, 193] width 157 height 13
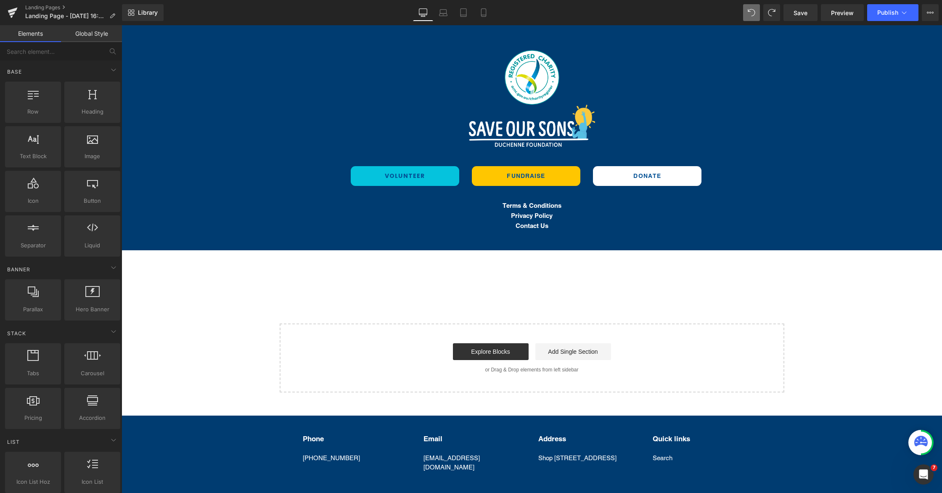
scroll to position [1393, 0]
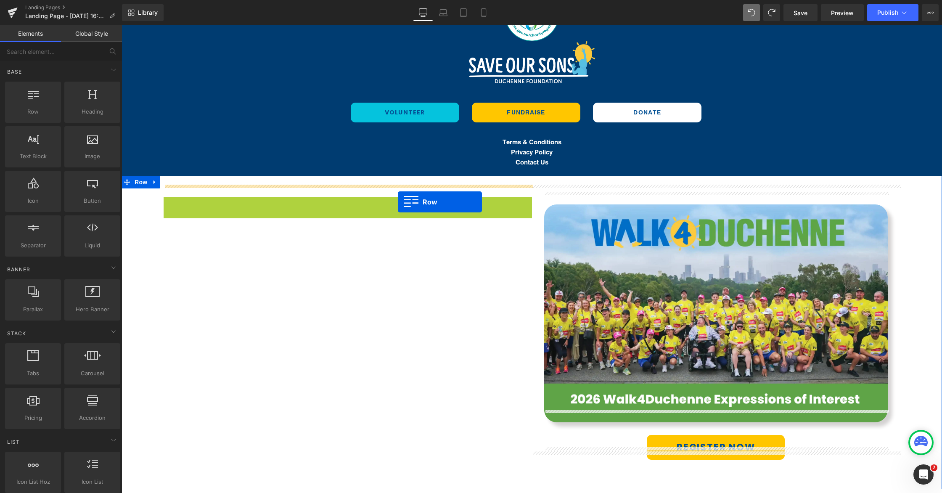
drag, startPoint x: 196, startPoint y: 186, endPoint x: 398, endPoint y: 202, distance: 202.9
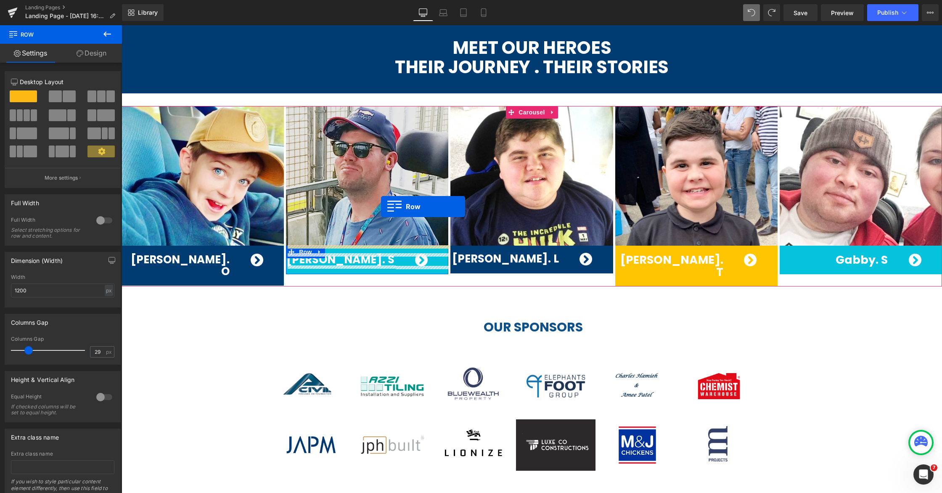
scroll to position [408, 0]
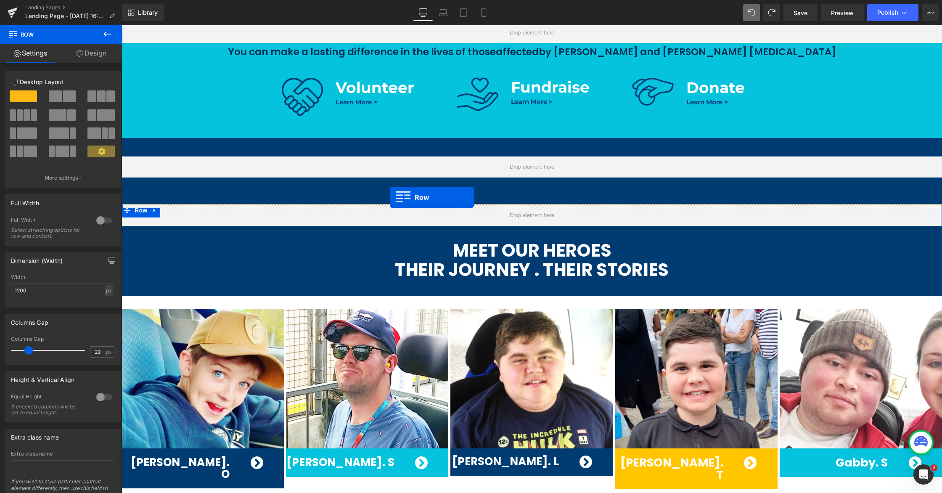
drag, startPoint x: 127, startPoint y: 169, endPoint x: 391, endPoint y: 197, distance: 265.1
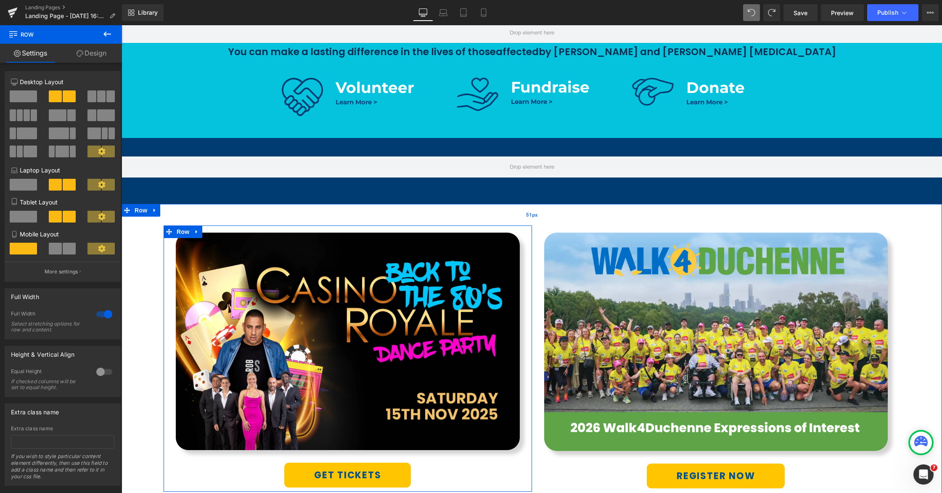
scroll to position [409, 0]
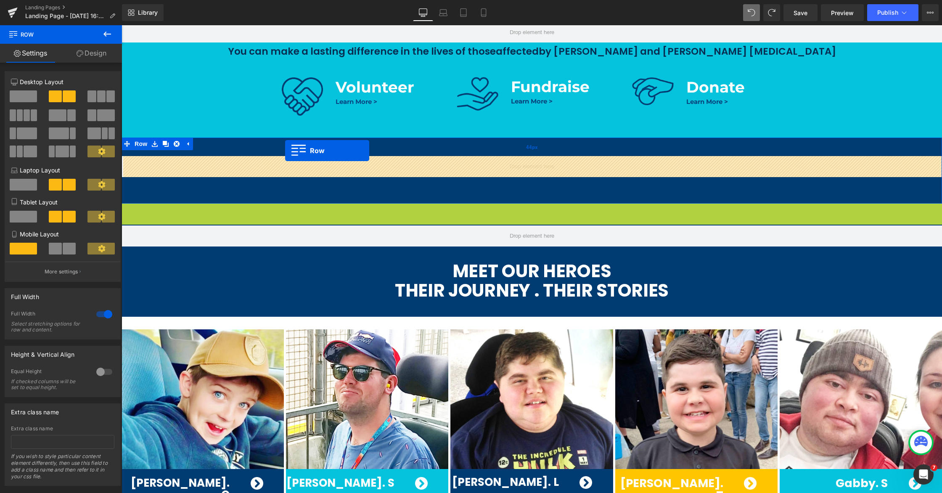
drag, startPoint x: 127, startPoint y: 211, endPoint x: 285, endPoint y: 151, distance: 168.6
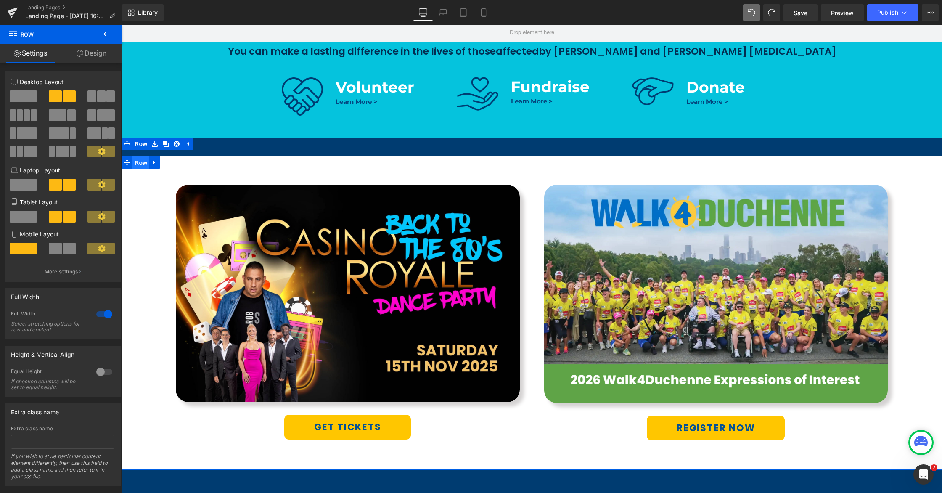
click at [140, 165] on span "Row" at bounding box center [140, 162] width 17 height 13
click at [95, 50] on link "Design" at bounding box center [91, 53] width 61 height 19
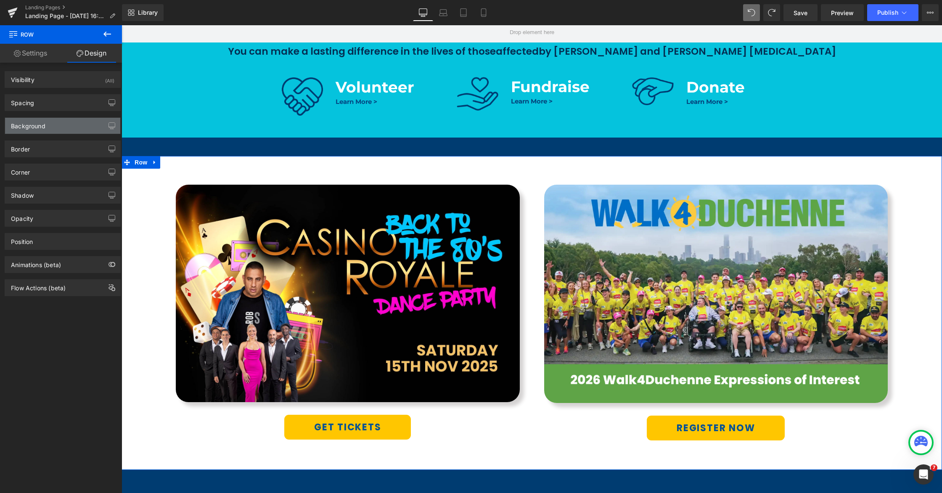
click at [30, 127] on div "Background" at bounding box center [28, 124] width 34 height 12
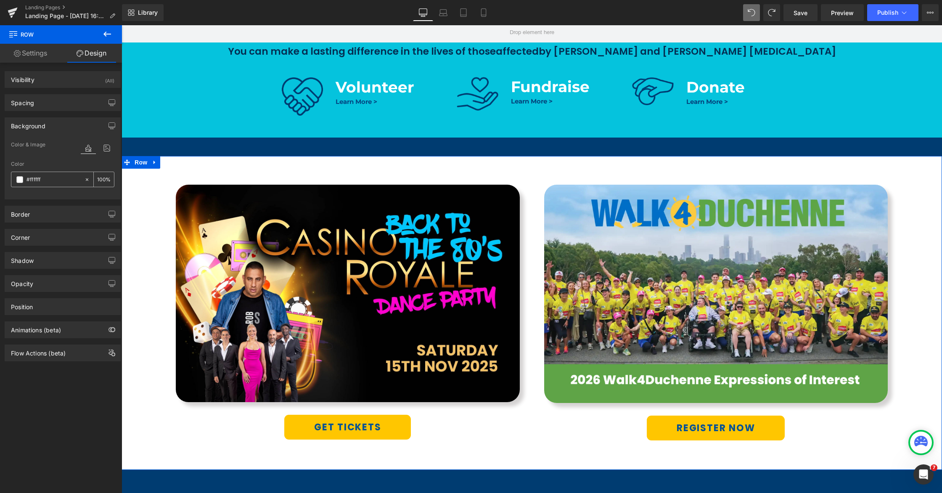
click at [45, 174] on div "#ffffff" at bounding box center [47, 179] width 73 height 15
click at [42, 178] on input "#ffffff" at bounding box center [53, 179] width 54 height 9
paste input "003c71"
type input "#003c71"
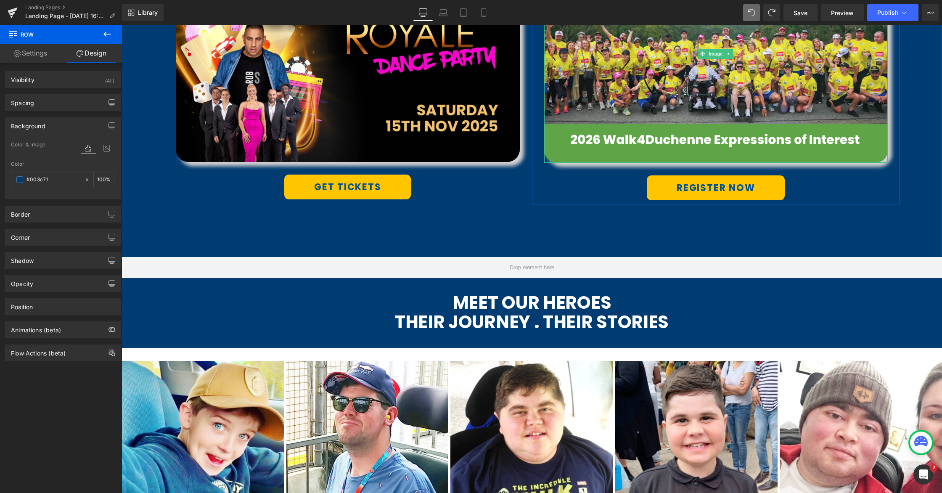
scroll to position [667, 0]
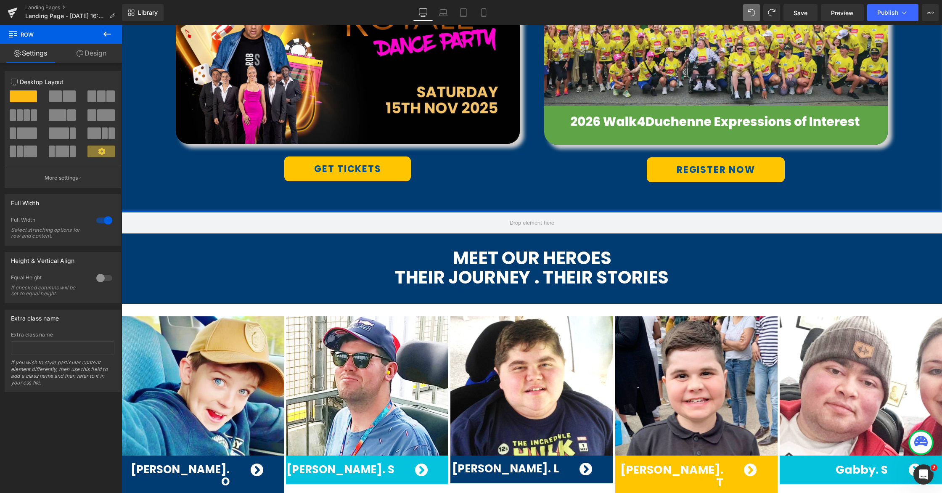
drag, startPoint x: 549, startPoint y: 229, endPoint x: 554, endPoint y: 199, distance: 31.1
click at [554, 199] on div "Image GET TICKETS Button Row Image REGISTER NOW Button Row Row 51px Row 44px" at bounding box center [532, 45] width 821 height 332
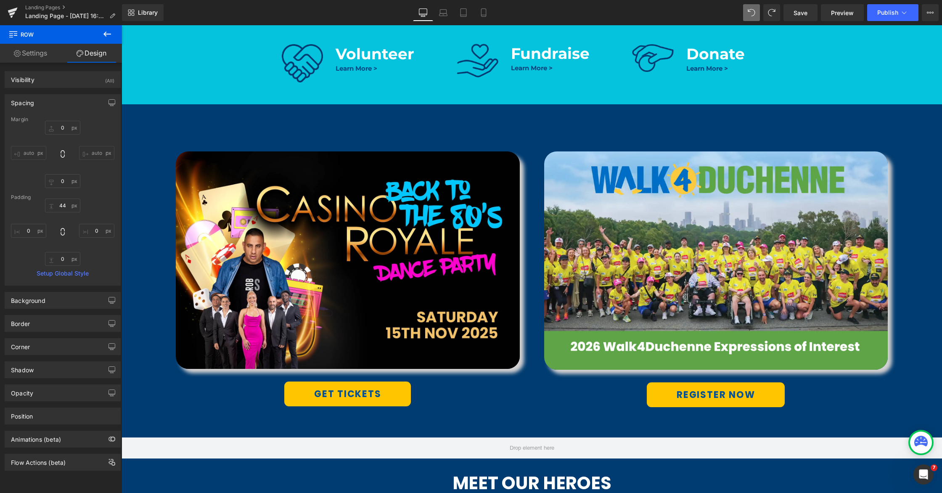
scroll to position [453, 0]
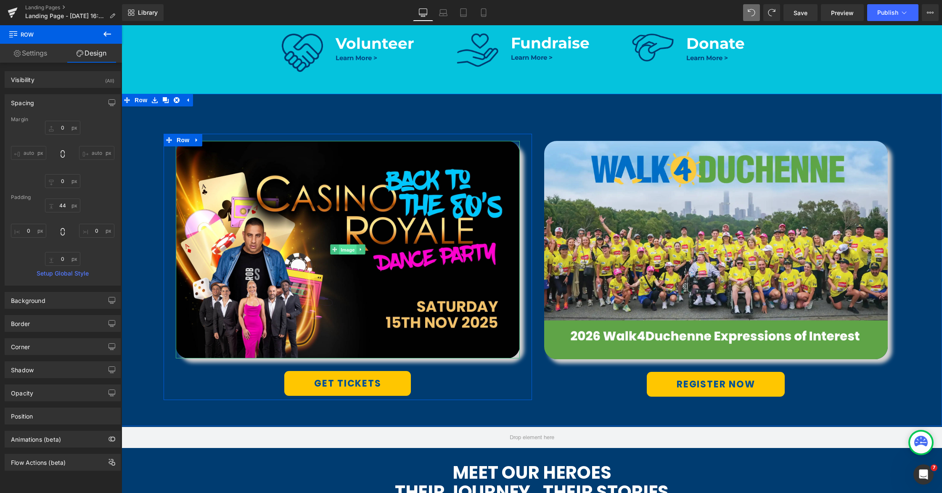
click at [343, 246] on span "Image" at bounding box center [348, 250] width 18 height 10
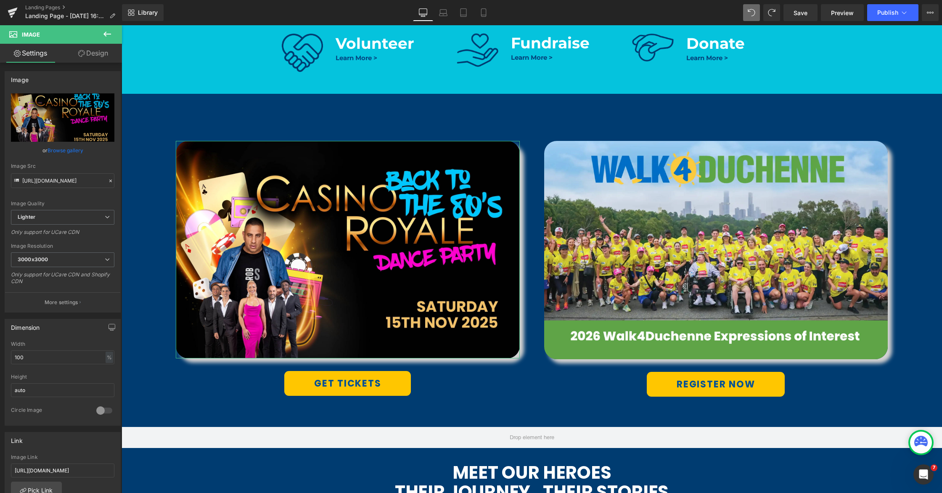
click at [92, 49] on link "Design" at bounding box center [93, 53] width 61 height 19
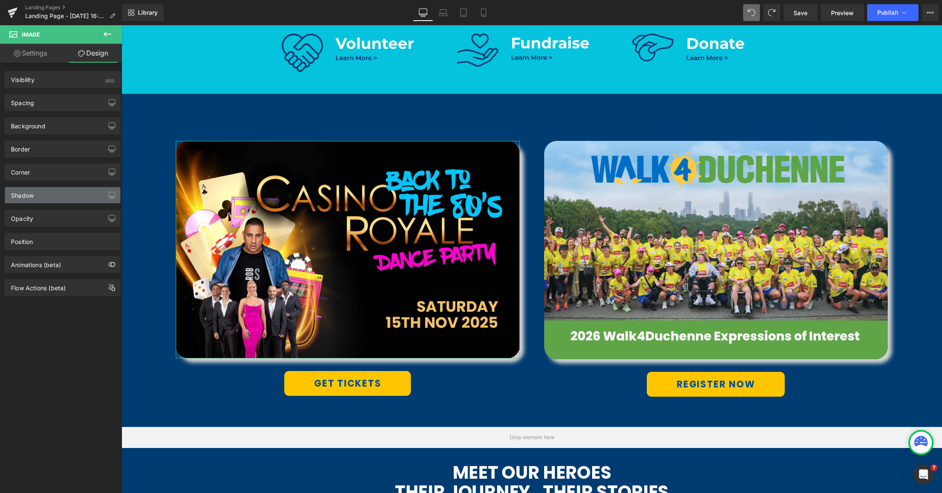
click at [53, 195] on div "Shadow" at bounding box center [62, 195] width 115 height 16
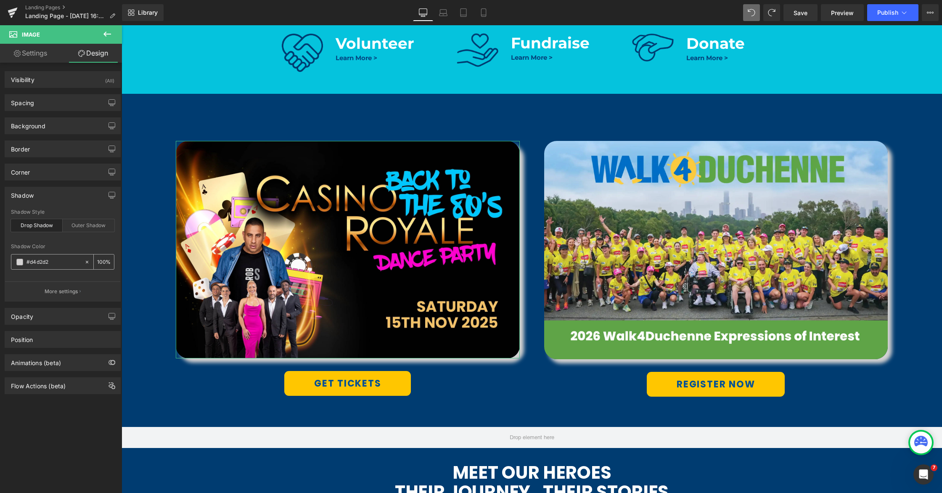
click at [84, 260] on icon at bounding box center [87, 262] width 6 height 6
type input "none"
type input "0"
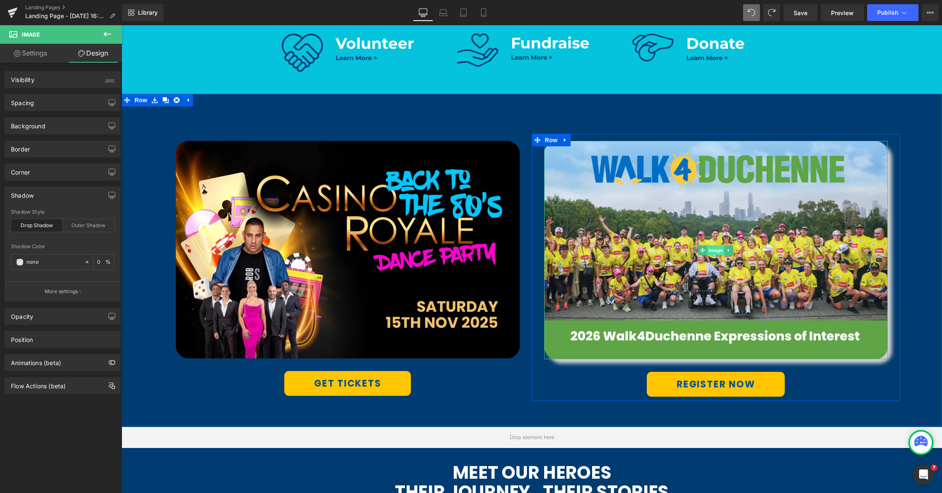
click at [712, 250] on span "Image" at bounding box center [716, 250] width 18 height 10
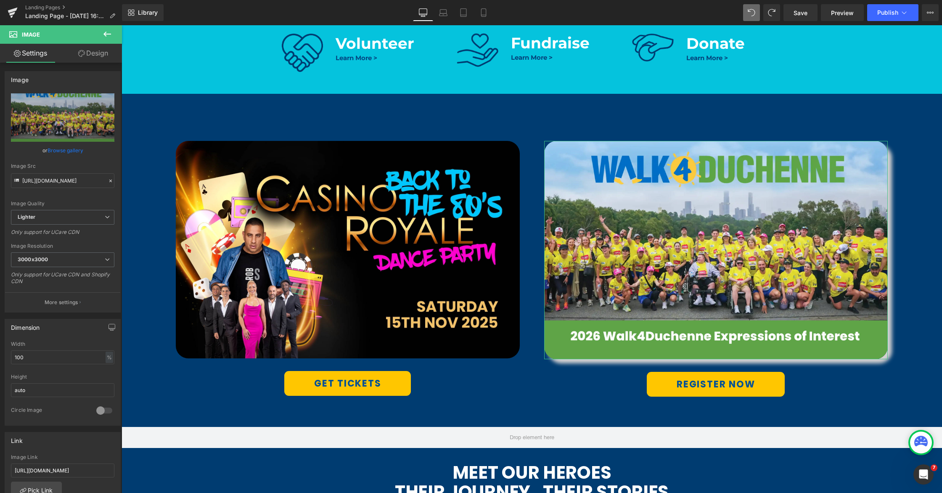
drag, startPoint x: 88, startPoint y: 46, endPoint x: 71, endPoint y: 79, distance: 36.9
click at [89, 46] on link "Design" at bounding box center [93, 53] width 61 height 19
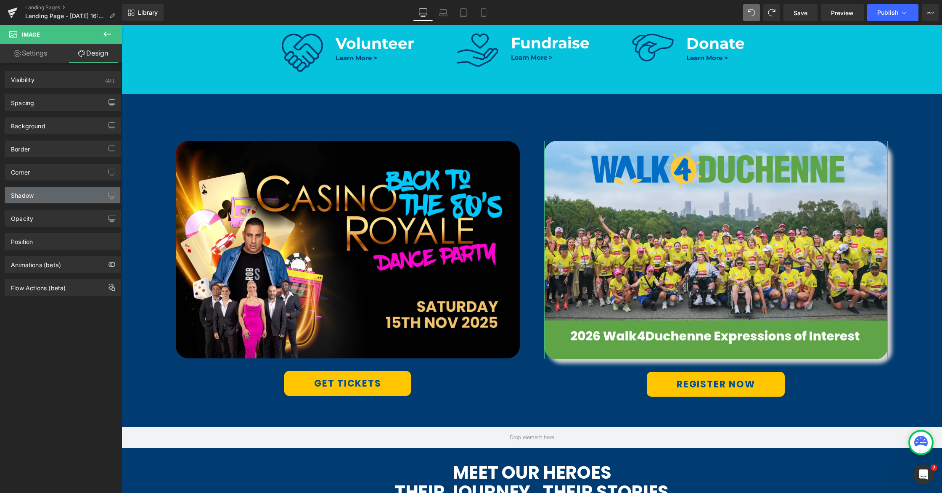
click at [38, 196] on div "Shadow" at bounding box center [62, 195] width 115 height 16
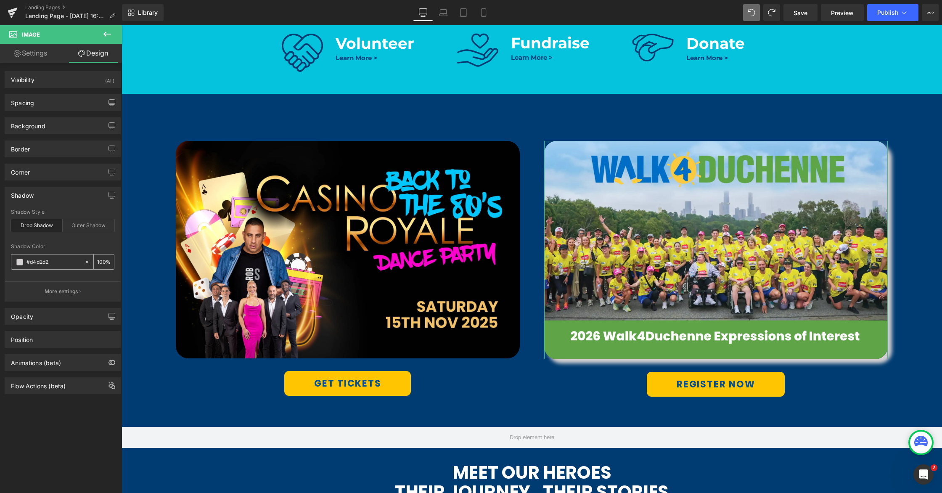
click at [86, 261] on icon at bounding box center [87, 261] width 3 height 3
type input "none"
type input "0"
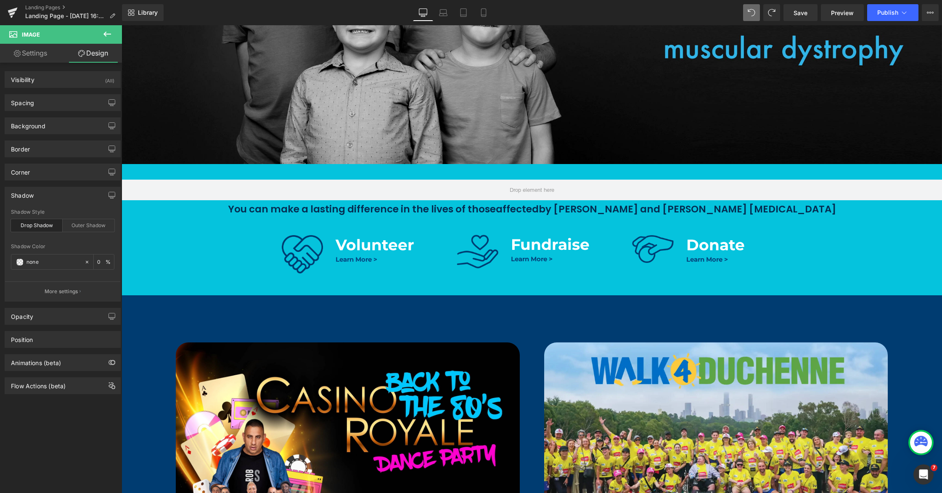
scroll to position [257, 0]
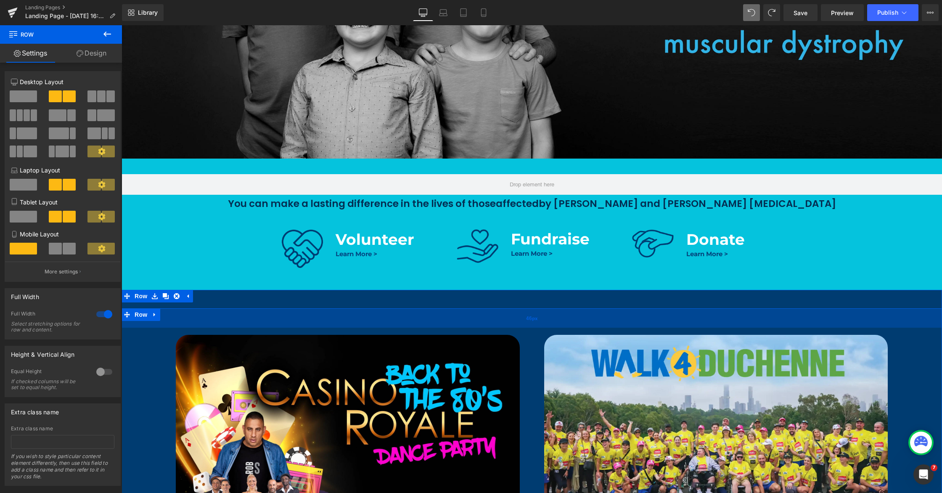
drag, startPoint x: 530, startPoint y: 312, endPoint x: 531, endPoint y: 317, distance: 4.3
click at [531, 317] on span "46px" at bounding box center [532, 319] width 12 height 8
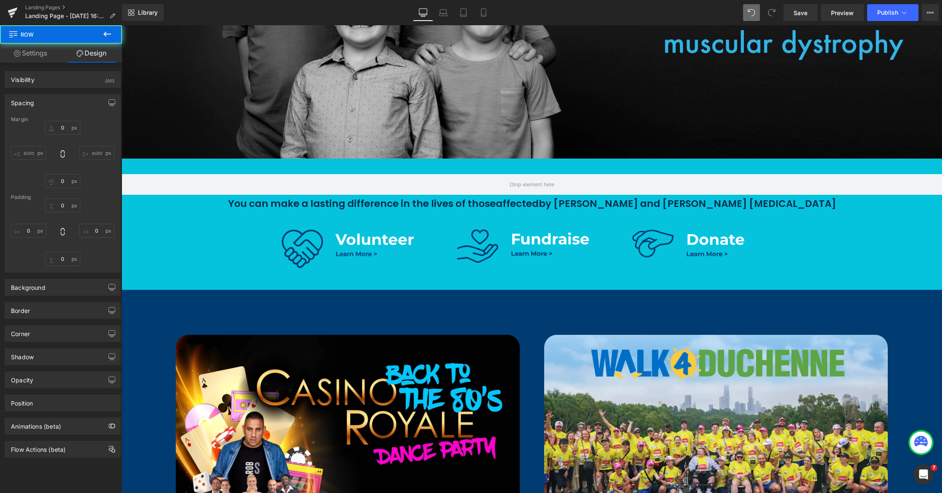
type input "0"
type input "46"
type input "100"
type input "60"
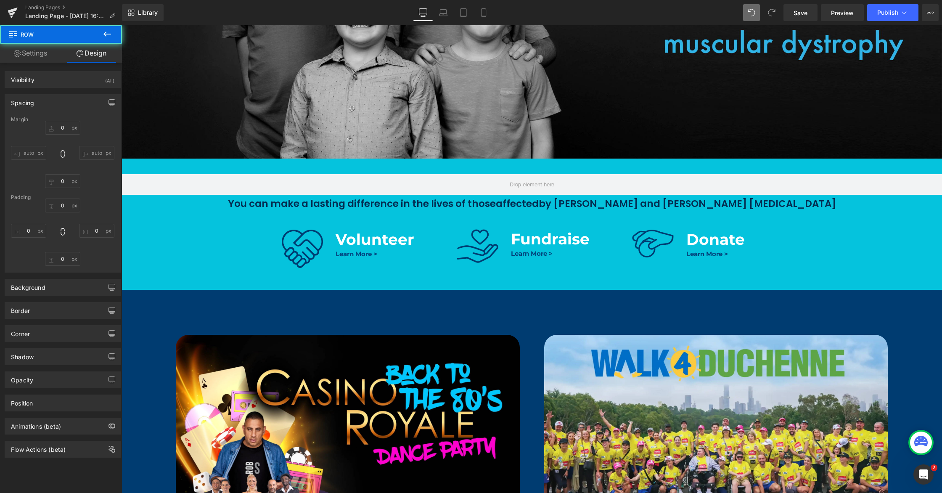
type input "100"
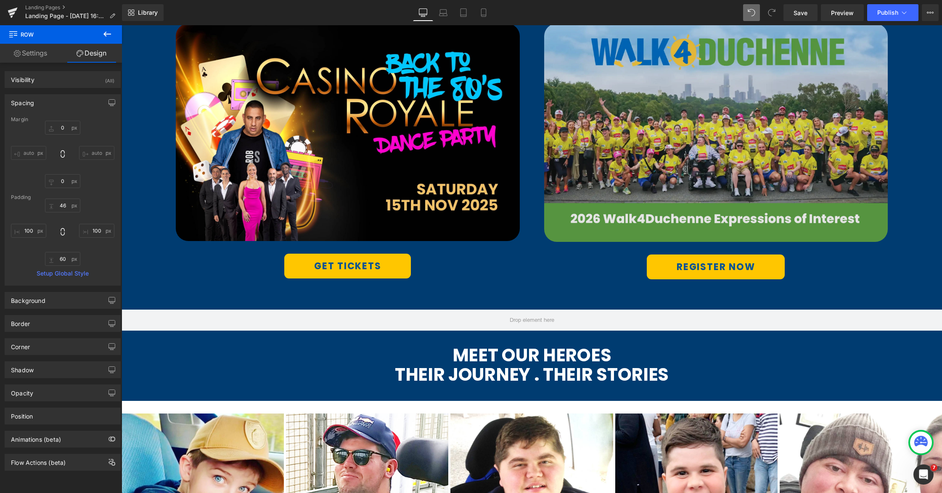
scroll to position [450, 0]
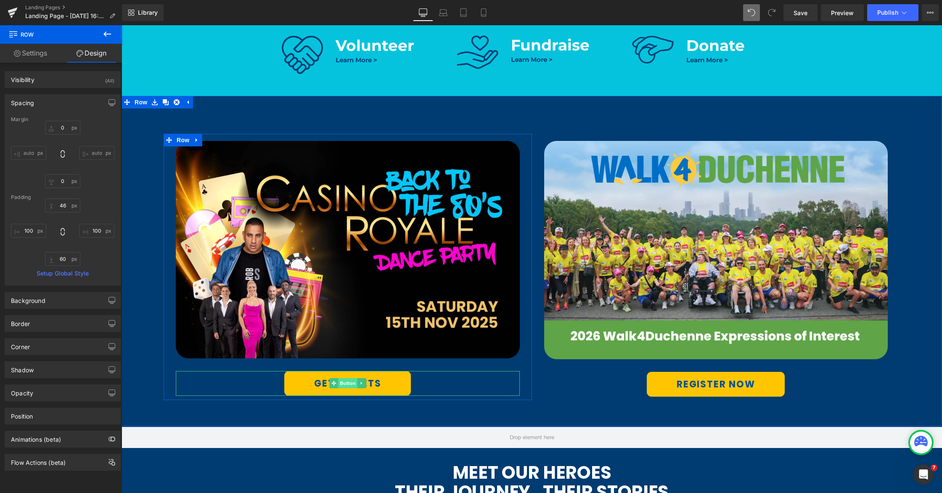
click at [341, 385] on span "Button" at bounding box center [347, 383] width 19 height 10
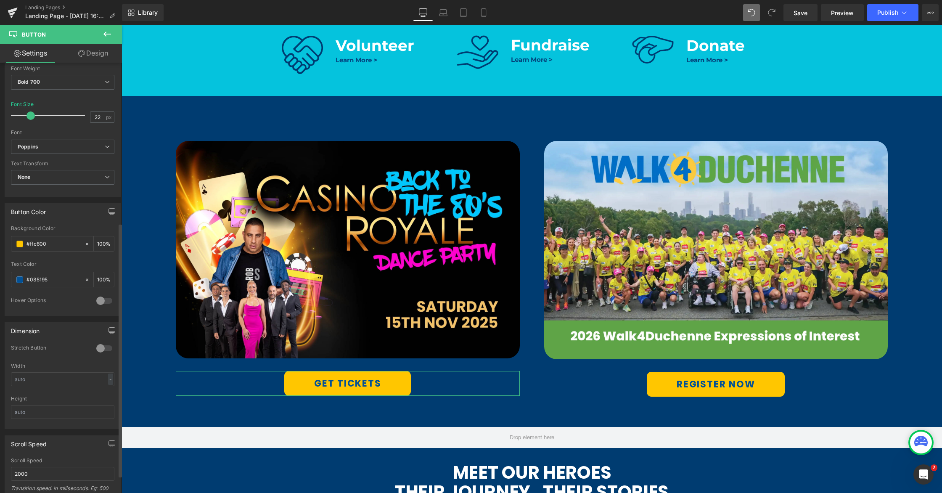
scroll to position [270, 0]
click at [106, 349] on div at bounding box center [104, 348] width 20 height 13
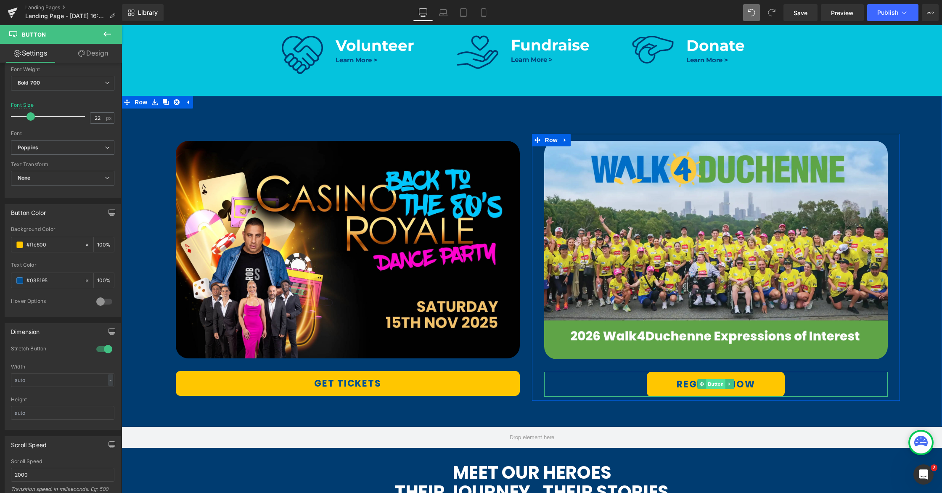
click at [712, 386] on span "Button" at bounding box center [715, 384] width 19 height 10
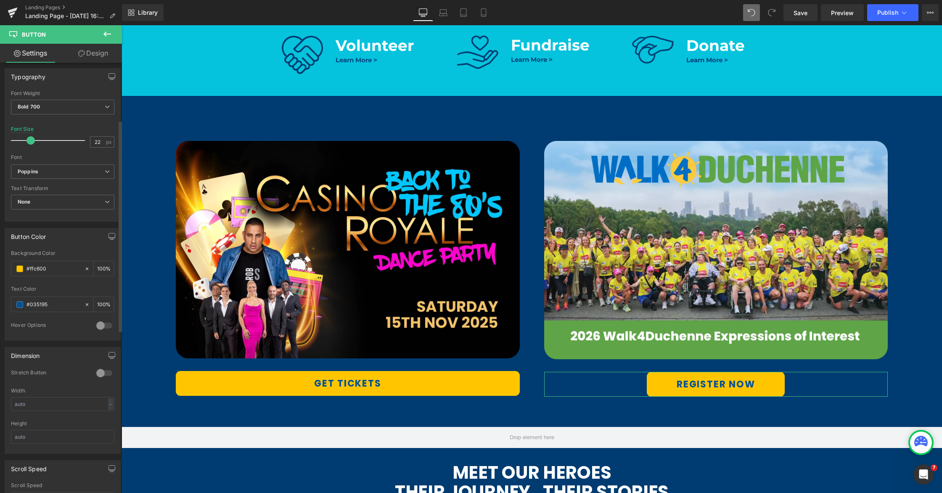
scroll to position [297, 0]
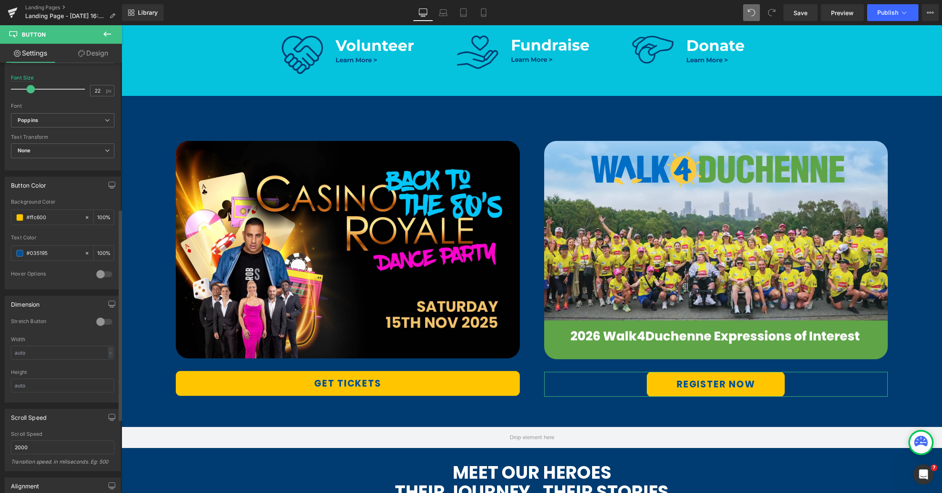
click at [105, 323] on div at bounding box center [104, 321] width 20 height 13
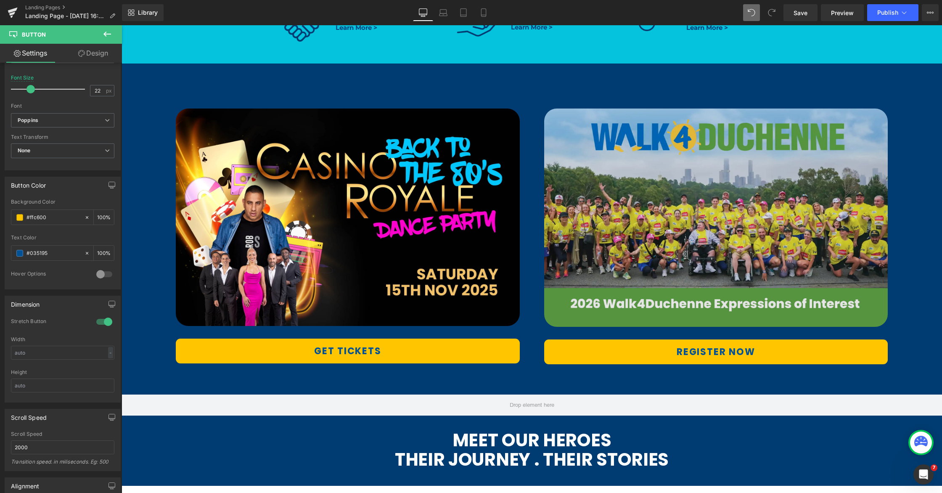
scroll to position [434, 0]
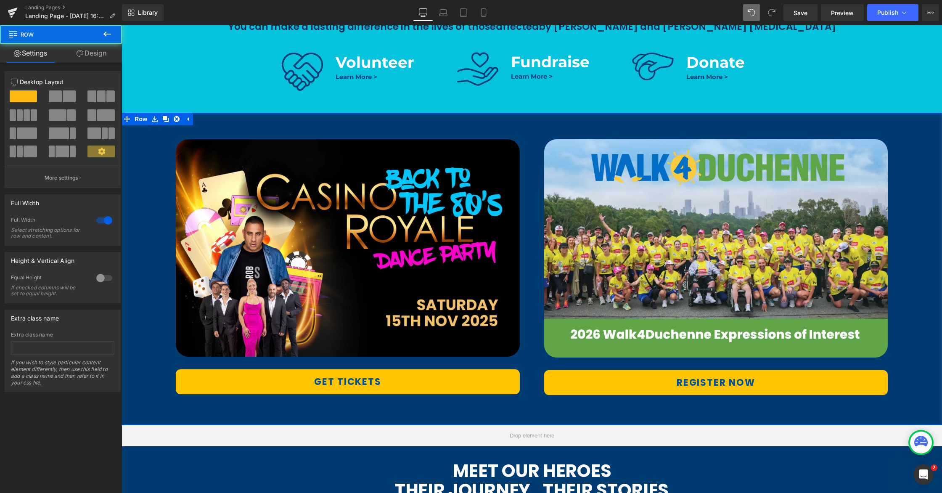
drag, startPoint x: 530, startPoint y: 129, endPoint x: 531, endPoint y: 107, distance: 22.3
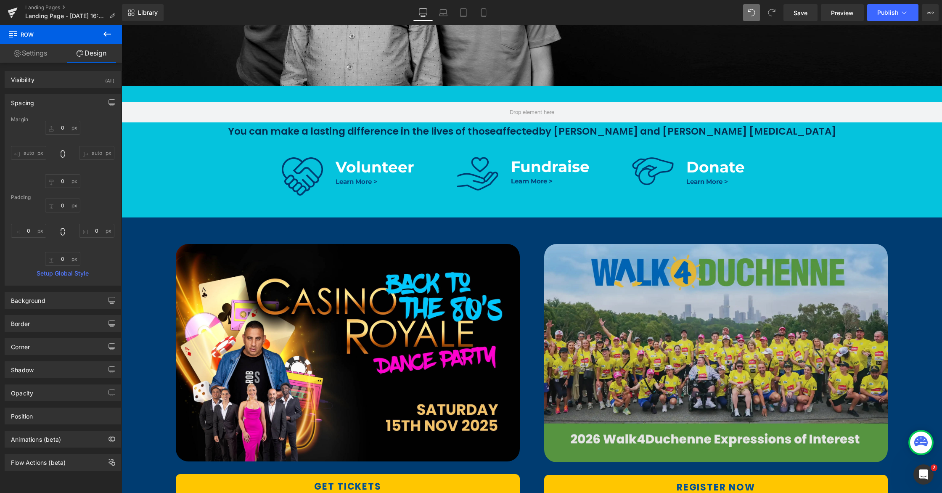
scroll to position [216, 0]
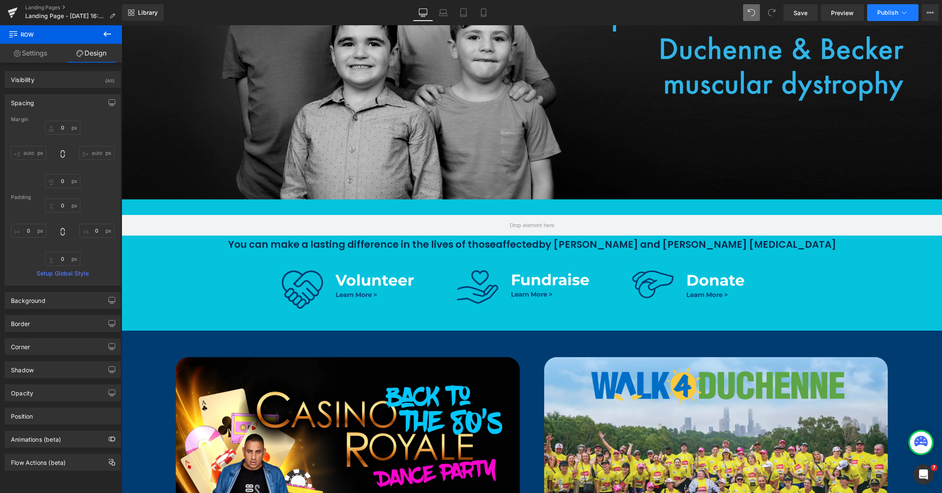
click at [883, 12] on span "Publish" at bounding box center [887, 12] width 21 height 7
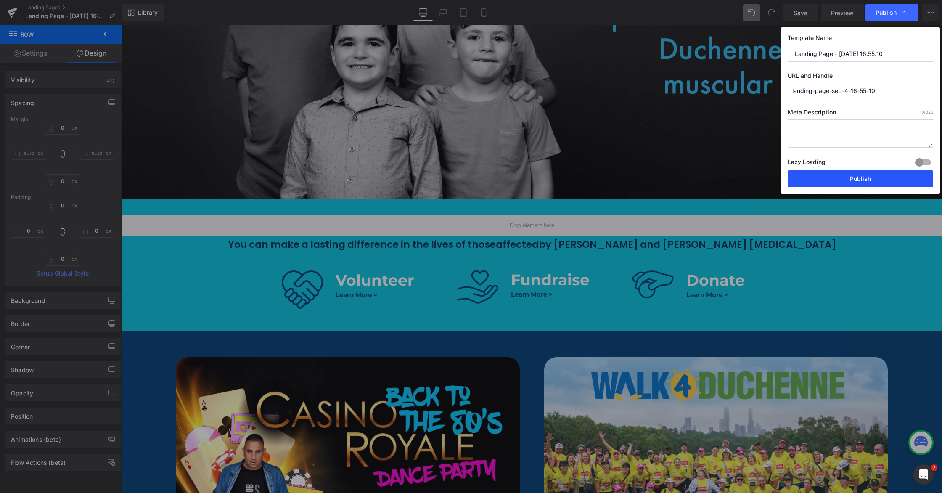
click at [847, 178] on button "Publish" at bounding box center [861, 178] width 146 height 17
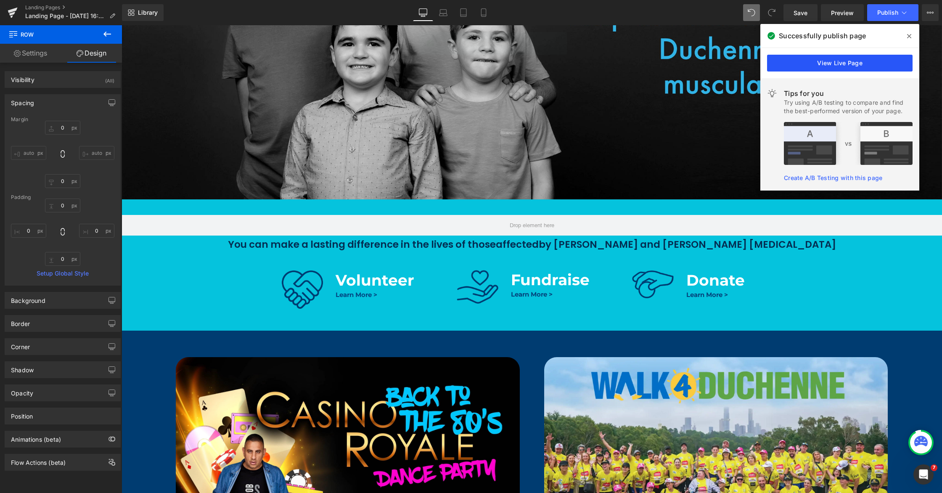
click at [838, 68] on link "View Live Page" at bounding box center [840, 63] width 146 height 17
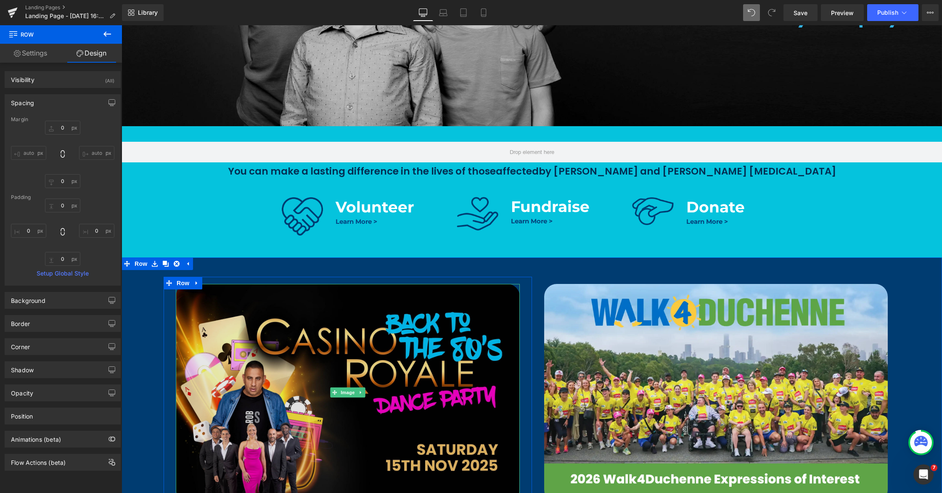
scroll to position [345, 0]
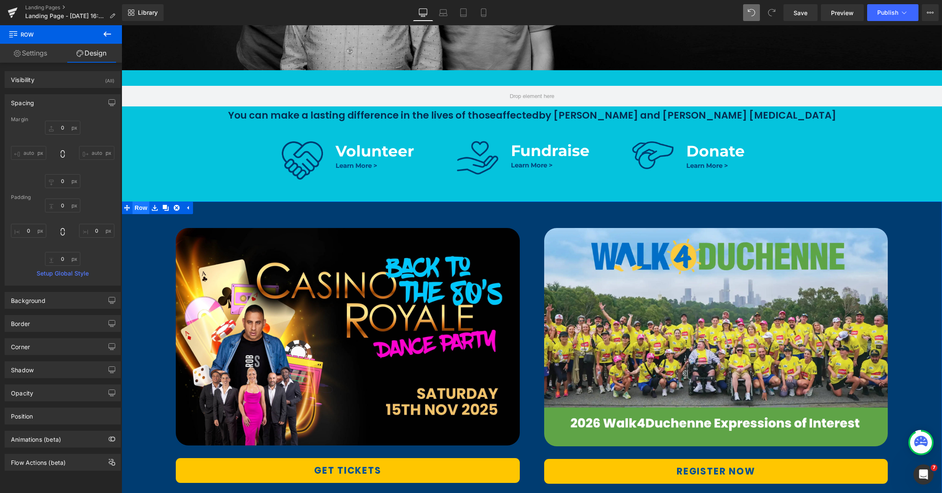
click at [139, 210] on span "Row" at bounding box center [140, 207] width 17 height 13
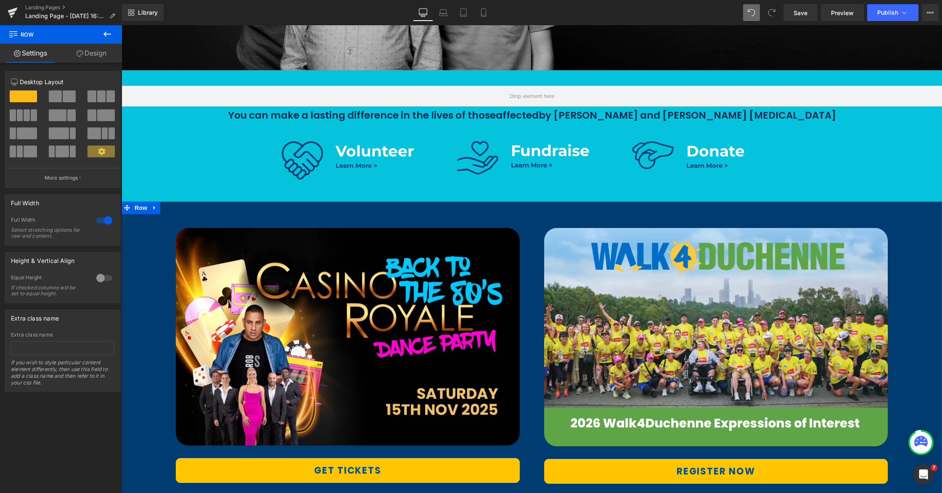
click at [93, 51] on link "Design" at bounding box center [91, 53] width 61 height 19
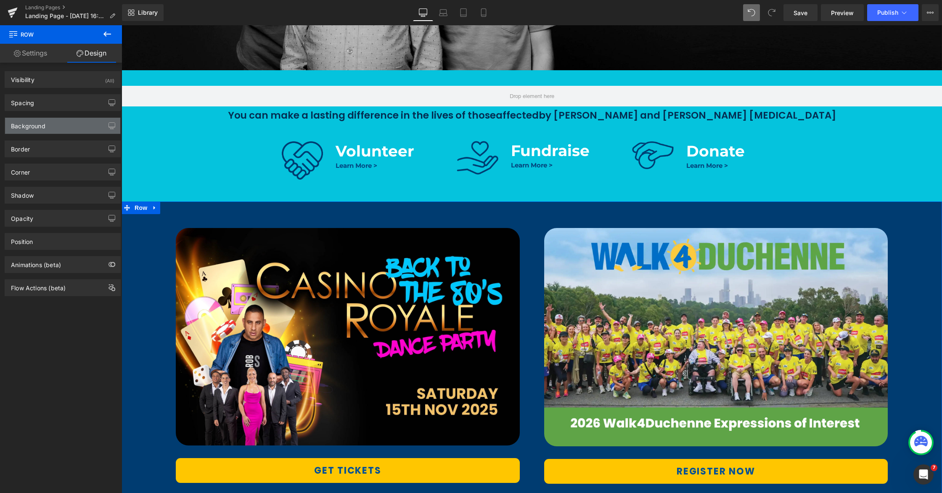
click at [36, 127] on div "Background" at bounding box center [28, 124] width 34 height 12
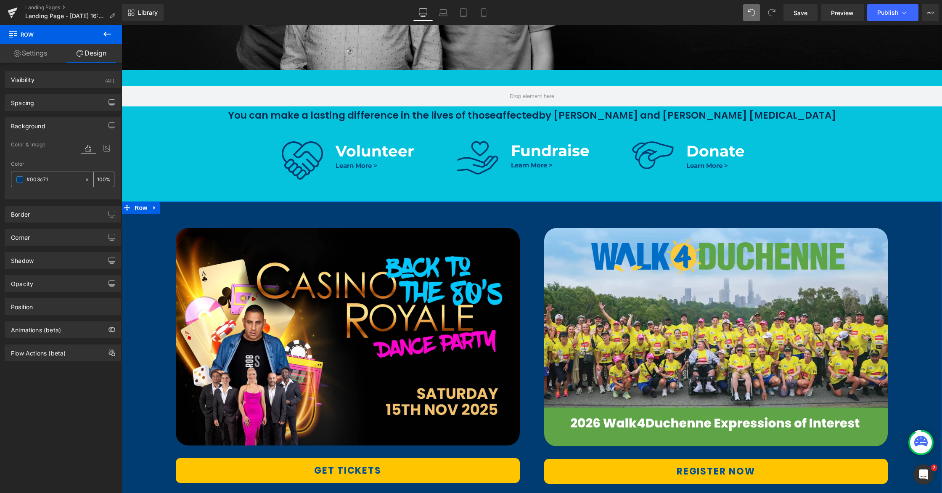
click at [22, 180] on span at bounding box center [19, 179] width 7 height 7
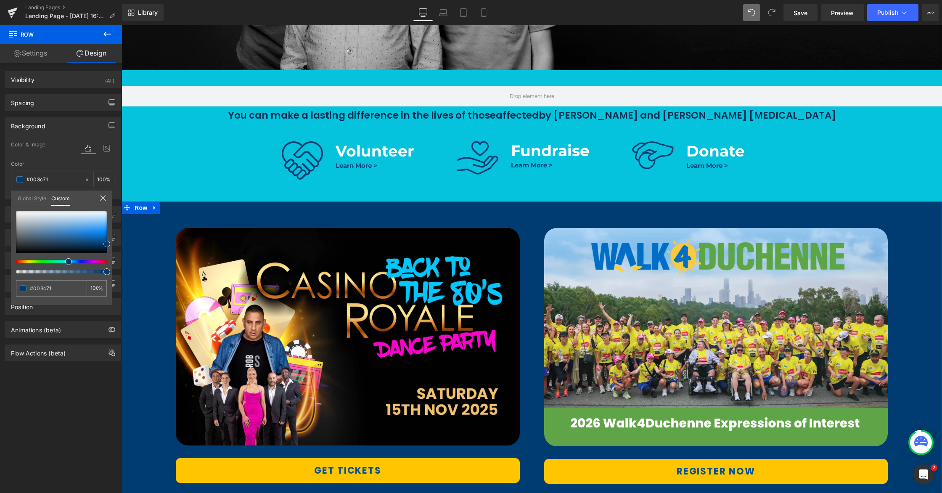
type input "#00396b"
type input "#003666"
type input "#003360"
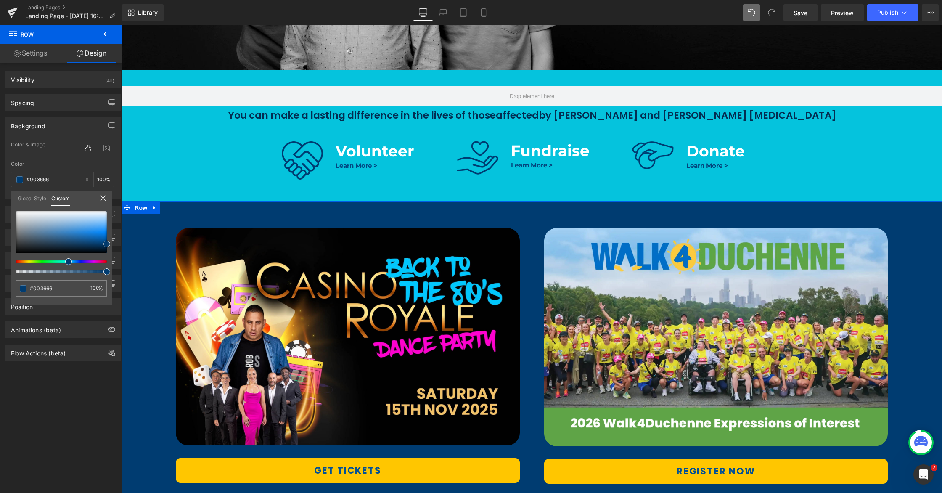
type input "#003360"
click at [105, 247] on span at bounding box center [106, 247] width 7 height 7
click at [103, 247] on span at bounding box center [103, 247] width 7 height 7
drag, startPoint x: 104, startPoint y: 247, endPoint x: 107, endPoint y: 254, distance: 7.9
click at [107, 254] on span at bounding box center [106, 253] width 7 height 7
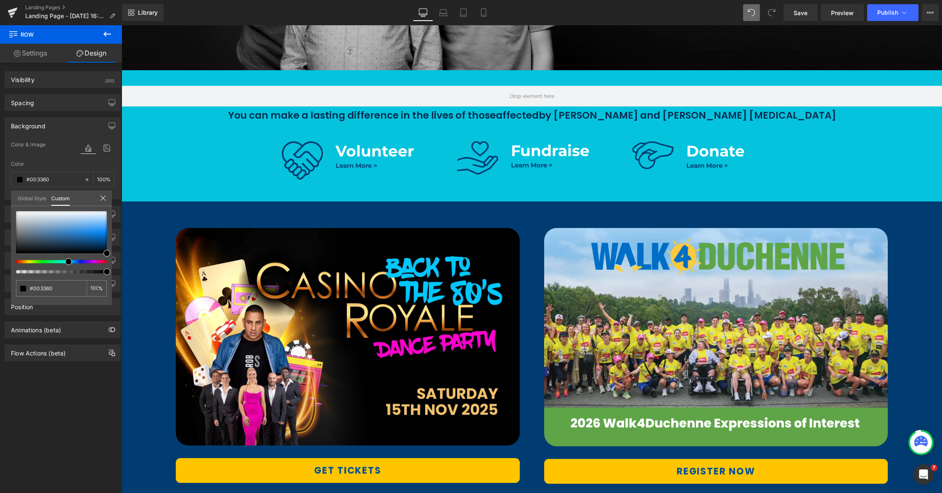
click at [181, 211] on div at bounding box center [532, 259] width 821 height 468
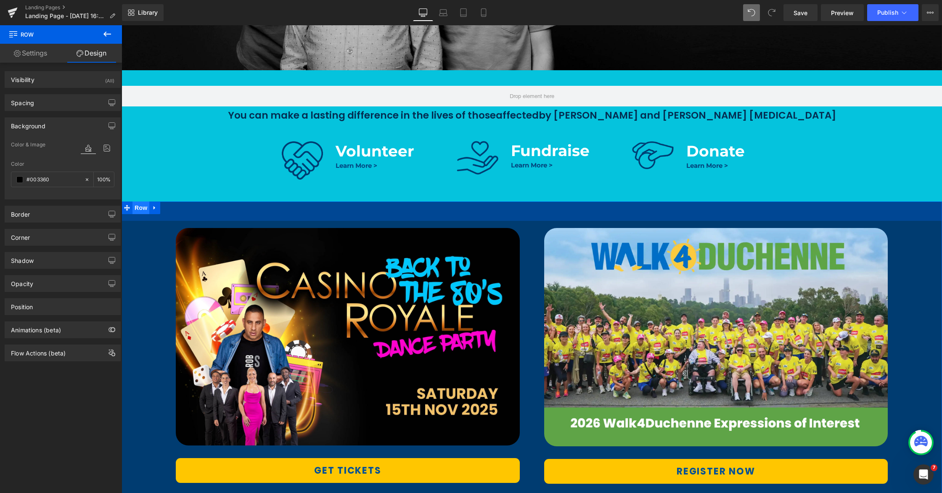
click at [142, 209] on span "Row" at bounding box center [140, 207] width 17 height 13
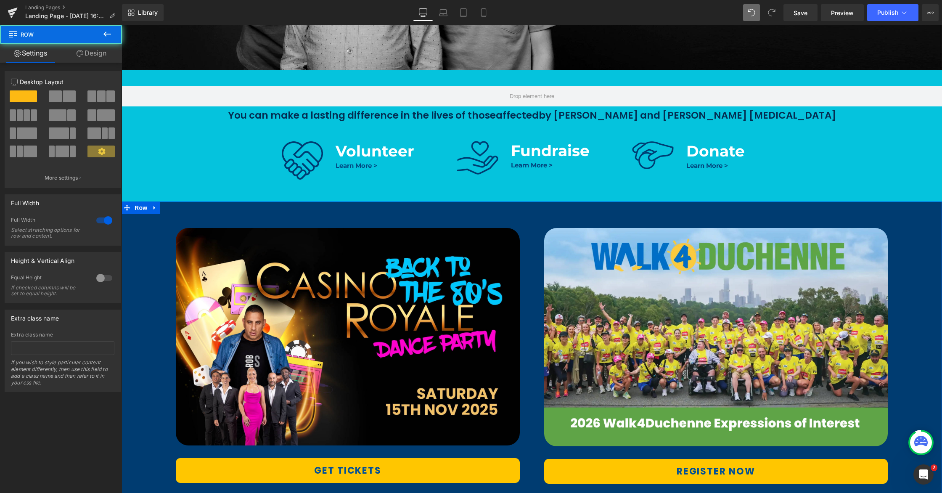
click at [98, 50] on link "Design" at bounding box center [91, 53] width 61 height 19
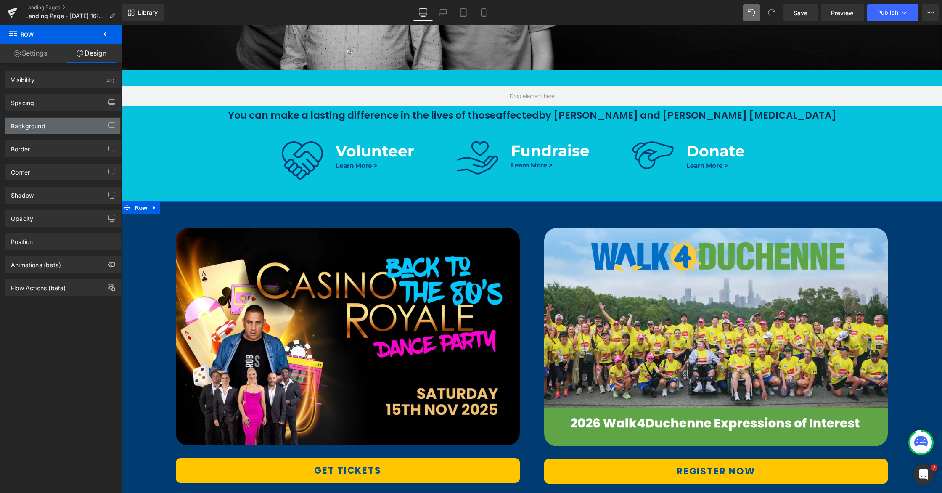
click at [50, 130] on div "Background" at bounding box center [62, 126] width 115 height 16
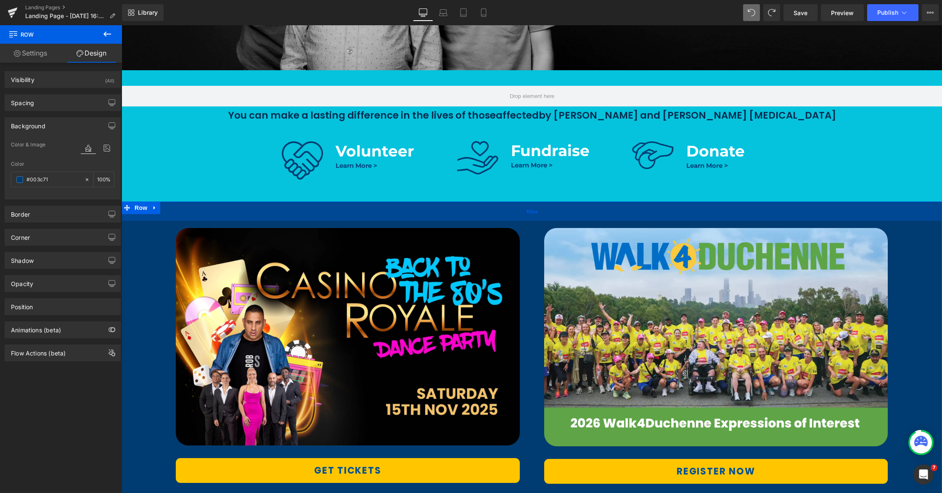
click at [193, 216] on div "46px" at bounding box center [532, 210] width 821 height 19
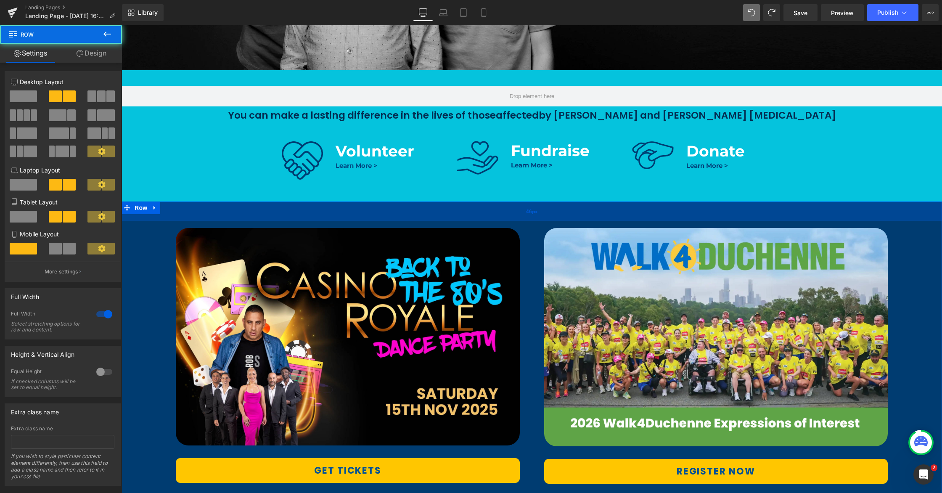
click at [191, 215] on div "46px" at bounding box center [532, 210] width 821 height 19
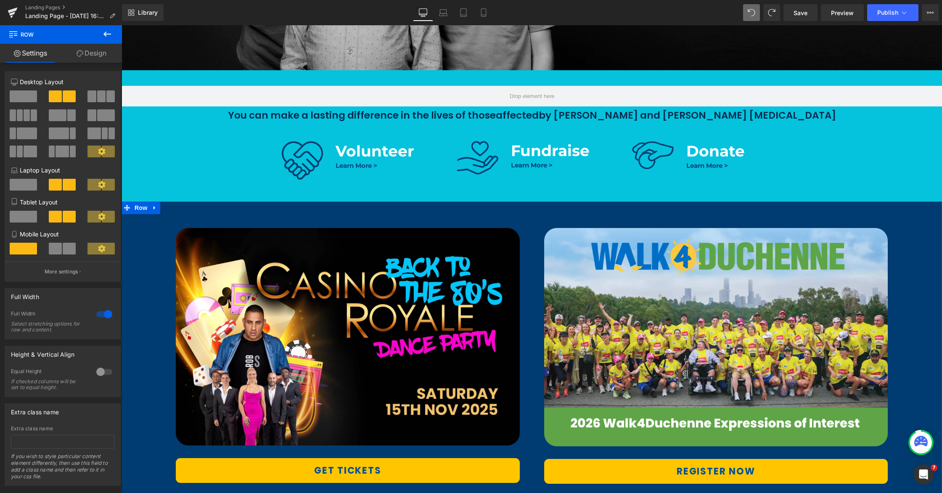
drag, startPoint x: 90, startPoint y: 52, endPoint x: 58, endPoint y: 122, distance: 77.1
click at [90, 52] on link "Design" at bounding box center [91, 53] width 61 height 19
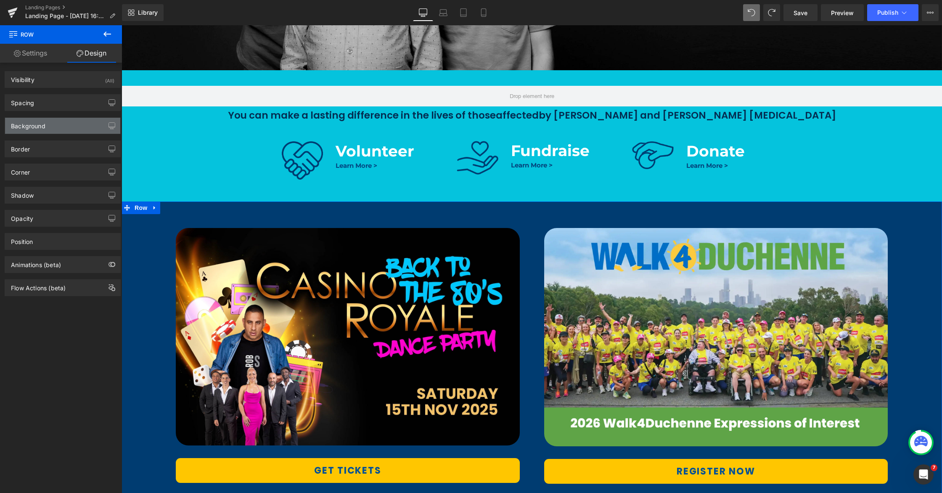
click at [56, 124] on div "Background" at bounding box center [62, 126] width 115 height 16
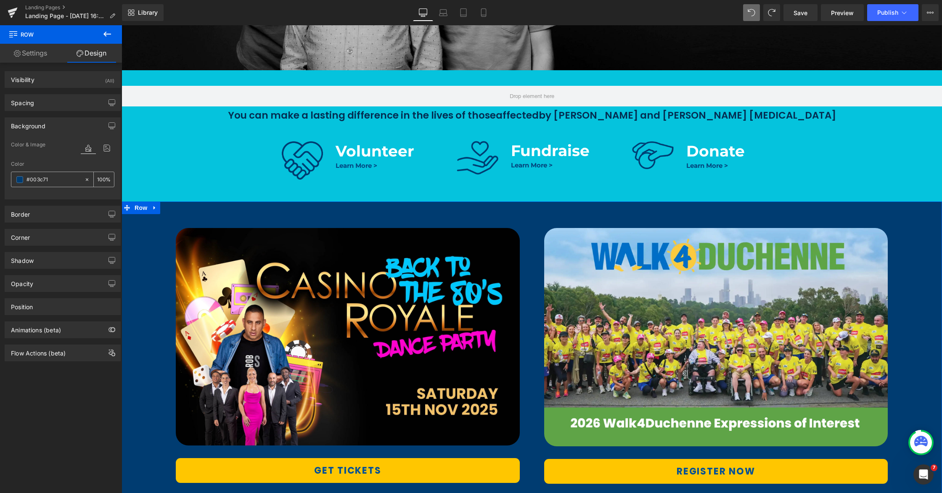
click at [20, 181] on span at bounding box center [19, 179] width 7 height 7
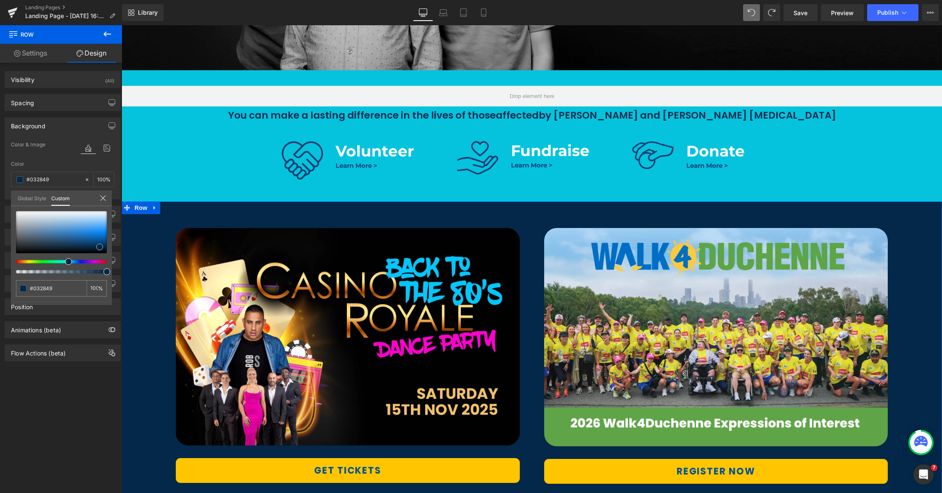
click at [100, 247] on div at bounding box center [61, 232] width 91 height 42
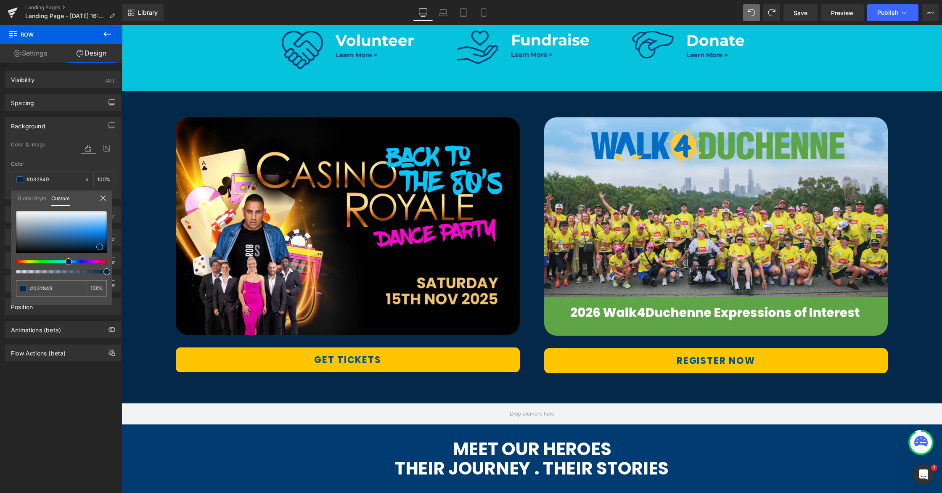
scroll to position [499, 0]
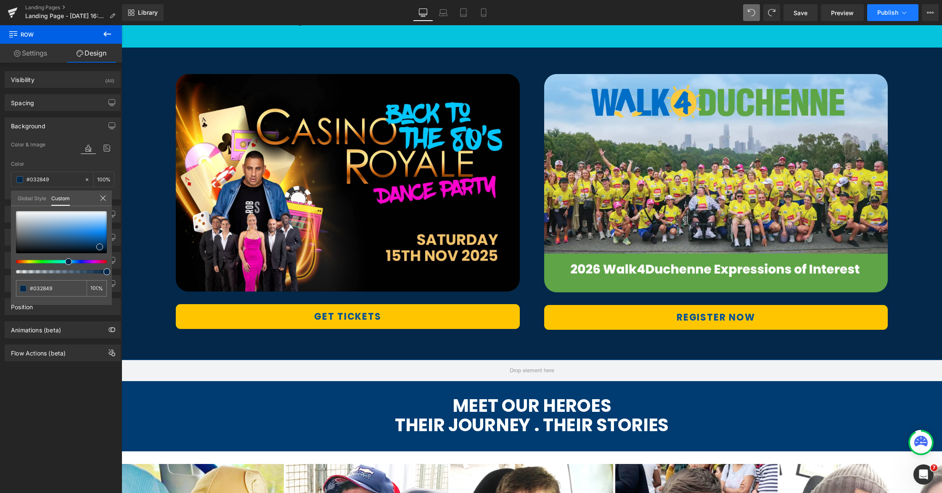
click at [894, 13] on span "Publish" at bounding box center [887, 12] width 21 height 7
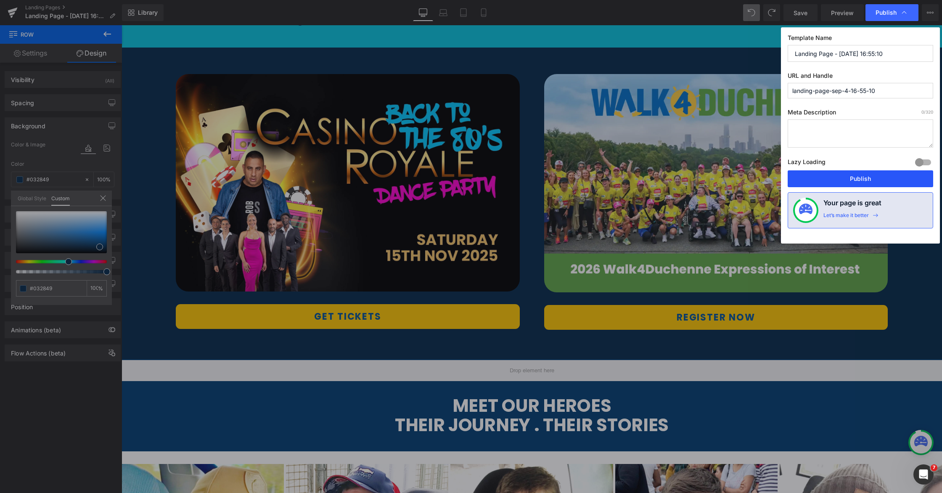
click at [862, 177] on button "Publish" at bounding box center [861, 178] width 146 height 17
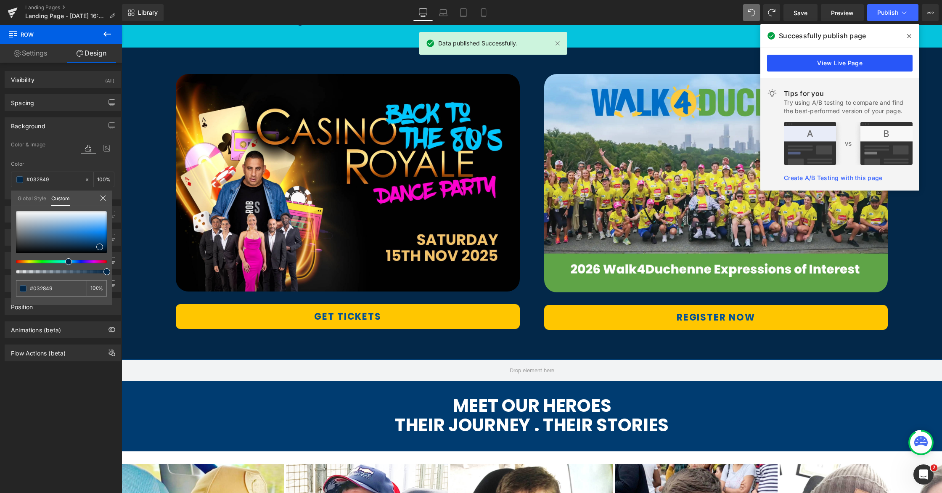
click at [797, 64] on link "View Live Page" at bounding box center [840, 63] width 146 height 17
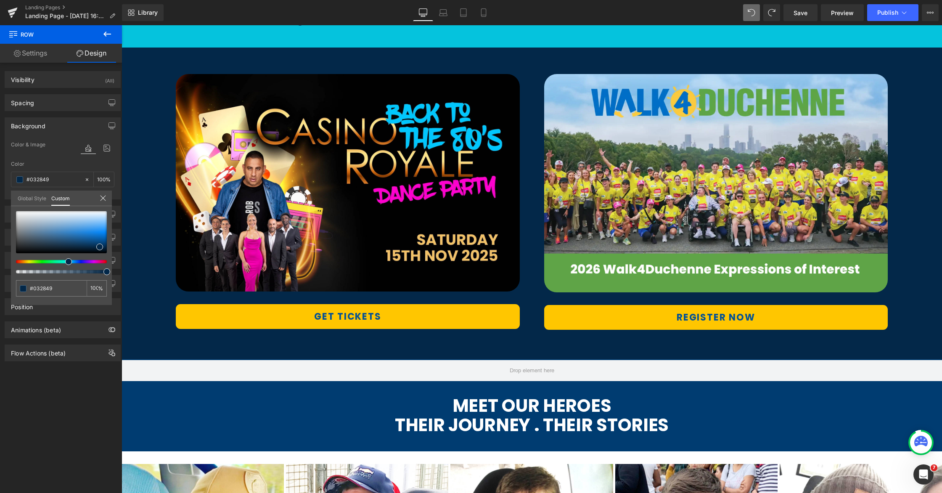
click at [246, 60] on div at bounding box center [532, 259] width 821 height 468
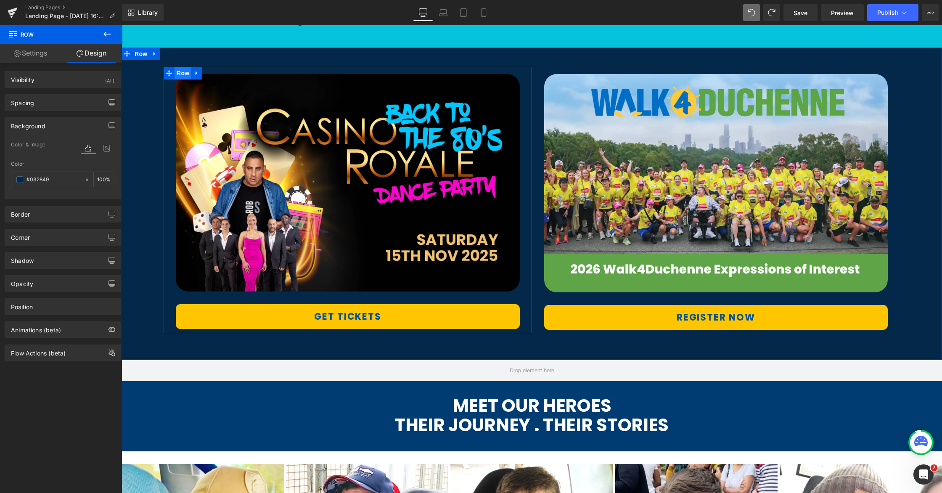
click at [181, 71] on span "Row" at bounding box center [183, 73] width 17 height 13
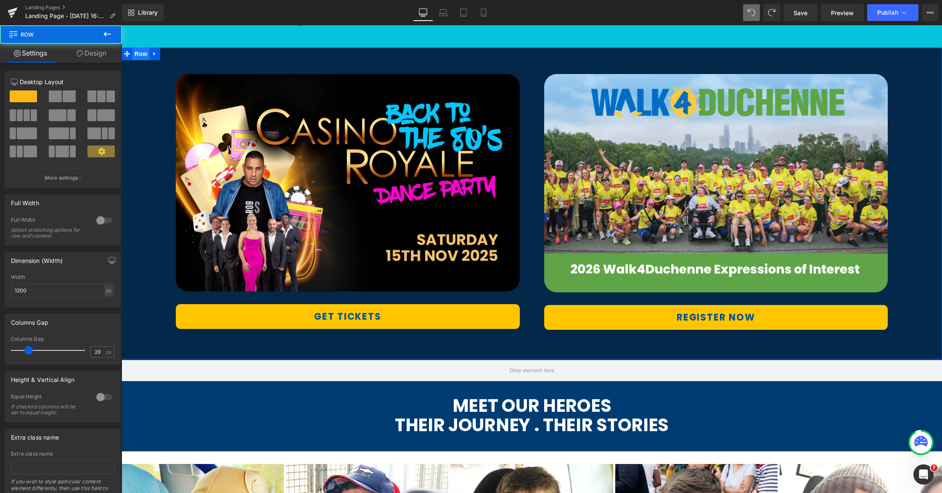
click at [144, 56] on span "Row" at bounding box center [140, 54] width 17 height 13
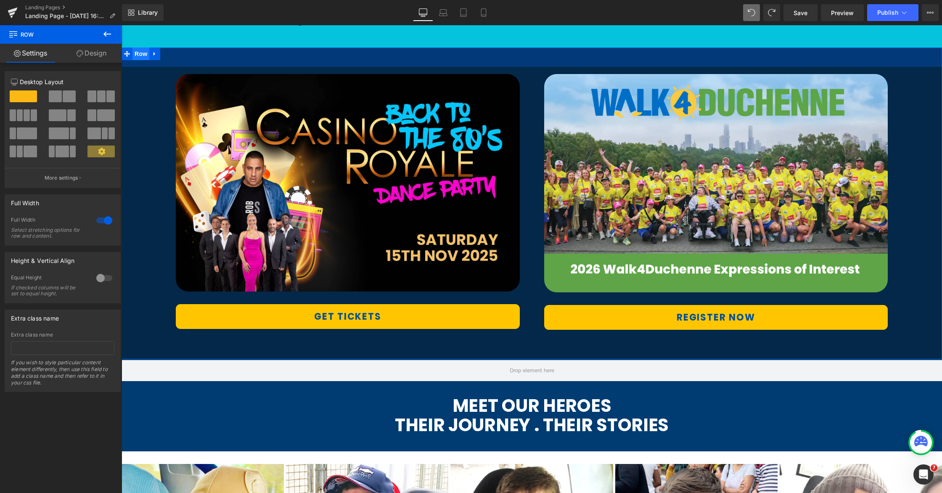
click at [143, 58] on span "Row" at bounding box center [140, 54] width 17 height 13
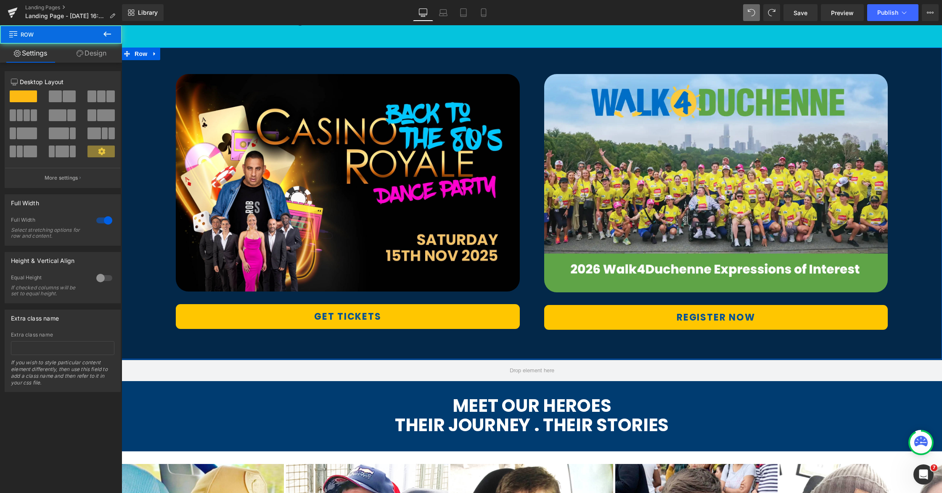
click at [103, 52] on link "Design" at bounding box center [91, 53] width 61 height 19
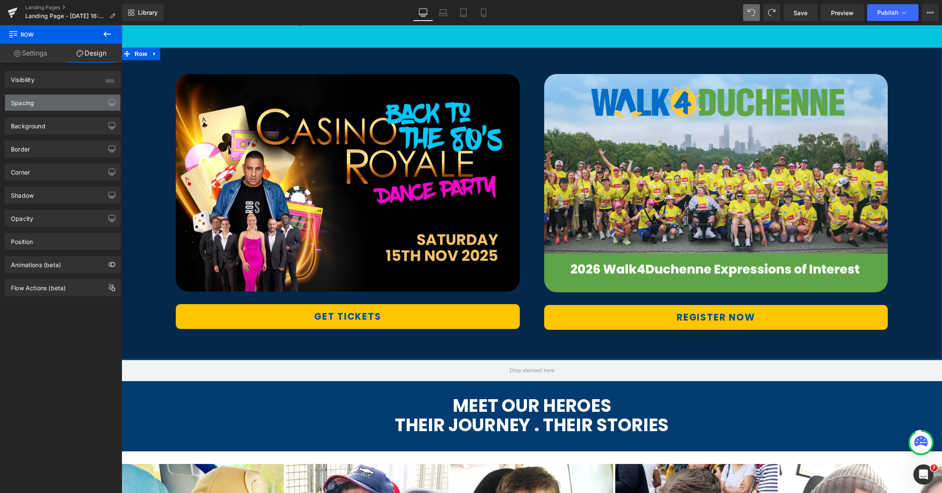
click at [39, 106] on div "Spacing" at bounding box center [62, 103] width 115 height 16
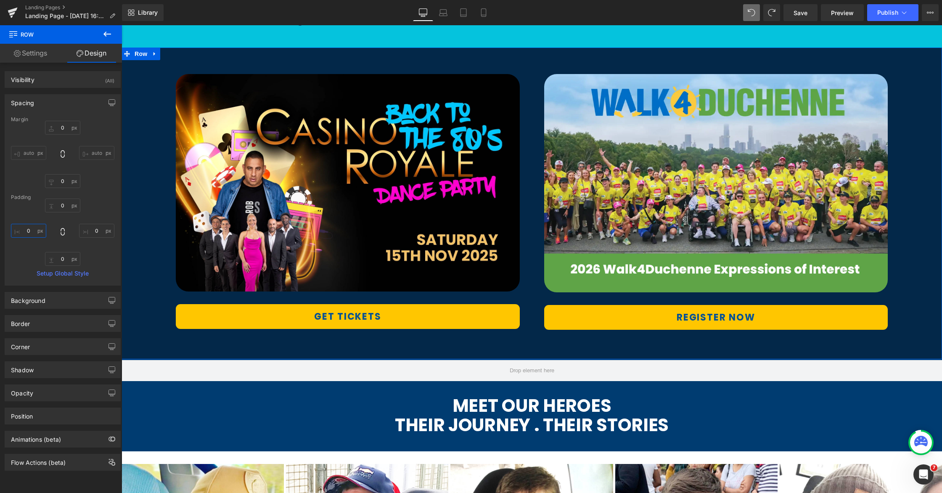
click at [22, 234] on input "text" at bounding box center [28, 231] width 35 height 14
click at [22, 233] on input "text" at bounding box center [28, 231] width 35 height 14
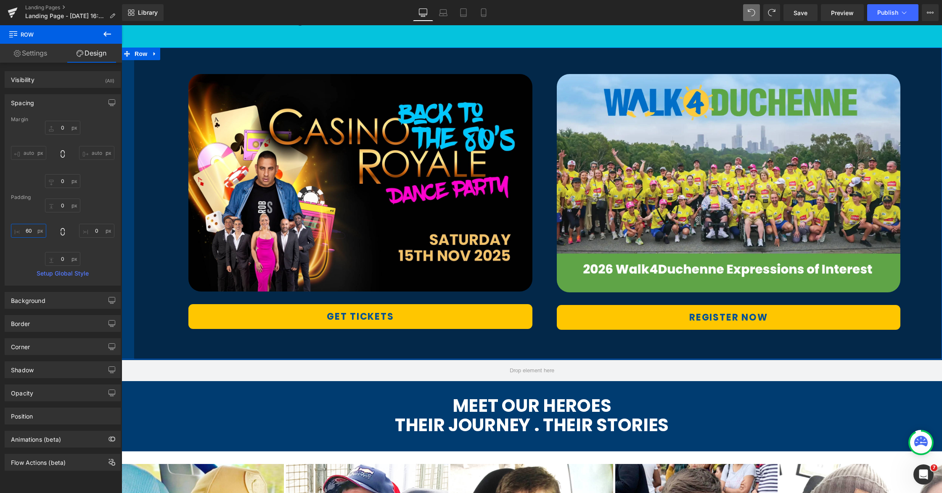
drag, startPoint x: 28, startPoint y: 230, endPoint x: 24, endPoint y: 230, distance: 4.2
click at [24, 230] on input "60" at bounding box center [28, 231] width 35 height 14
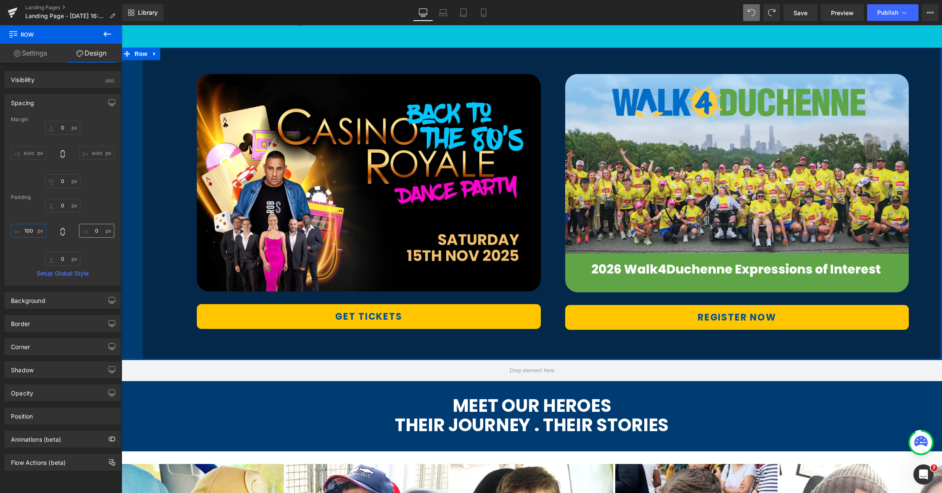
type input "100"
click at [94, 232] on input "text" at bounding box center [96, 231] width 35 height 14
click at [90, 233] on input "text" at bounding box center [96, 231] width 35 height 14
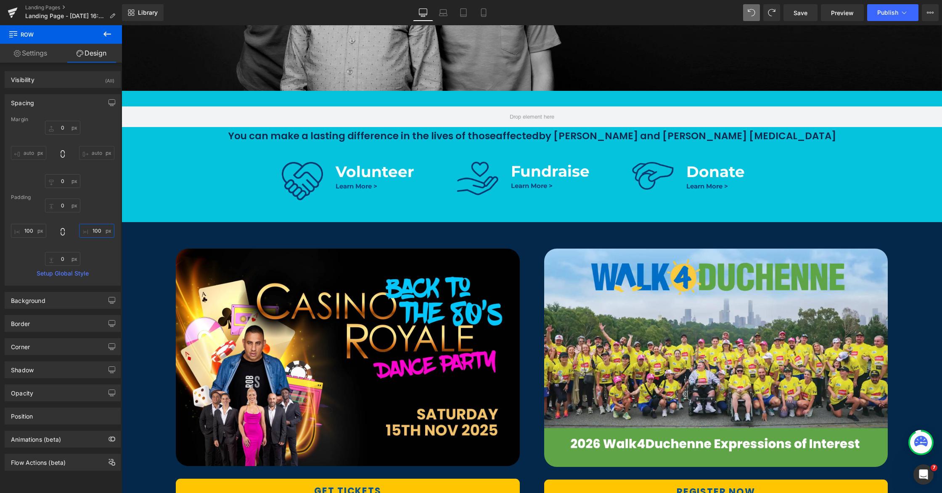
scroll to position [325, 0]
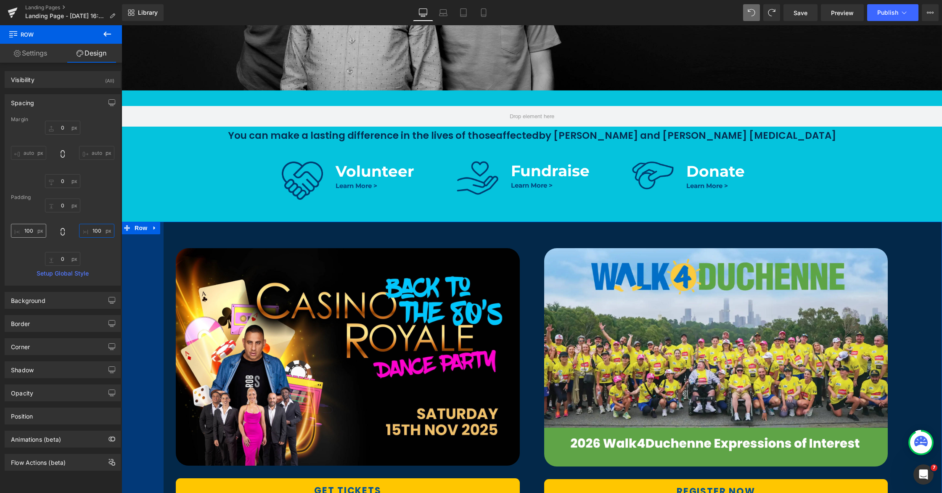
type input "100"
drag, startPoint x: 26, startPoint y: 229, endPoint x: 27, endPoint y: 234, distance: 5.5
click at [26, 229] on input "100" at bounding box center [28, 231] width 35 height 14
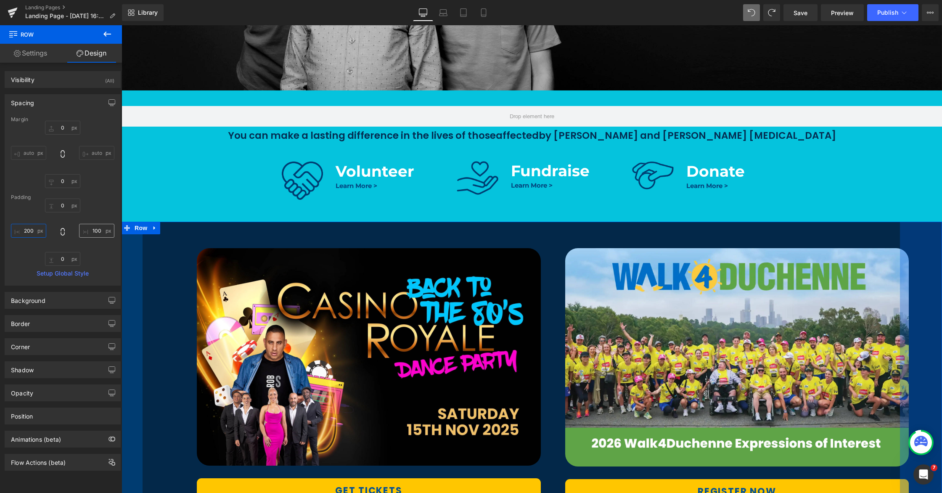
type input "200"
click at [91, 230] on input "100" at bounding box center [96, 231] width 35 height 14
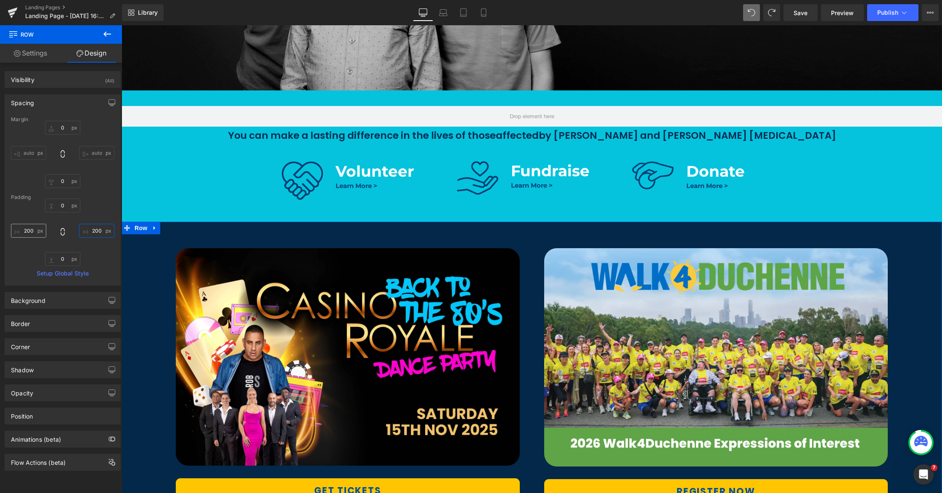
type input "200"
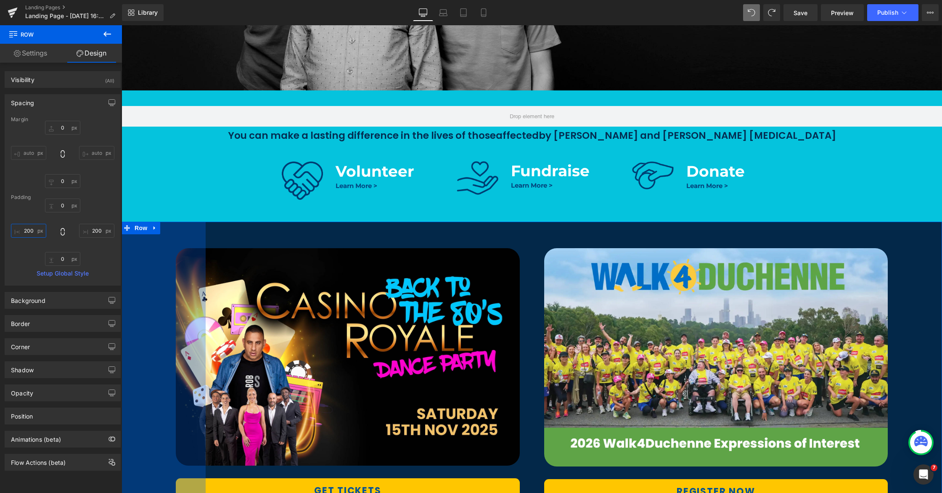
click at [24, 229] on input "200" at bounding box center [28, 231] width 35 height 14
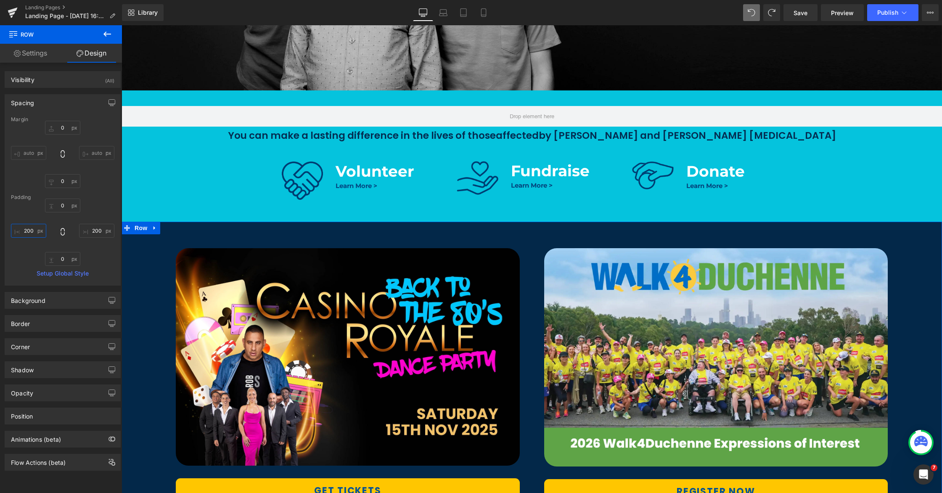
click at [24, 230] on input "200" at bounding box center [28, 231] width 35 height 14
type input "400"
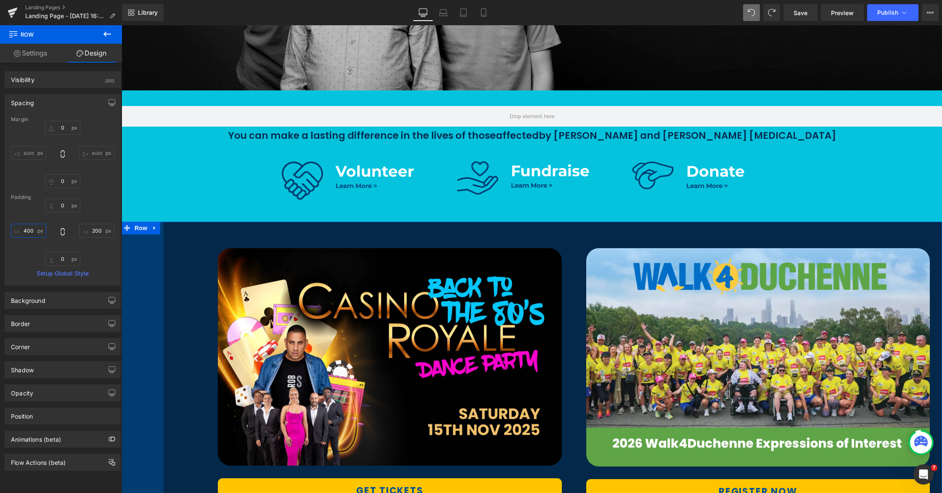
drag, startPoint x: 35, startPoint y: 230, endPoint x: 12, endPoint y: 230, distance: 22.7
click at [12, 230] on input "400" at bounding box center [28, 231] width 35 height 14
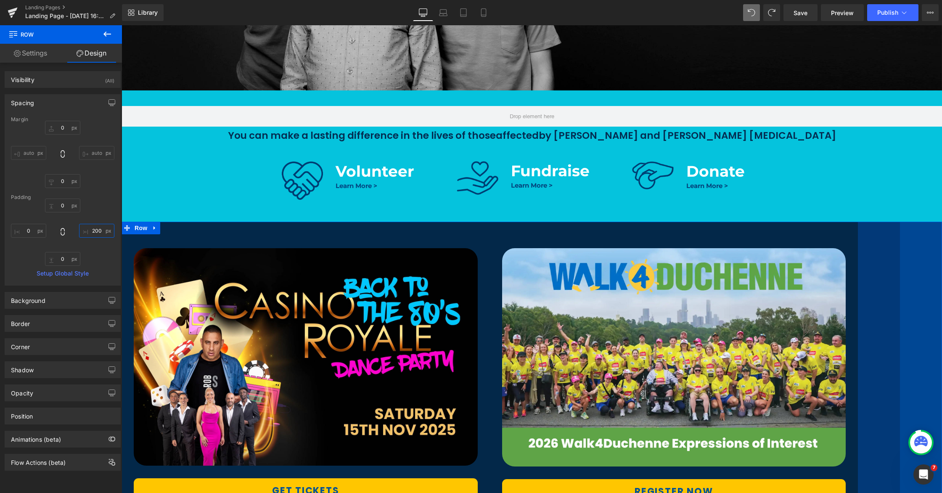
click at [95, 230] on input "200" at bounding box center [96, 231] width 35 height 14
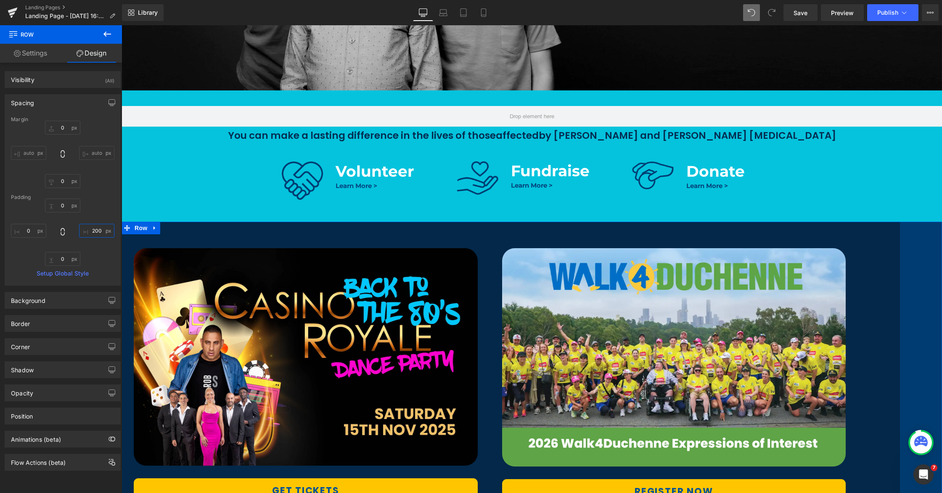
drag, startPoint x: 98, startPoint y: 231, endPoint x: 90, endPoint y: 230, distance: 8.0
click at [90, 230] on input "200" at bounding box center [96, 231] width 35 height 14
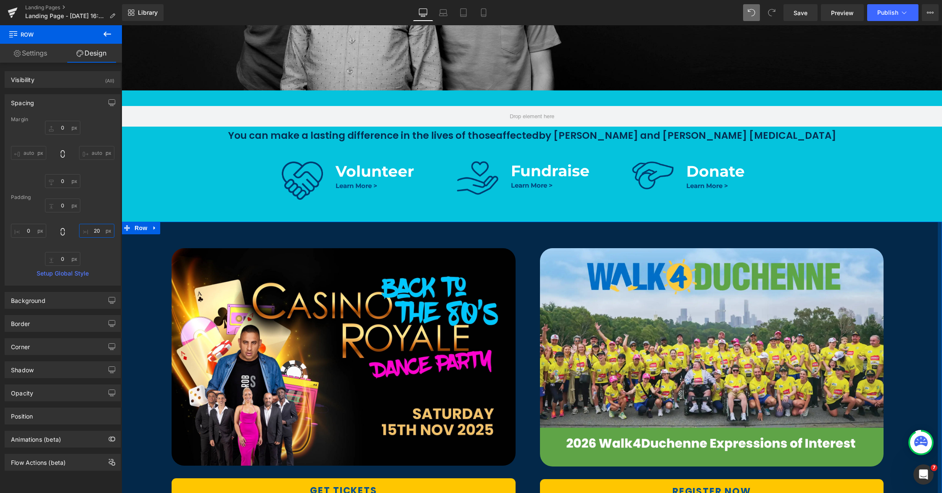
type input "2"
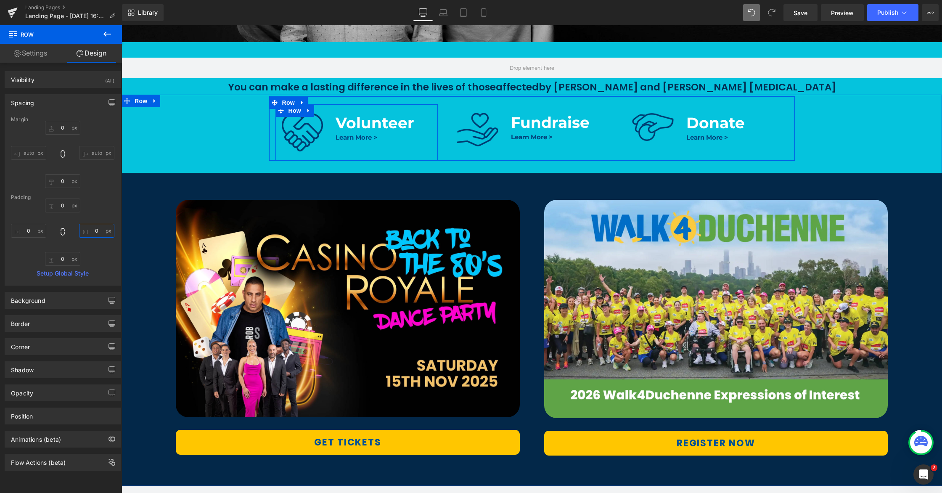
scroll to position [420, 0]
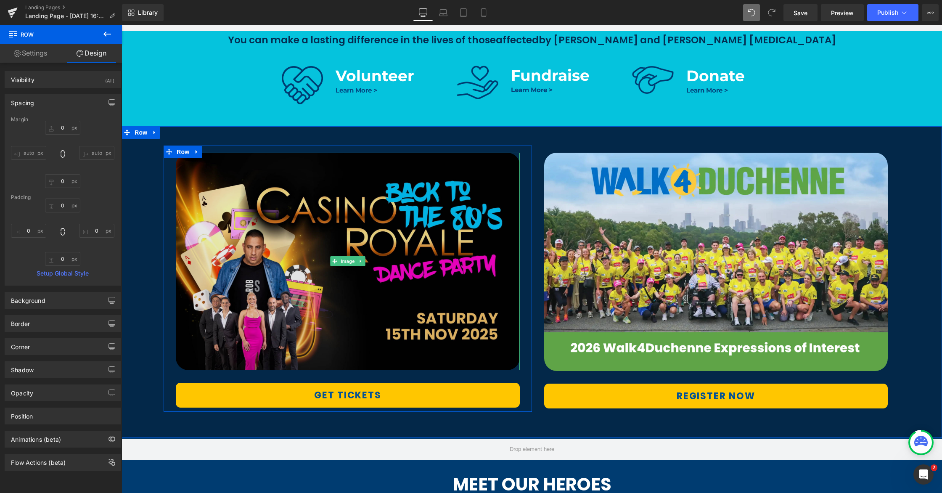
click at [291, 181] on img at bounding box center [348, 261] width 344 height 217
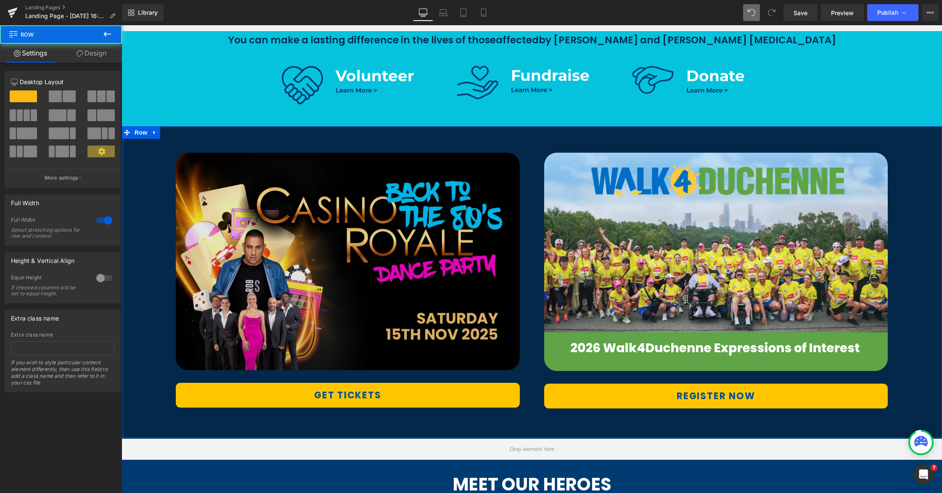
drag, startPoint x: 281, startPoint y: 178, endPoint x: 238, endPoint y: 178, distance: 42.1
click at [238, 178] on div "Image GET TICKETS Button Row Image REGISTER NOW Button Row Row 46px Row NaNpx" at bounding box center [532, 282] width 821 height 312
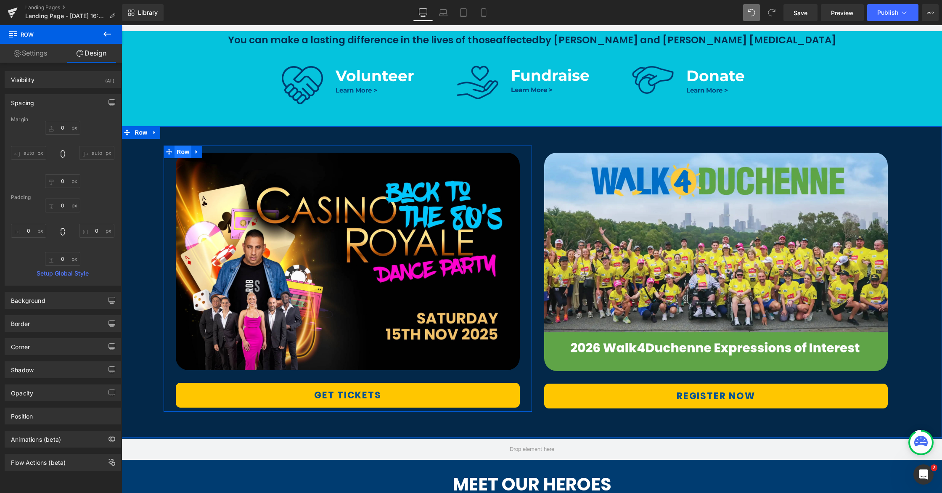
click at [179, 154] on span "Row" at bounding box center [183, 152] width 17 height 13
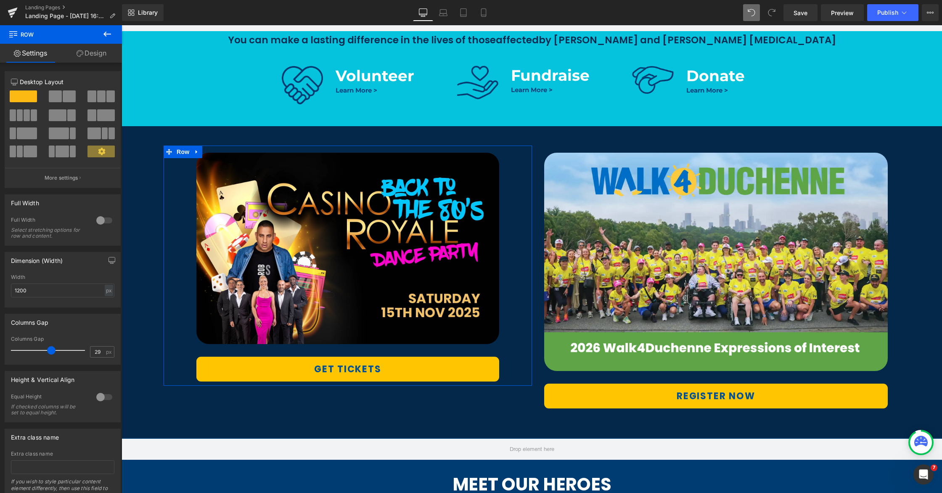
drag, startPoint x: 29, startPoint y: 350, endPoint x: 50, endPoint y: 344, distance: 22.8
click at [50, 344] on div at bounding box center [50, 350] width 70 height 17
click at [553, 150] on span "Row" at bounding box center [551, 152] width 17 height 13
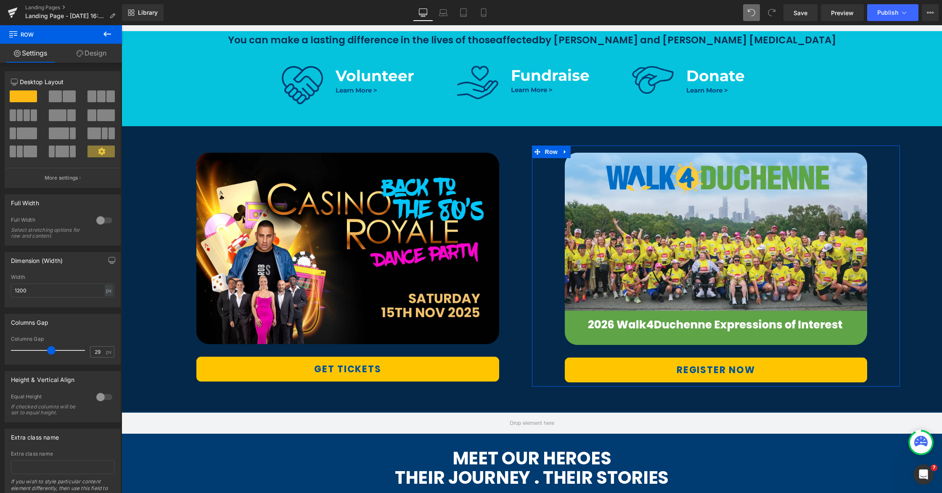
drag, startPoint x: 28, startPoint y: 350, endPoint x: 50, endPoint y: 349, distance: 21.9
click at [50, 349] on span at bounding box center [51, 350] width 8 height 8
click at [146, 135] on span "Row" at bounding box center [140, 132] width 17 height 13
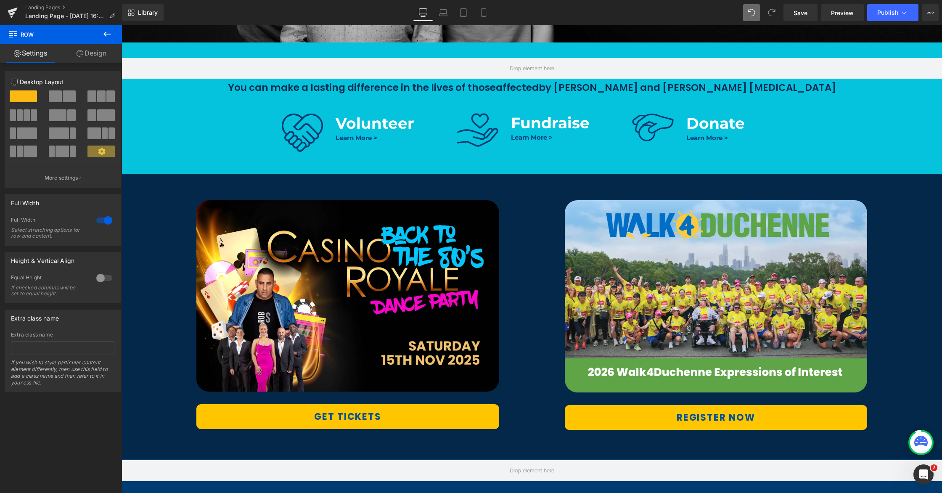
scroll to position [357, 0]
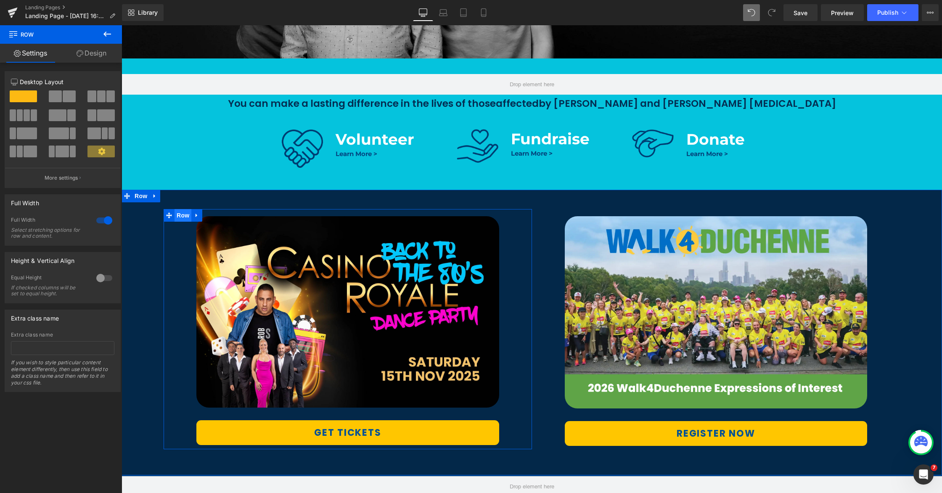
click at [177, 217] on span "Row" at bounding box center [183, 215] width 17 height 13
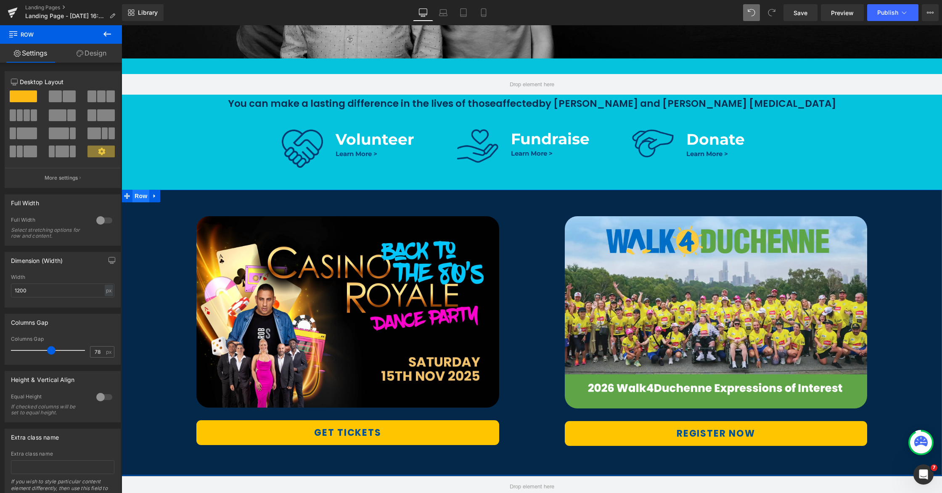
click at [146, 202] on span "Row" at bounding box center [140, 196] width 17 height 13
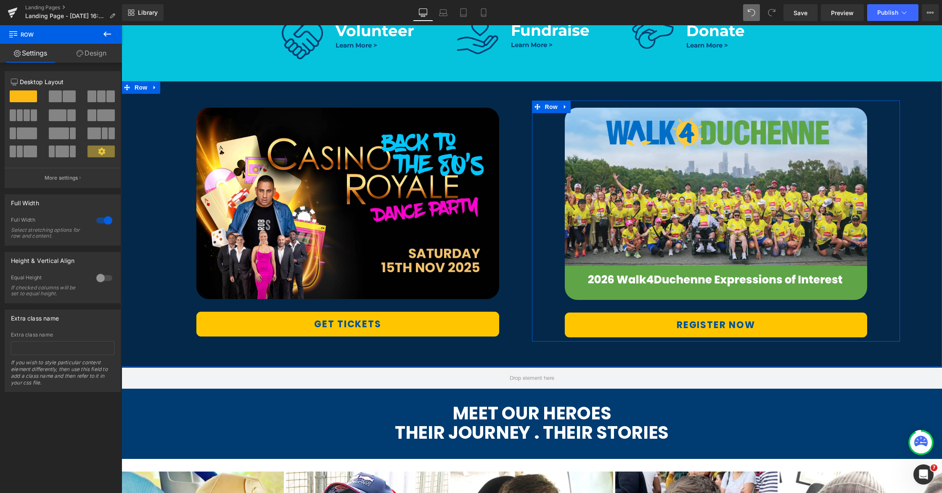
scroll to position [474, 0]
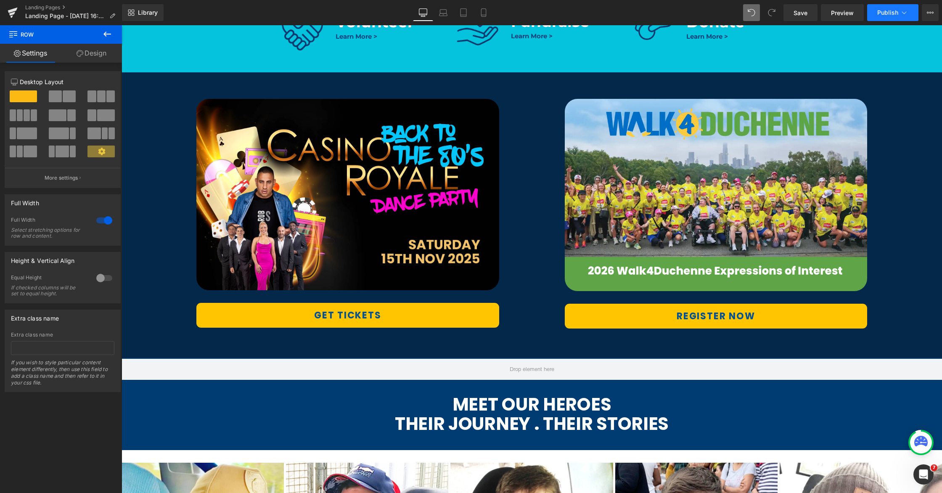
click at [887, 10] on span "Publish" at bounding box center [887, 12] width 21 height 7
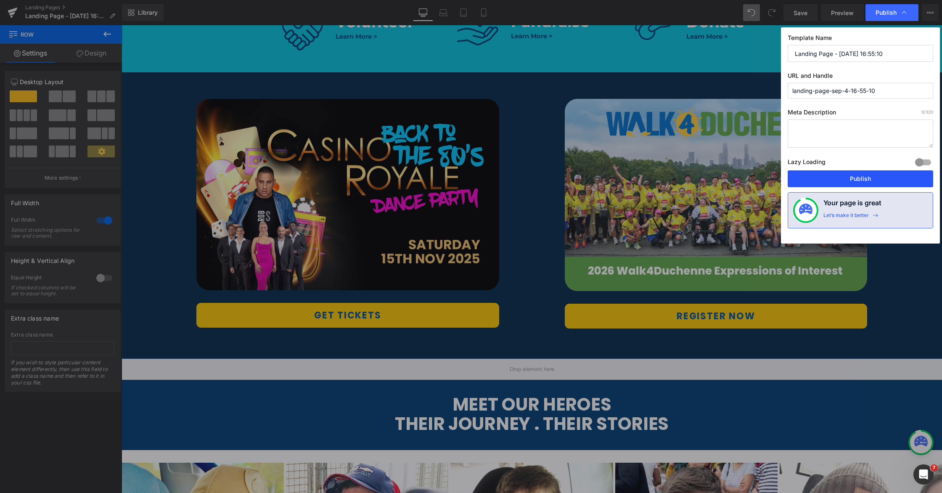
click at [855, 177] on button "Publish" at bounding box center [861, 178] width 146 height 17
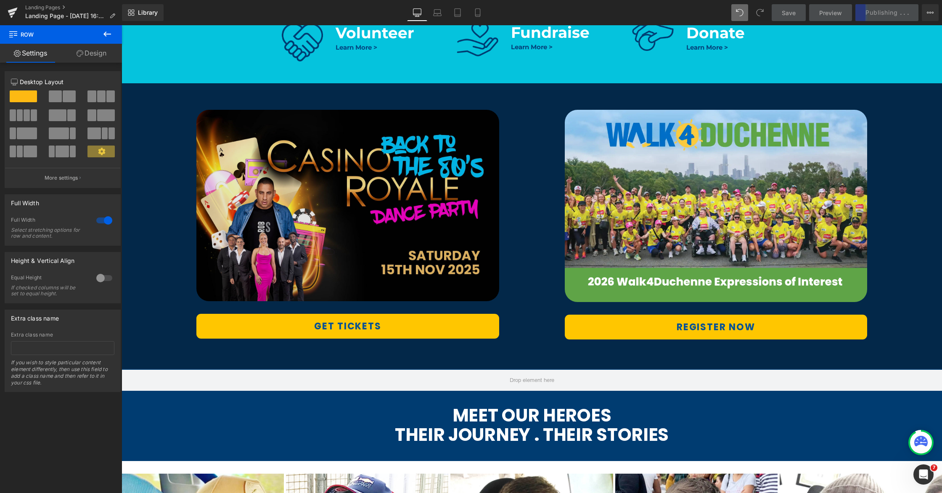
scroll to position [361, 0]
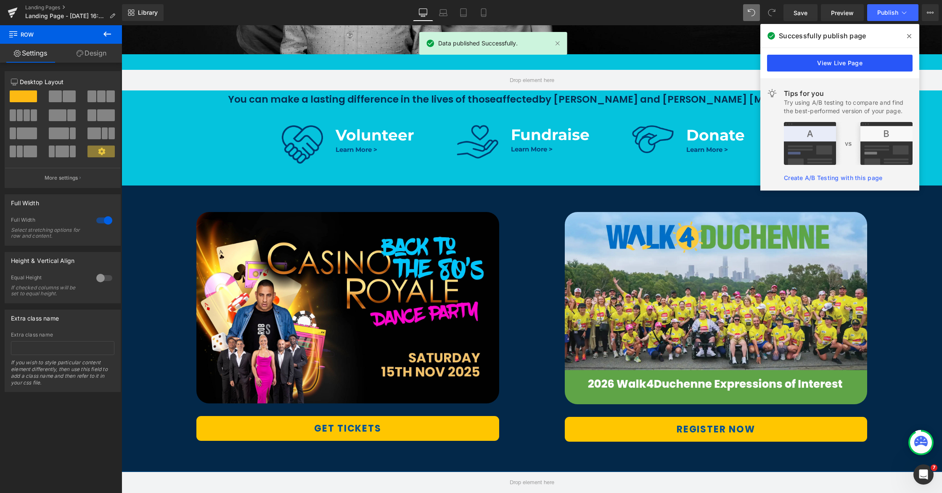
click at [835, 66] on link "View Live Page" at bounding box center [840, 63] width 146 height 17
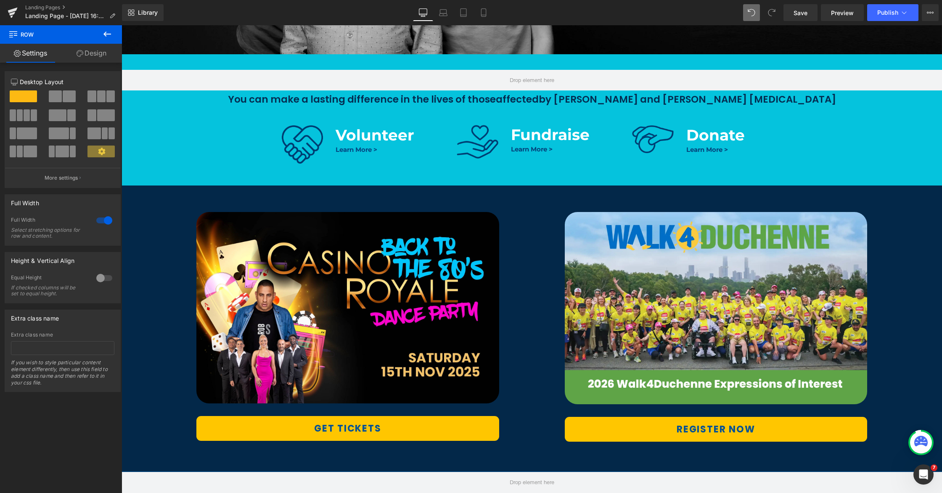
click at [109, 30] on icon at bounding box center [107, 34] width 10 height 10
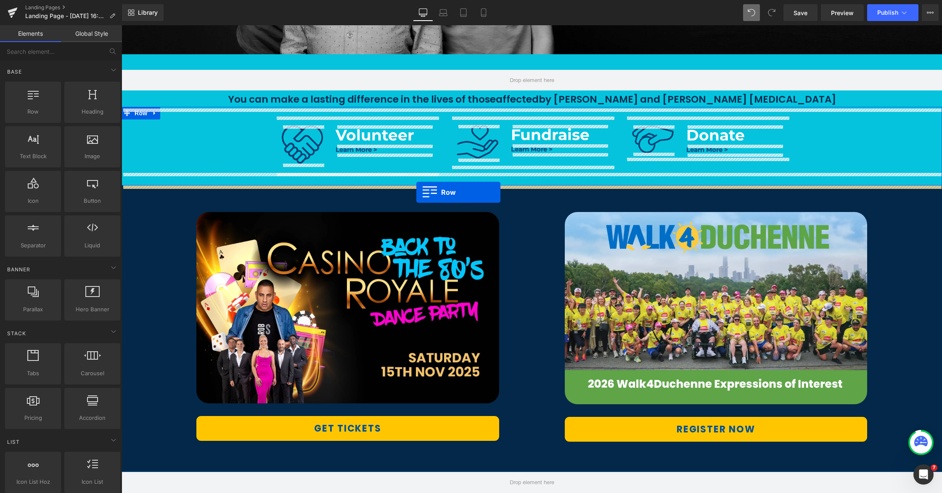
drag, startPoint x: 153, startPoint y: 125, endPoint x: 416, endPoint y: 192, distance: 271.6
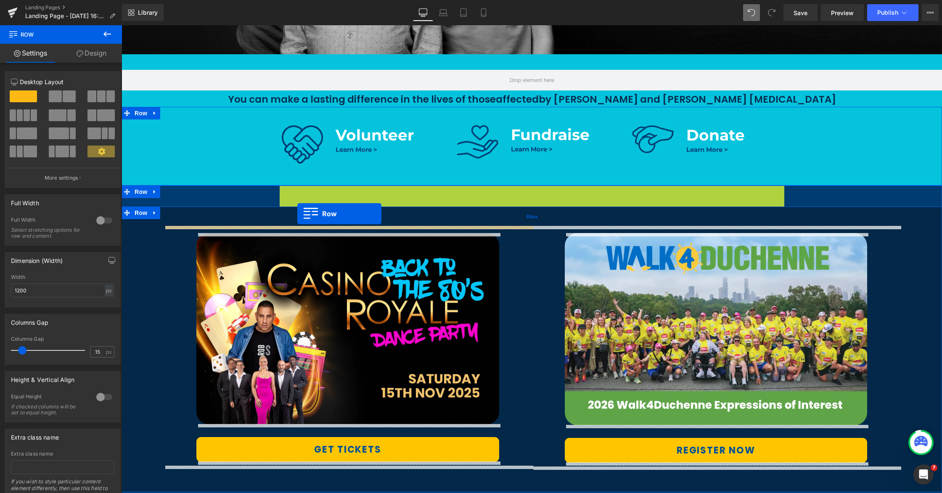
drag, startPoint x: 284, startPoint y: 190, endPoint x: 297, endPoint y: 214, distance: 27.1
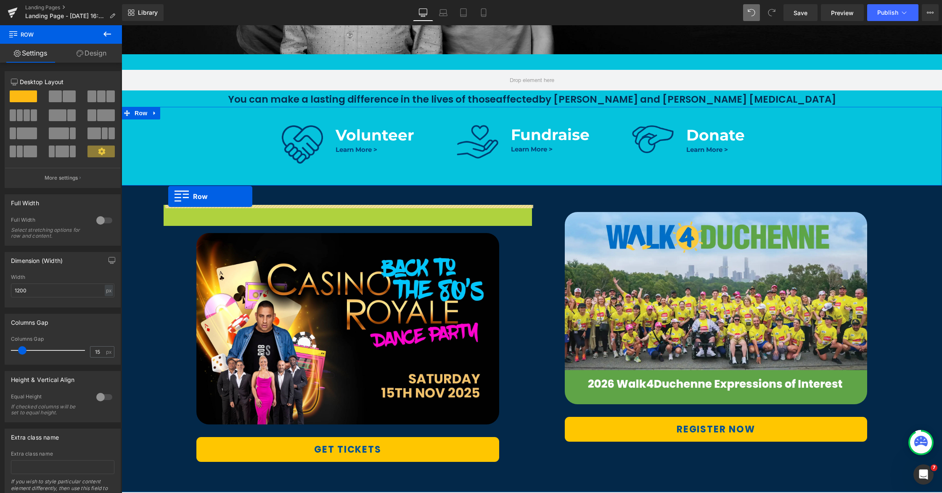
drag, startPoint x: 169, startPoint y: 213, endPoint x: 168, endPoint y: 196, distance: 16.8
drag, startPoint x: 168, startPoint y: 211, endPoint x: 230, endPoint y: 199, distance: 63.0
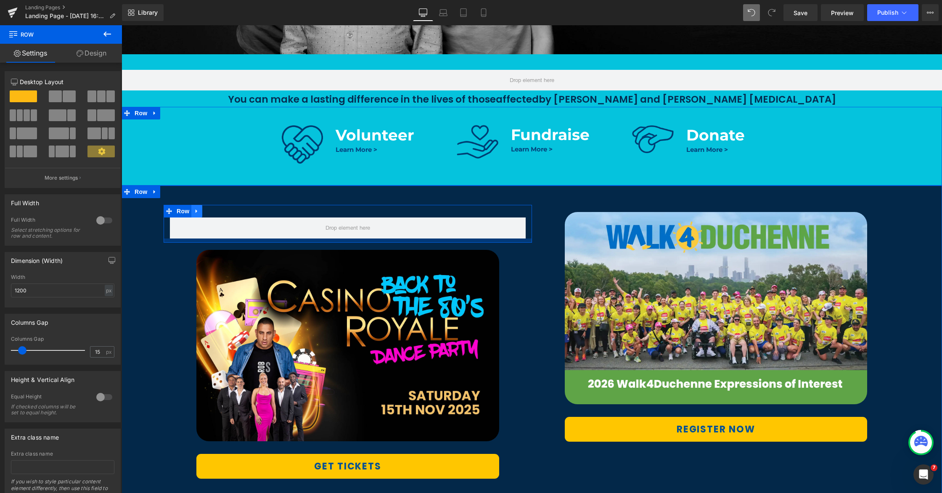
click at [197, 210] on icon at bounding box center [197, 211] width 6 height 6
click at [217, 211] on icon at bounding box center [219, 211] width 6 height 6
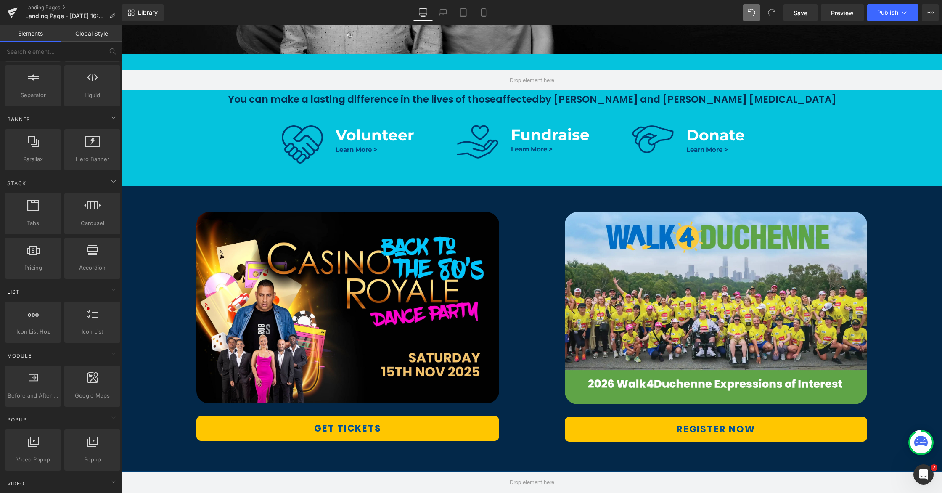
scroll to position [149, 0]
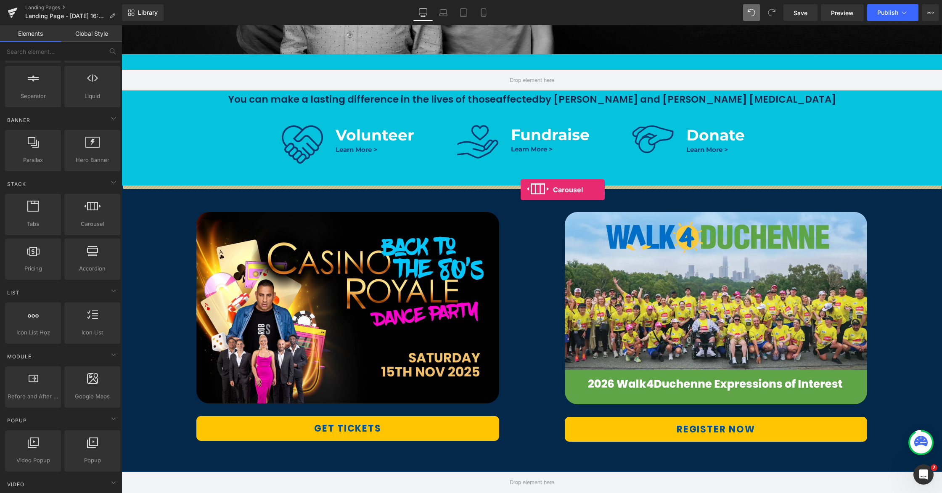
drag, startPoint x: 214, startPoint y: 233, endPoint x: 521, endPoint y: 190, distance: 309.6
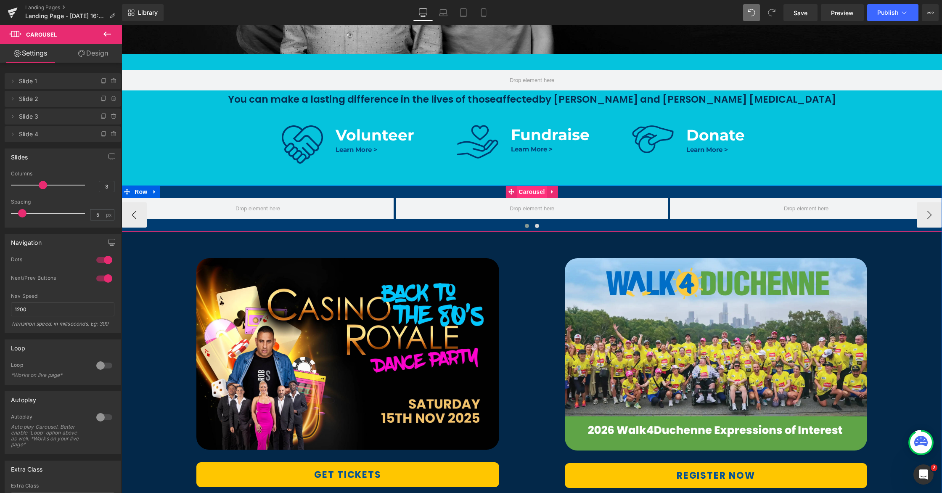
click at [523, 192] on span "Carousel" at bounding box center [531, 191] width 30 height 13
drag, startPoint x: 42, startPoint y: 185, endPoint x: 33, endPoint y: 184, distance: 9.3
click at [33, 184] on div at bounding box center [50, 185] width 70 height 17
click at [101, 261] on div at bounding box center [104, 259] width 20 height 13
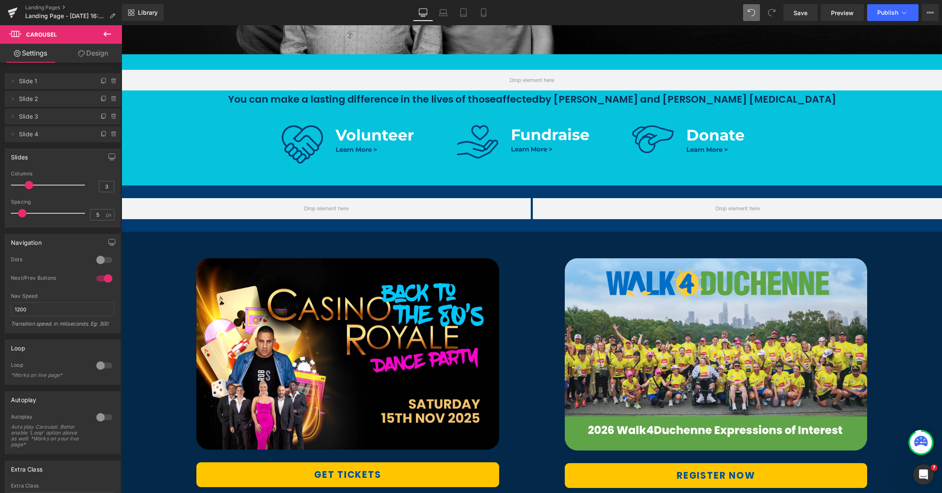
click at [101, 281] on div at bounding box center [104, 278] width 20 height 13
drag, startPoint x: 107, startPoint y: 36, endPoint x: 88, endPoint y: 40, distance: 19.1
click at [107, 35] on icon at bounding box center [107, 34] width 10 height 10
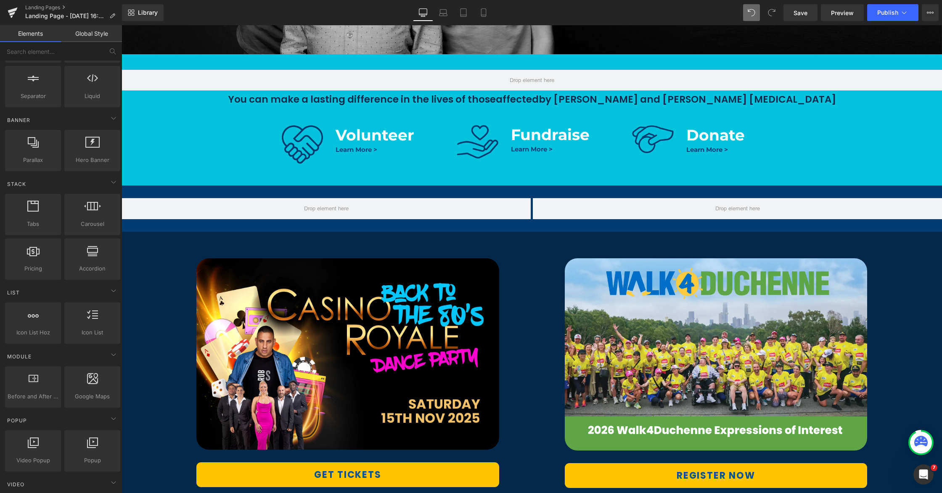
scroll to position [0, 0]
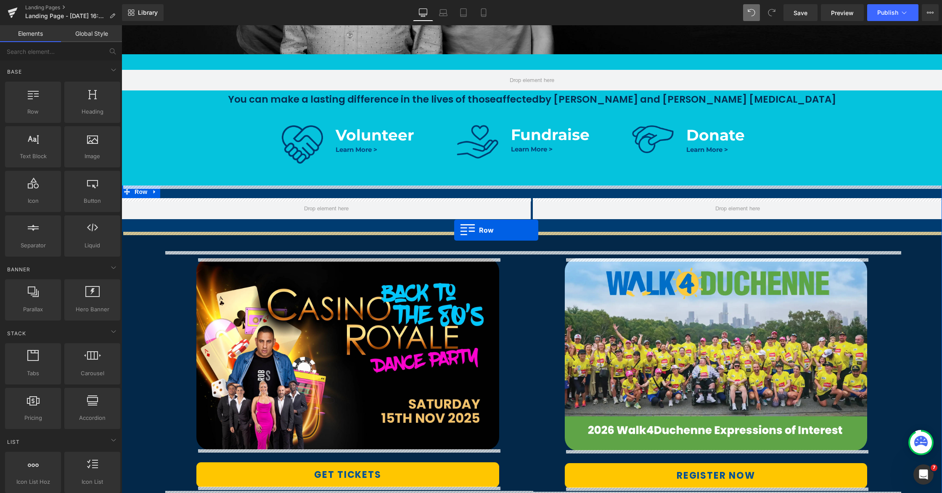
drag, startPoint x: 159, startPoint y: 124, endPoint x: 454, endPoint y: 230, distance: 313.4
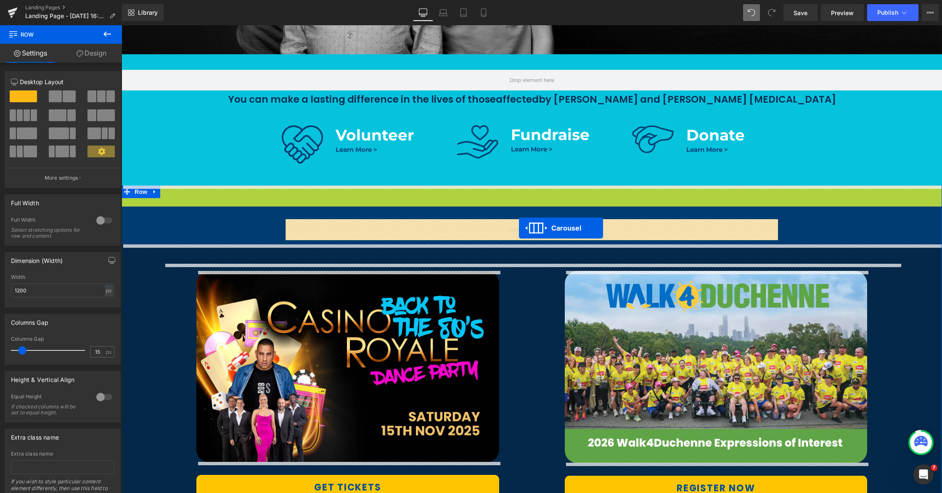
drag, startPoint x: 511, startPoint y: 191, endPoint x: 519, endPoint y: 228, distance: 38.2
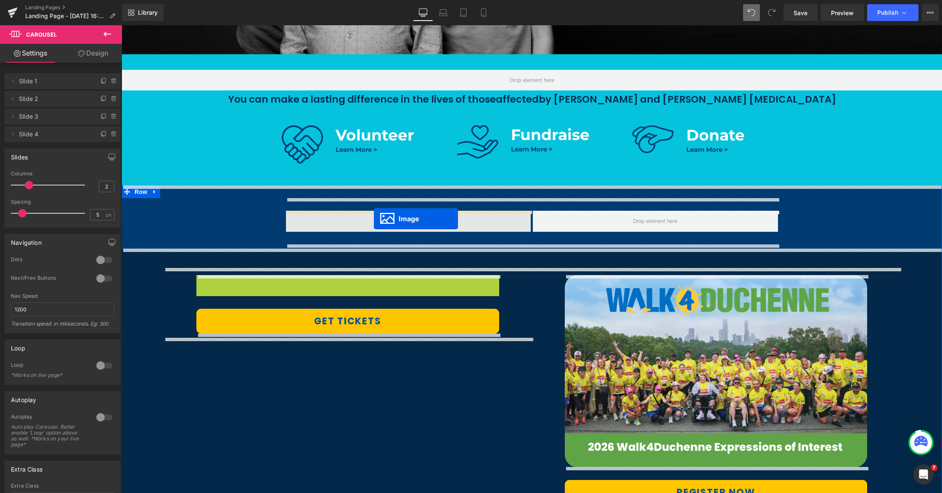
drag, startPoint x: 335, startPoint y: 372, endPoint x: 374, endPoint y: 218, distance: 158.5
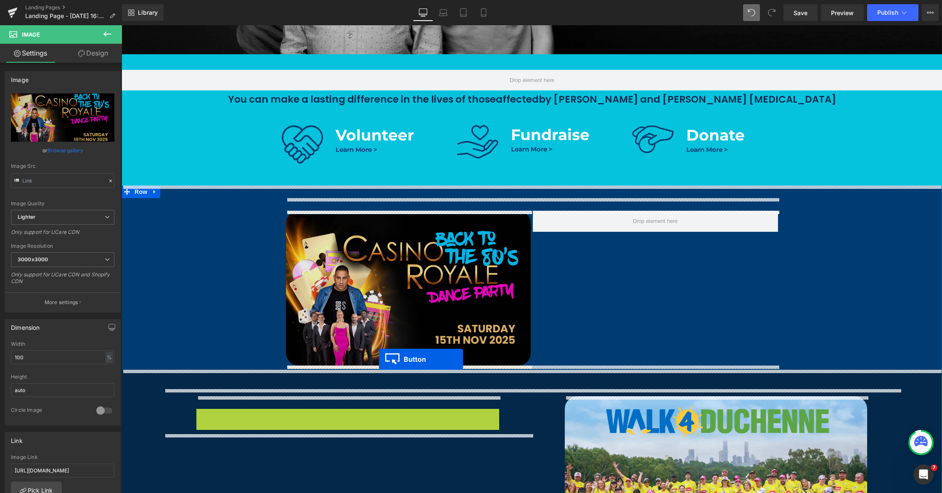
drag, startPoint x: 387, startPoint y: 381, endPoint x: 379, endPoint y: 359, distance: 23.7
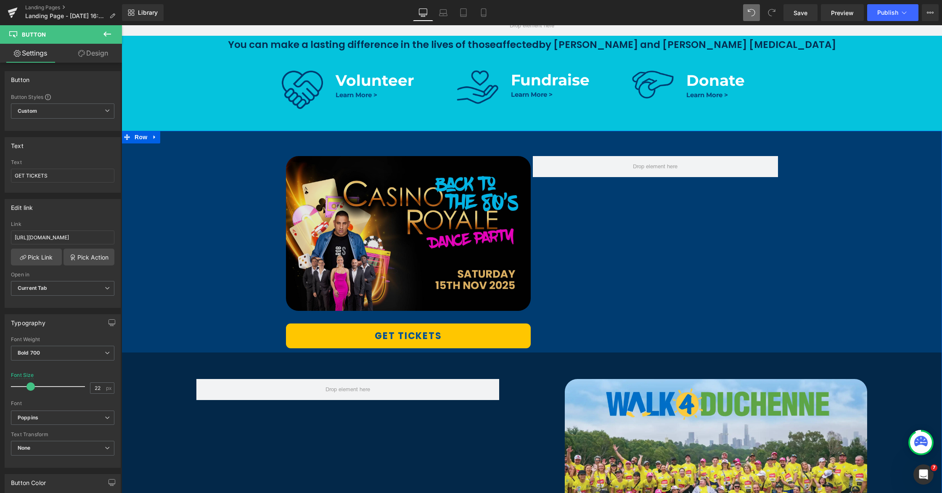
scroll to position [471, 0]
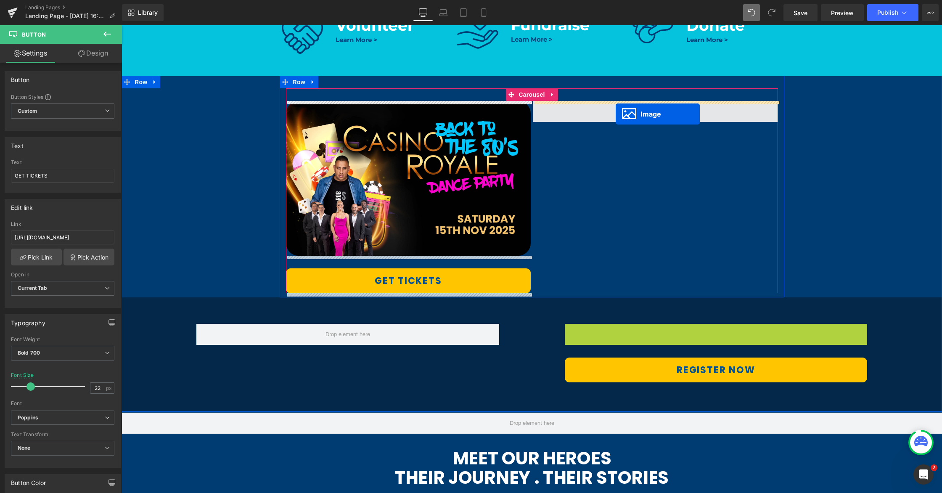
drag, startPoint x: 702, startPoint y: 421, endPoint x: 616, endPoint y: 114, distance: 319.4
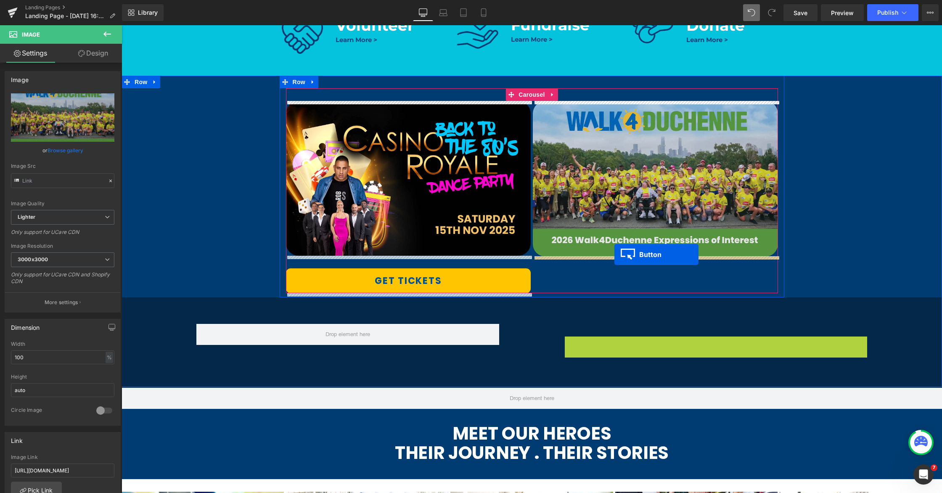
drag, startPoint x: 702, startPoint y: 348, endPoint x: 617, endPoint y: 254, distance: 126.9
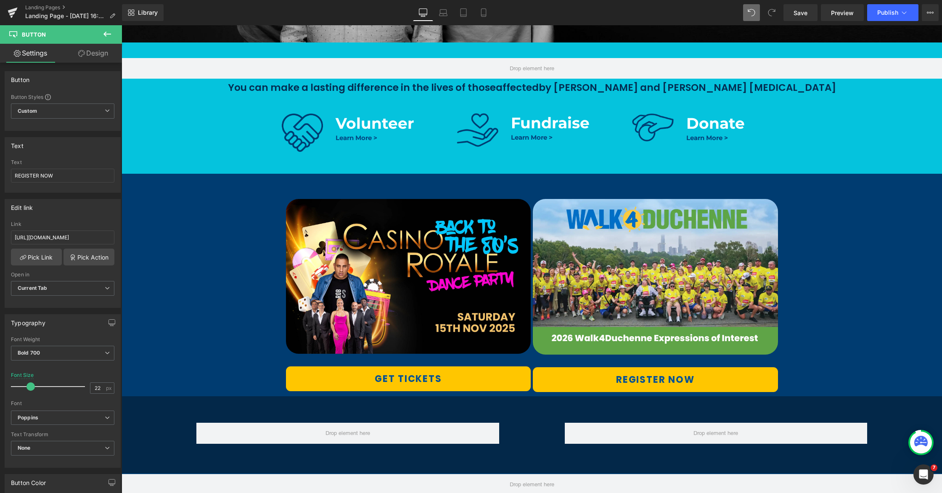
scroll to position [396, 0]
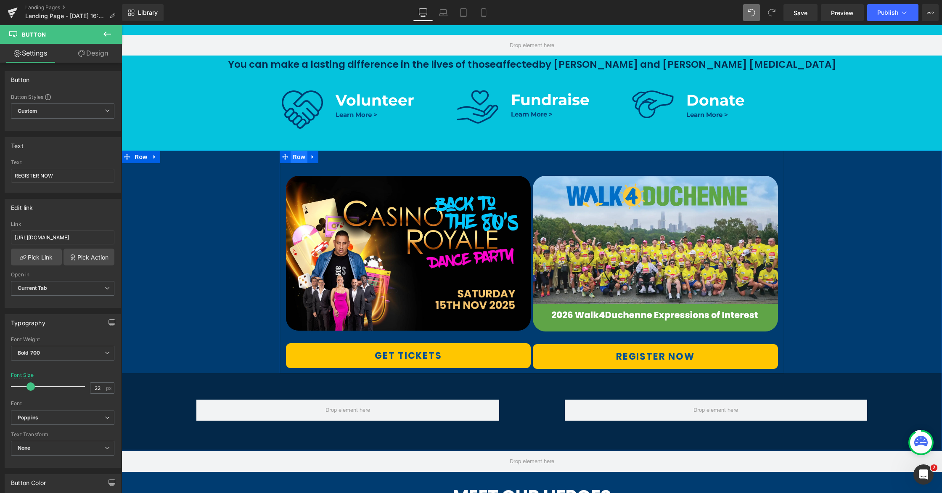
click at [302, 159] on span "Row" at bounding box center [299, 157] width 17 height 13
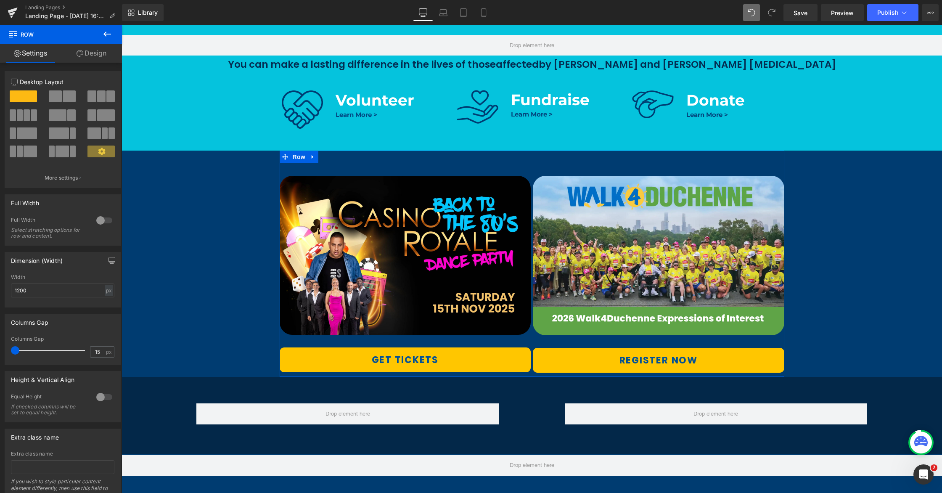
drag, startPoint x: 19, startPoint y: 351, endPoint x: 0, endPoint y: 341, distance: 21.4
click at [0, 341] on div "Columns Gap 15px Columns Gap 15 px" at bounding box center [63, 335] width 126 height 57
drag, startPoint x: 18, startPoint y: 291, endPoint x: 18, endPoint y: 296, distance: 5.5
click at [18, 291] on input "1200" at bounding box center [62, 290] width 103 height 14
type input "1500"
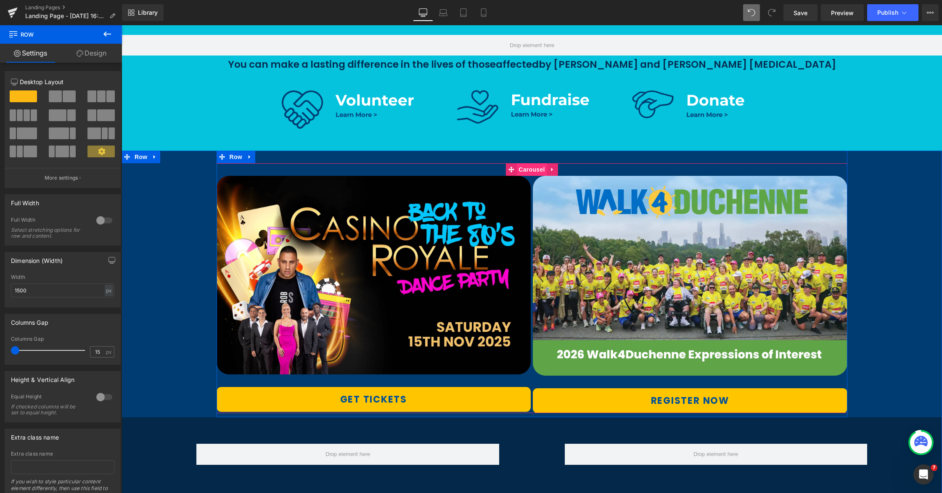
click at [521, 173] on span "Carousel" at bounding box center [531, 169] width 30 height 13
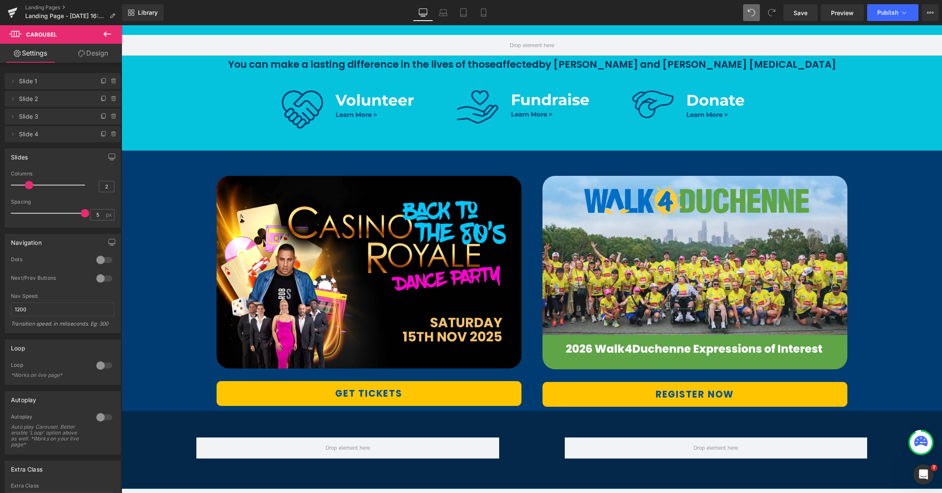
drag, startPoint x: 28, startPoint y: 212, endPoint x: 85, endPoint y: 213, distance: 56.8
click at [85, 213] on span at bounding box center [85, 213] width 8 height 8
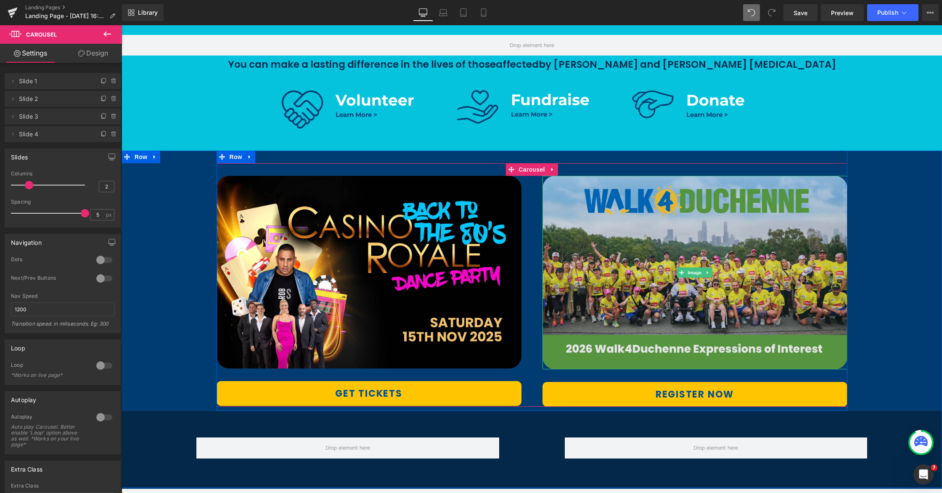
scroll to position [526, 0]
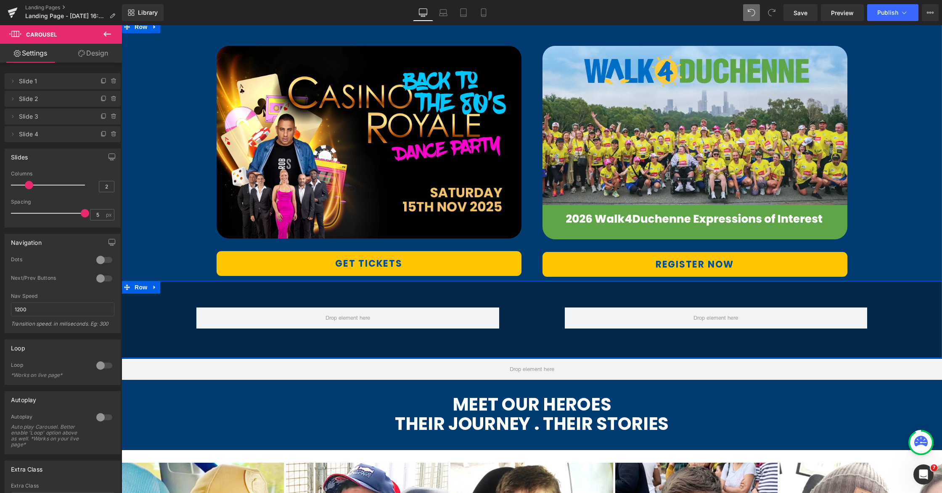
drag, startPoint x: 155, startPoint y: 289, endPoint x: 159, endPoint y: 289, distance: 4.6
click at [155, 289] on icon at bounding box center [155, 287] width 6 height 6
drag, startPoint x: 174, startPoint y: 288, endPoint x: 178, endPoint y: 288, distance: 4.2
click at [174, 288] on icon at bounding box center [177, 287] width 6 height 6
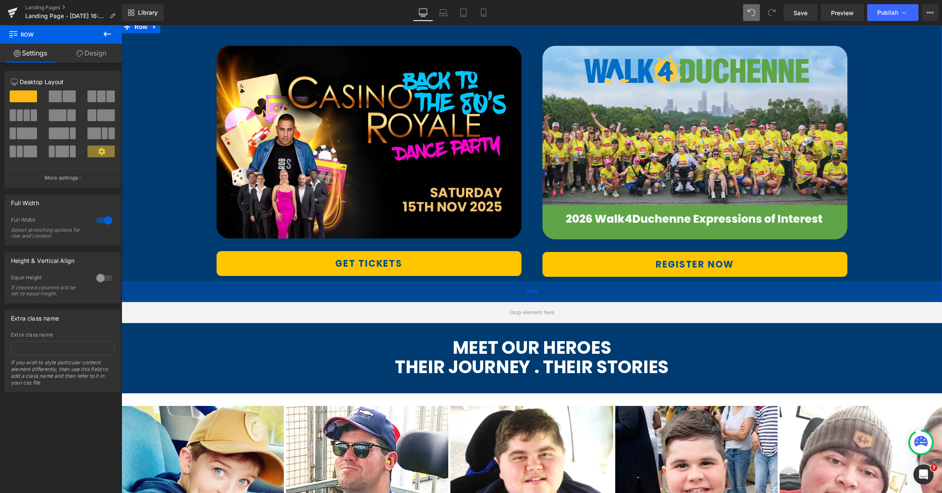
drag, startPoint x: 530, startPoint y: 279, endPoint x: 530, endPoint y: 299, distance: 20.2
click at [530, 299] on div "48px" at bounding box center [532, 291] width 821 height 20
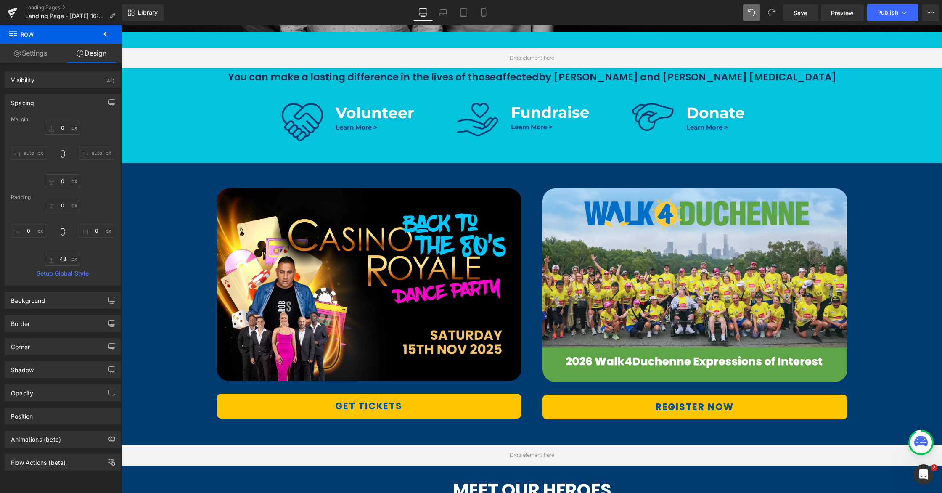
scroll to position [407, 0]
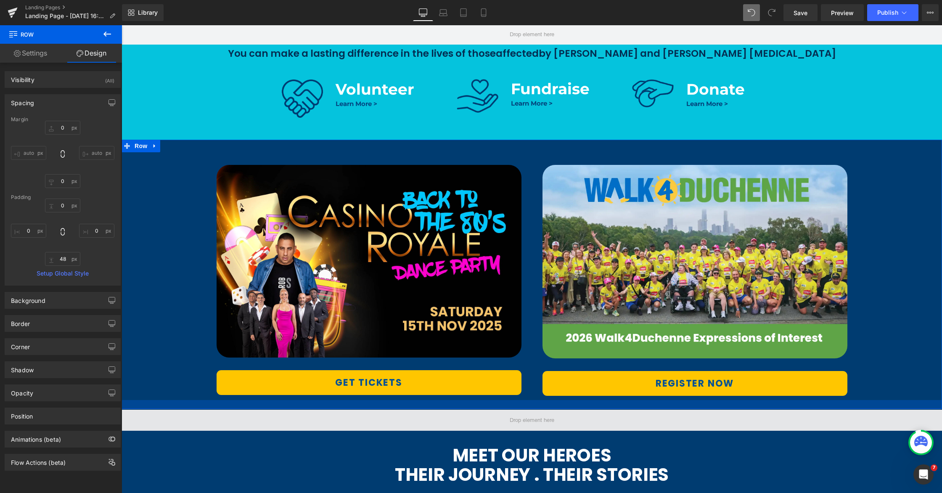
drag, startPoint x: 241, startPoint y: 408, endPoint x: 303, endPoint y: 417, distance: 62.0
click at [243, 402] on div at bounding box center [532, 404] width 821 height 9
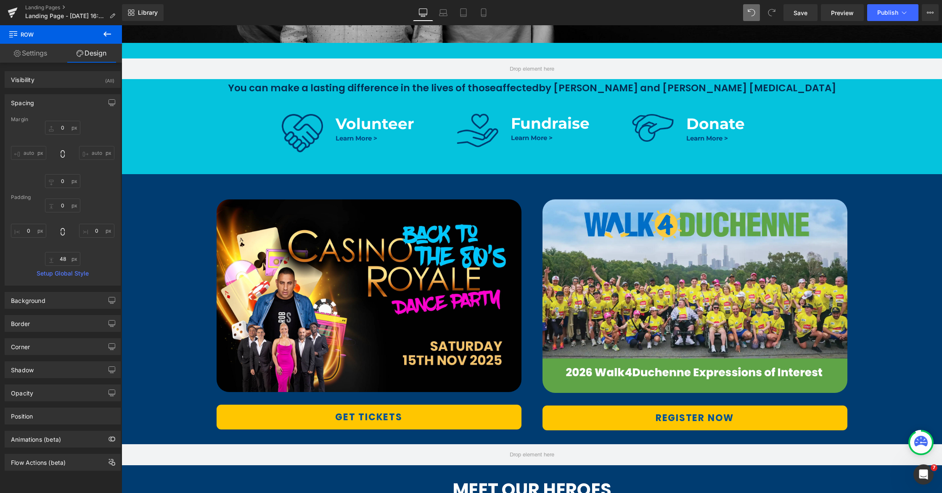
scroll to position [392, 0]
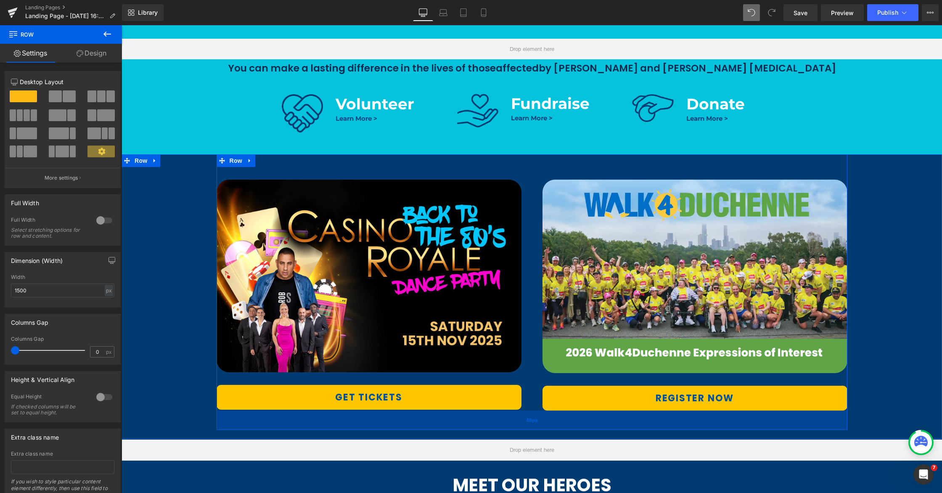
drag, startPoint x: 528, startPoint y: 413, endPoint x: 529, endPoint y: 428, distance: 14.4
click at [529, 428] on div "46px" at bounding box center [532, 419] width 631 height 19
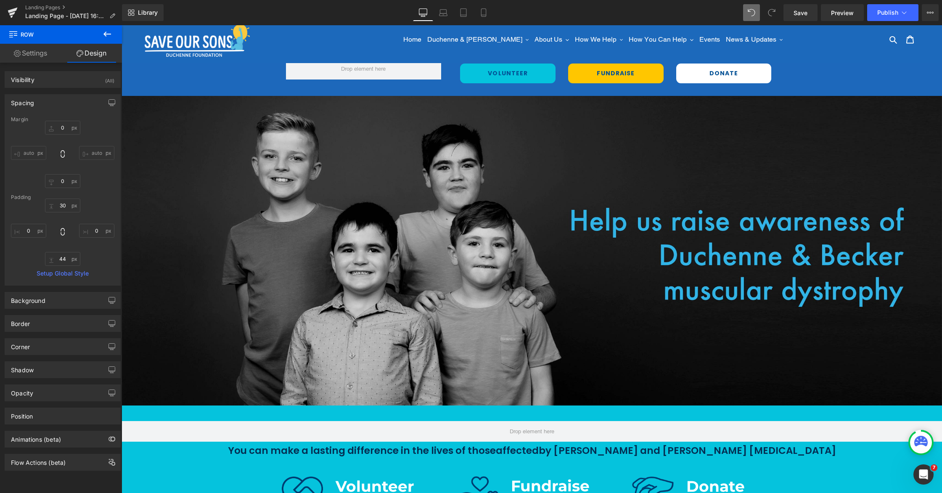
scroll to position [0, 0]
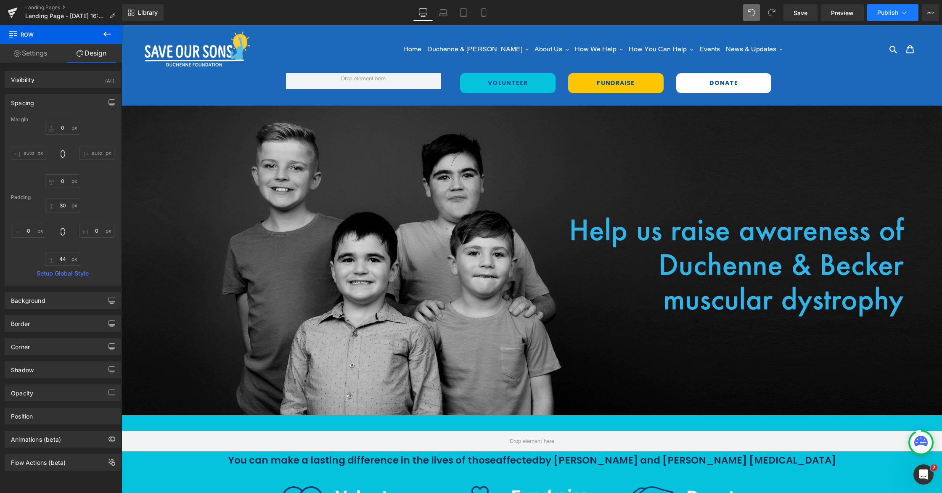
click at [899, 15] on button "Publish" at bounding box center [892, 12] width 51 height 17
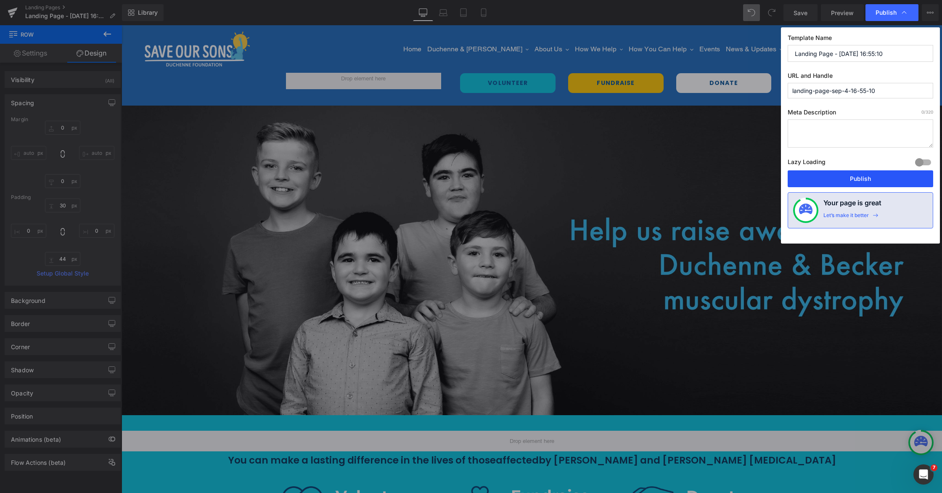
click at [835, 177] on button "Publish" at bounding box center [861, 178] width 146 height 17
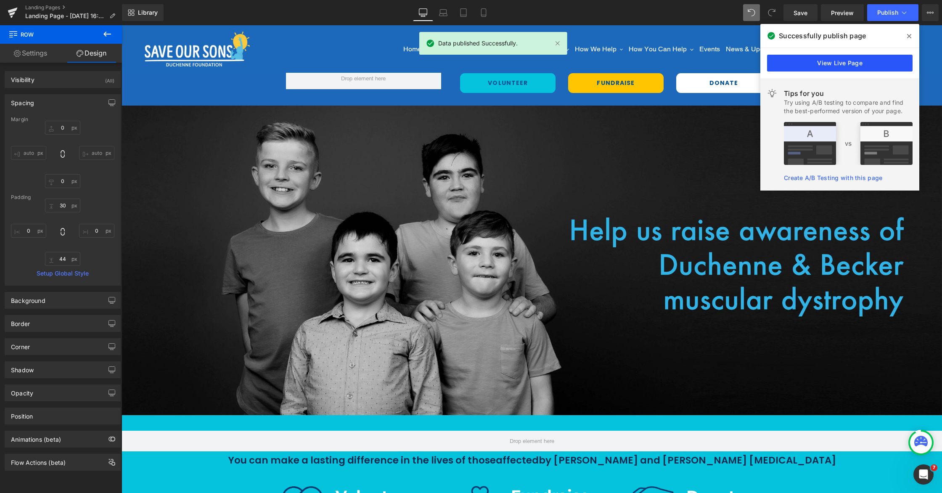
click at [842, 62] on link "View Live Page" at bounding box center [840, 63] width 146 height 17
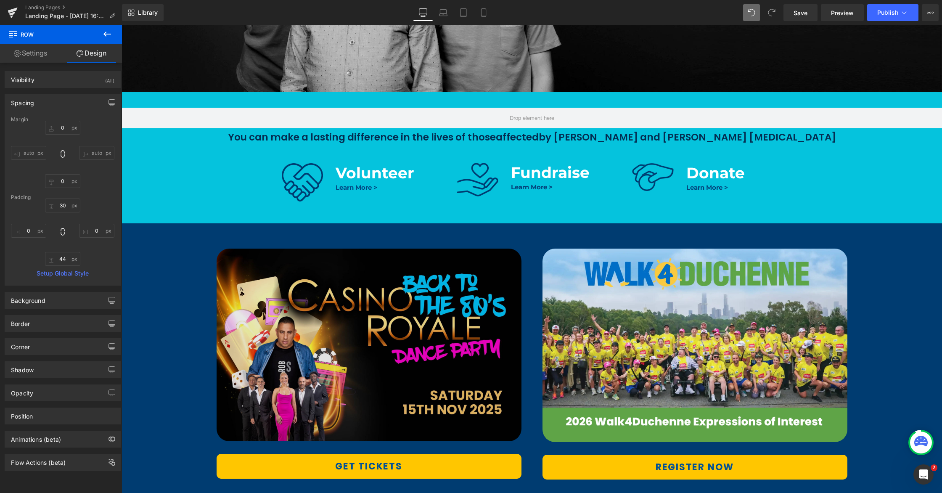
scroll to position [350, 0]
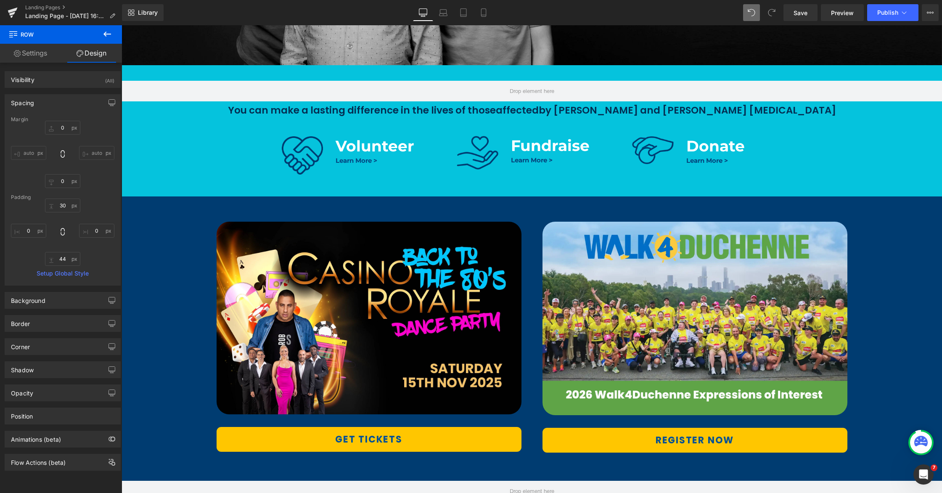
drag, startPoint x: 223, startPoint y: 212, endPoint x: 226, endPoint y: 216, distance: 4.8
click at [223, 212] on div "Image GET TICKETS Button Image REGISTER NOW Button ‹ › [GEOGRAPHIC_DATA]" at bounding box center [532, 331] width 631 height 244
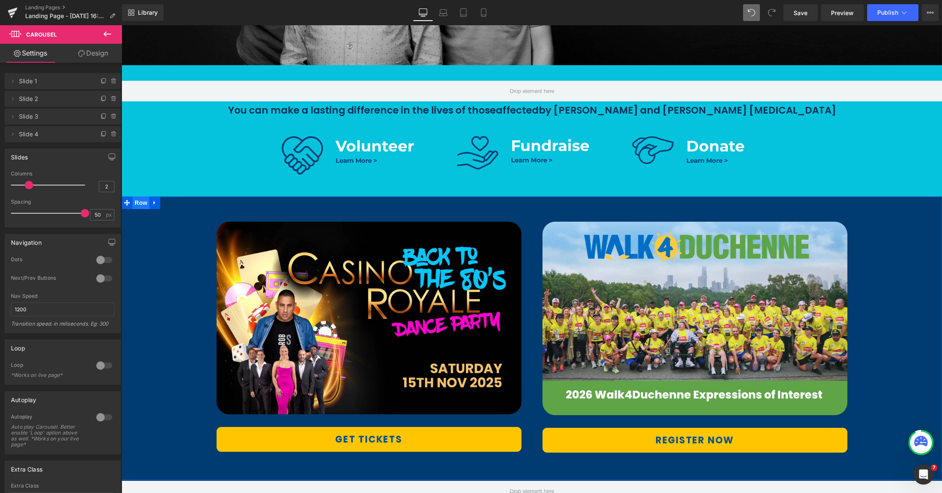
click at [146, 206] on span "Row" at bounding box center [140, 202] width 17 height 13
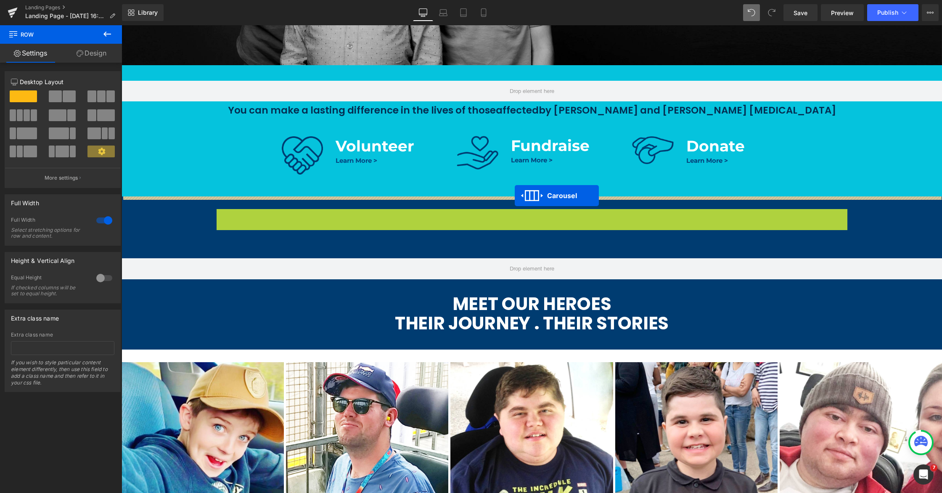
drag, startPoint x: 508, startPoint y: 214, endPoint x: 515, endPoint y: 196, distance: 19.2
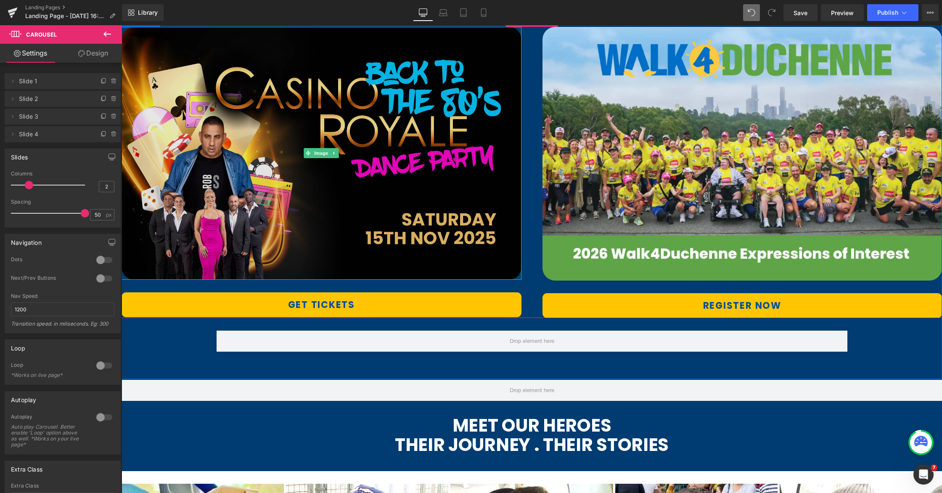
scroll to position [575, 0]
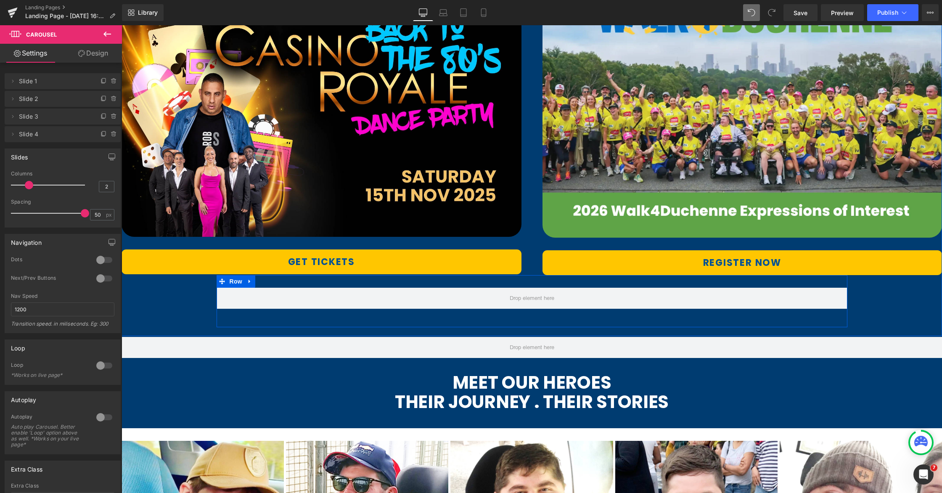
drag, startPoint x: 250, startPoint y: 281, endPoint x: 255, endPoint y: 283, distance: 5.5
click at [250, 281] on icon at bounding box center [250, 281] width 6 height 6
click at [270, 281] on icon at bounding box center [272, 281] width 6 height 6
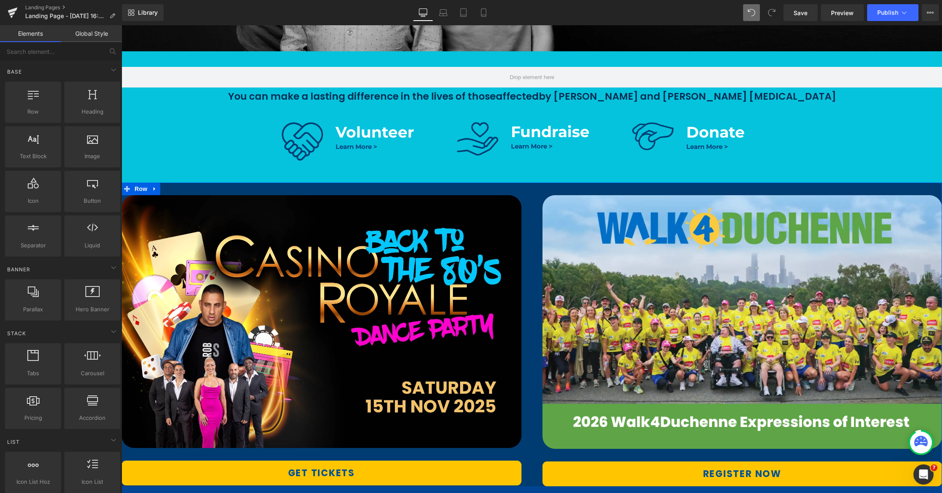
scroll to position [342, 0]
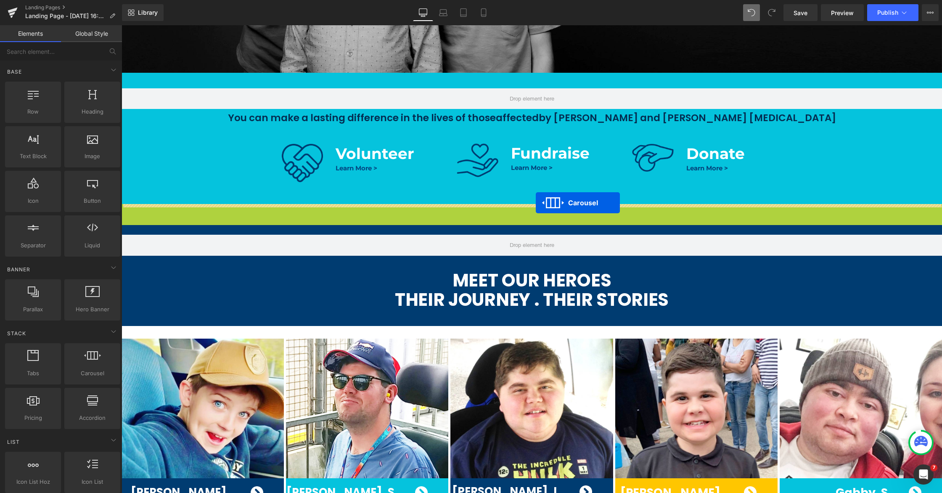
drag, startPoint x: 546, startPoint y: 200, endPoint x: 533, endPoint y: 203, distance: 12.9
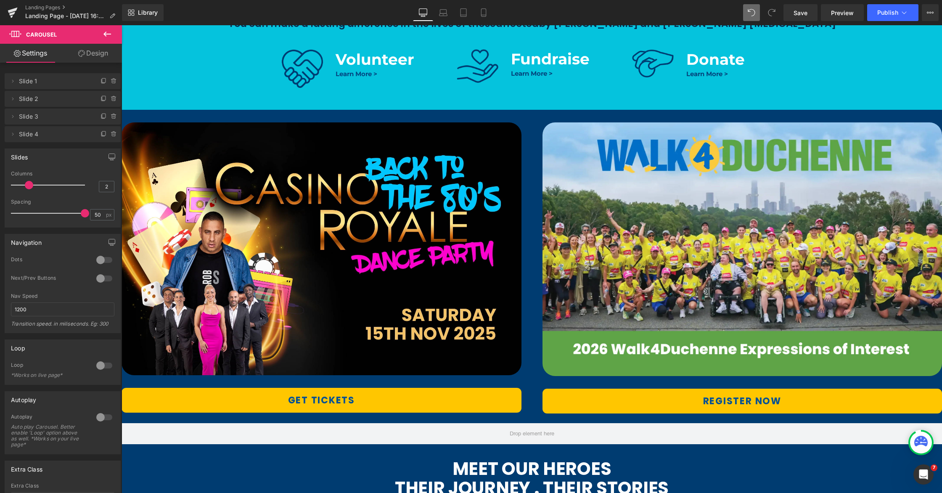
scroll to position [324, 0]
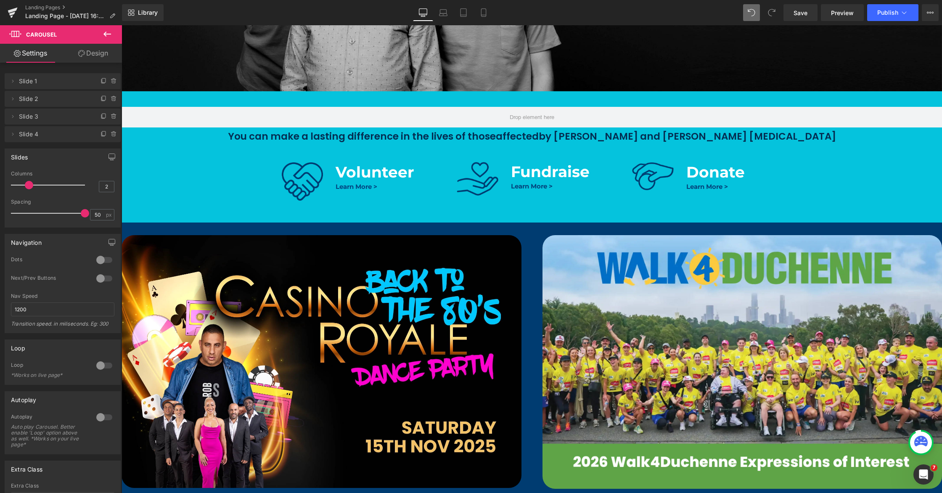
click at [109, 33] on icon at bounding box center [107, 34] width 10 height 10
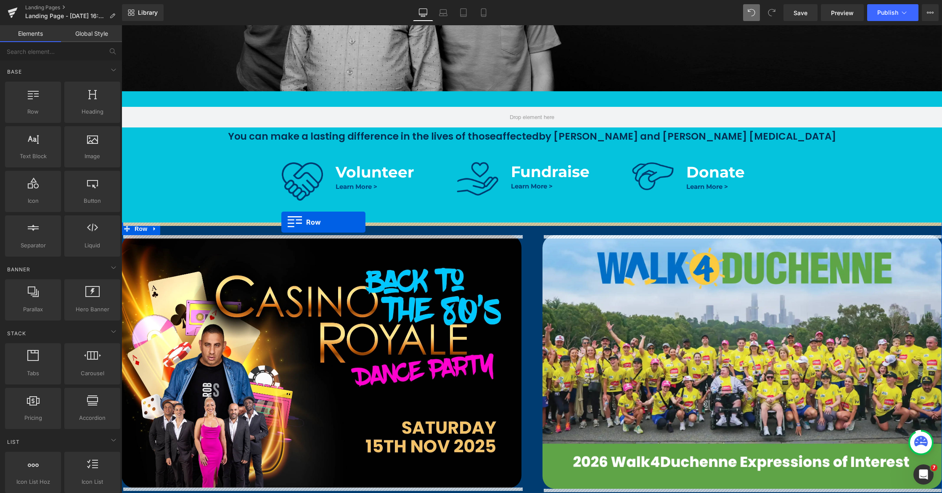
drag, startPoint x: 148, startPoint y: 136, endPoint x: 281, endPoint y: 222, distance: 158.9
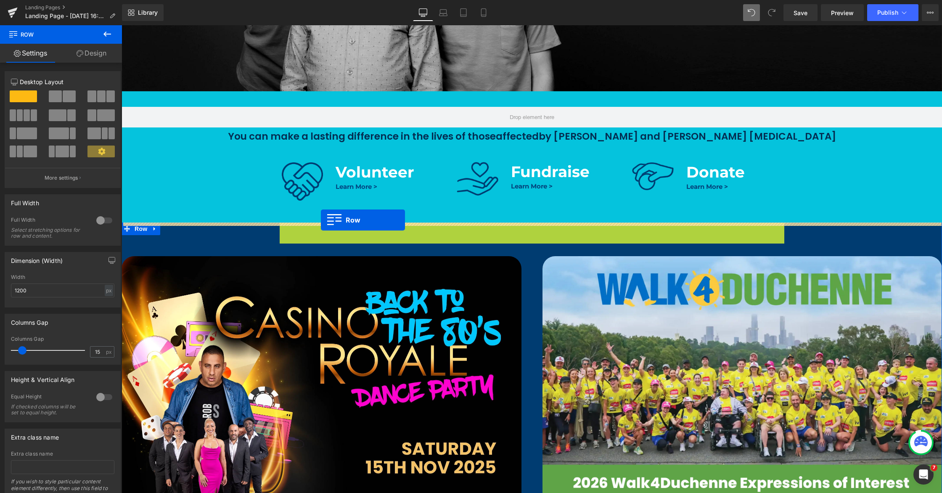
drag, startPoint x: 290, startPoint y: 230, endPoint x: 320, endPoint y: 220, distance: 31.8
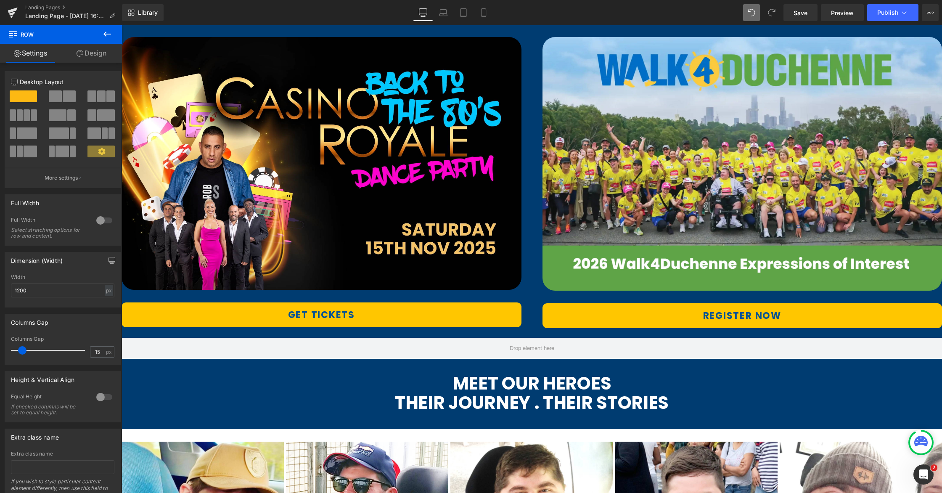
scroll to position [473, 0]
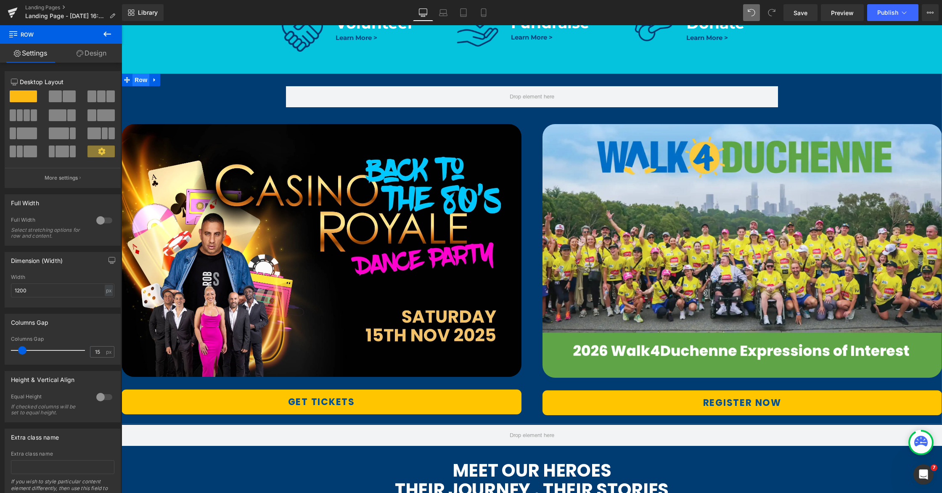
click at [142, 84] on span "Row" at bounding box center [140, 80] width 17 height 13
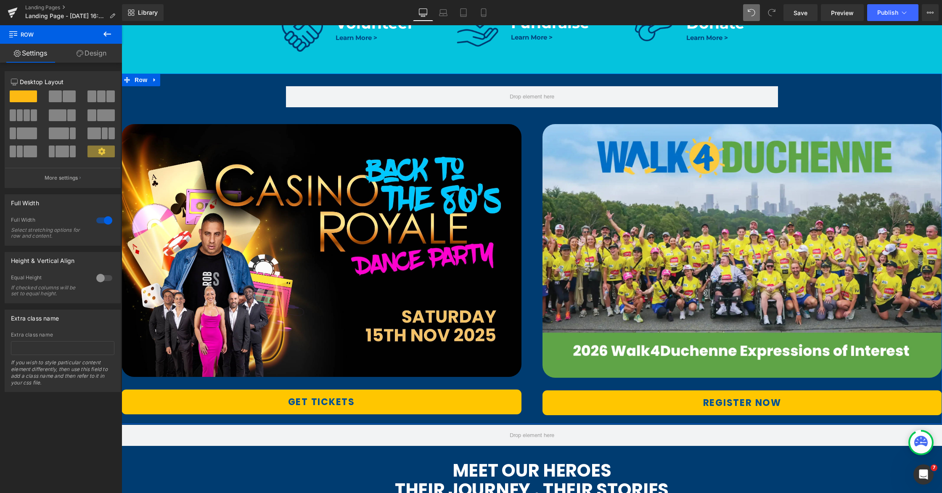
click at [95, 54] on link "Design" at bounding box center [91, 53] width 61 height 19
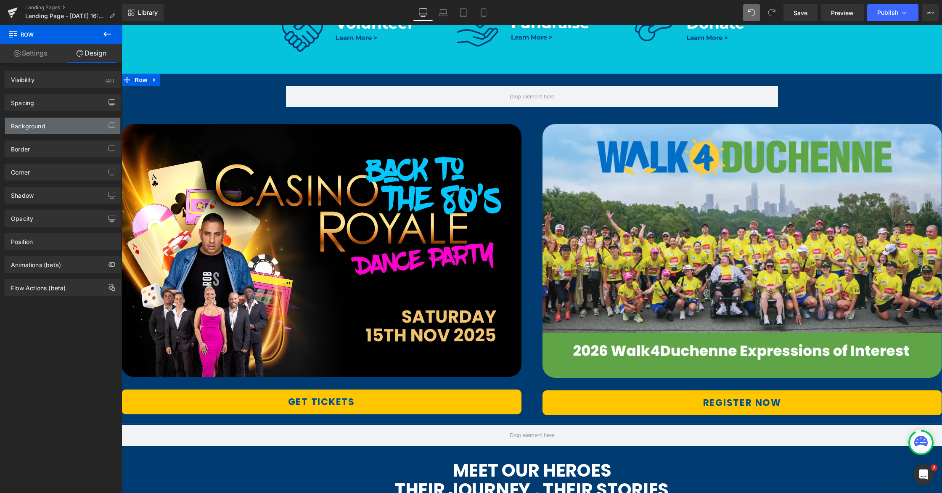
click at [44, 128] on div "Background" at bounding box center [28, 124] width 34 height 12
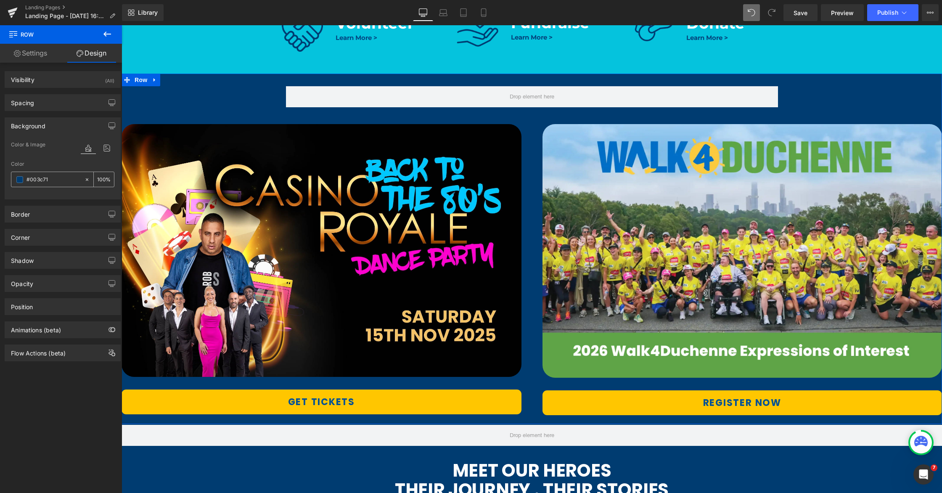
click at [84, 180] on icon at bounding box center [87, 180] width 6 height 6
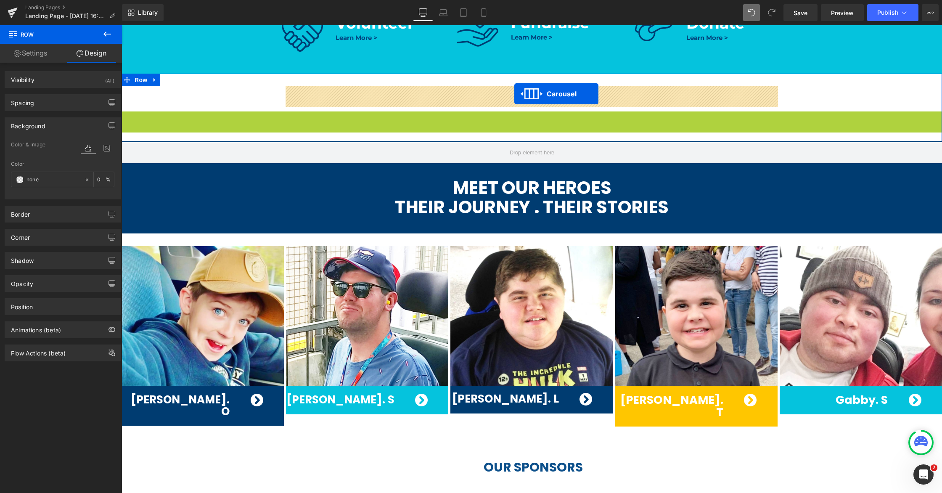
drag, startPoint x: 511, startPoint y: 116, endPoint x: 514, endPoint y: 94, distance: 23.0
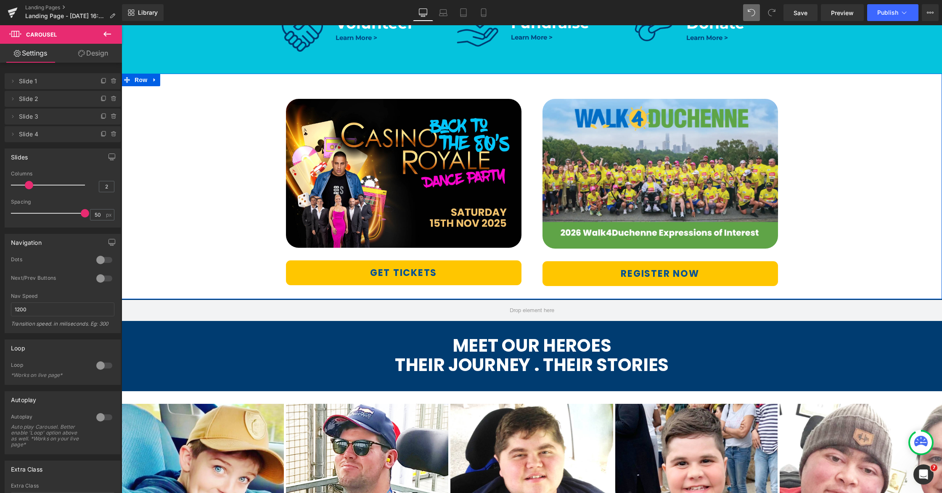
click at [842, 203] on div "Image GET TICKETS Button Image REGISTER NOW Button ‹ › [GEOGRAPHIC_DATA]" at bounding box center [532, 182] width 821 height 216
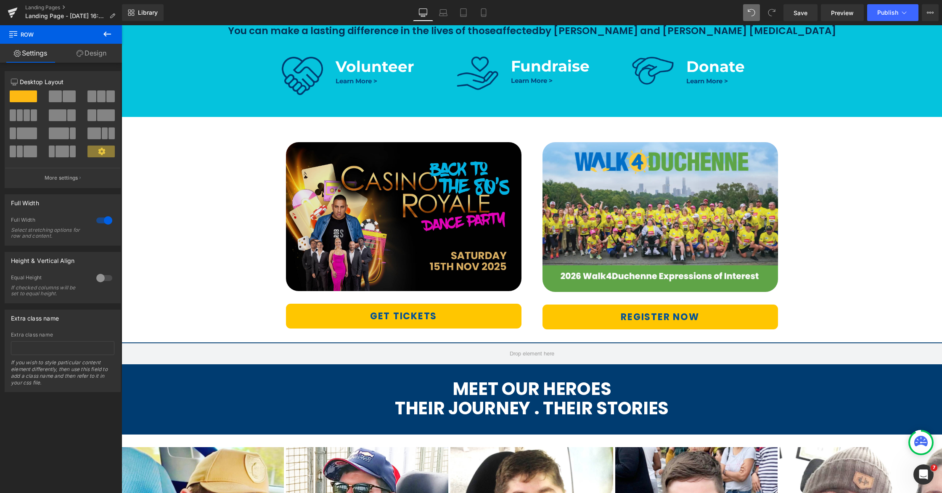
scroll to position [307, 0]
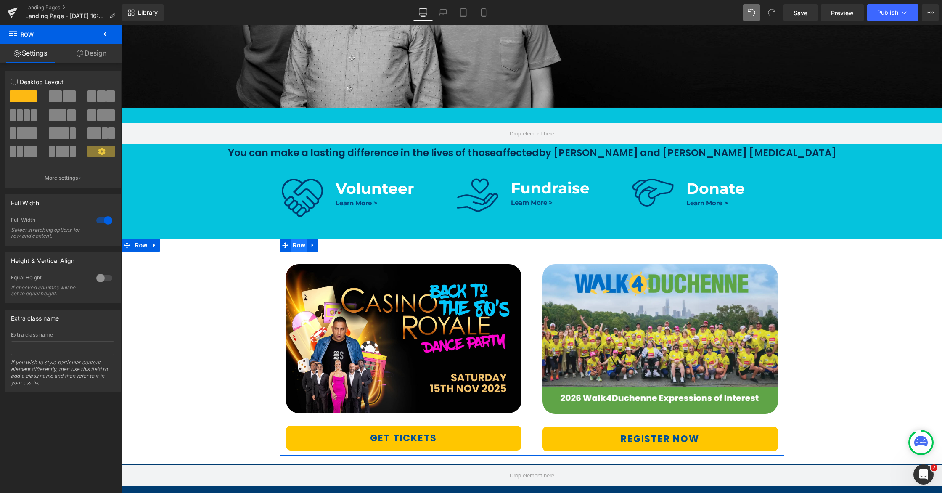
click at [298, 246] on span "Row" at bounding box center [299, 245] width 17 height 13
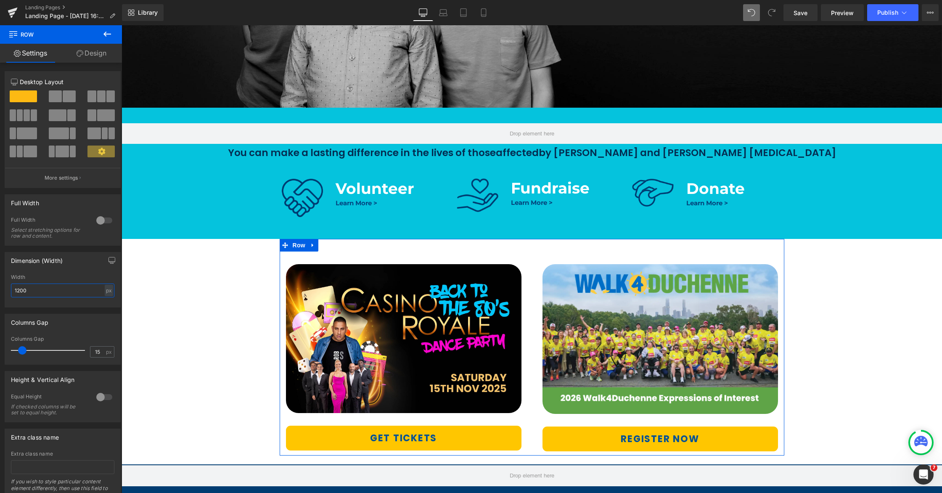
drag, startPoint x: 20, startPoint y: 291, endPoint x: 21, endPoint y: 302, distance: 10.1
click at [18, 291] on input "1200" at bounding box center [62, 290] width 103 height 14
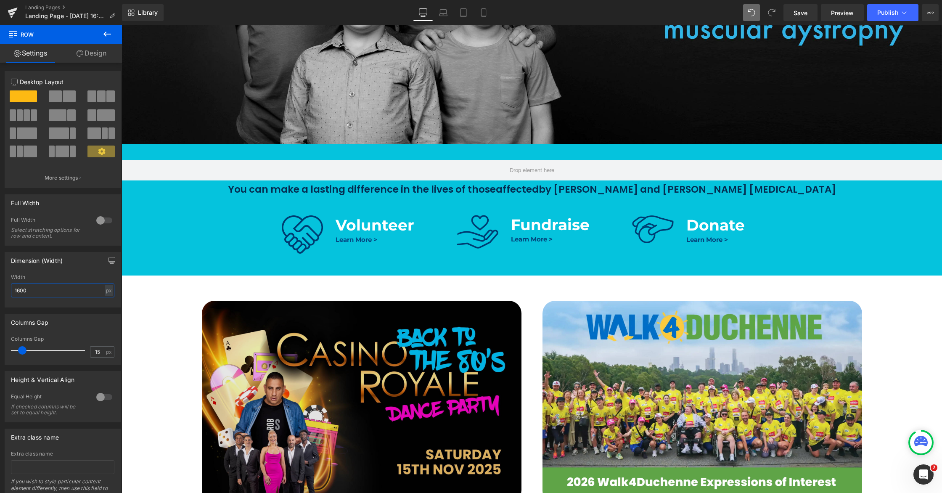
scroll to position [181, 0]
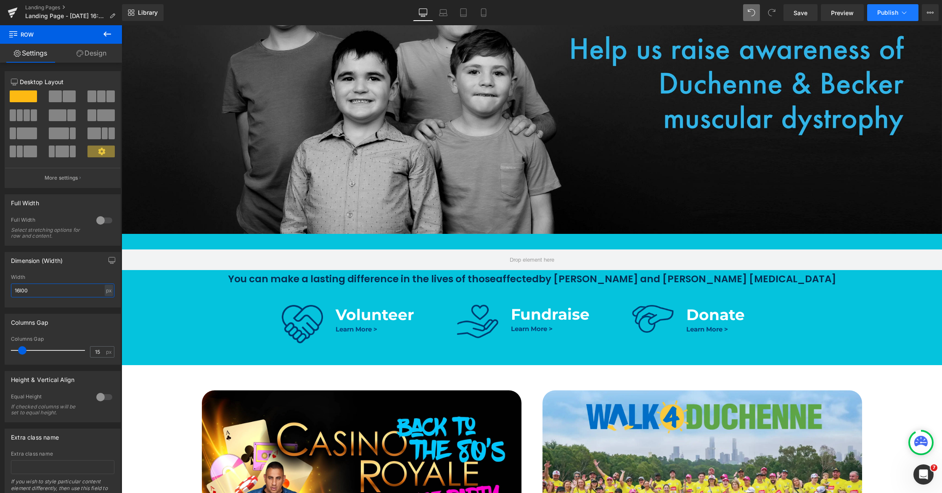
type input "16l00"
click at [896, 14] on span "Publish" at bounding box center [887, 12] width 21 height 7
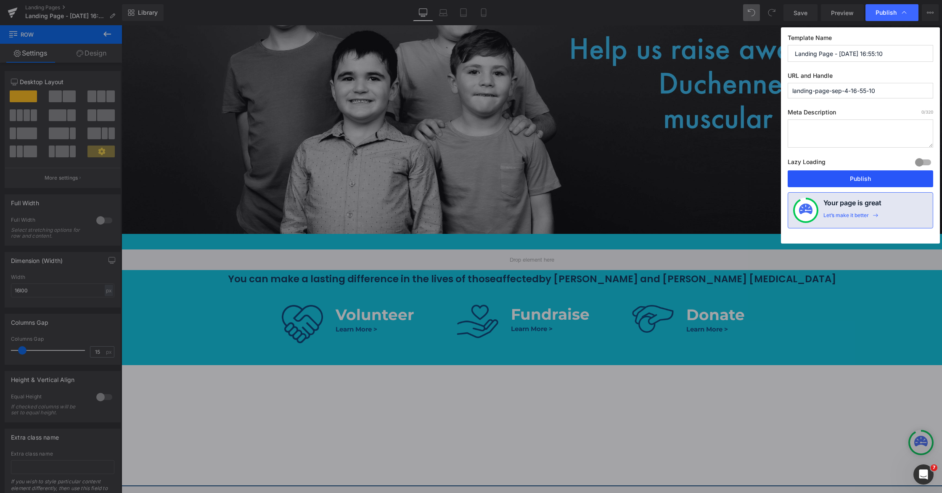
drag, startPoint x: 861, startPoint y: 179, endPoint x: 415, endPoint y: 157, distance: 446.3
click at [861, 179] on button "Publish" at bounding box center [861, 178] width 146 height 17
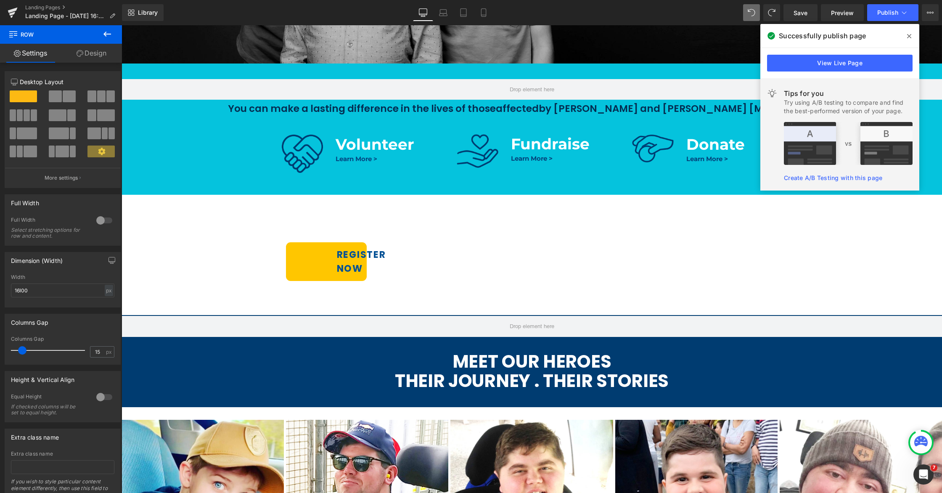
scroll to position [364, 0]
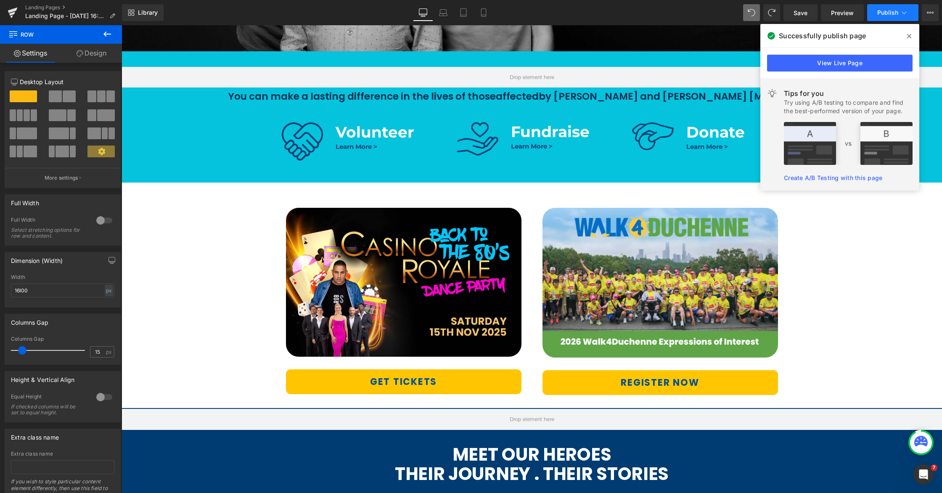
click at [886, 13] on span "Publish" at bounding box center [887, 12] width 21 height 7
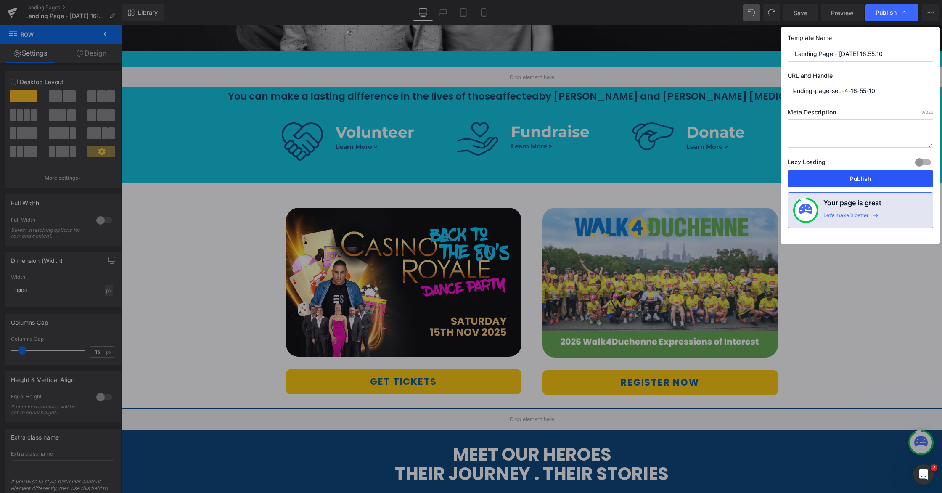
click at [855, 180] on button "Publish" at bounding box center [861, 178] width 146 height 17
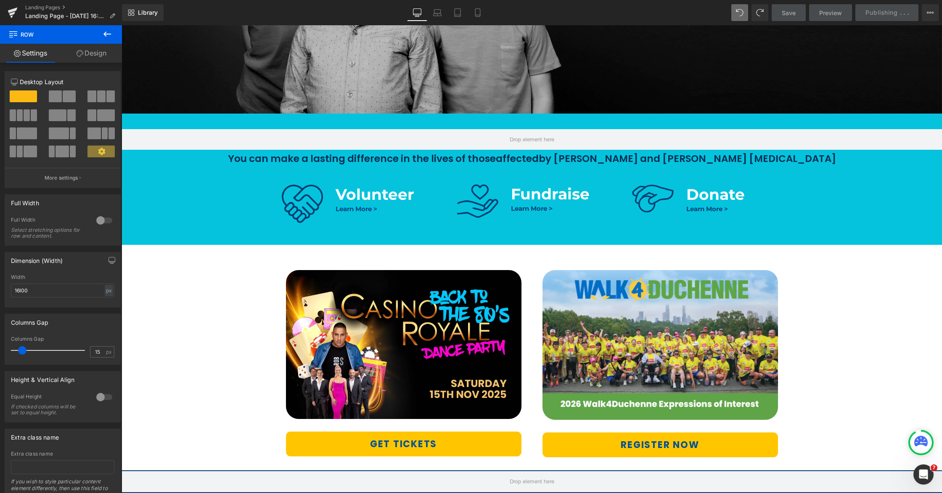
scroll to position [347, 0]
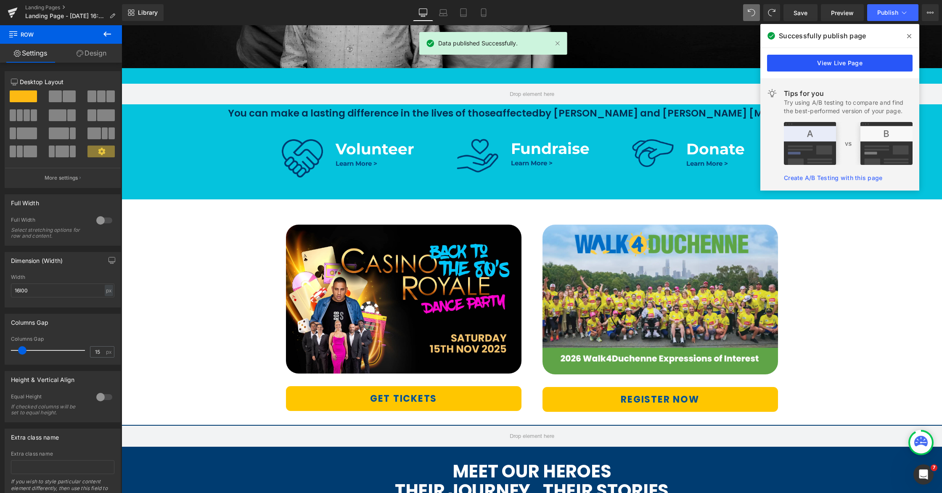
drag, startPoint x: 861, startPoint y: 59, endPoint x: 741, endPoint y: 33, distance: 122.8
click at [861, 59] on link "View Live Page" at bounding box center [840, 63] width 146 height 17
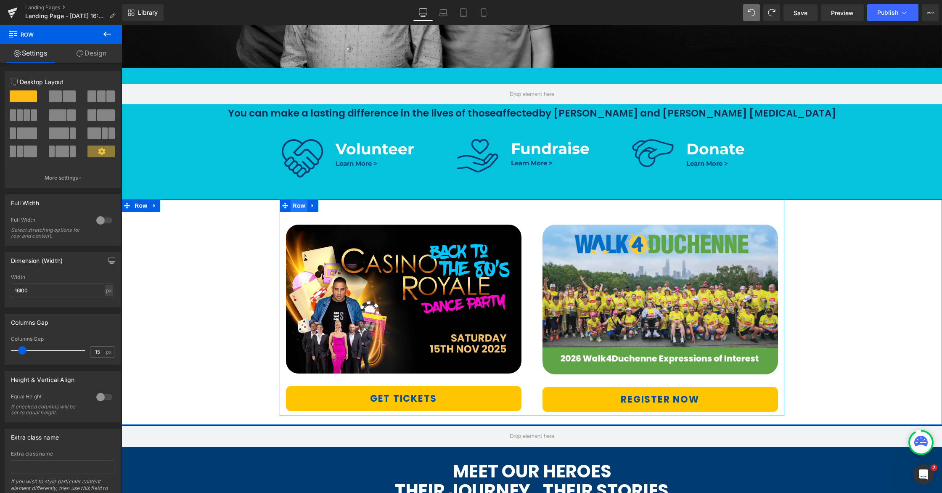
click at [300, 206] on span "Row" at bounding box center [299, 205] width 17 height 13
click at [17, 290] on input "16l00" at bounding box center [62, 290] width 103 height 14
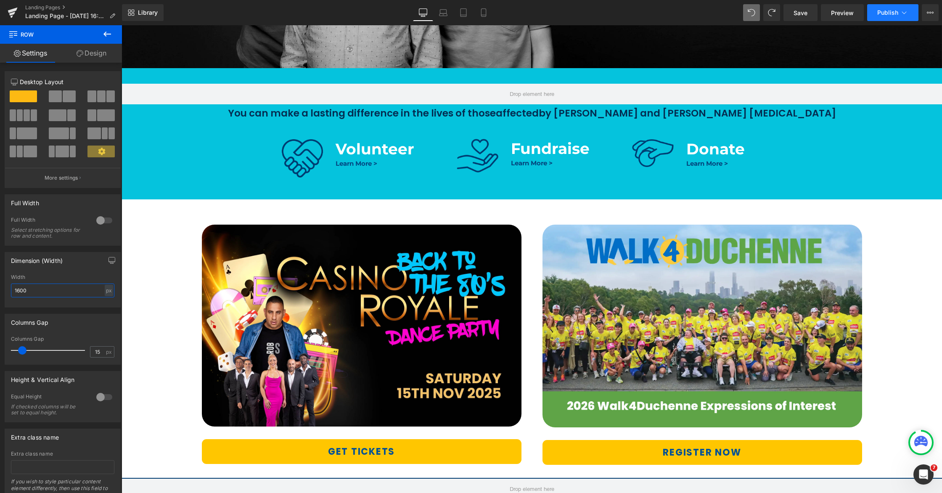
type input "1600"
click at [905, 9] on icon at bounding box center [904, 12] width 8 height 8
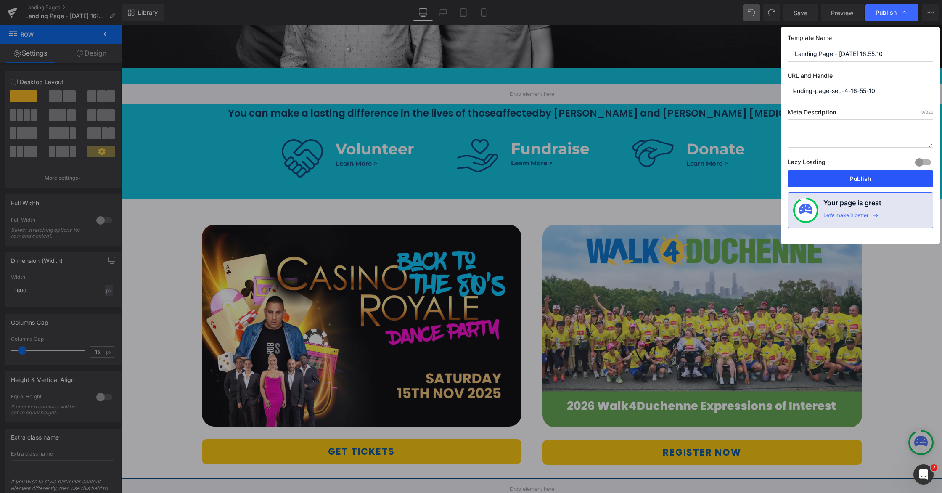
click at [850, 174] on button "Publish" at bounding box center [861, 178] width 146 height 17
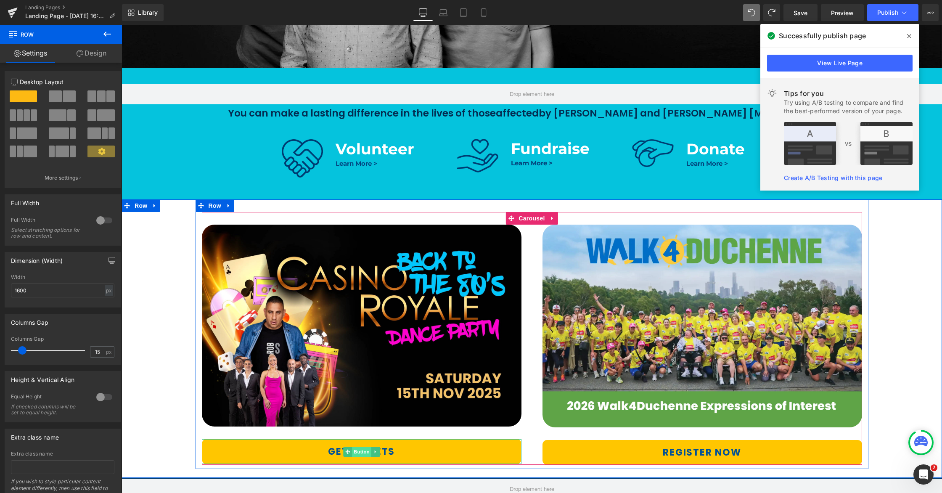
drag, startPoint x: 357, startPoint y: 451, endPoint x: 365, endPoint y: 451, distance: 8.4
click at [357, 451] on span "Button" at bounding box center [361, 452] width 19 height 10
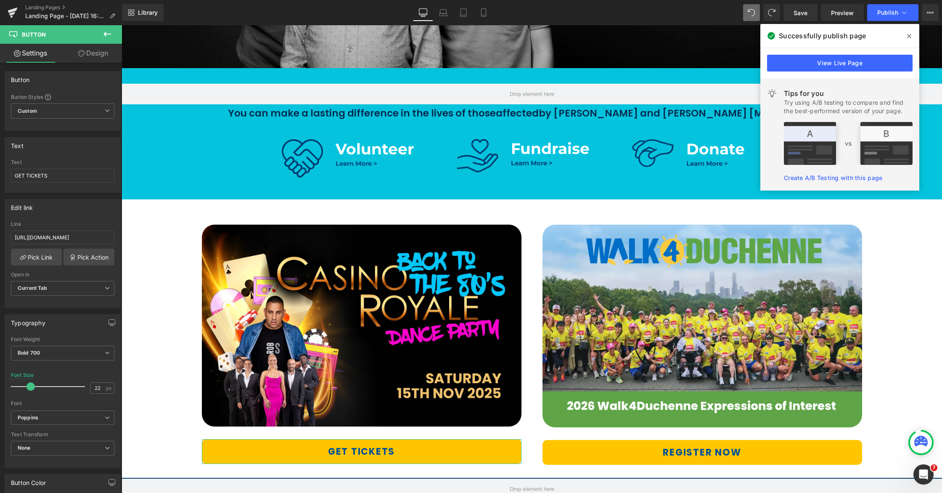
drag, startPoint x: 89, startPoint y: 51, endPoint x: 48, endPoint y: 105, distance: 67.5
click at [89, 51] on link "Design" at bounding box center [93, 53] width 61 height 19
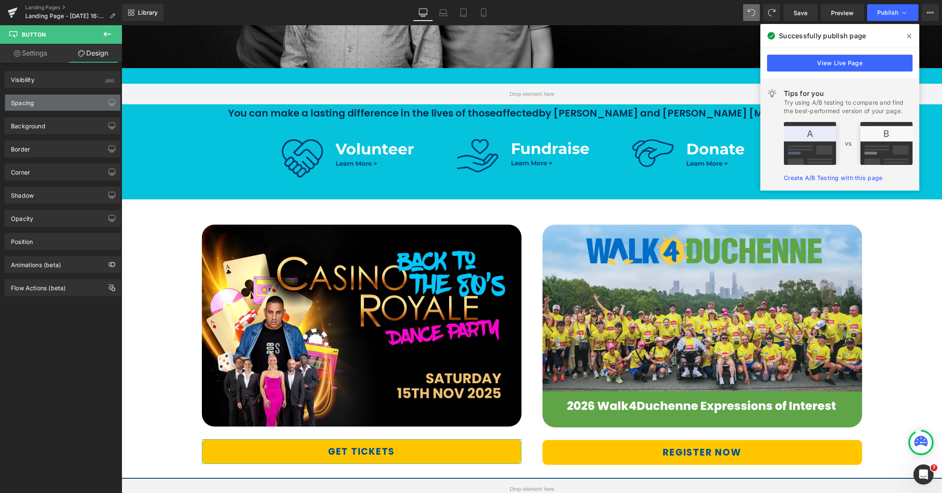
click at [48, 105] on div "Spacing" at bounding box center [62, 103] width 115 height 16
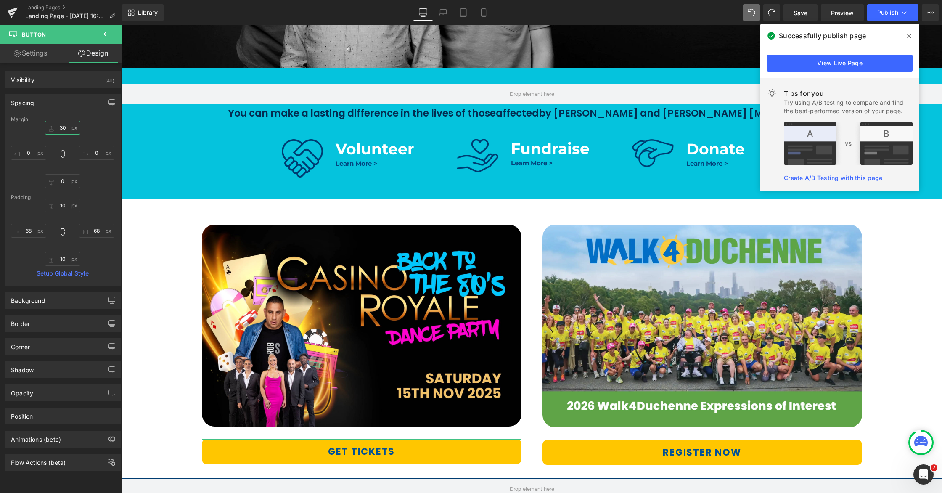
click at [65, 129] on input "text" at bounding box center [62, 128] width 35 height 14
type input "30"
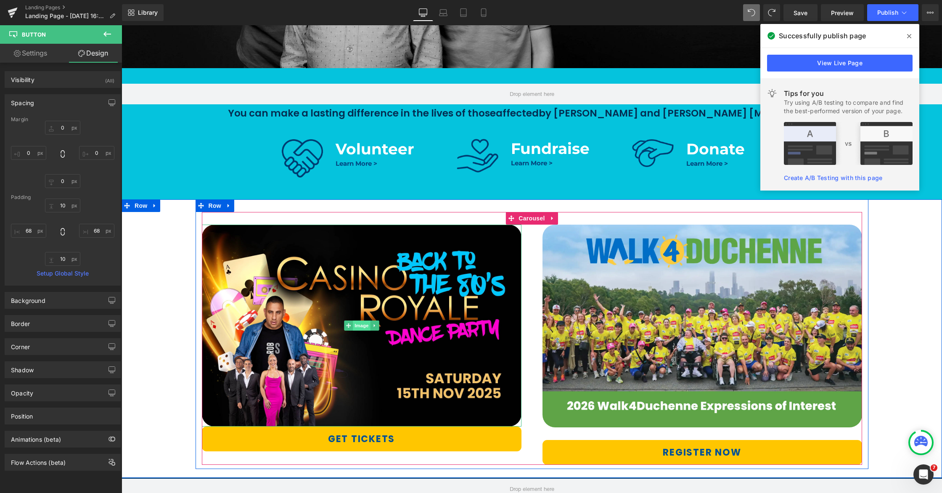
click at [360, 325] on span "Image" at bounding box center [362, 325] width 18 height 10
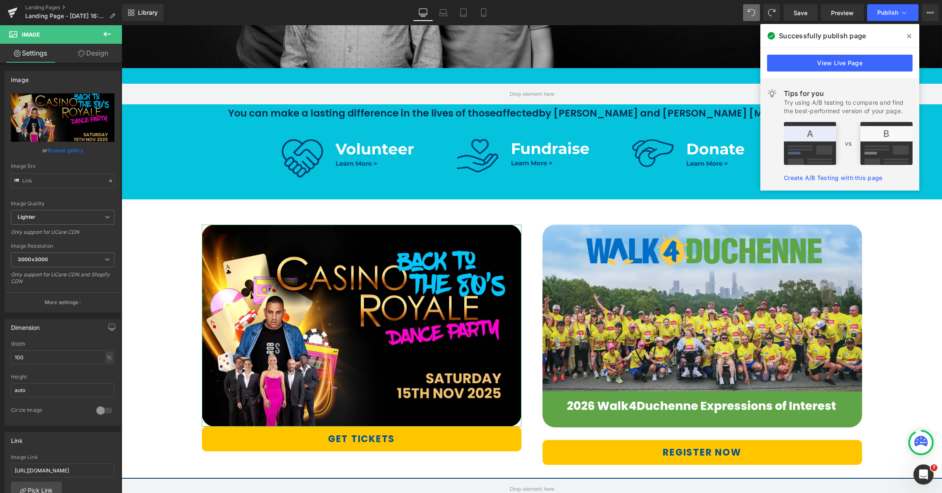
click at [90, 53] on link "Design" at bounding box center [93, 53] width 61 height 19
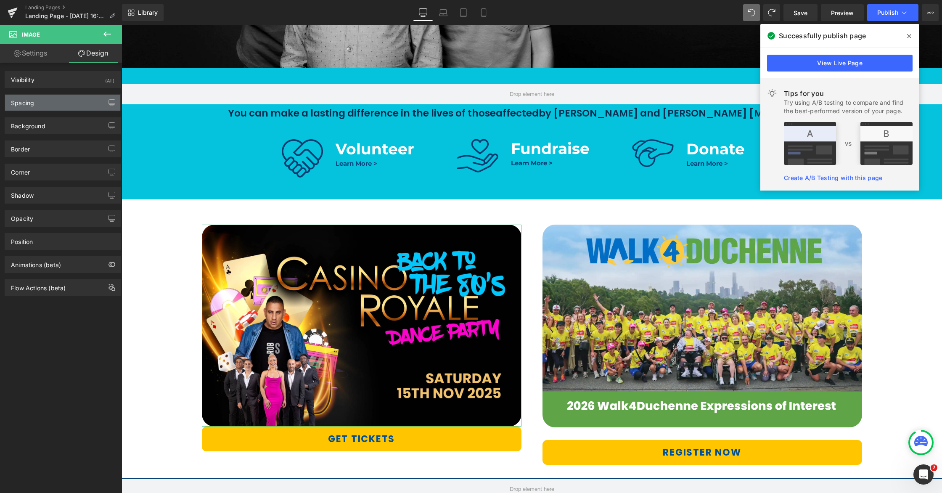
click at [50, 102] on div "Spacing" at bounding box center [62, 103] width 115 height 16
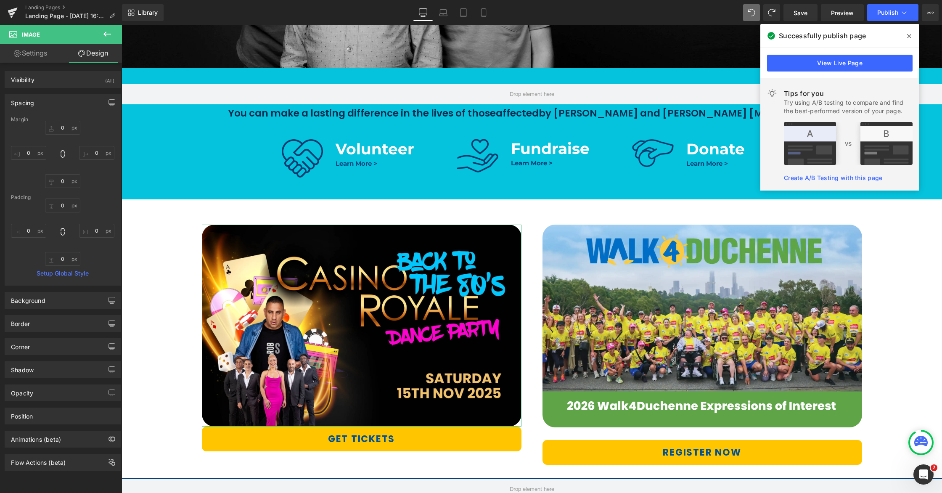
click at [50, 102] on div "Spacing" at bounding box center [62, 103] width 115 height 16
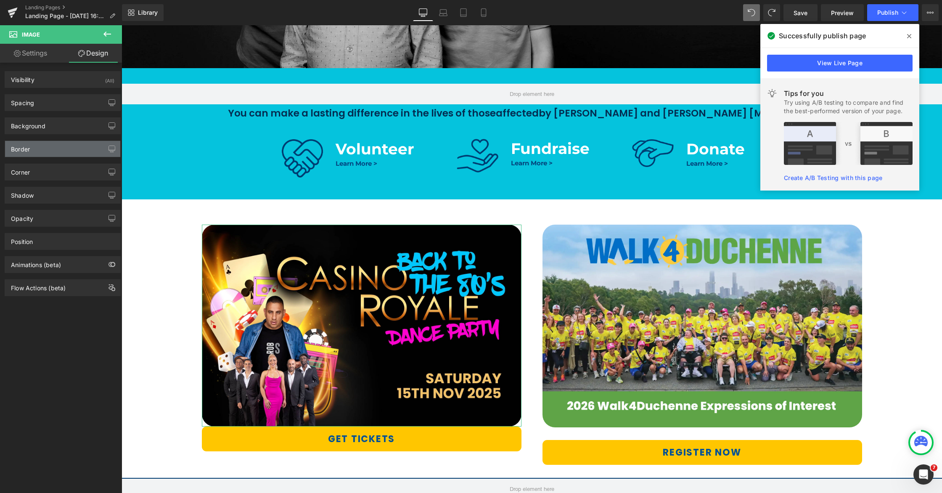
click at [40, 150] on div "Border" at bounding box center [62, 149] width 115 height 16
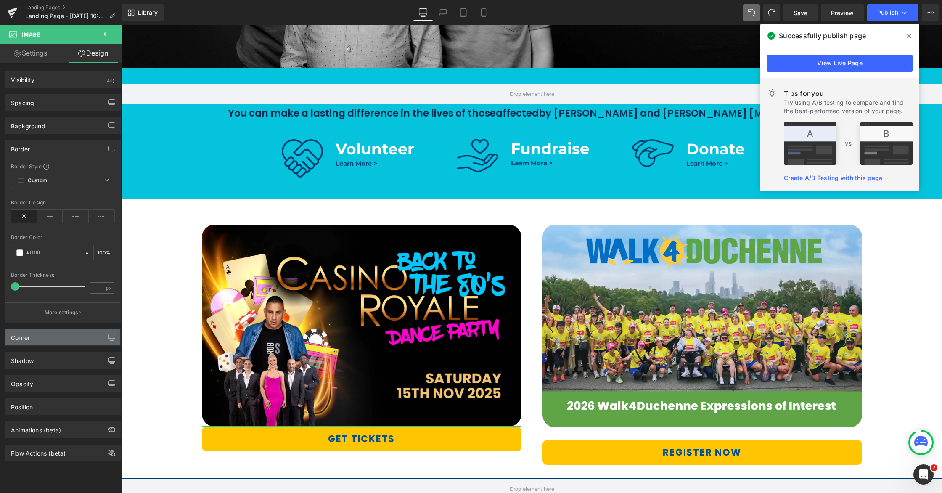
click at [51, 338] on div "Corner" at bounding box center [62, 337] width 115 height 16
click at [29, 448] on input "text" at bounding box center [23, 448] width 25 height 14
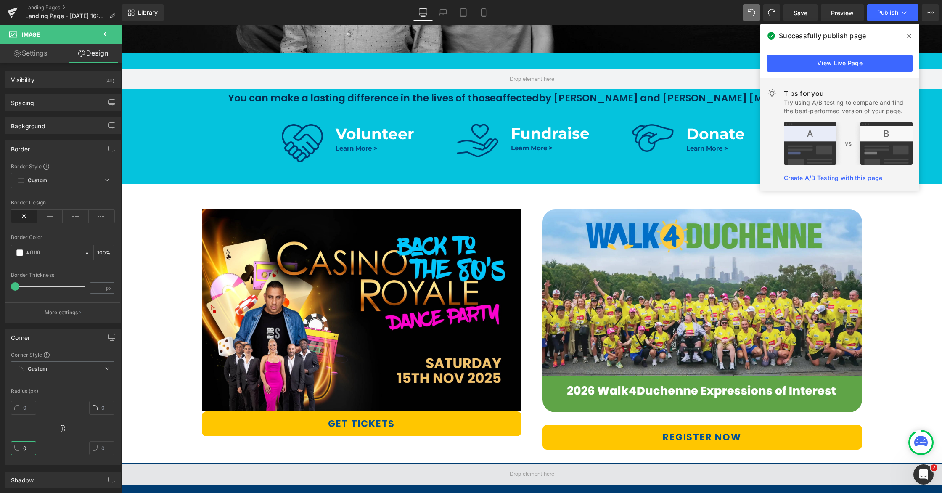
scroll to position [343, 0]
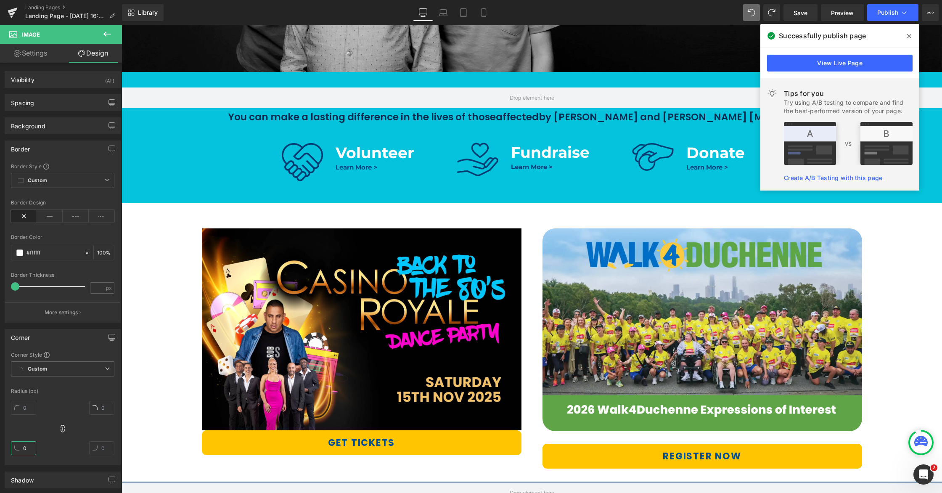
type input "0"
drag, startPoint x: 907, startPoint y: 40, endPoint x: 786, endPoint y: 10, distance: 124.8
click at [907, 40] on span at bounding box center [909, 35] width 13 height 13
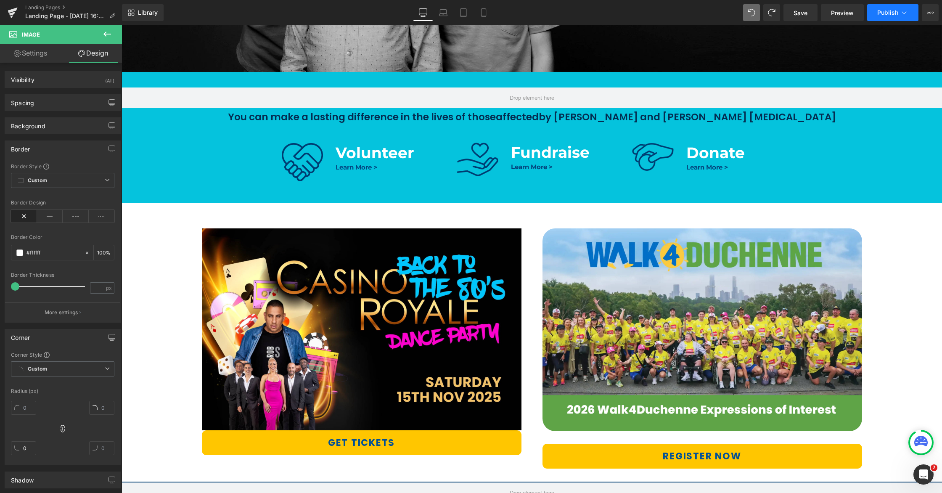
click at [901, 9] on icon at bounding box center [904, 12] width 8 height 8
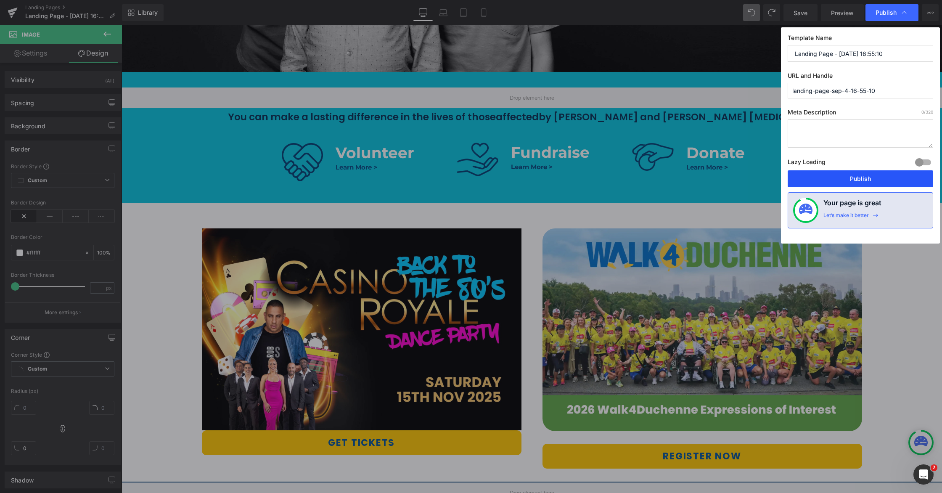
drag, startPoint x: 889, startPoint y: 181, endPoint x: 487, endPoint y: 128, distance: 405.1
click at [889, 181] on button "Publish" at bounding box center [861, 178] width 146 height 17
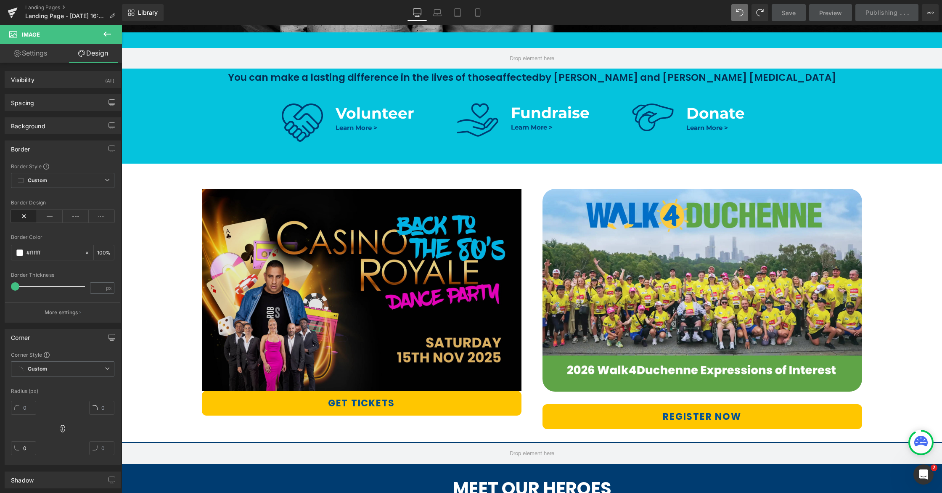
scroll to position [385, 0]
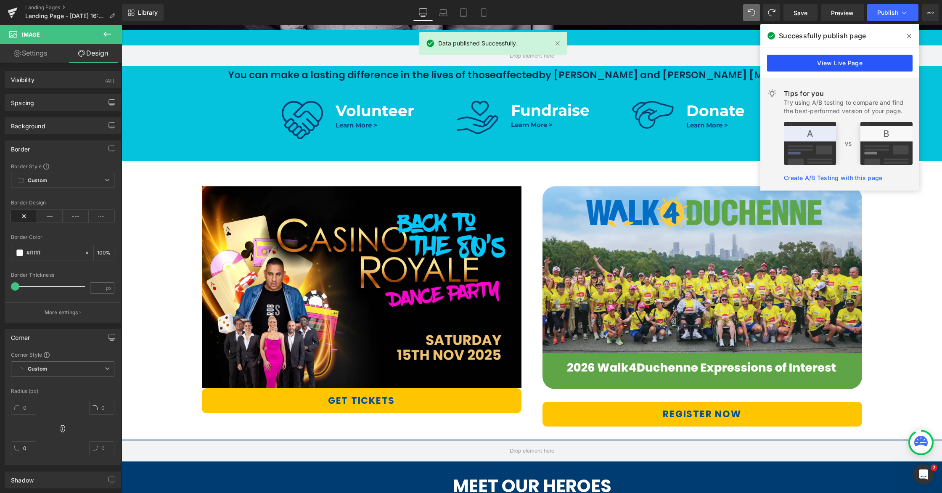
click at [852, 65] on link "View Live Page" at bounding box center [840, 63] width 146 height 17
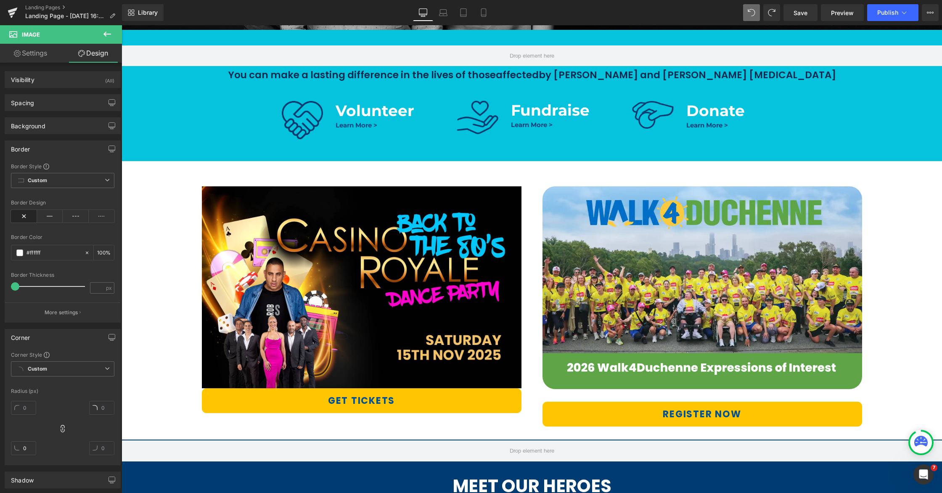
click at [110, 32] on icon at bounding box center [107, 34] width 10 height 10
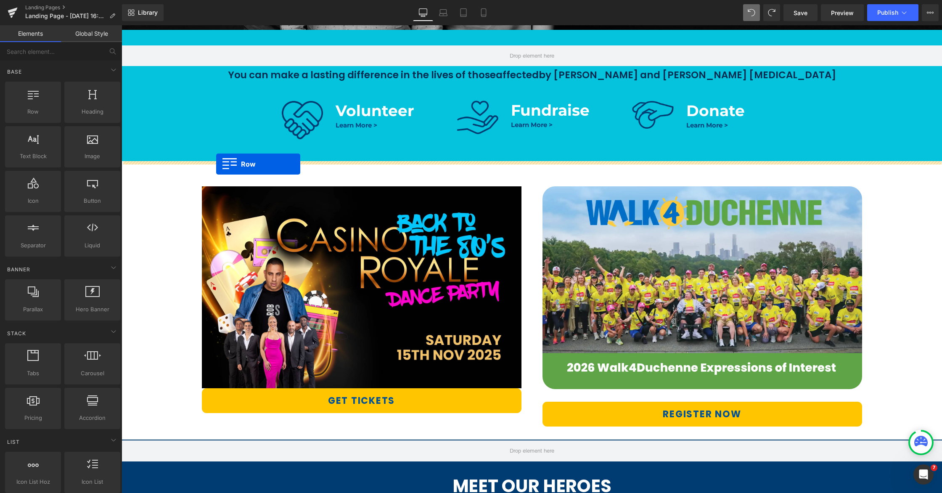
drag, startPoint x: 152, startPoint y: 124, endPoint x: 216, endPoint y: 164, distance: 76.0
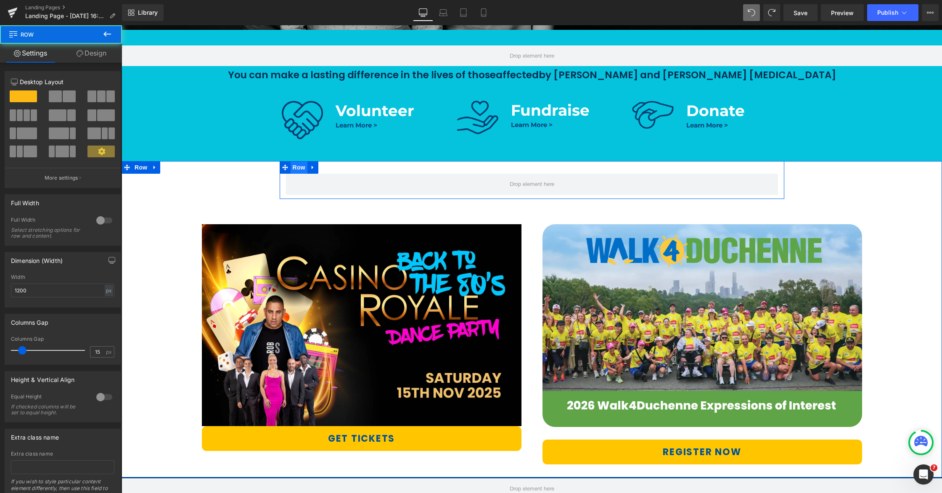
click at [298, 170] on span "Row" at bounding box center [299, 167] width 17 height 13
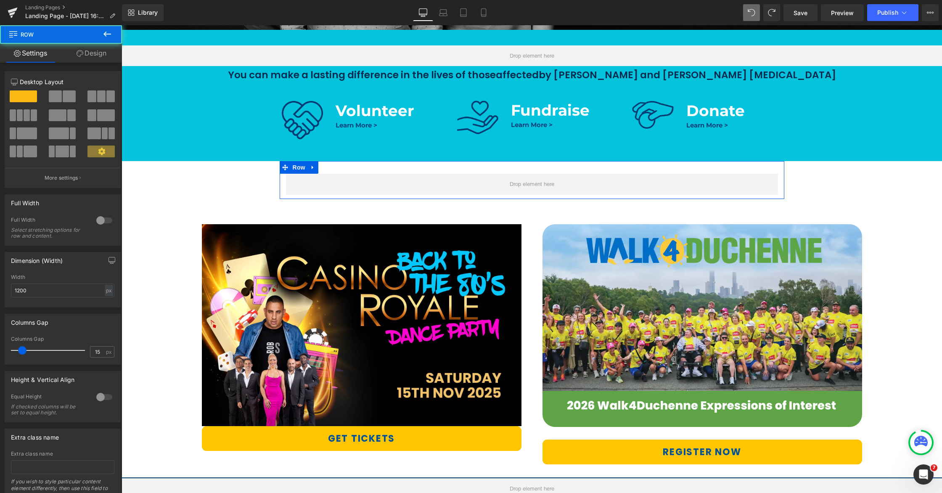
click at [60, 94] on span at bounding box center [55, 96] width 13 height 12
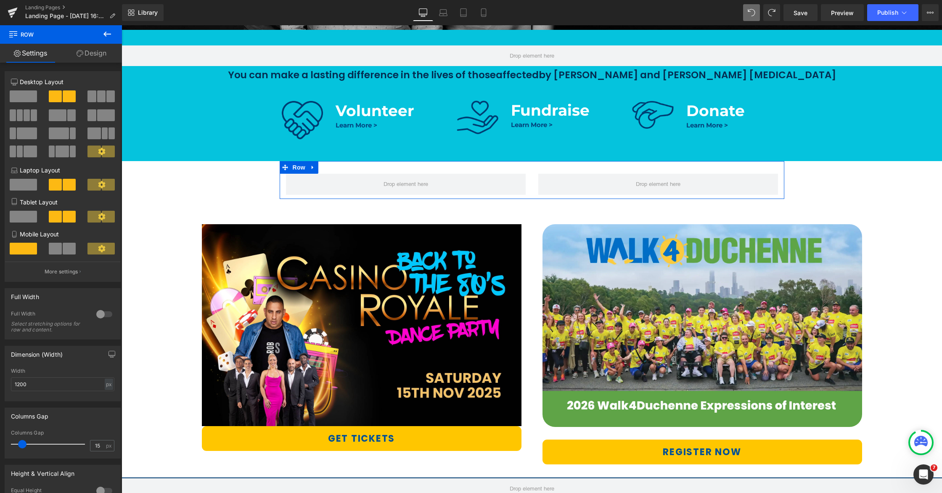
click at [103, 317] on div at bounding box center [104, 313] width 20 height 13
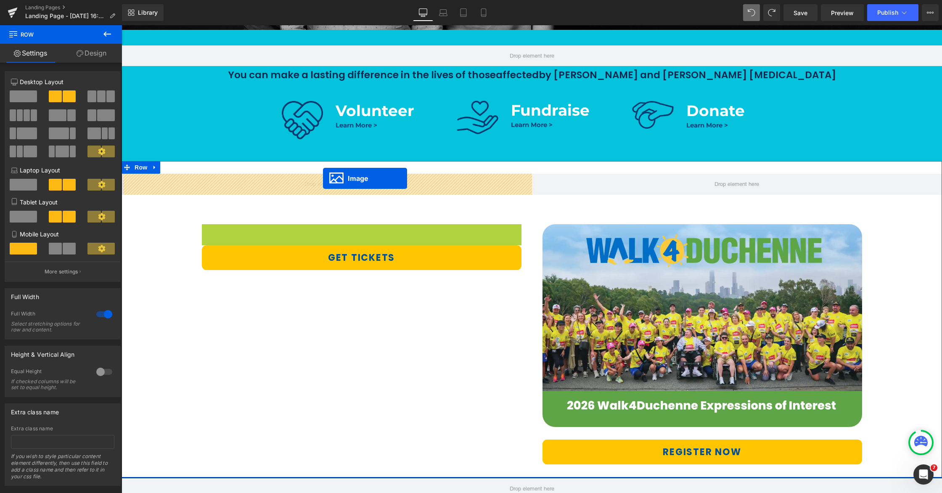
drag, startPoint x: 348, startPoint y: 323, endPoint x: 323, endPoint y: 178, distance: 147.3
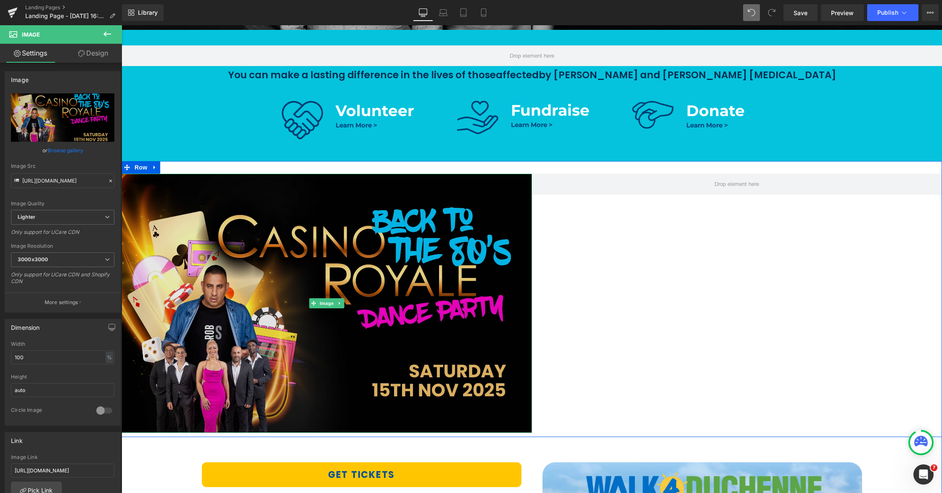
scroll to position [491, 0]
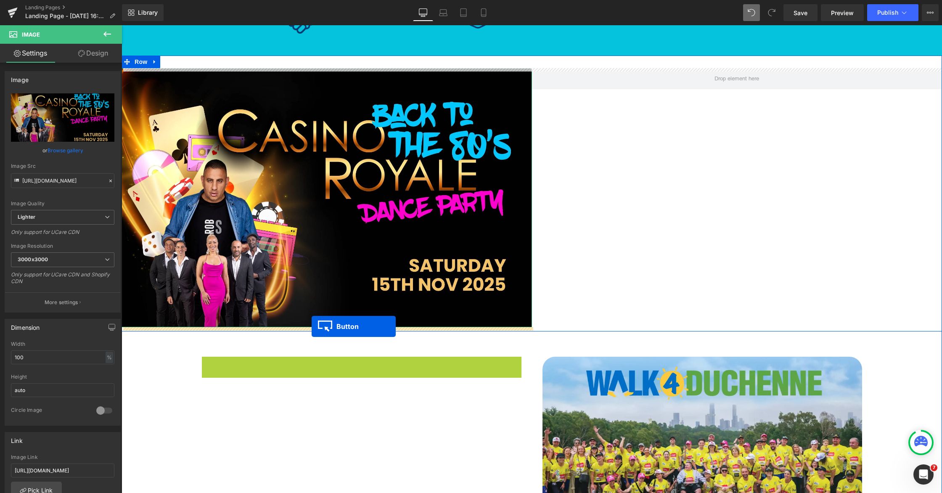
drag, startPoint x: 345, startPoint y: 368, endPoint x: 312, endPoint y: 326, distance: 52.9
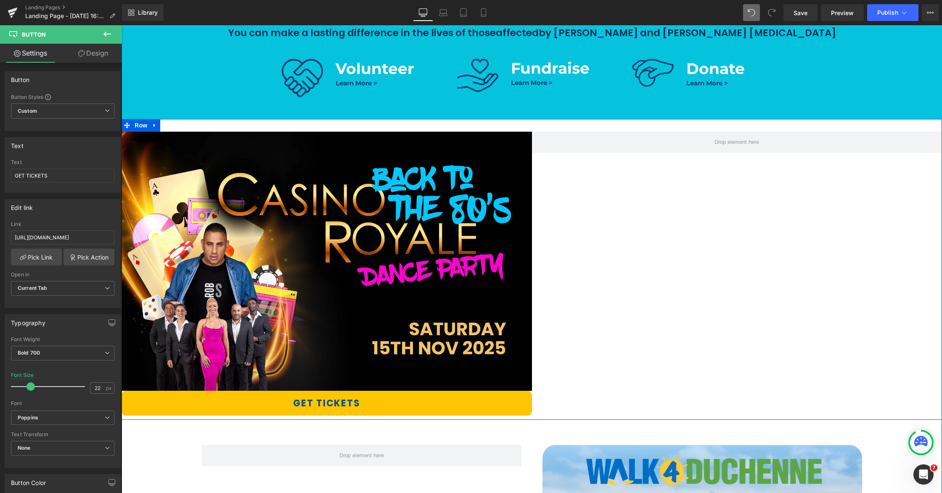
scroll to position [415, 0]
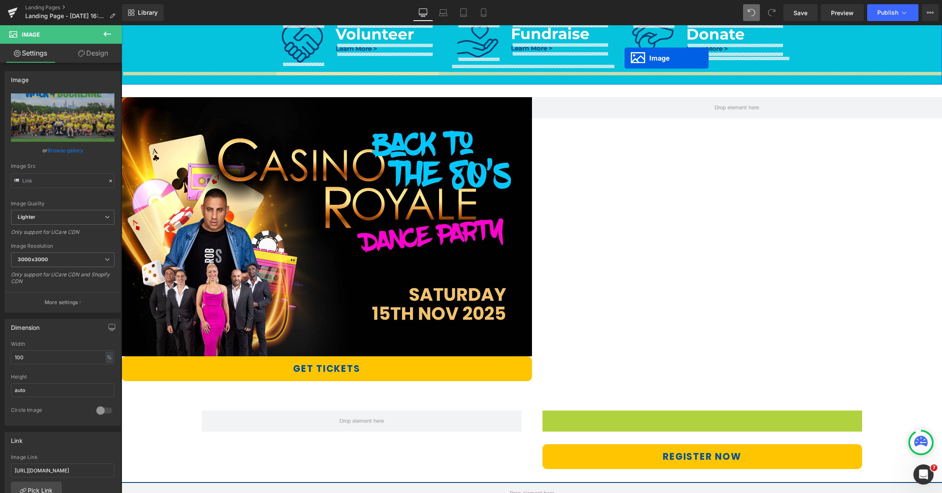
scroll to position [445, 0]
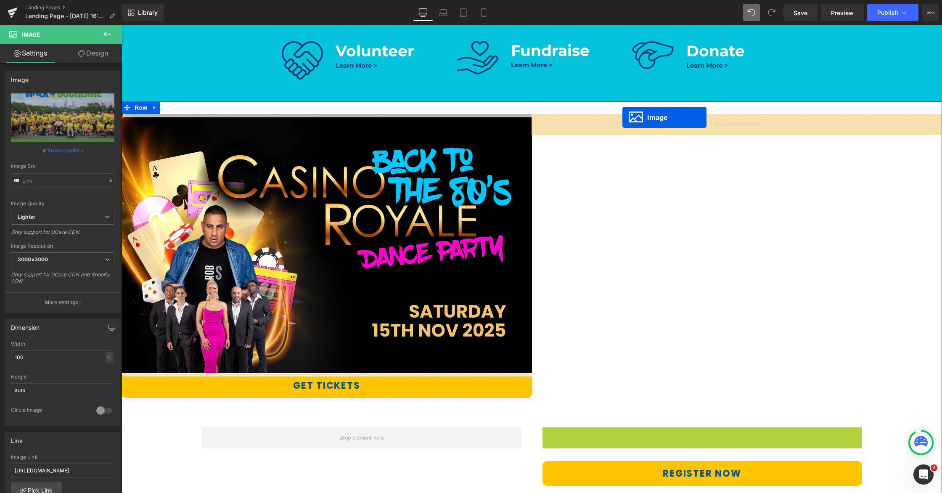
drag, startPoint x: 708, startPoint y: 211, endPoint x: 622, endPoint y: 117, distance: 126.8
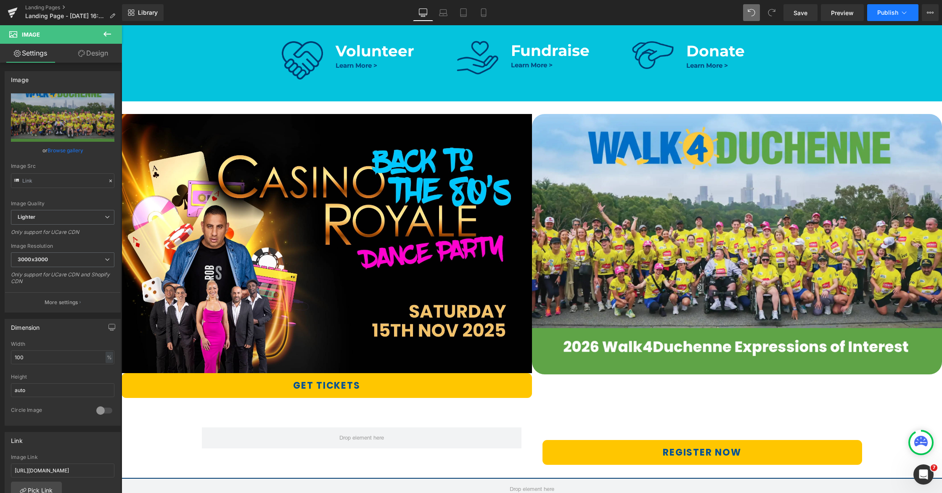
click at [890, 10] on span "Publish" at bounding box center [887, 12] width 21 height 7
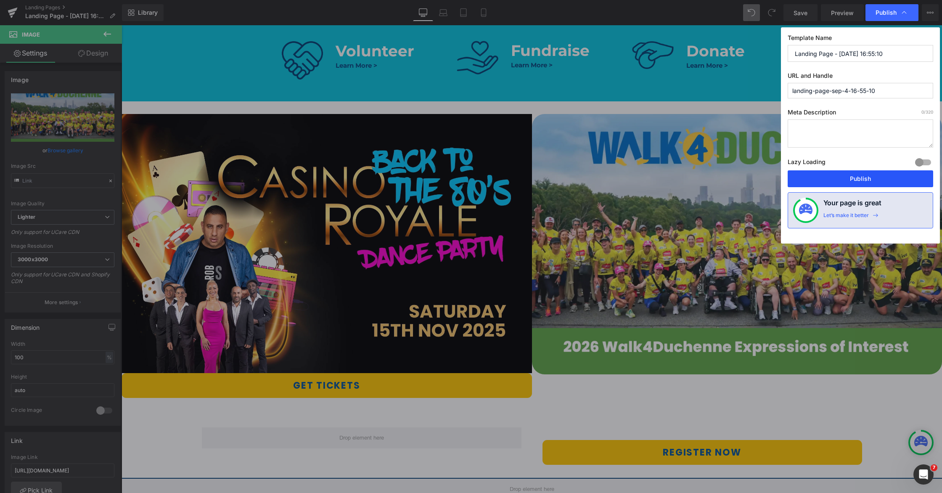
drag, startPoint x: 865, startPoint y: 180, endPoint x: 350, endPoint y: 154, distance: 515.4
click at [865, 180] on button "Publish" at bounding box center [861, 178] width 146 height 17
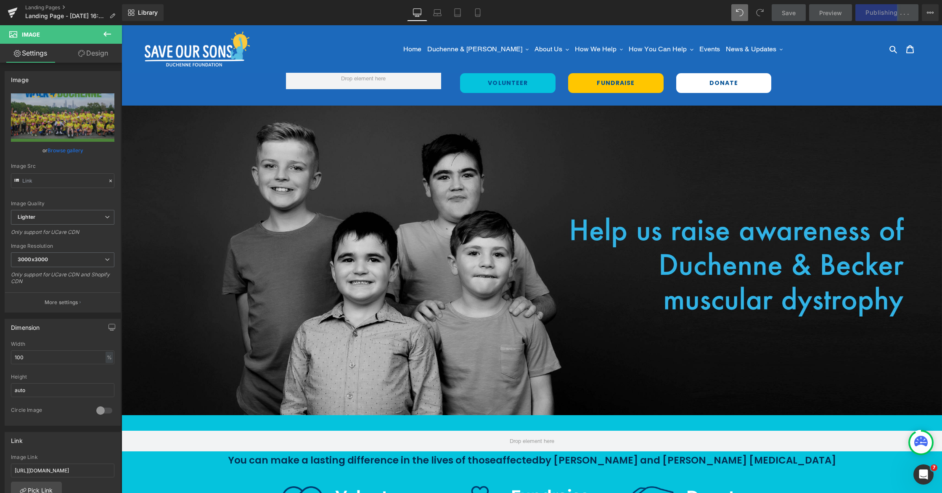
scroll to position [84, 0]
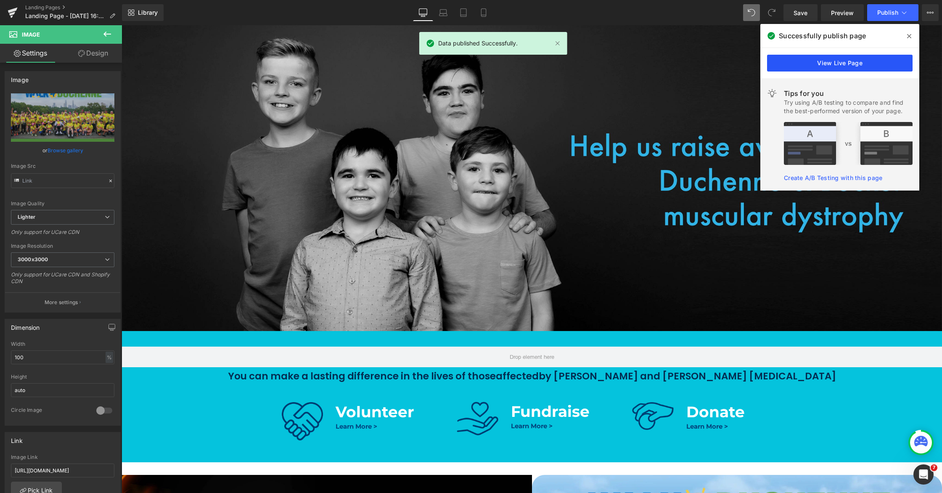
click at [841, 67] on link "View Live Page" at bounding box center [840, 63] width 146 height 17
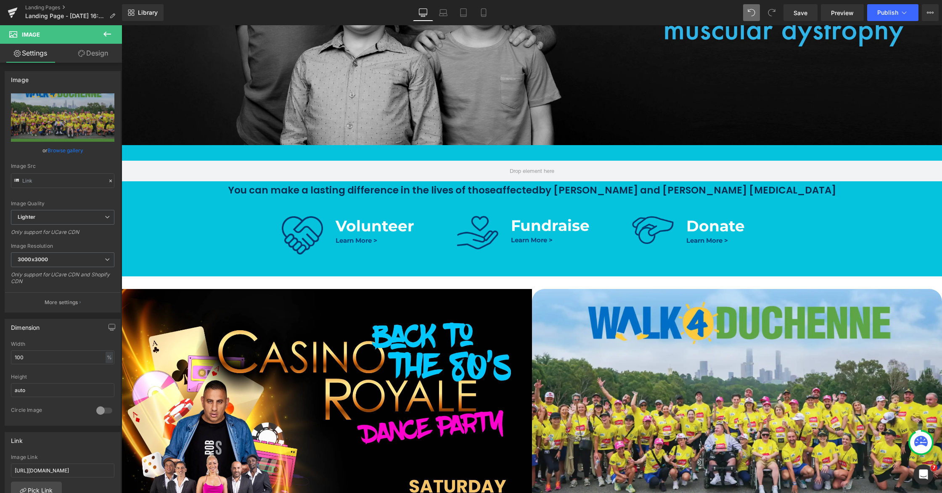
scroll to position [293, 0]
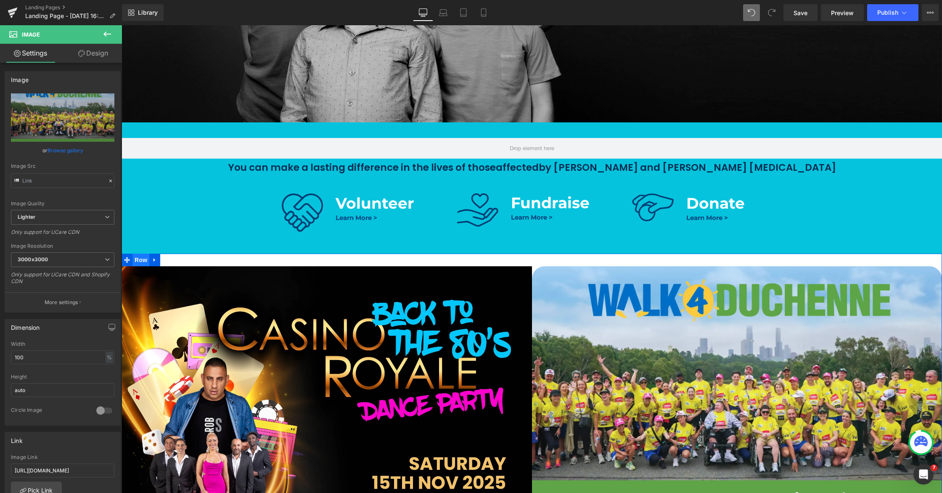
click at [145, 262] on span "Row" at bounding box center [140, 260] width 17 height 13
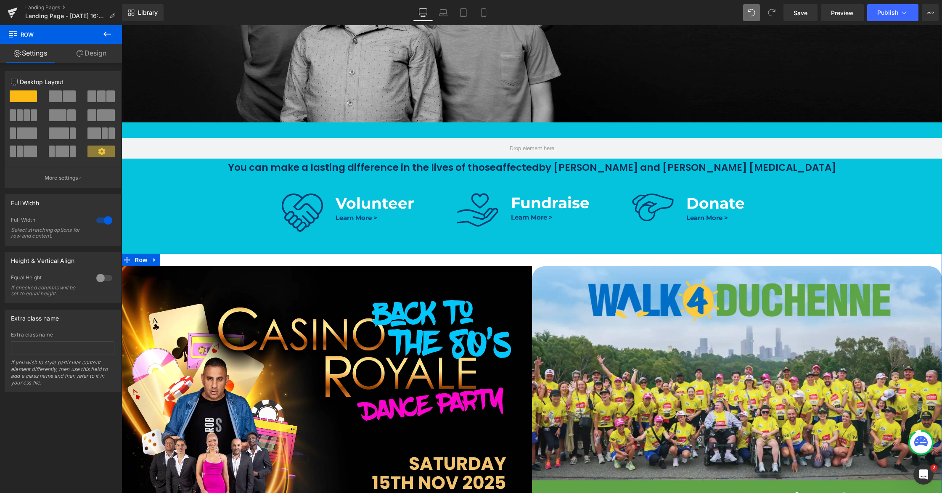
click at [91, 53] on link "Design" at bounding box center [91, 53] width 61 height 19
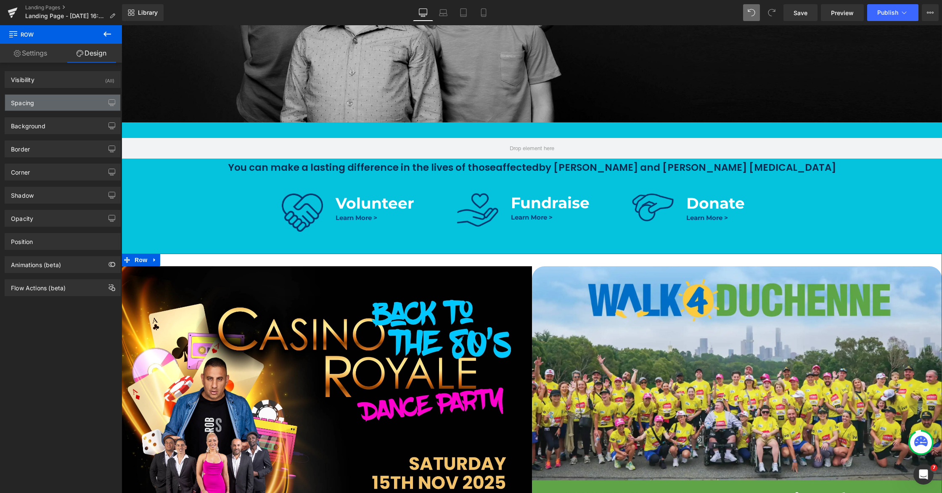
click at [56, 103] on div "Spacing" at bounding box center [62, 103] width 115 height 16
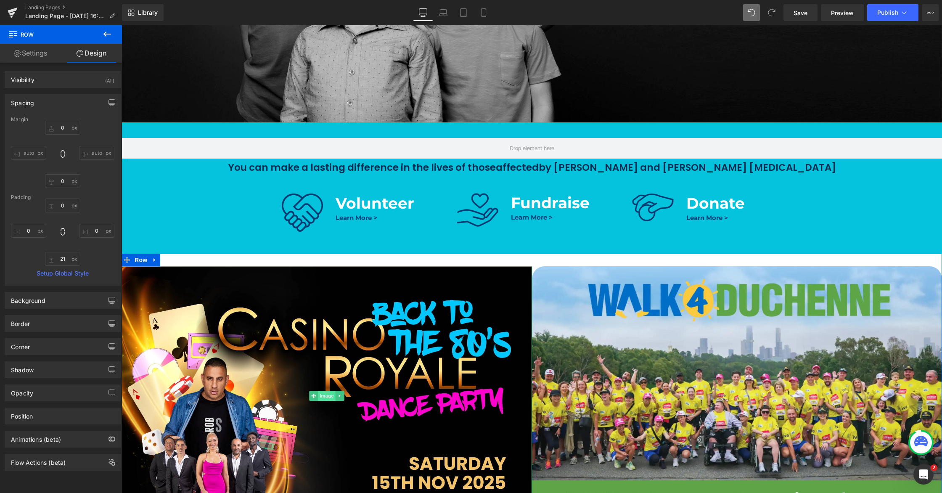
click at [328, 398] on span "Image" at bounding box center [327, 396] width 18 height 10
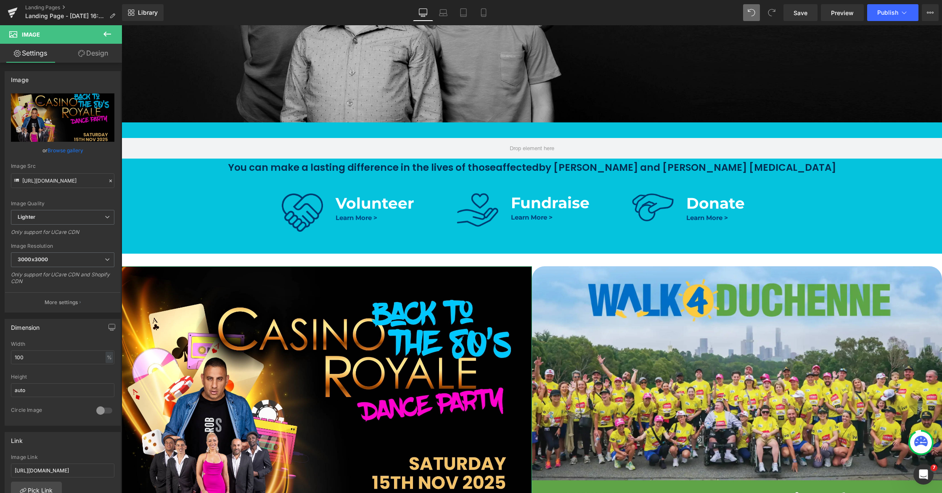
click at [89, 54] on link "Design" at bounding box center [93, 53] width 61 height 19
click at [0, 0] on div "Spacing" at bounding box center [0, 0] width 0 height 0
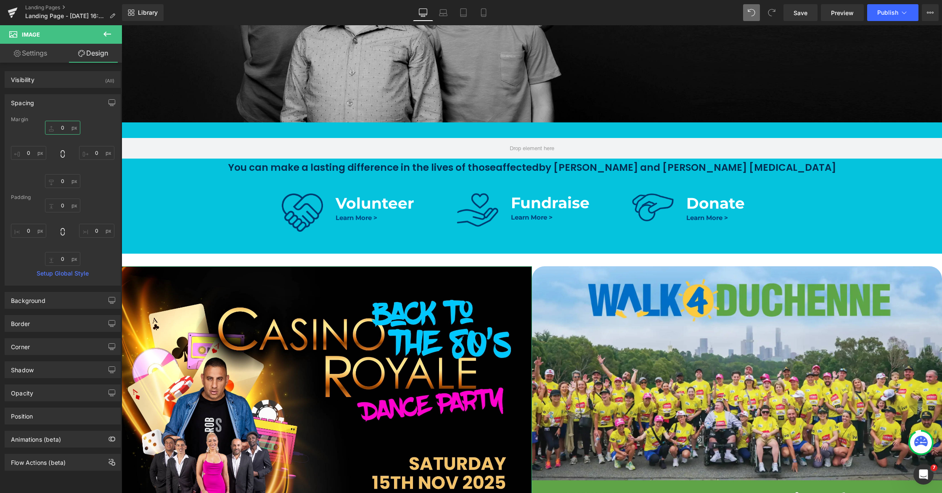
click at [58, 124] on input "0" at bounding box center [62, 128] width 35 height 14
click at [58, 129] on input "0" at bounding box center [62, 128] width 35 height 14
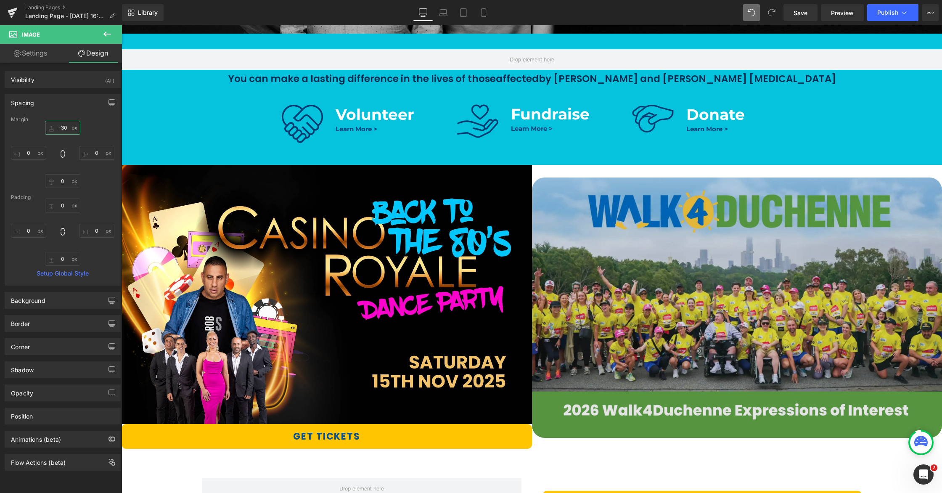
scroll to position [346, 0]
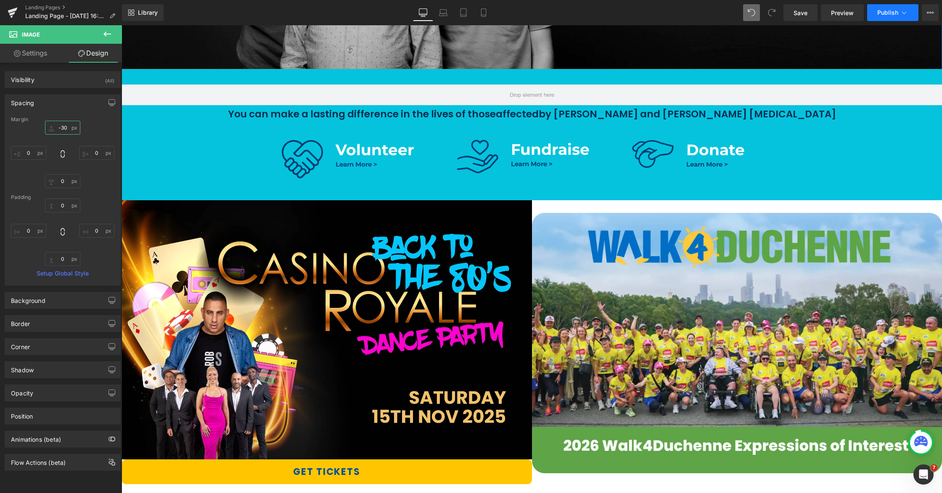
type input "-30"
click at [888, 9] on span "Publish" at bounding box center [887, 12] width 21 height 7
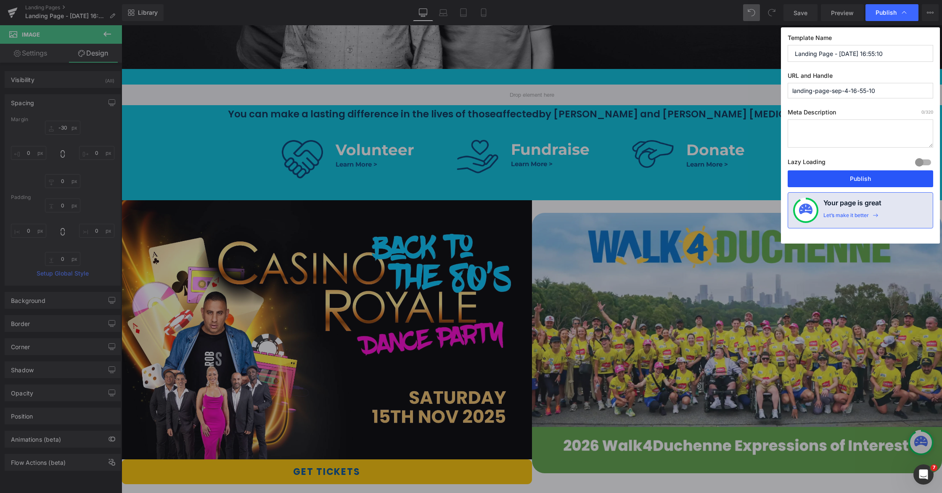
click at [830, 182] on button "Publish" at bounding box center [861, 178] width 146 height 17
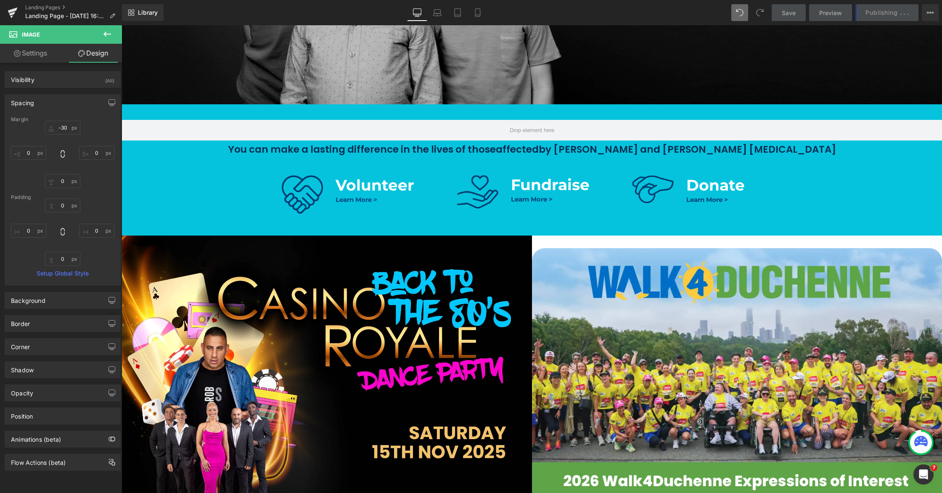
scroll to position [373, 0]
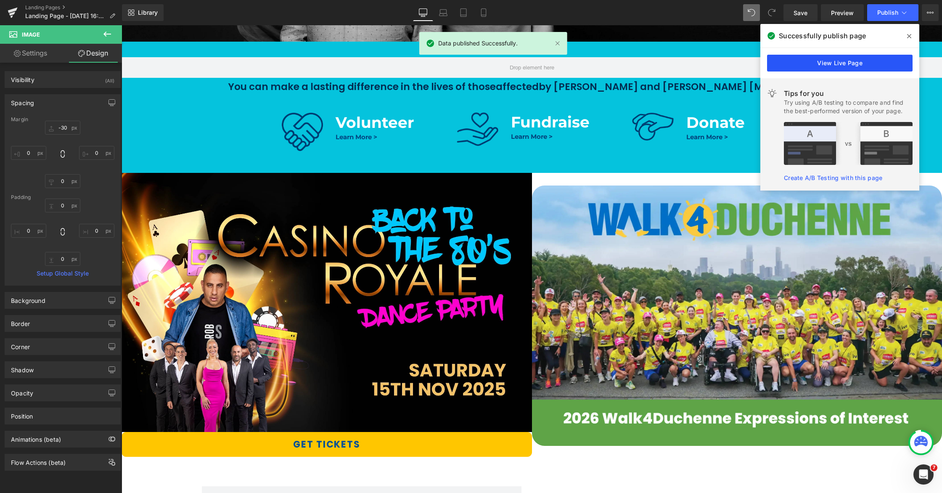
click at [848, 64] on link "View Live Page" at bounding box center [840, 63] width 146 height 17
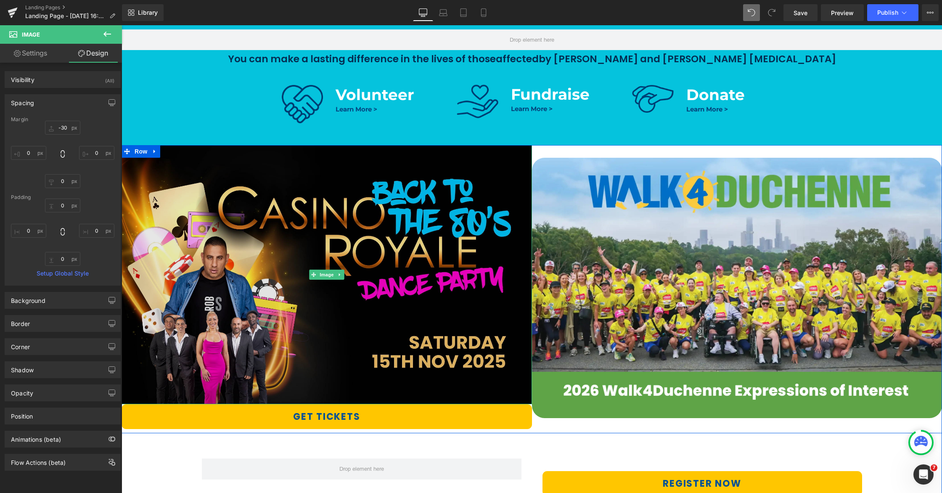
scroll to position [417, 0]
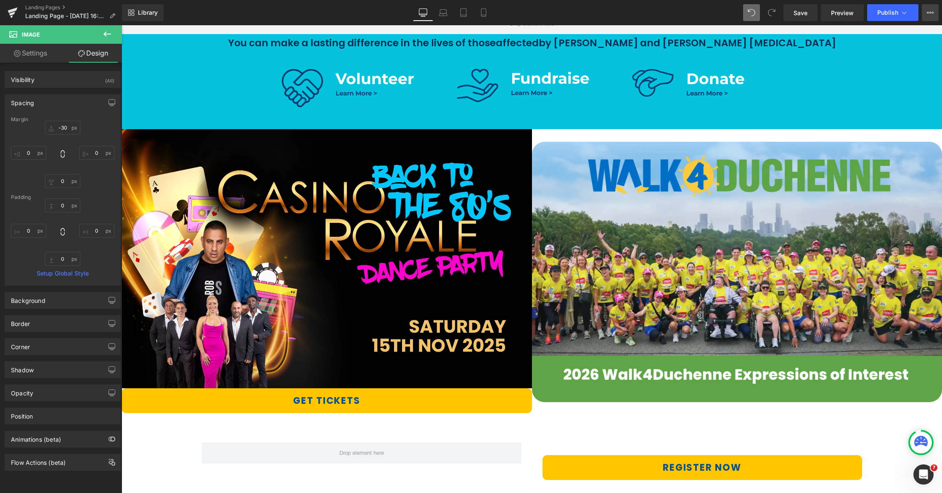
click at [935, 14] on button "View Live Page View with current Template Save Template to Library Schedule Pub…" at bounding box center [930, 12] width 17 height 17
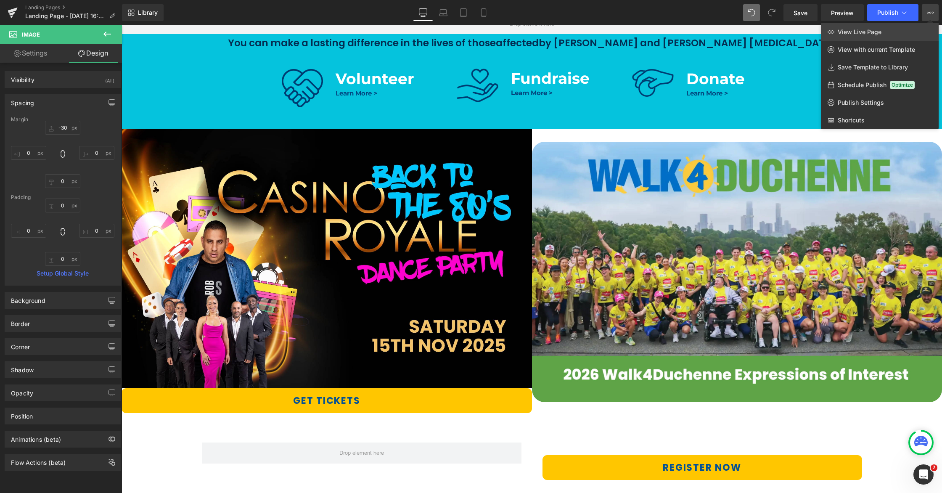
click at [884, 34] on link "View Live Page" at bounding box center [880, 32] width 118 height 18
